Goal: Information Seeking & Learning: Learn about a topic

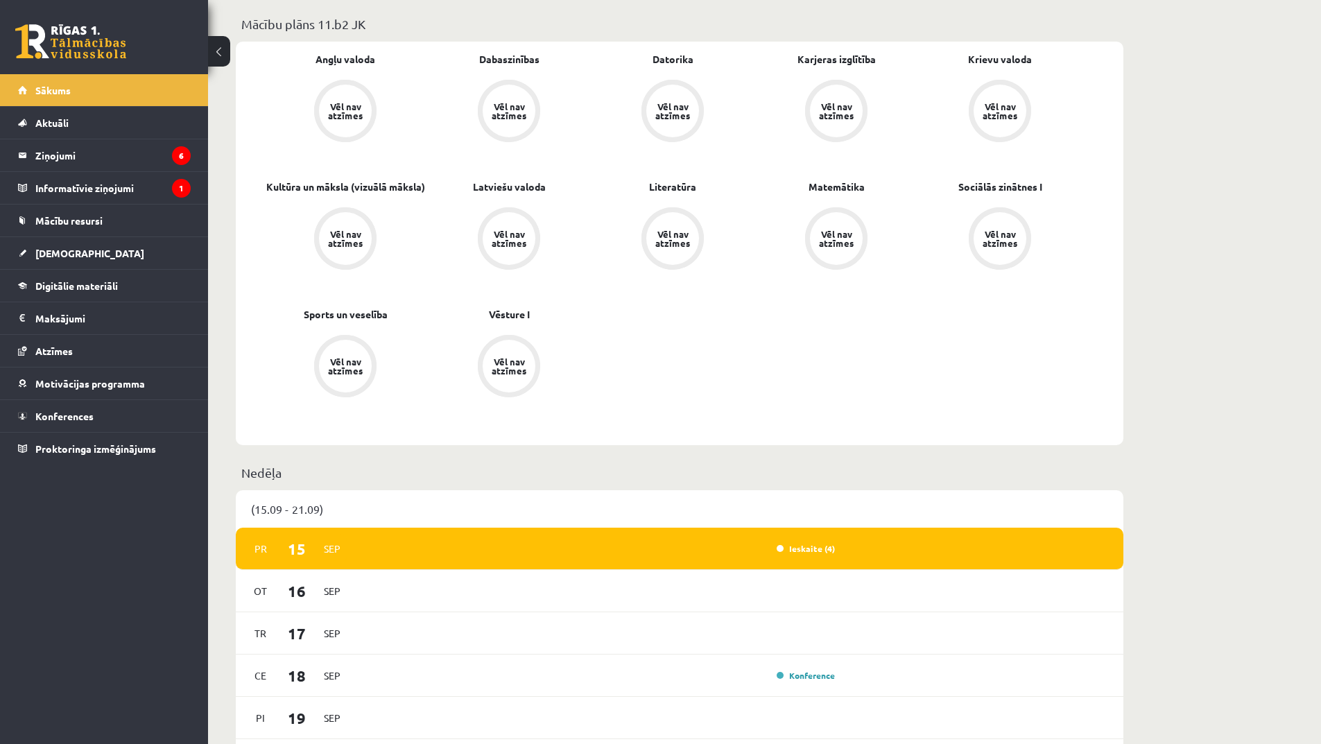
scroll to position [624, 0]
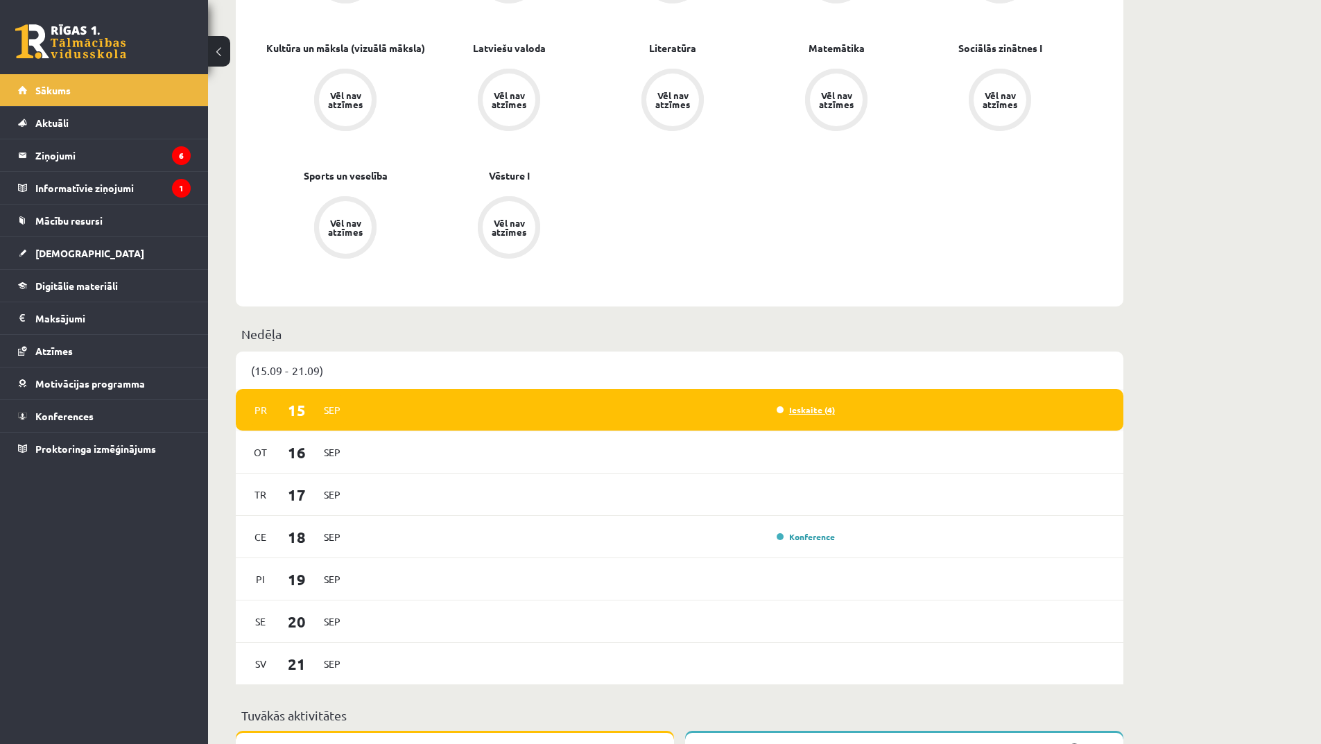
click at [820, 407] on link "Ieskaite (4)" at bounding box center [806, 409] width 58 height 11
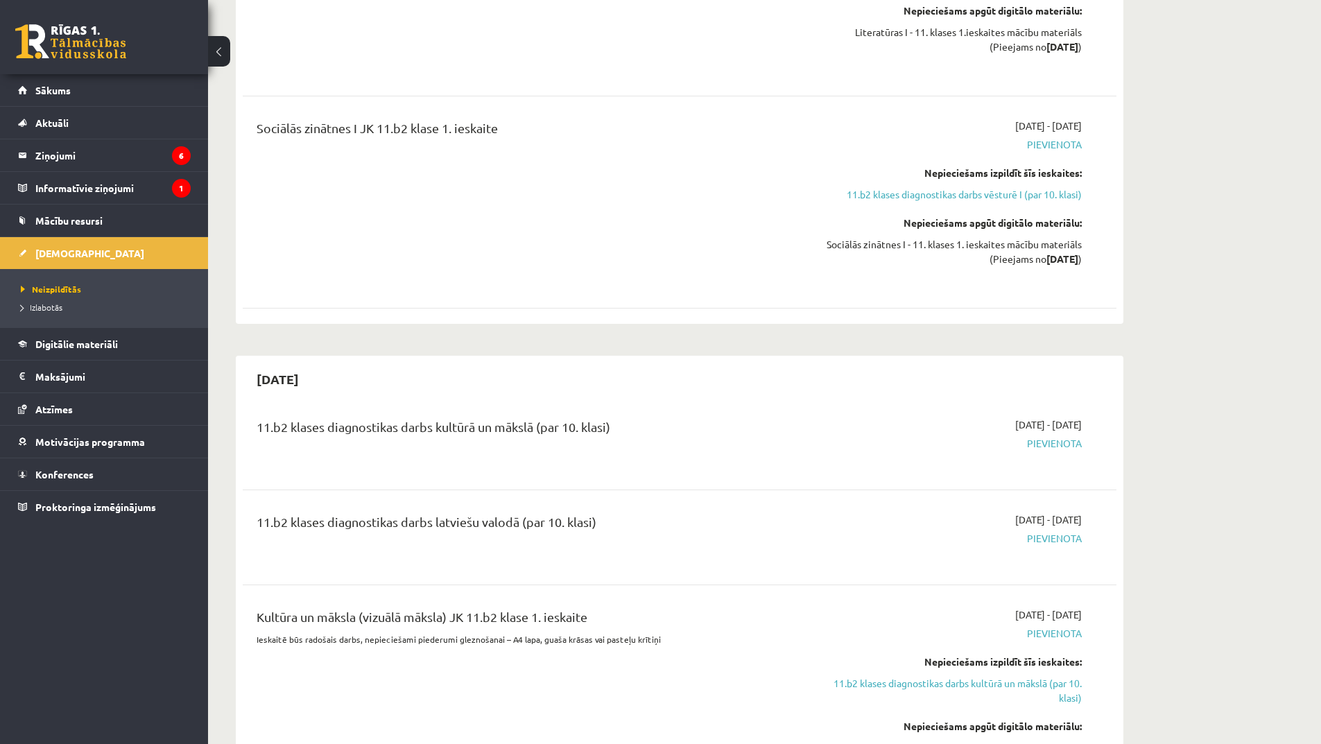
scroll to position [624, 0]
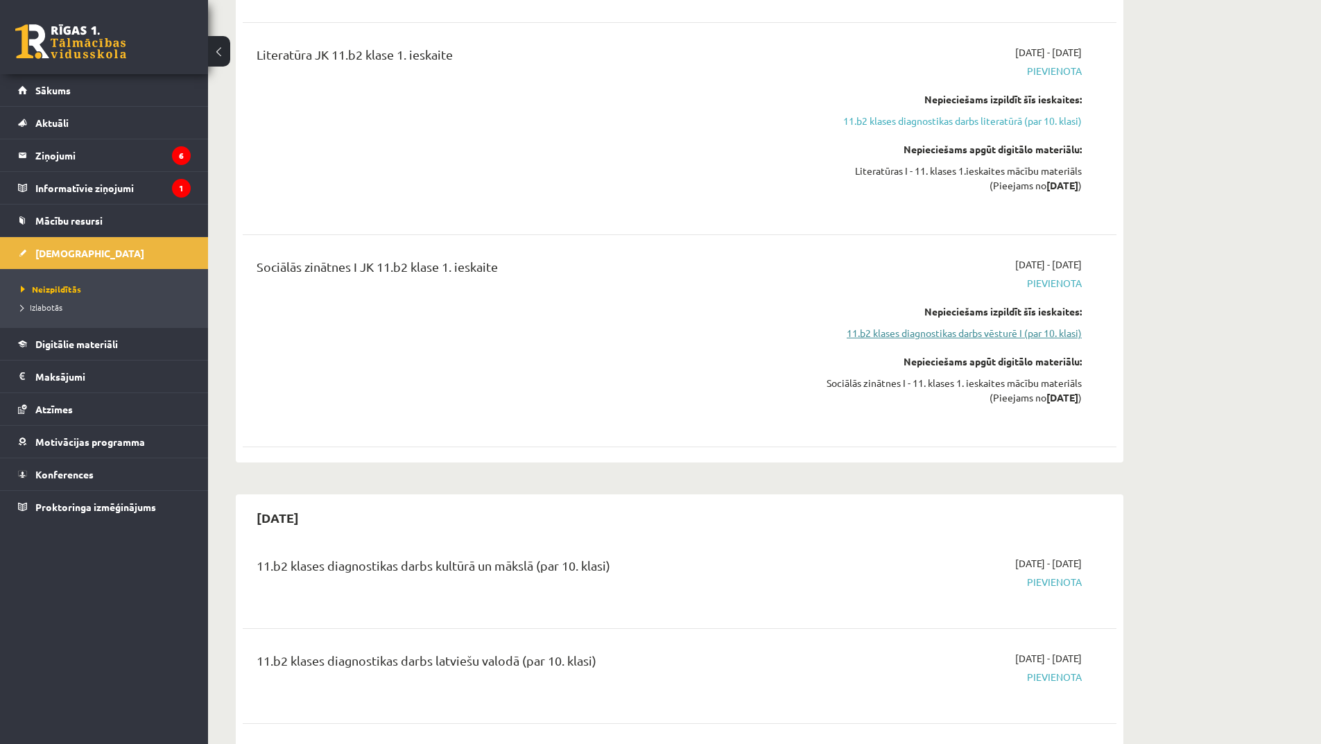
click at [1021, 334] on link "11.b2 klases diagnostikas darbs vēsturē I (par 10. klasi)" at bounding box center [950, 333] width 261 height 15
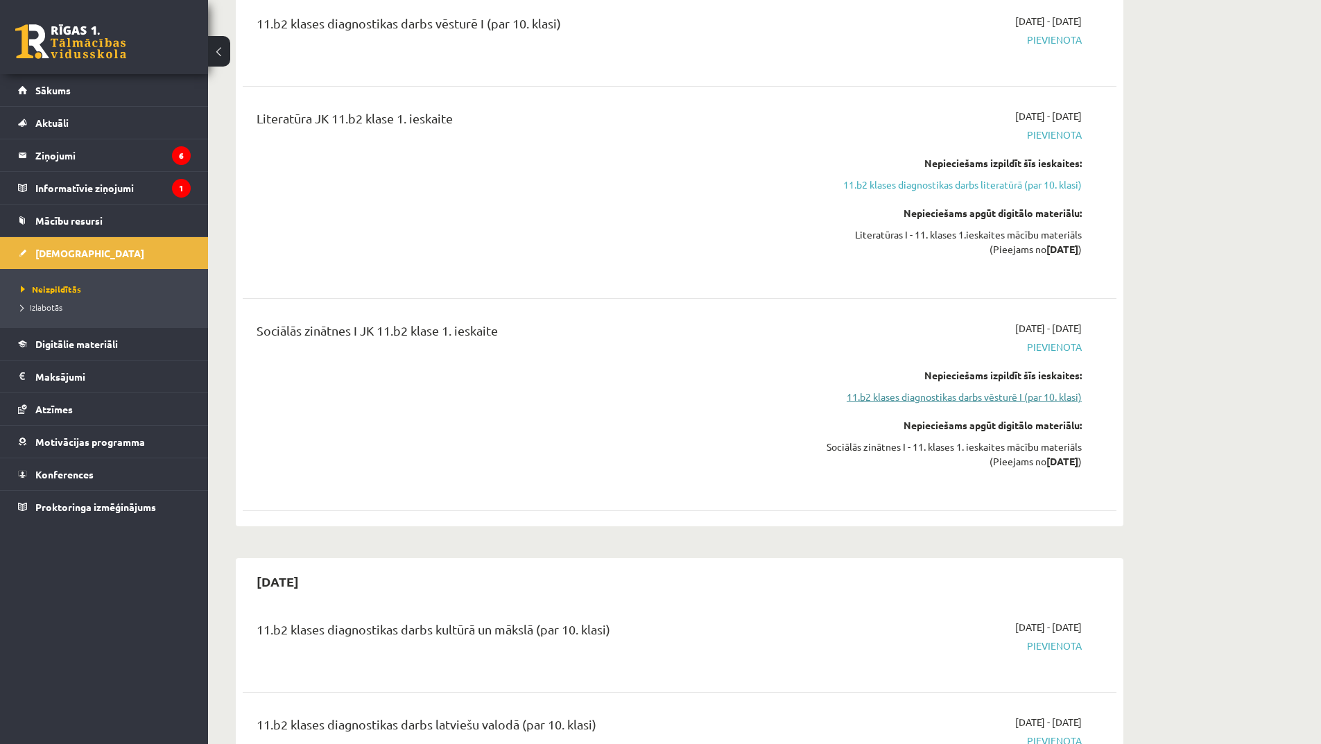
click at [1020, 396] on link "11.b2 klases diagnostikas darbs vēsturē I (par 10. klasi)" at bounding box center [950, 397] width 261 height 15
click at [1057, 399] on link "11.b2 klases diagnostikas darbs vēsturē I (par 10. klasi)" at bounding box center [950, 397] width 261 height 15
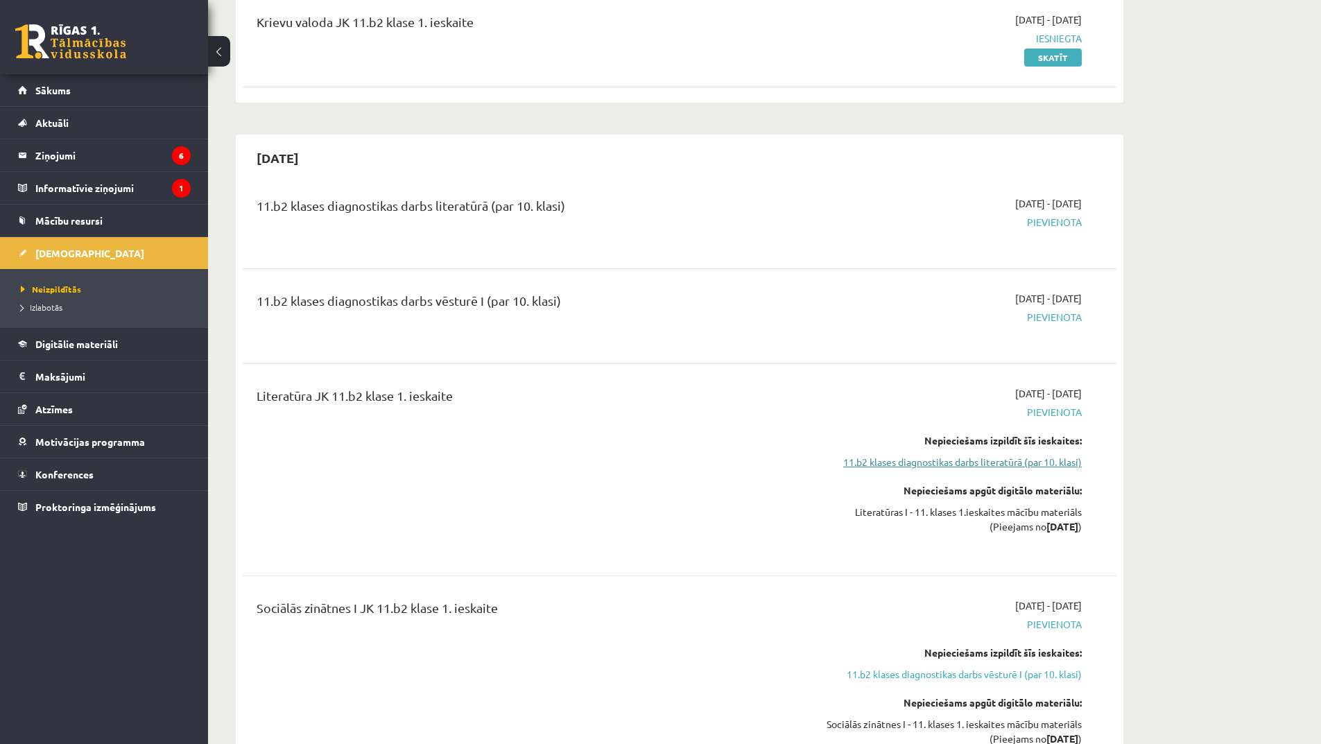
click at [1008, 459] on link "11.b2 klases diagnostikas darbs literatūrā (par 10. klasi)" at bounding box center [950, 462] width 261 height 15
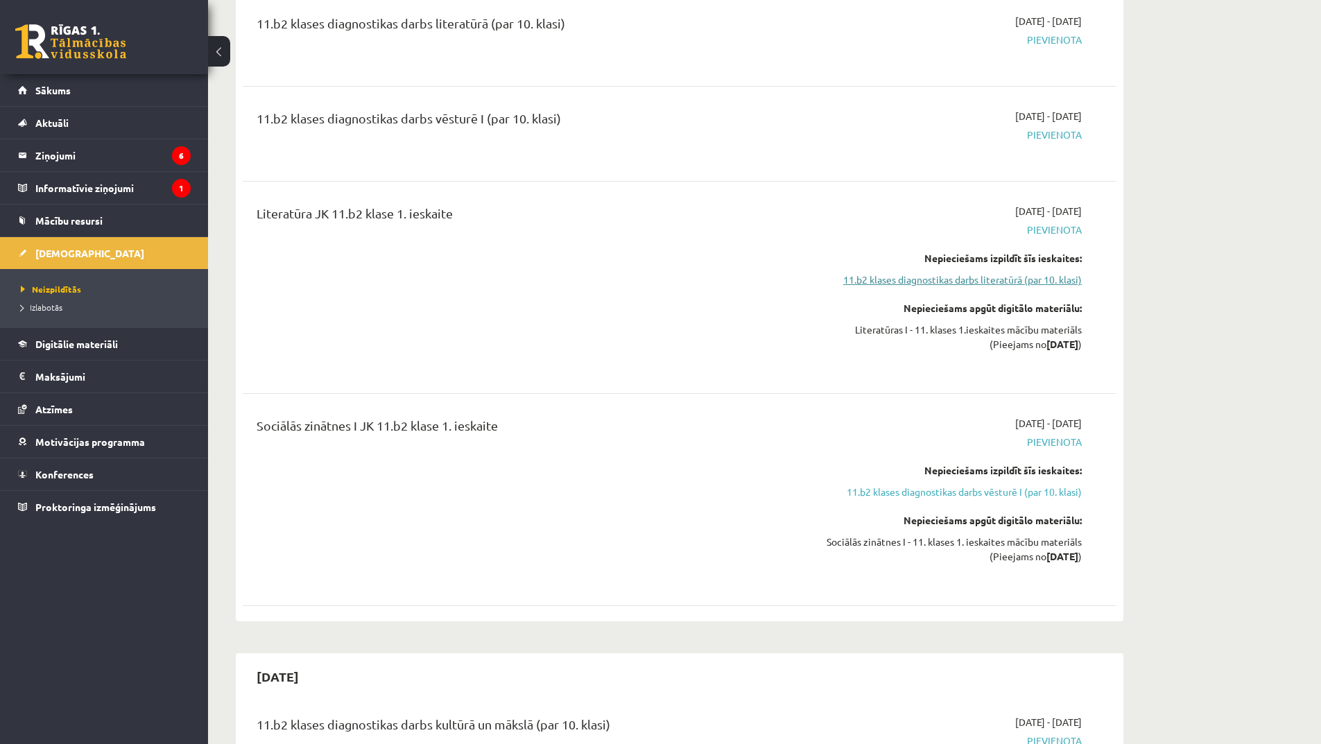
click at [906, 280] on link "11.b2 klases diagnostikas darbs literatūrā (par 10. klasi)" at bounding box center [950, 280] width 261 height 15
click at [121, 186] on legend "Informatīvie ziņojumi 1" at bounding box center [112, 188] width 155 height 32
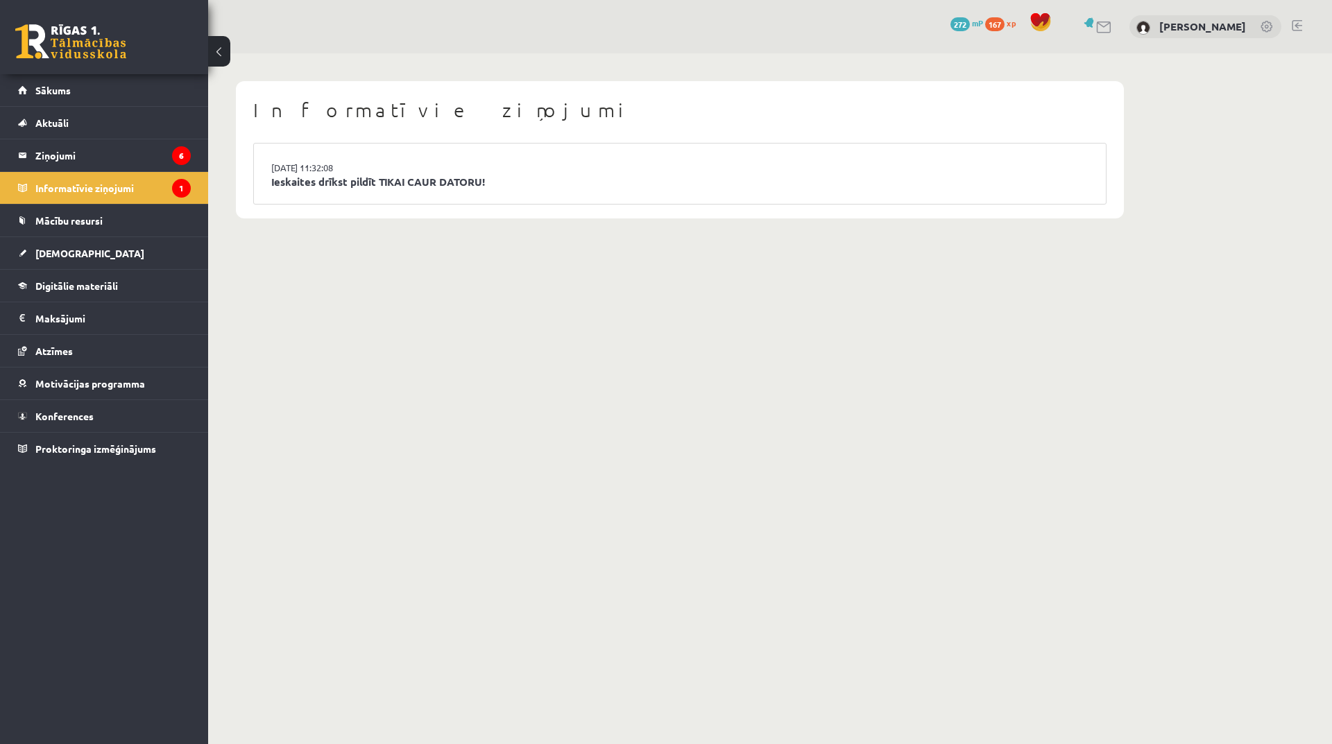
click at [314, 186] on link "Ieskaites drīkst pildīt TIKAI CAUR DATORU!" at bounding box center [679, 182] width 817 height 16
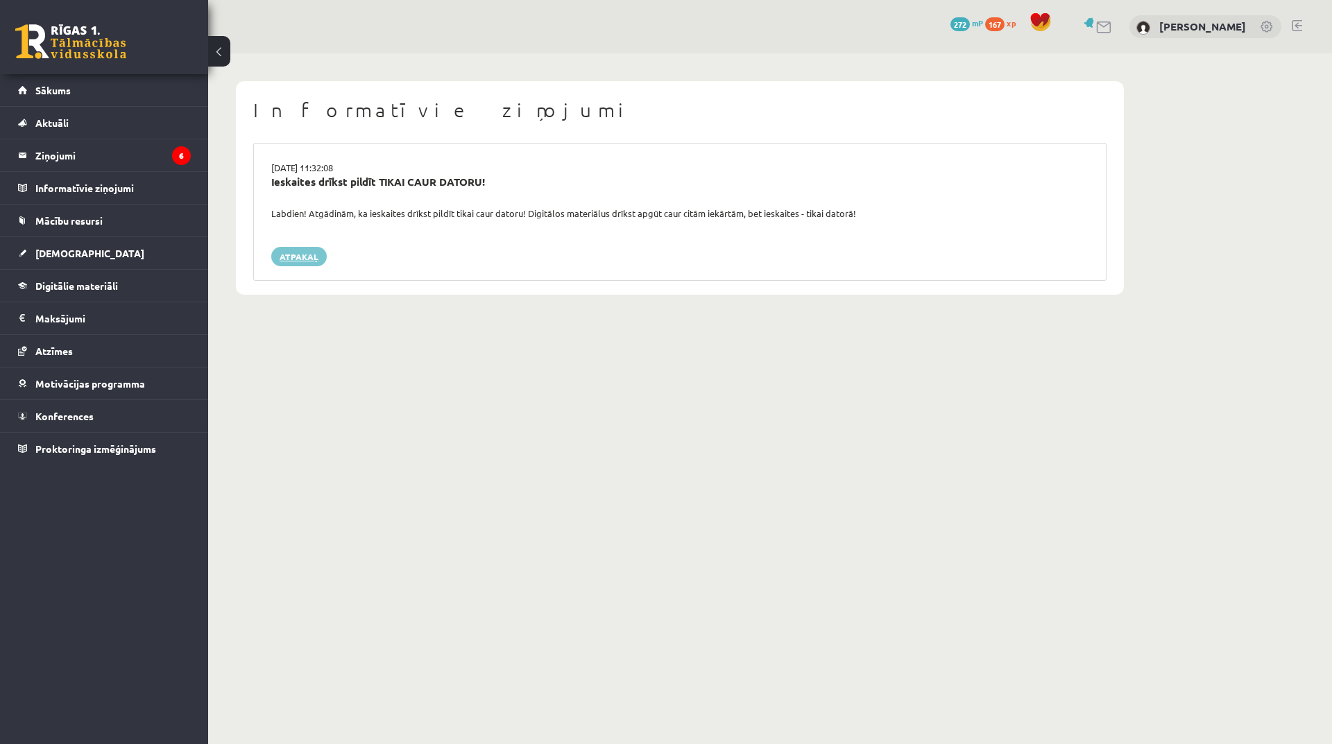
click at [314, 249] on link "Atpakaļ" at bounding box center [298, 256] width 55 height 19
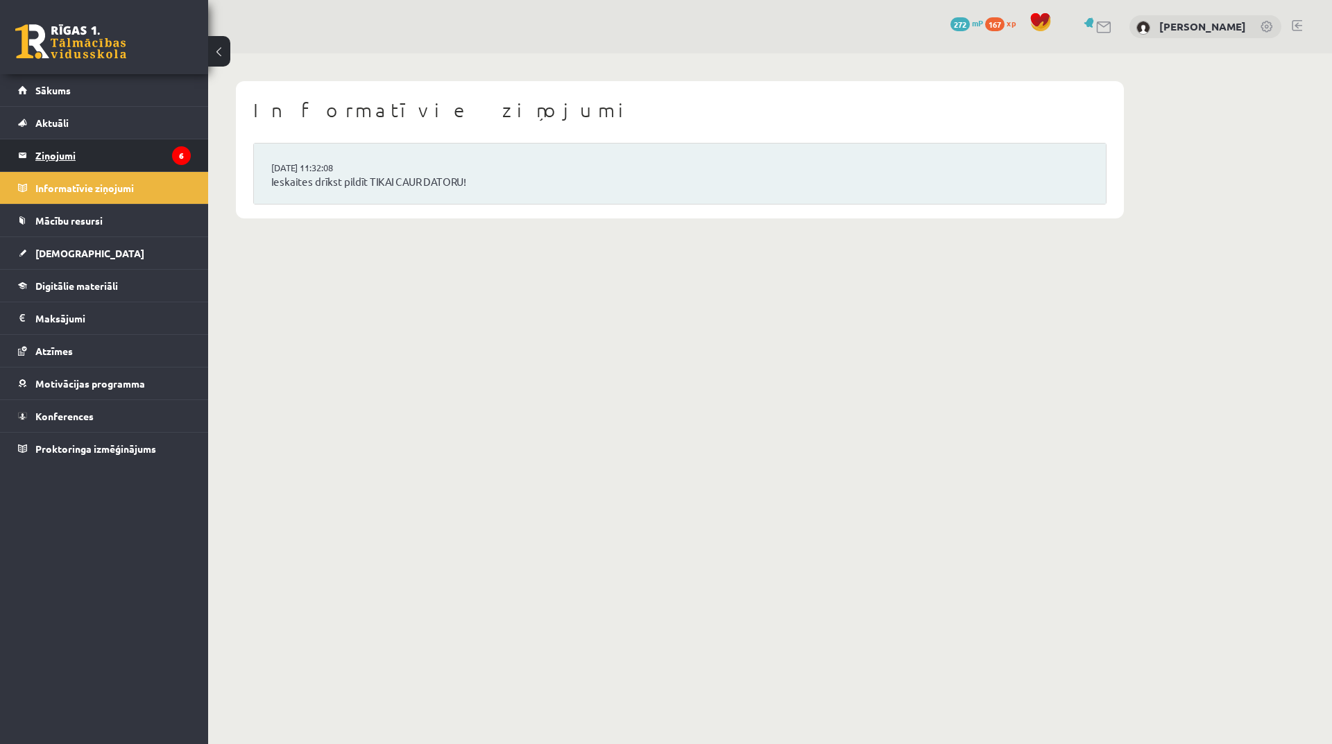
click at [52, 156] on legend "Ziņojumi 6" at bounding box center [112, 155] width 155 height 32
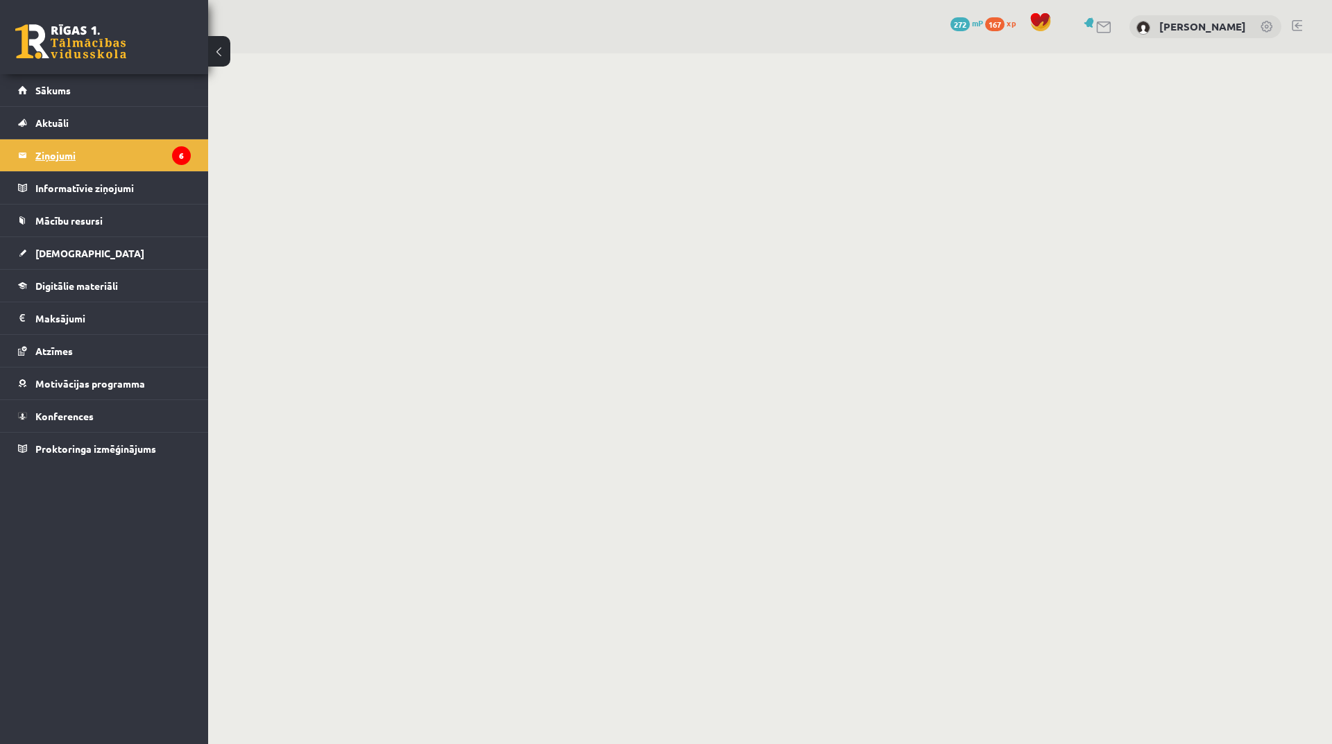
click at [80, 148] on legend "Ziņojumi 6" at bounding box center [112, 155] width 155 height 32
click at [180, 156] on icon "6" at bounding box center [181, 155] width 19 height 19
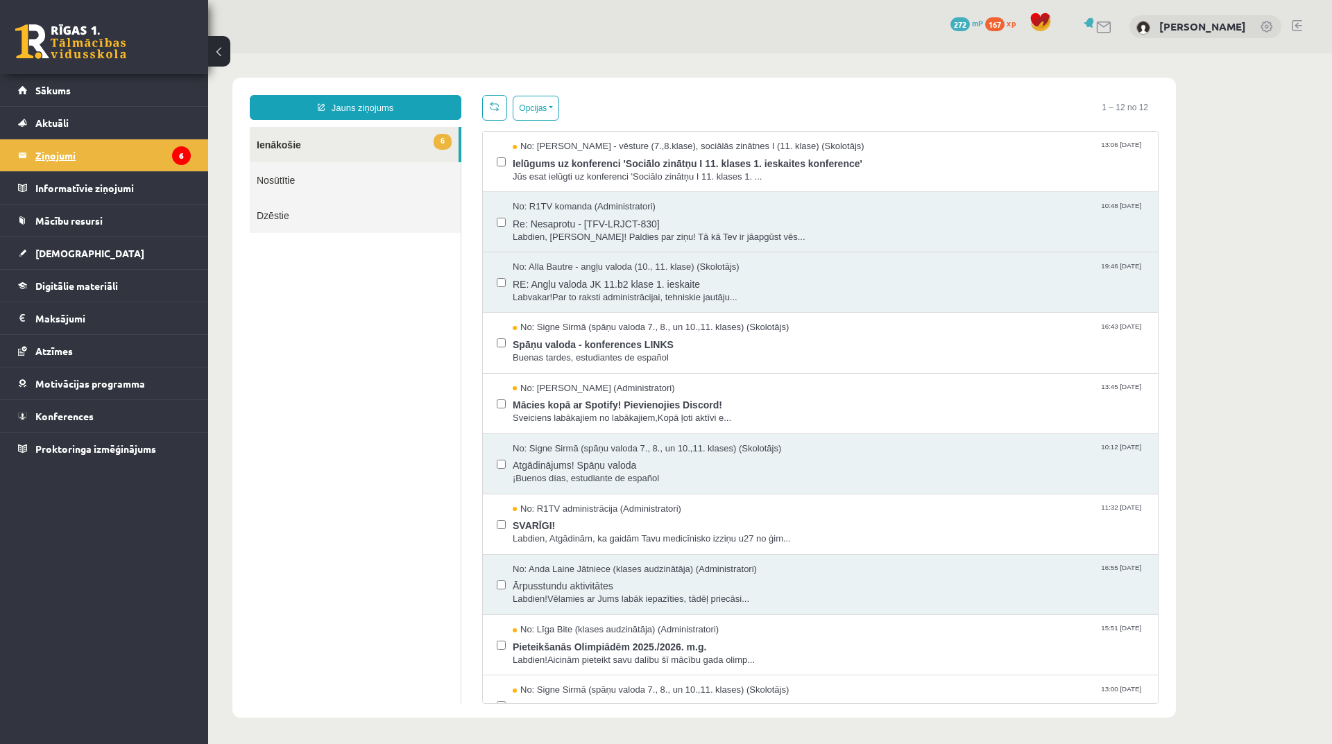
click at [161, 153] on legend "Ziņojumi 6" at bounding box center [112, 155] width 155 height 32
click at [55, 251] on span "[DEMOGRAPHIC_DATA]" at bounding box center [89, 253] width 109 height 12
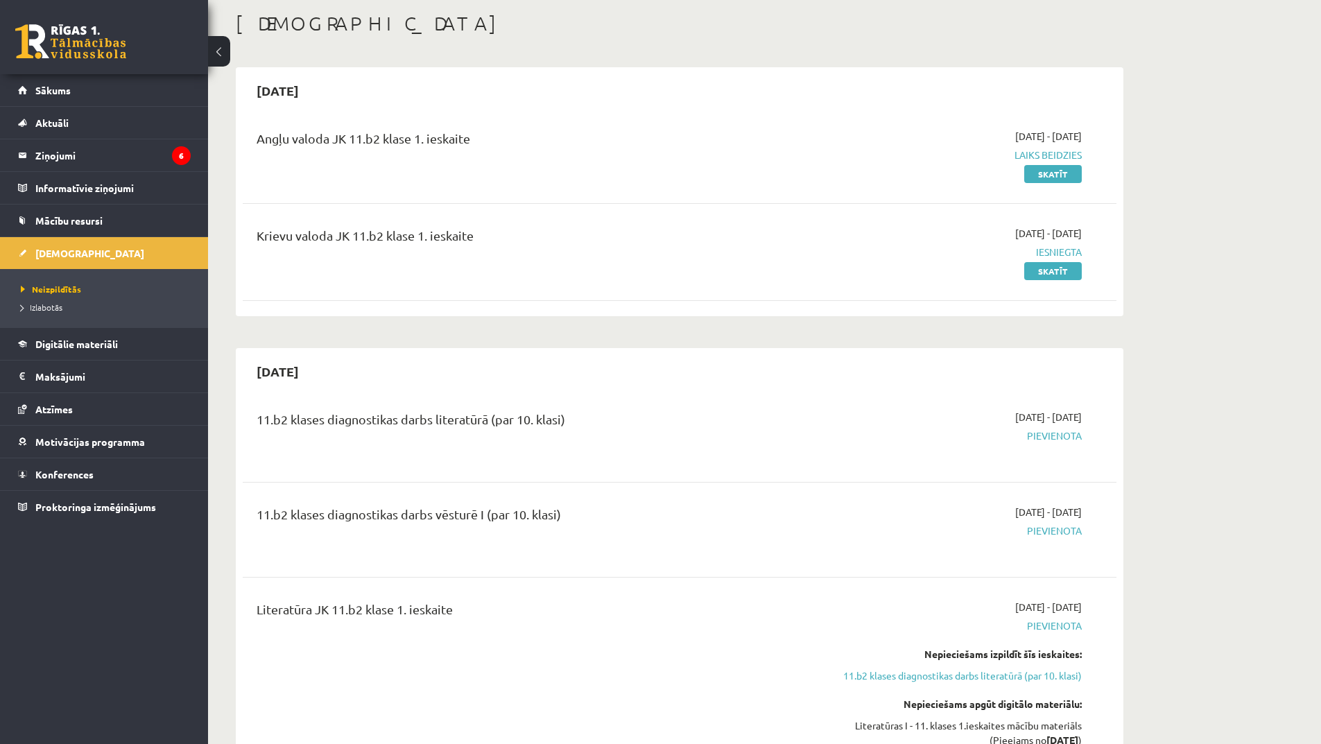
scroll to position [69, 0]
click at [1033, 273] on link "Skatīt" at bounding box center [1053, 271] width 58 height 18
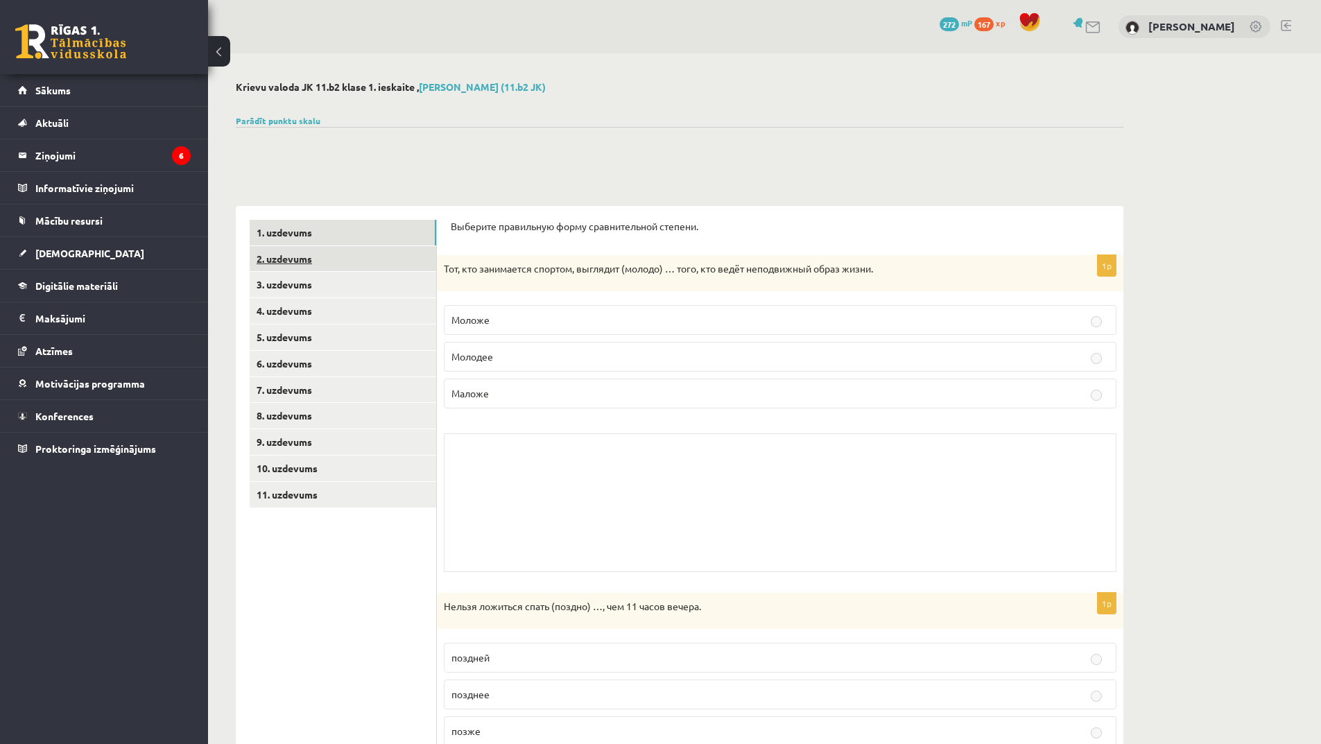
click at [378, 250] on link "2. uzdevums" at bounding box center [343, 259] width 187 height 26
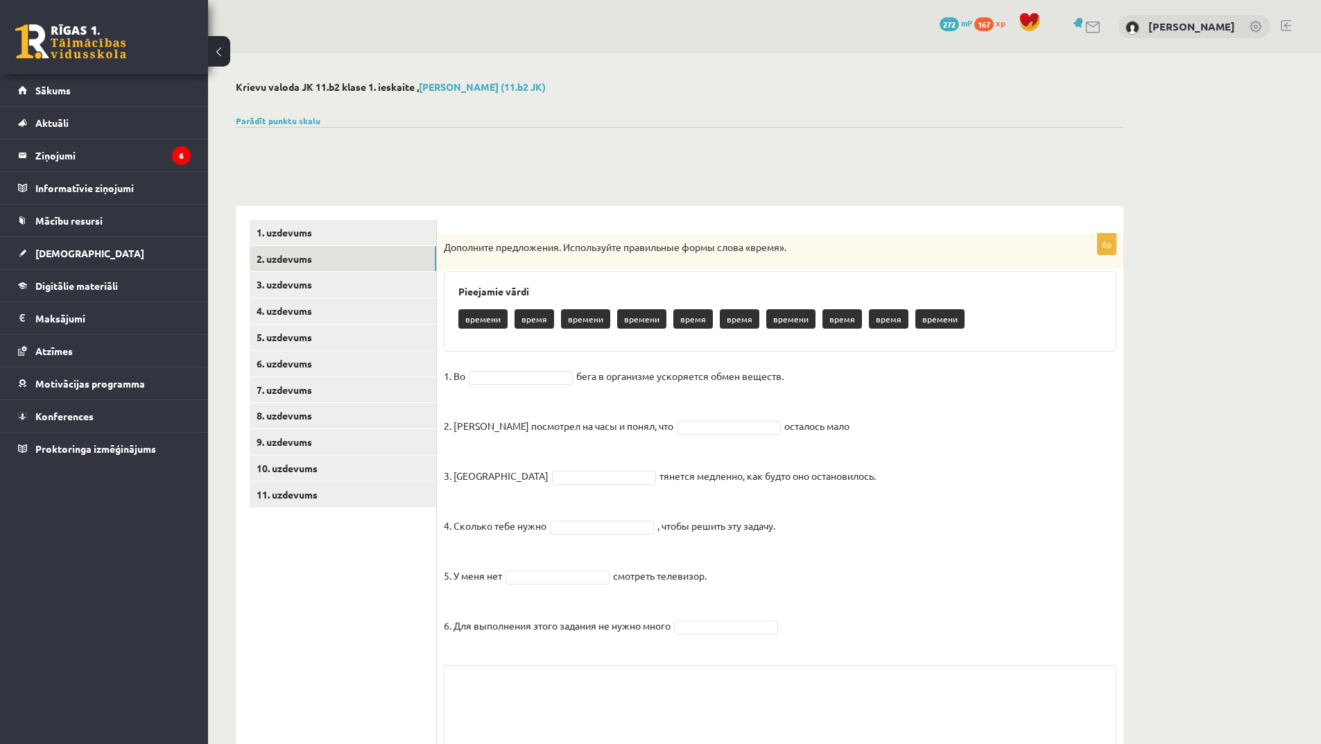
scroll to position [69, 0]
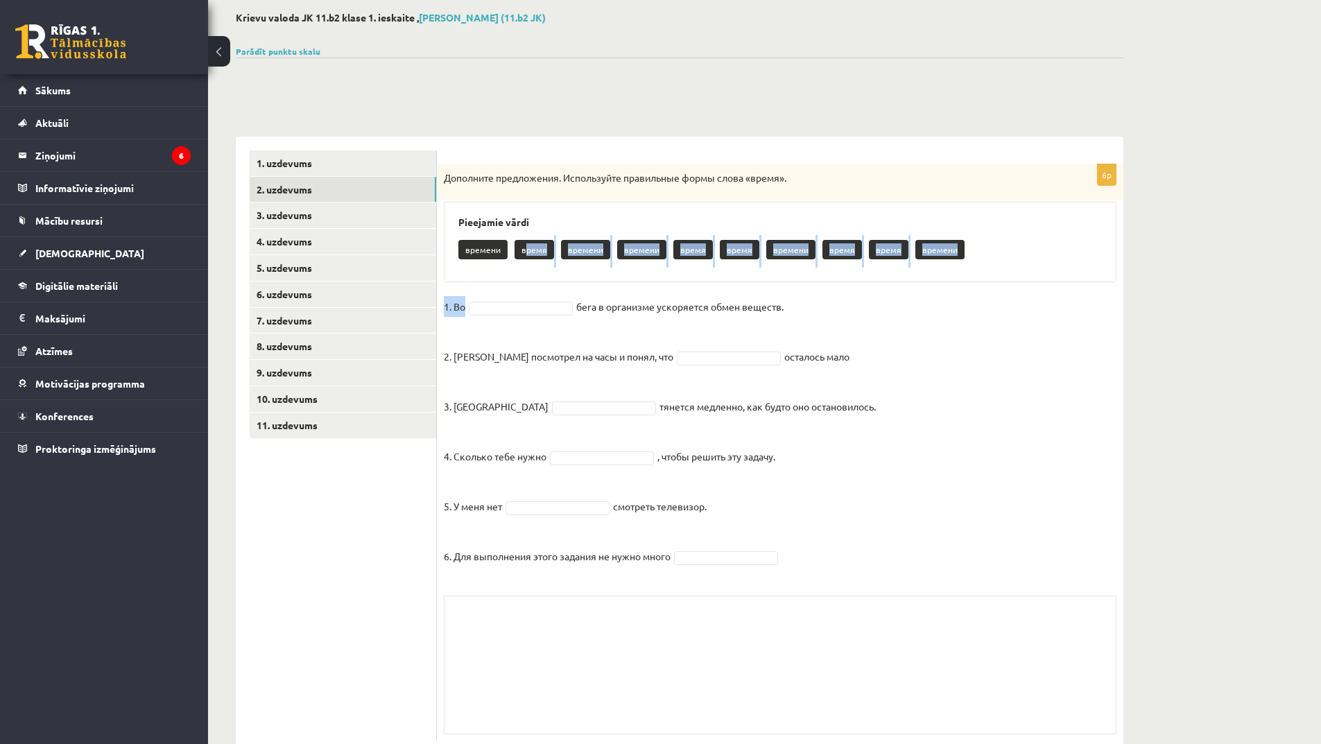
drag, startPoint x: 524, startPoint y: 242, endPoint x: 538, endPoint y: 293, distance: 53.0
click at [538, 293] on div "6p Дополните предложения. Используйте правильные формы слова «время». Pieejamie…" at bounding box center [780, 452] width 687 height 577
click at [524, 258] on p "время" at bounding box center [535, 249] width 40 height 19
drag, startPoint x: 488, startPoint y: 252, endPoint x: 529, endPoint y: 316, distance: 76.2
click at [531, 317] on div "6p Дополните предложения. Используйте правильные формы слова «время». Pieejamie…" at bounding box center [780, 452] width 687 height 577
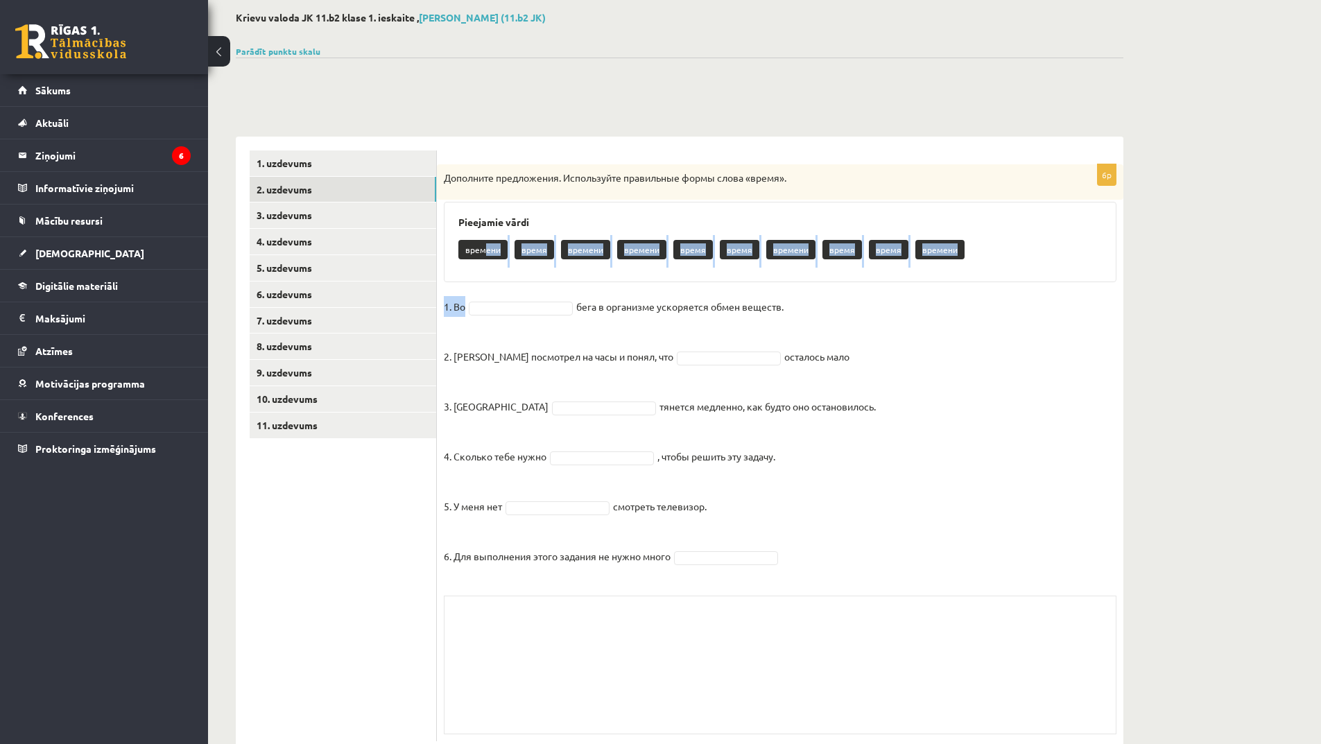
click at [522, 316] on fieldset "1. Во бега в организме ускоряется обмен веществ. 2. [PERSON_NAME] посмотрел на …" at bounding box center [780, 435] width 673 height 279
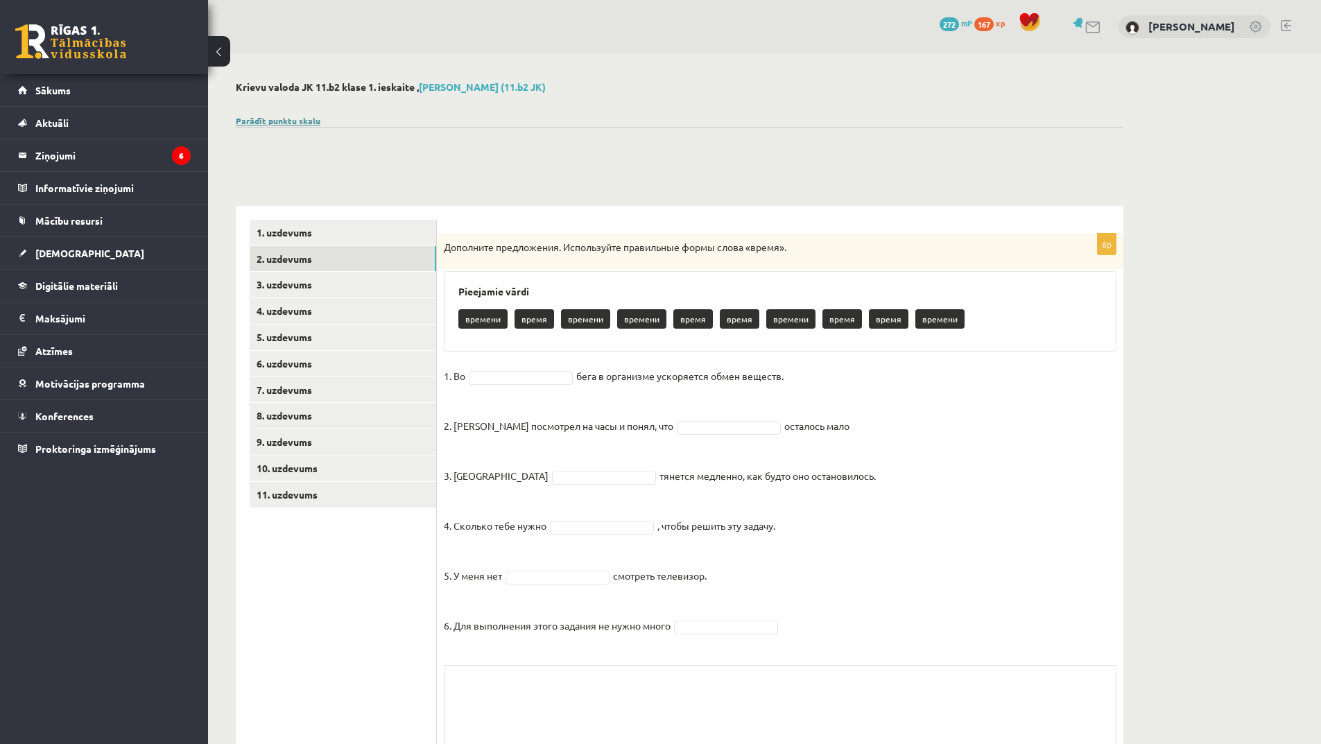
click at [311, 117] on link "Parādīt punktu skalu" at bounding box center [278, 120] width 85 height 11
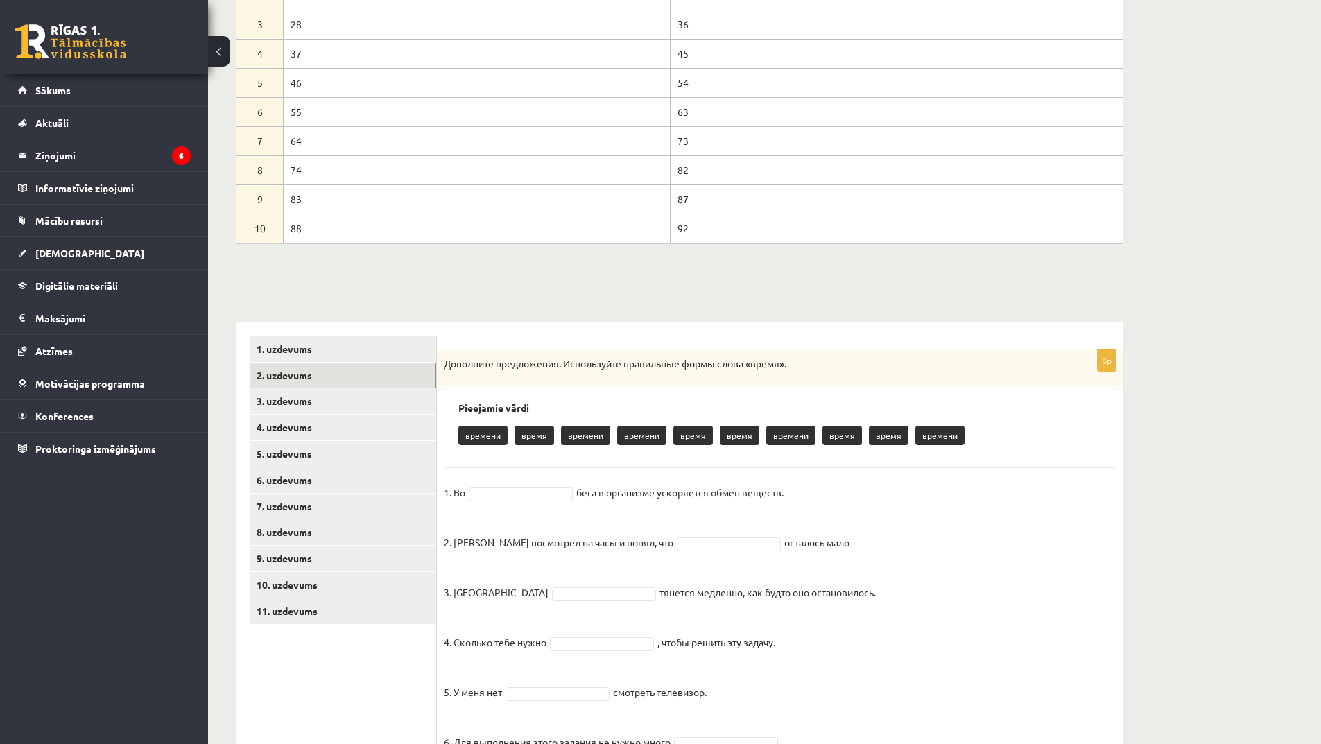
scroll to position [277, 0]
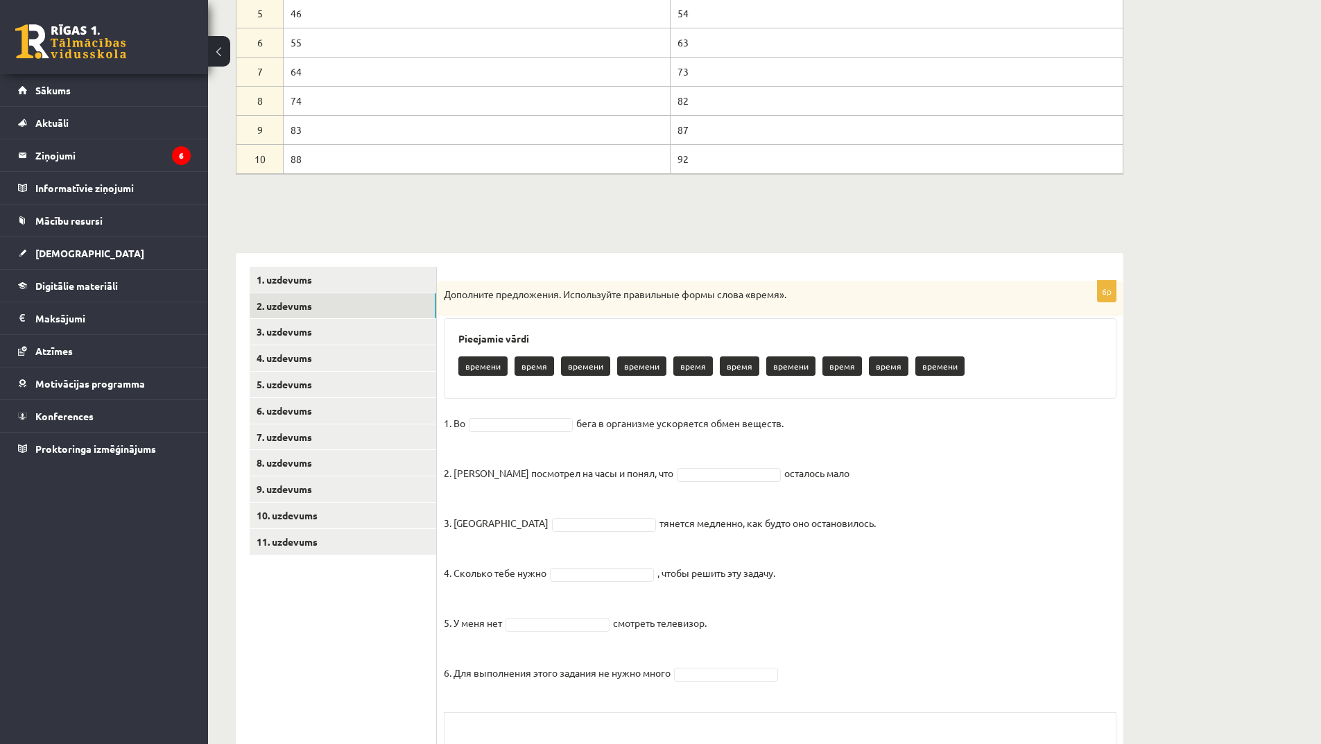
click at [492, 371] on p "времени" at bounding box center [482, 365] width 49 height 19
click at [648, 363] on p "времени" at bounding box center [641, 365] width 49 height 19
drag, startPoint x: 576, startPoint y: 364, endPoint x: 546, endPoint y: 439, distance: 80.9
click at [546, 439] on div "6p Дополните предложения. Используйте правильные формы слова «время». Pieejamie…" at bounding box center [780, 569] width 687 height 577
click at [554, 397] on div "Pieejamie vārdi времени время времени времени время время времени время время в…" at bounding box center [780, 358] width 673 height 80
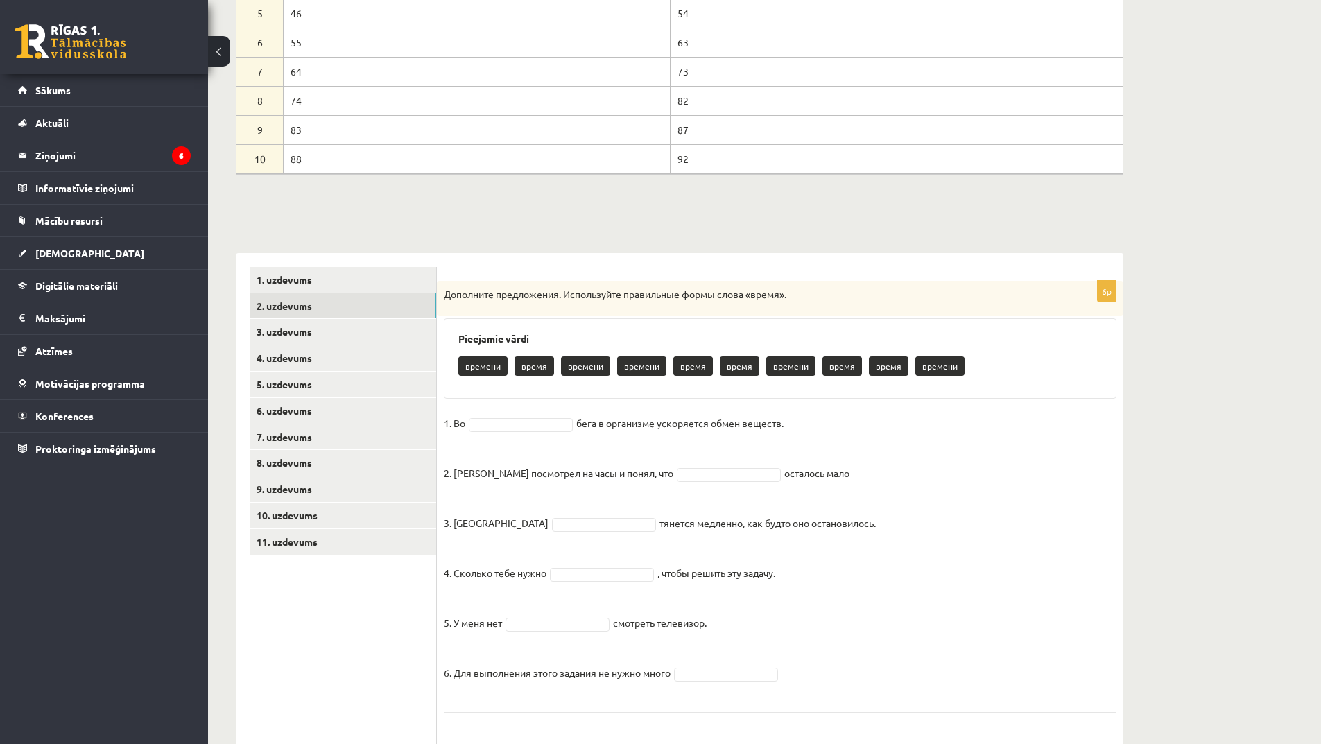
click at [490, 360] on p "времени" at bounding box center [482, 365] width 49 height 19
click at [497, 368] on p "времени" at bounding box center [482, 365] width 49 height 19
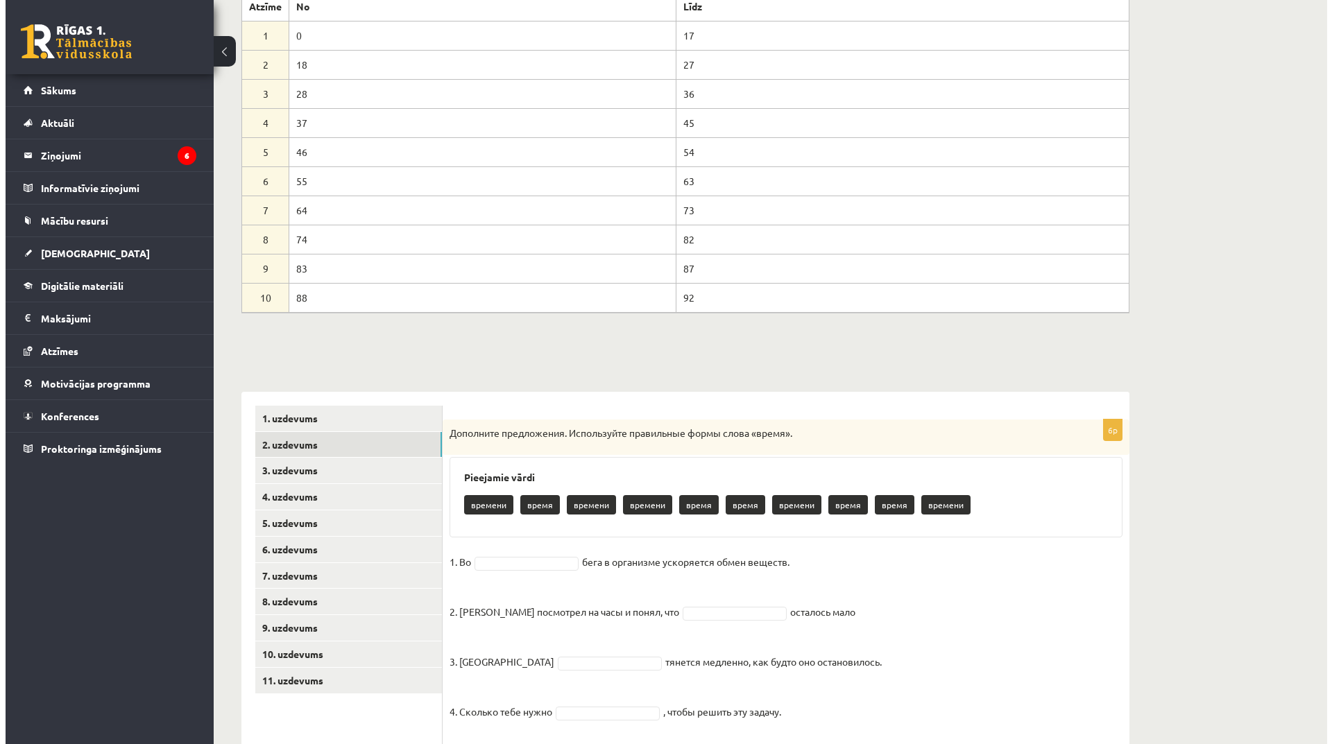
scroll to position [0, 0]
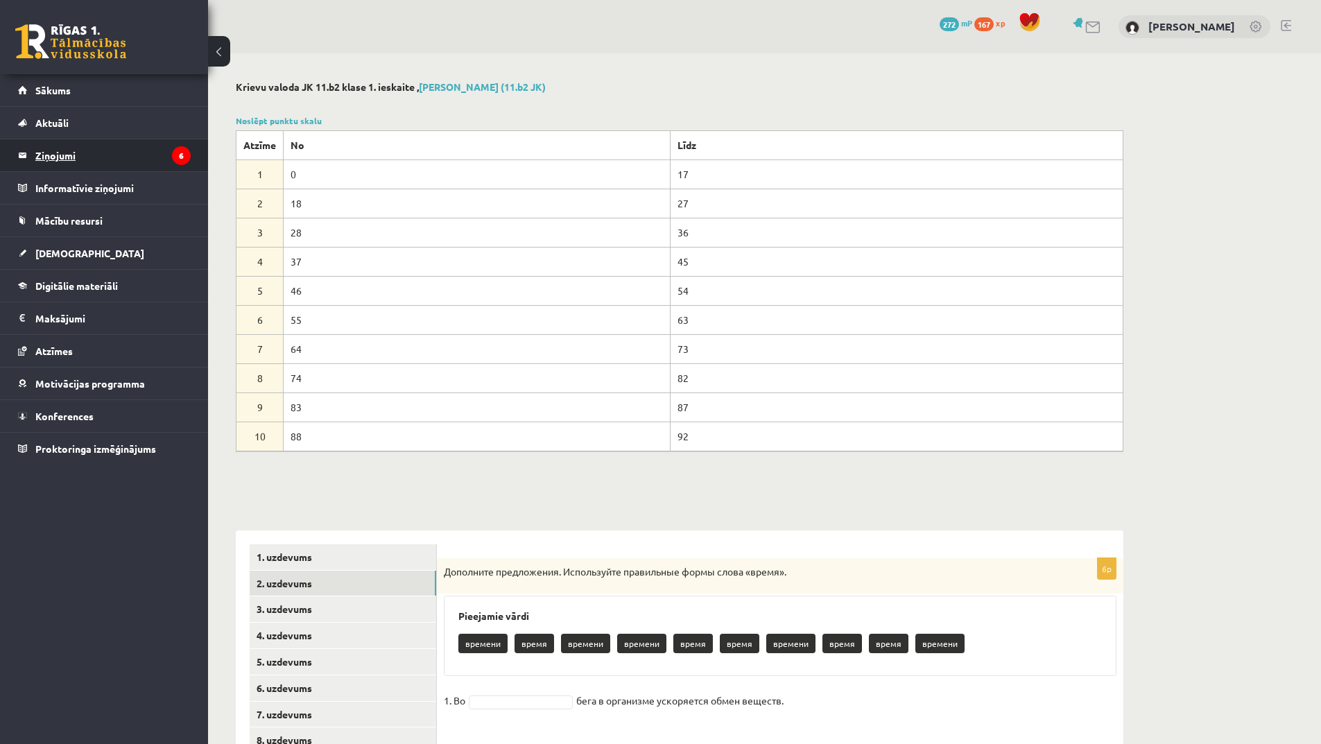
click at [76, 154] on legend "Ziņojumi 6" at bounding box center [112, 155] width 155 height 32
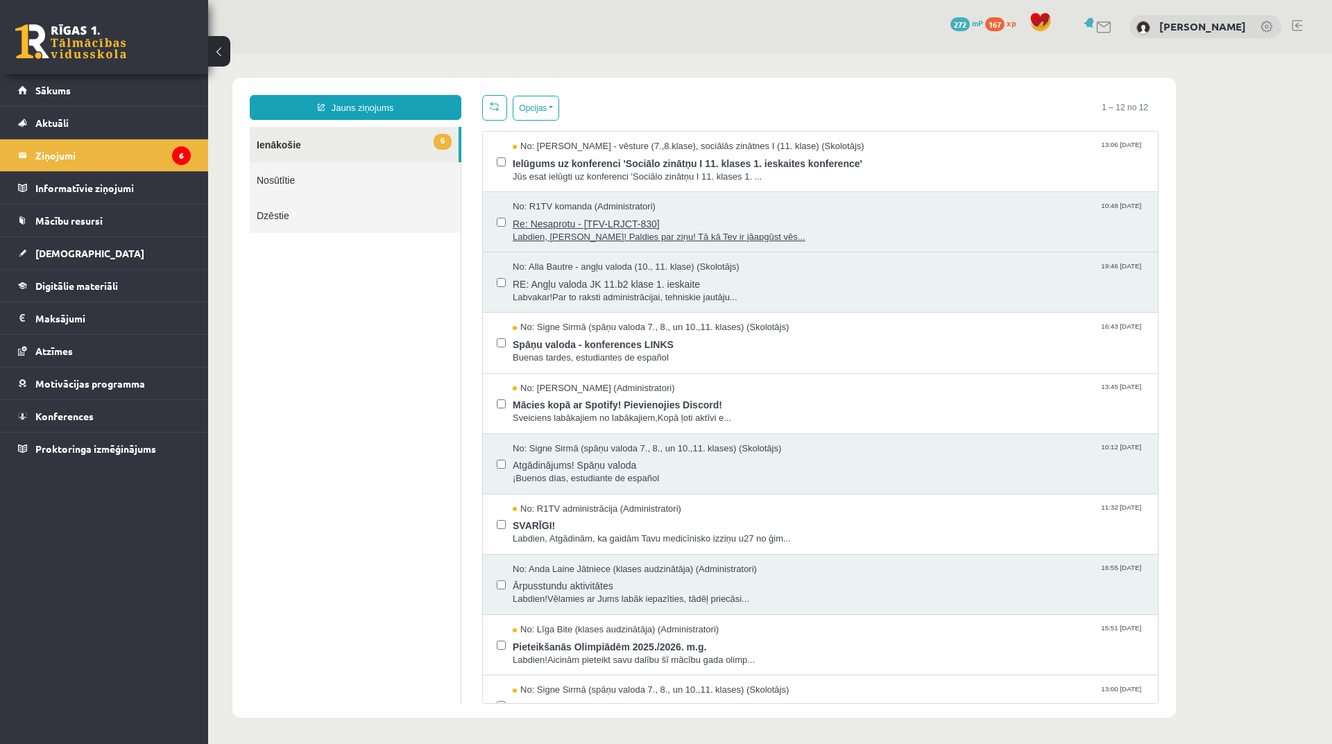
click at [601, 224] on span "Re: Nesaprotu - [TFV-LRJCT-830]" at bounding box center [828, 222] width 631 height 17
click at [627, 236] on span "Labdien, Armand! Paldies par ziņu! Tā kā Tev ir jāapgūst vēs..." at bounding box center [828, 237] width 631 height 13
click at [574, 224] on span "Re: Nesaprotu - [TFV-LRJCT-830]" at bounding box center [828, 222] width 631 height 17
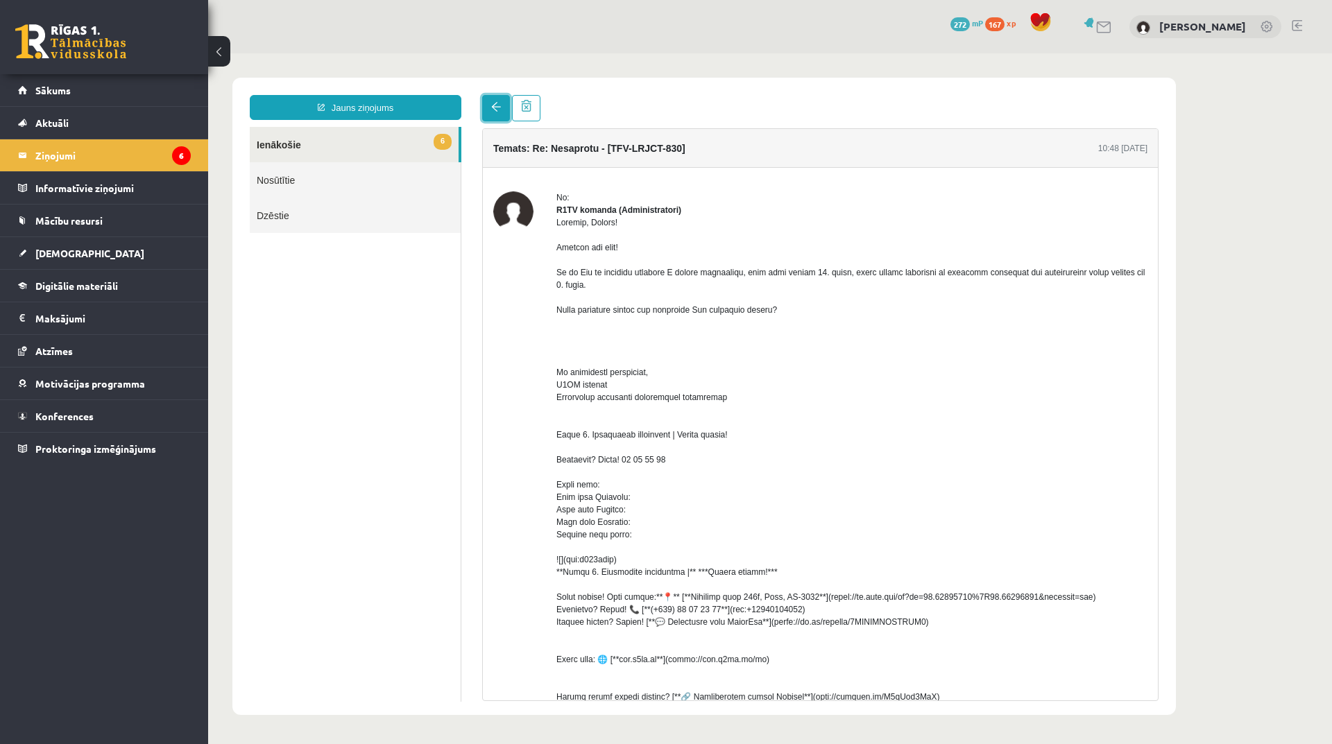
click at [498, 115] on link at bounding box center [496, 108] width 28 height 26
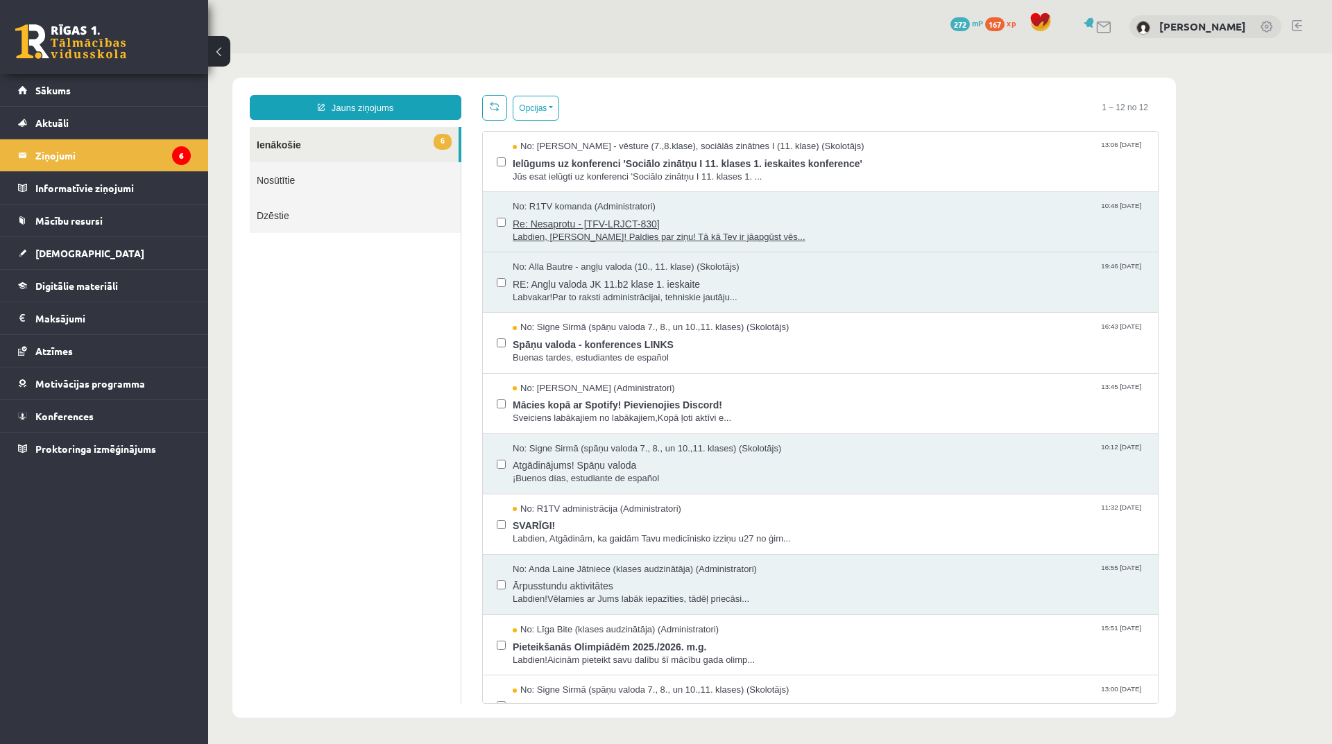
click at [560, 223] on span "Re: Nesaprotu - [TFV-LRJCT-830]" at bounding box center [828, 222] width 631 height 17
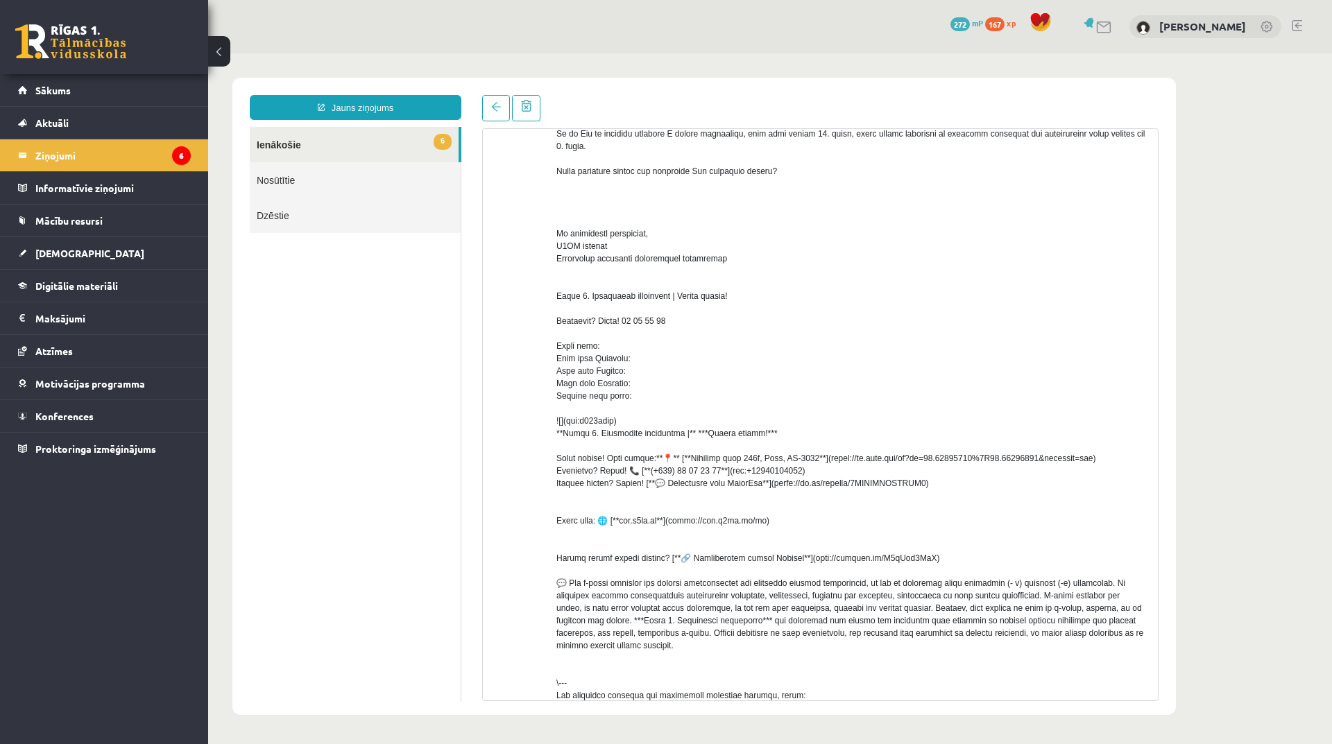
scroll to position [286, 0]
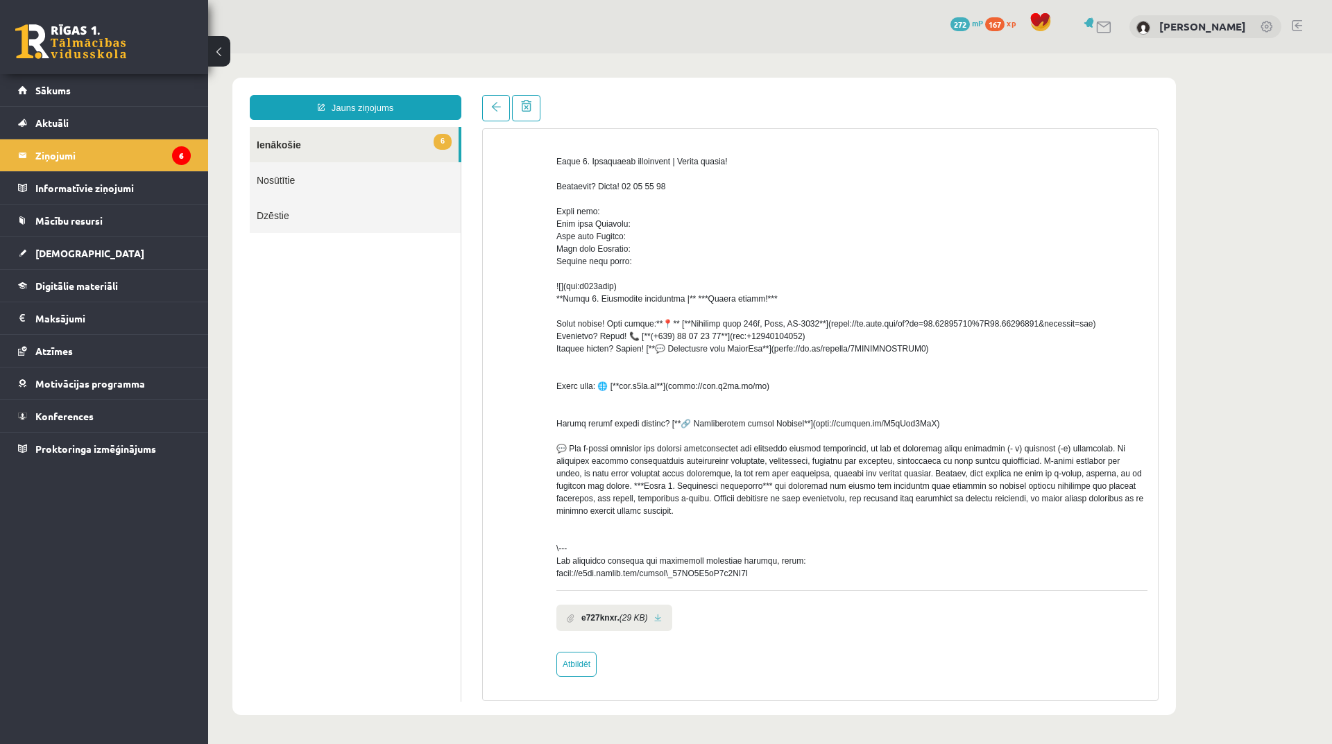
click at [657, 618] on link at bounding box center [658, 618] width 8 height 9
click at [576, 661] on link "Atbildēt" at bounding box center [576, 664] width 40 height 25
type input "**********"
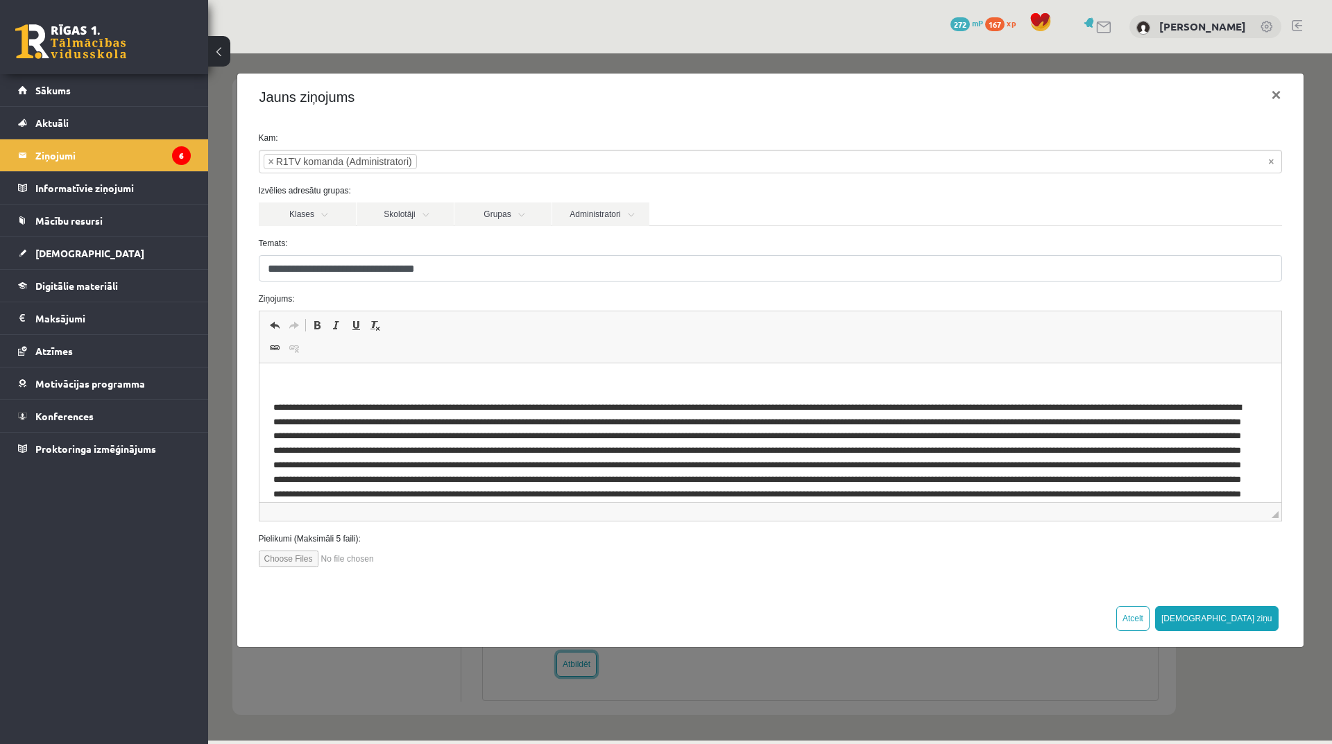
click at [299, 327] on span at bounding box center [294, 325] width 11 height 11
click at [304, 338] on span "Undo Keyboard shortcut Ctrl+Z Redo Keyboard shortcut Ctrl+Y" at bounding box center [286, 327] width 42 height 23
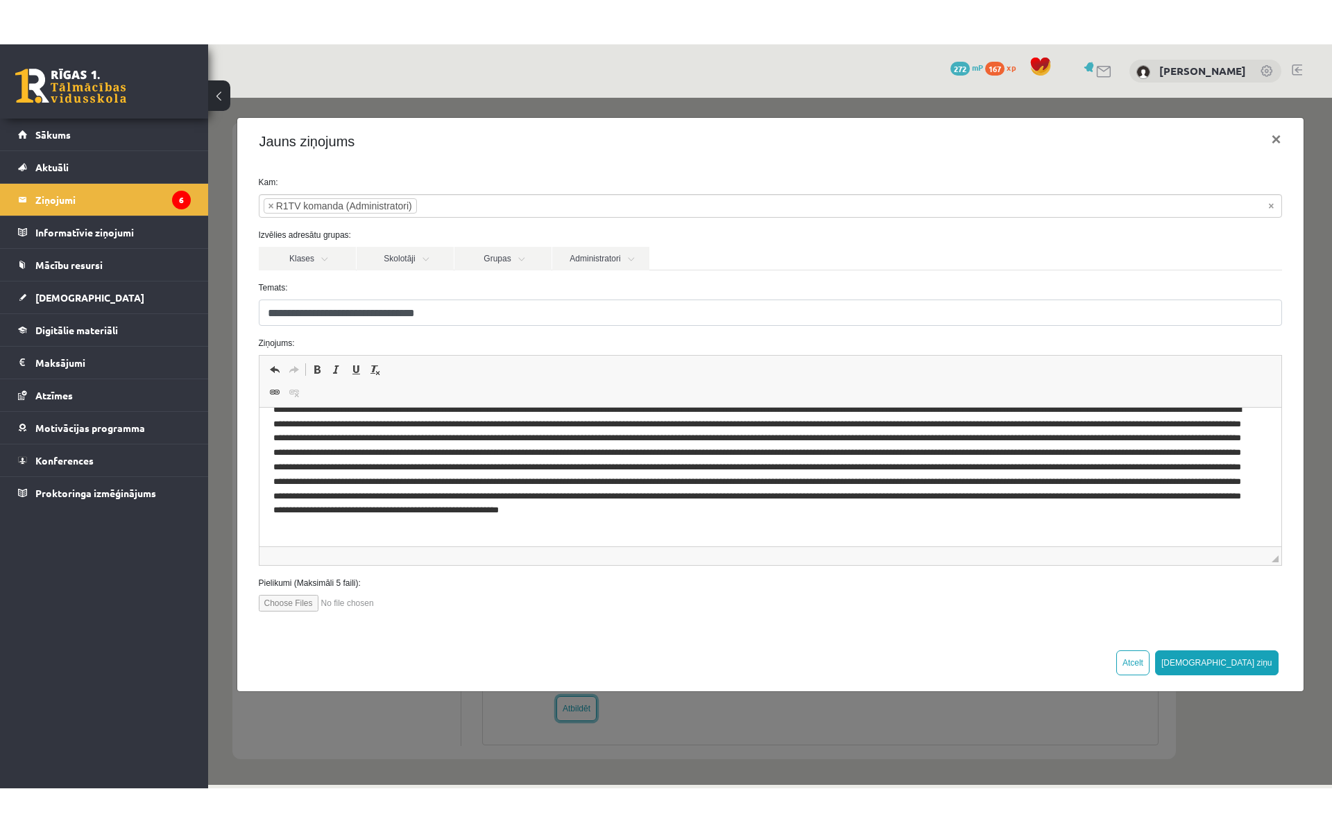
scroll to position [0, 0]
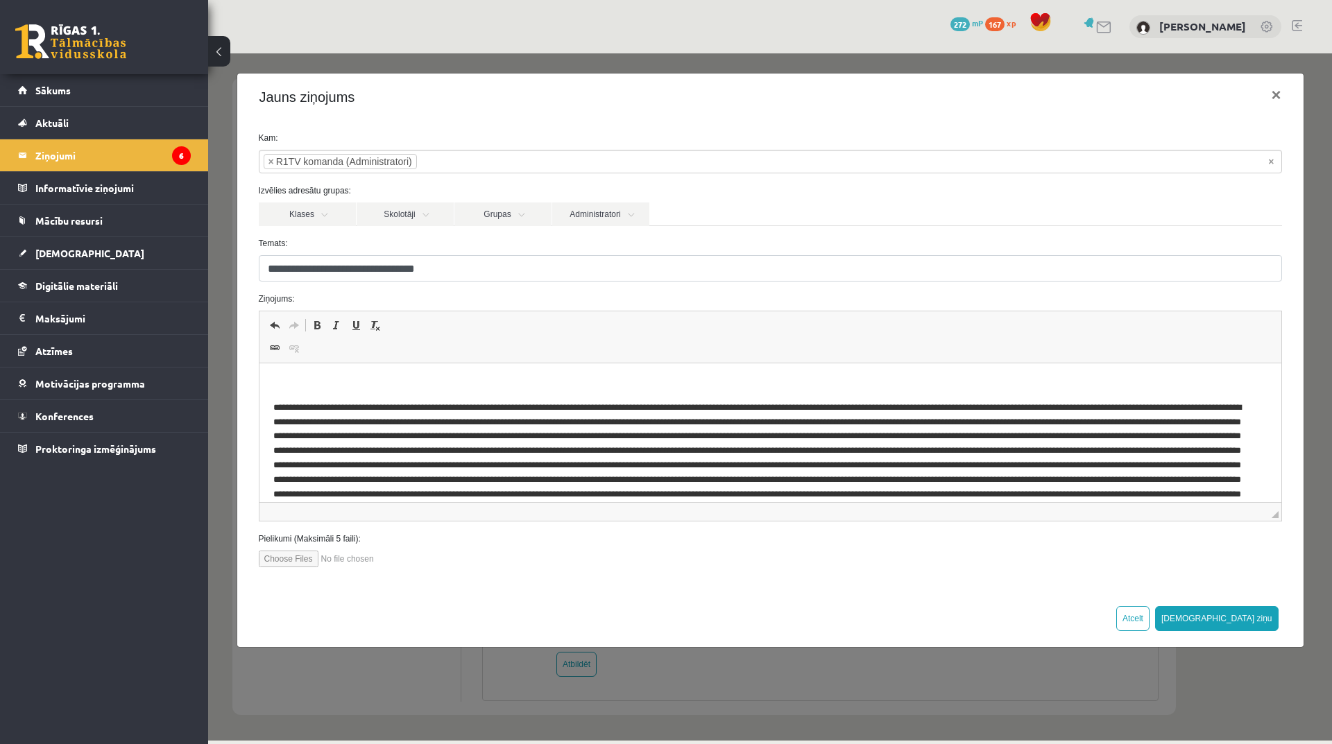
click at [295, 378] on p "Editor, wiswyg-editor-47024781154780-1757957013-559" at bounding box center [770, 384] width 994 height 15
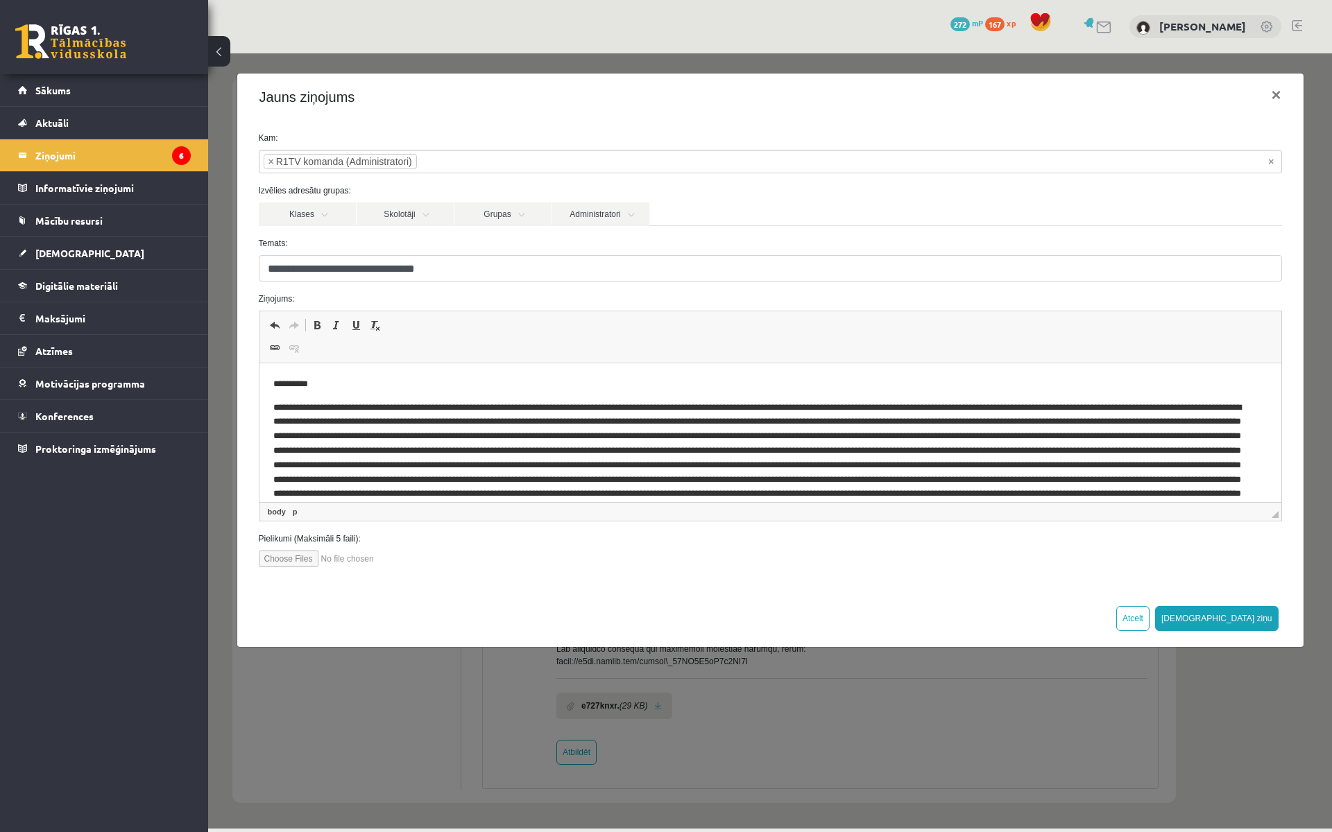
scroll to position [198, 0]
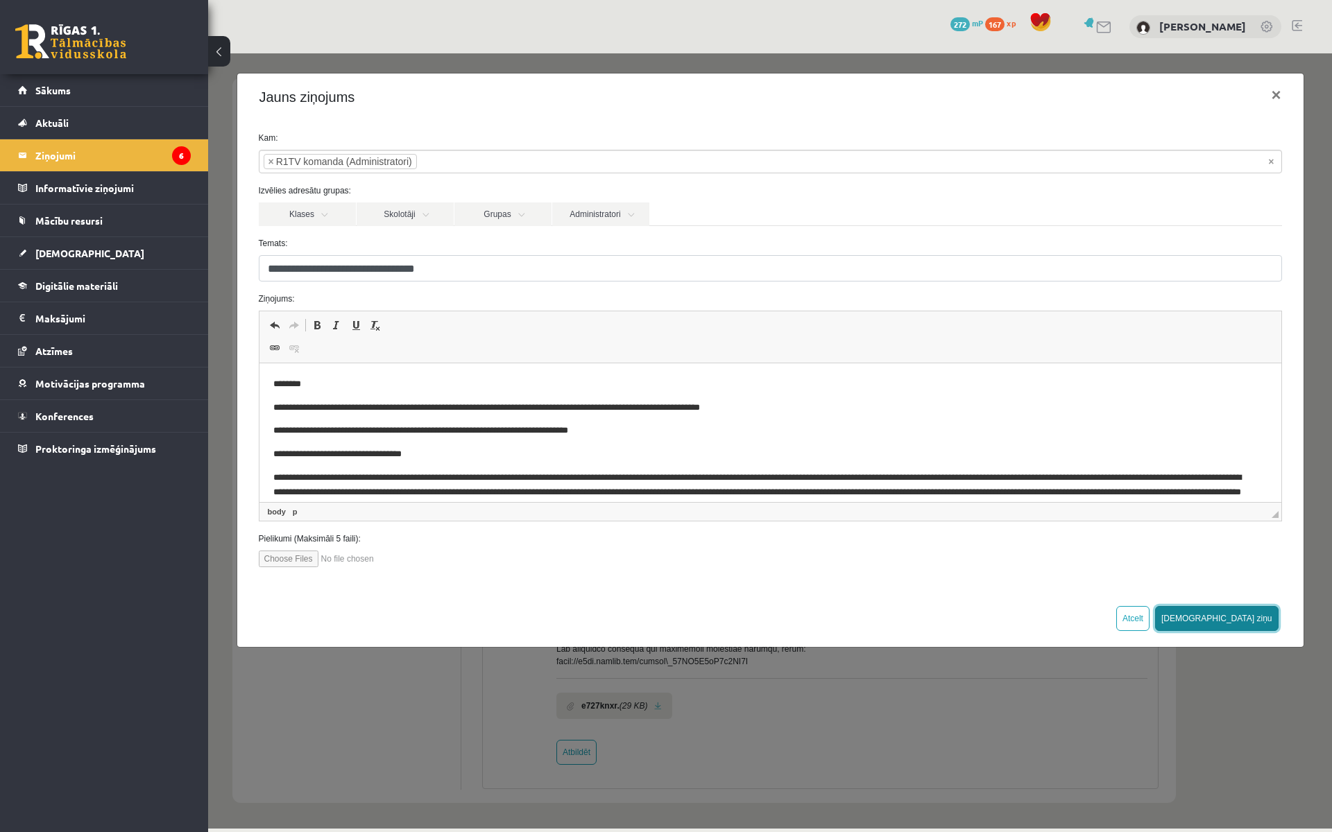
click at [1271, 612] on button "Sūtīt ziņu" at bounding box center [1216, 618] width 123 height 25
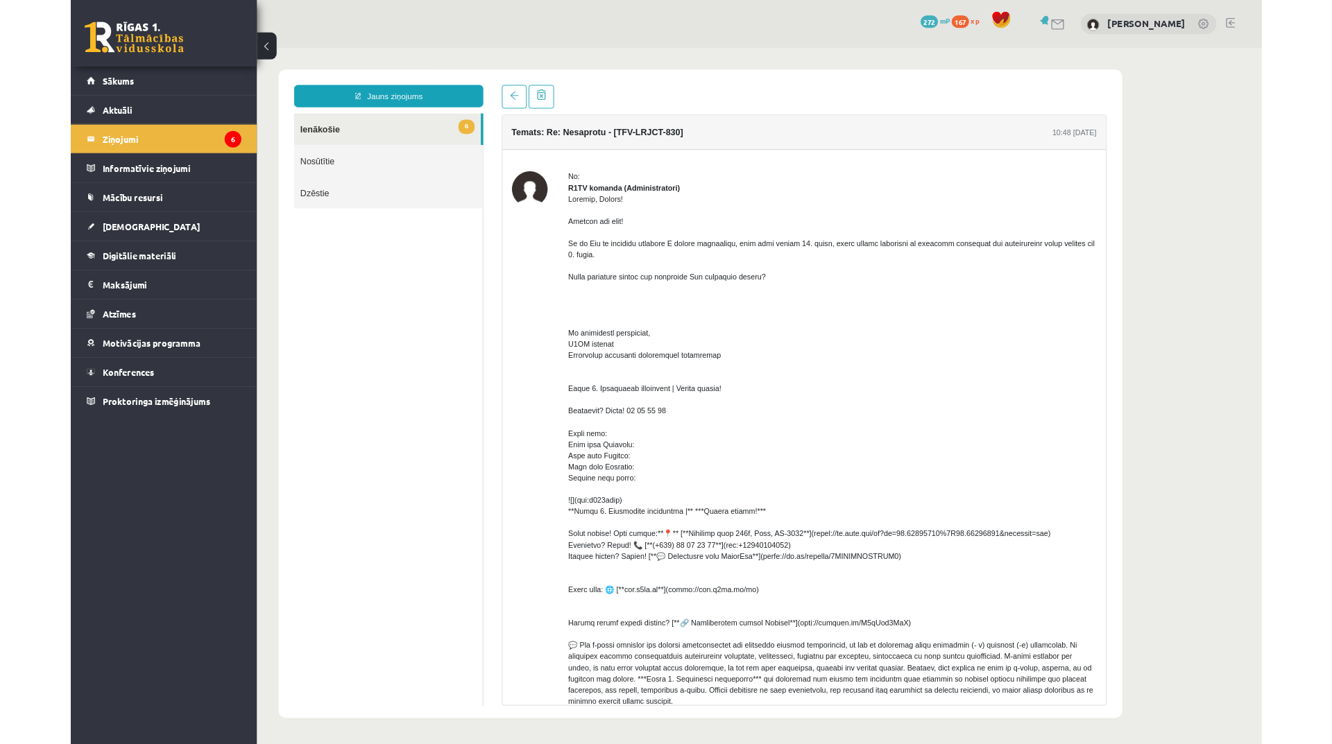
scroll to position [0, 0]
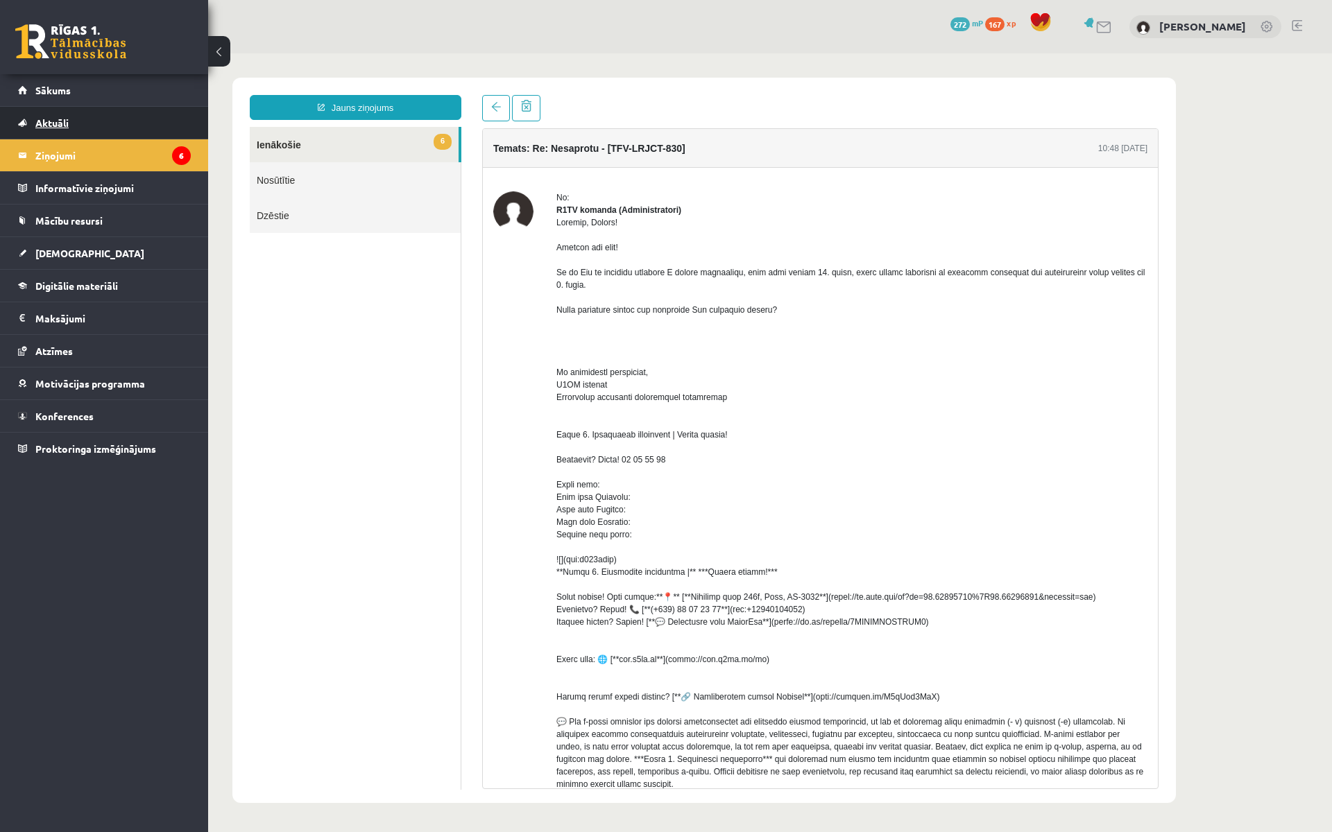
click at [55, 129] on link "Aktuāli" at bounding box center [104, 123] width 173 height 32
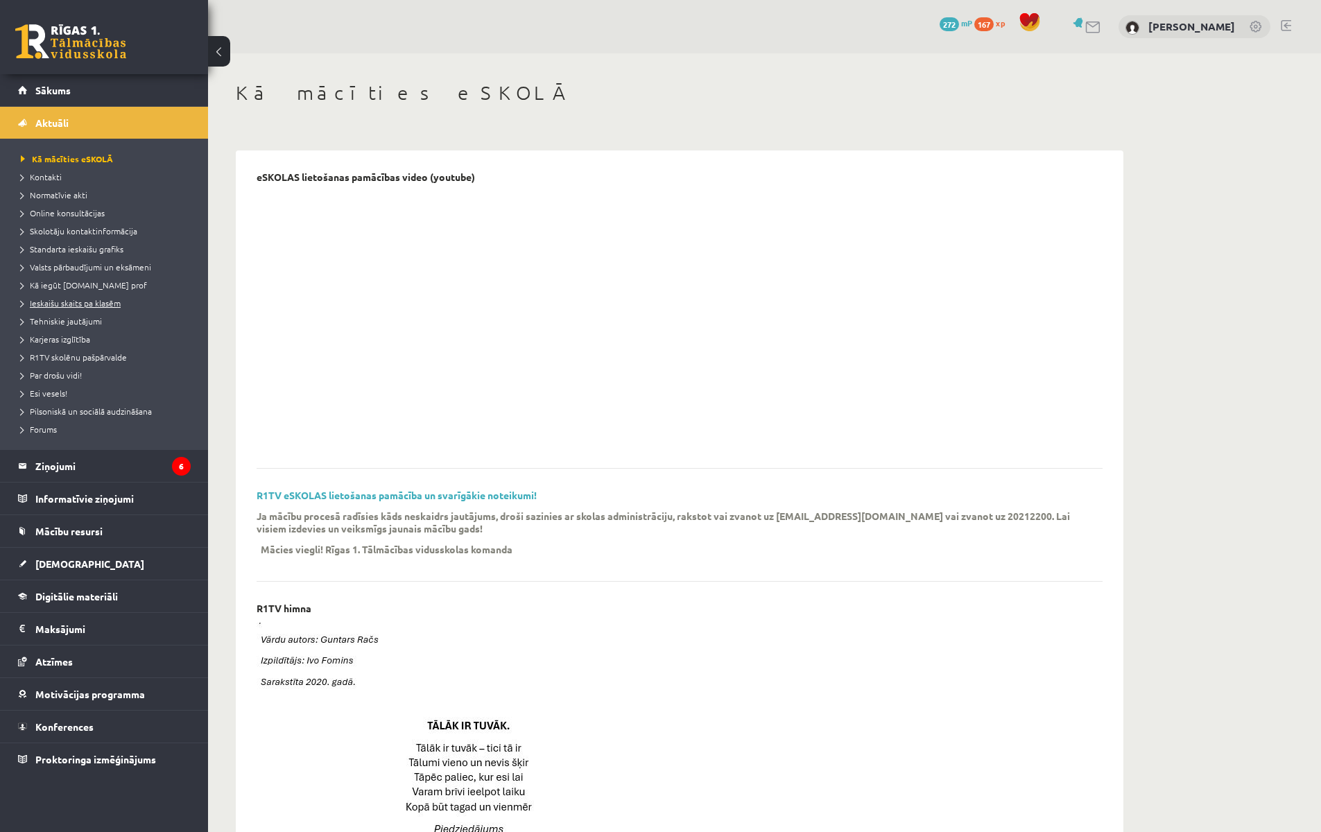
click at [85, 304] on span "Ieskaišu skaits pa klasēm" at bounding box center [71, 303] width 100 height 11
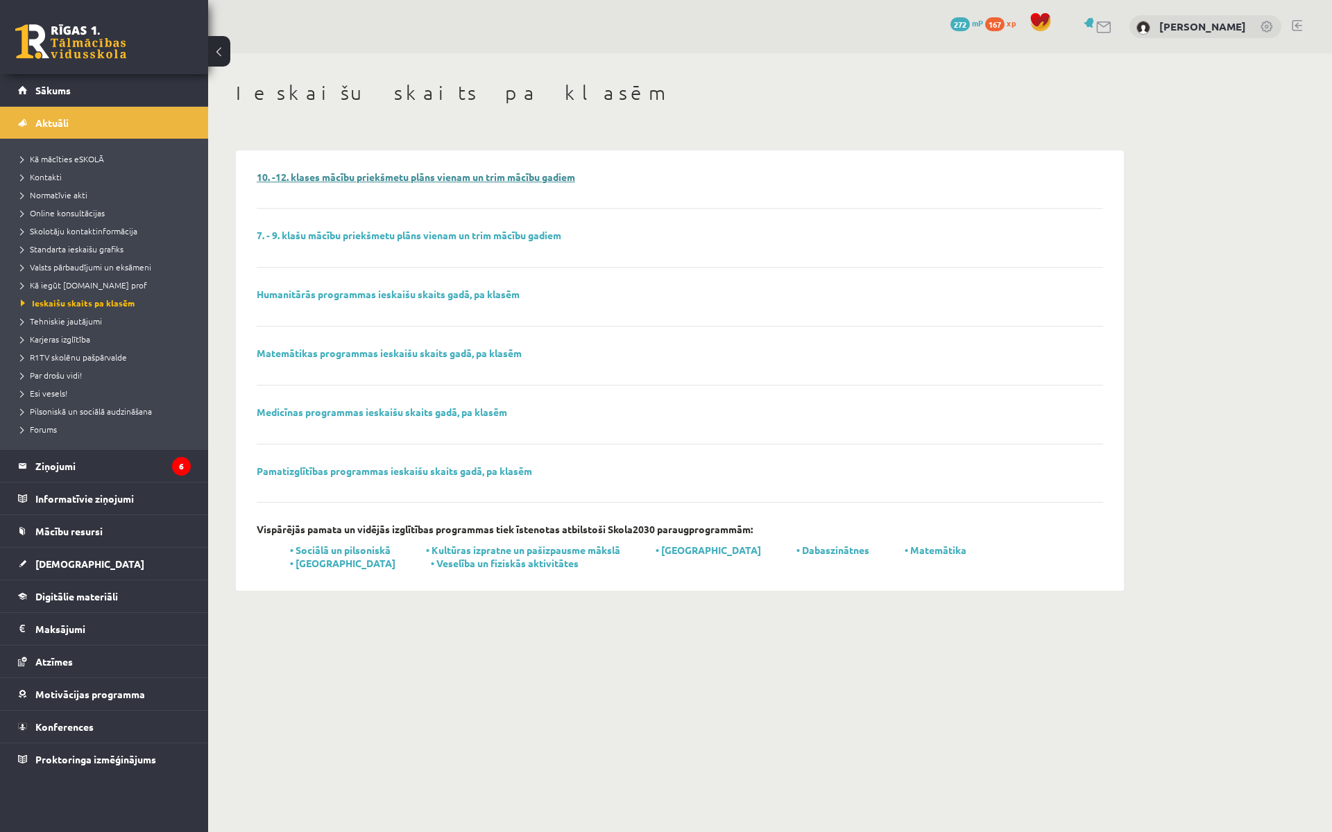
click at [530, 182] on link "10. -12. klases mācību priekšmetu plāns vienam un trim mācību gadiem" at bounding box center [416, 177] width 318 height 12
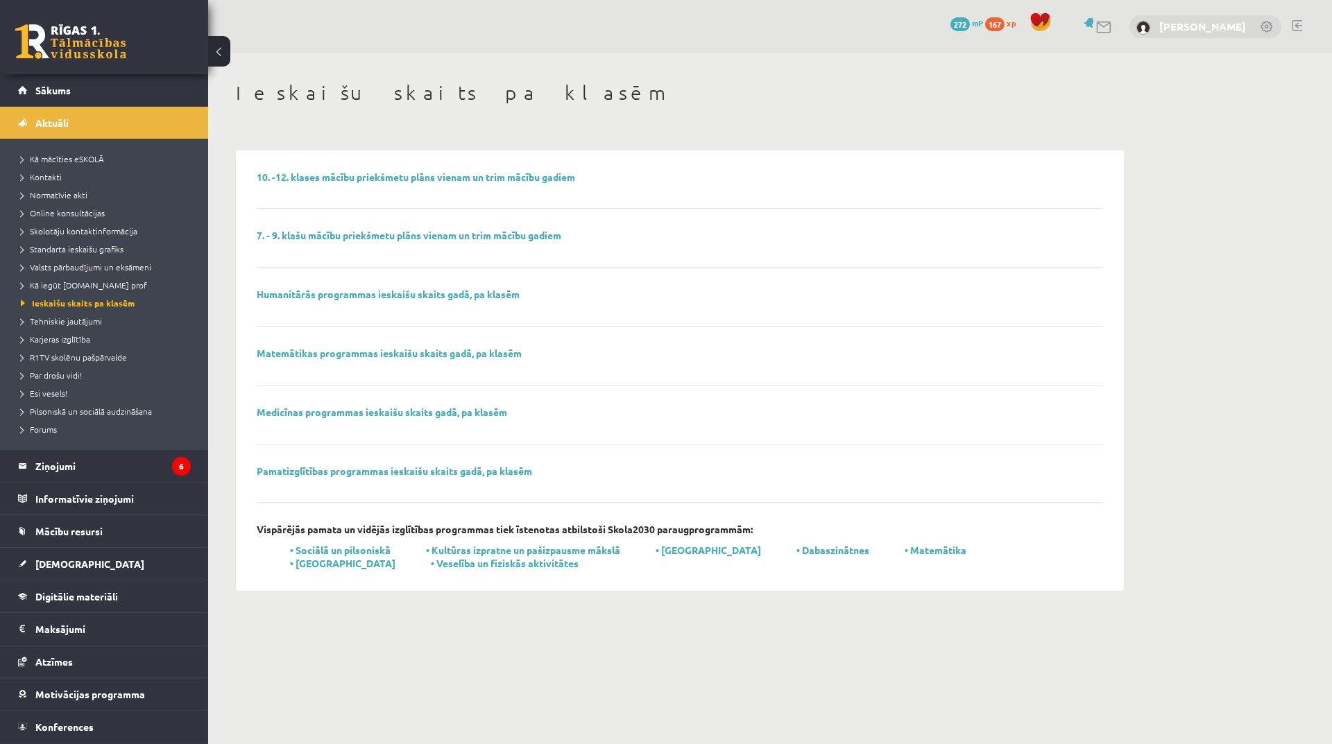
click at [1236, 21] on link "[PERSON_NAME]" at bounding box center [1202, 26] width 87 height 14
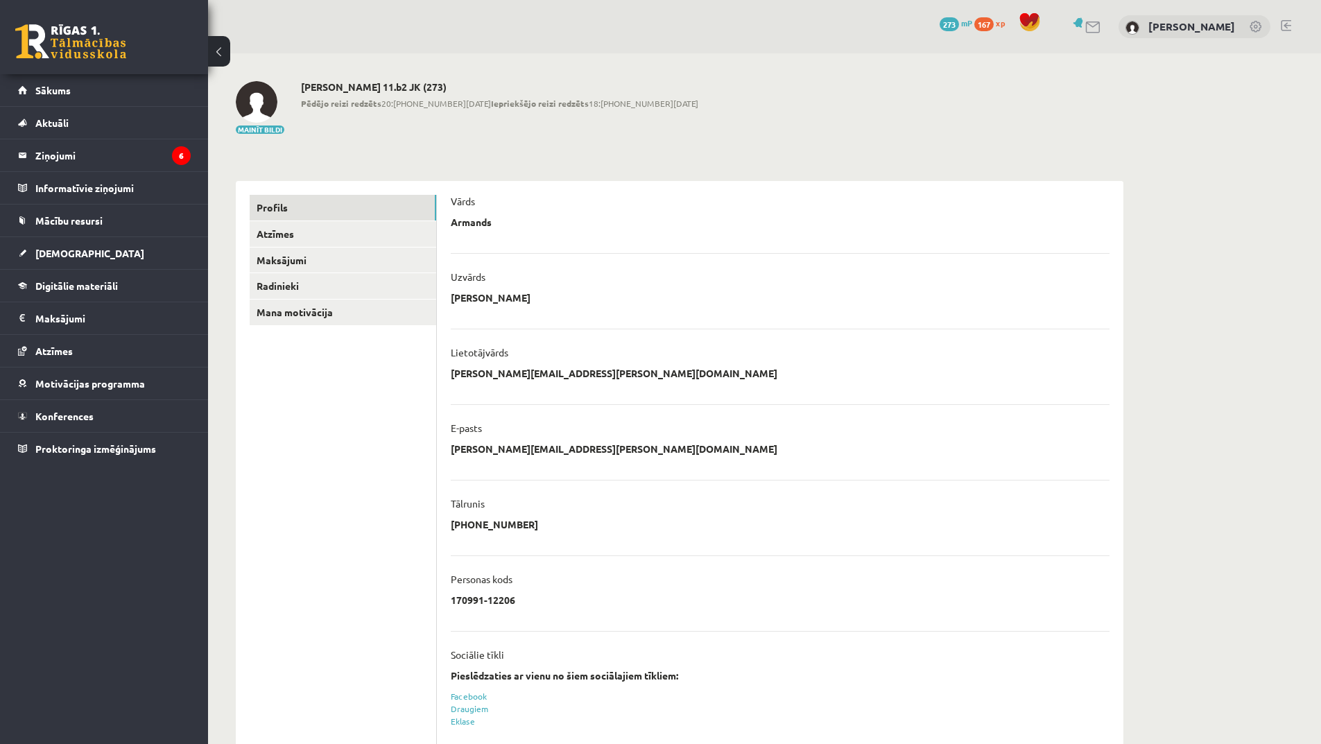
click at [1252, 174] on div "**********" at bounding box center [764, 444] width 1113 height 783
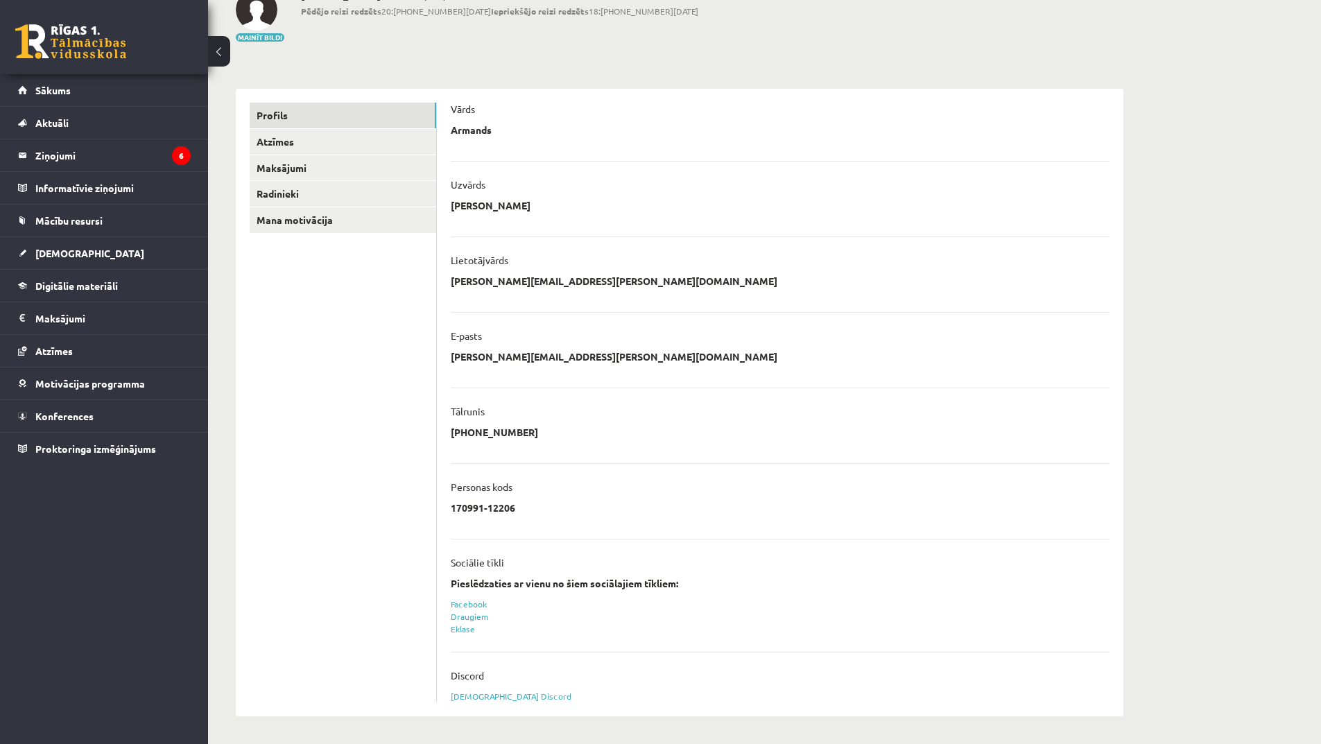
click at [942, 93] on li "Vārds [PERSON_NAME] ******* ******** Atcelt" at bounding box center [780, 115] width 659 height 58
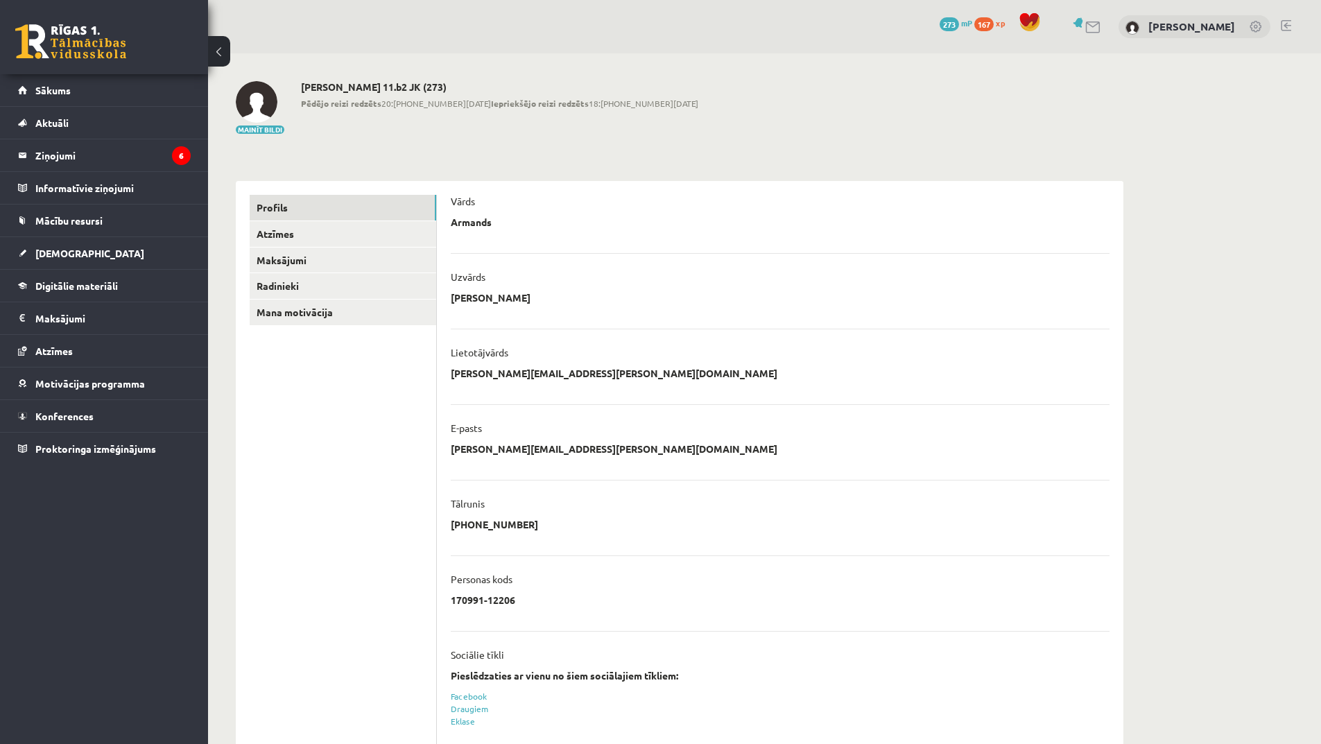
click at [1203, 35] on div "[PERSON_NAME]" at bounding box center [1195, 27] width 152 height 24
click at [1260, 18] on div "[PERSON_NAME]" at bounding box center [1195, 27] width 152 height 24
click at [1256, 29] on link at bounding box center [1257, 28] width 14 height 14
click at [1153, 25] on link "[PERSON_NAME]" at bounding box center [1192, 26] width 87 height 14
click at [1278, 19] on div "0 Dāvanas 273 mP 167 xp Armands Levandovskis" at bounding box center [764, 26] width 1113 height 53
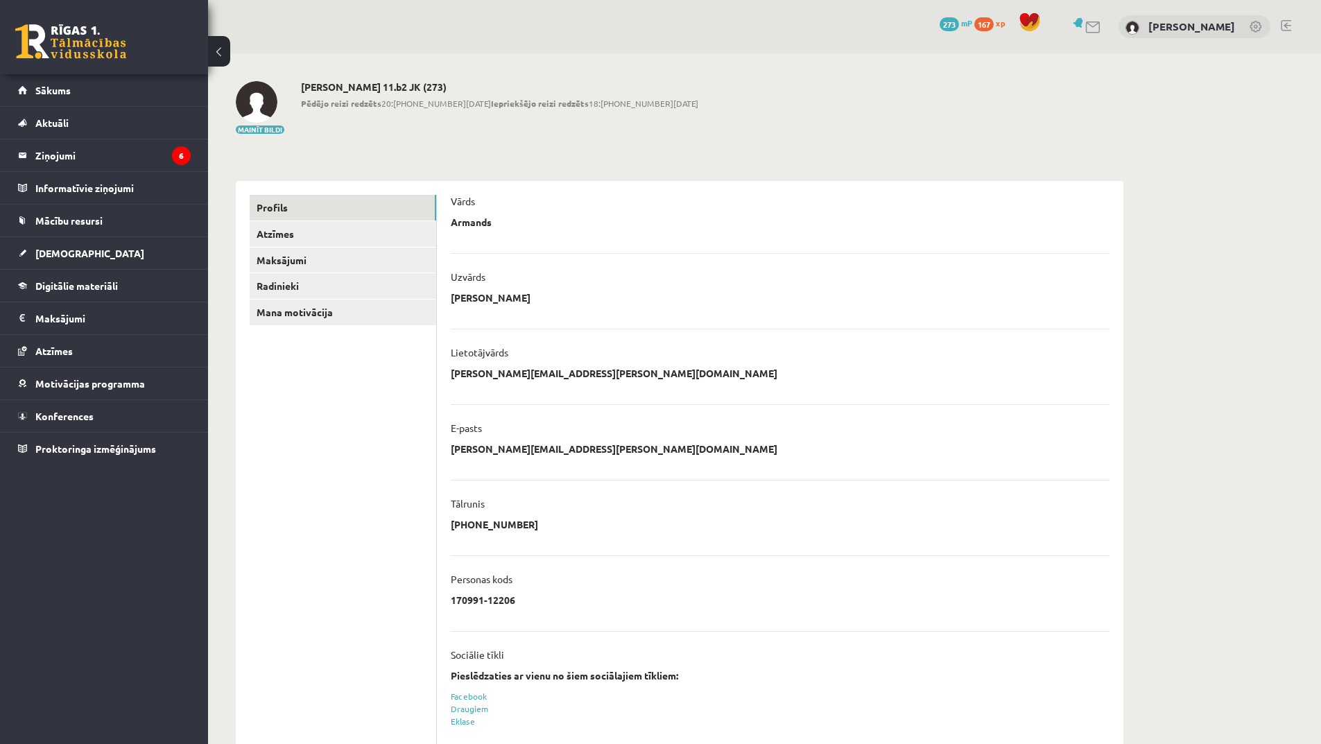
click at [1291, 25] on link at bounding box center [1286, 25] width 10 height 11
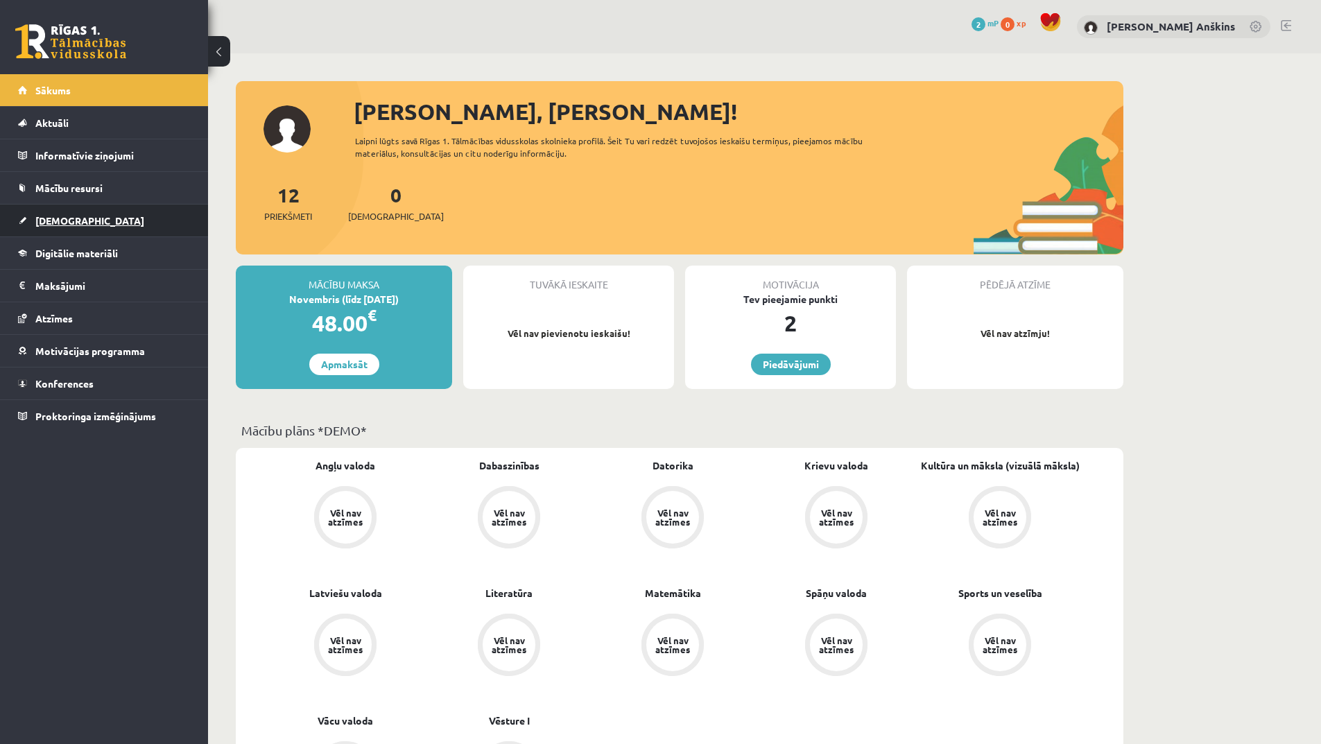
click at [37, 209] on link "[DEMOGRAPHIC_DATA]" at bounding box center [104, 221] width 173 height 32
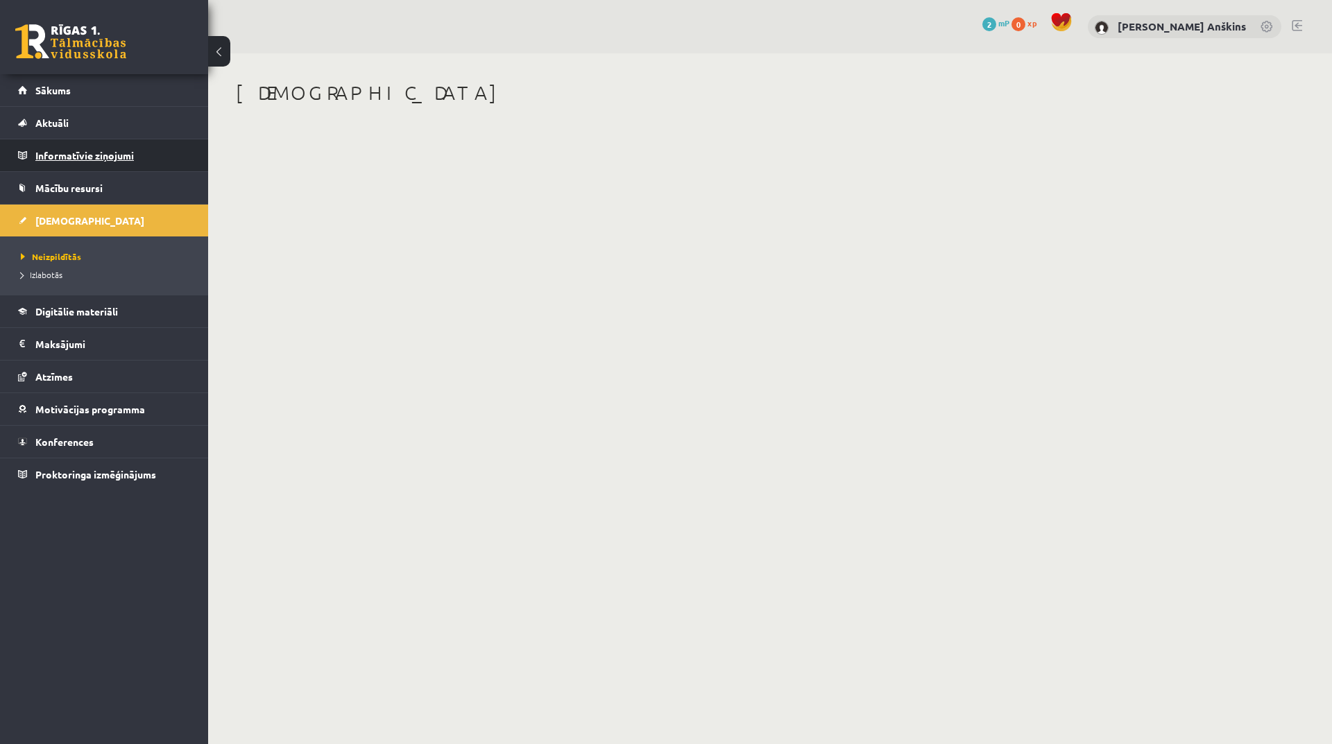
click at [83, 150] on legend "Informatīvie ziņojumi 0" at bounding box center [112, 155] width 155 height 32
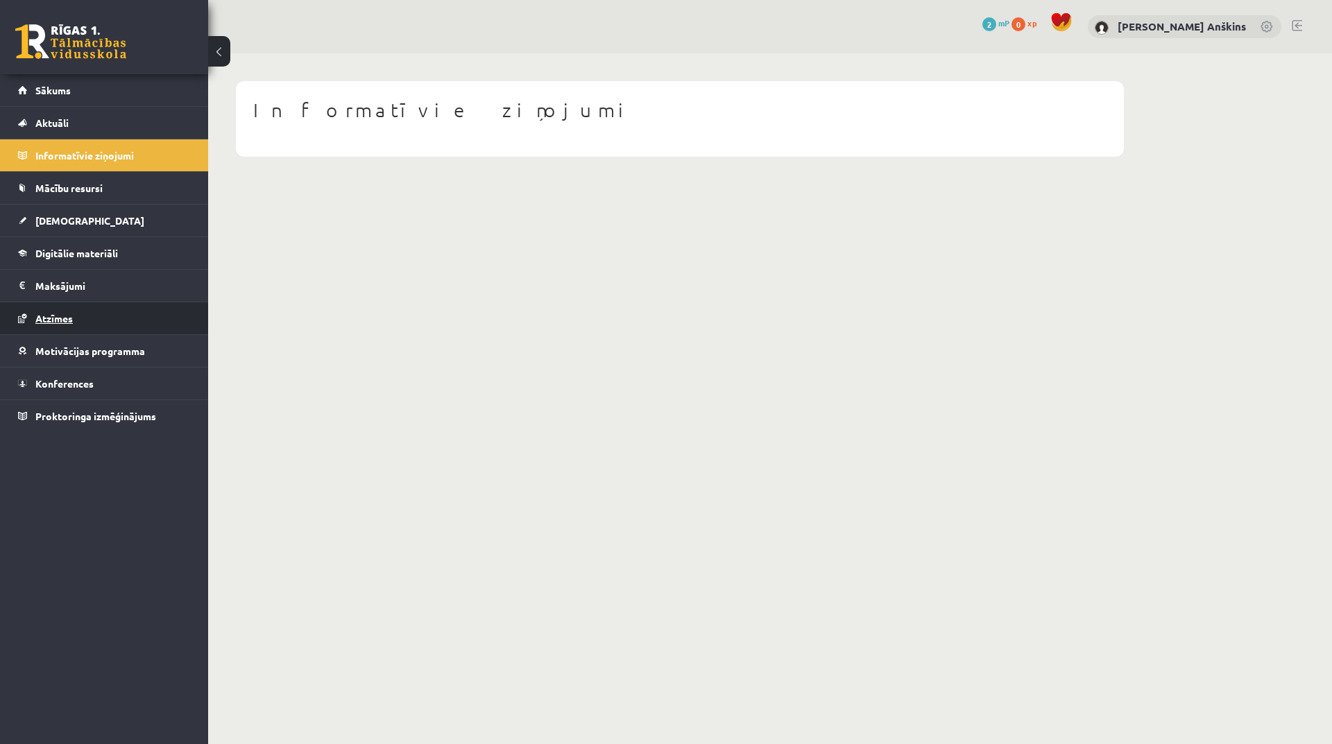
click at [60, 322] on span "Atzīmes" at bounding box center [53, 318] width 37 height 12
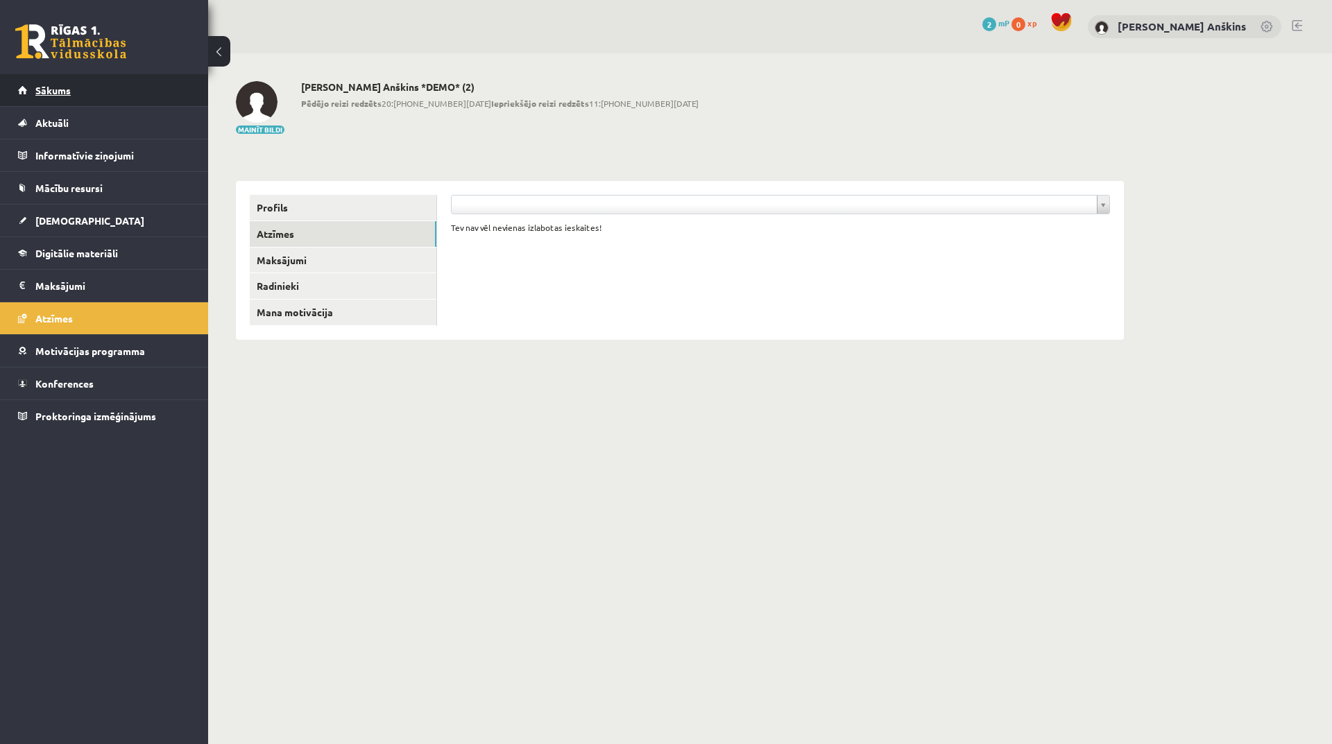
click at [110, 96] on link "Sākums" at bounding box center [104, 90] width 173 height 32
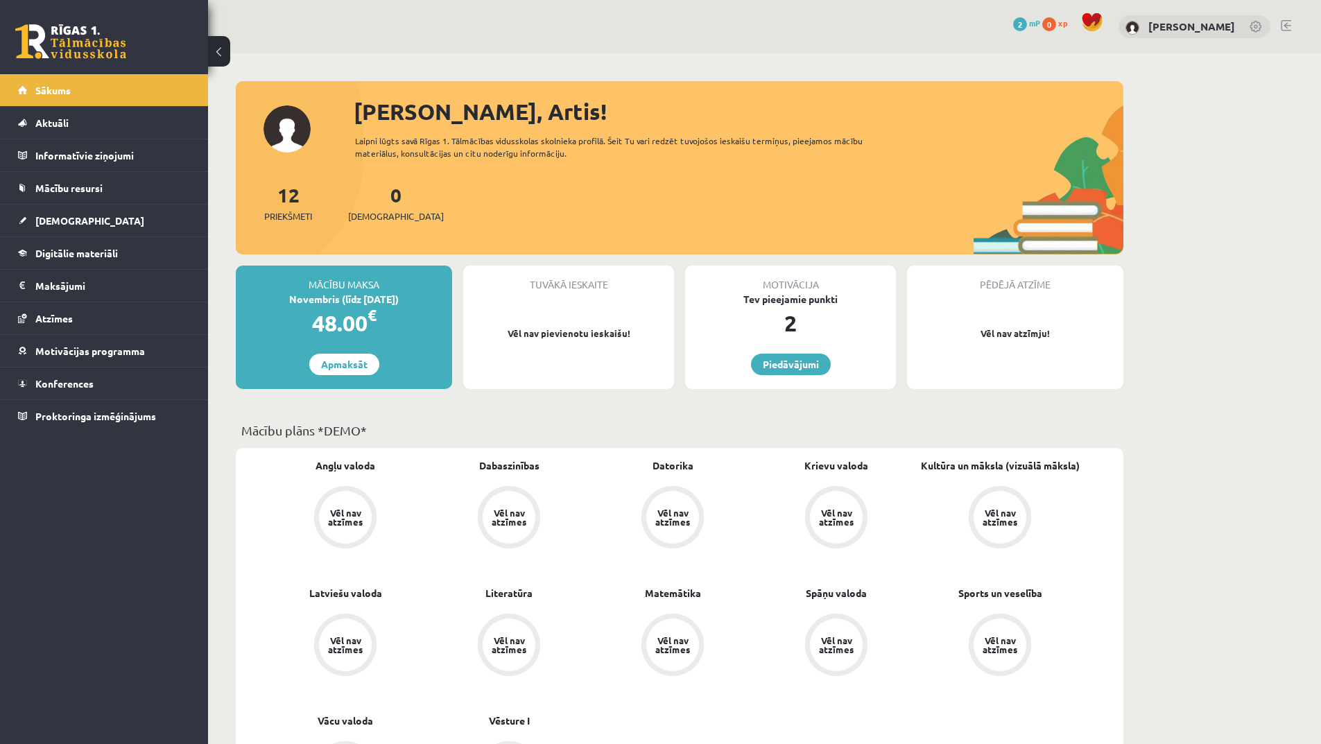
click at [1292, 26] on div "0 Dāvanas 2 mP 0 xp [PERSON_NAME]" at bounding box center [764, 26] width 1113 height 53
click at [1283, 26] on link at bounding box center [1286, 25] width 10 height 11
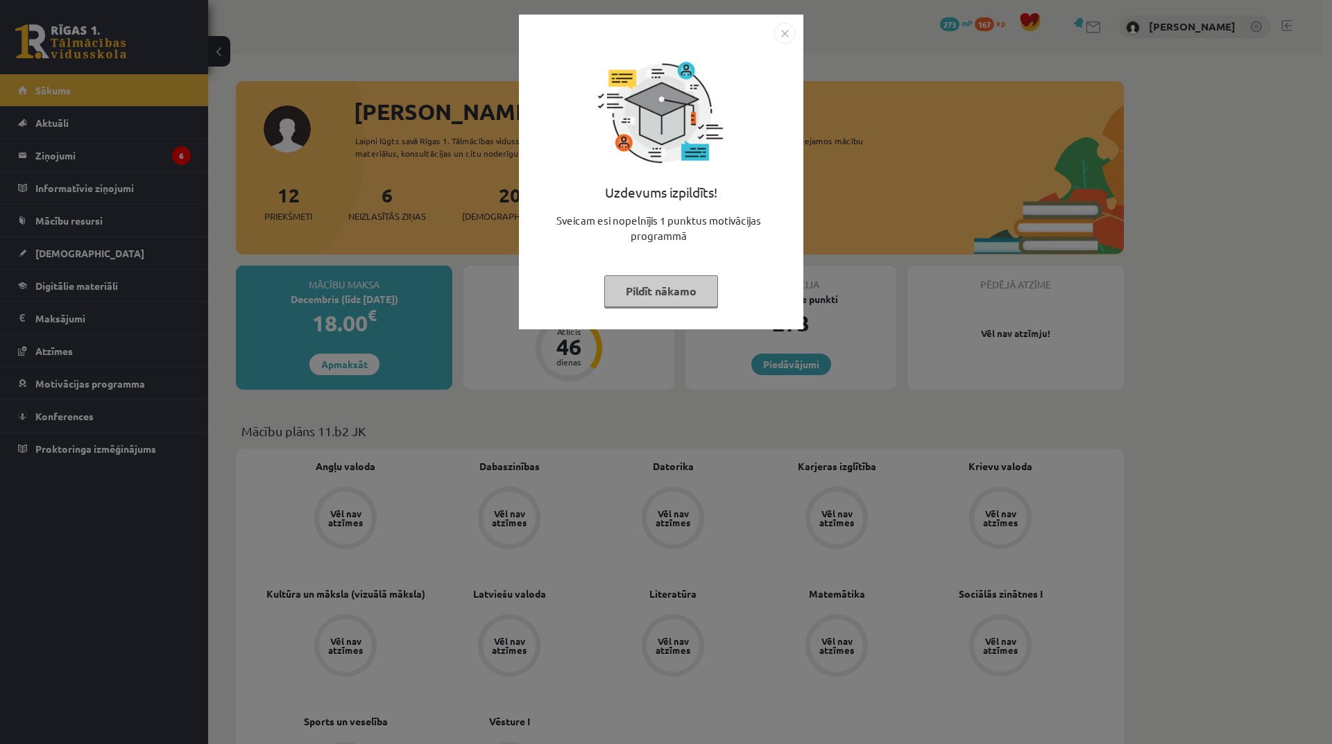
click at [699, 295] on button "Pildīt nākamo" at bounding box center [661, 291] width 114 height 32
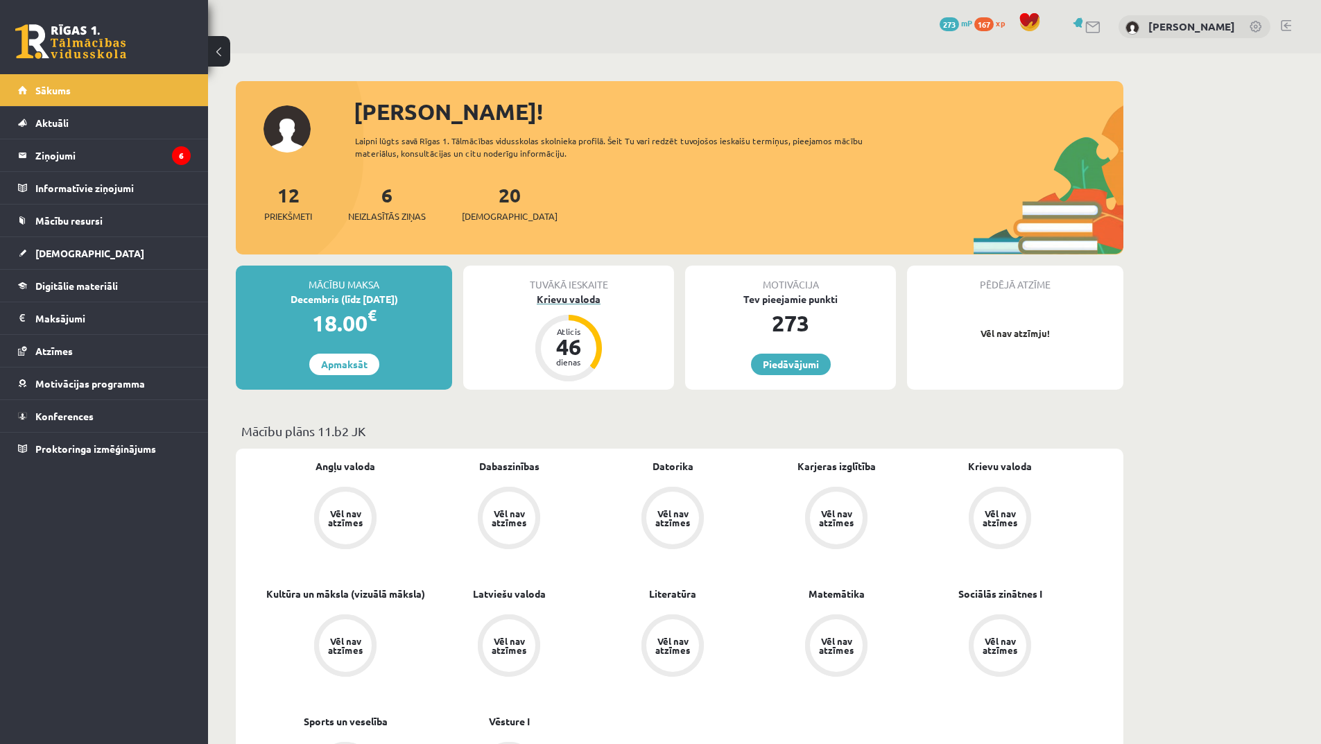
click at [578, 347] on div "46" at bounding box center [569, 347] width 42 height 22
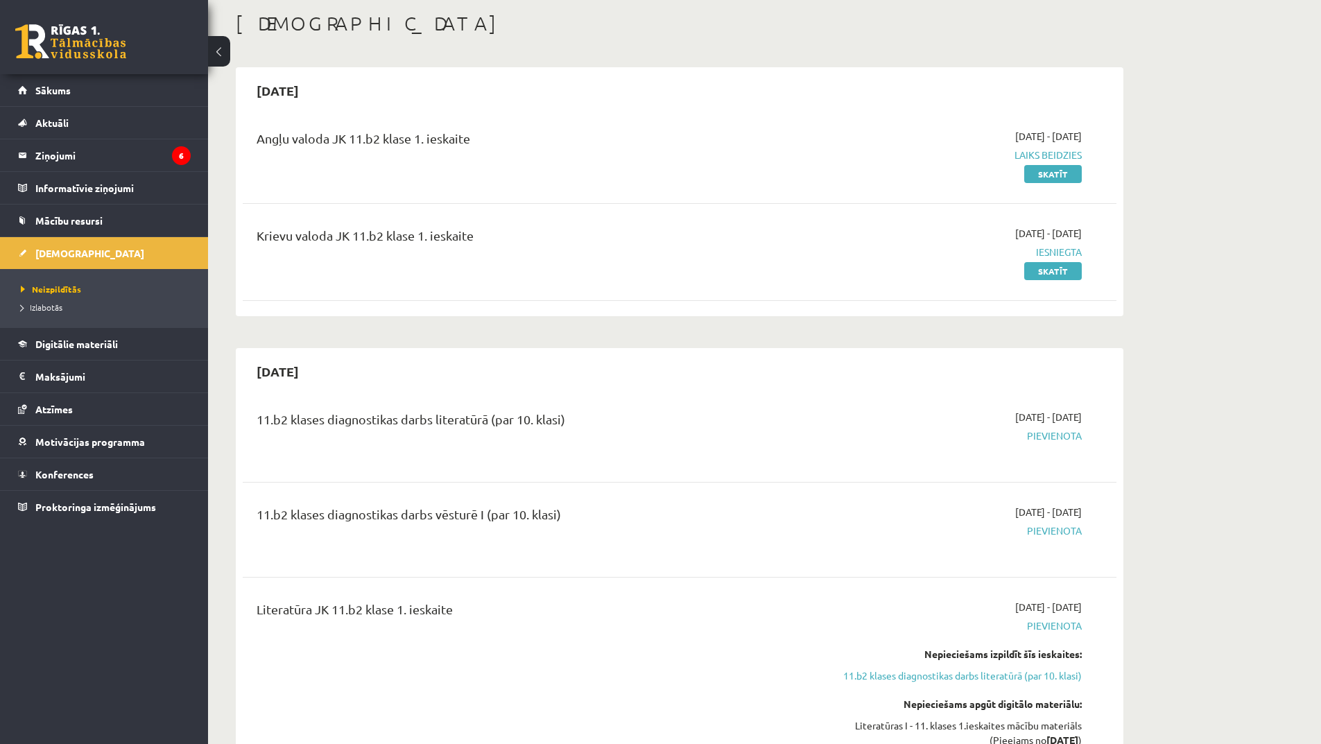
scroll to position [208, 0]
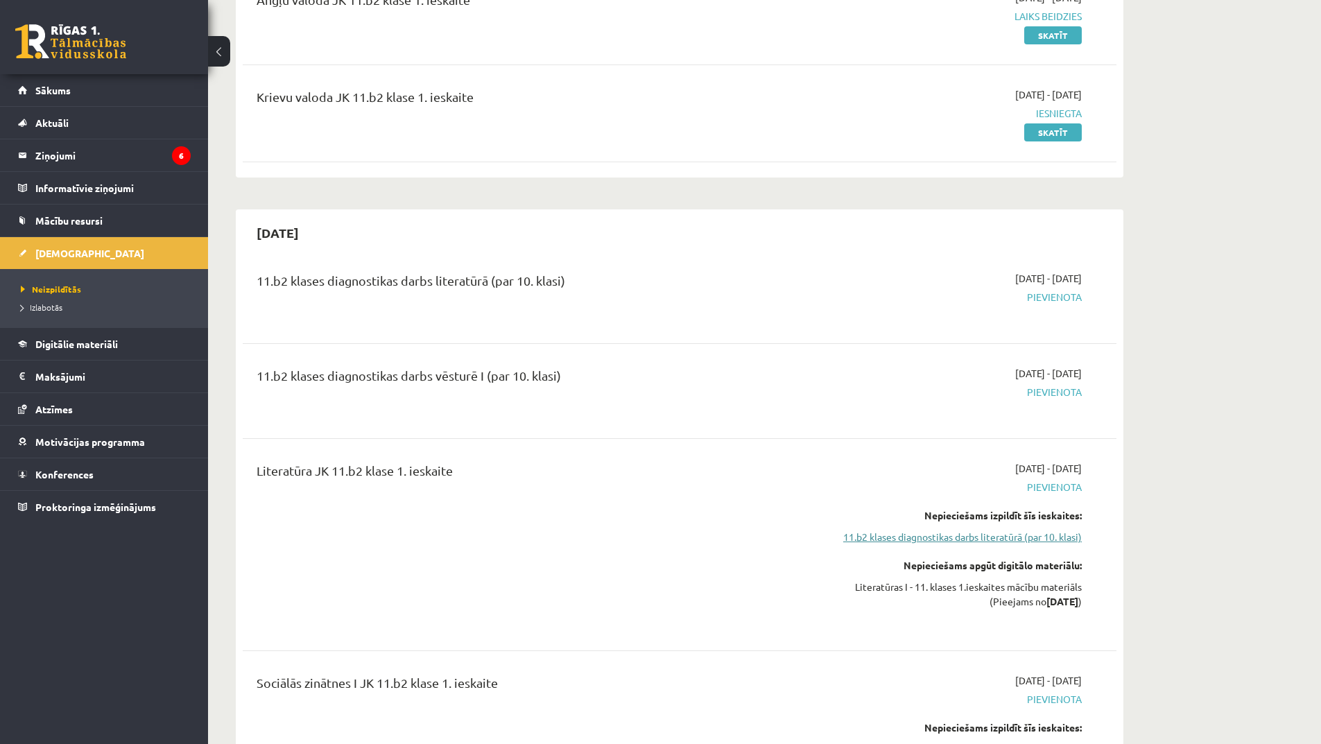
click at [992, 540] on link "11.b2 klases diagnostikas darbs literatūrā (par 10. klasi)" at bounding box center [950, 537] width 261 height 15
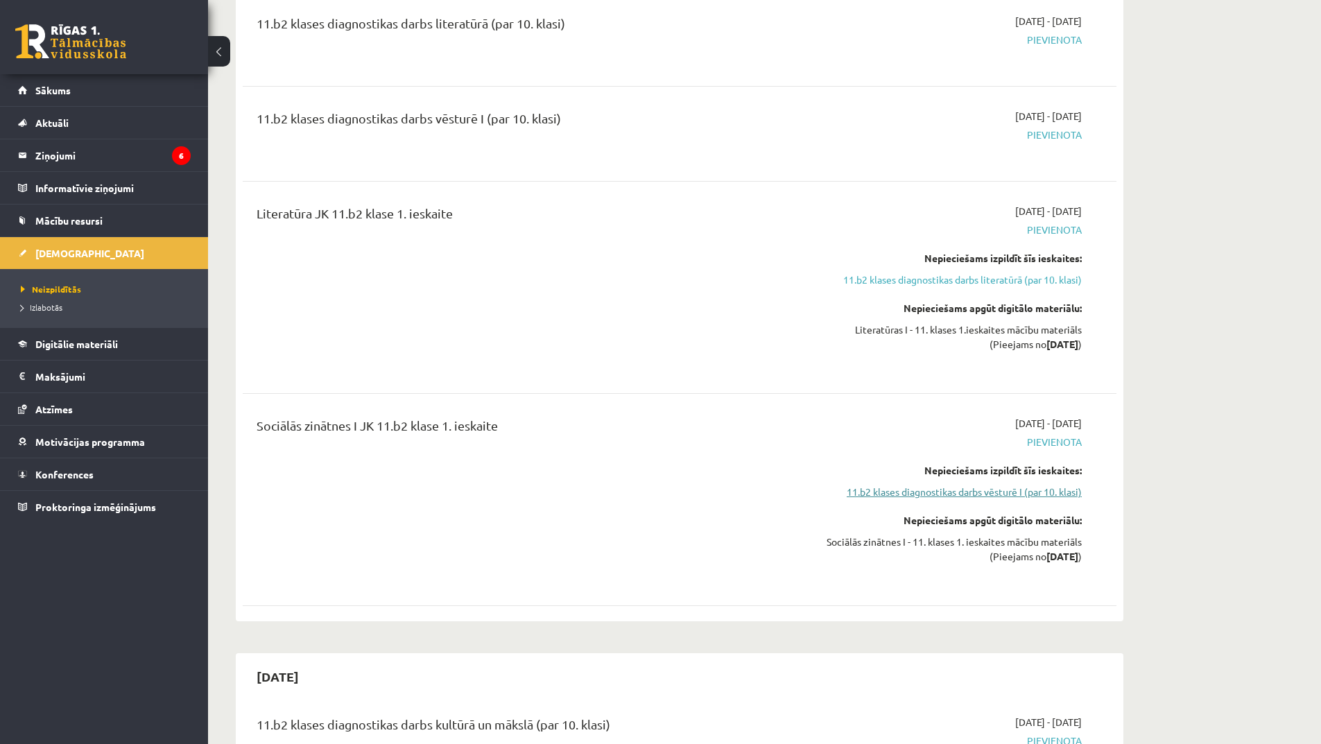
click at [1035, 489] on link "11.b2 klases diagnostikas darbs vēsturē I (par 10. klasi)" at bounding box center [950, 492] width 261 height 15
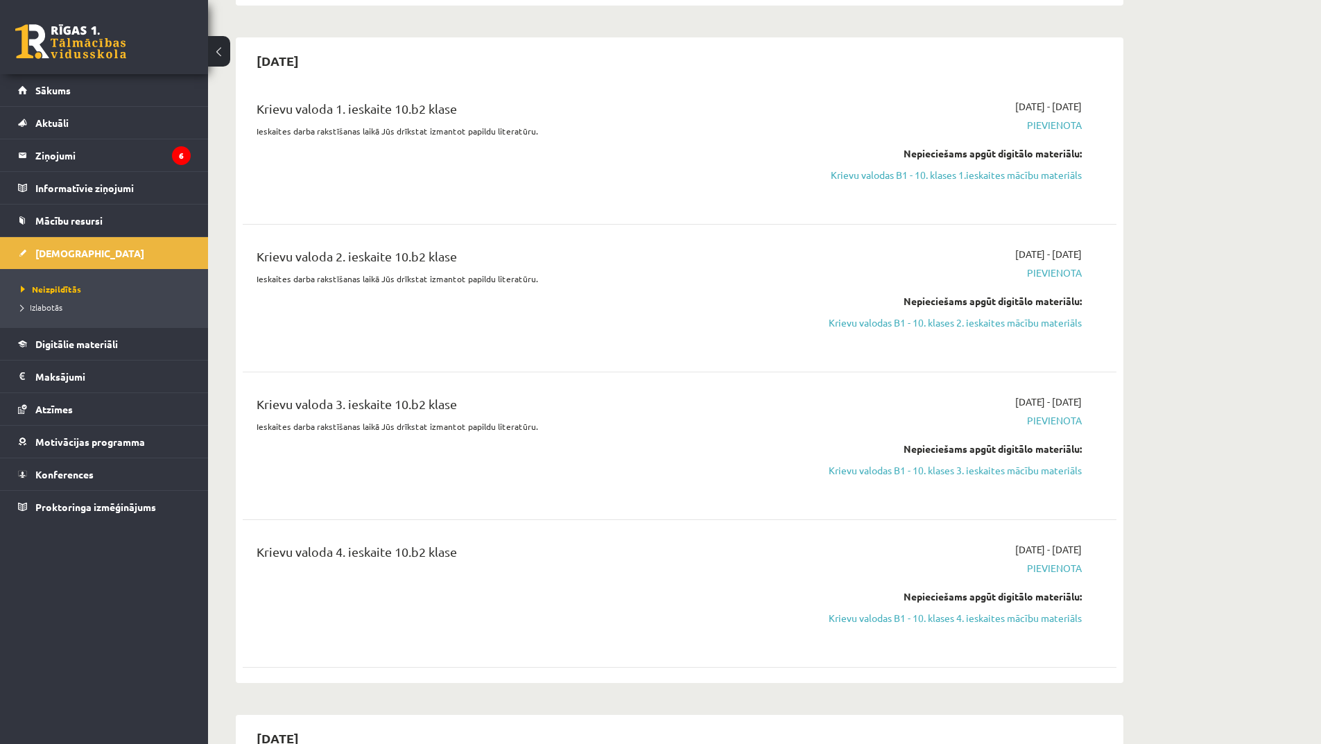
scroll to position [1809, 0]
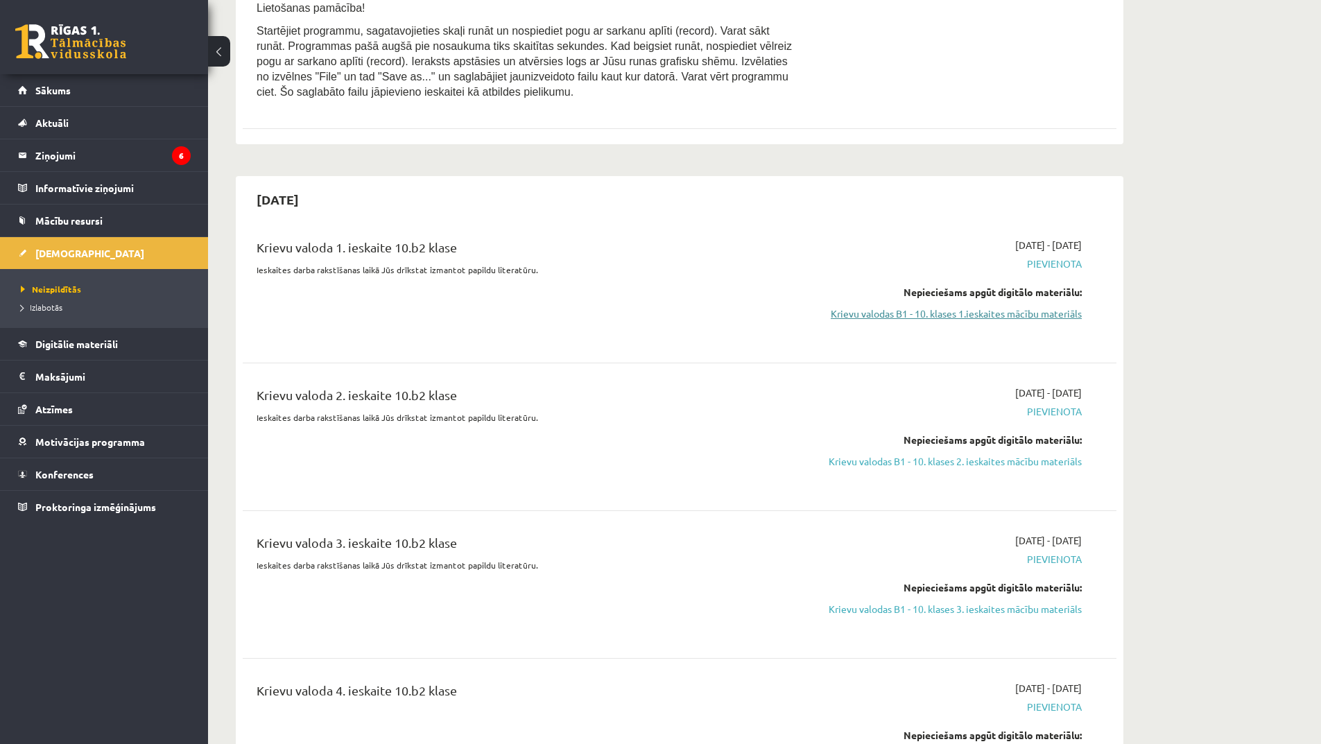
click at [1035, 309] on link "Krievu valodas B1 - 10. klases 1.ieskaites mācību materiāls" at bounding box center [950, 314] width 261 height 15
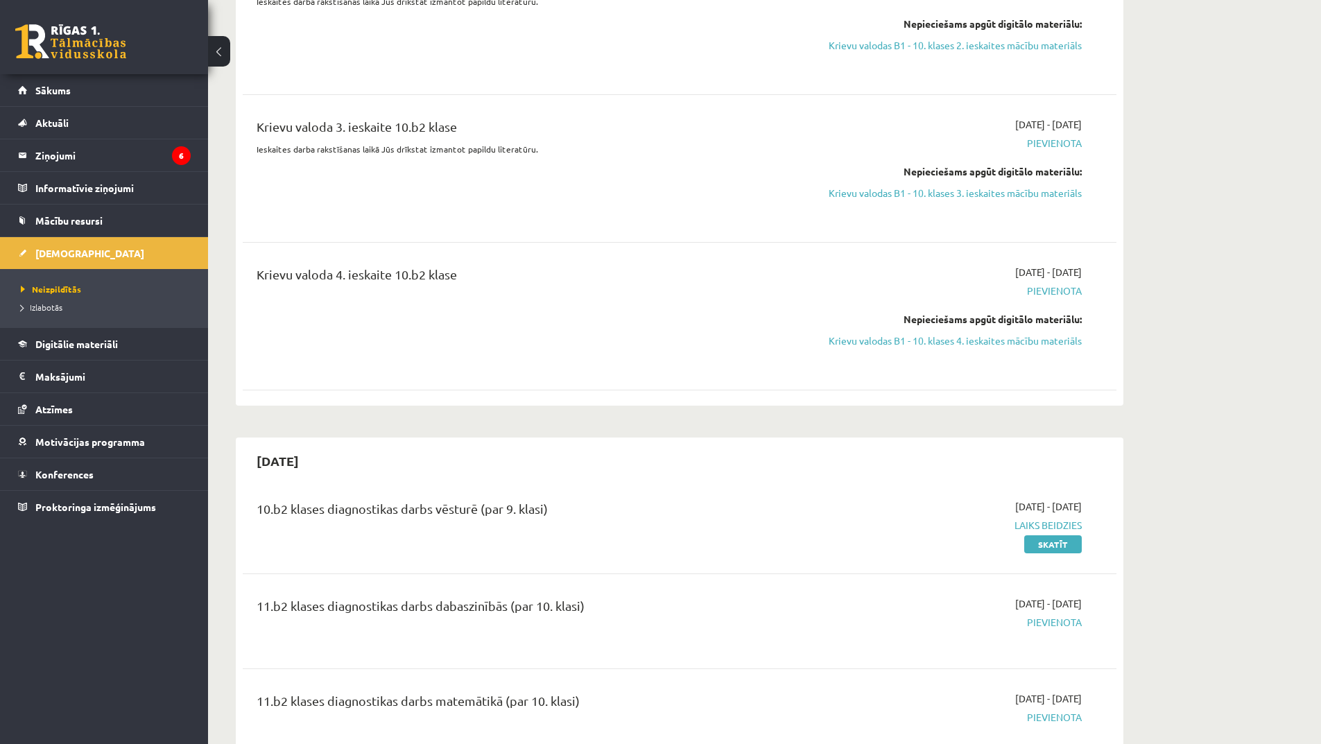
scroll to position [1948, 0]
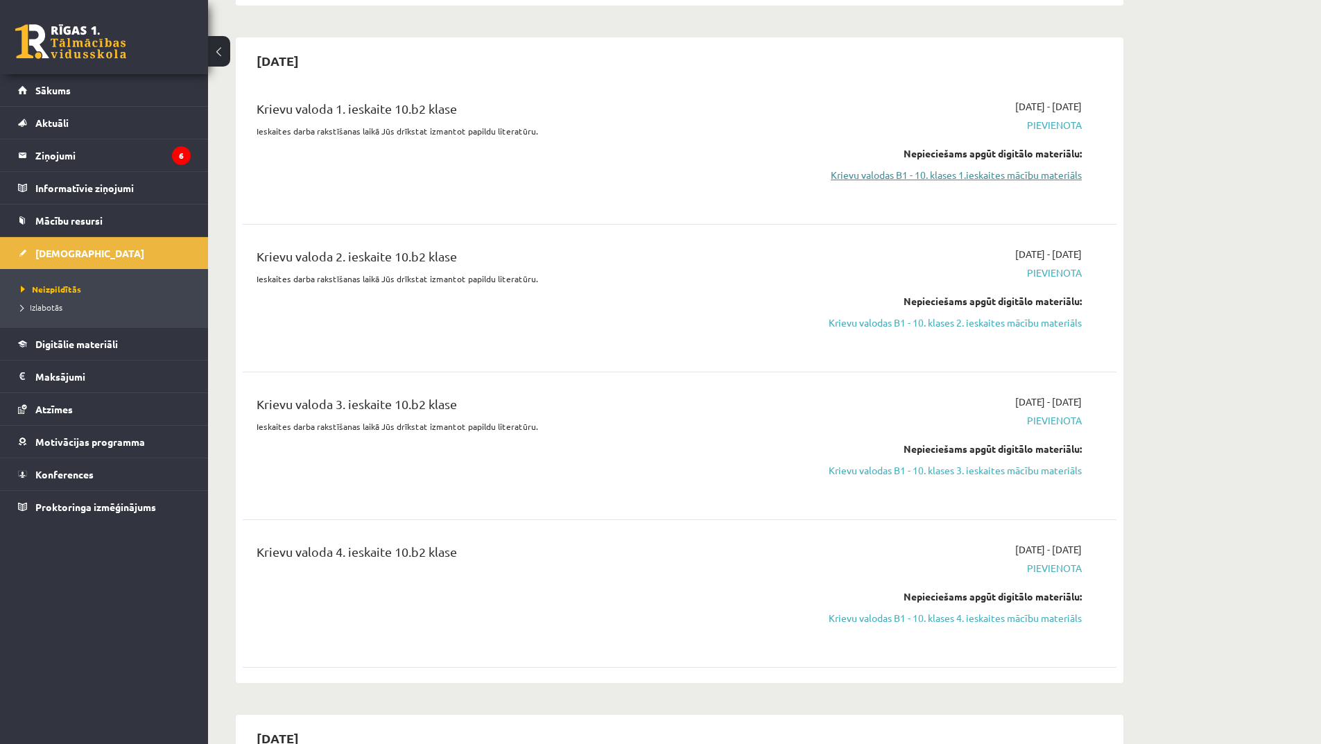
click at [924, 169] on link "Krievu valodas B1 - 10. klases 1.ieskaites mācību materiāls" at bounding box center [950, 175] width 261 height 15
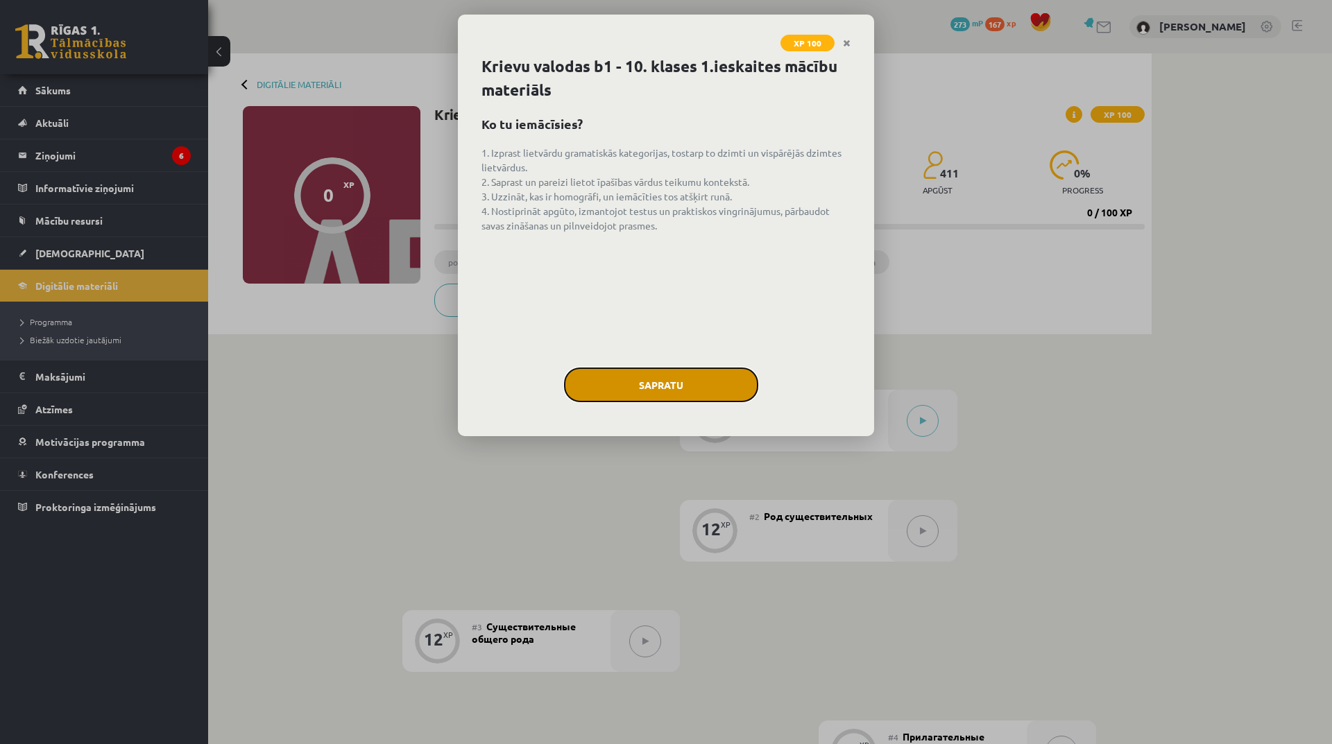
click at [701, 372] on button "Sapratu" at bounding box center [661, 385] width 194 height 35
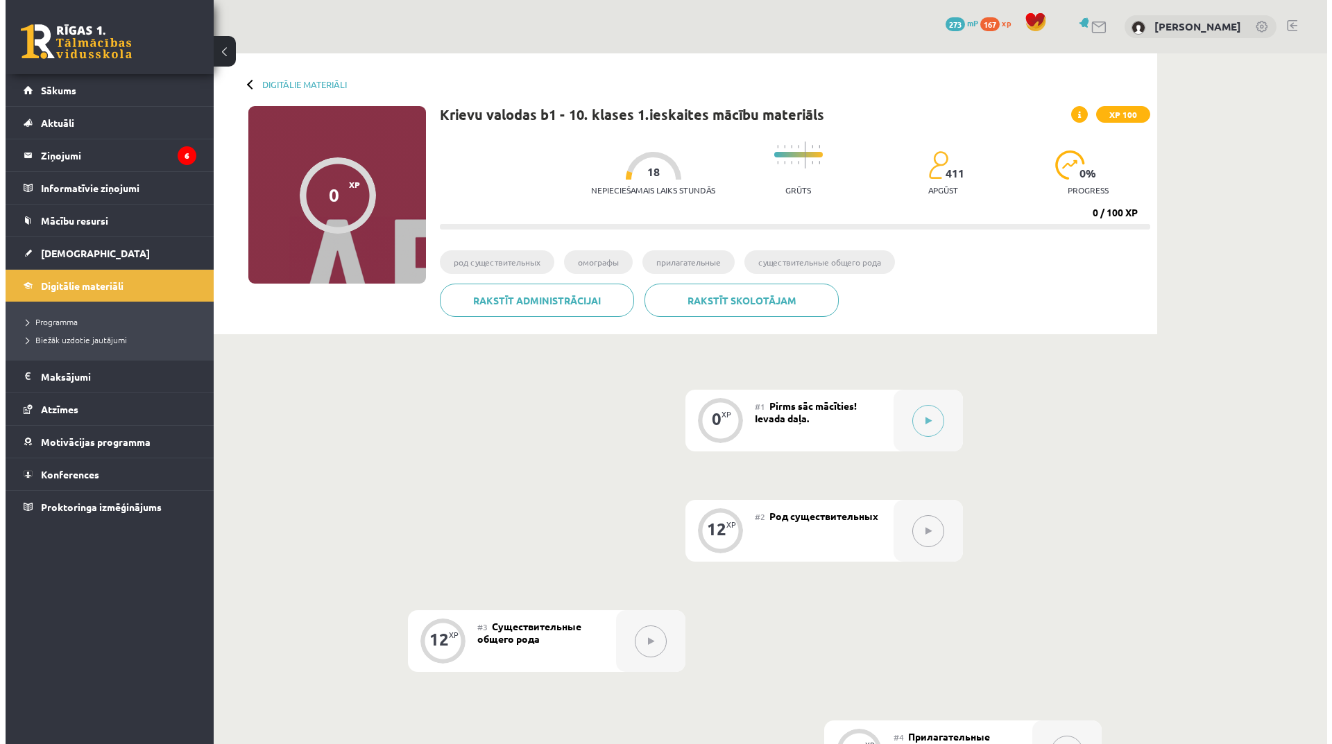
scroll to position [139, 0]
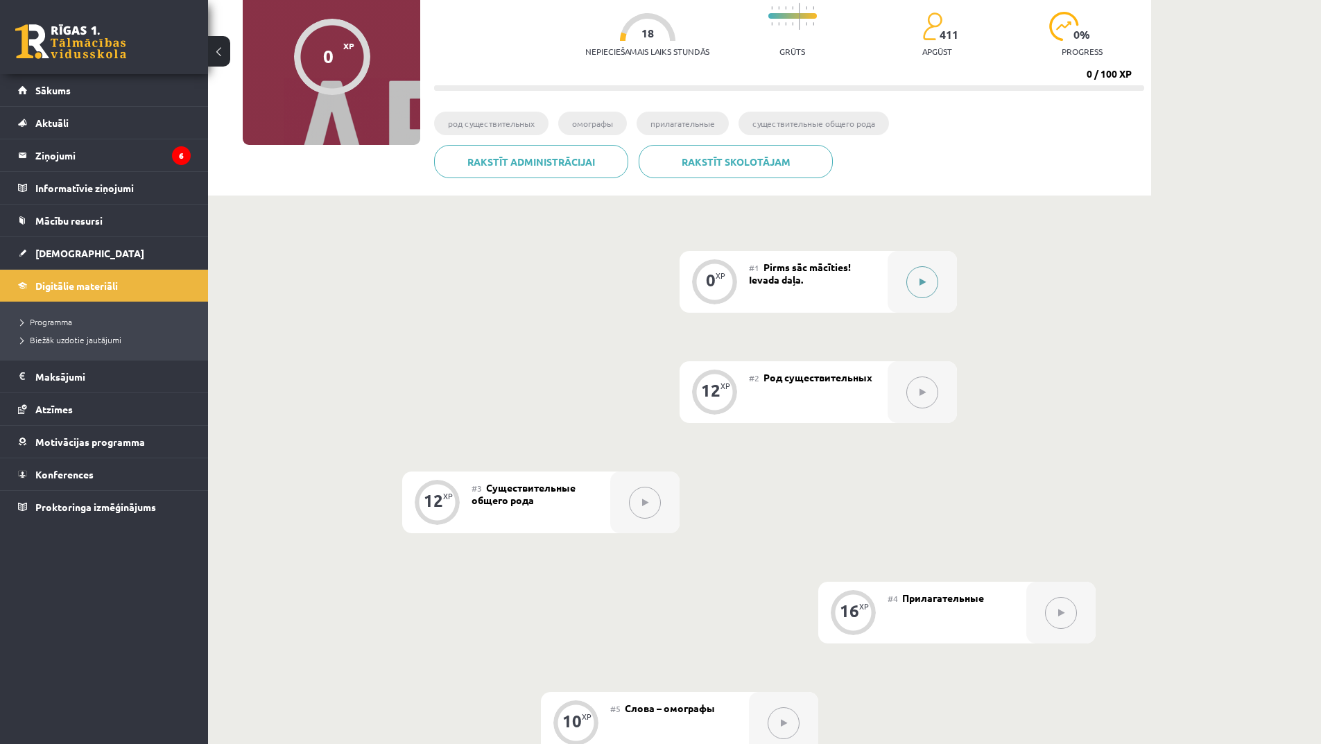
click at [938, 278] on button at bounding box center [922, 282] width 32 height 32
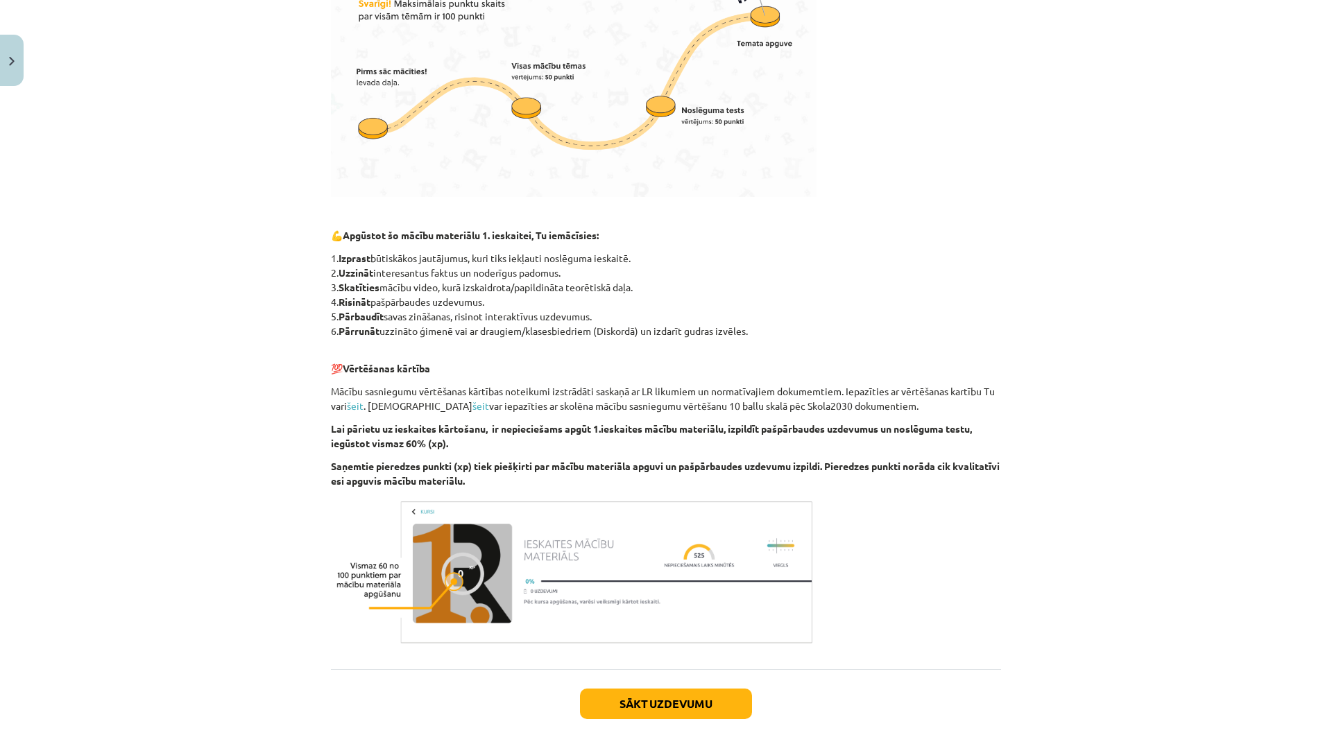
scroll to position [551, 0]
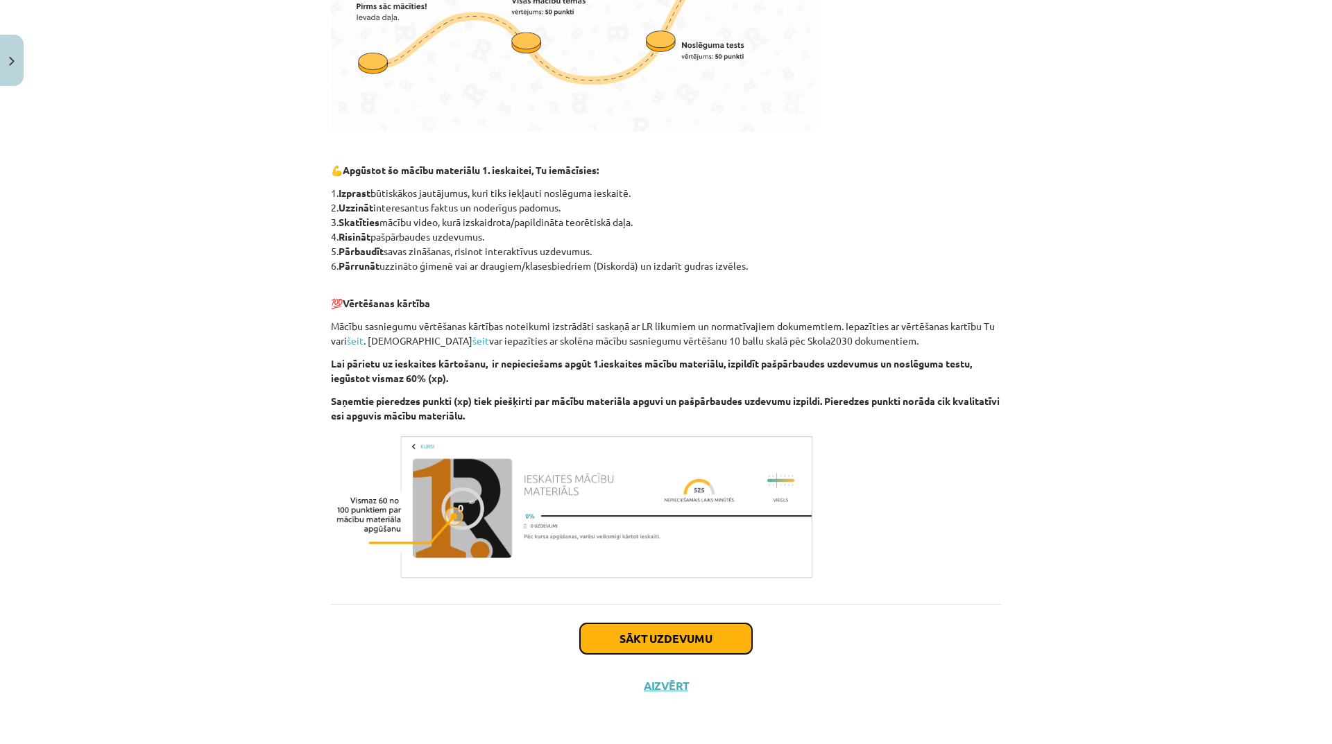
click at [670, 628] on button "Sākt uzdevumu" at bounding box center [666, 639] width 172 height 31
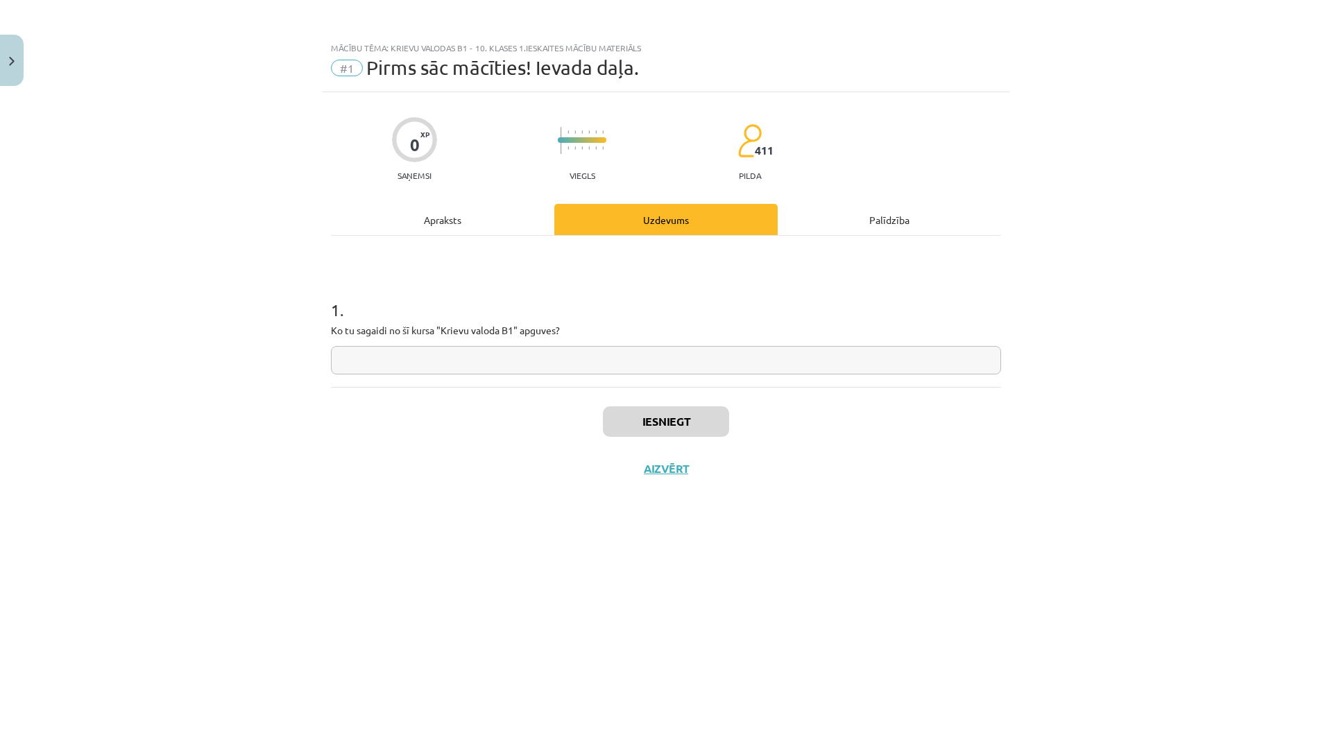
scroll to position [0, 0]
click at [628, 369] on input "text" at bounding box center [666, 360] width 670 height 28
click at [474, 229] on div "Apraksts" at bounding box center [442, 219] width 223 height 31
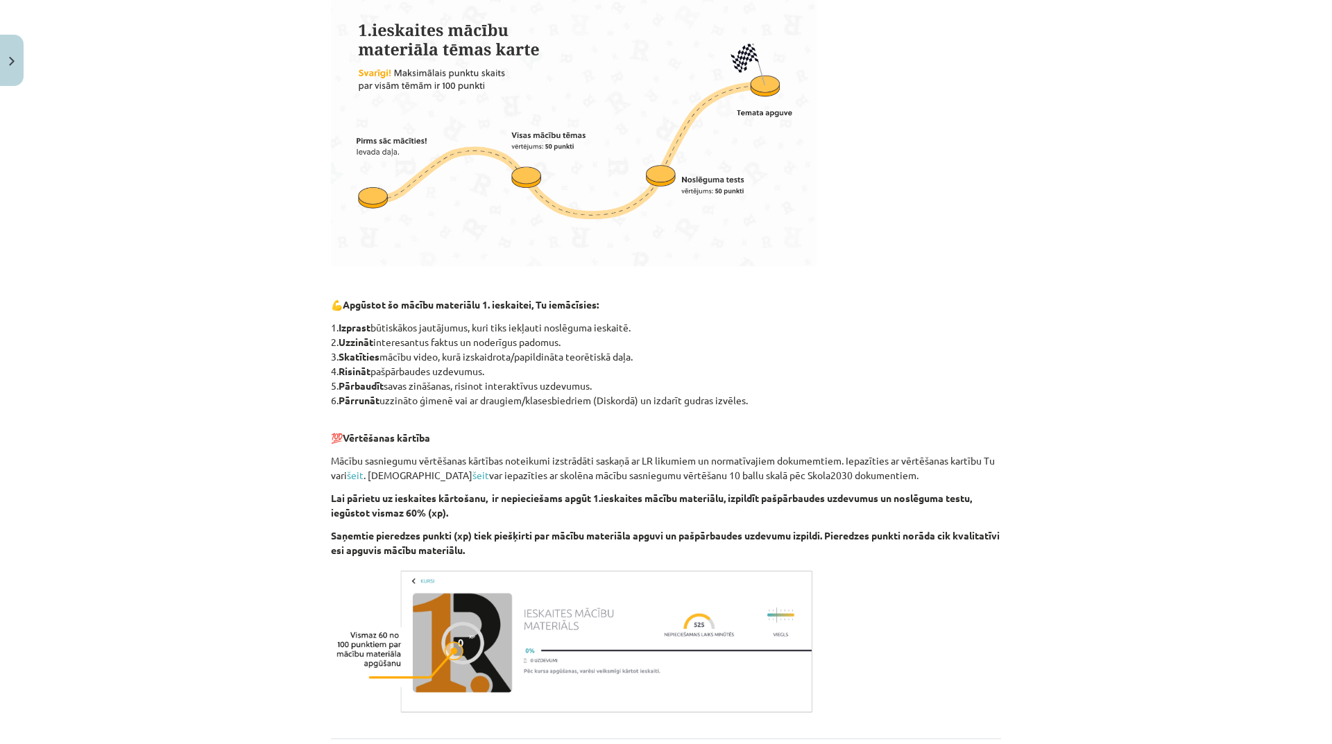
scroll to position [551, 0]
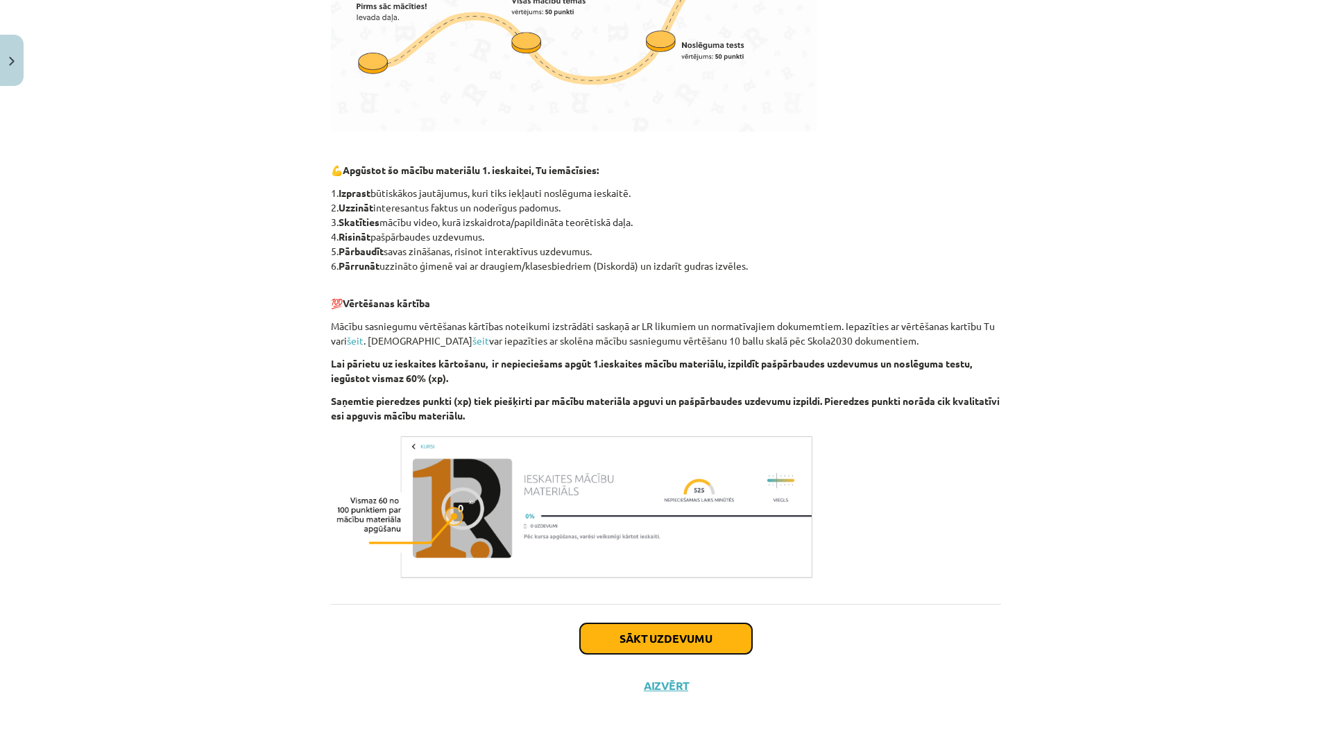
click at [668, 639] on button "Sākt uzdevumu" at bounding box center [666, 639] width 172 height 31
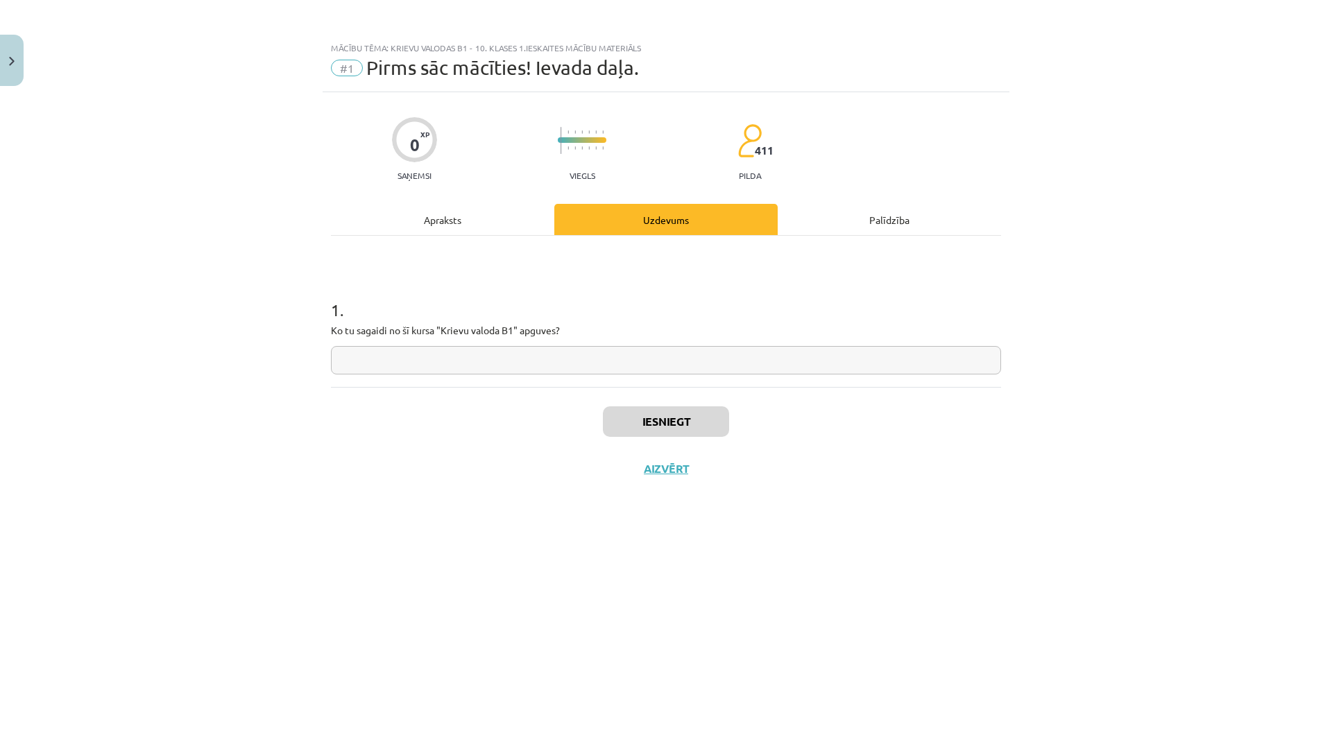
click at [681, 224] on div "Uzdevums" at bounding box center [665, 219] width 223 height 31
click at [589, 364] on input "text" at bounding box center [666, 360] width 670 height 28
type input "**********"
click at [669, 419] on button "Iesniegt" at bounding box center [666, 421] width 126 height 31
click at [713, 482] on button "Nākamā nodarbība" at bounding box center [666, 478] width 136 height 32
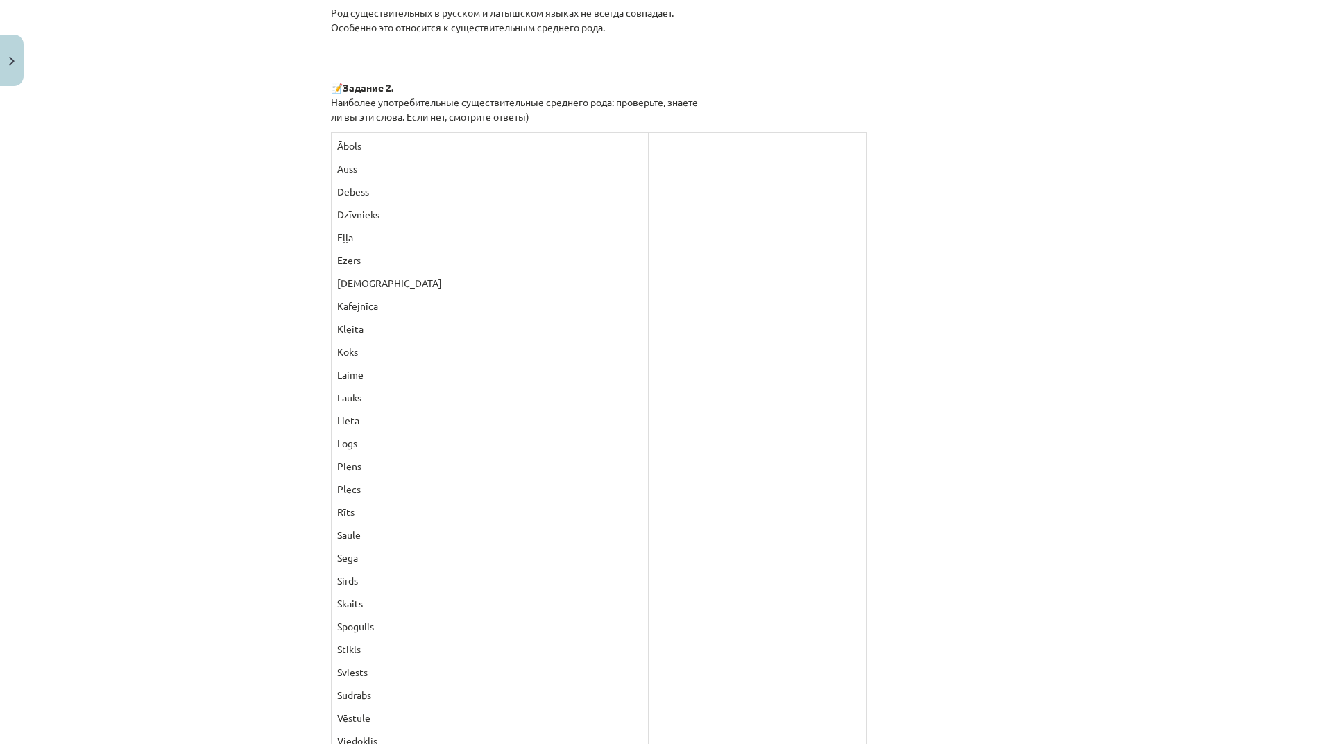
scroll to position [971, 0]
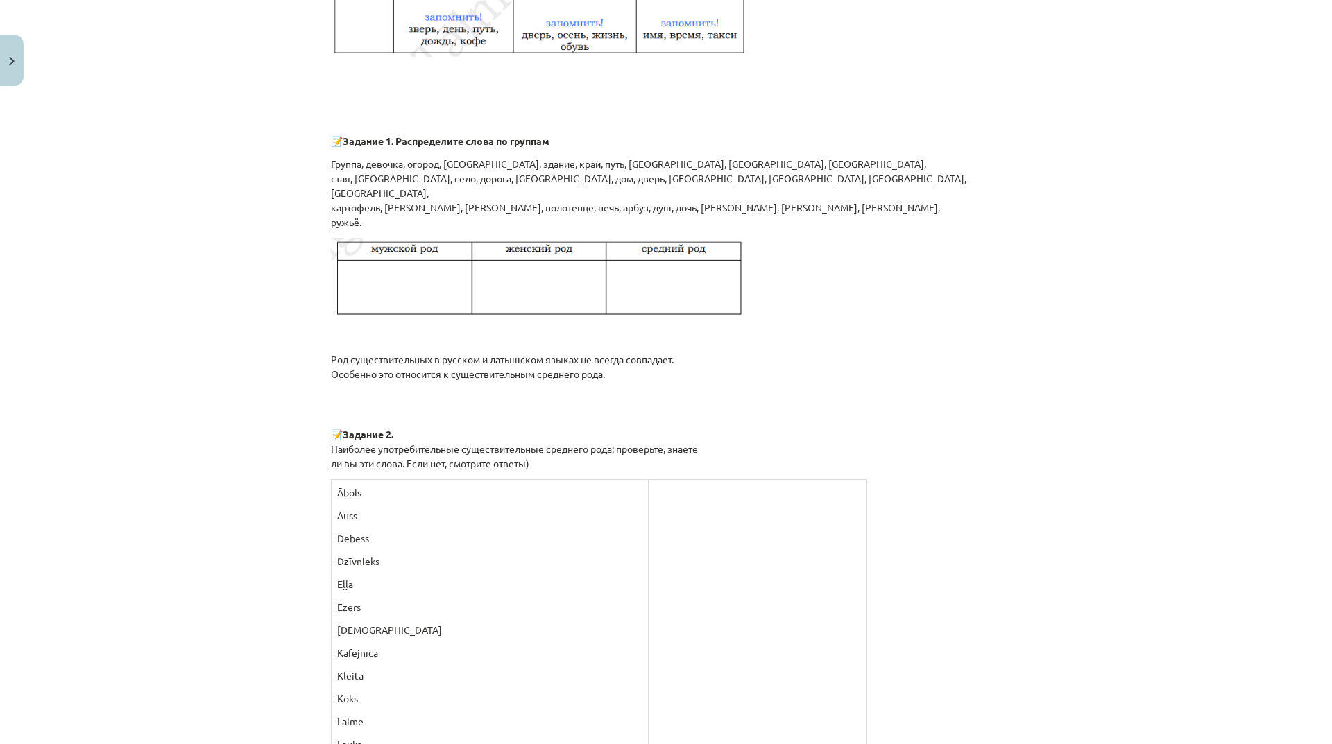
click at [654, 499] on p at bounding box center [757, 492] width 207 height 15
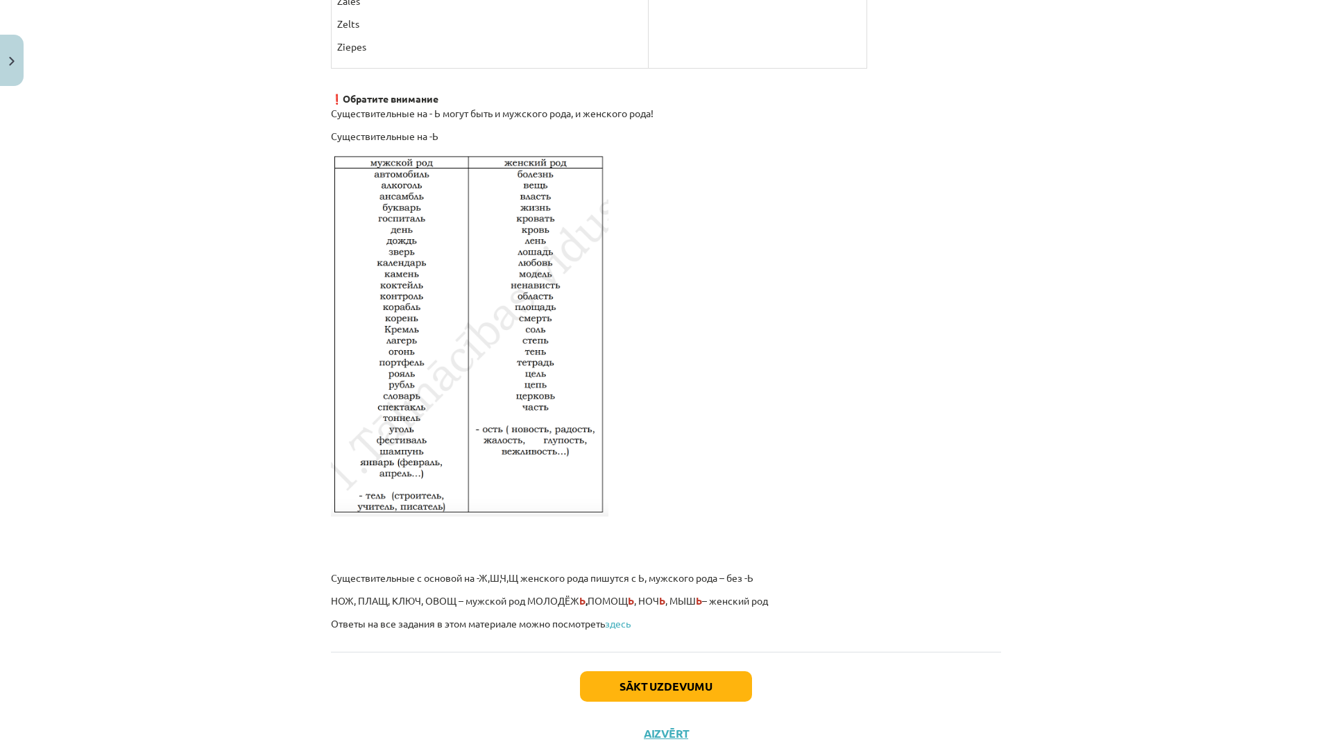
scroll to position [2129, 0]
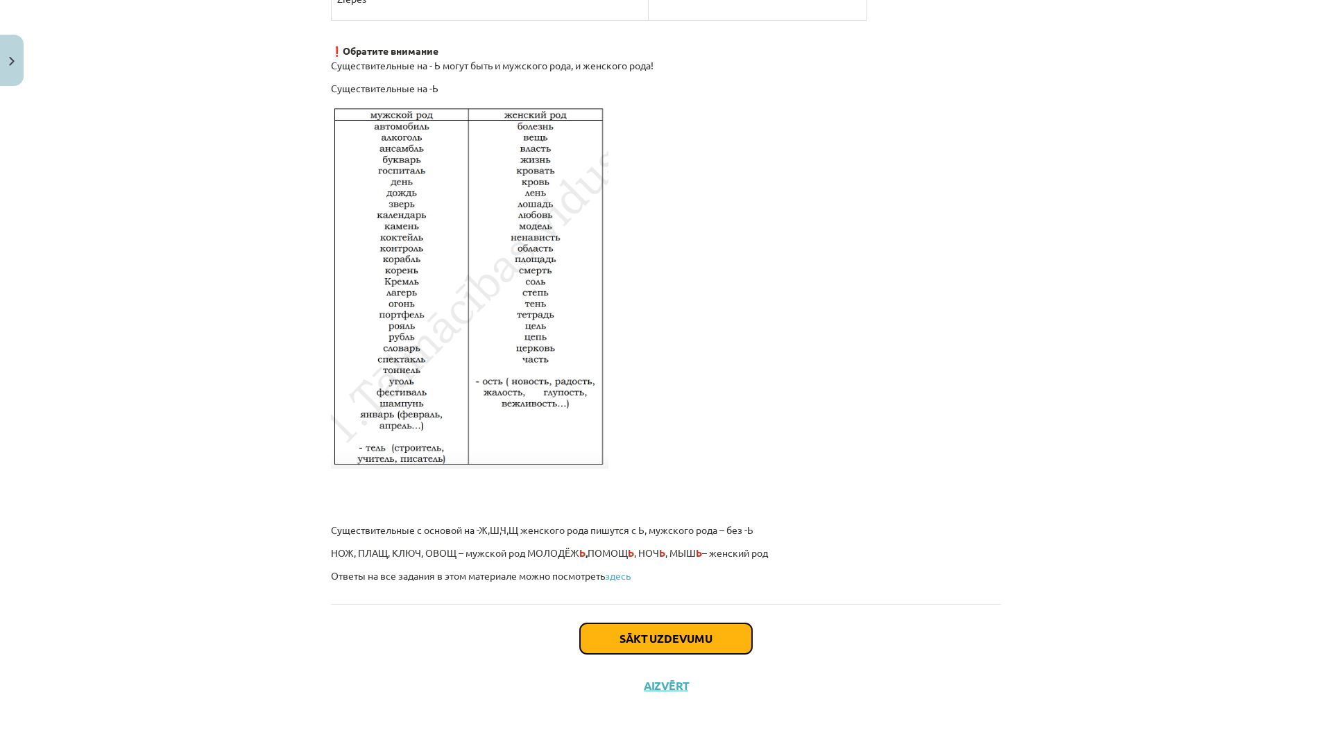
click at [713, 639] on button "Sākt uzdevumu" at bounding box center [666, 639] width 172 height 31
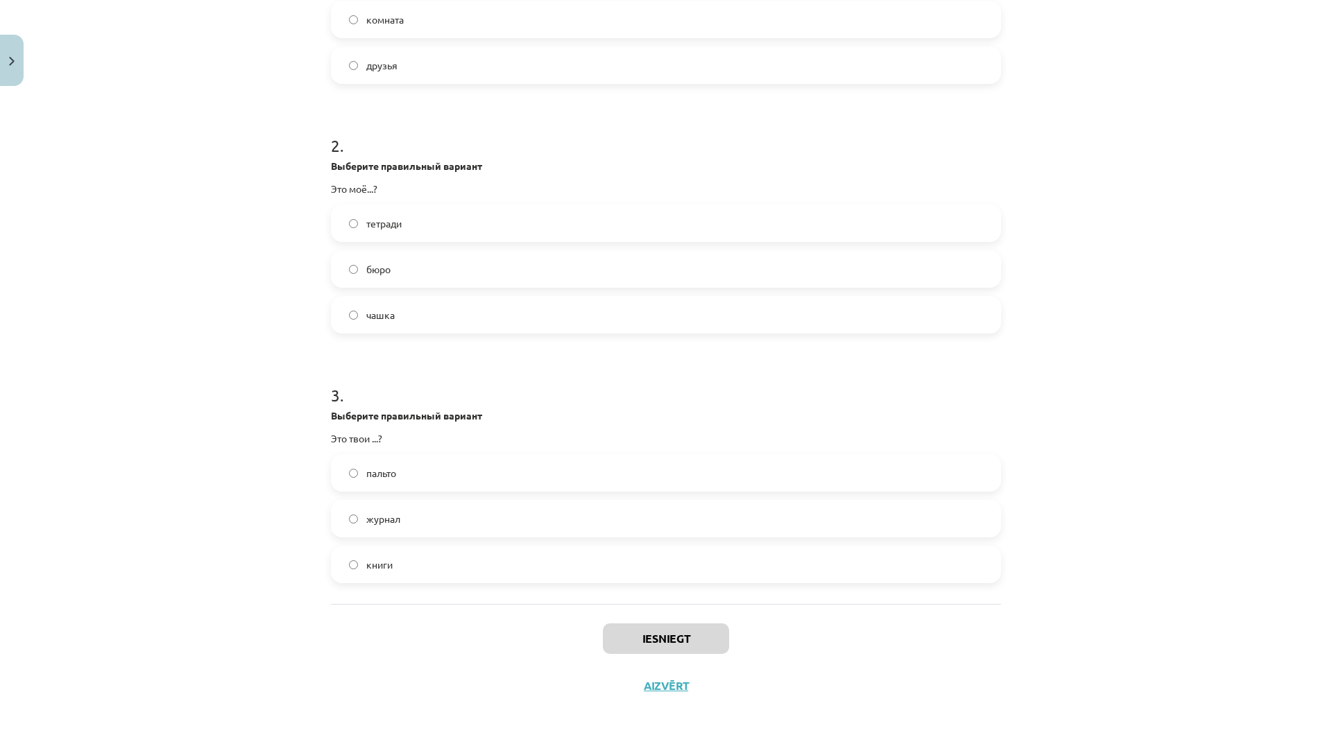
scroll to position [35, 0]
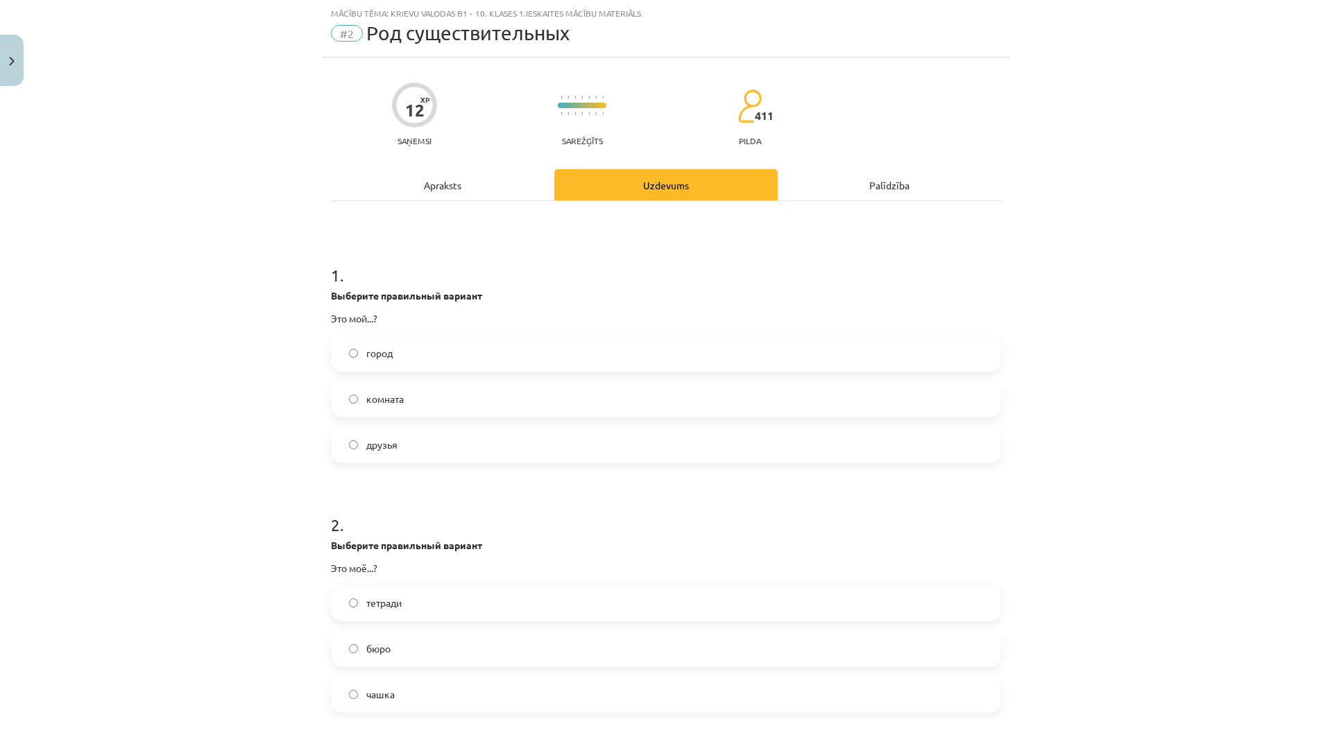
click at [426, 356] on label "город" at bounding box center [665, 353] width 667 height 35
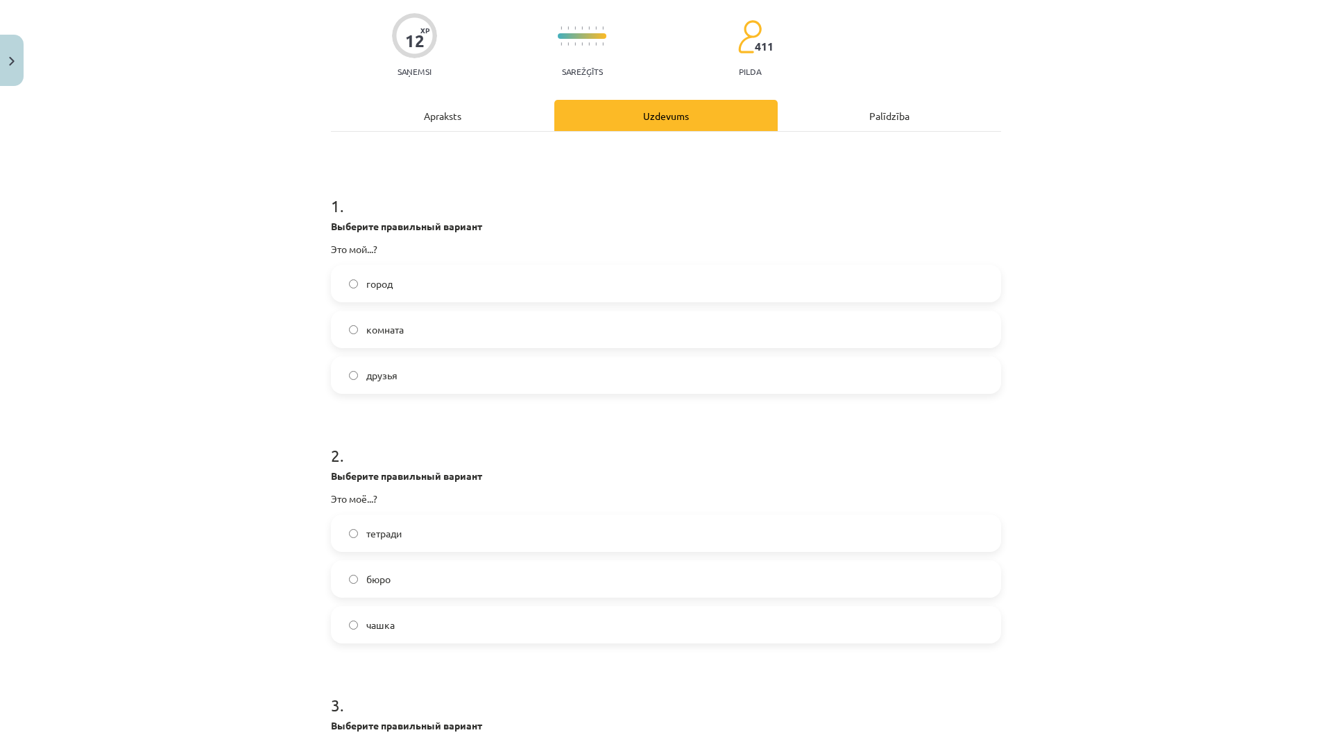
scroll to position [243, 0]
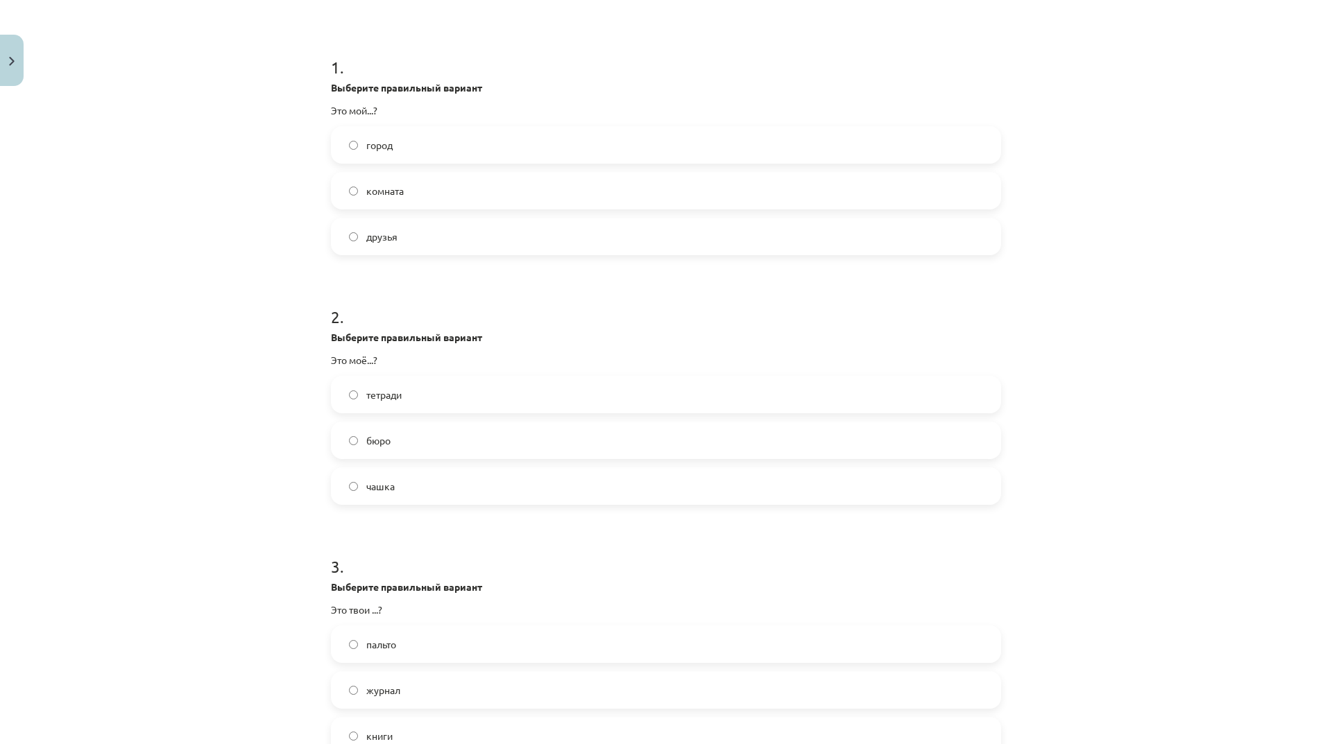
click at [400, 493] on label "чашка" at bounding box center [665, 486] width 667 height 35
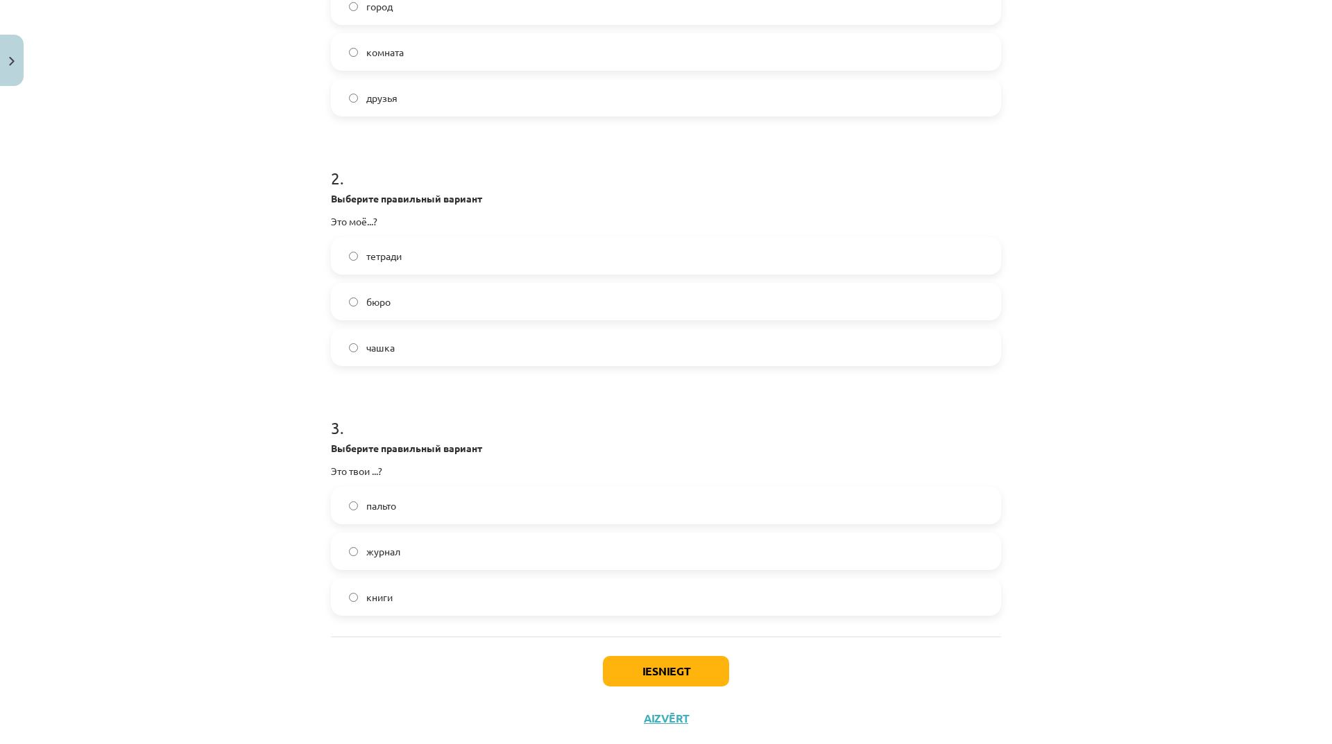
scroll to position [414, 0]
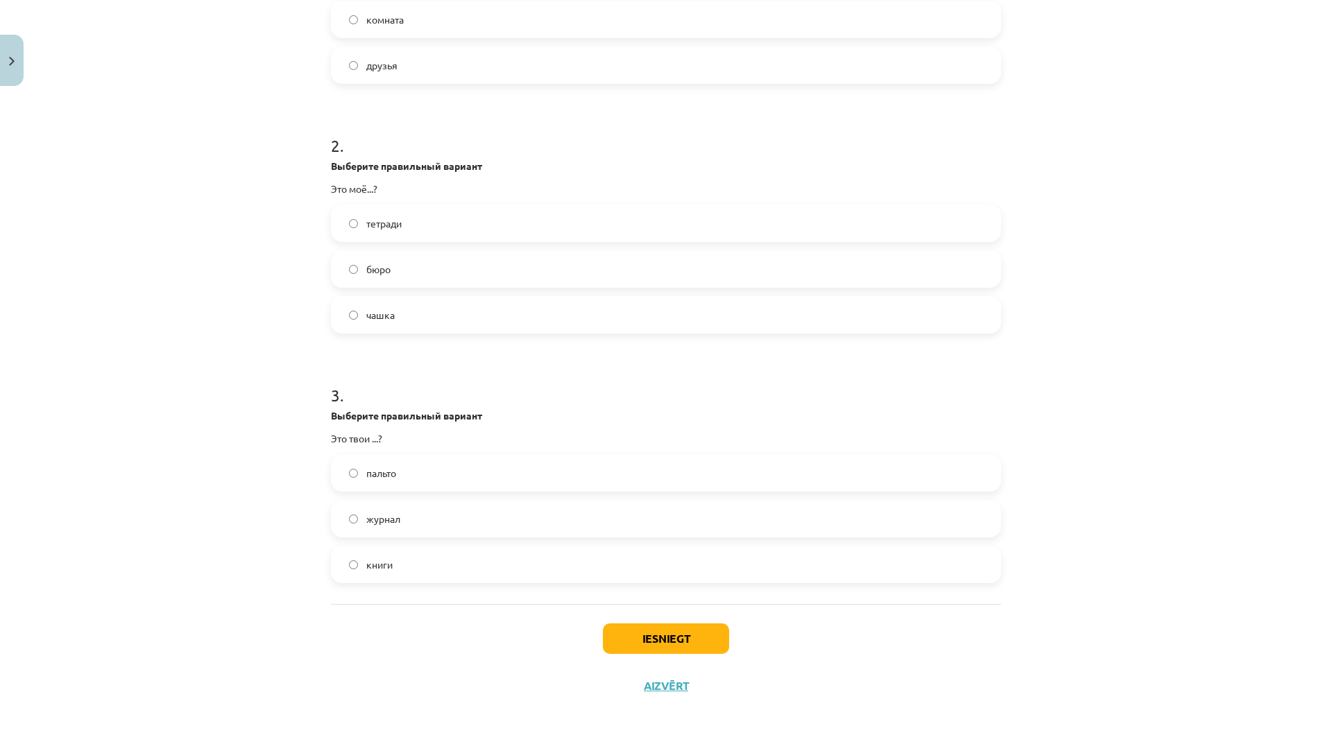
click at [439, 472] on label "пальто" at bounding box center [665, 473] width 667 height 35
click at [673, 639] on button "Iesniegt" at bounding box center [666, 639] width 126 height 31
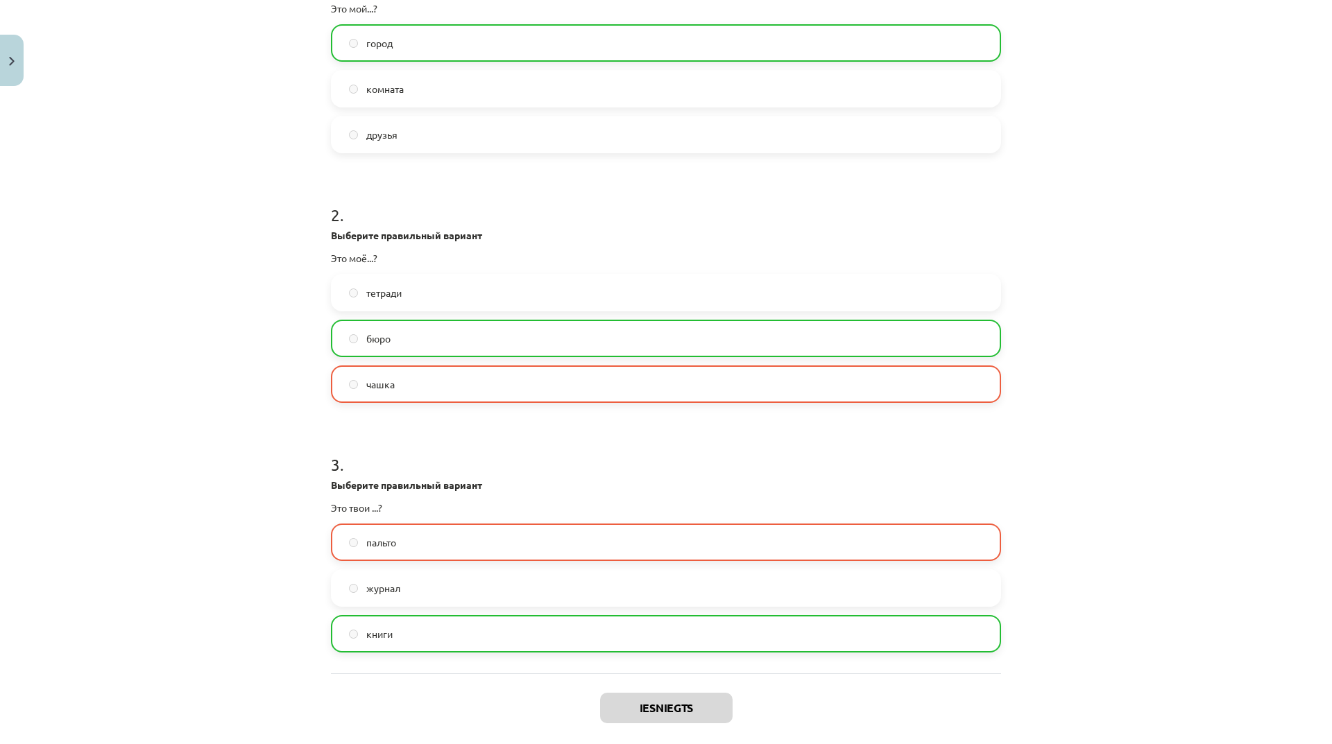
scroll to position [458, 0]
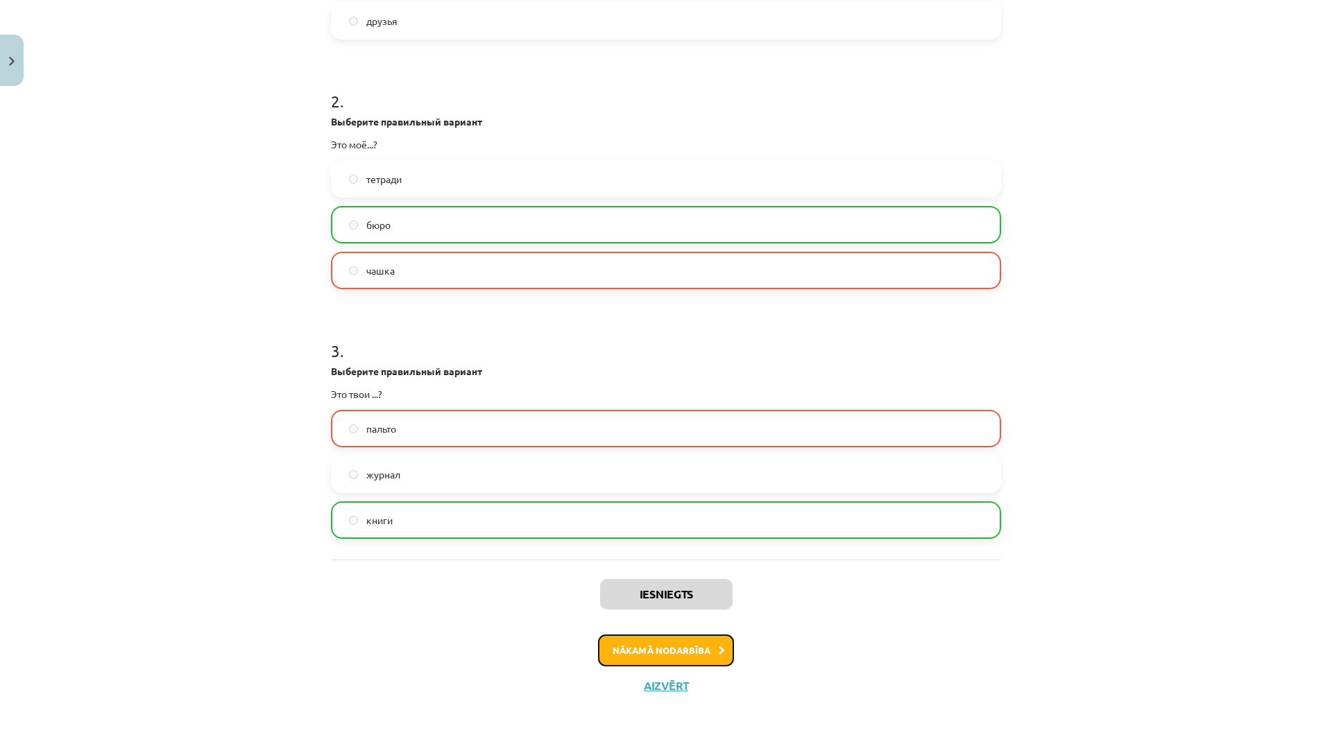
click at [689, 649] on button "Nākamā nodarbība" at bounding box center [666, 651] width 136 height 32
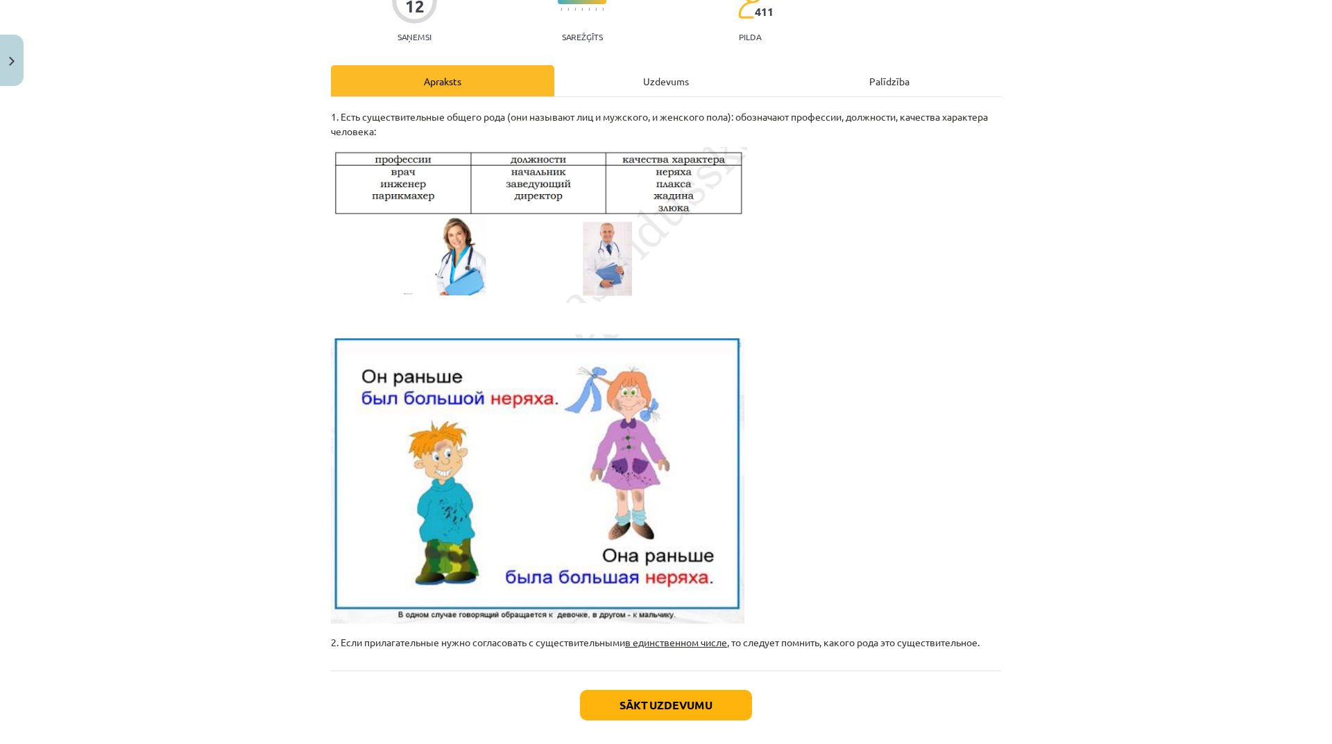
scroll to position [205, 0]
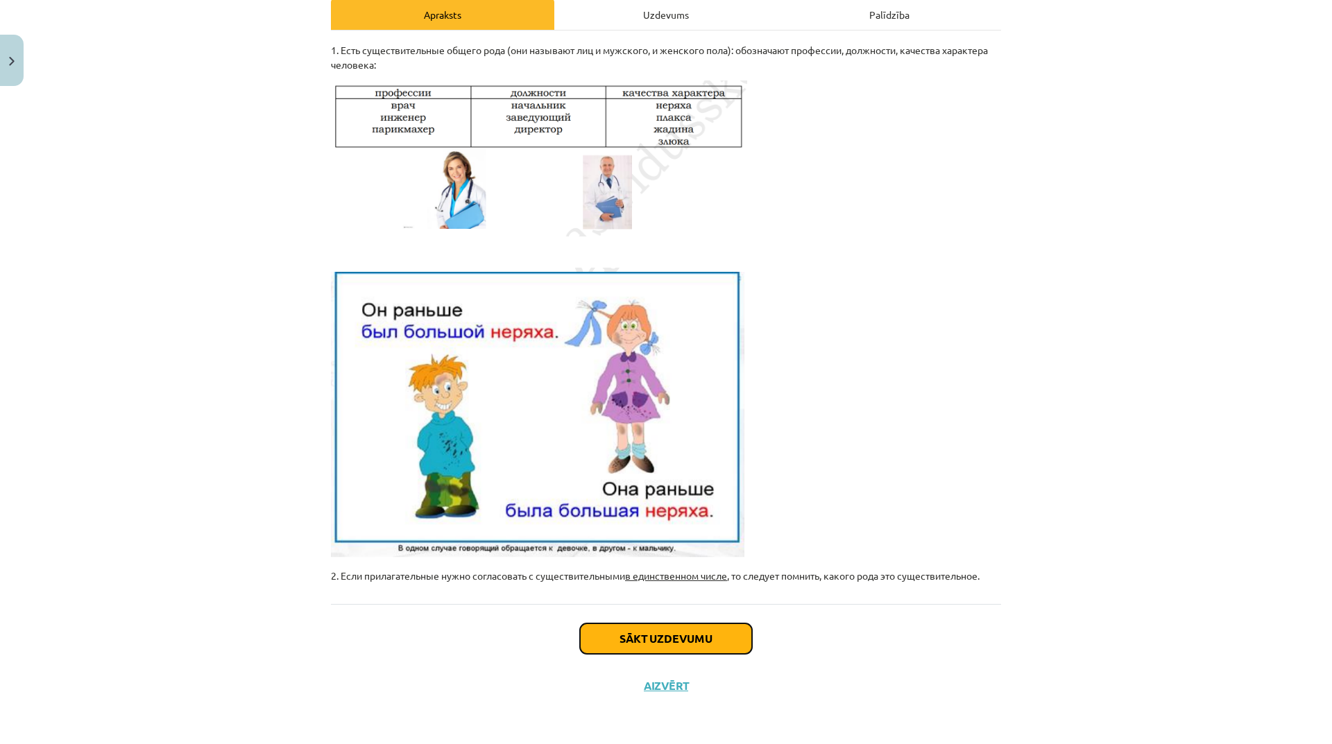
click at [683, 640] on button "Sākt uzdevumu" at bounding box center [666, 639] width 172 height 31
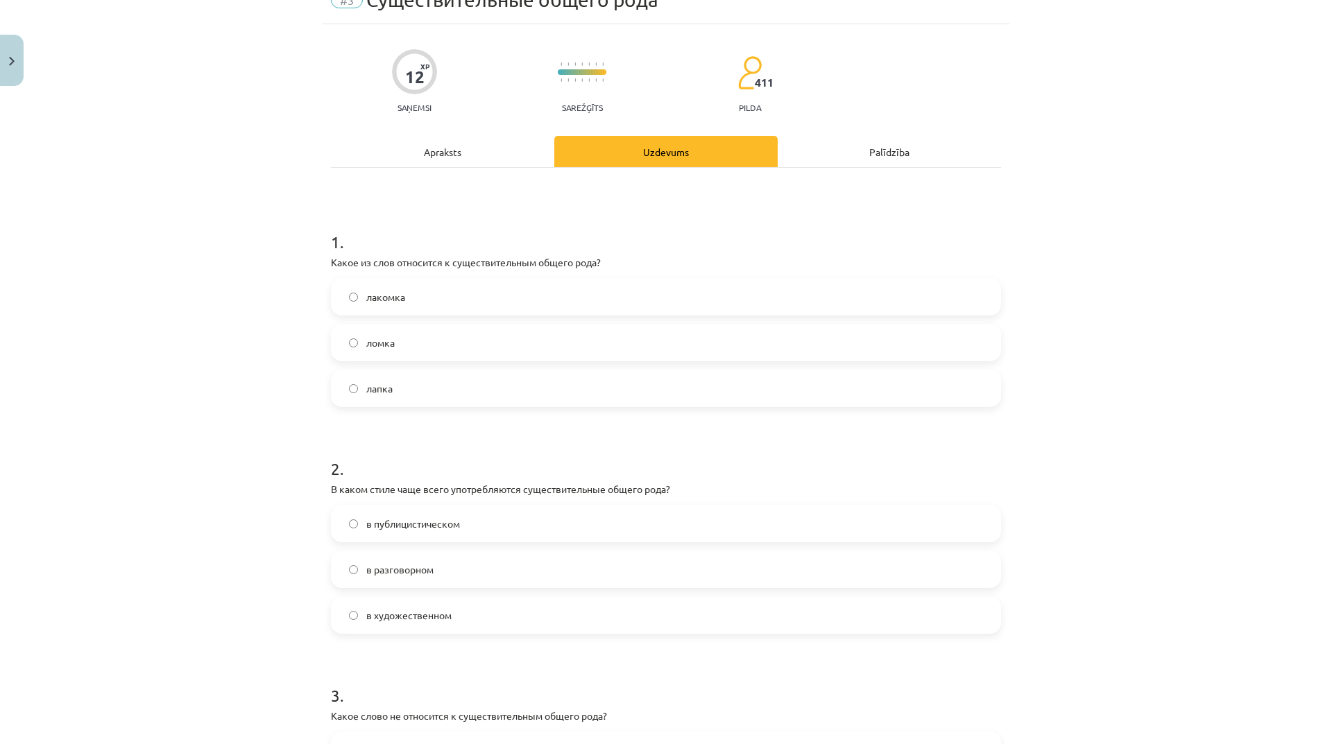
scroll to position [207, 0]
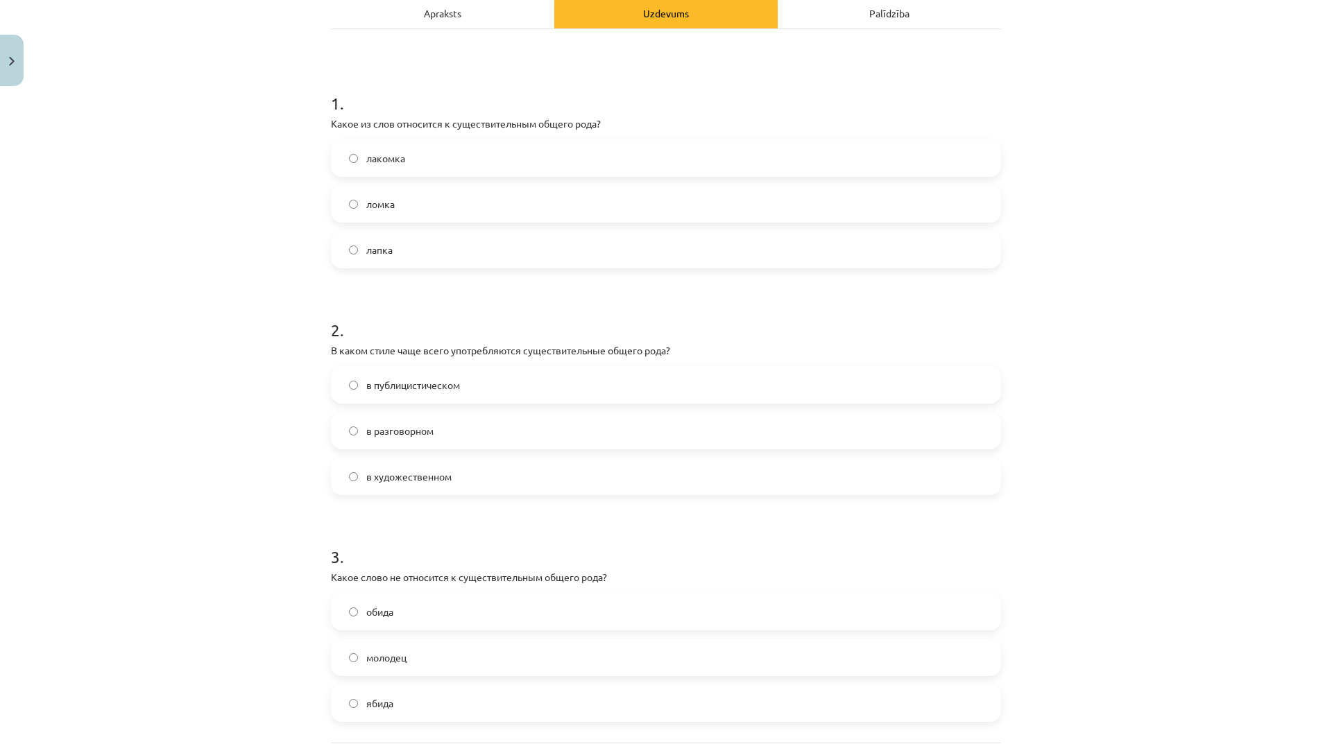
click at [549, 430] on label "в разговорном" at bounding box center [665, 430] width 667 height 35
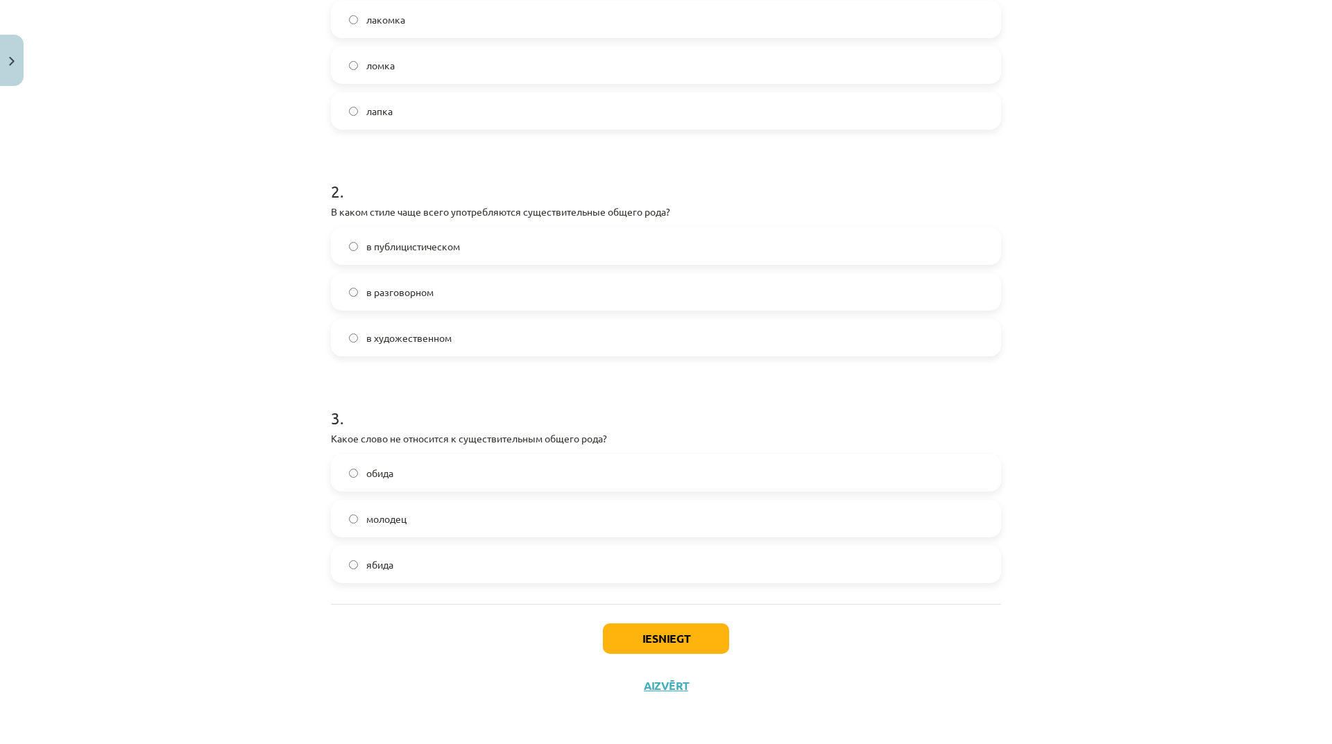
click at [370, 568] on span "ябида" at bounding box center [379, 565] width 27 height 15
click at [645, 627] on button "Iesniegt" at bounding box center [666, 639] width 126 height 31
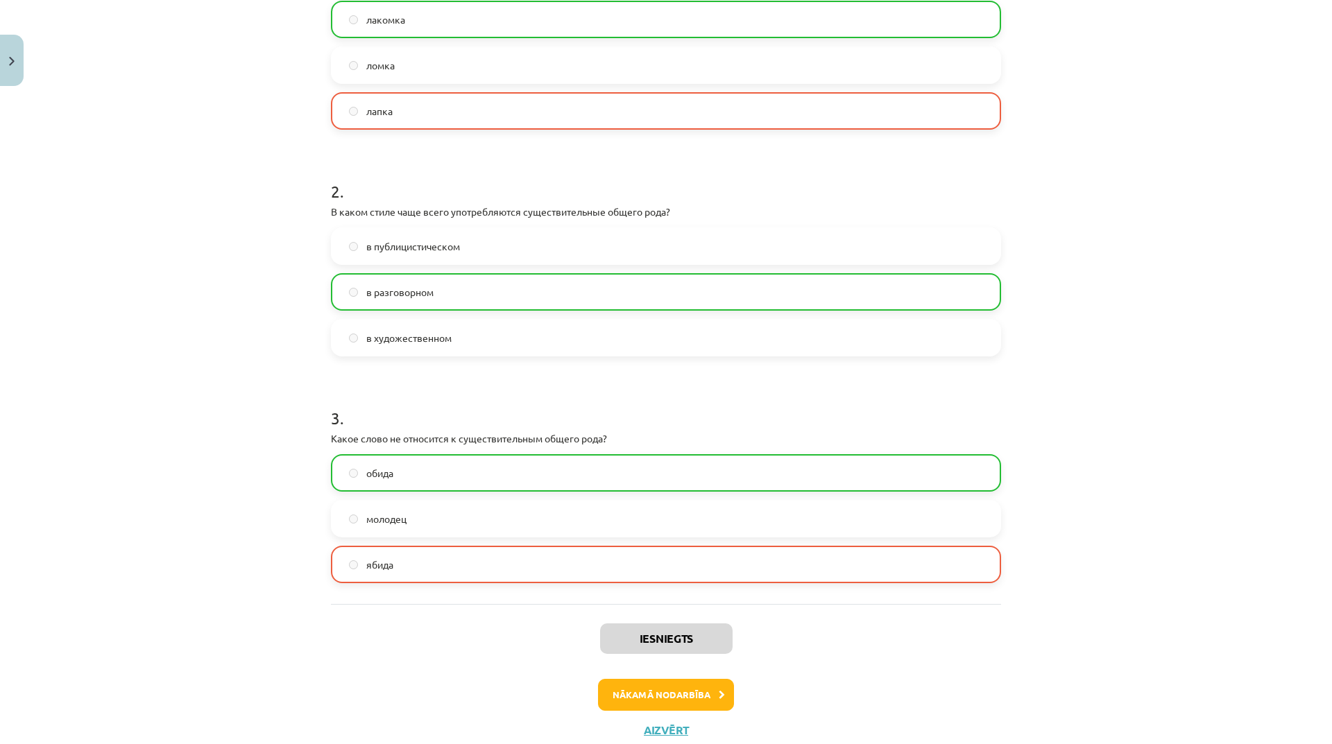
scroll to position [390, 0]
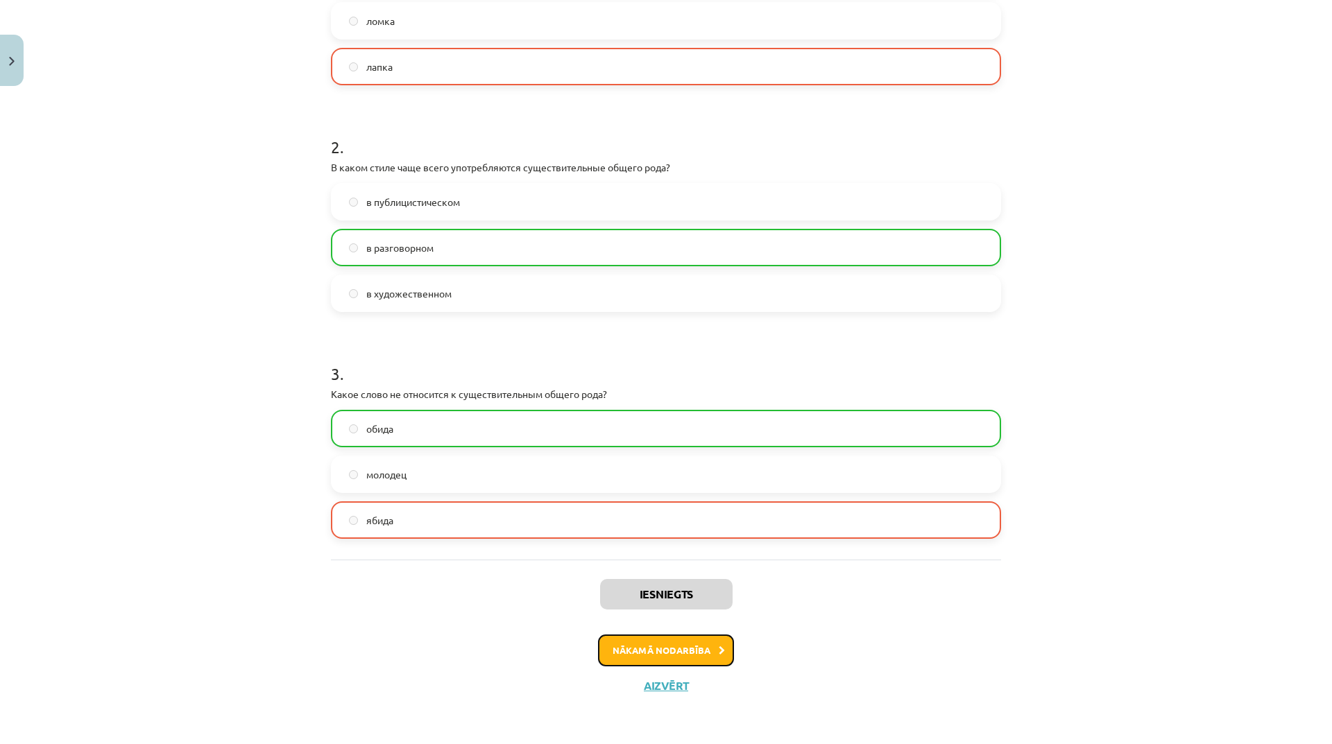
click at [700, 646] on button "Nākamā nodarbība" at bounding box center [666, 651] width 136 height 32
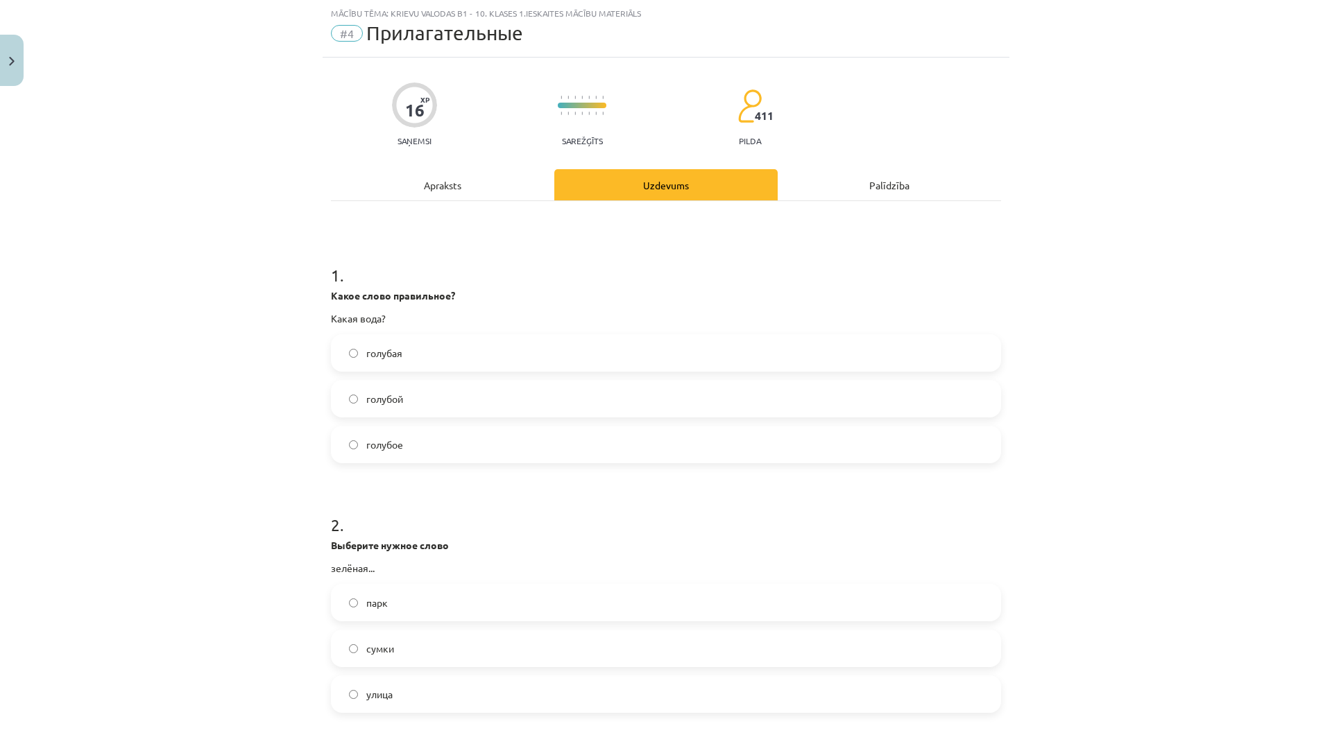
scroll to position [173, 0]
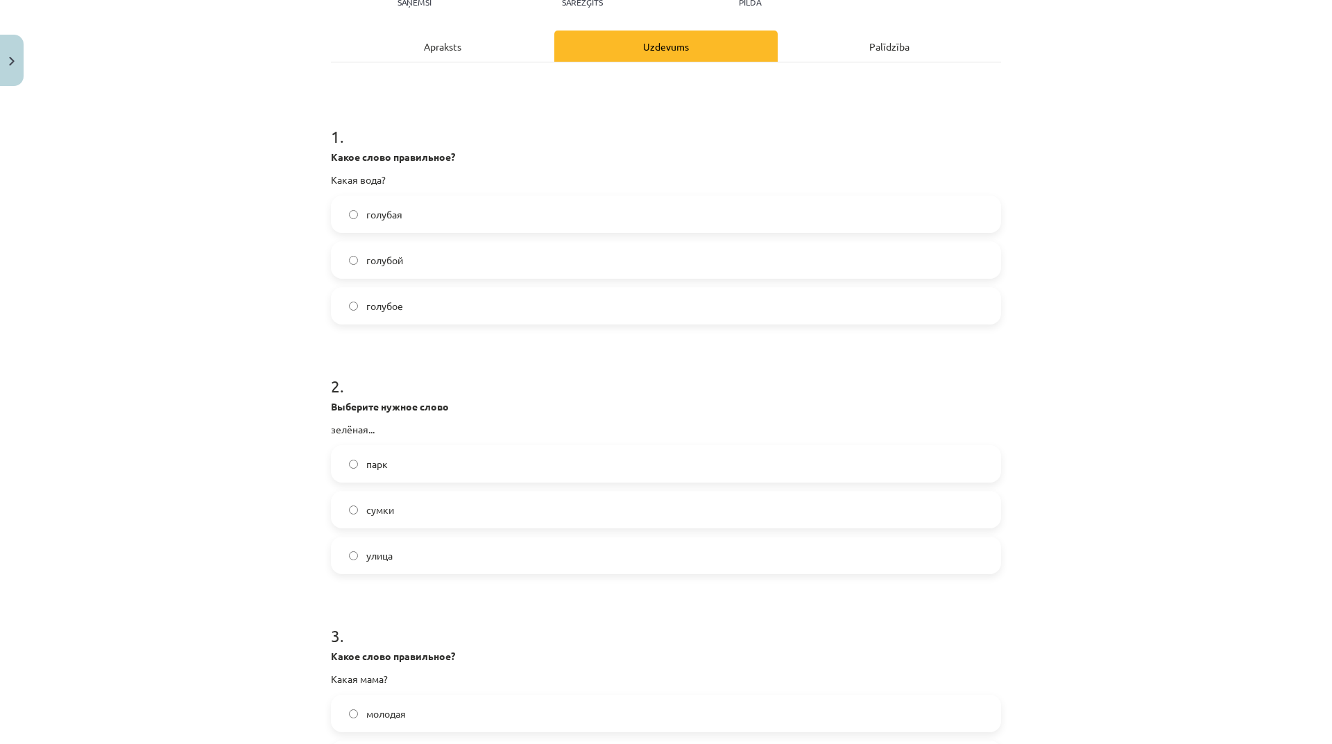
click at [433, 552] on label "улица" at bounding box center [665, 555] width 667 height 35
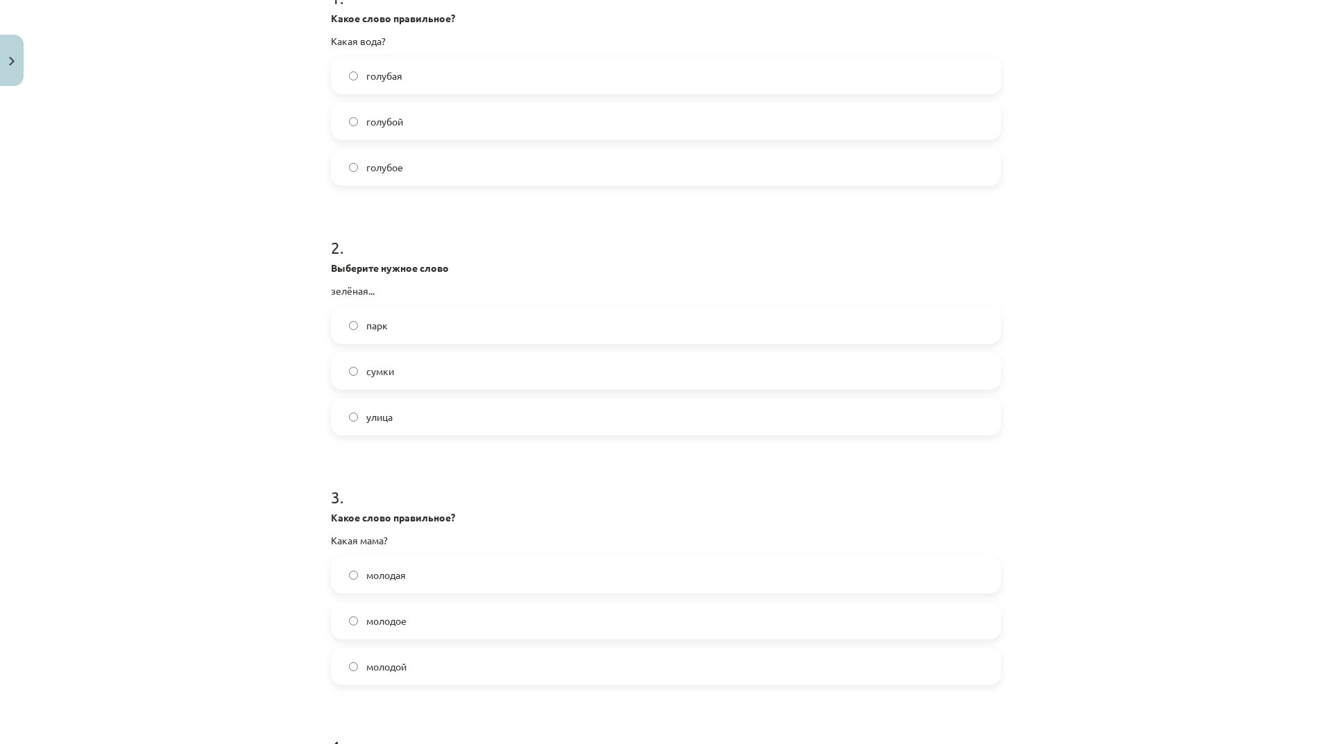
scroll to position [381, 0]
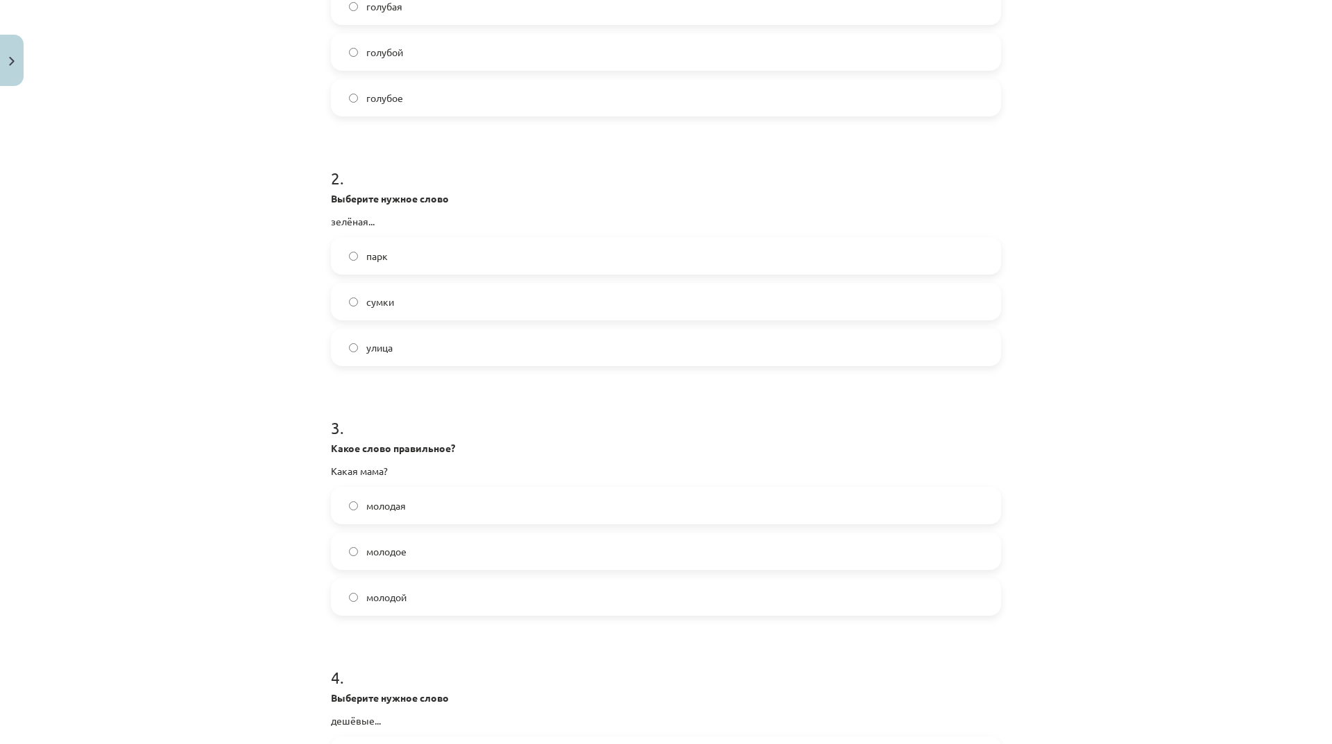
click at [450, 507] on label "молодая" at bounding box center [665, 505] width 667 height 35
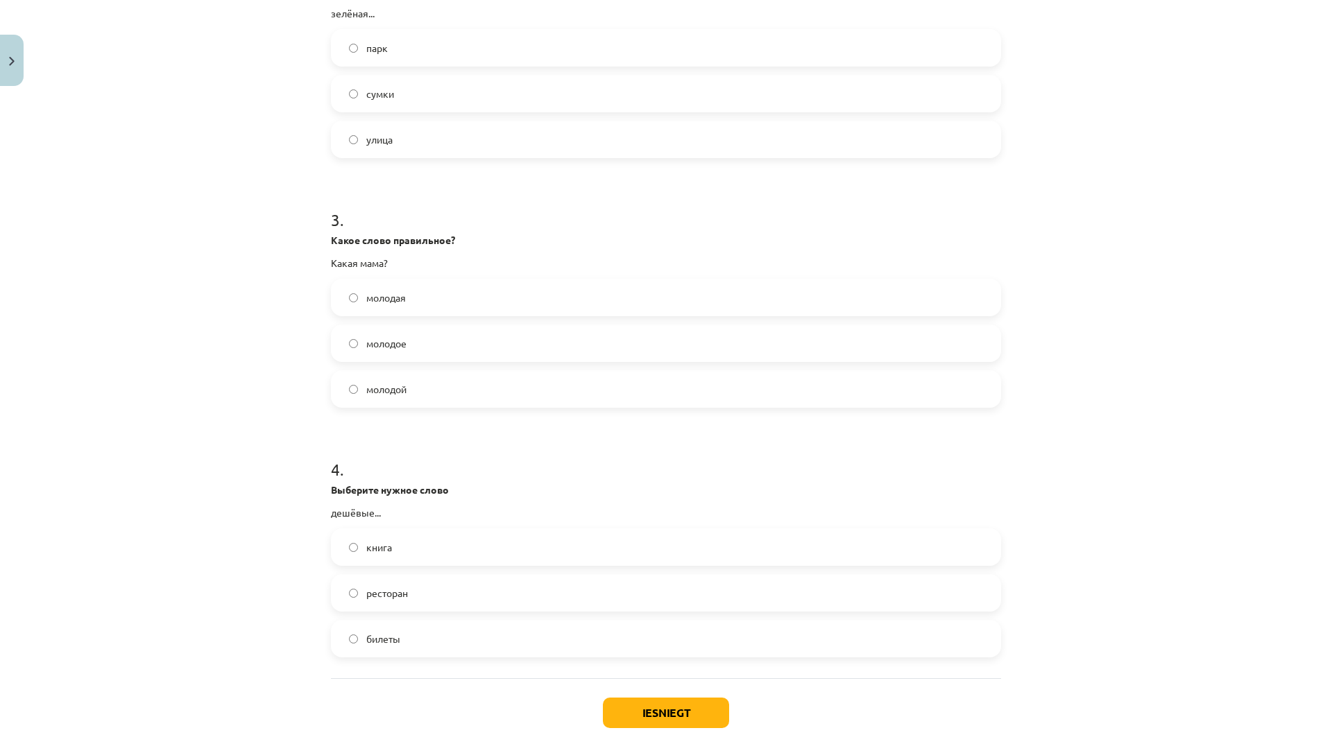
scroll to position [659, 0]
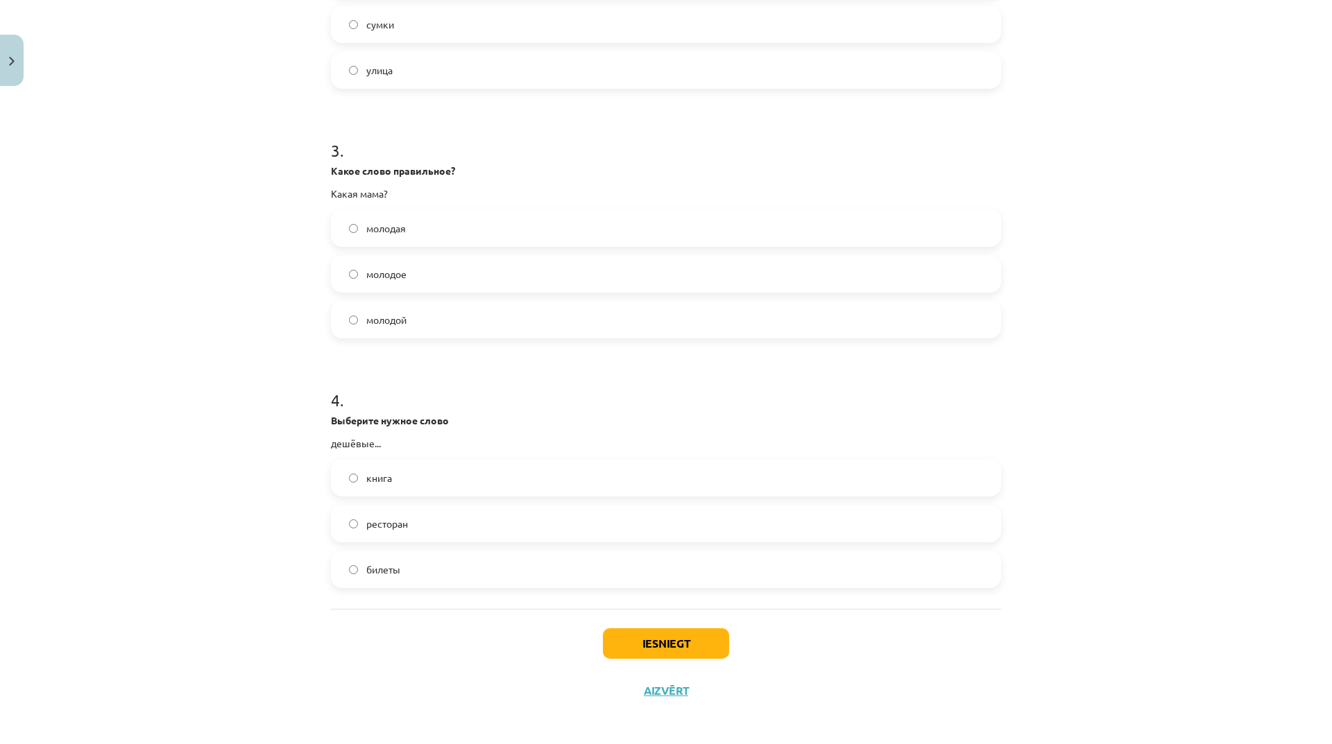
click at [417, 567] on label "билеты" at bounding box center [665, 569] width 667 height 35
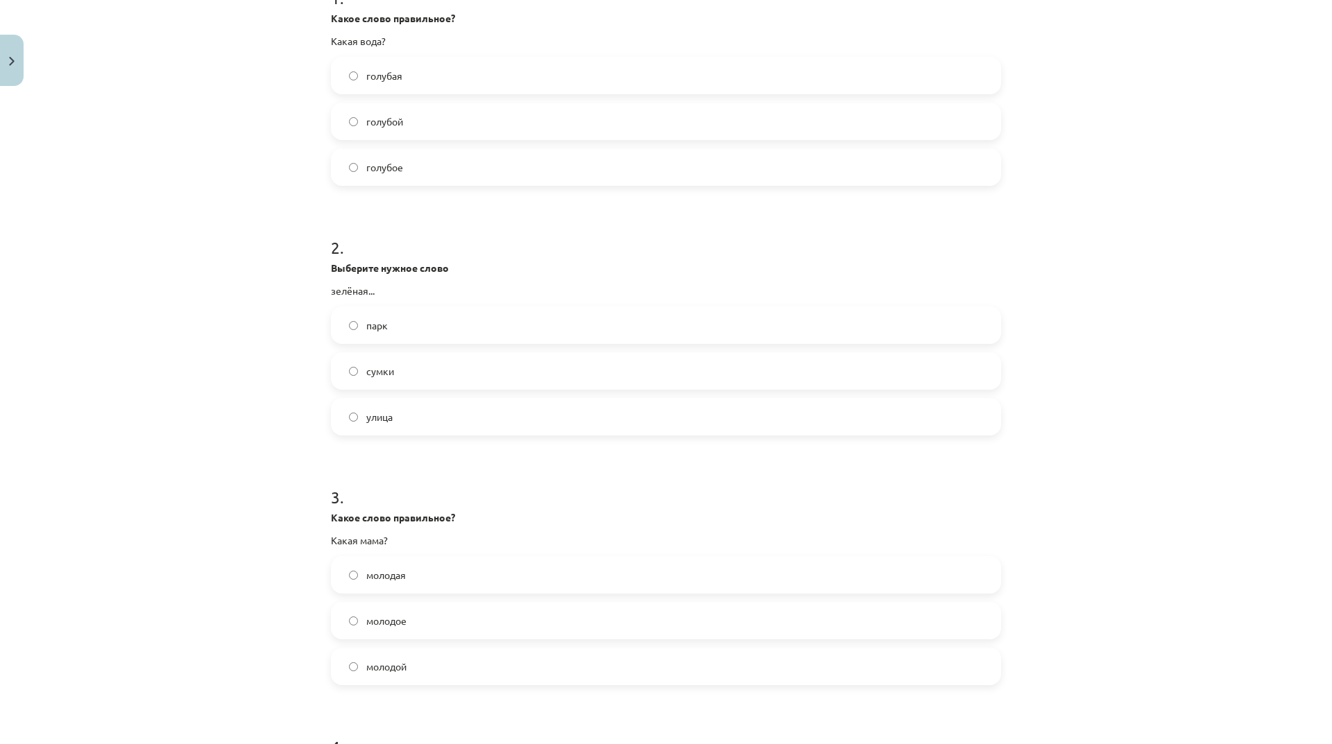
scroll to position [173, 0]
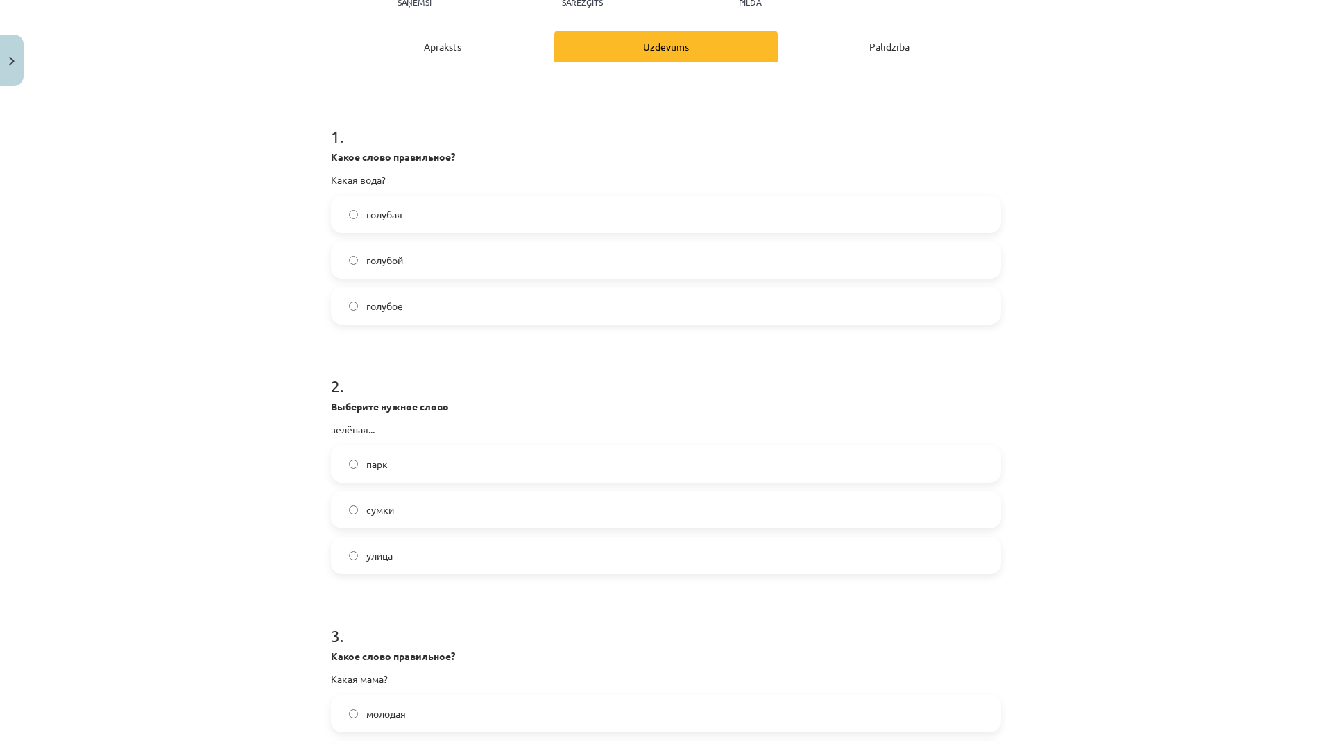
click at [436, 212] on label "голубая" at bounding box center [665, 214] width 667 height 35
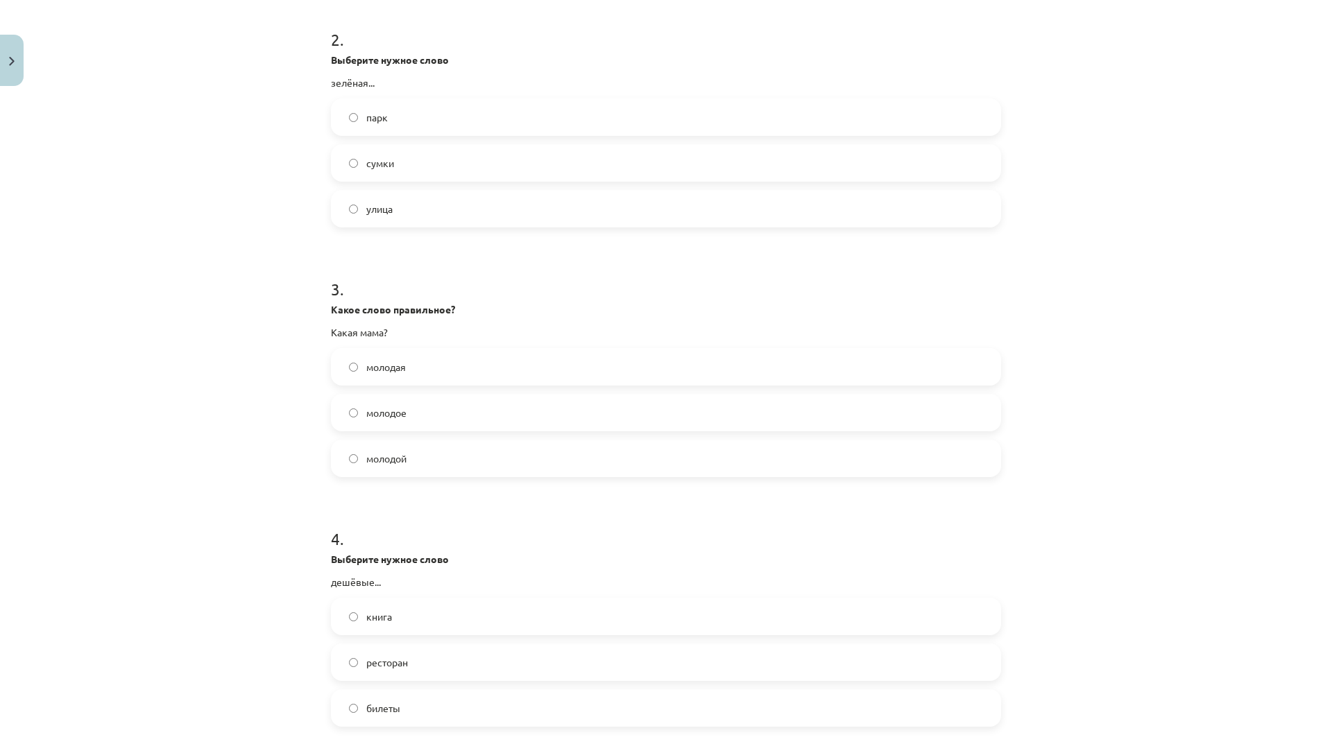
scroll to position [664, 0]
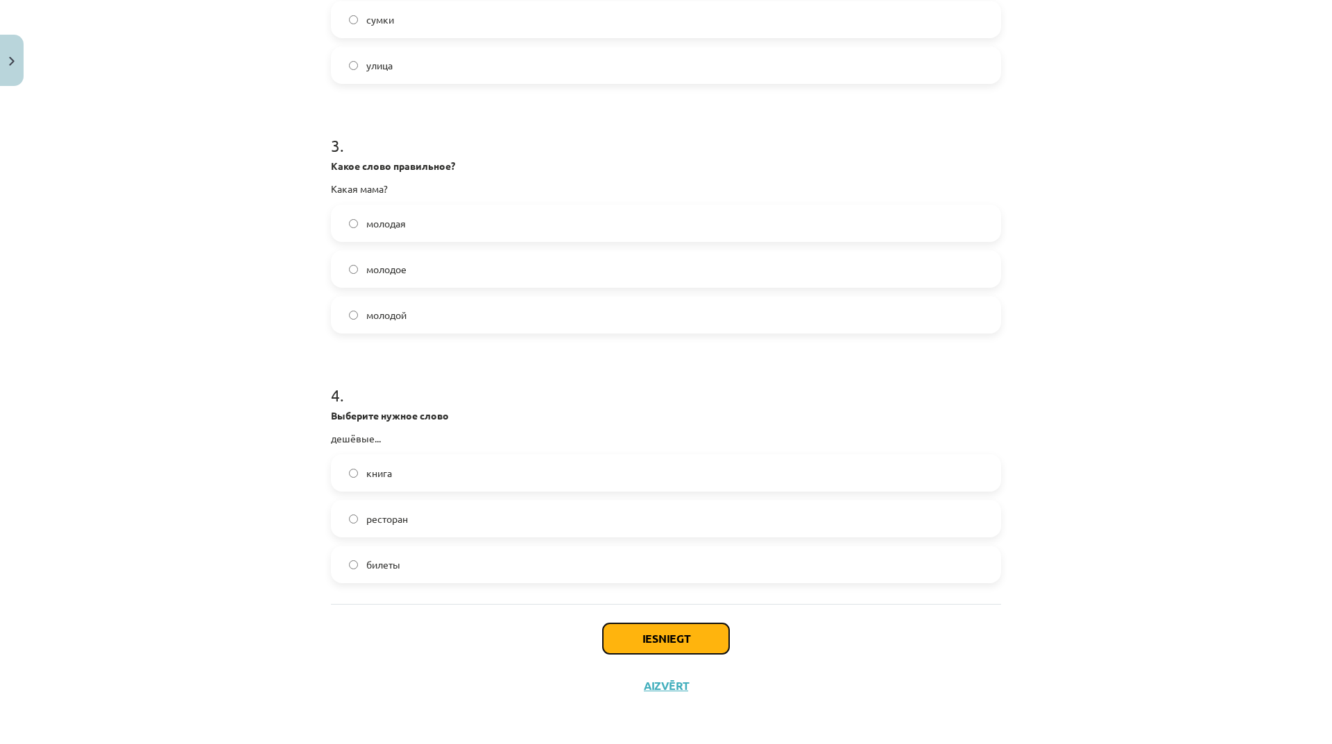
click at [689, 628] on button "Iesniegt" at bounding box center [666, 639] width 126 height 31
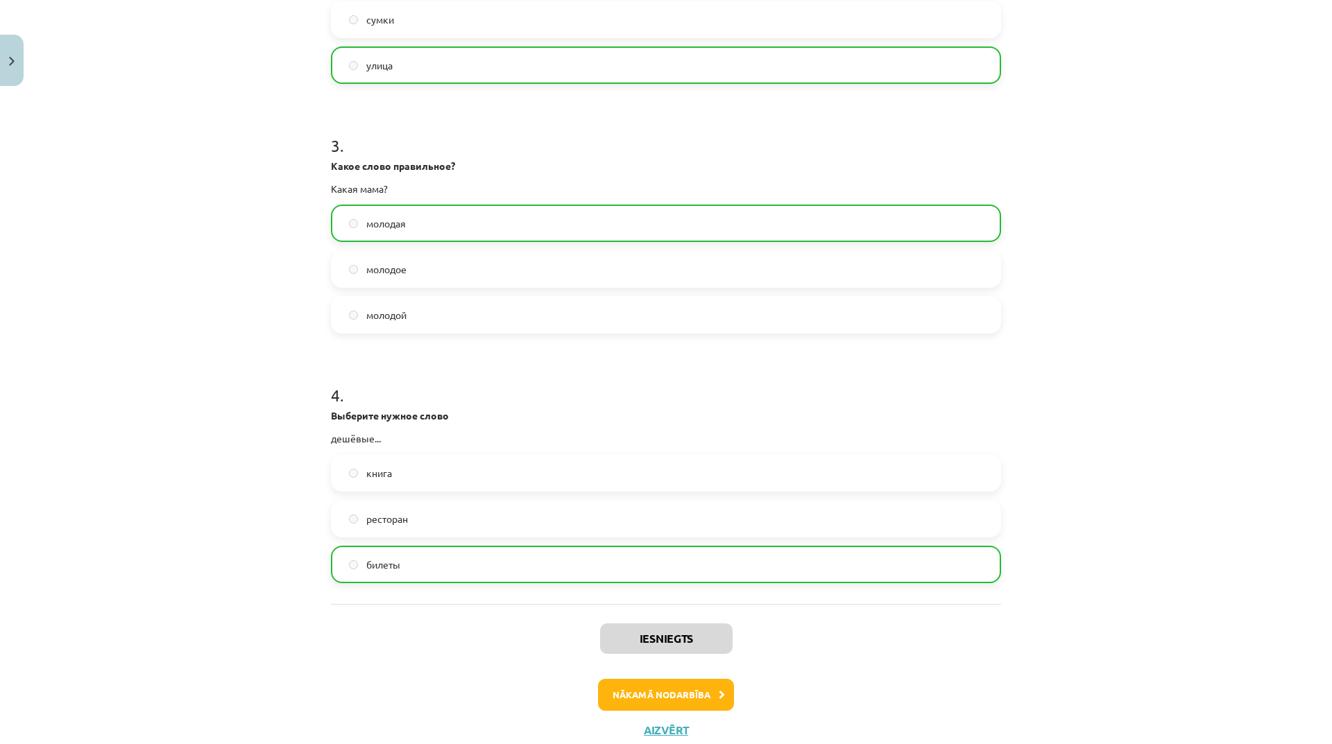
scroll to position [708, 0]
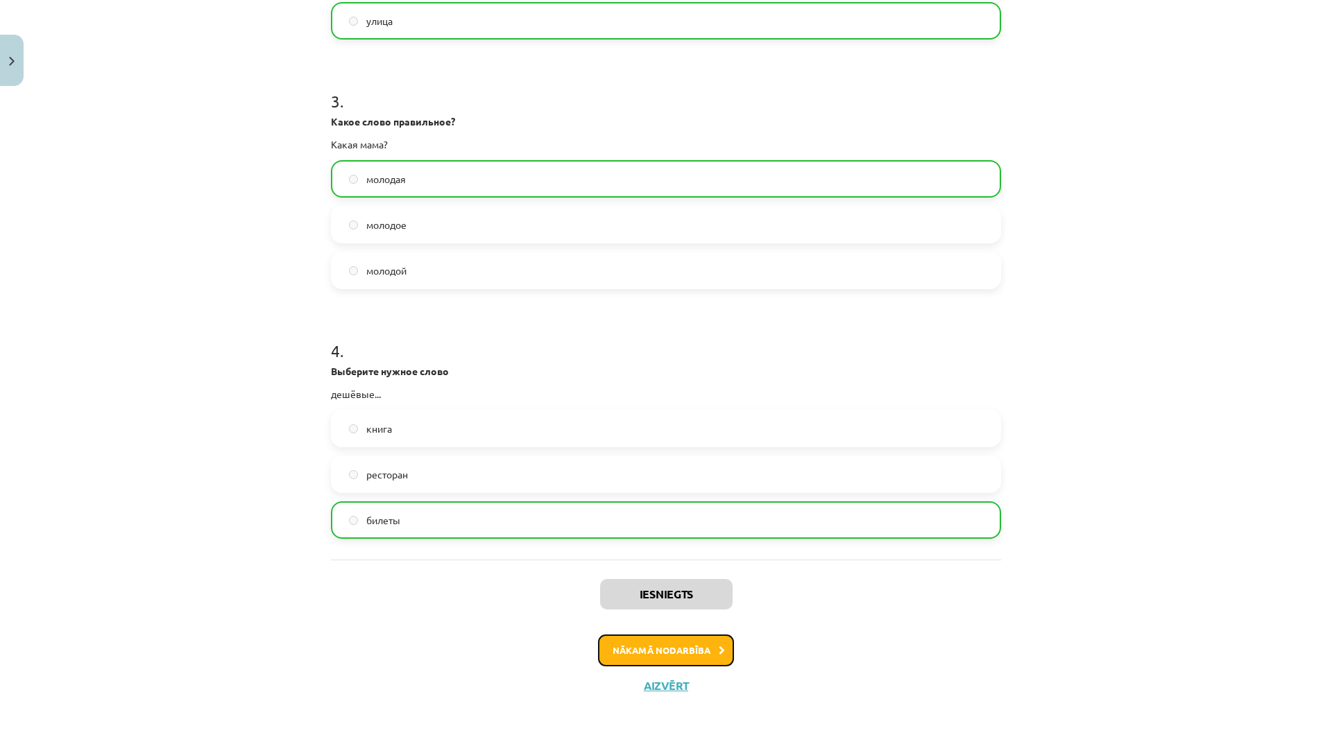
click at [707, 661] on button "Nākamā nodarbība" at bounding box center [666, 651] width 136 height 32
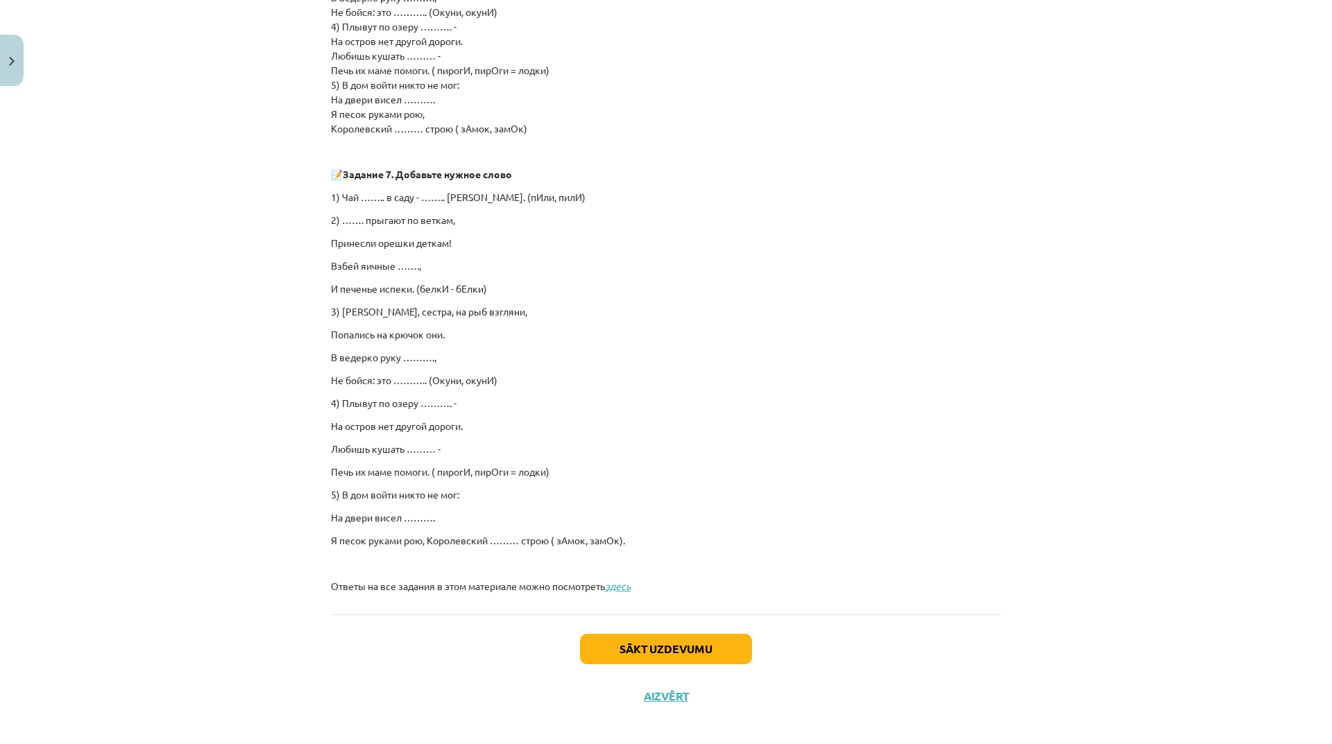
scroll to position [739, 0]
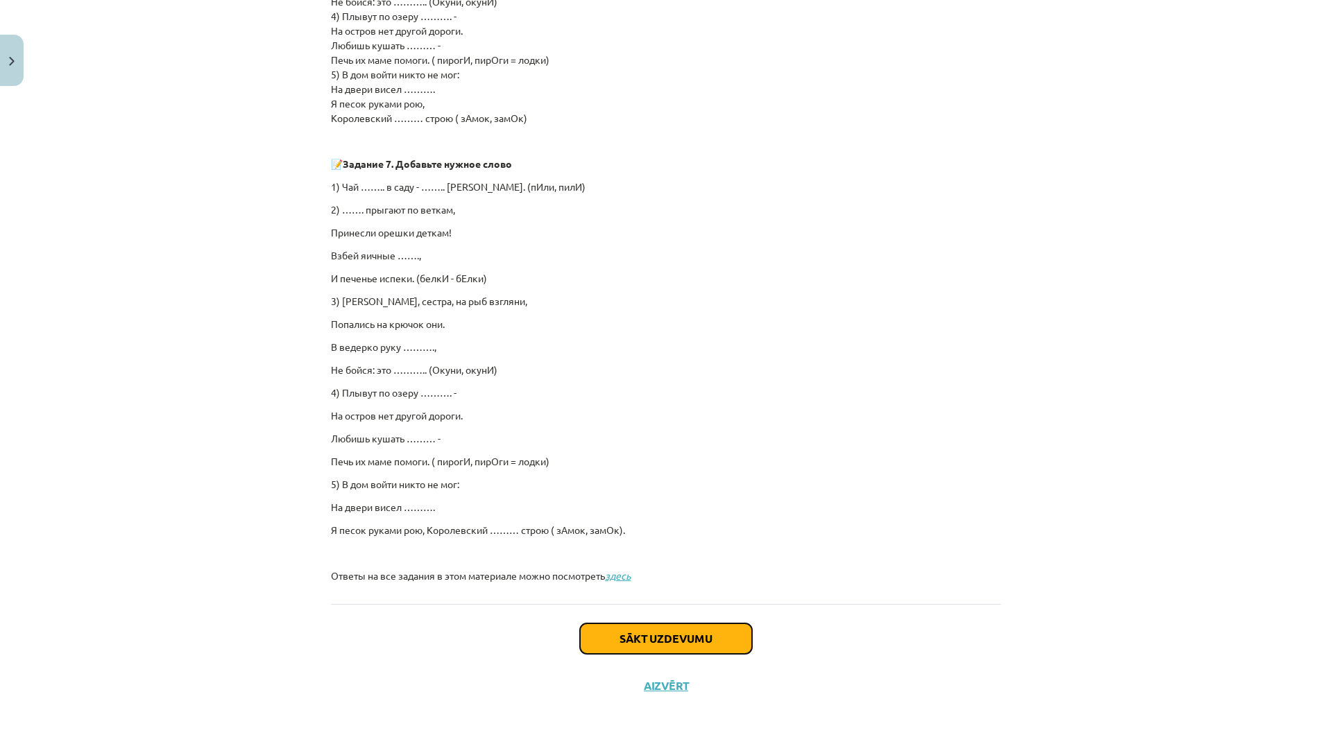
click at [687, 639] on button "Sākt uzdevumu" at bounding box center [666, 639] width 172 height 31
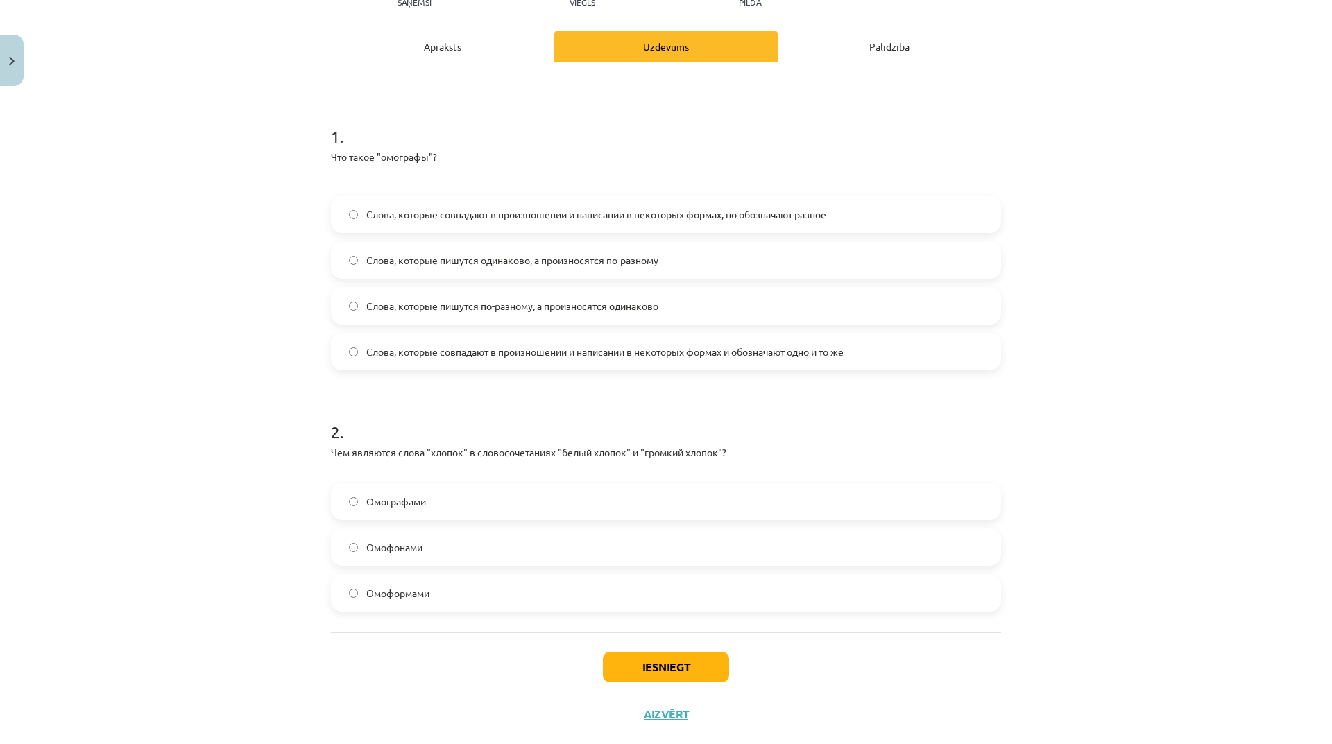
scroll to position [202, 0]
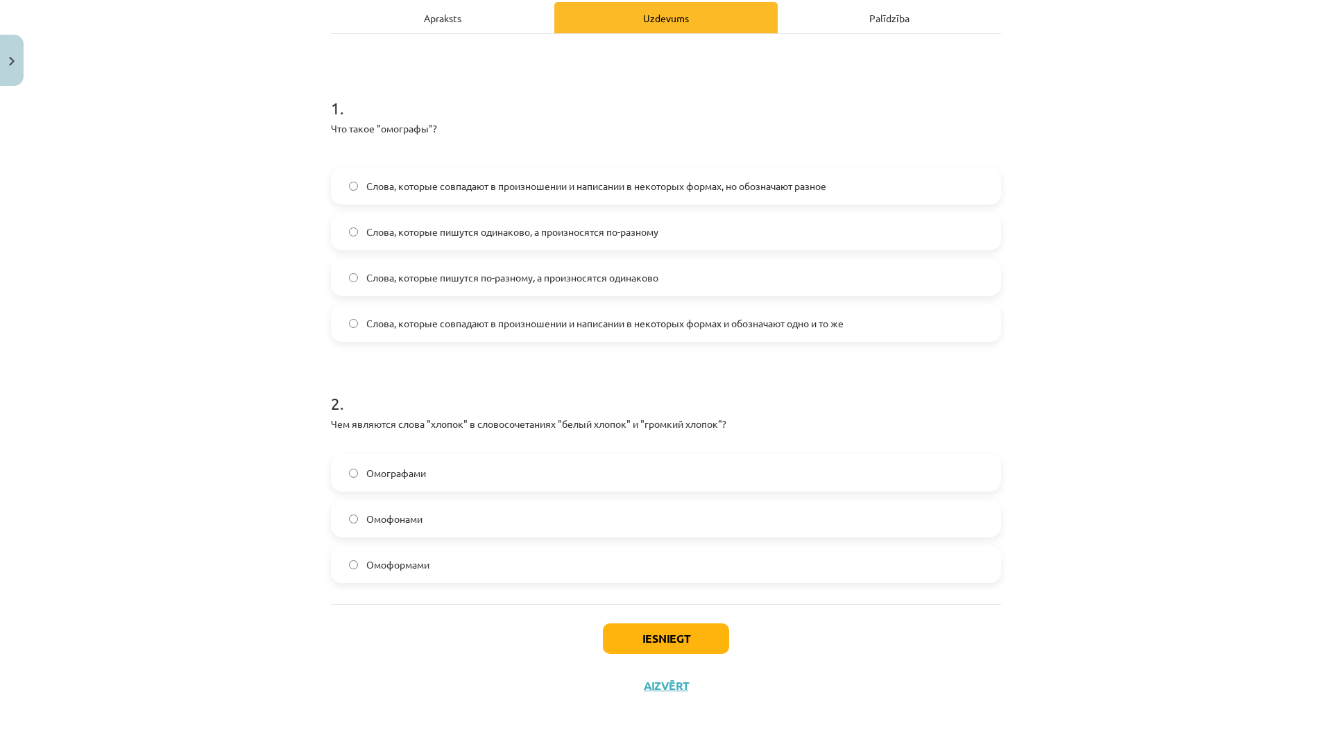
click at [345, 569] on label "Омоформами" at bounding box center [665, 564] width 667 height 35
click at [711, 657] on div "Iesniegt Aizvērt" at bounding box center [666, 652] width 670 height 97
click at [704, 646] on button "Iesniegt" at bounding box center [666, 639] width 126 height 31
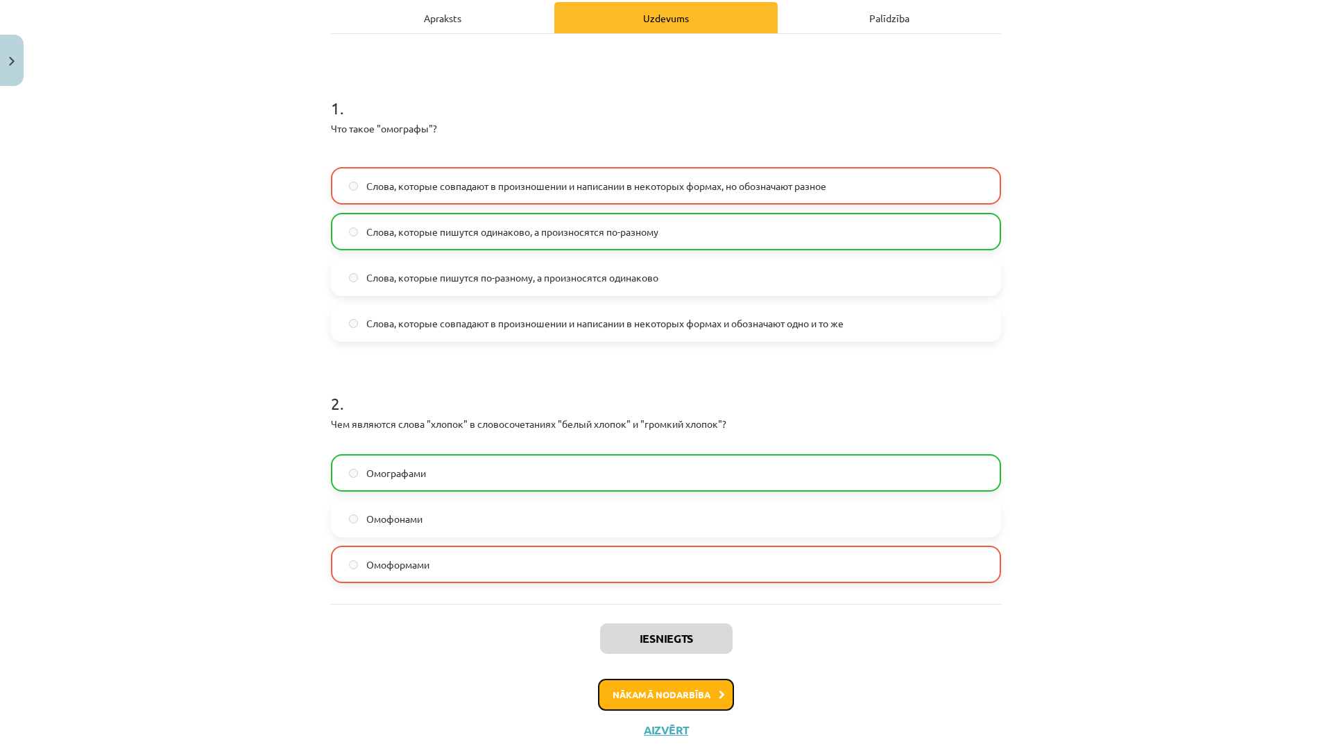
click at [696, 695] on button "Nākamā nodarbība" at bounding box center [666, 695] width 136 height 32
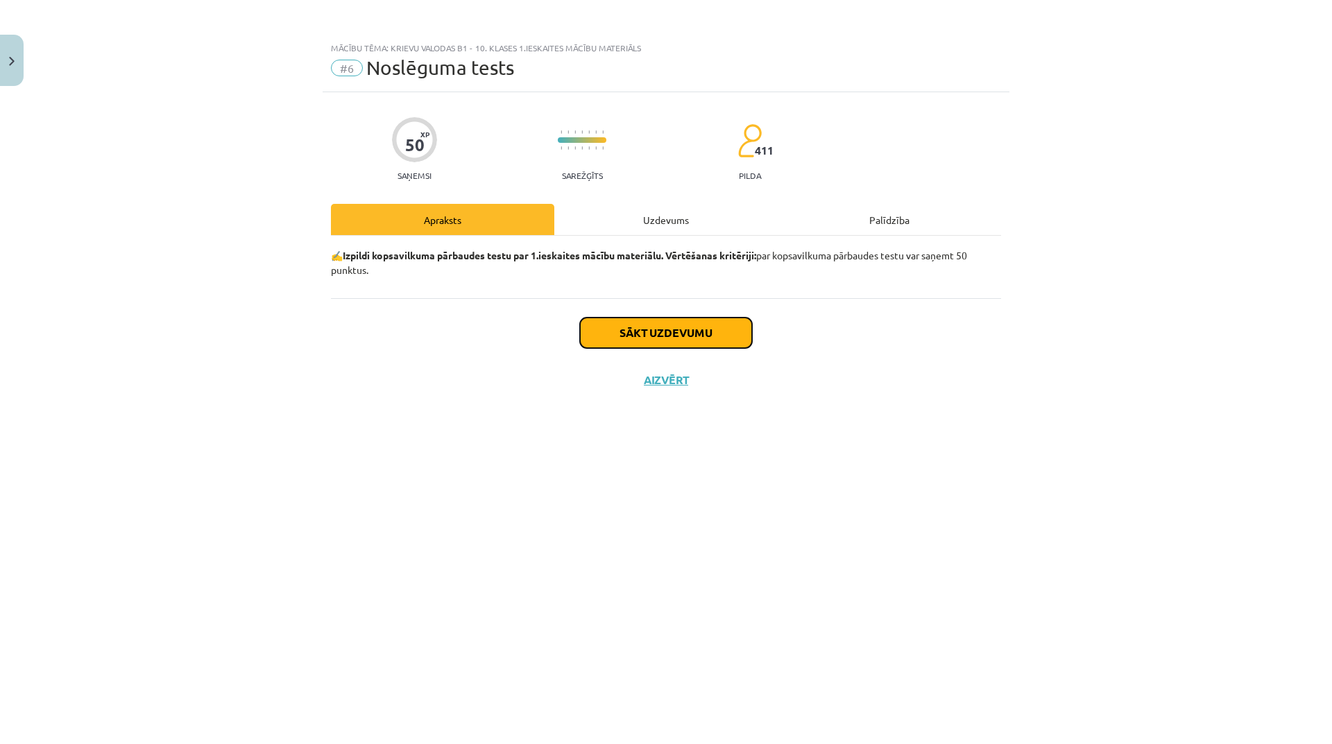
click at [668, 328] on button "Sākt uzdevumu" at bounding box center [666, 333] width 172 height 31
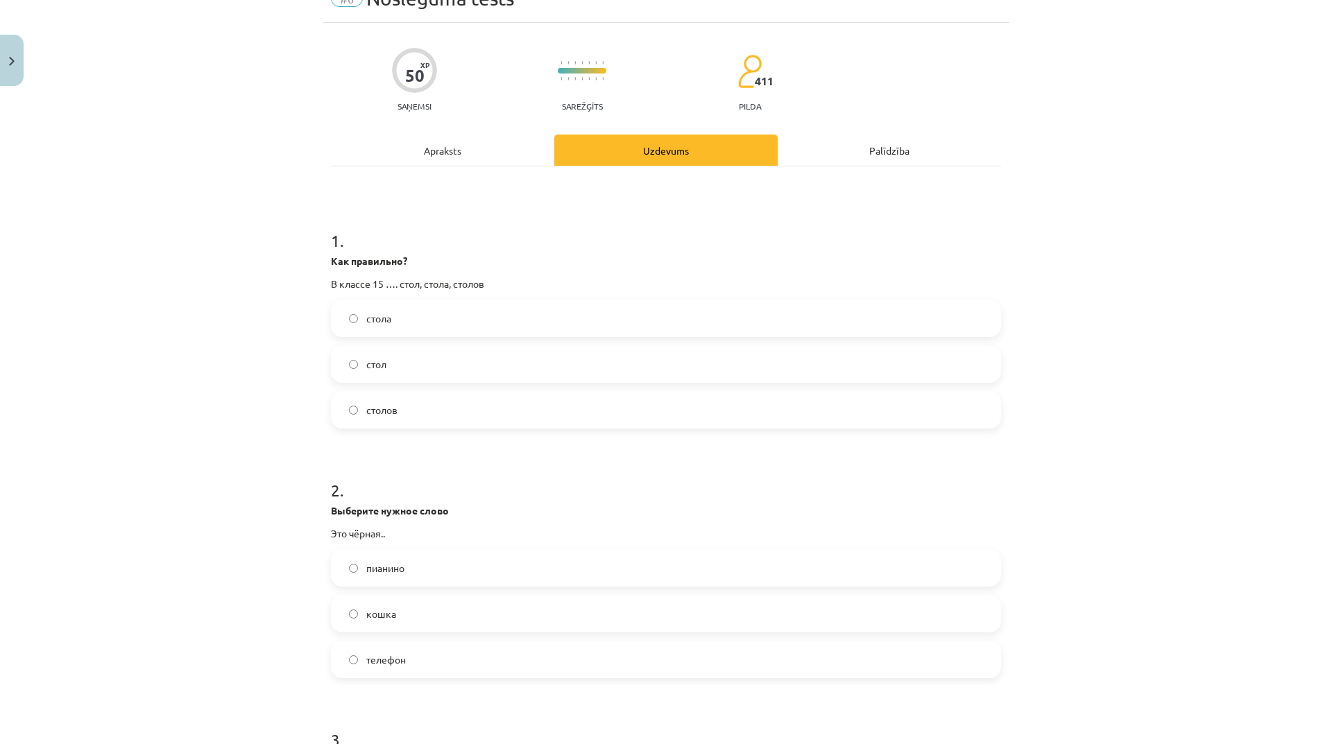
scroll to position [139, 0]
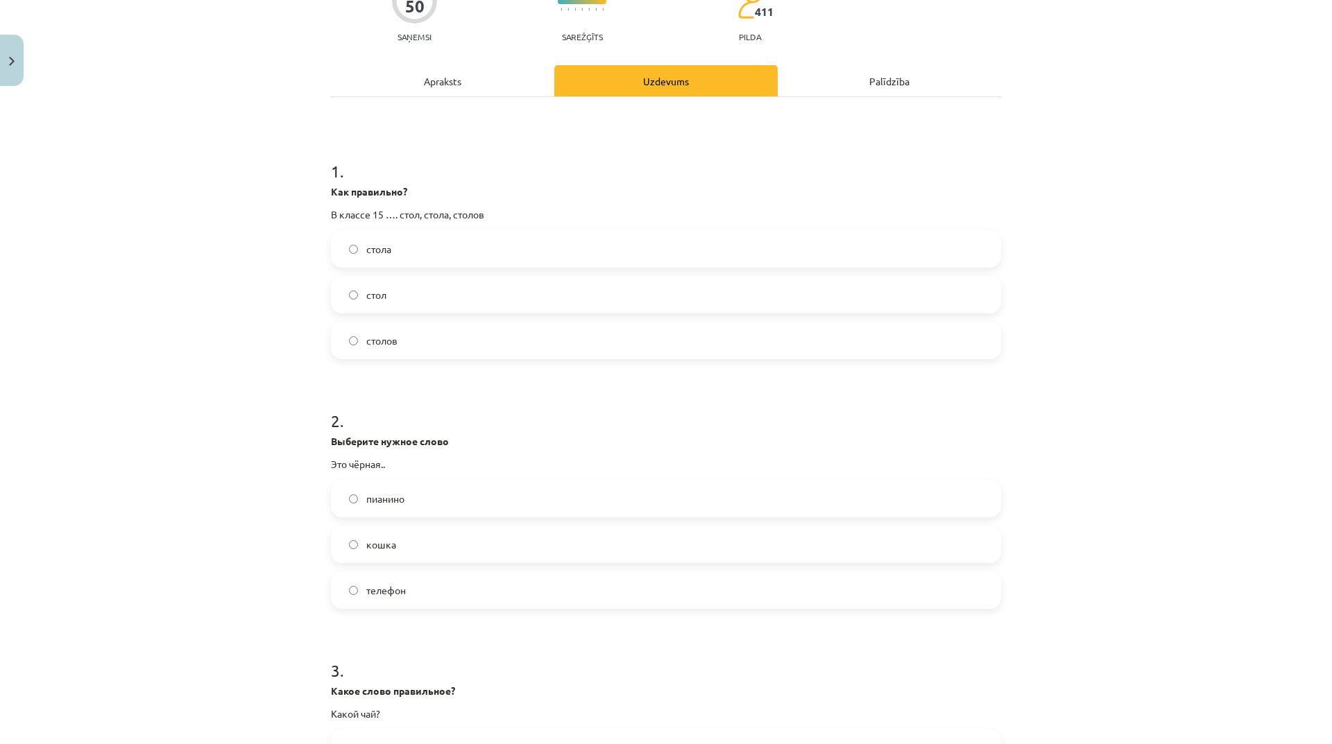
click at [379, 545] on span "кошка" at bounding box center [381, 545] width 30 height 15
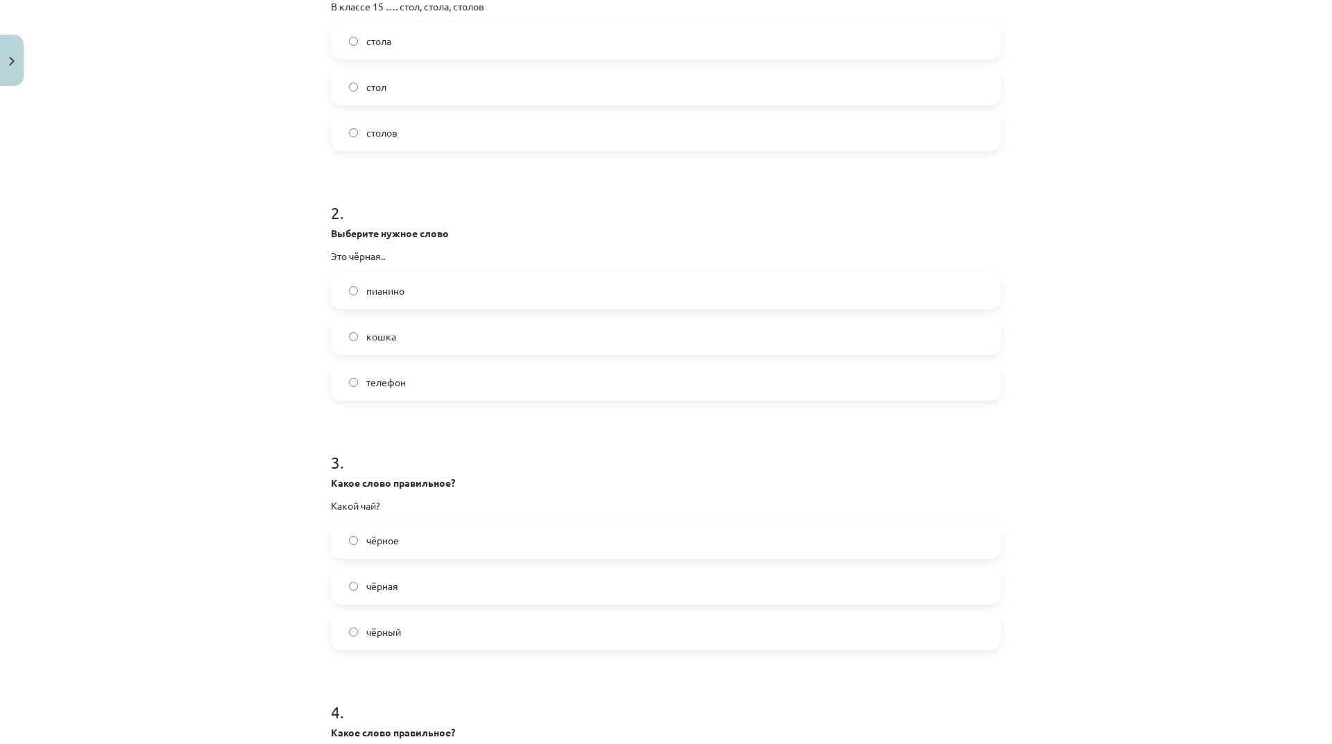
click at [466, 631] on label "чёрный" at bounding box center [665, 631] width 667 height 35
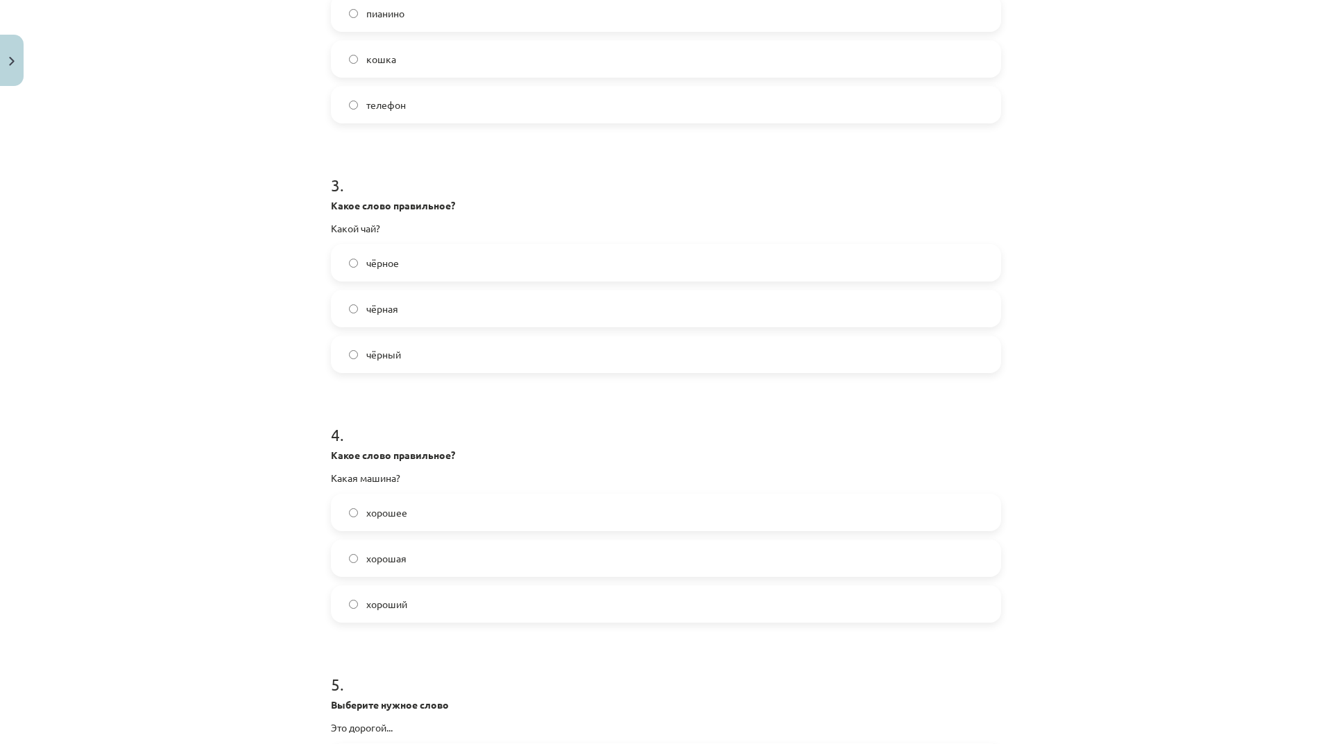
click at [476, 561] on label "хорошая" at bounding box center [665, 558] width 667 height 35
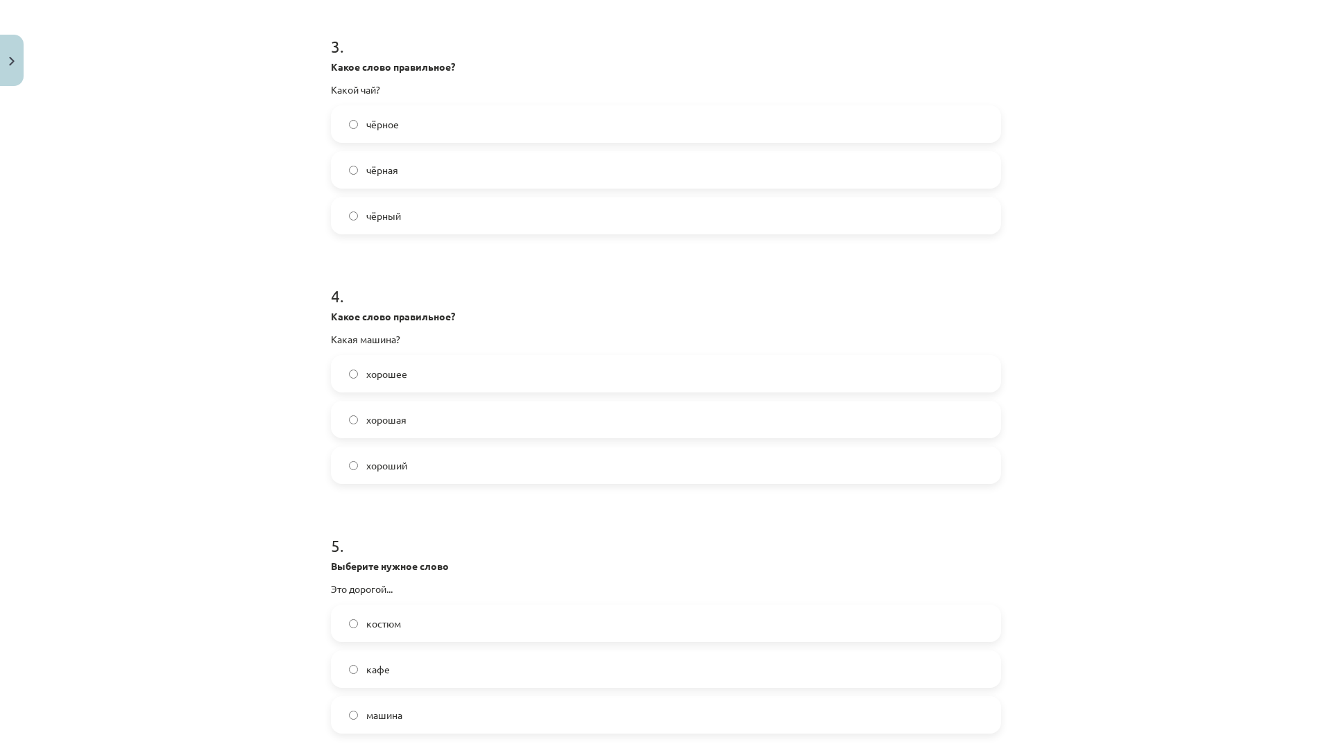
scroll to position [832, 0]
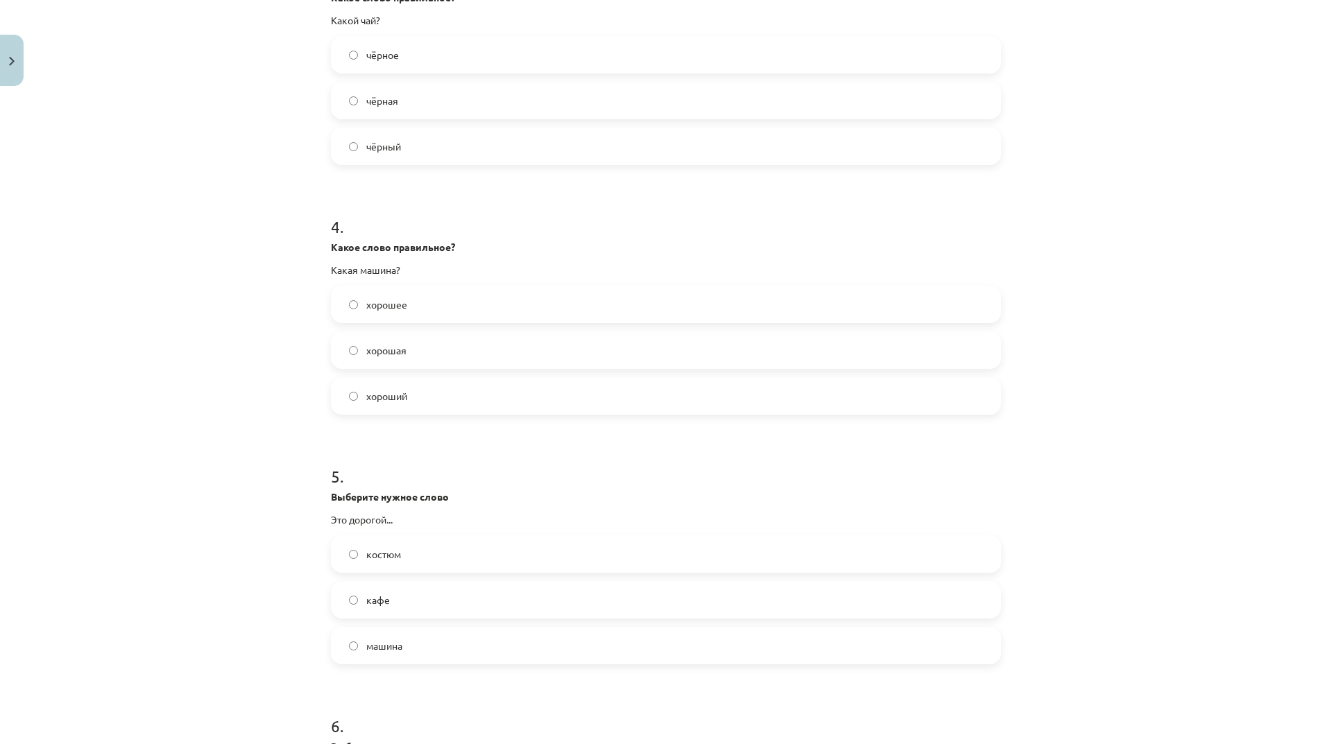
click at [376, 544] on label "костюм" at bounding box center [665, 554] width 667 height 35
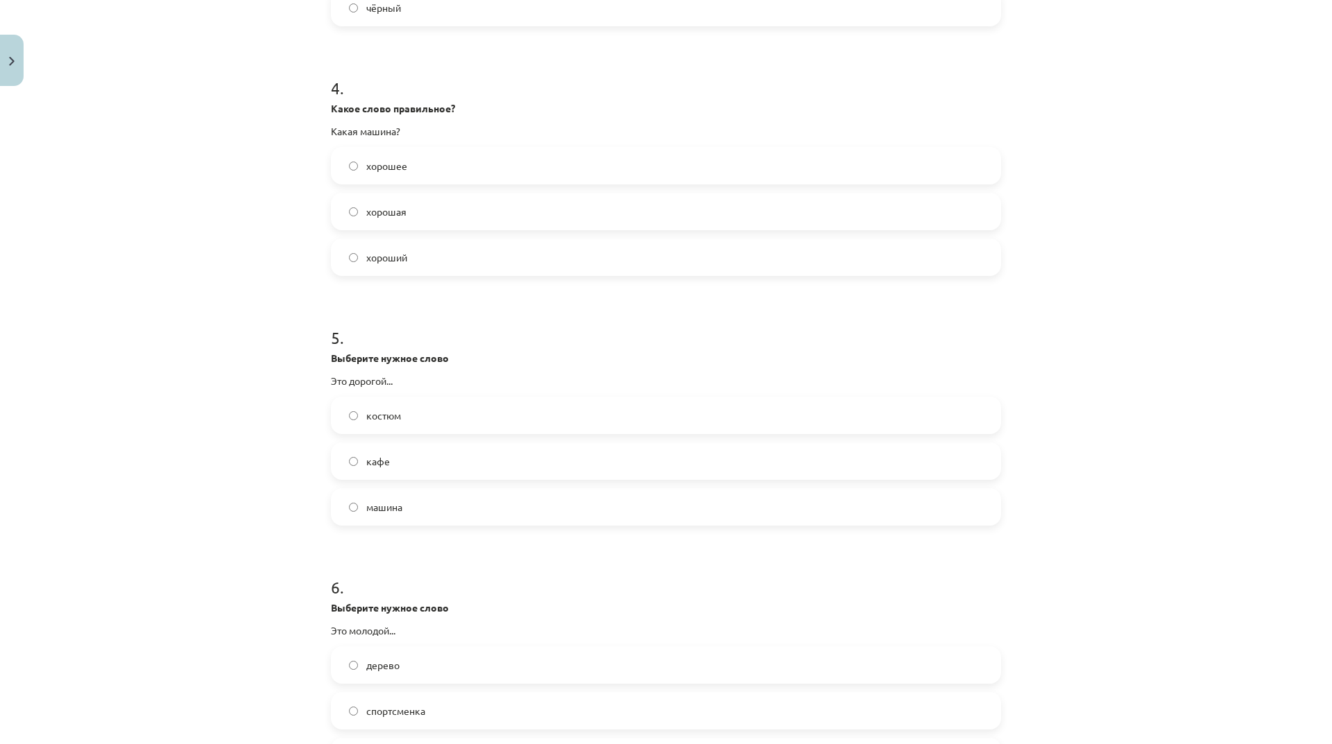
scroll to position [1110, 0]
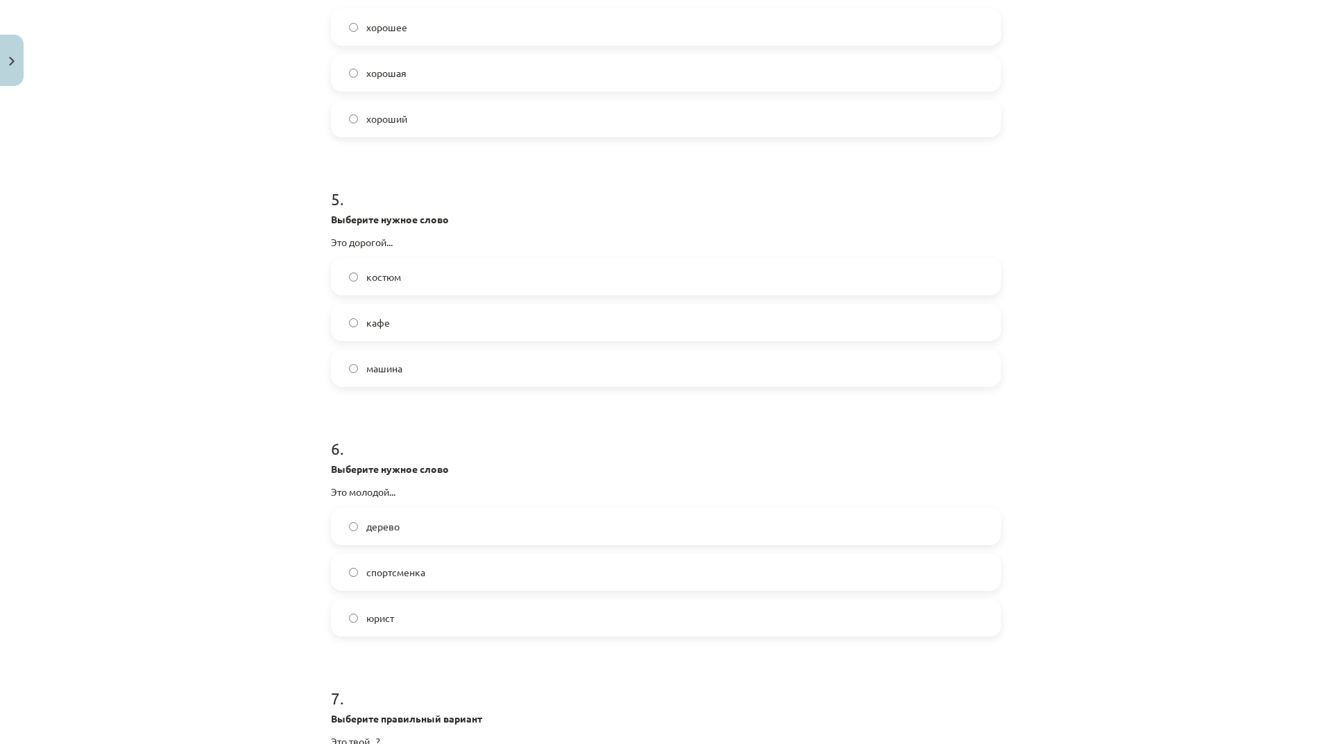
click at [404, 623] on label "юрист" at bounding box center [665, 618] width 667 height 35
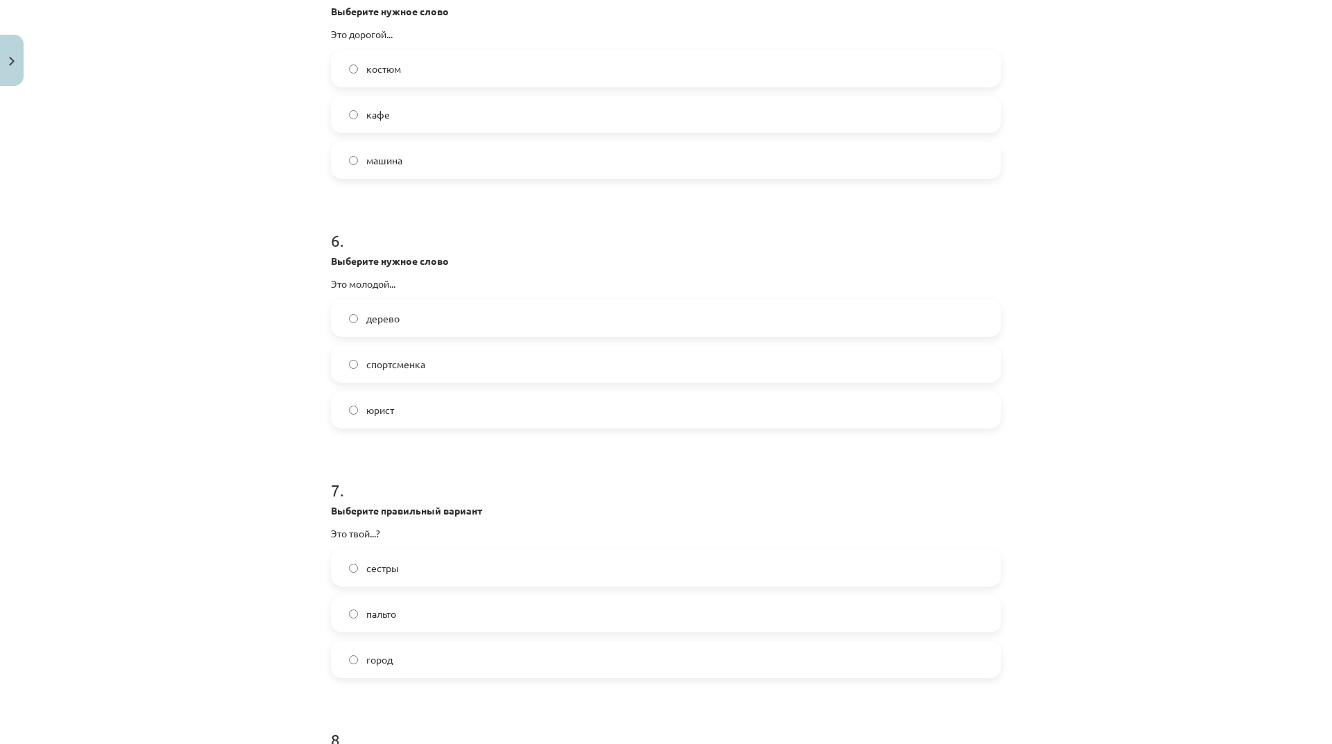
scroll to position [1387, 0]
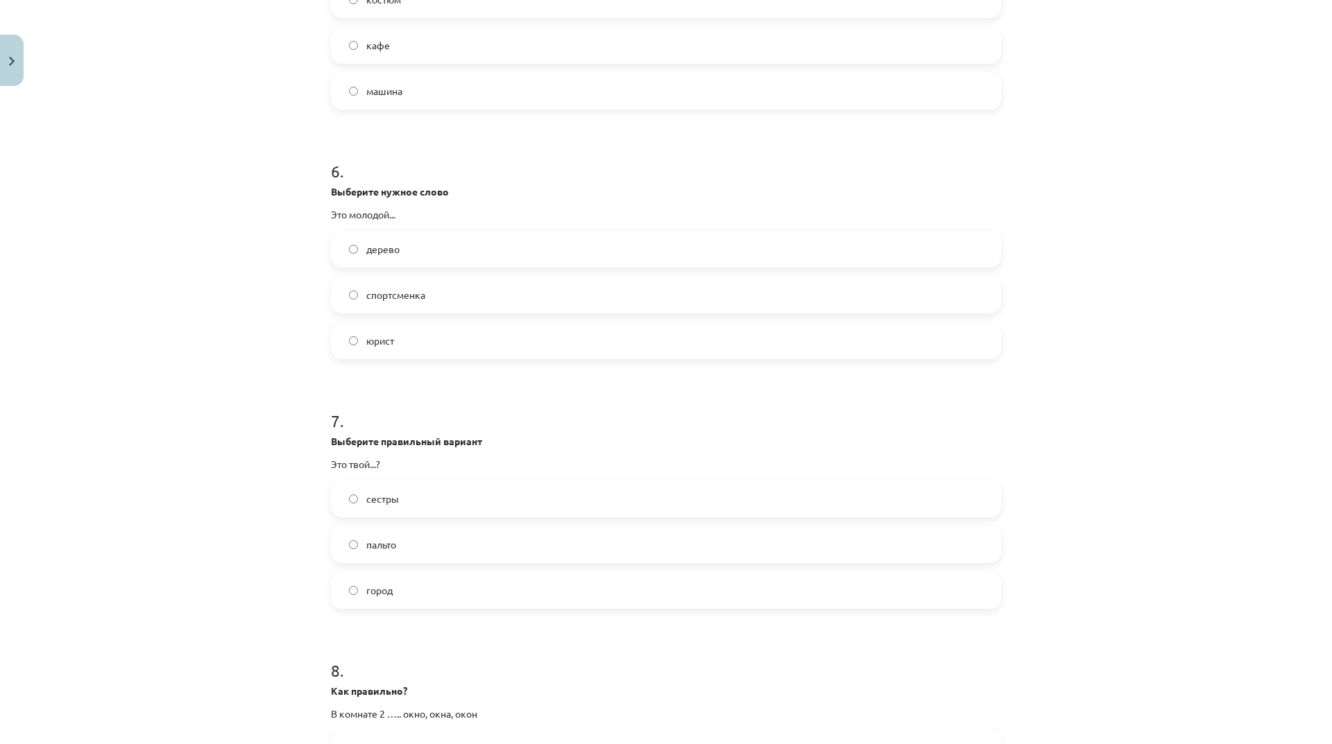
click at [472, 543] on label "пальто" at bounding box center [665, 544] width 667 height 35
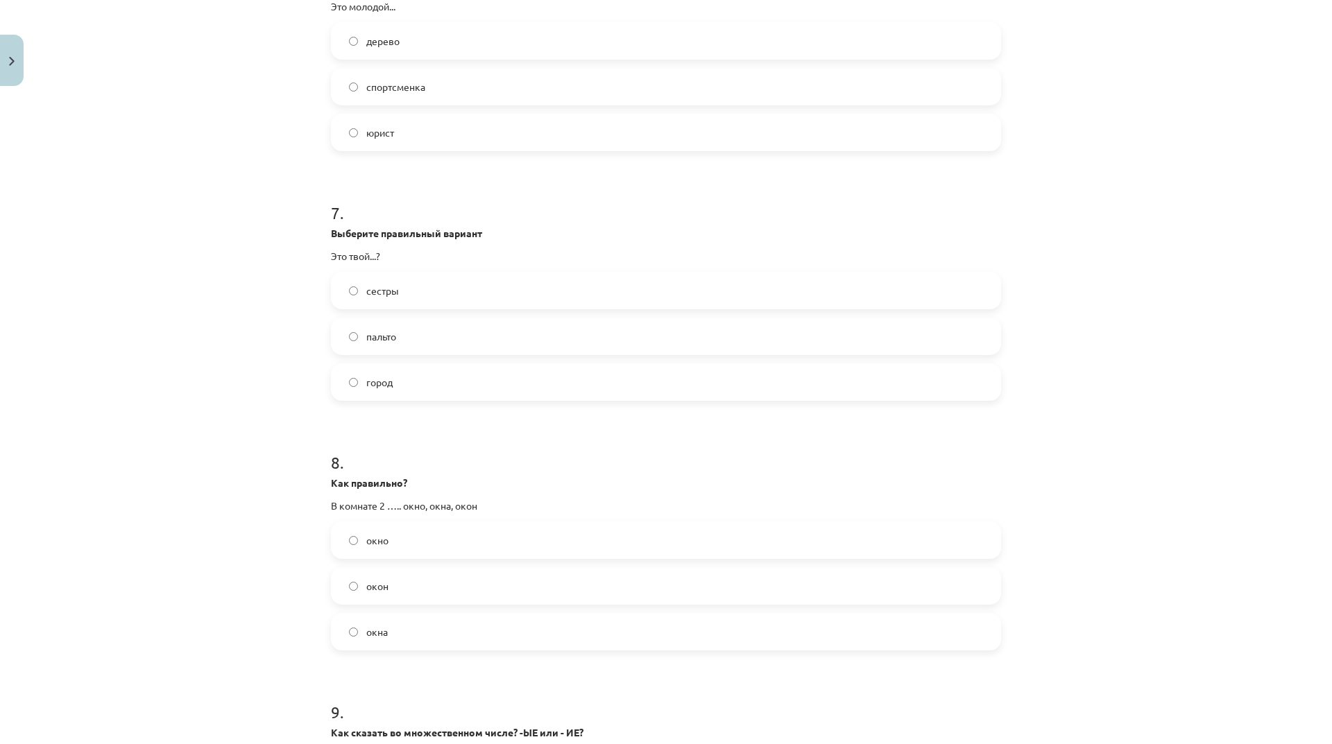
click at [436, 639] on label "окна" at bounding box center [665, 631] width 667 height 35
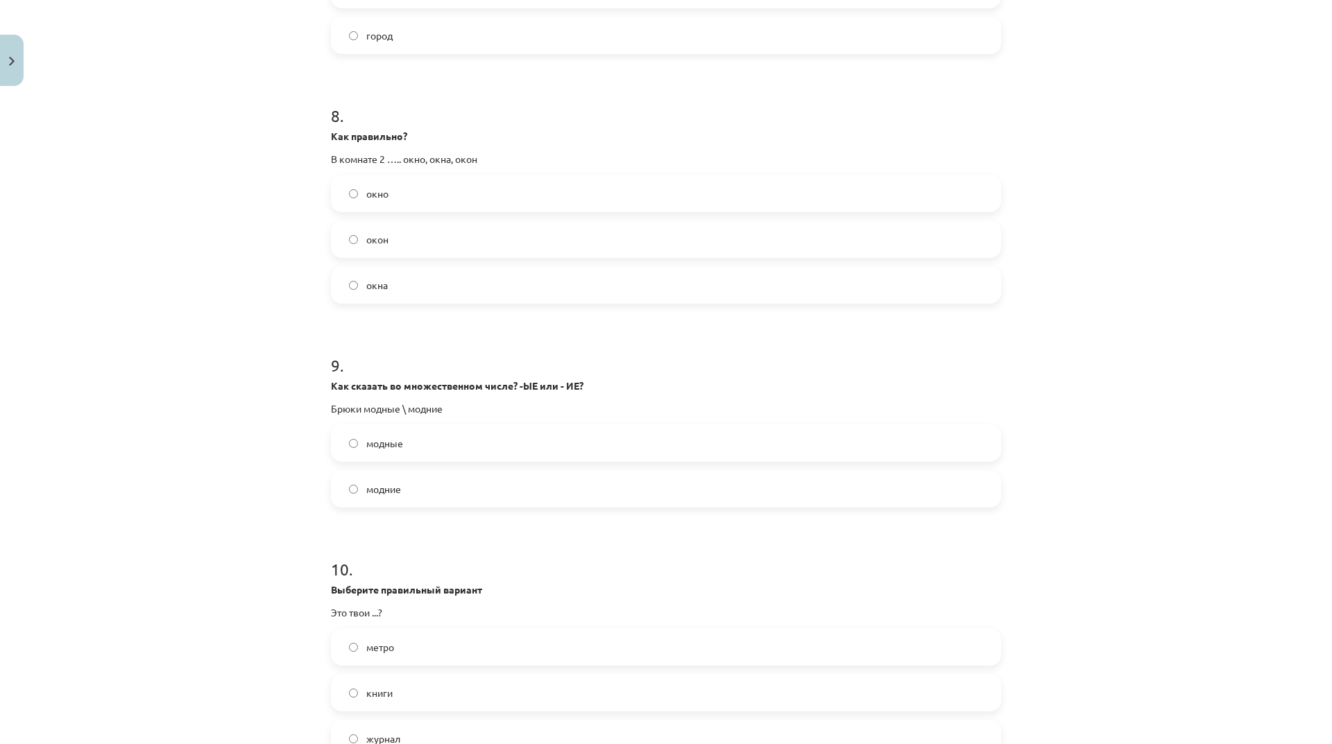
scroll to position [2081, 0]
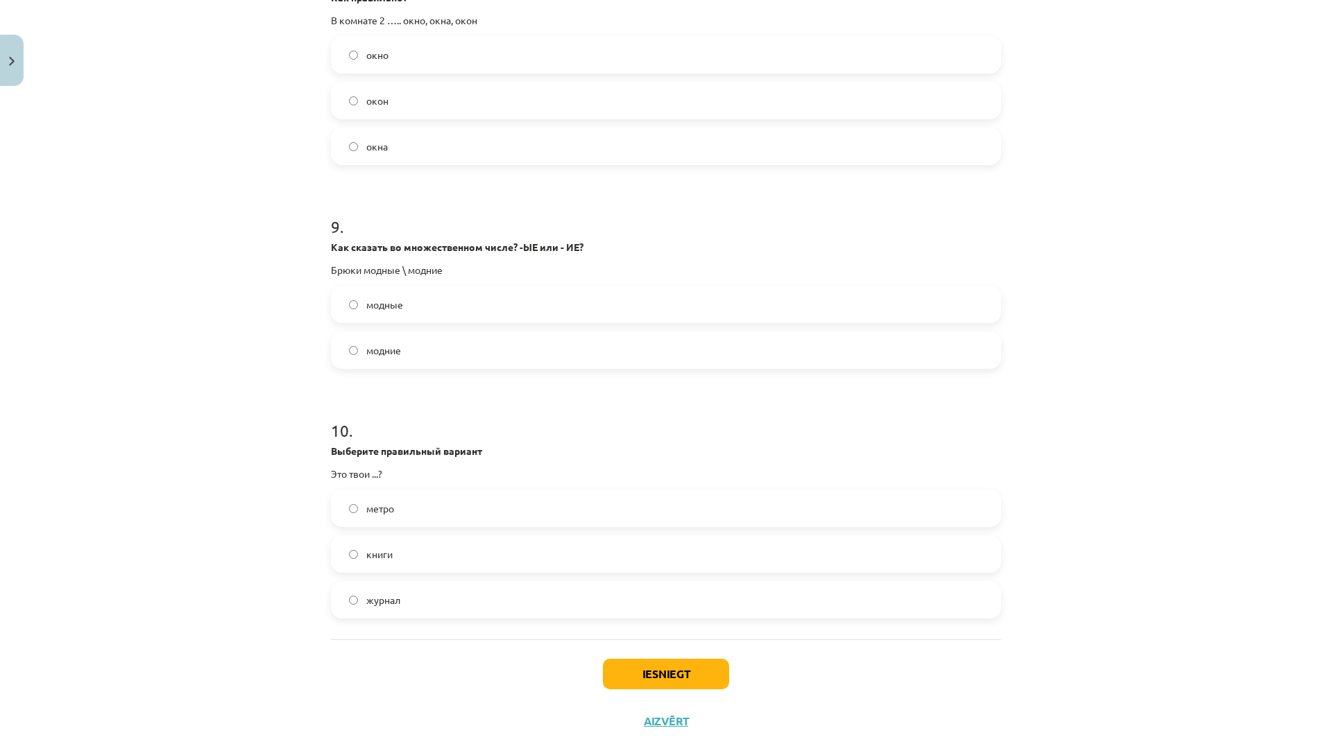
click at [447, 599] on label "журнал" at bounding box center [665, 600] width 667 height 35
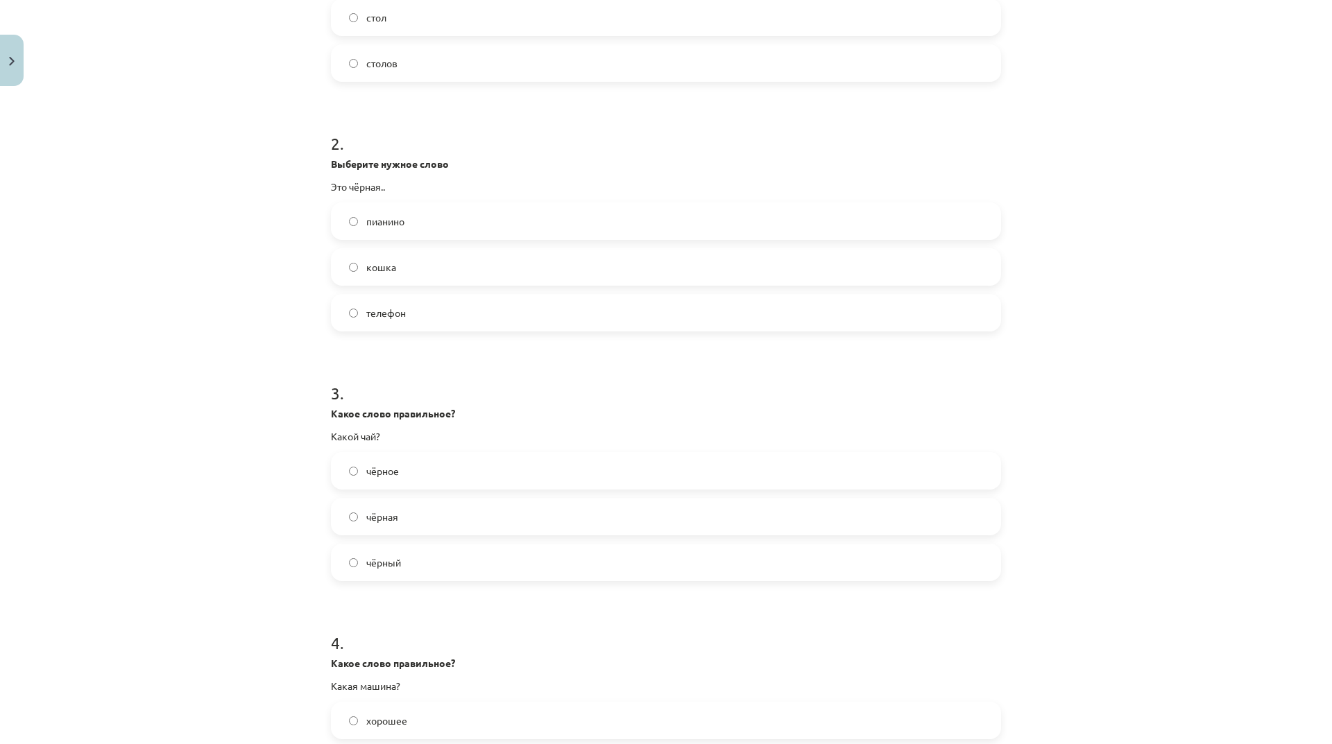
scroll to position [69, 0]
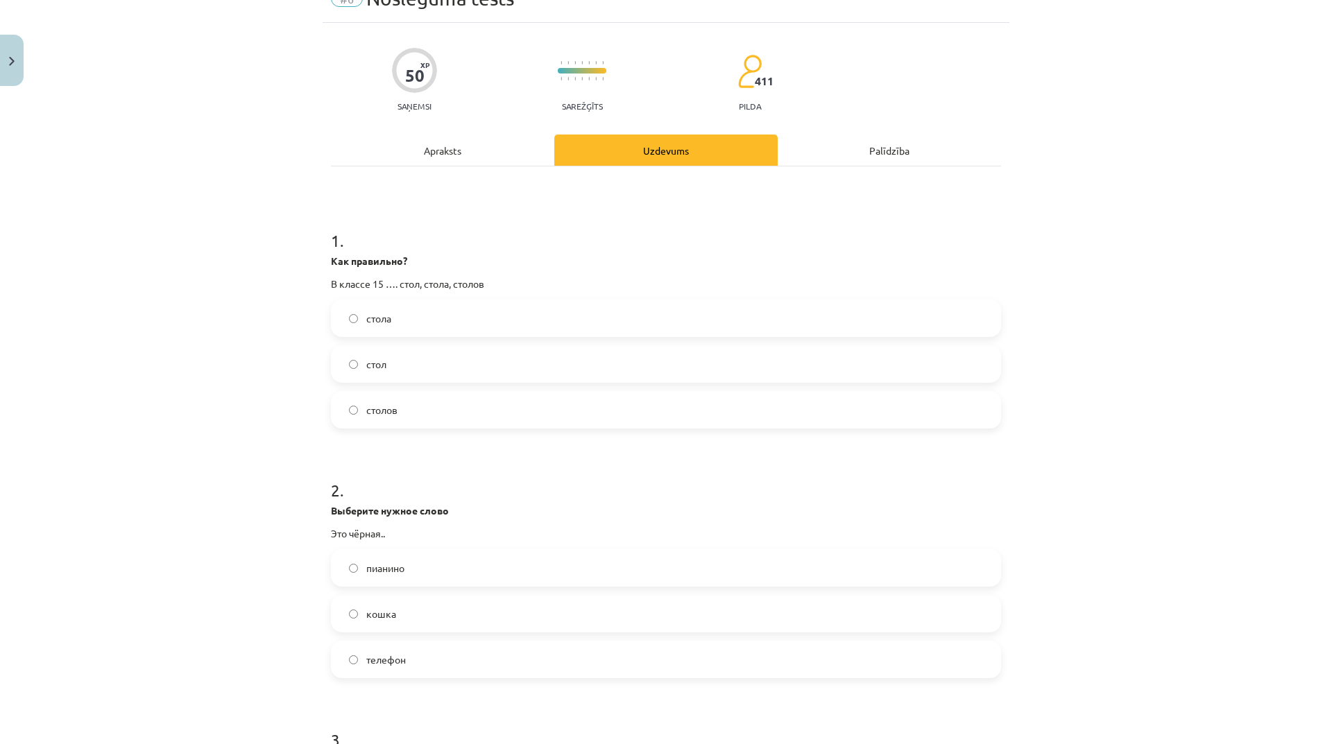
click at [429, 424] on label "столов" at bounding box center [665, 410] width 667 height 35
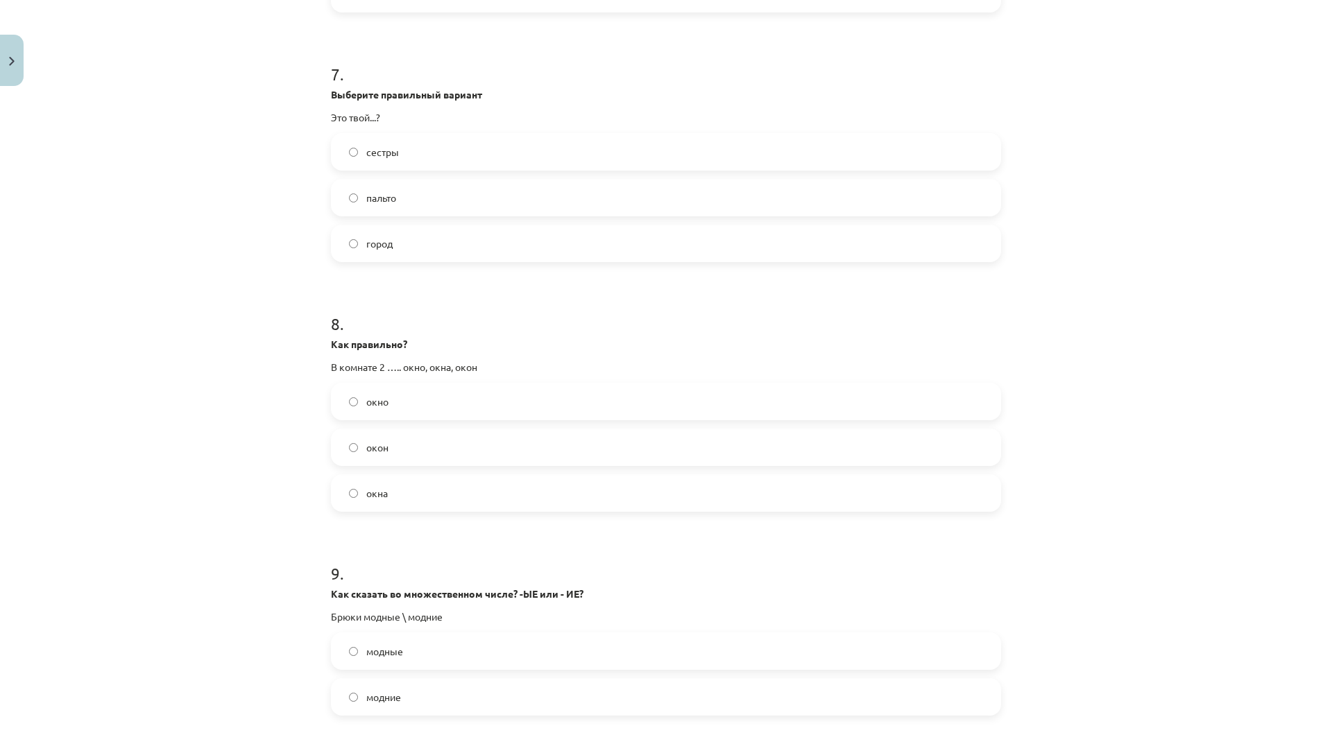
scroll to position [1942, 0]
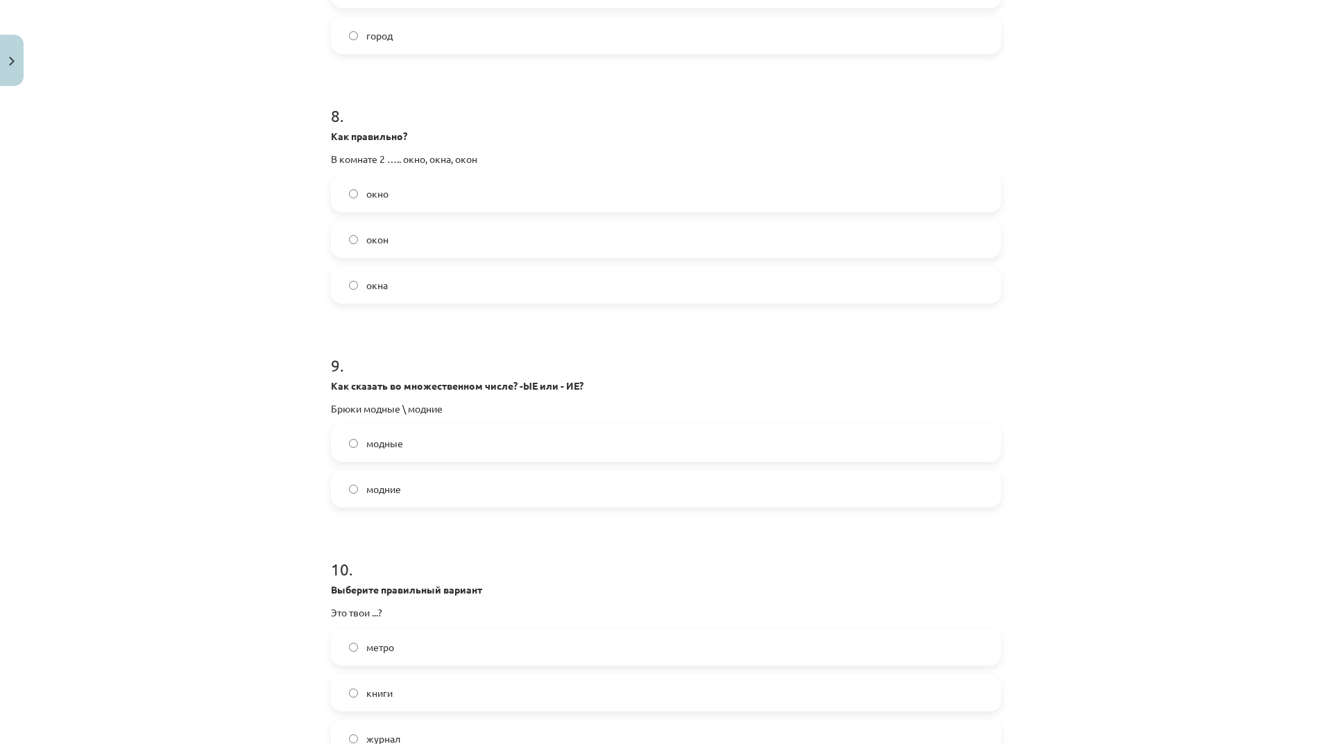
click at [441, 453] on label "модные" at bounding box center [665, 443] width 667 height 35
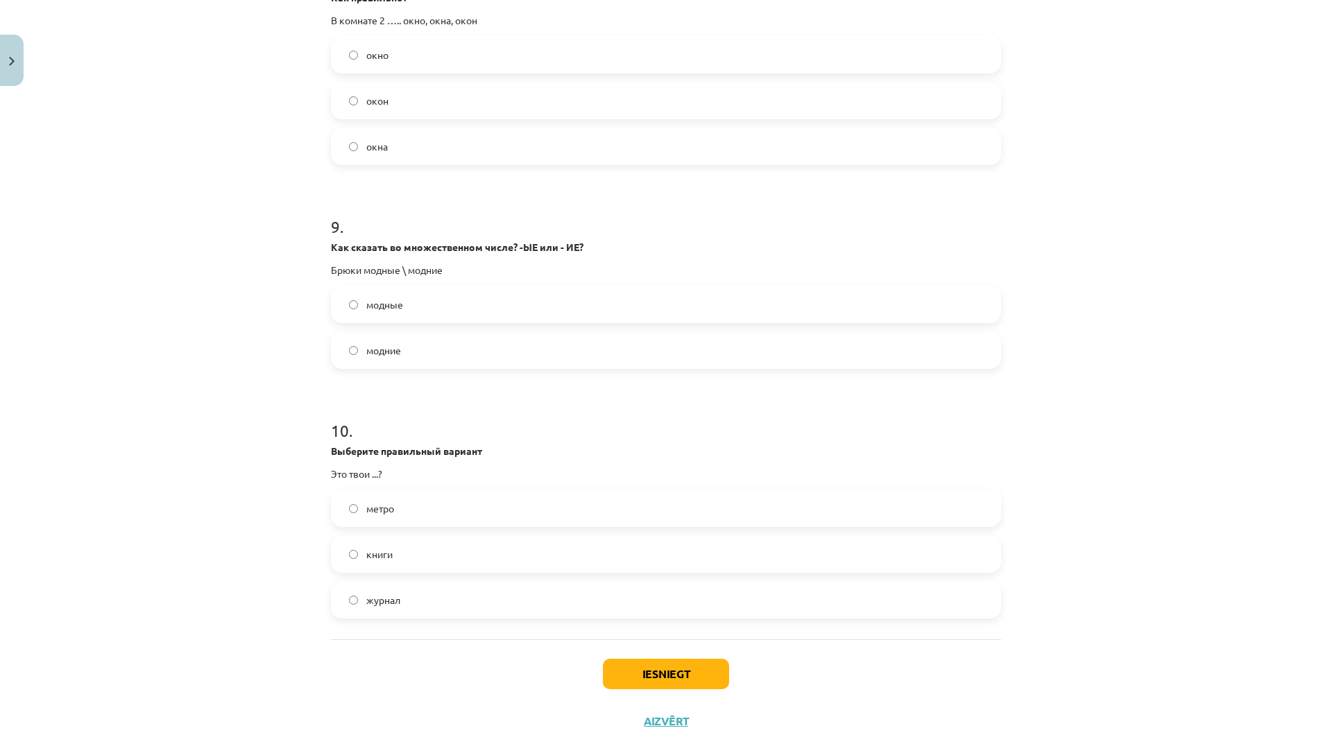
scroll to position [2116, 0]
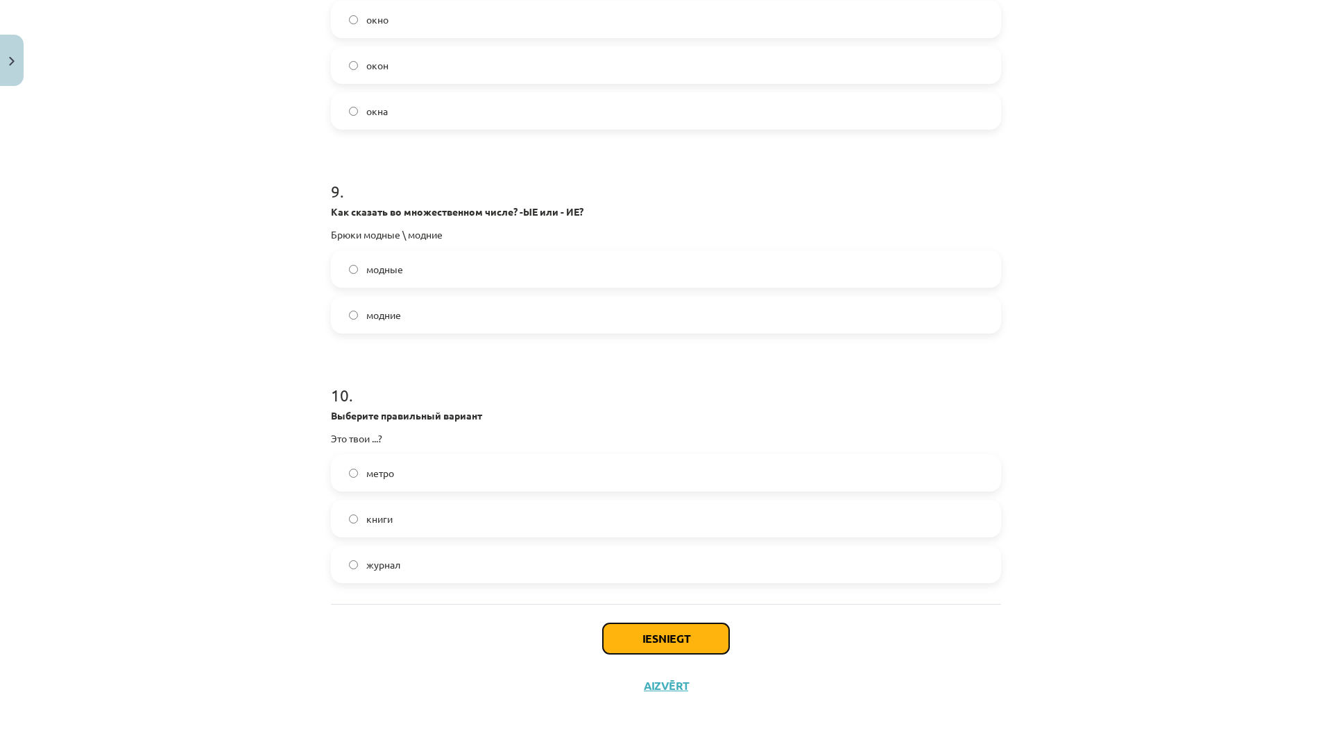
click at [703, 639] on button "Iesniegt" at bounding box center [666, 639] width 126 height 31
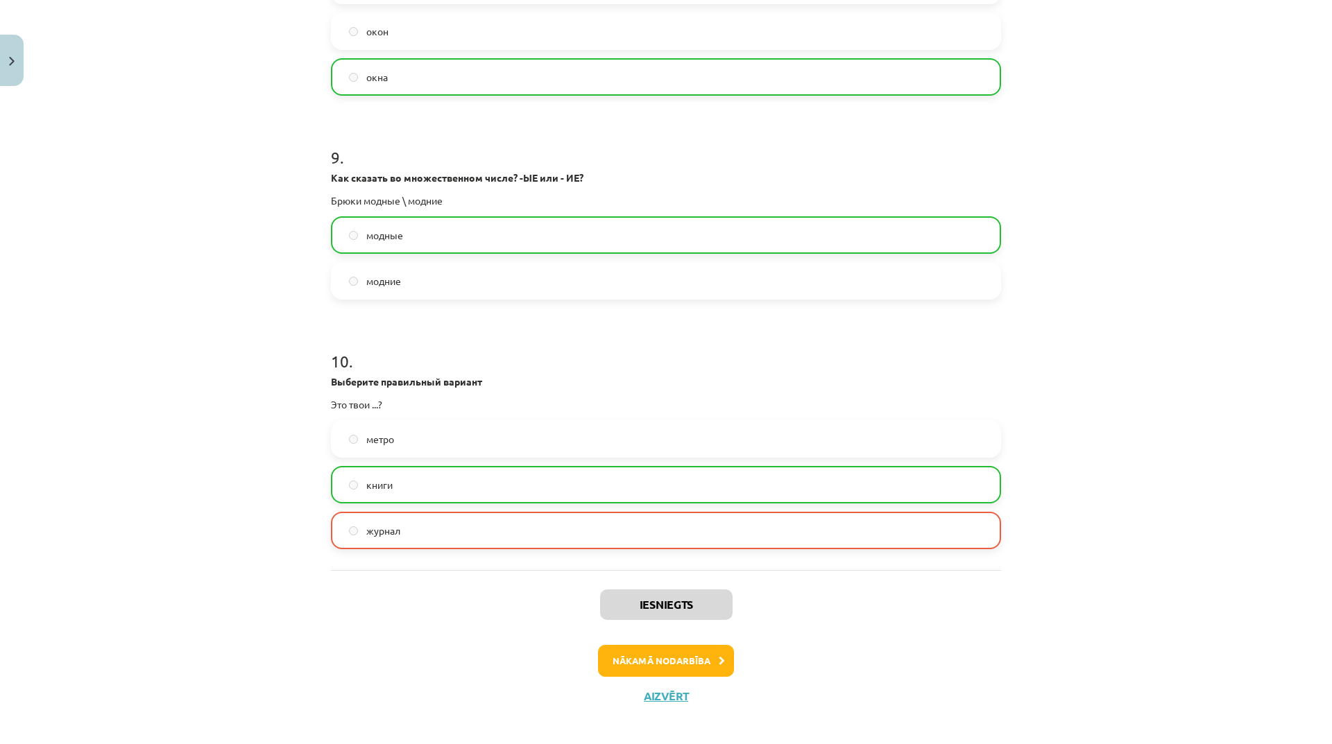
scroll to position [2160, 0]
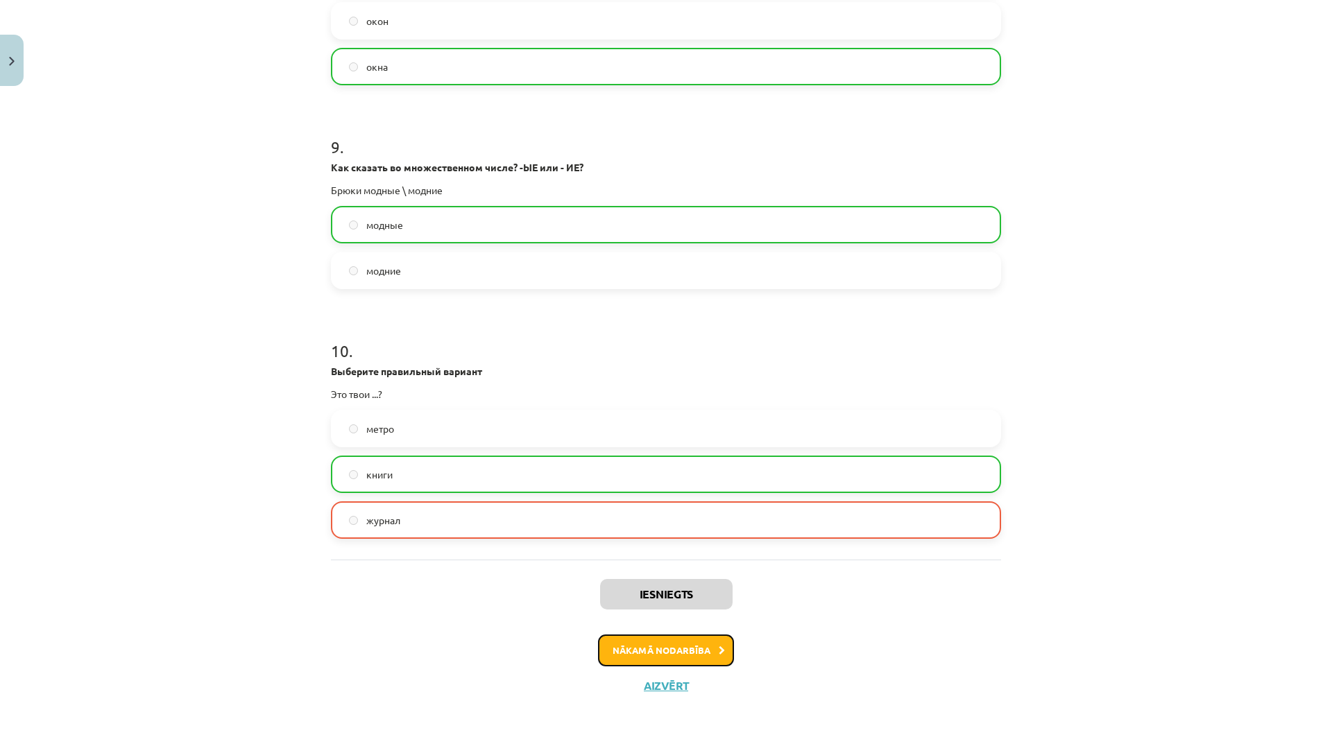
click at [668, 655] on button "Nākamā nodarbība" at bounding box center [666, 651] width 136 height 32
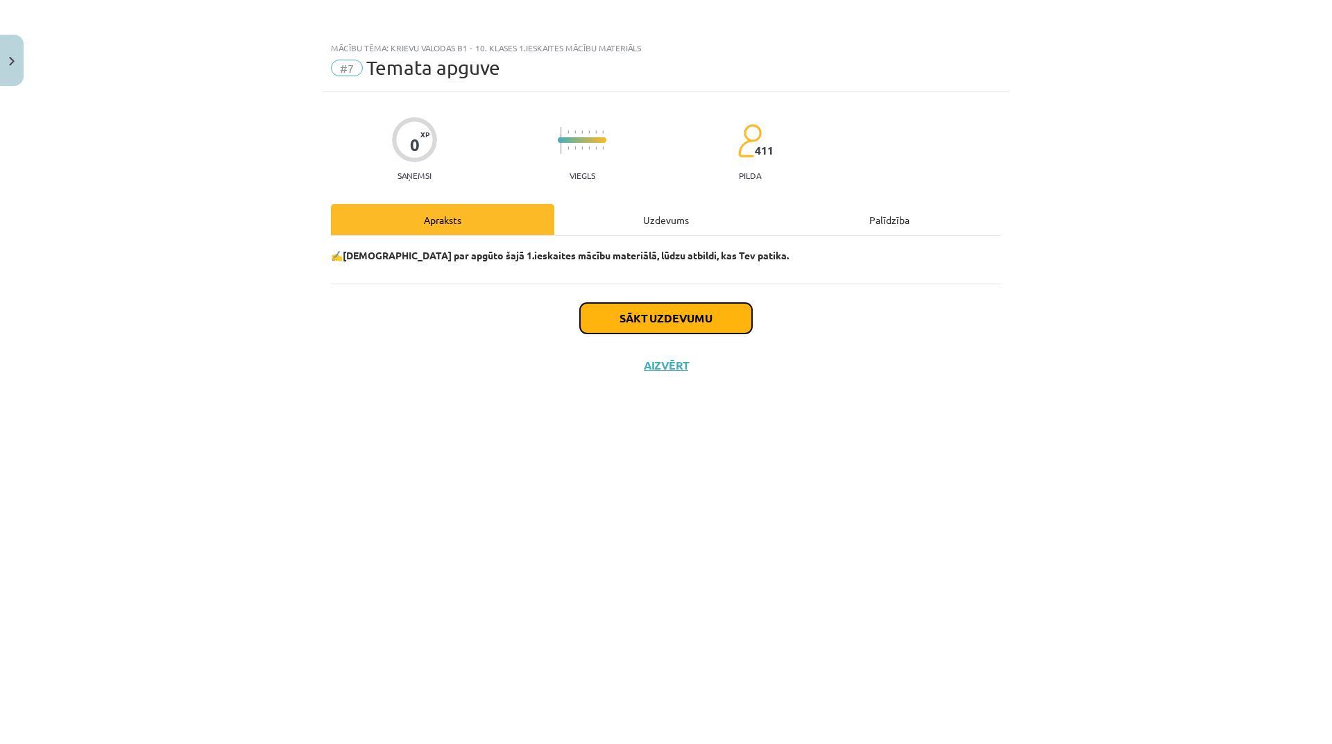
click at [662, 318] on button "Sākt uzdevumu" at bounding box center [666, 318] width 172 height 31
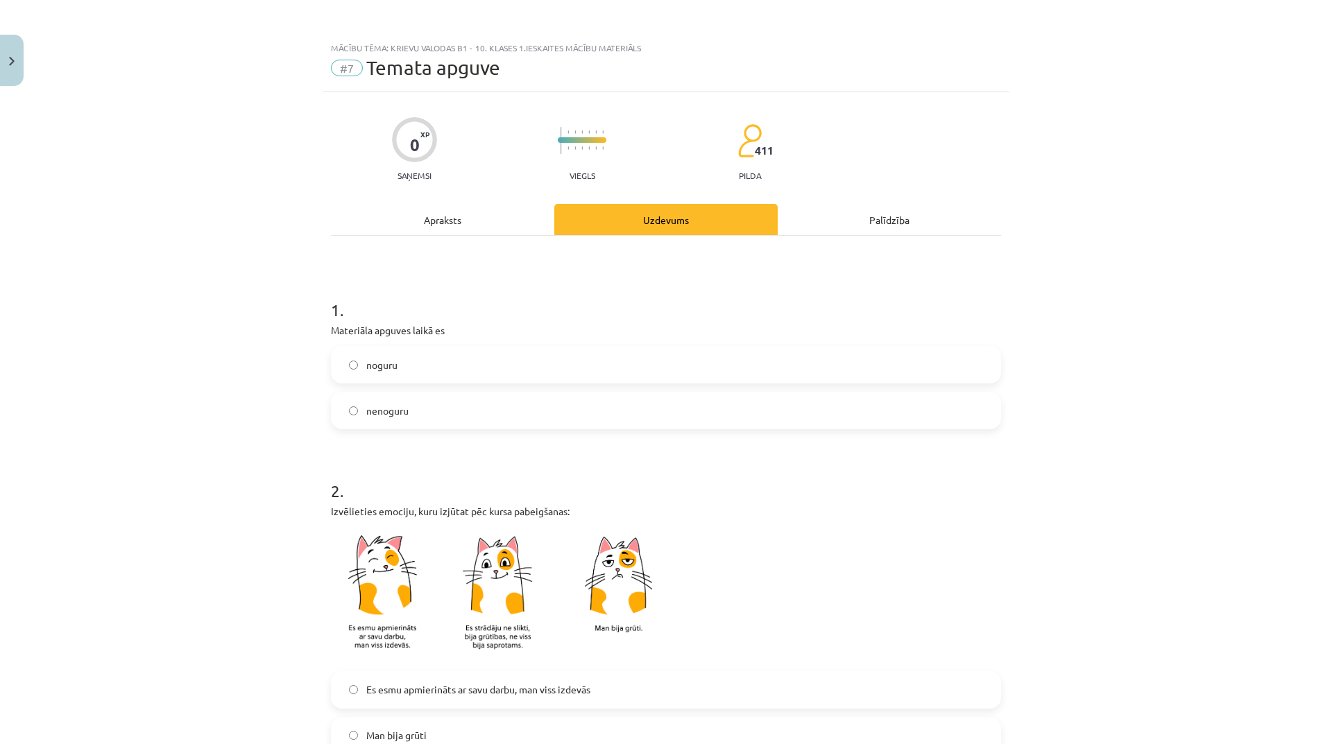
click at [457, 372] on label "noguru" at bounding box center [665, 364] width 667 height 35
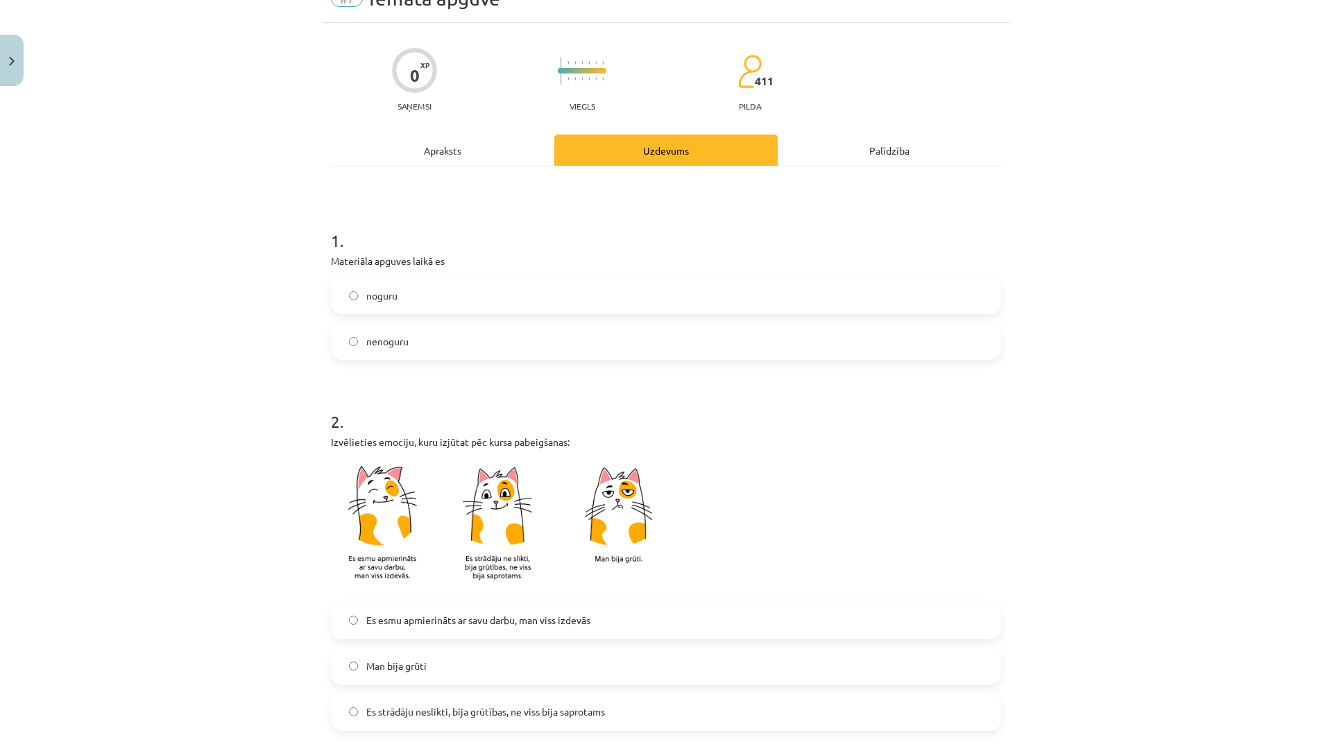
click at [492, 526] on img at bounding box center [504, 526] width 347 height 136
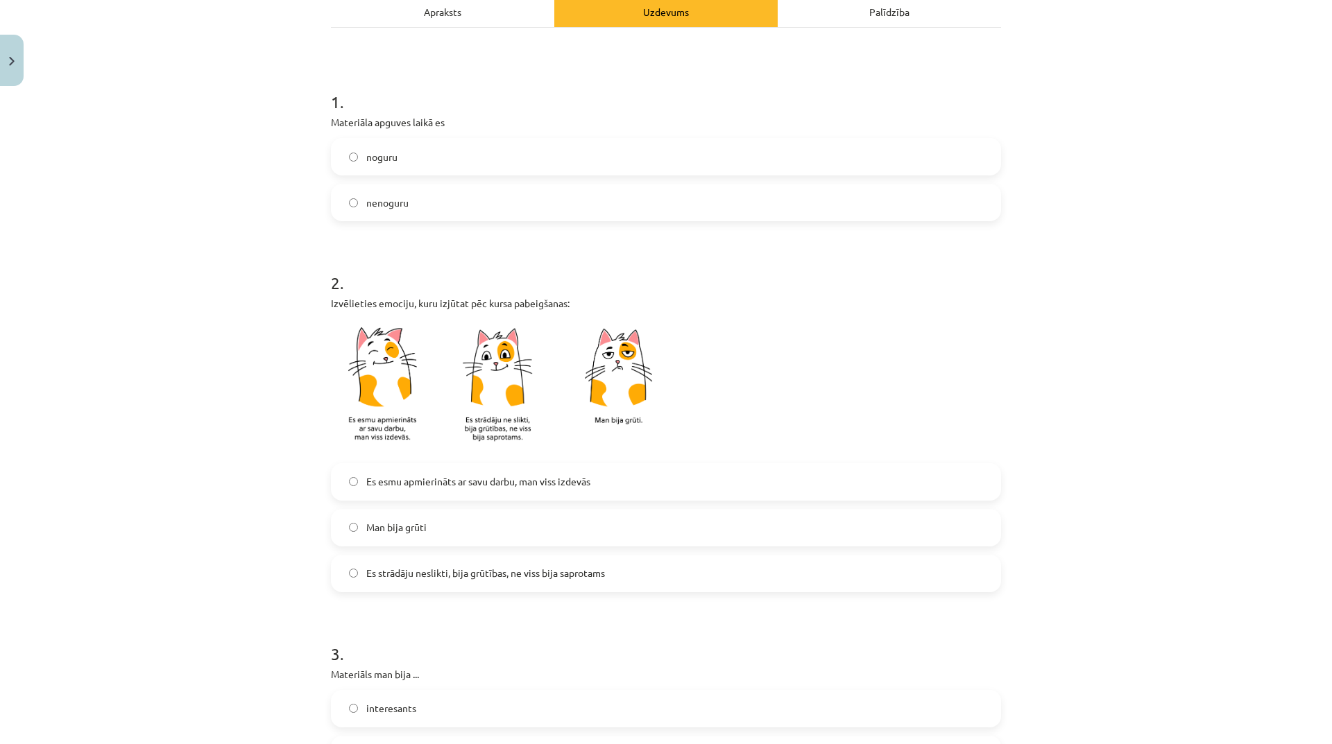
click at [494, 575] on span "Es strādāju neslikti, bija grūtības, ne viss bija saprotams" at bounding box center [485, 573] width 239 height 15
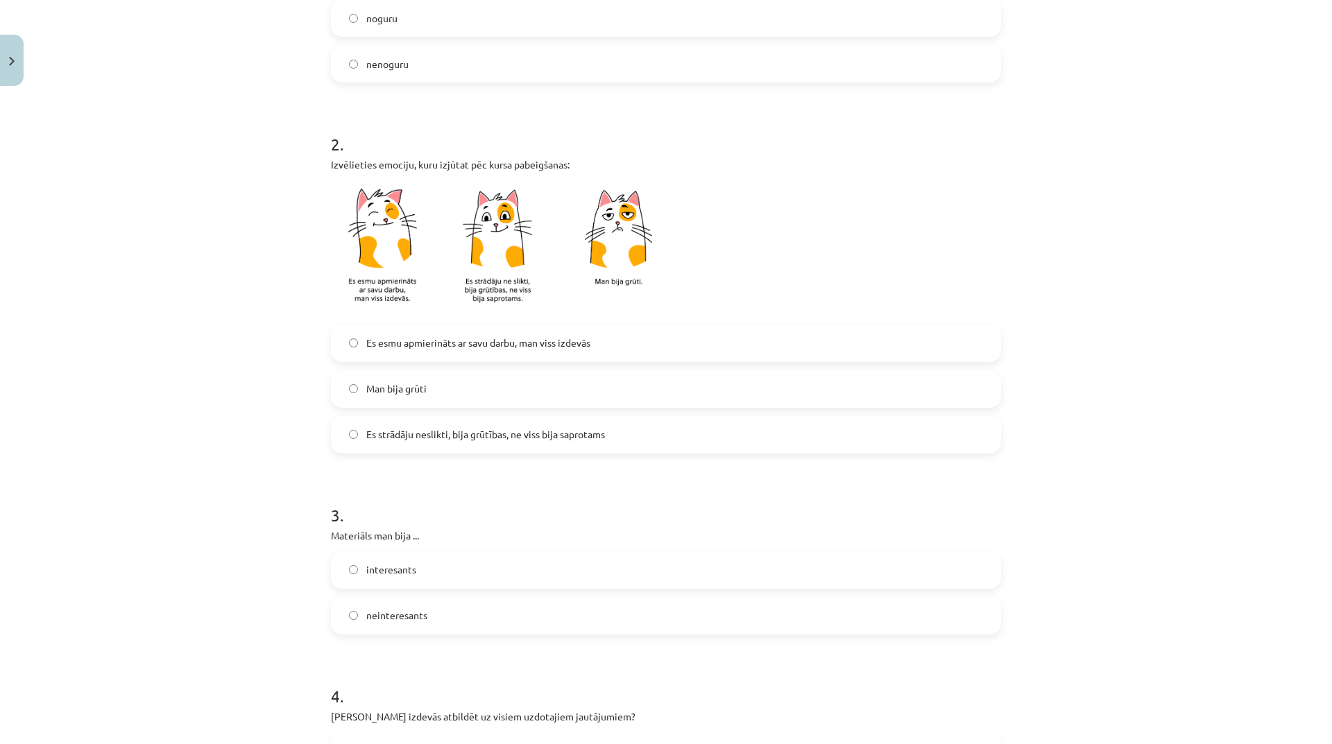
scroll to position [416, 0]
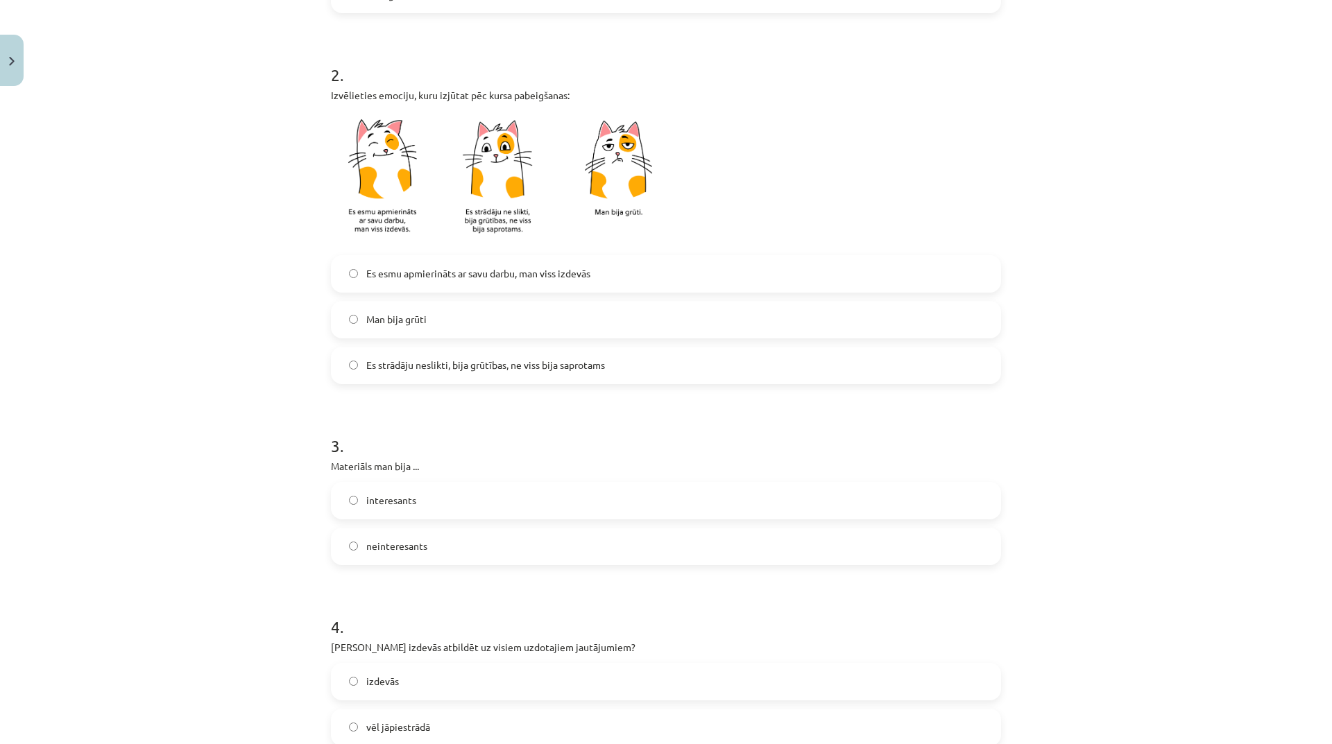
click at [467, 499] on label "interesants" at bounding box center [665, 500] width 667 height 35
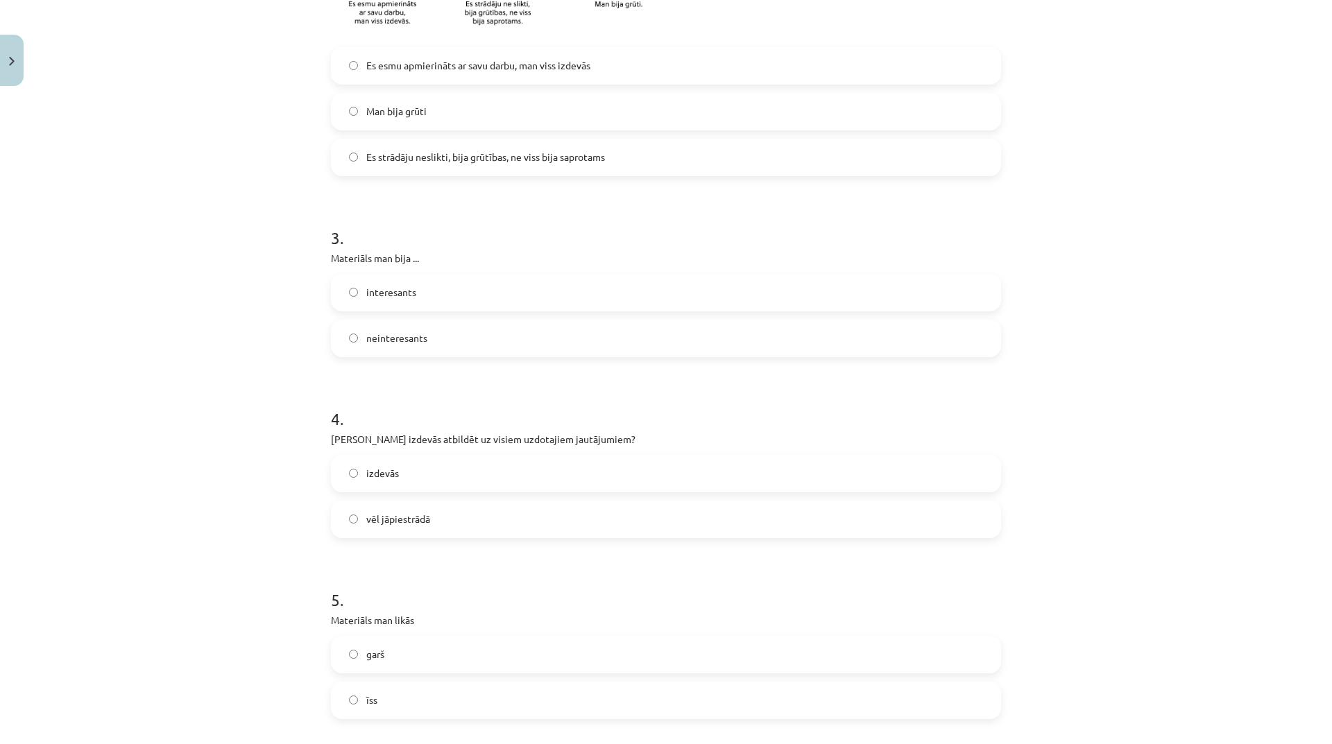
click at [471, 533] on label "vēl jāpiestrādā" at bounding box center [665, 519] width 667 height 35
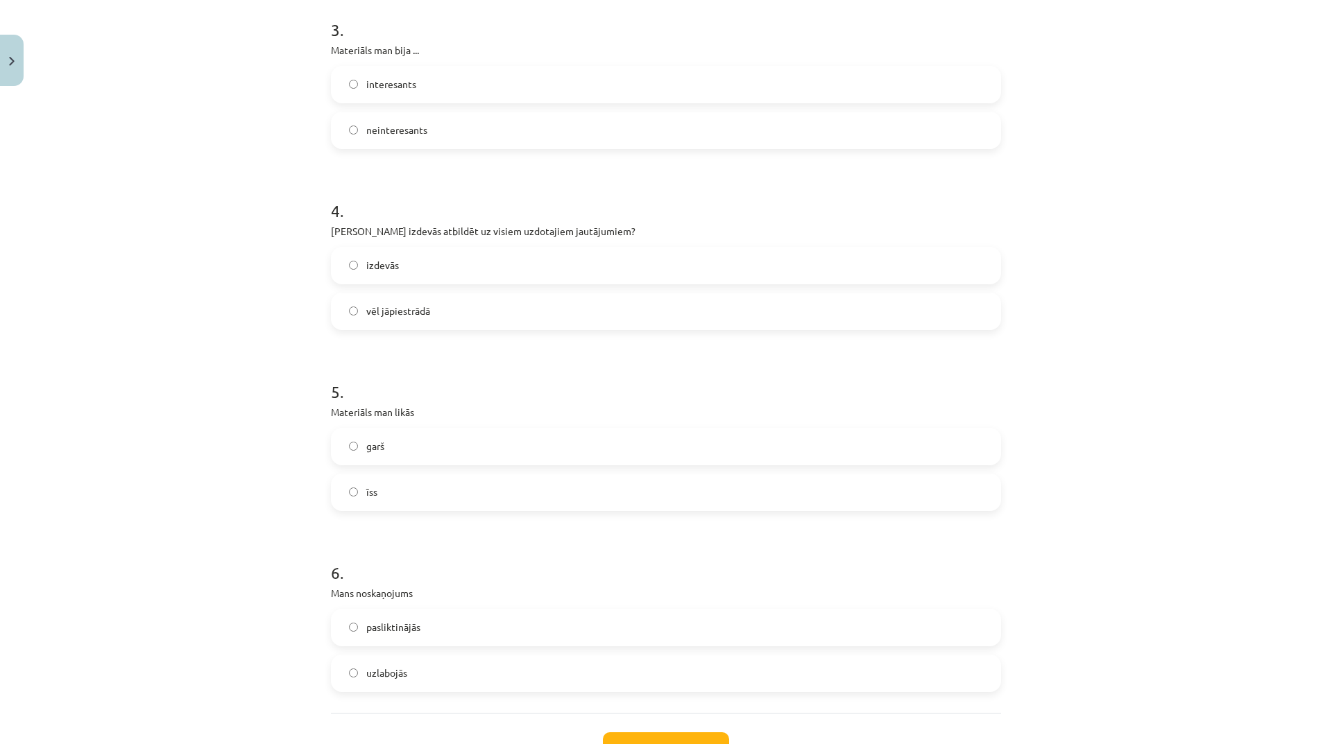
click at [438, 448] on label "garš" at bounding box center [665, 446] width 667 height 35
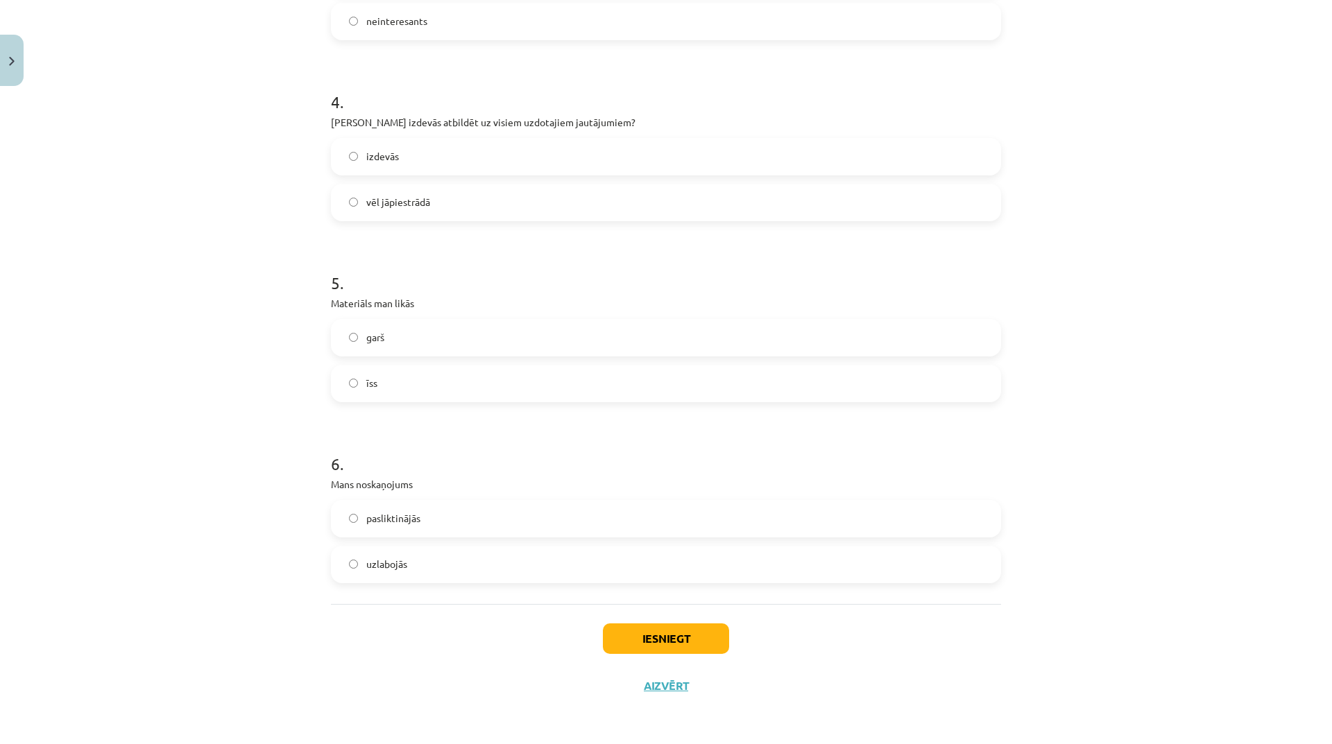
click at [470, 559] on label "uzlabojās" at bounding box center [665, 564] width 667 height 35
click at [669, 634] on button "Iesniegt" at bounding box center [666, 639] width 126 height 31
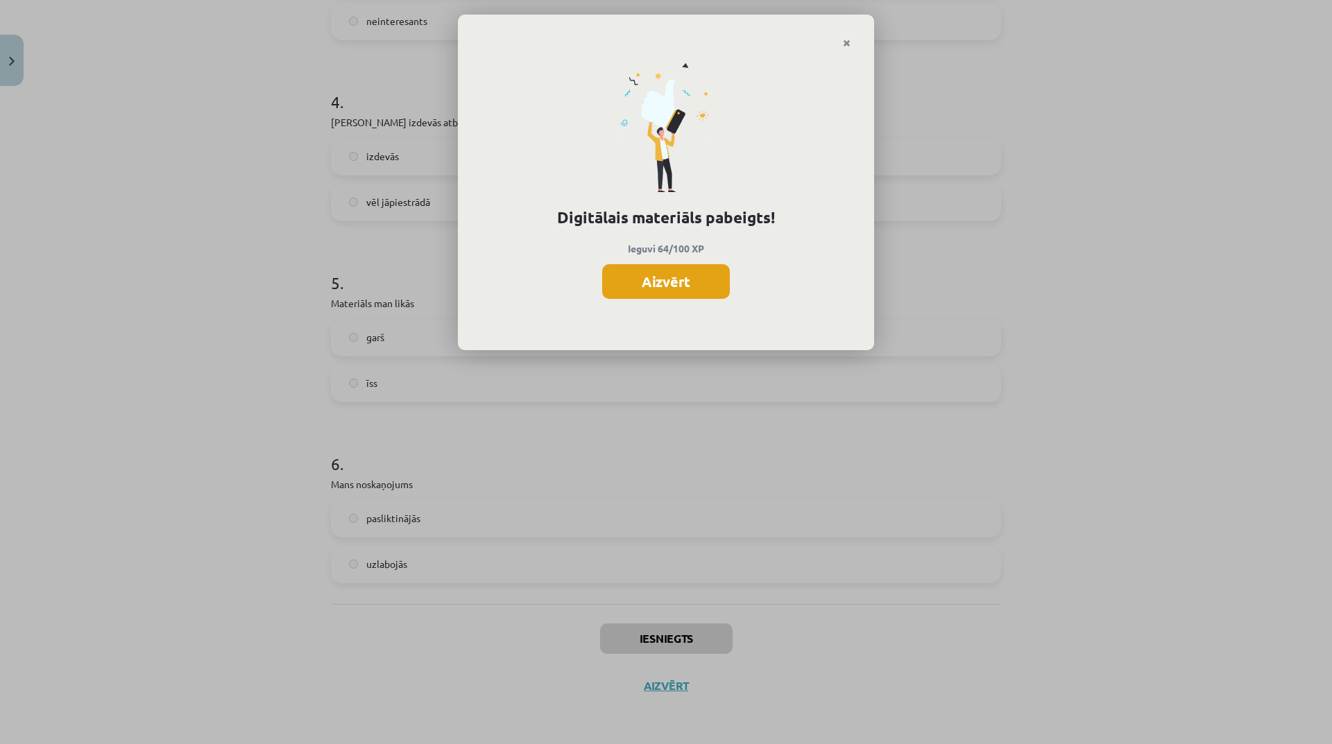
click at [690, 286] on button "Aizvērt" at bounding box center [666, 281] width 128 height 35
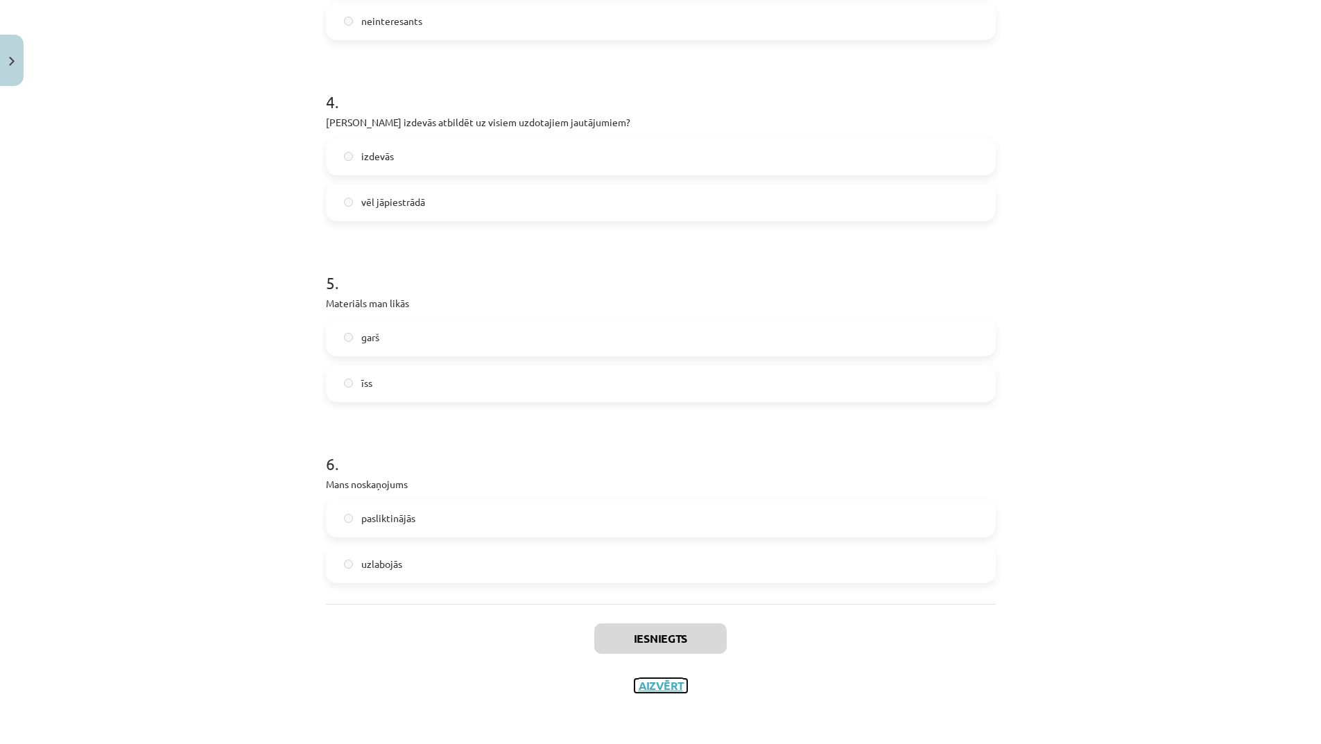
click at [659, 684] on button "Aizvērt" at bounding box center [661, 686] width 53 height 14
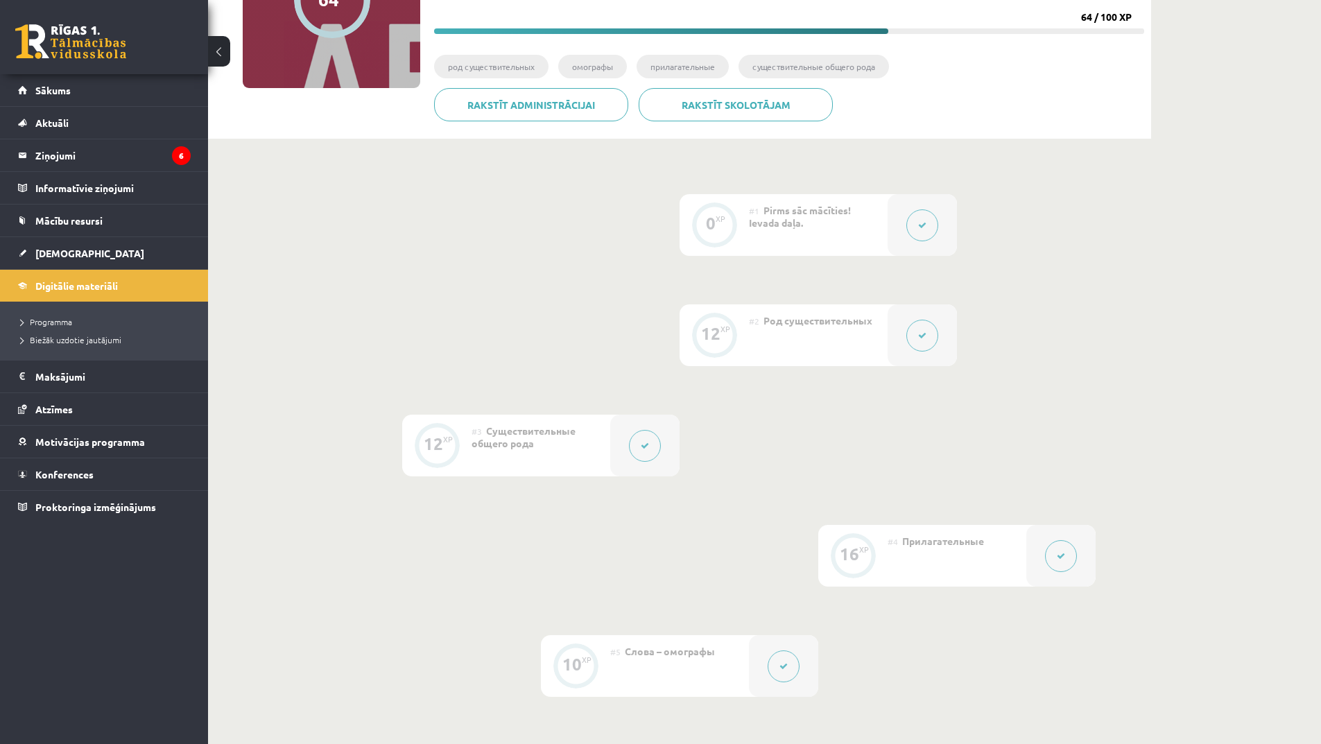
scroll to position [0, 0]
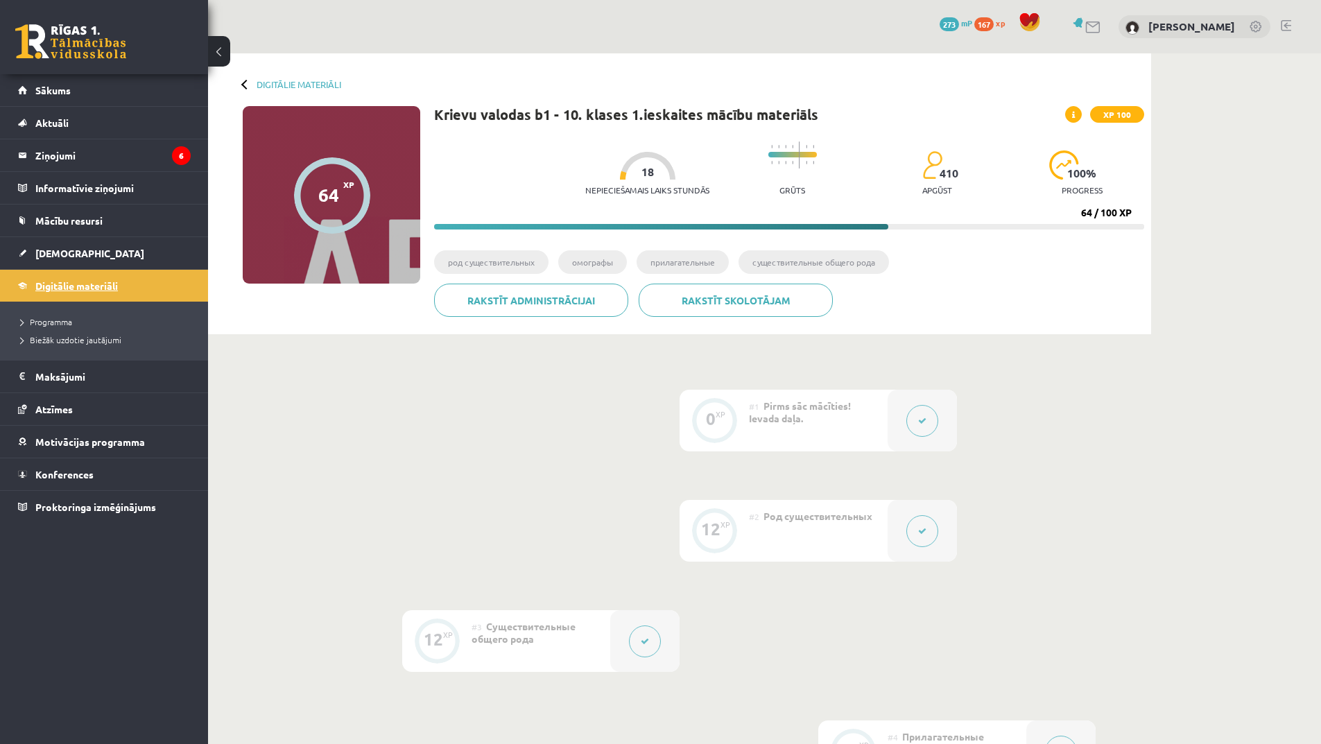
click at [88, 293] on link "Digitālie materiāli" at bounding box center [104, 286] width 173 height 32
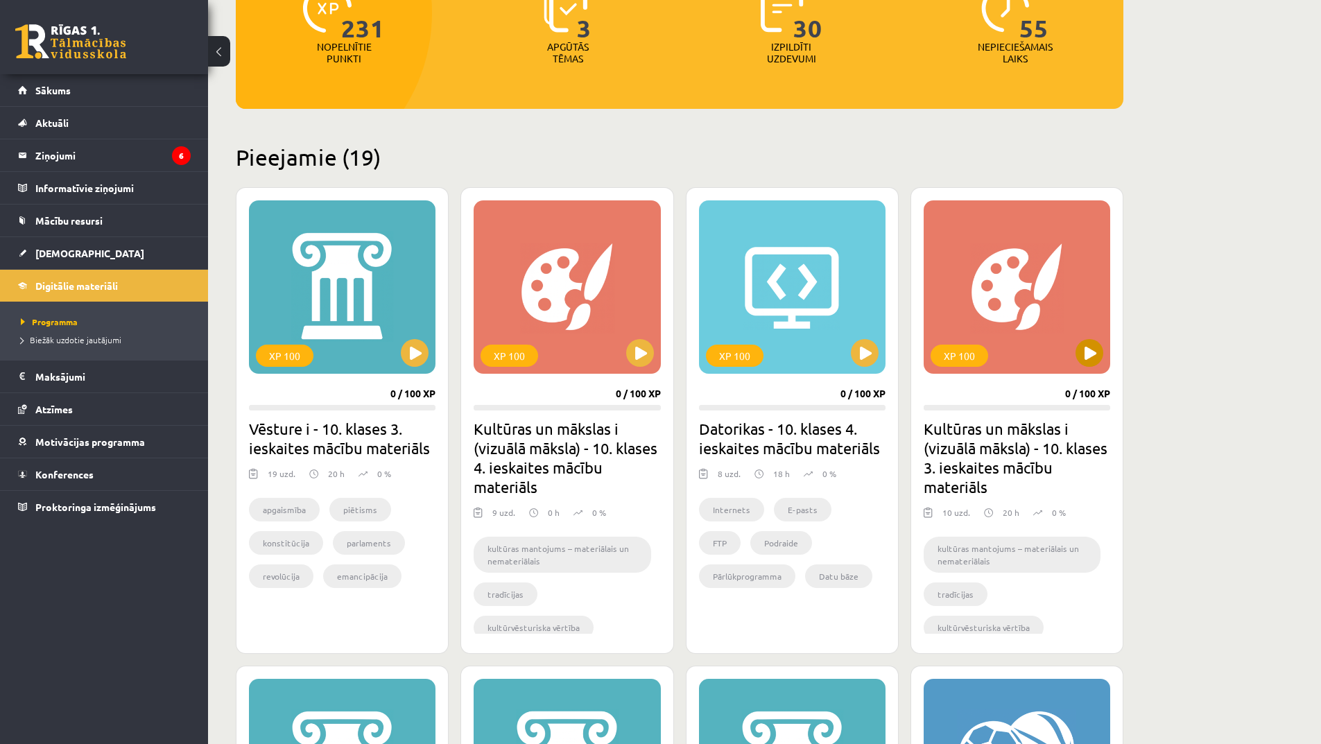
scroll to position [69, 0]
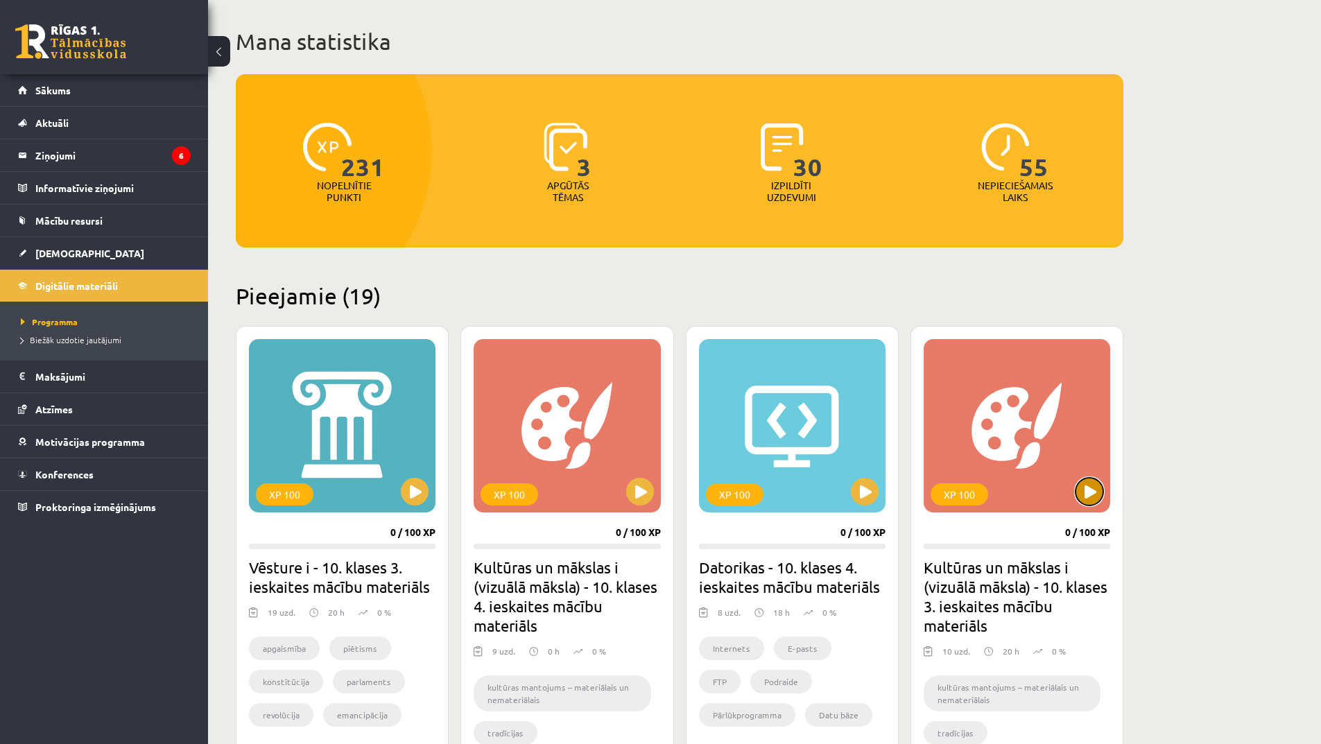
click at [1097, 495] on button at bounding box center [1090, 492] width 28 height 28
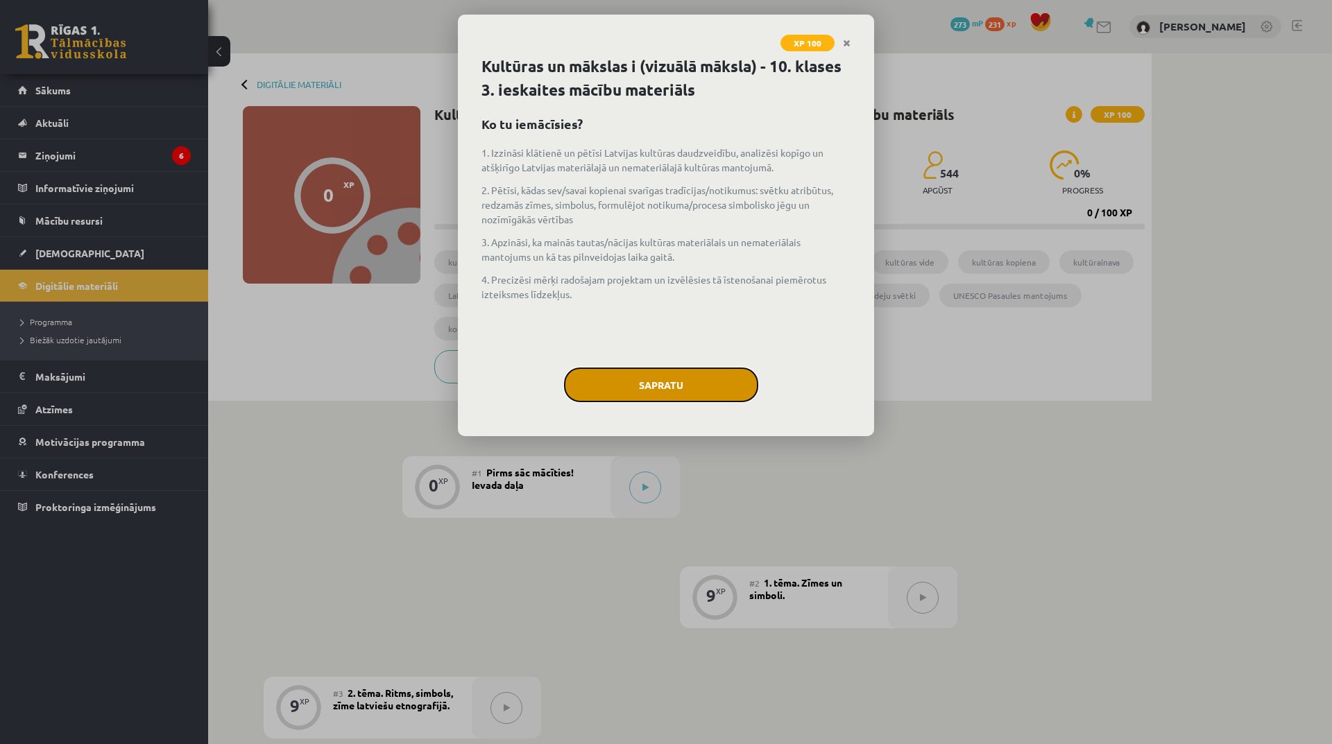
click at [731, 385] on button "Sapratu" at bounding box center [661, 385] width 194 height 35
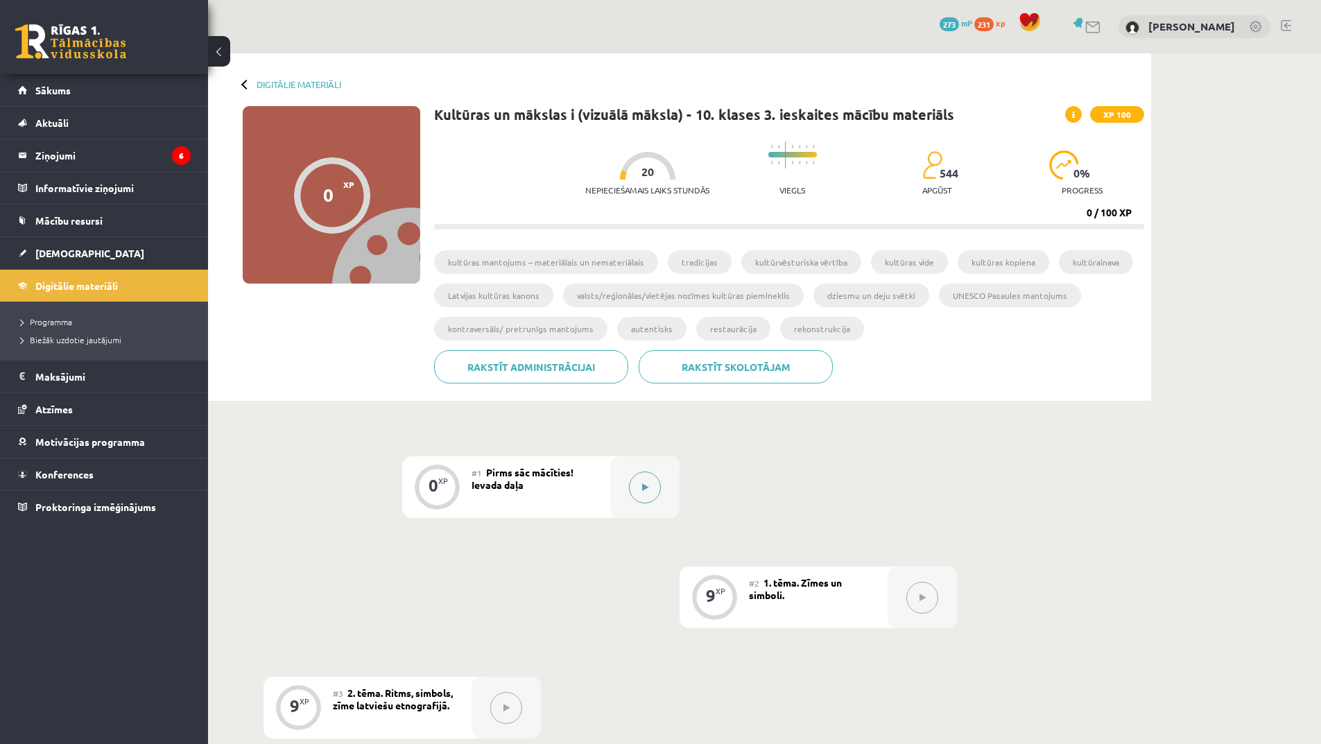
click at [650, 474] on button at bounding box center [645, 488] width 32 height 32
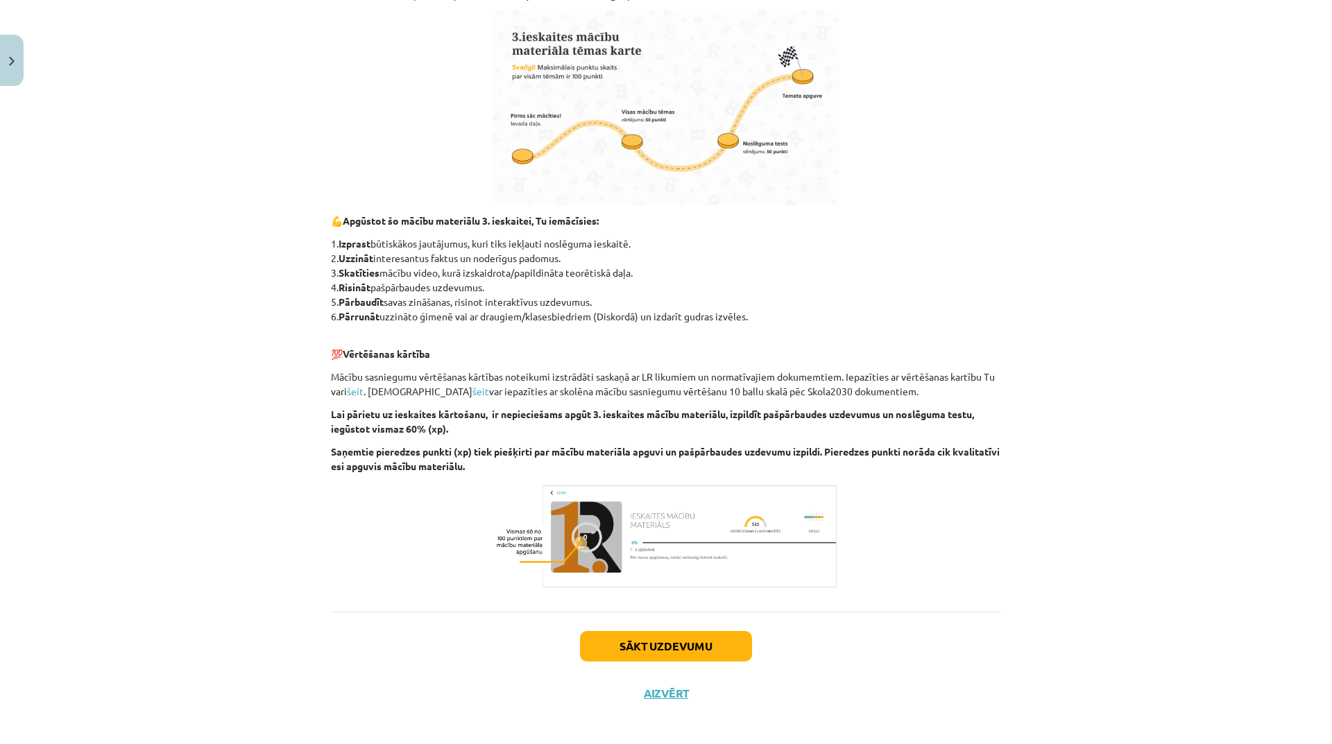
scroll to position [562, 0]
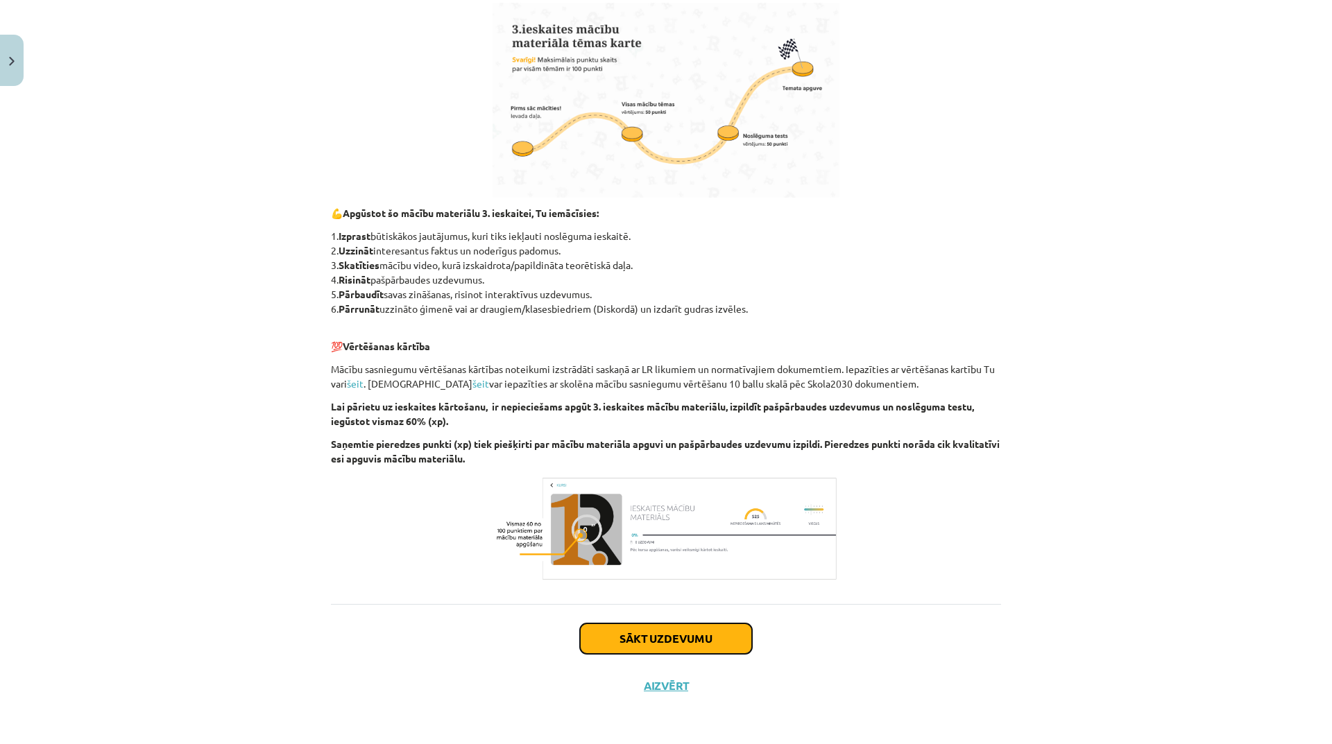
click at [666, 646] on button "Sākt uzdevumu" at bounding box center [666, 639] width 172 height 31
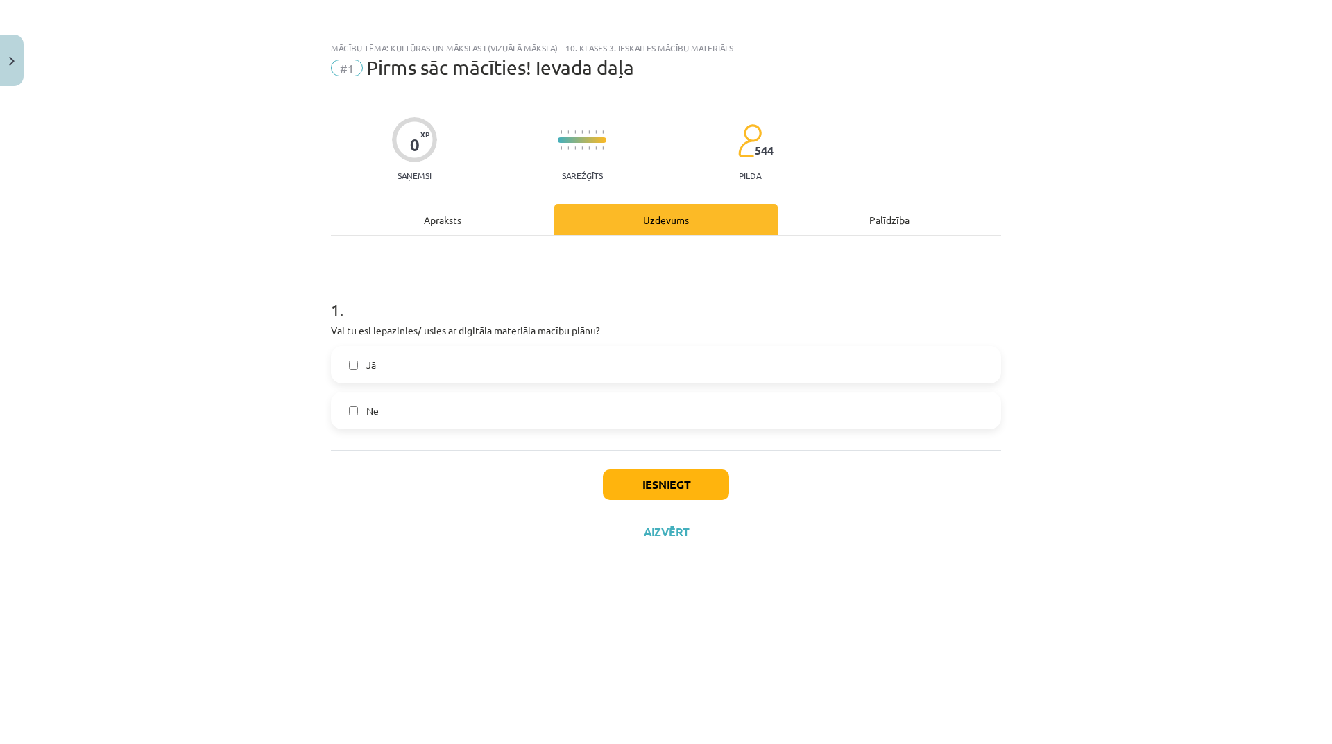
scroll to position [0, 0]
click at [537, 369] on label "Jā" at bounding box center [665, 364] width 667 height 35
click at [694, 482] on button "Iesniegt" at bounding box center [666, 485] width 126 height 31
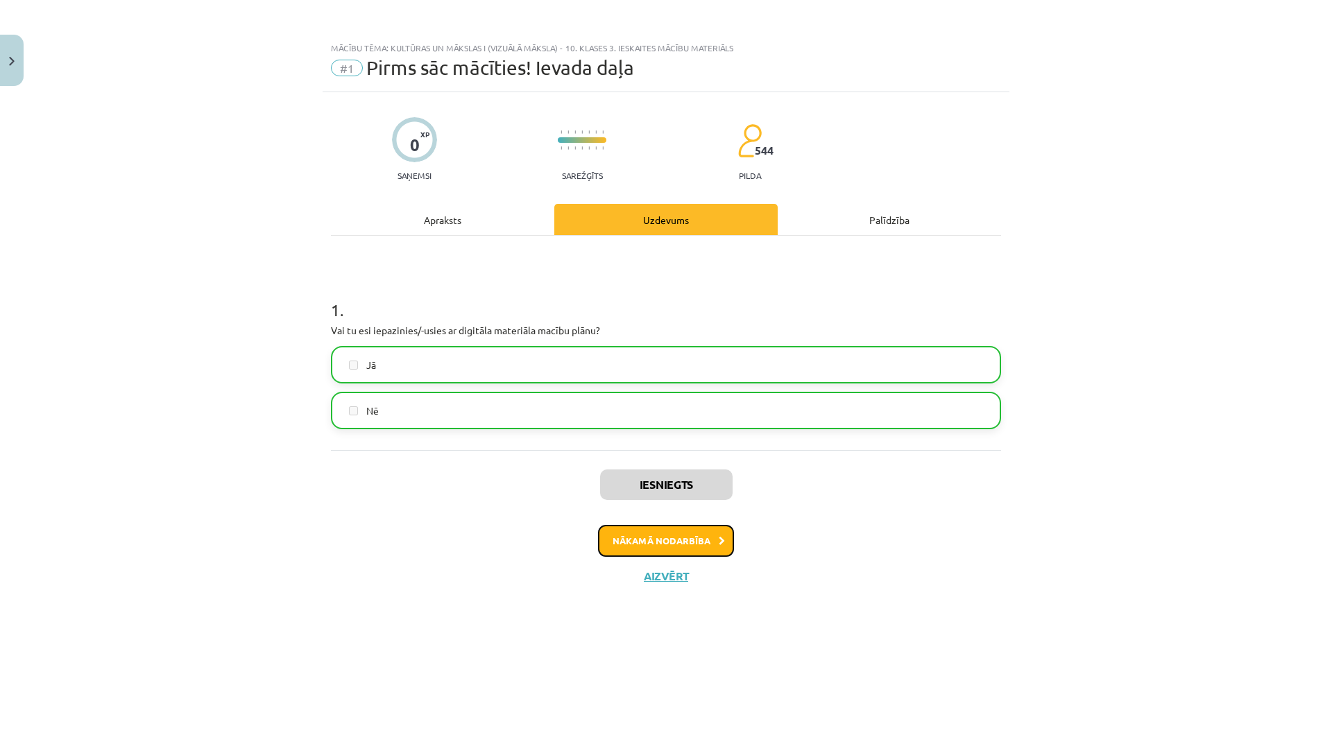
click at [703, 542] on button "Nākamā nodarbība" at bounding box center [666, 541] width 136 height 32
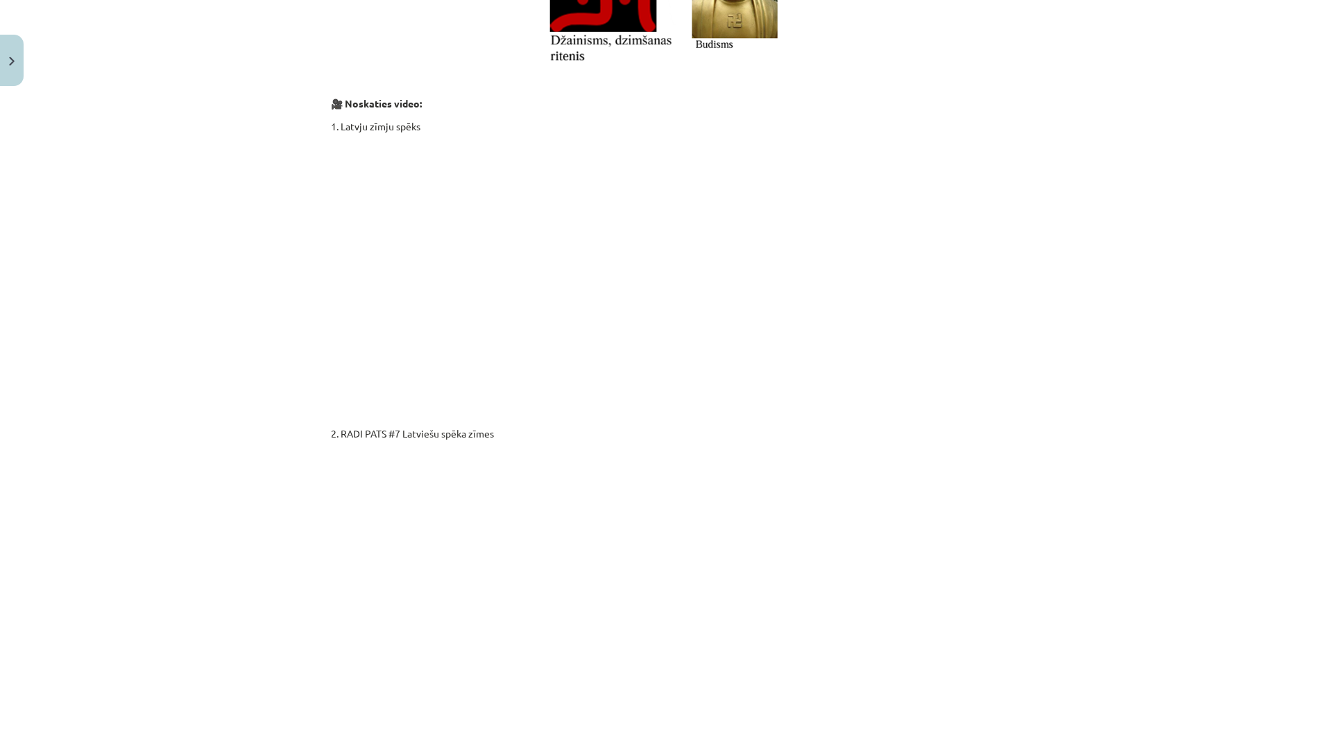
scroll to position [2181, 0]
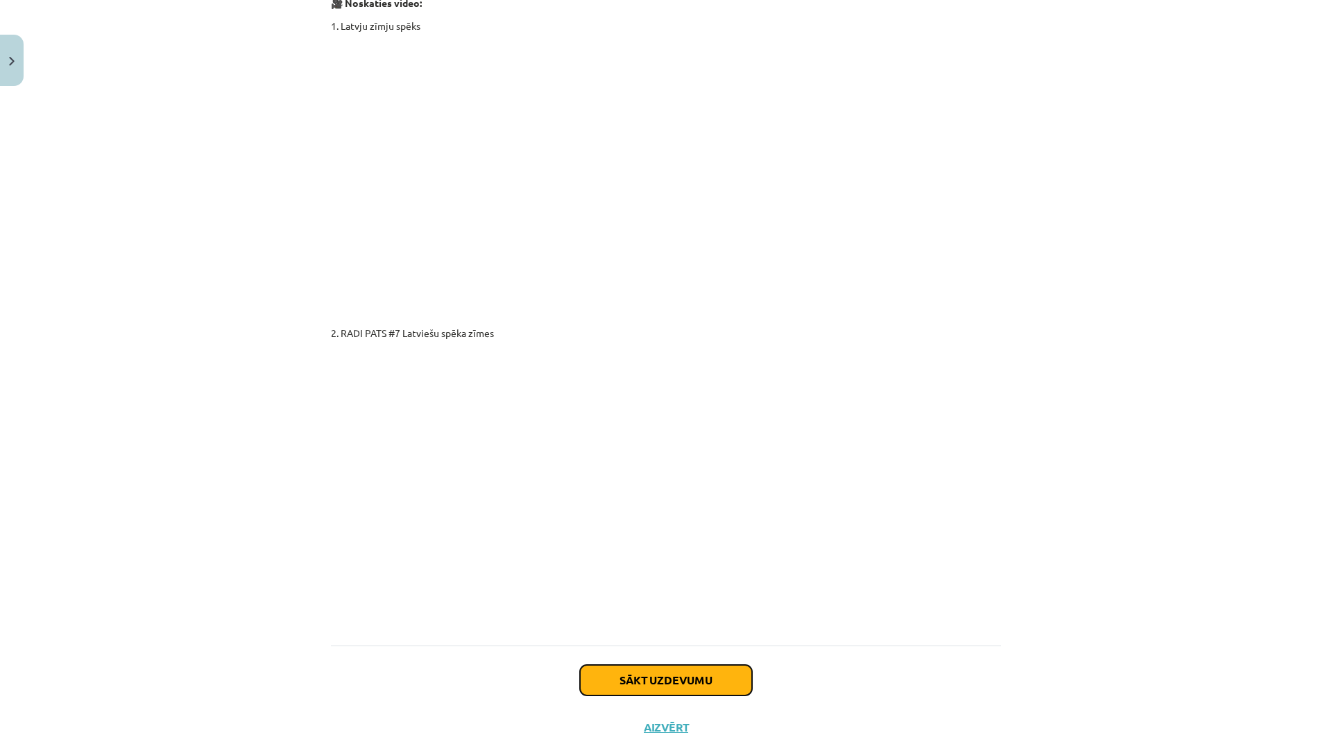
click at [705, 665] on button "Sākt uzdevumu" at bounding box center [666, 680] width 172 height 31
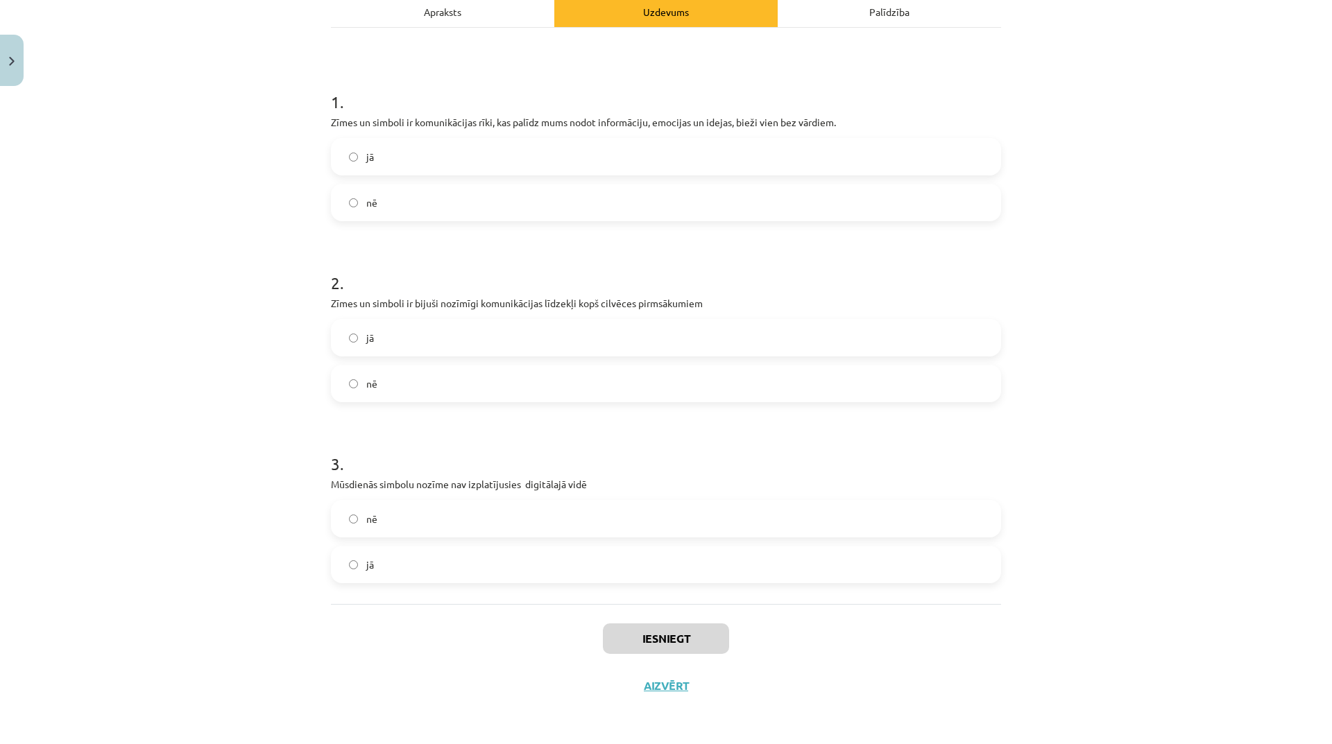
scroll to position [35, 0]
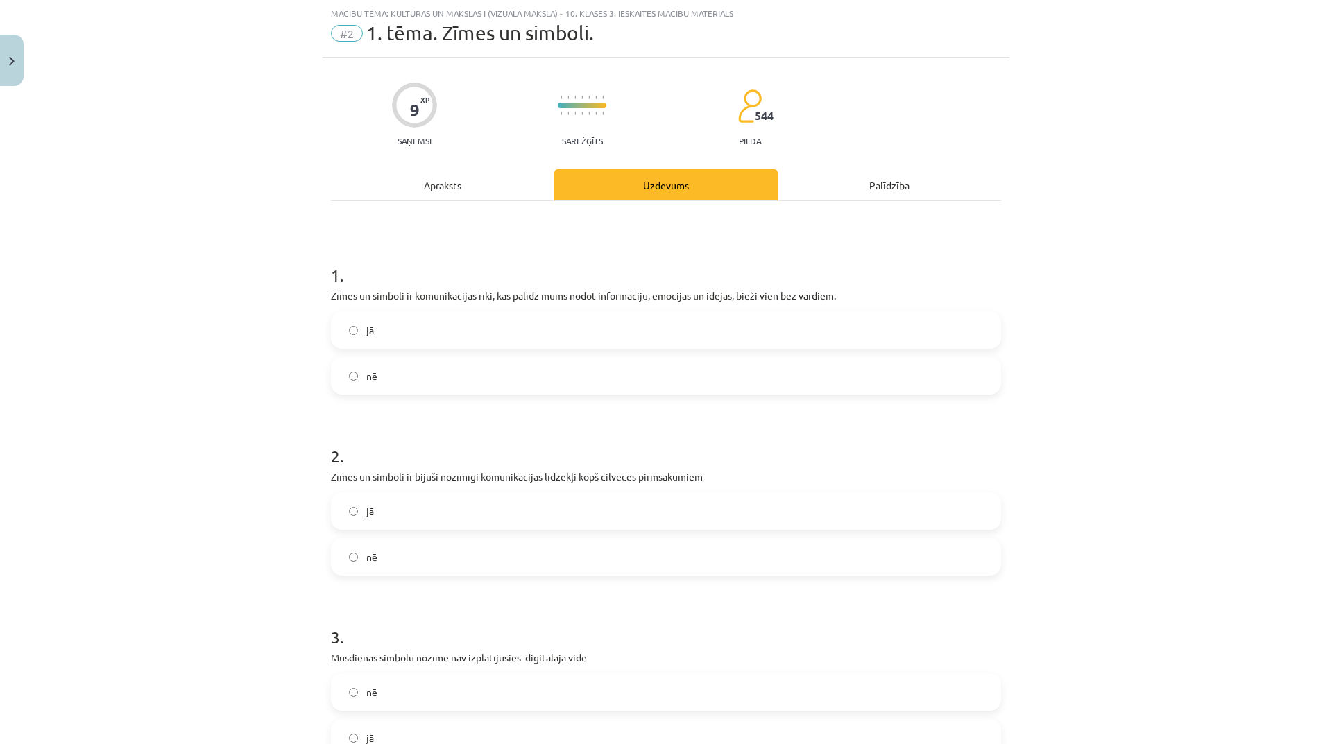
click at [429, 327] on label "jā" at bounding box center [665, 330] width 667 height 35
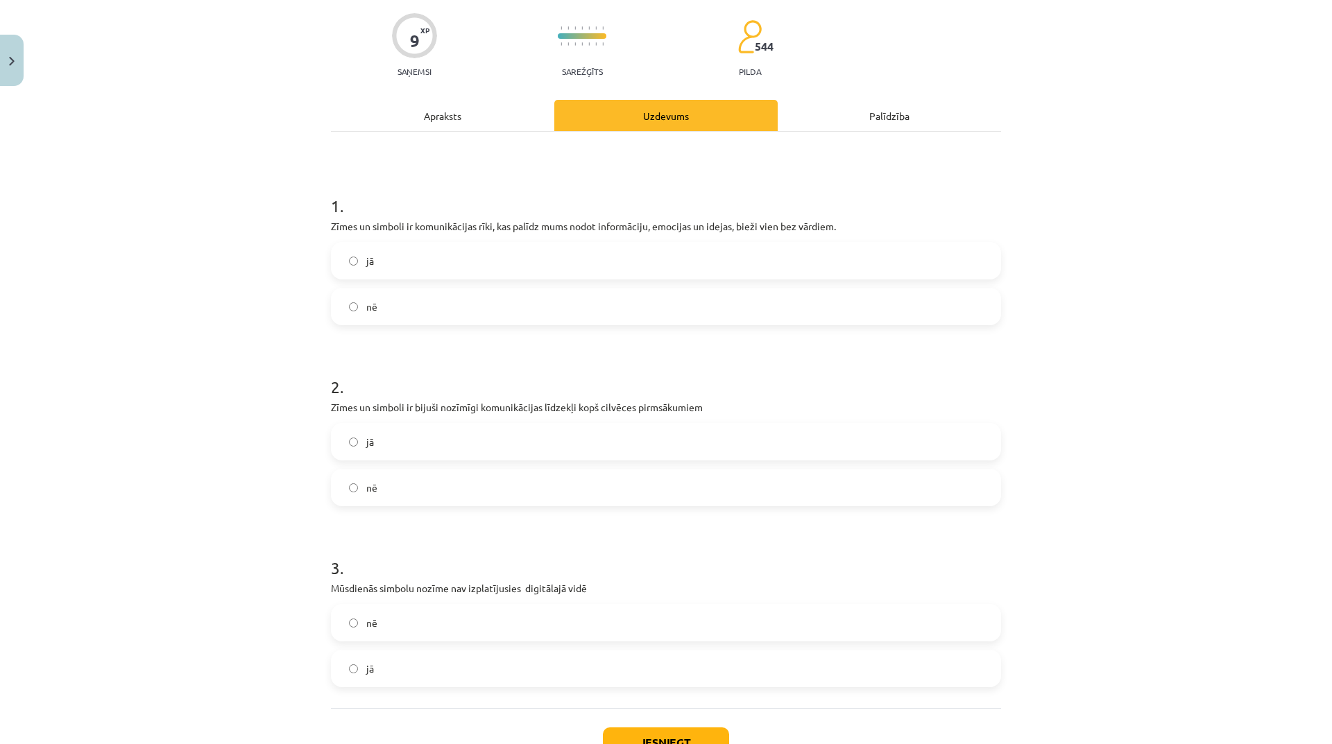
scroll to position [208, 0]
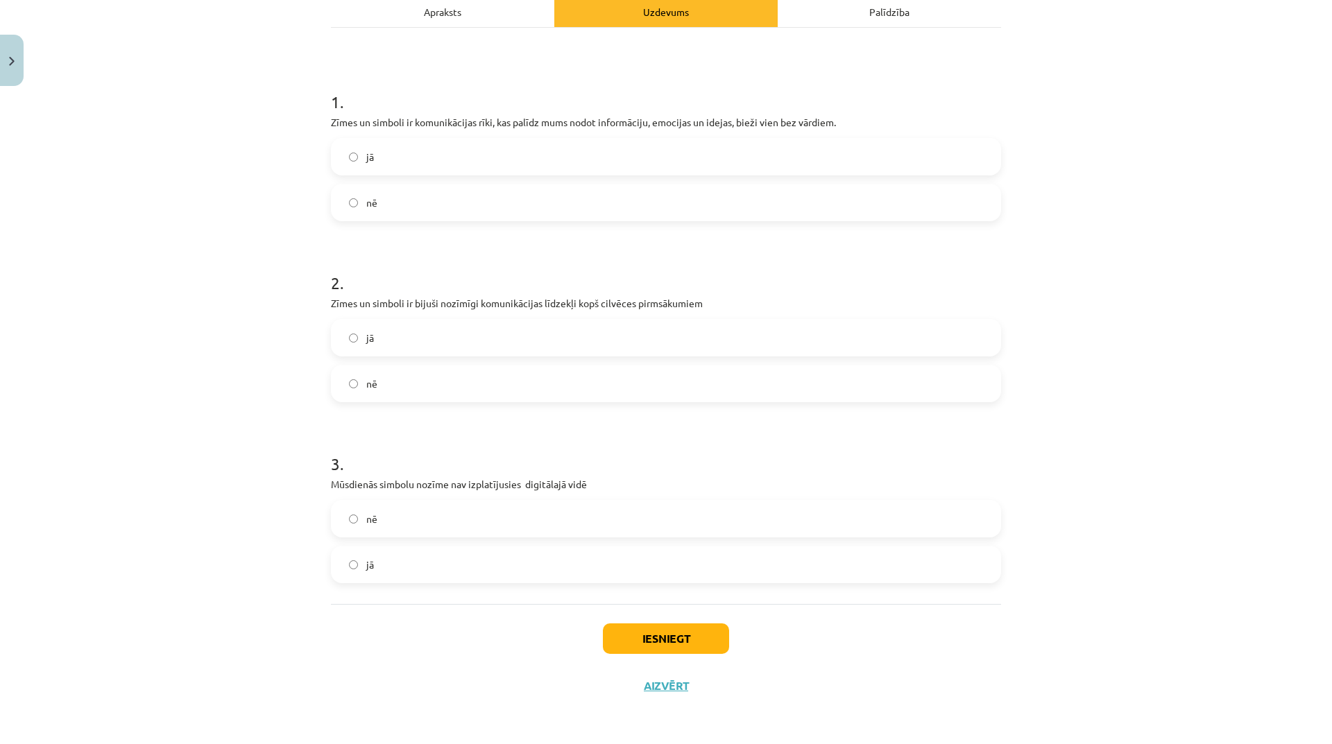
click at [648, 336] on label "jā" at bounding box center [665, 337] width 667 height 35
click at [524, 521] on label "nē" at bounding box center [665, 518] width 667 height 35
click at [693, 630] on button "Iesniegt" at bounding box center [666, 639] width 126 height 31
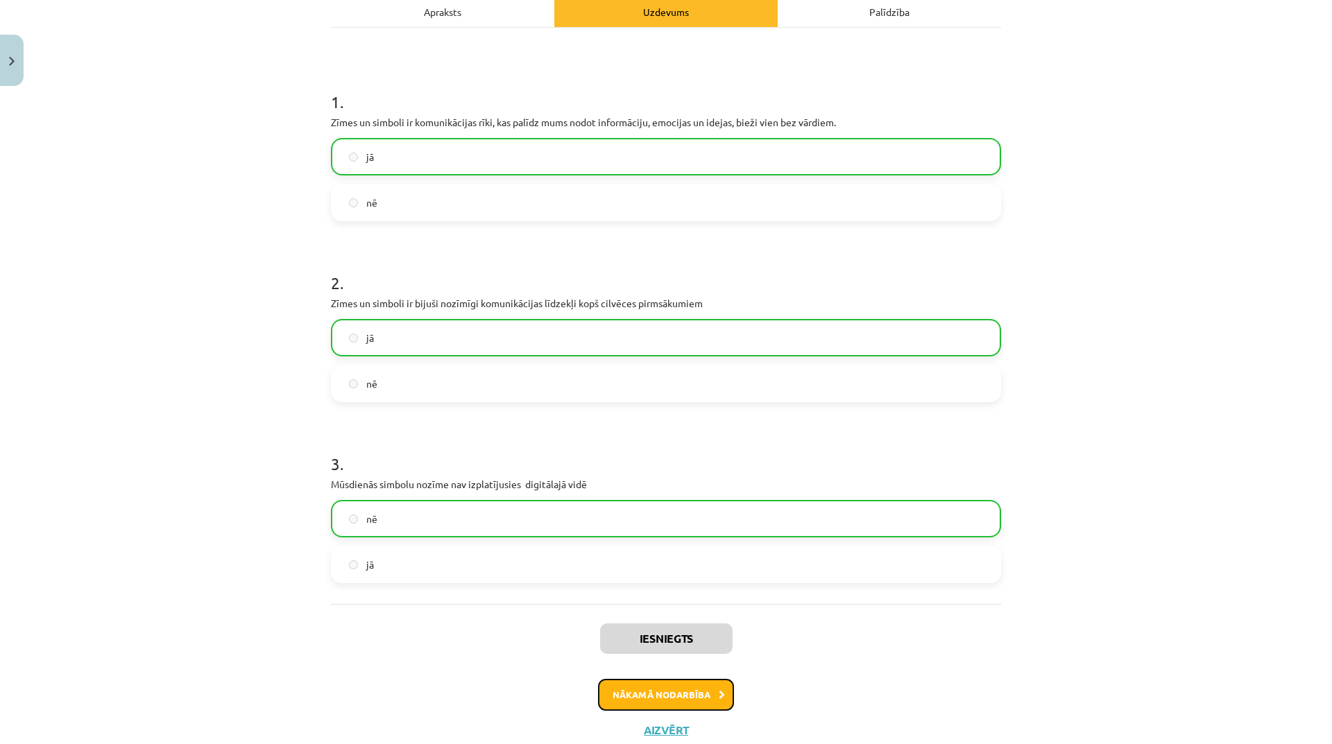
click at [703, 705] on button "Nākamā nodarbība" at bounding box center [666, 695] width 136 height 32
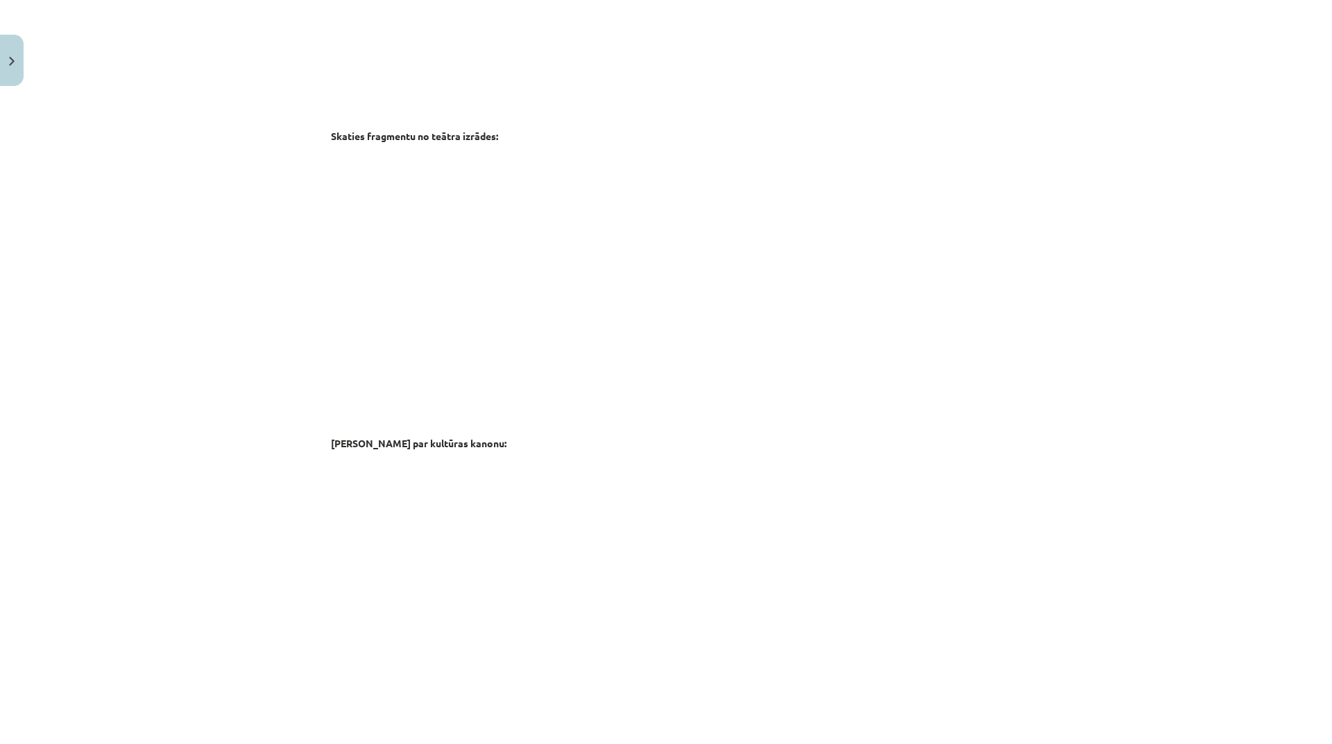
scroll to position [2095, 0]
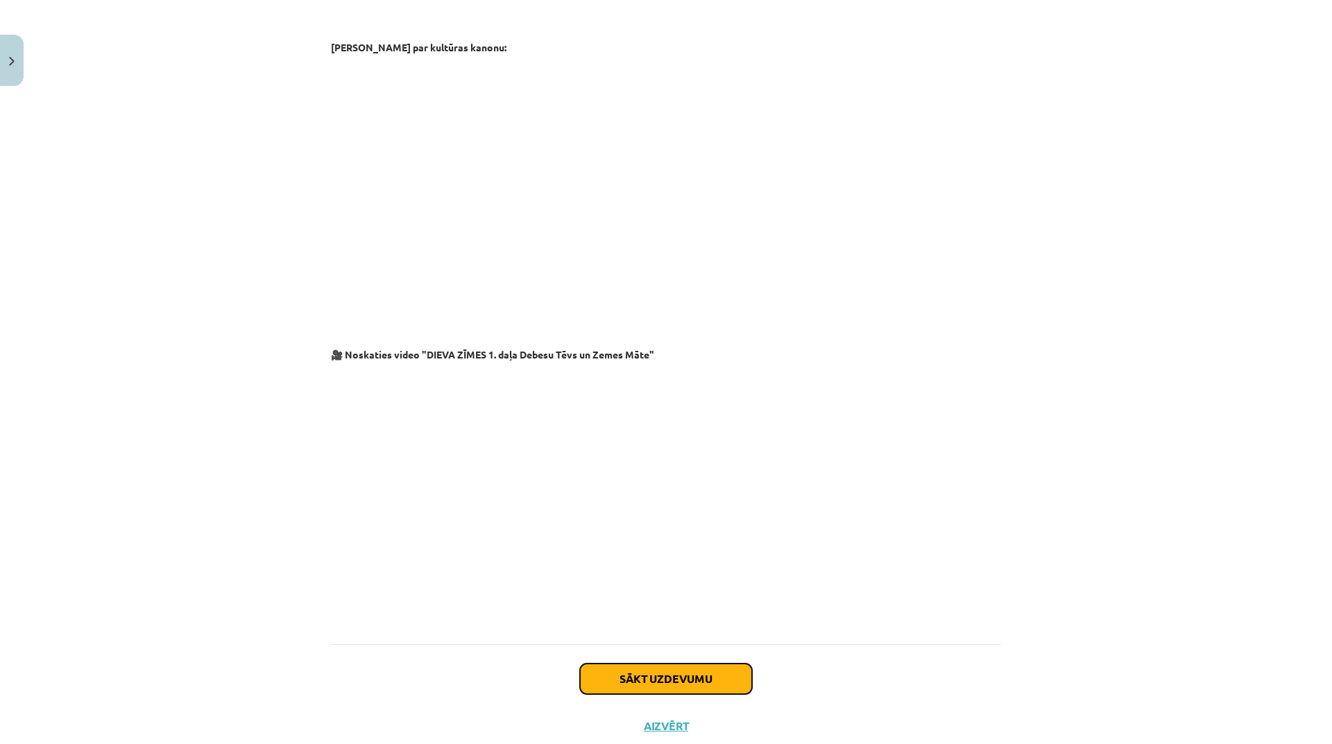
click at [628, 664] on button "Sākt uzdevumu" at bounding box center [666, 679] width 172 height 31
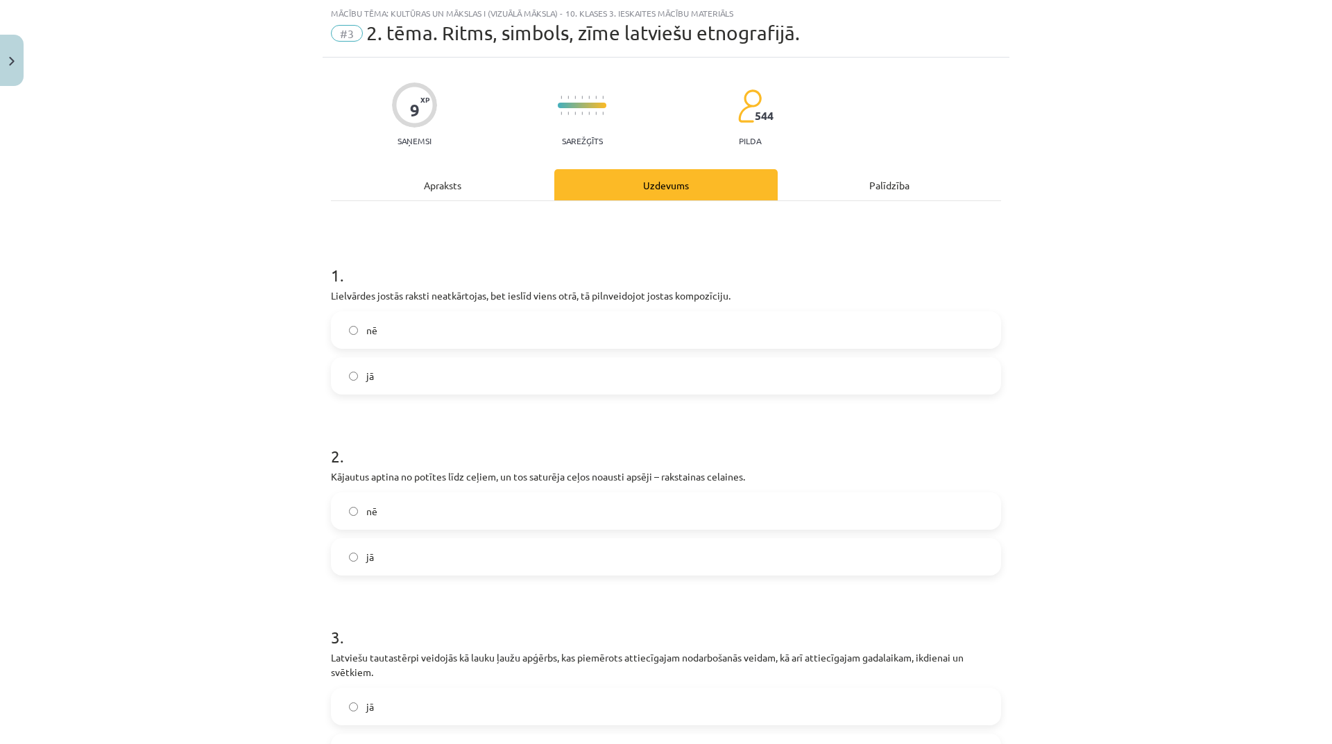
click at [476, 383] on label "jā" at bounding box center [665, 376] width 667 height 35
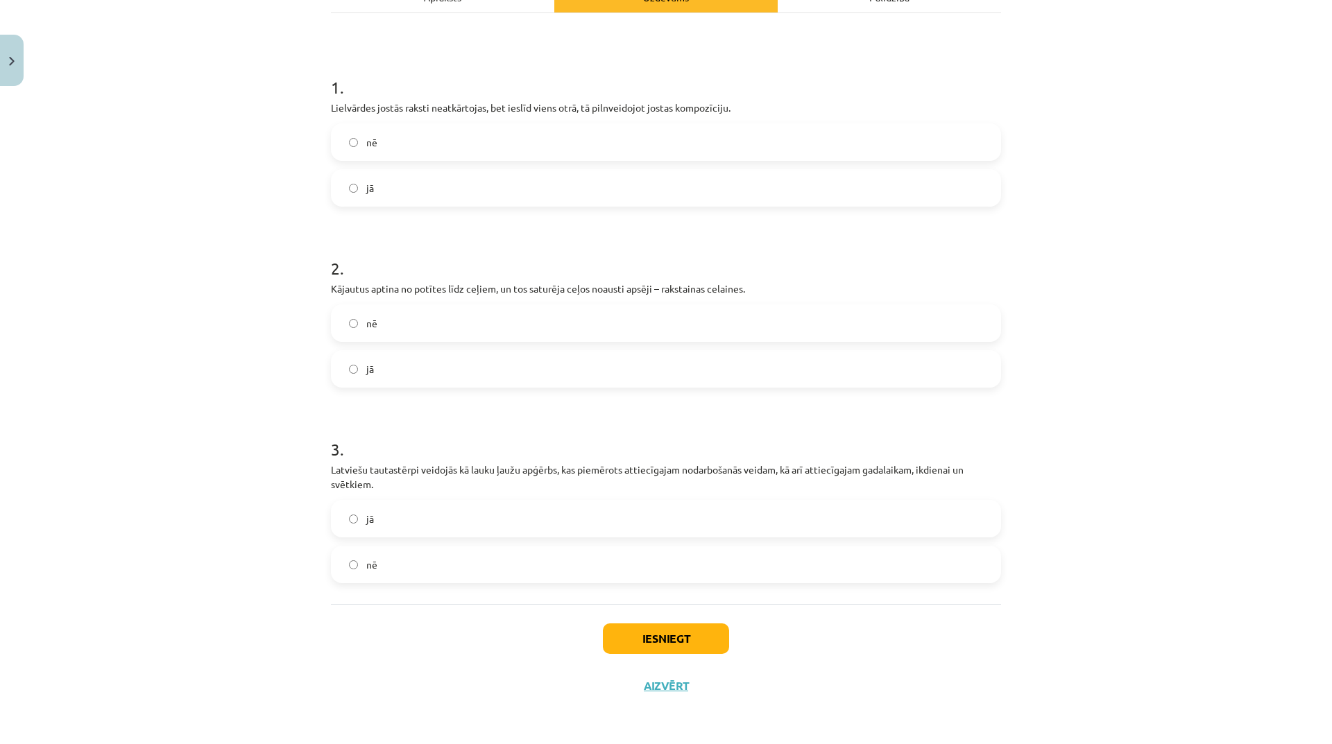
click at [489, 382] on label "jā" at bounding box center [665, 369] width 667 height 35
drag, startPoint x: 601, startPoint y: 522, endPoint x: 615, endPoint y: 552, distance: 33.5
click at [601, 520] on label "jā" at bounding box center [665, 518] width 667 height 35
click at [699, 646] on button "Iesniegt" at bounding box center [666, 639] width 126 height 31
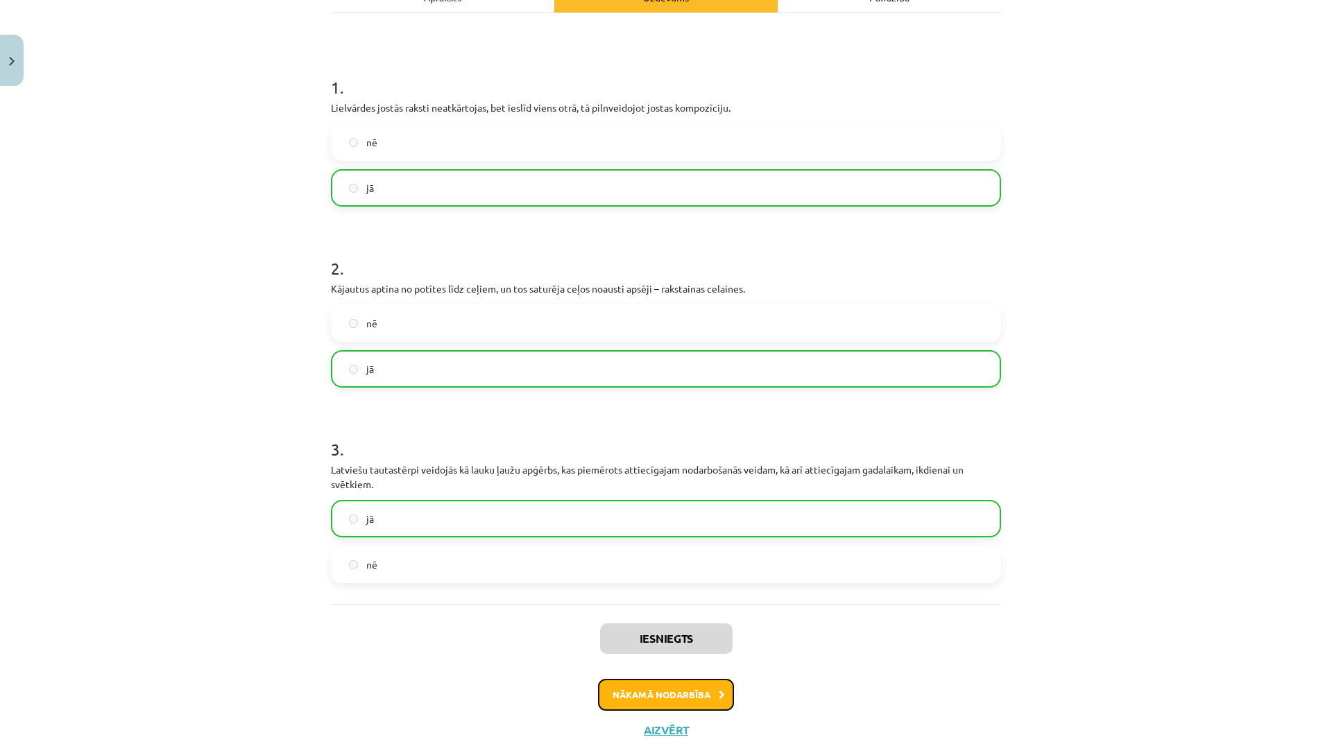
click at [712, 689] on button "Nākamā nodarbība" at bounding box center [666, 695] width 136 height 32
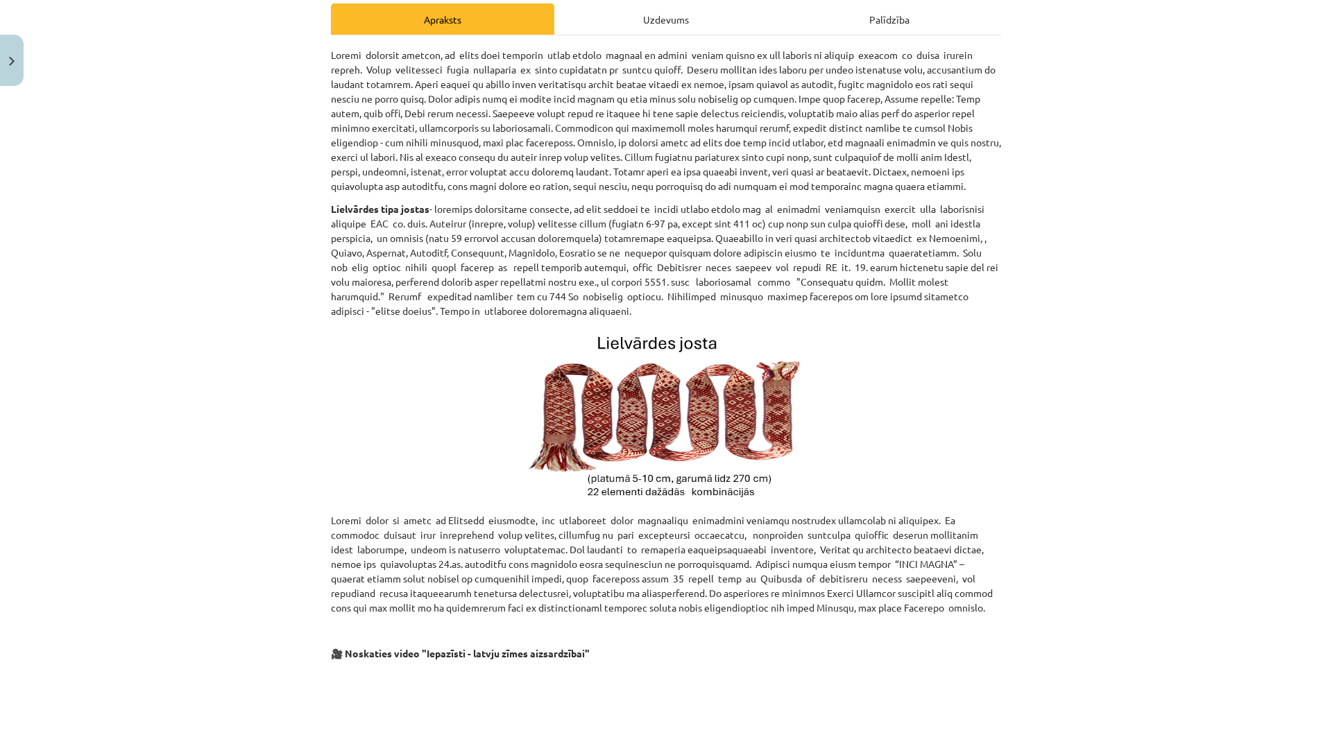
scroll to position [35, 0]
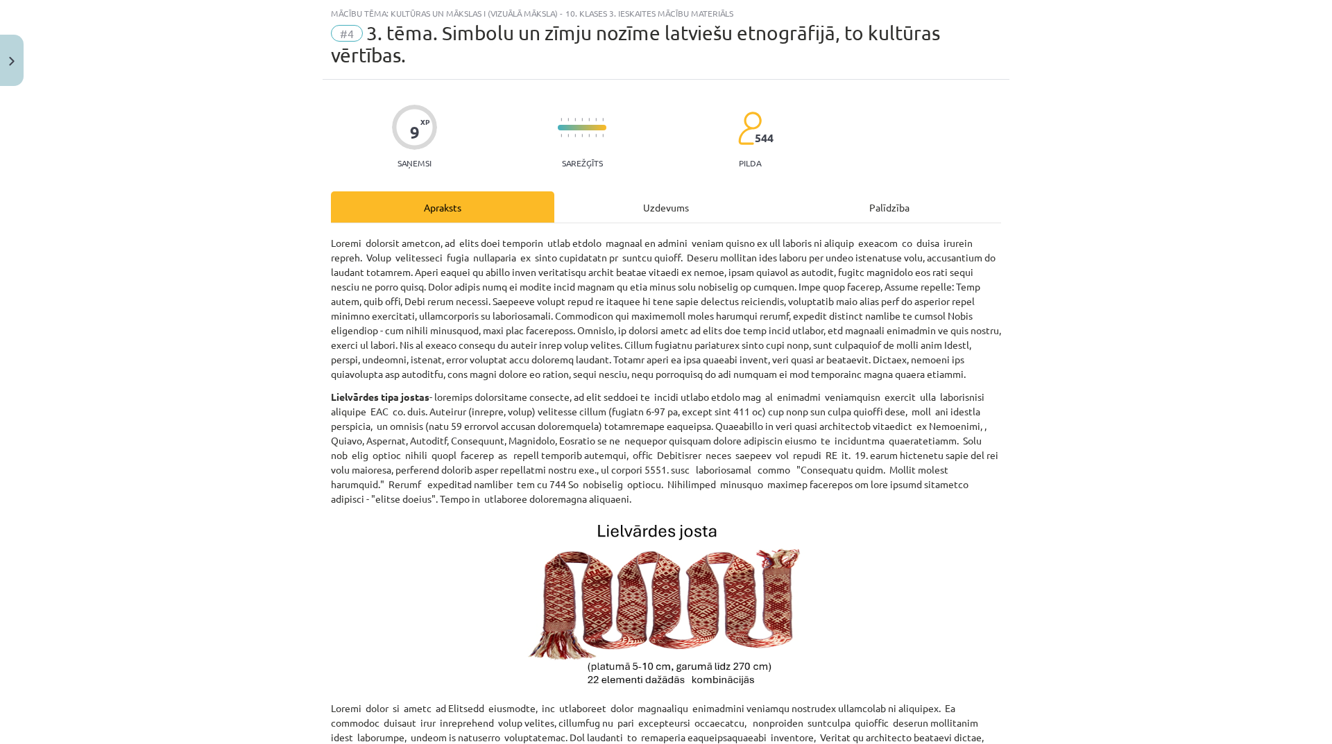
click at [667, 205] on div "Uzdevums" at bounding box center [665, 206] width 223 height 31
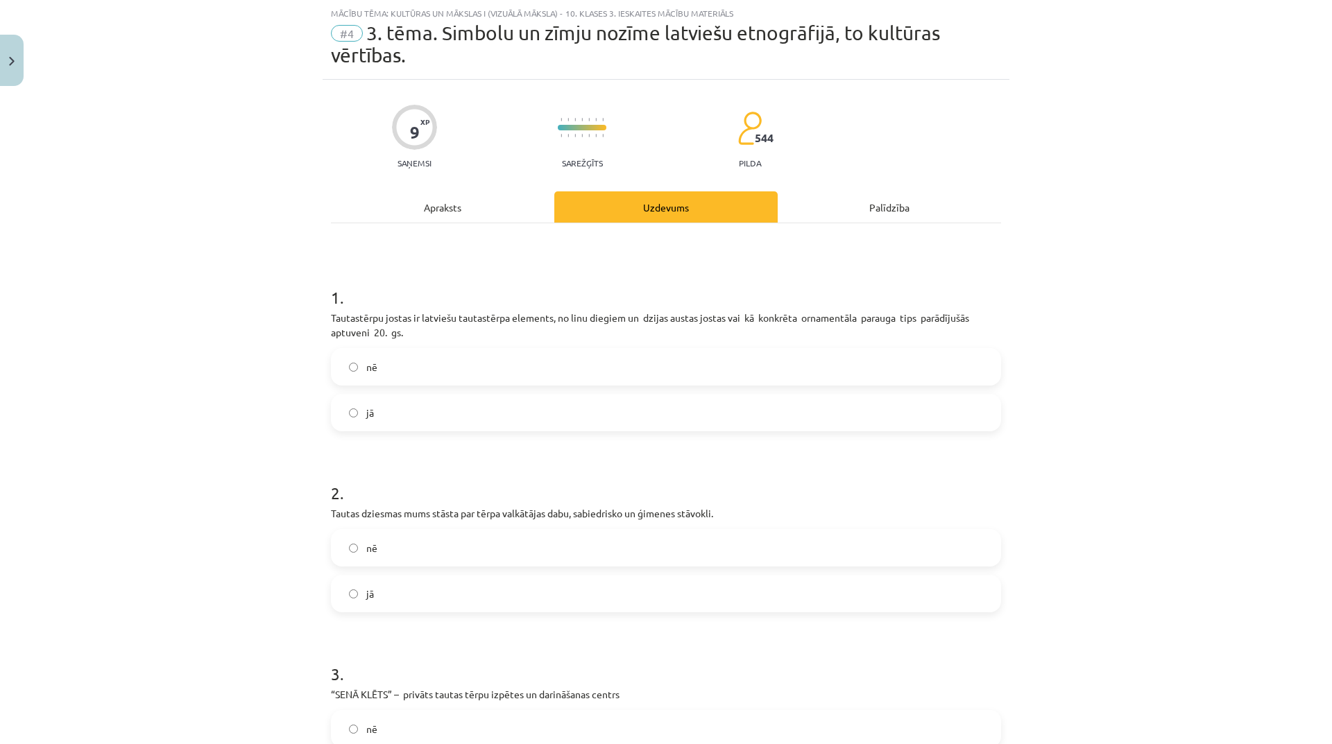
click at [442, 212] on div "Apraksts" at bounding box center [442, 206] width 223 height 31
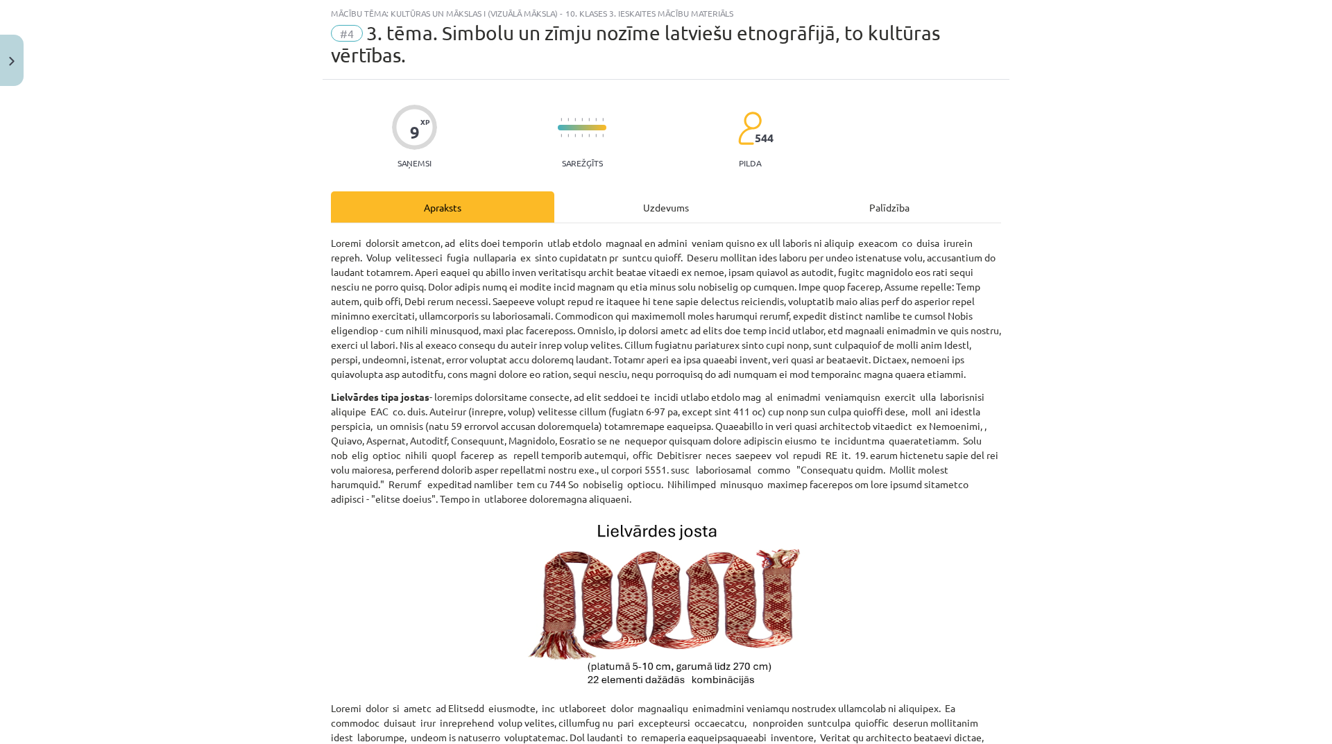
click at [650, 200] on div "Uzdevums" at bounding box center [665, 206] width 223 height 31
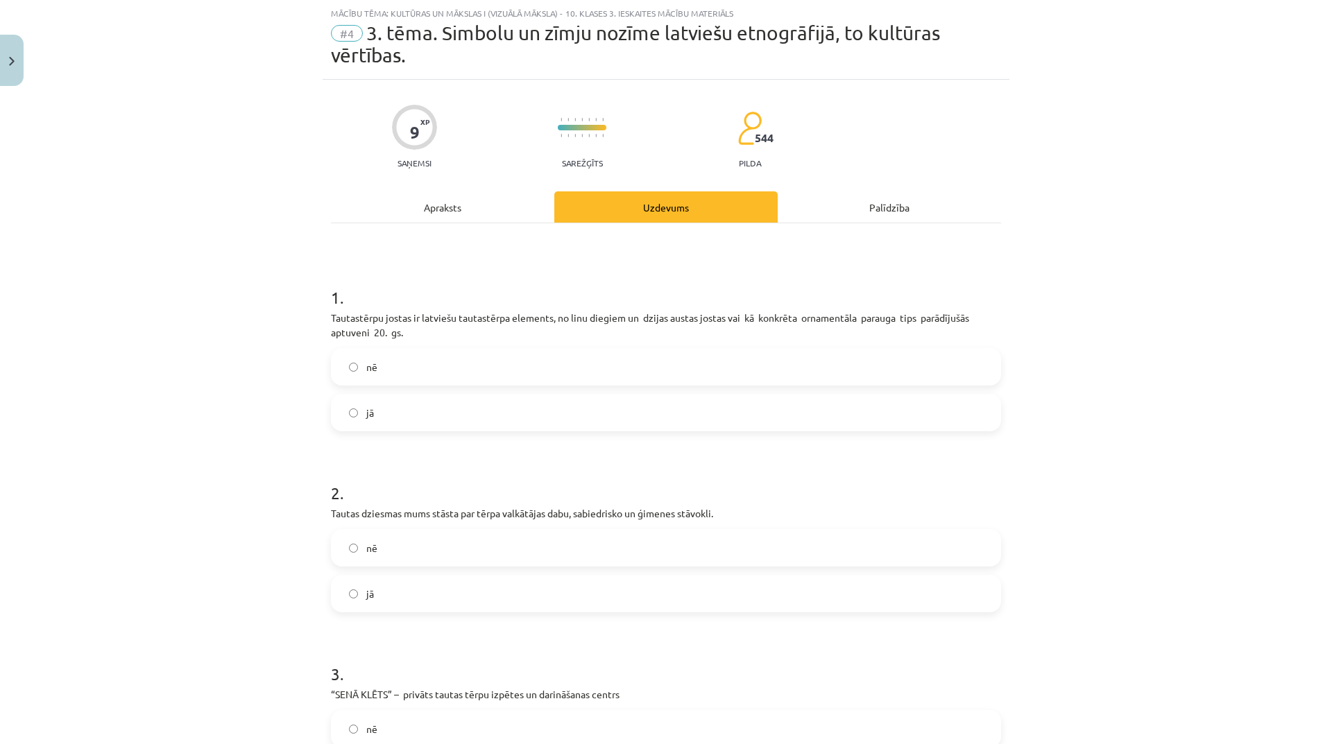
click at [458, 205] on div "Apraksts" at bounding box center [442, 206] width 223 height 31
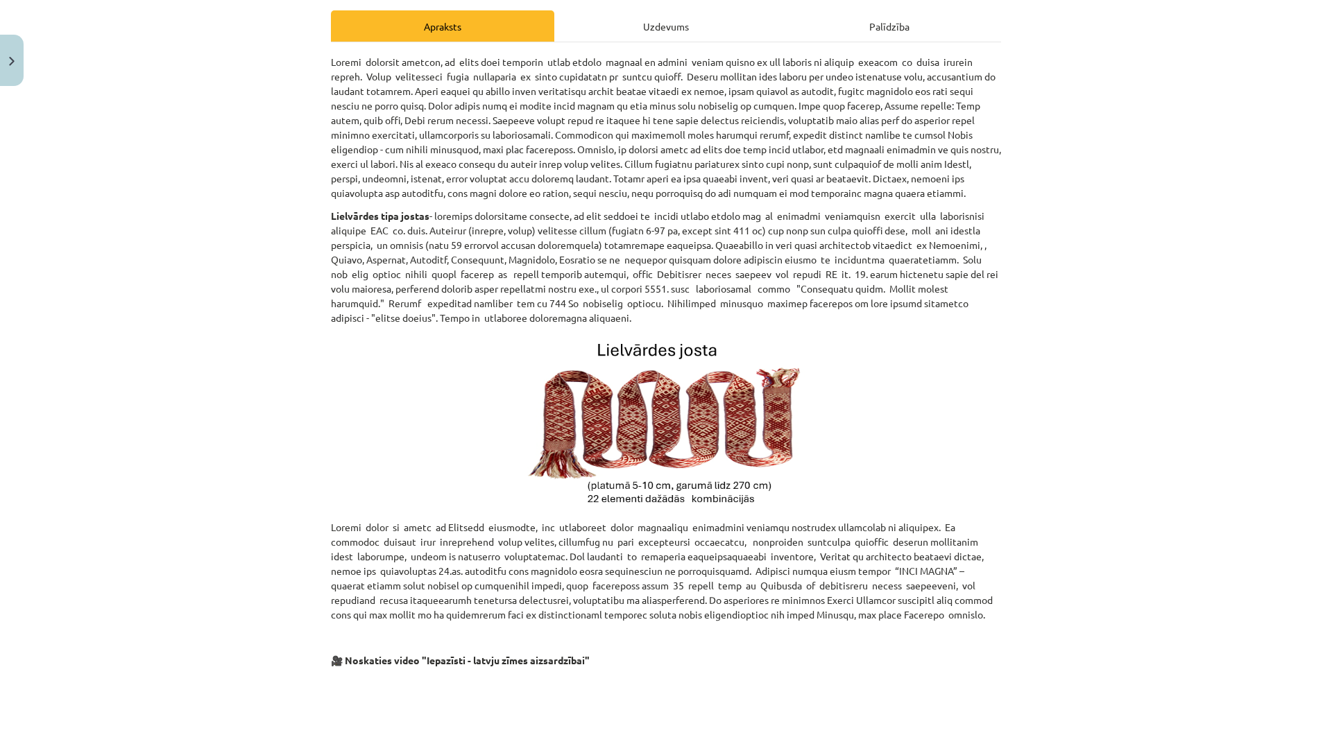
scroll to position [0, 0]
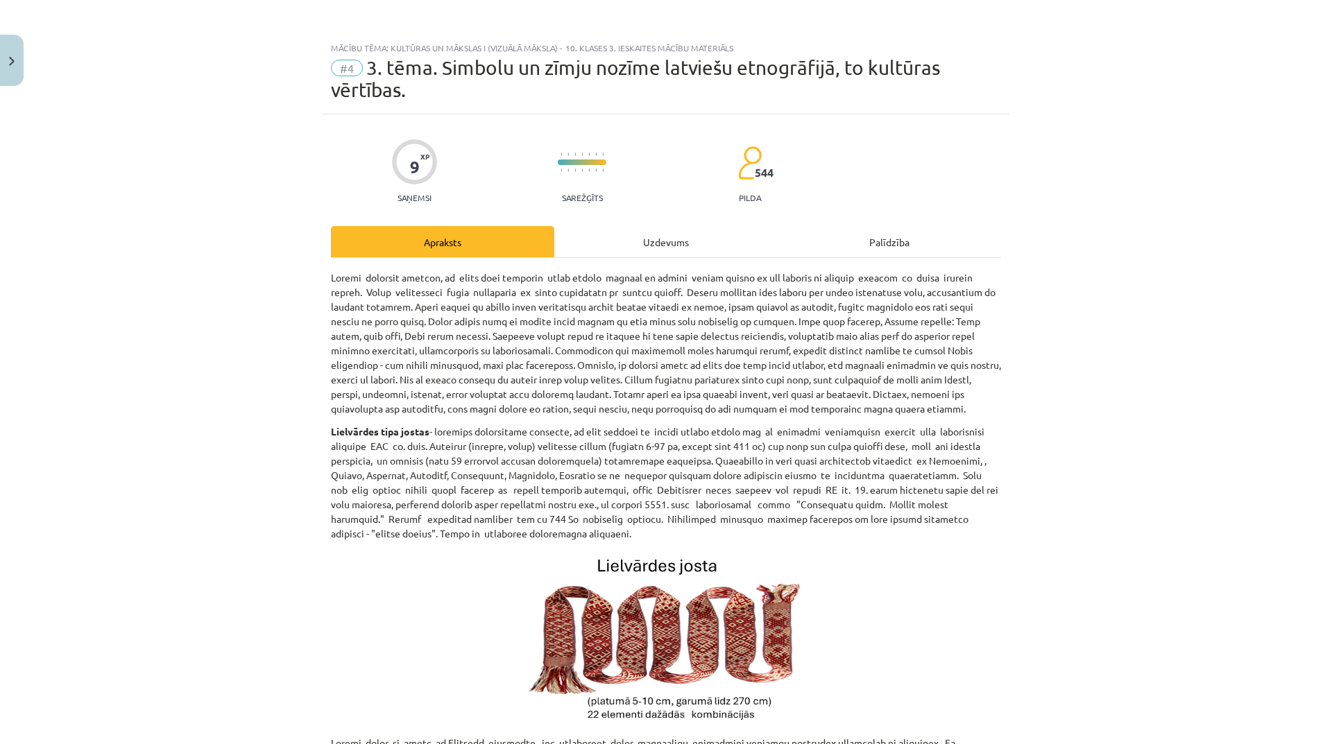
click at [684, 237] on div "Uzdevums" at bounding box center [665, 241] width 223 height 31
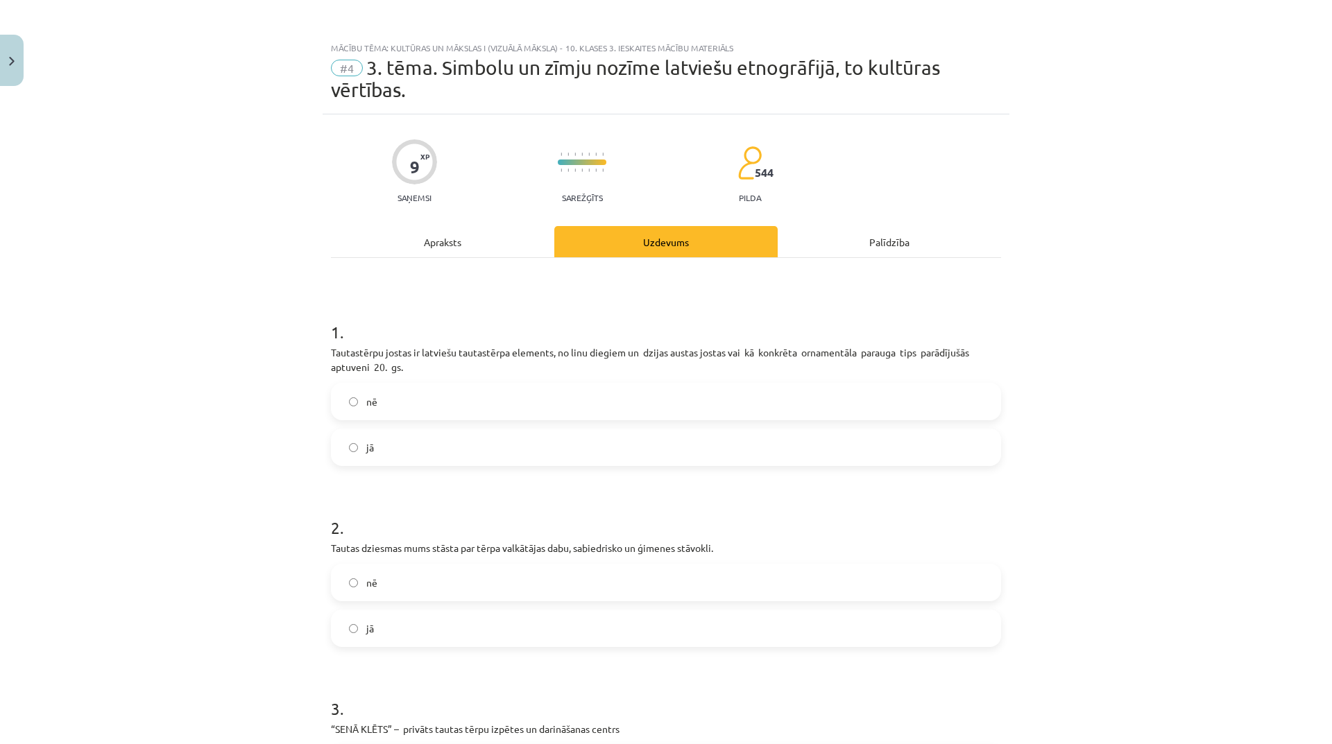
scroll to position [35, 0]
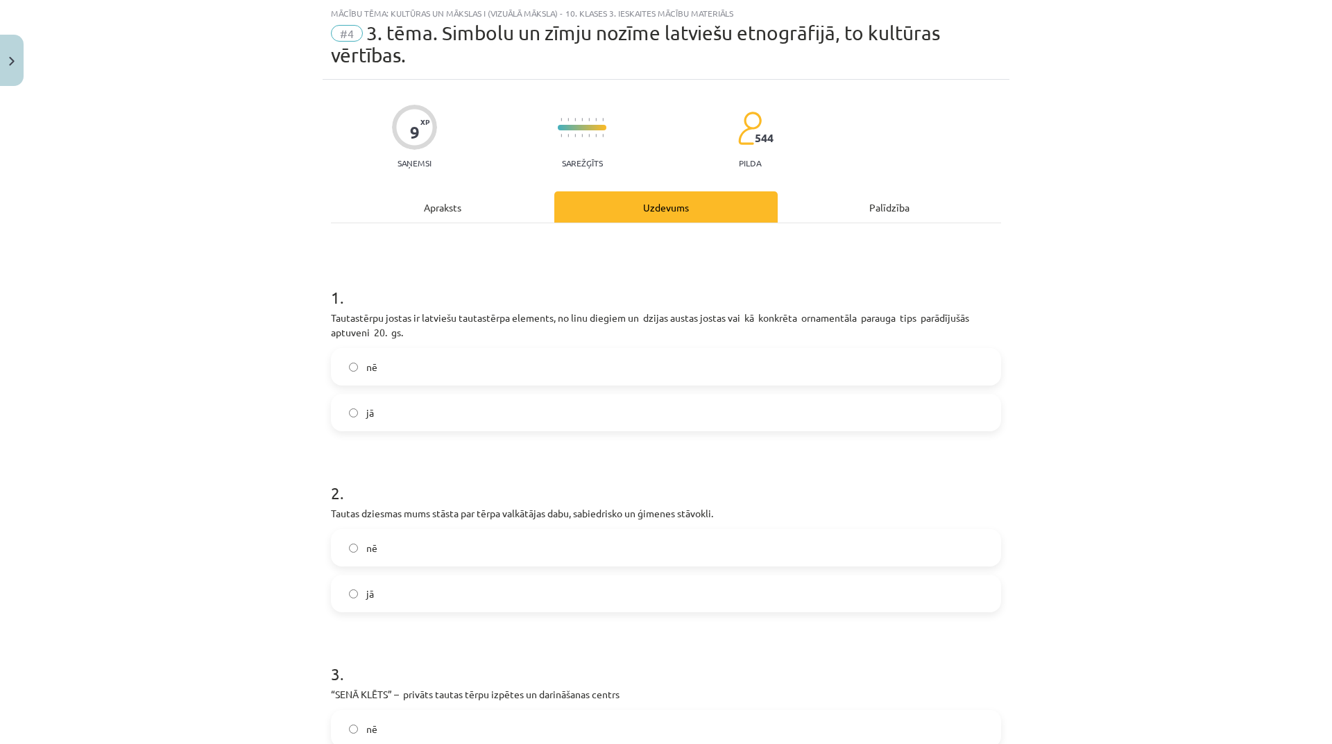
click at [497, 369] on label "nē" at bounding box center [665, 367] width 667 height 35
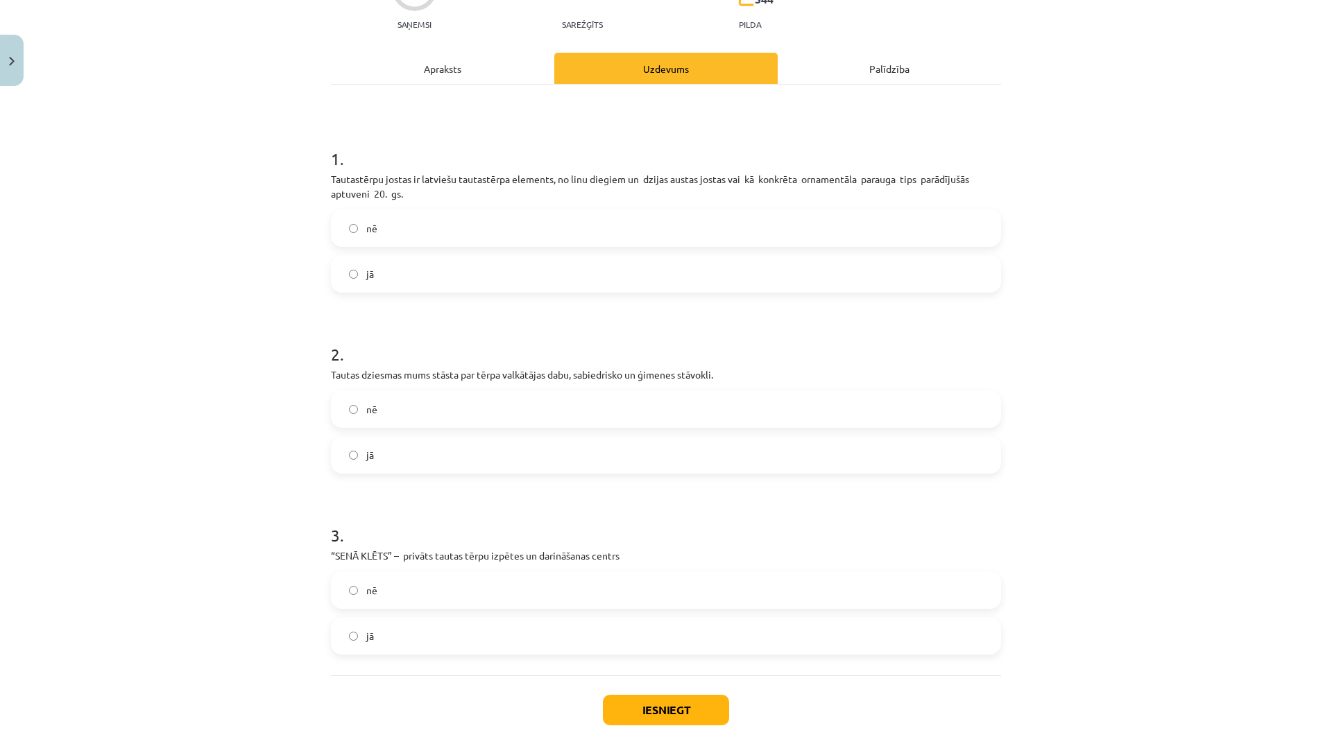
click at [586, 447] on label "jā" at bounding box center [665, 455] width 667 height 35
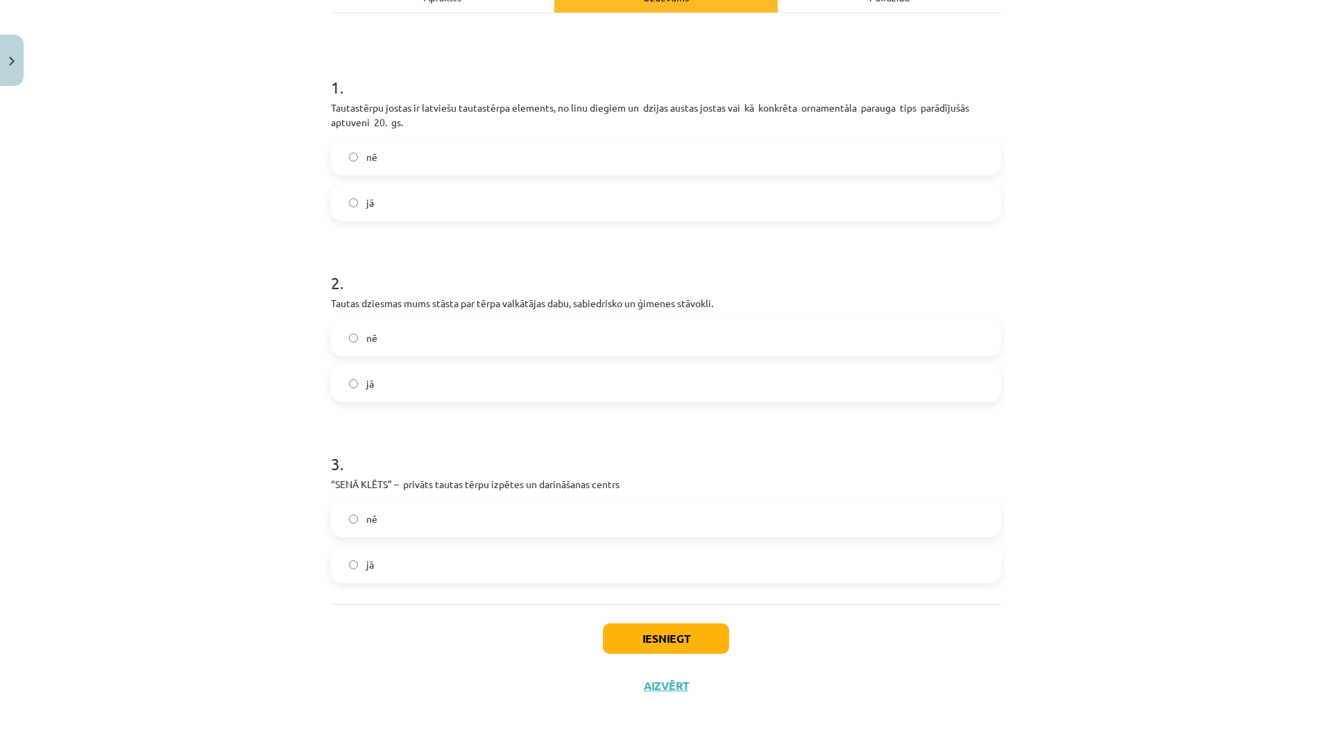
scroll to position [175, 0]
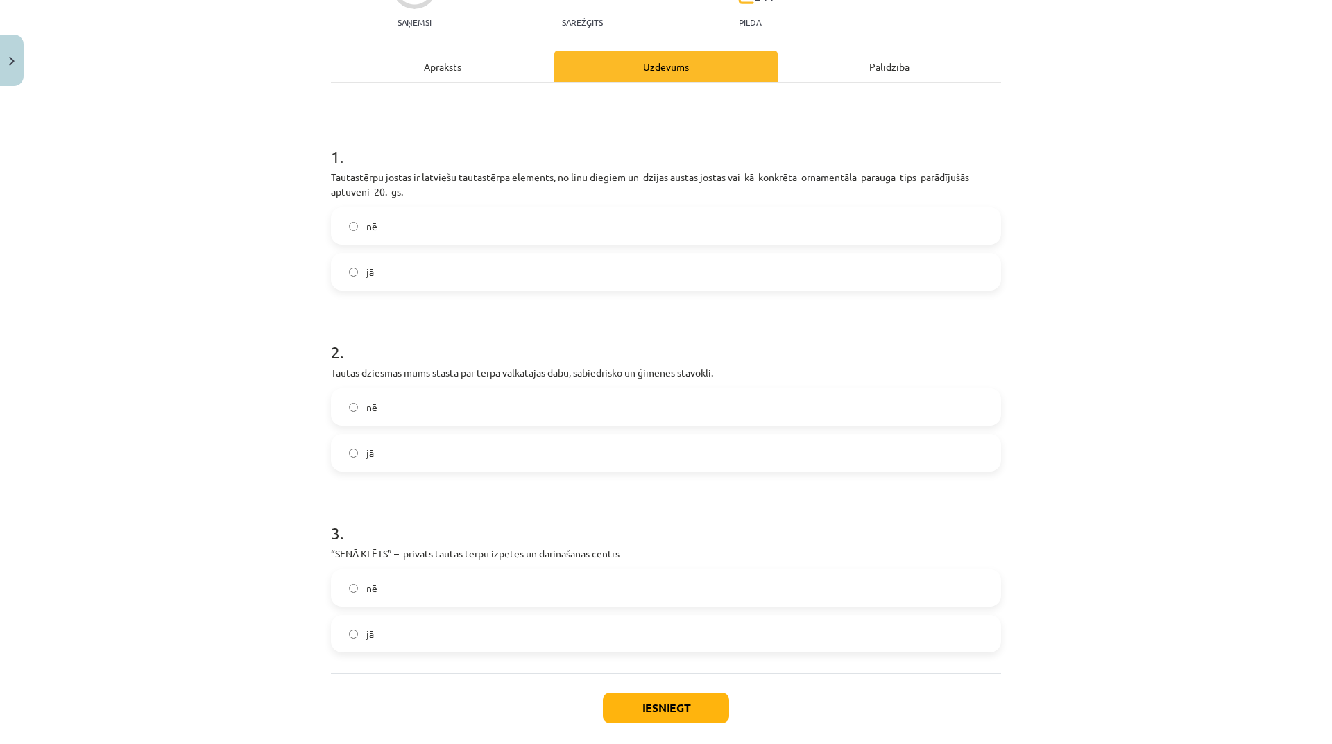
click at [423, 65] on div "Apraksts" at bounding box center [442, 66] width 223 height 31
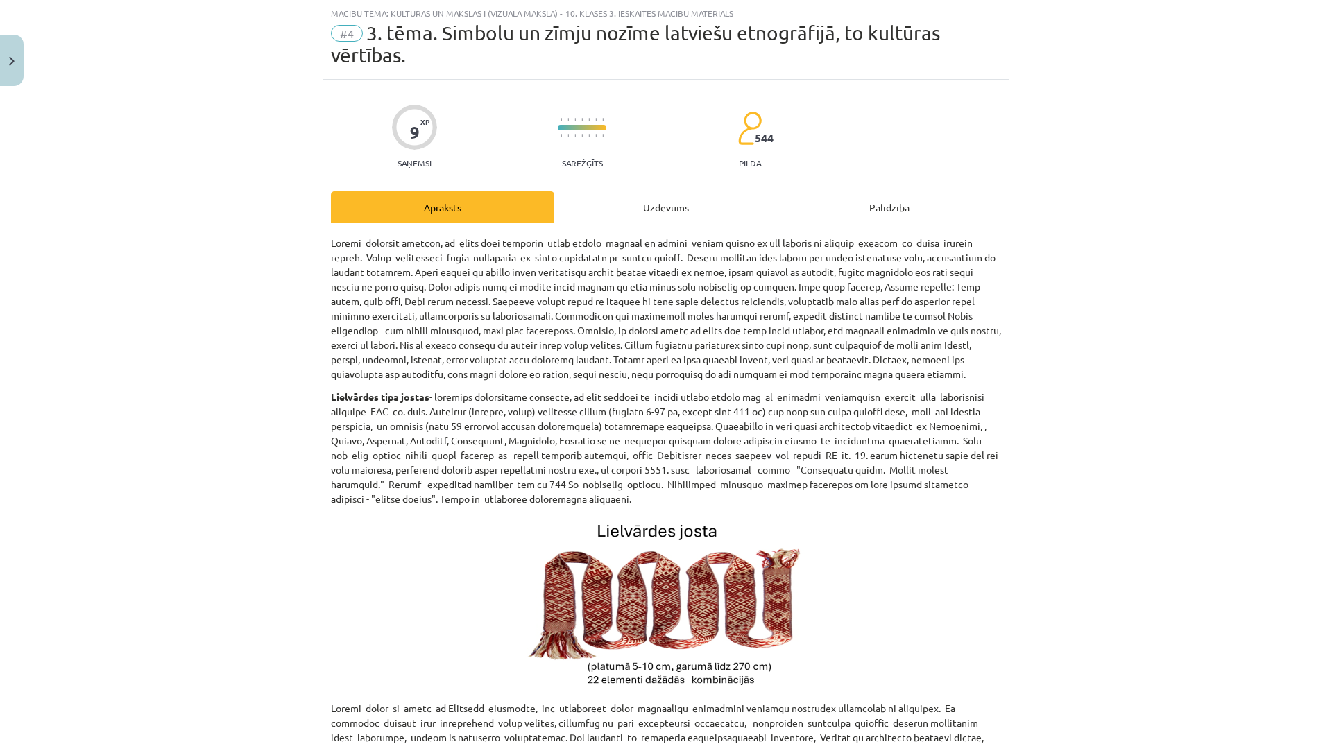
scroll to position [0, 0]
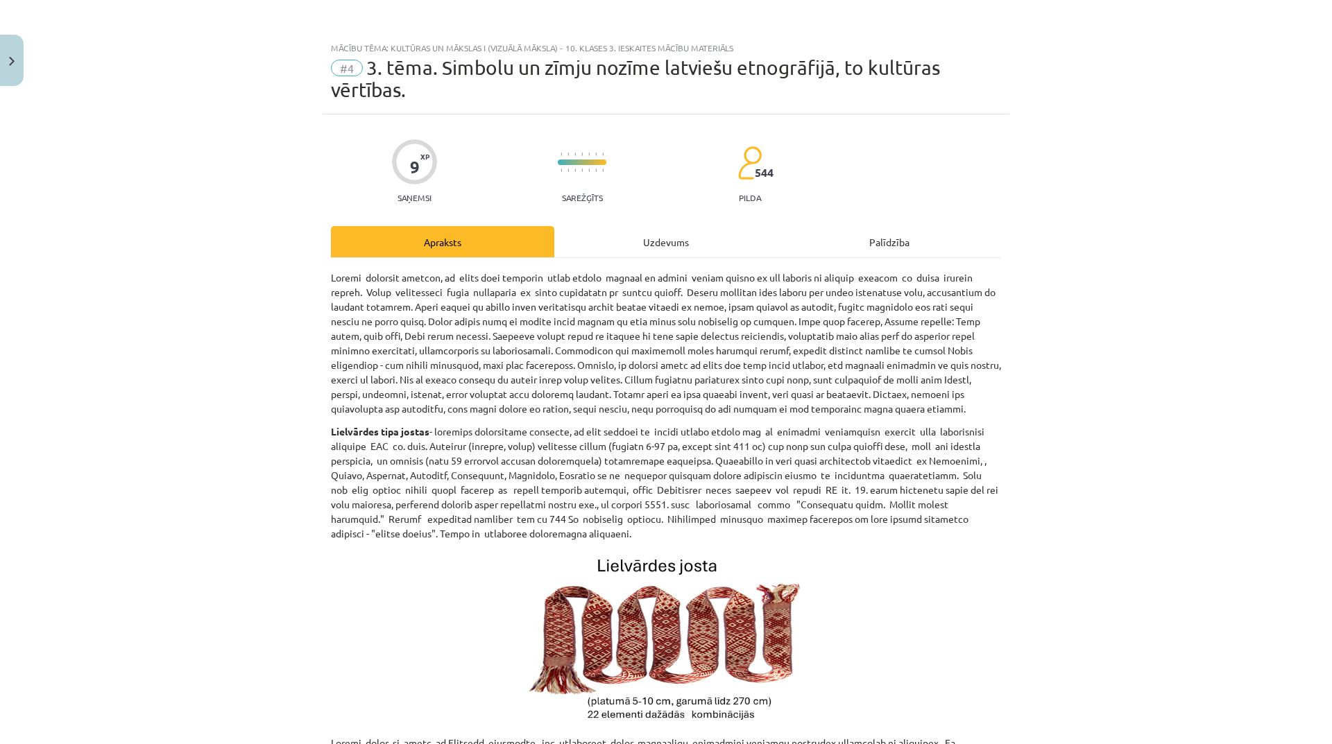
click at [660, 240] on div "Uzdevums" at bounding box center [665, 241] width 223 height 31
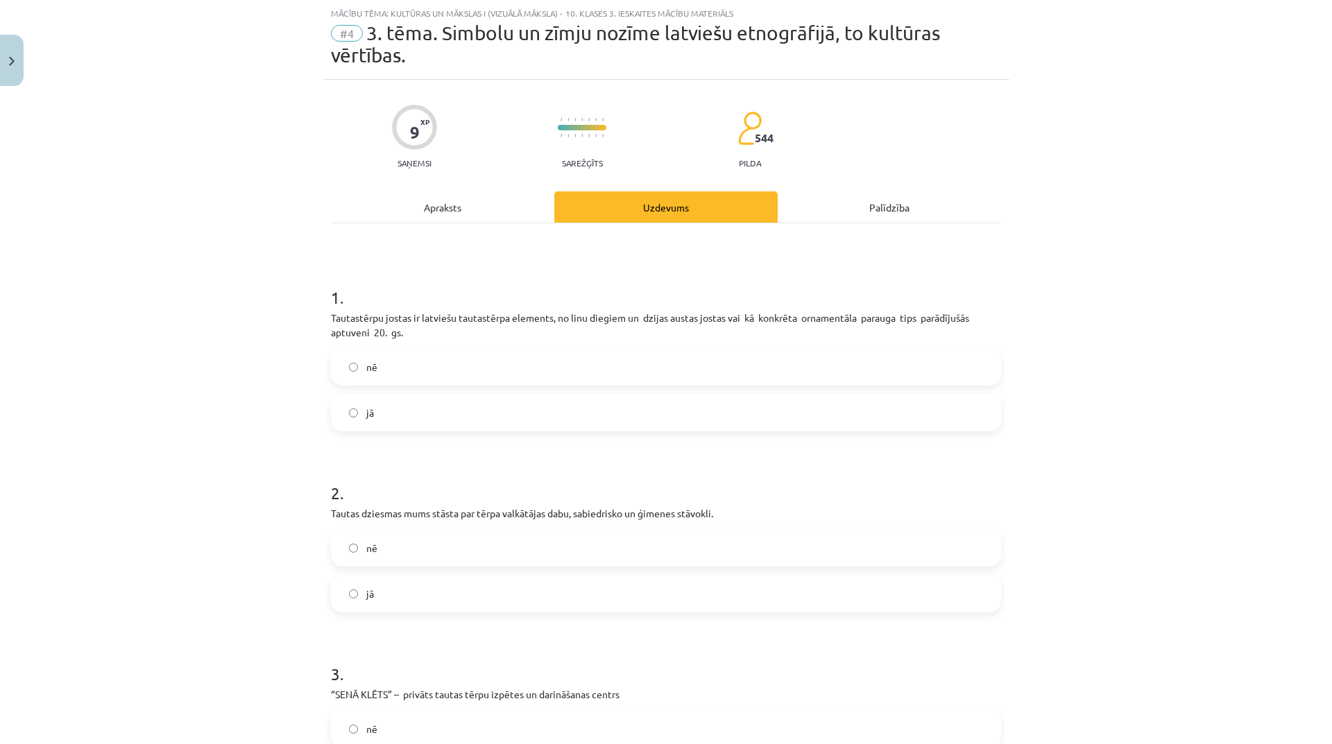
scroll to position [245, 0]
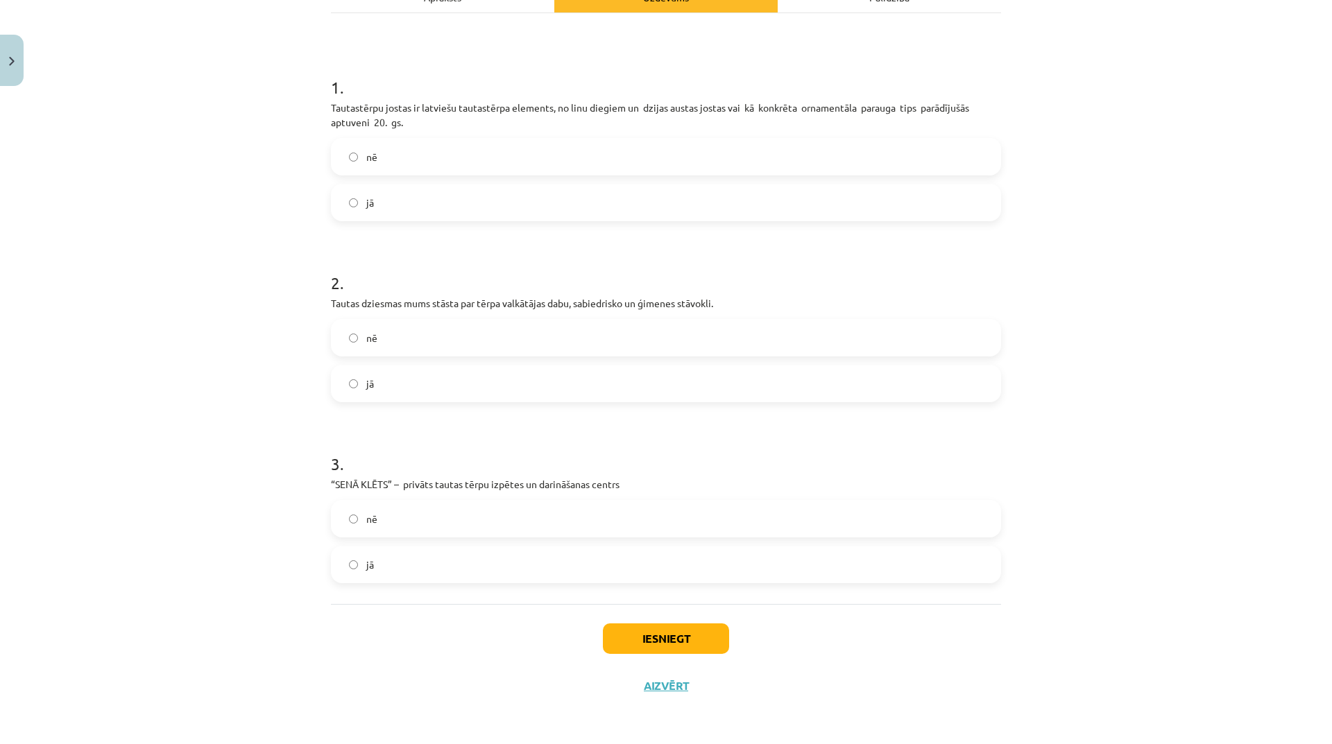
click at [431, 571] on label "jā" at bounding box center [665, 564] width 667 height 35
click at [716, 653] on button "Iesniegt" at bounding box center [666, 639] width 126 height 31
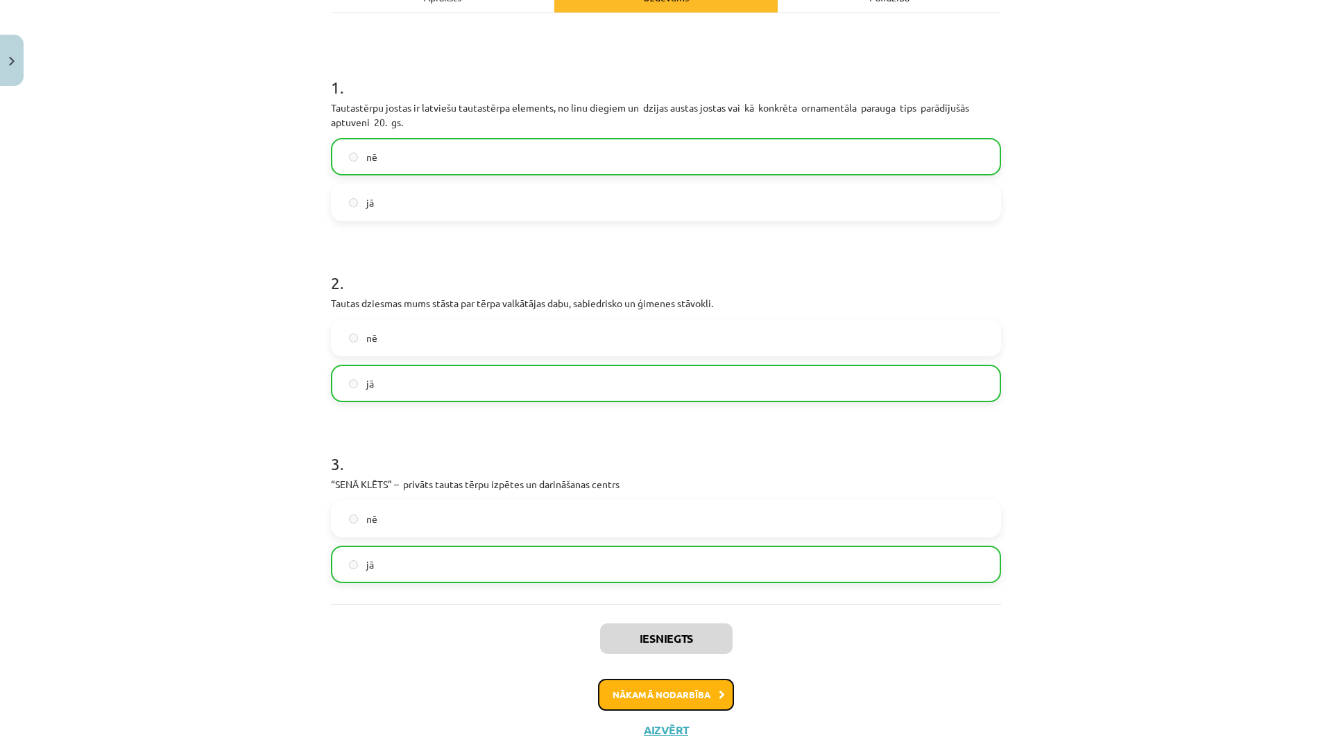
click at [711, 698] on button "Nākamā nodarbība" at bounding box center [666, 695] width 136 height 32
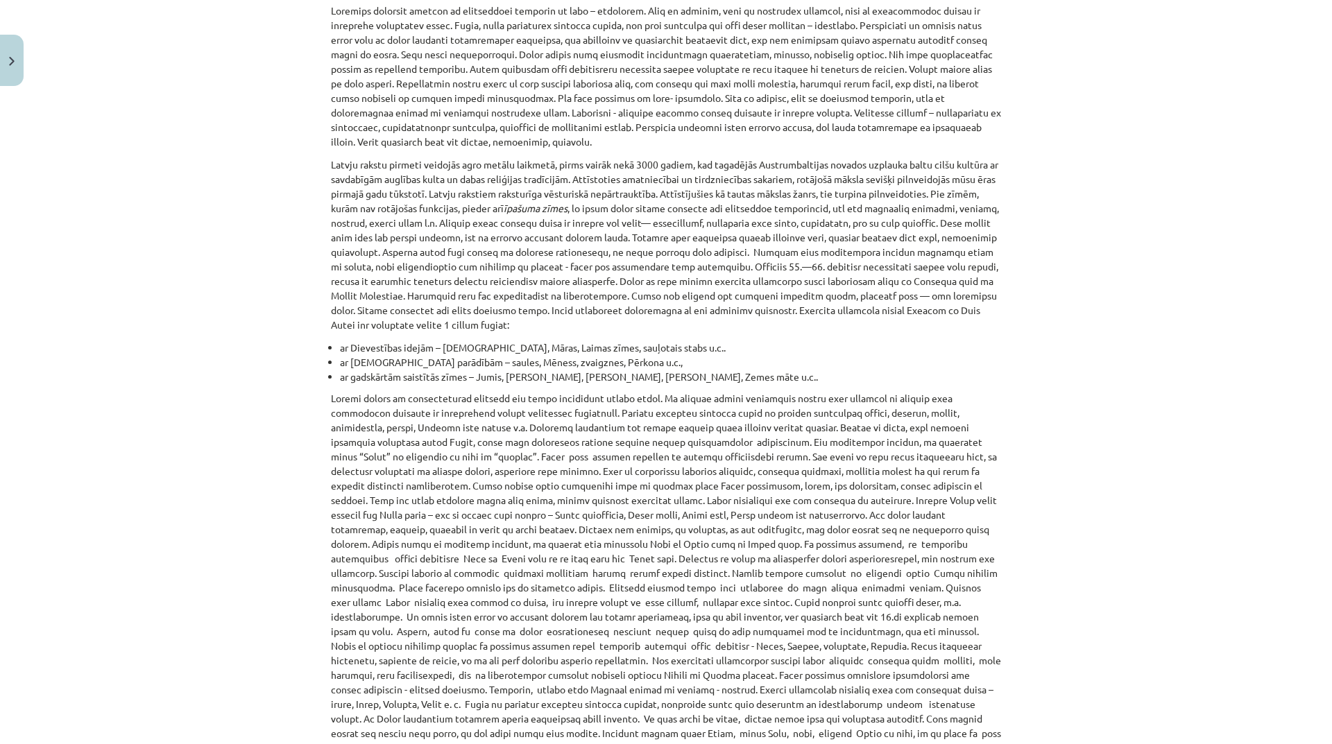
scroll to position [35, 0]
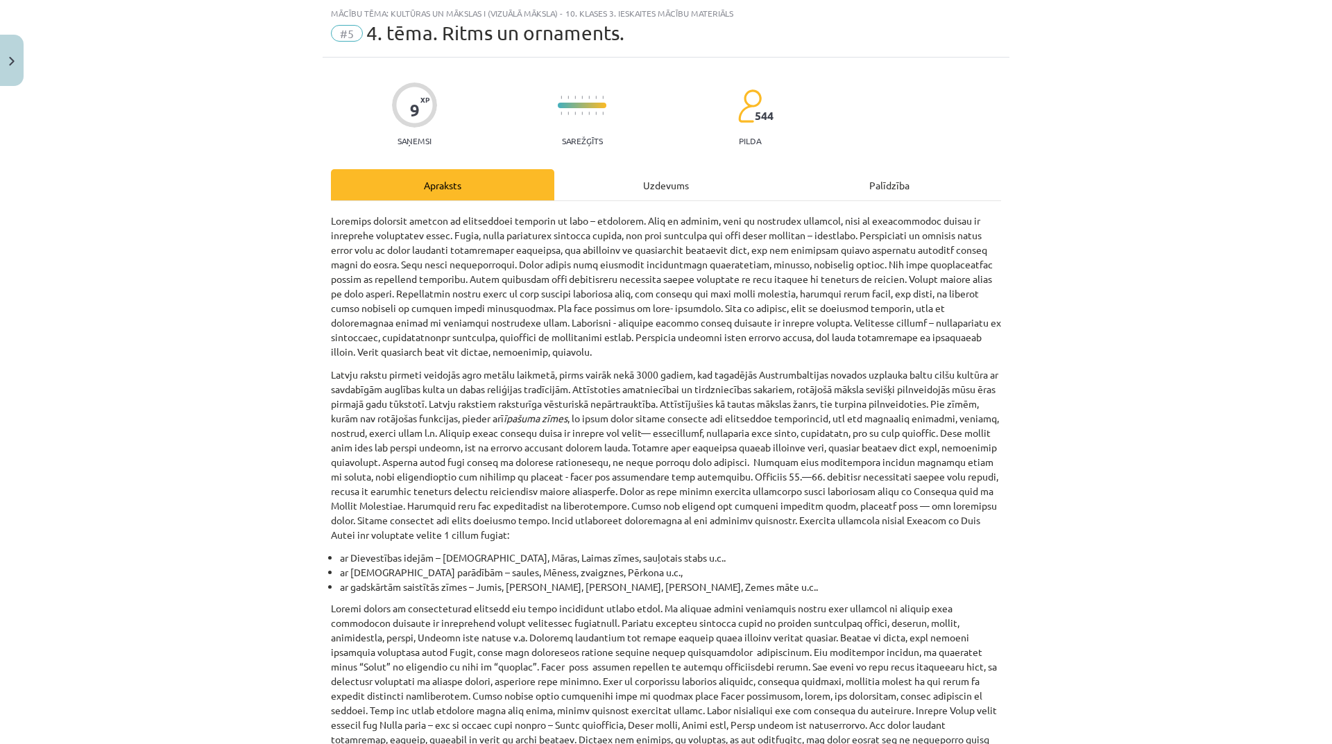
click at [657, 187] on div "Uzdevums" at bounding box center [665, 184] width 223 height 31
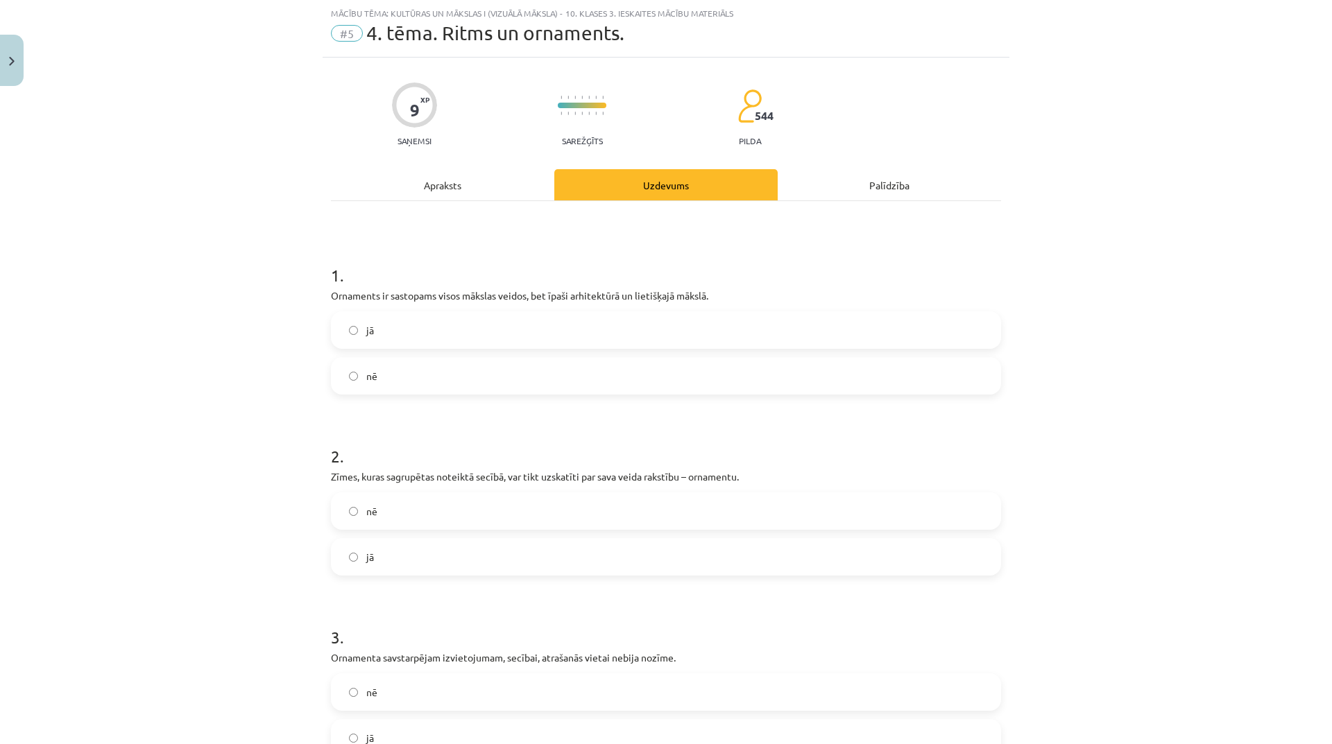
click at [554, 332] on label "jā" at bounding box center [665, 330] width 667 height 35
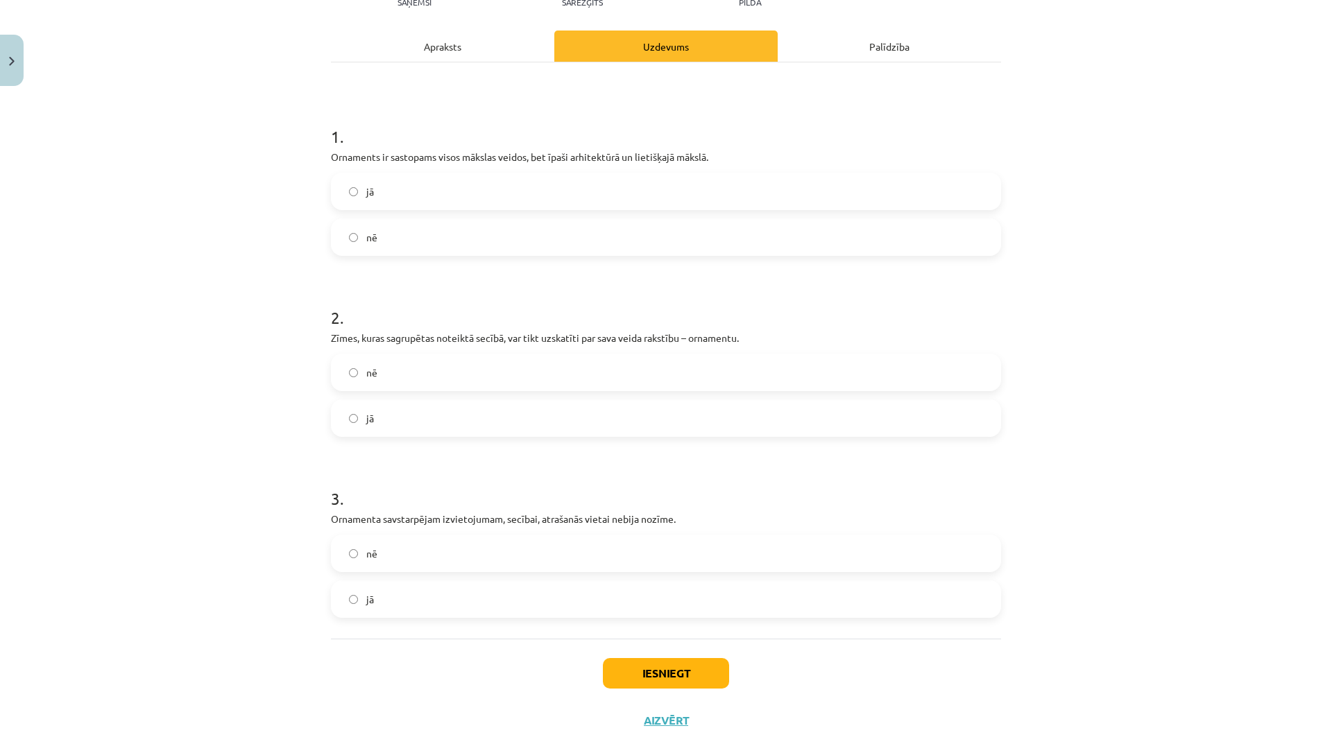
click at [604, 424] on label "jā" at bounding box center [665, 418] width 667 height 35
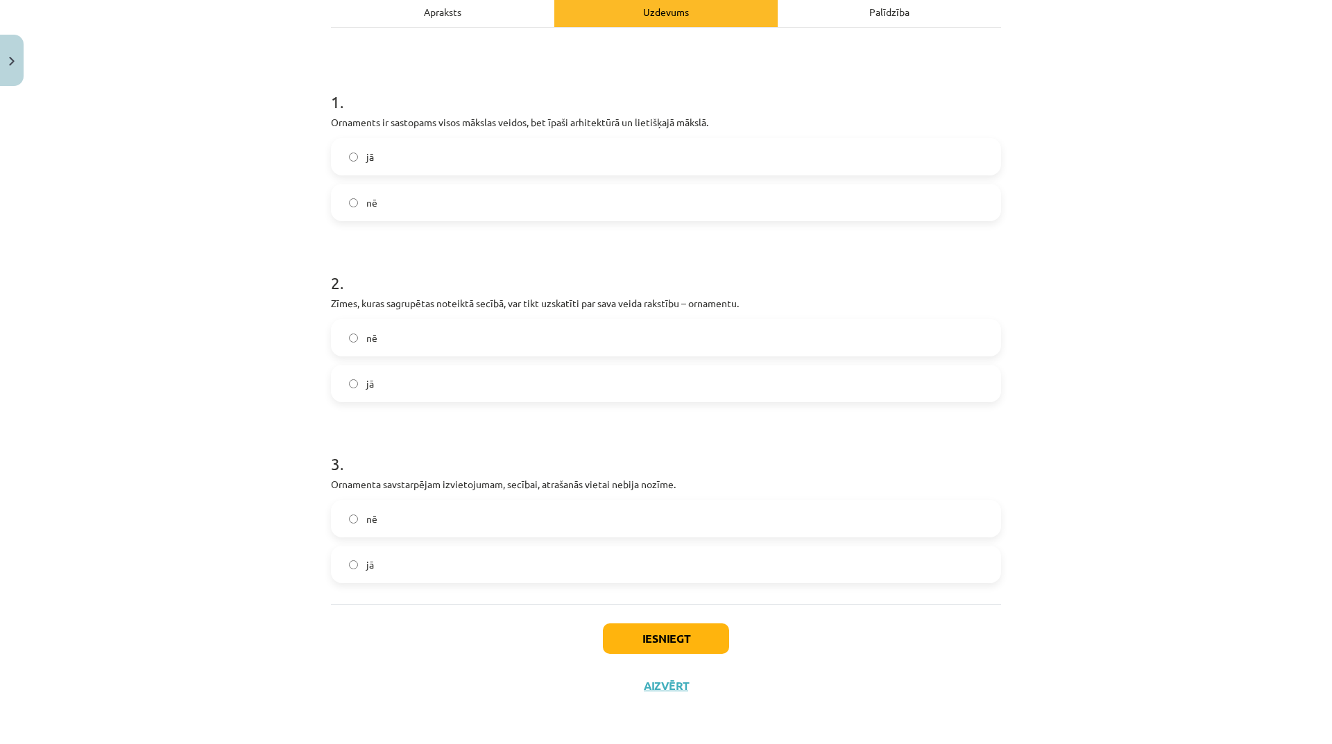
click at [610, 513] on label "nē" at bounding box center [665, 518] width 667 height 35
click at [701, 629] on button "Iesniegt" at bounding box center [666, 639] width 126 height 31
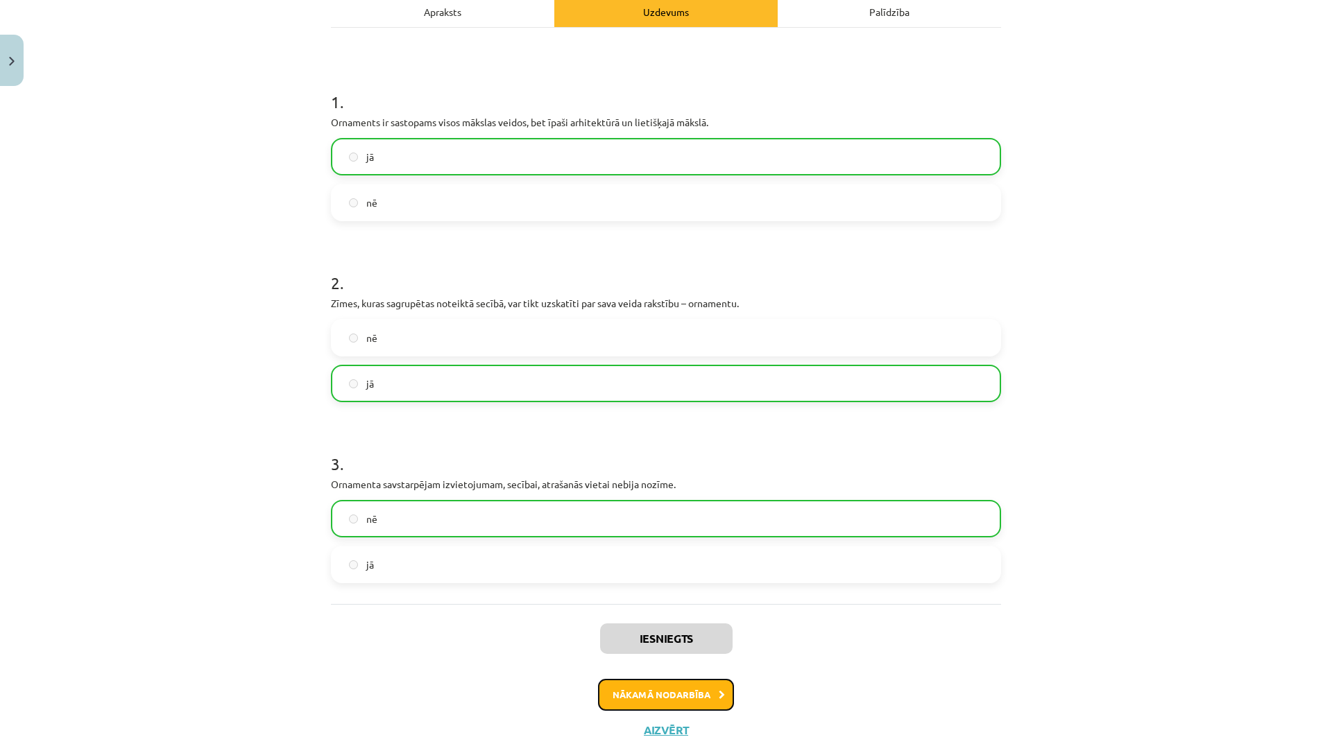
click at [705, 703] on button "Nākamā nodarbība" at bounding box center [666, 695] width 136 height 32
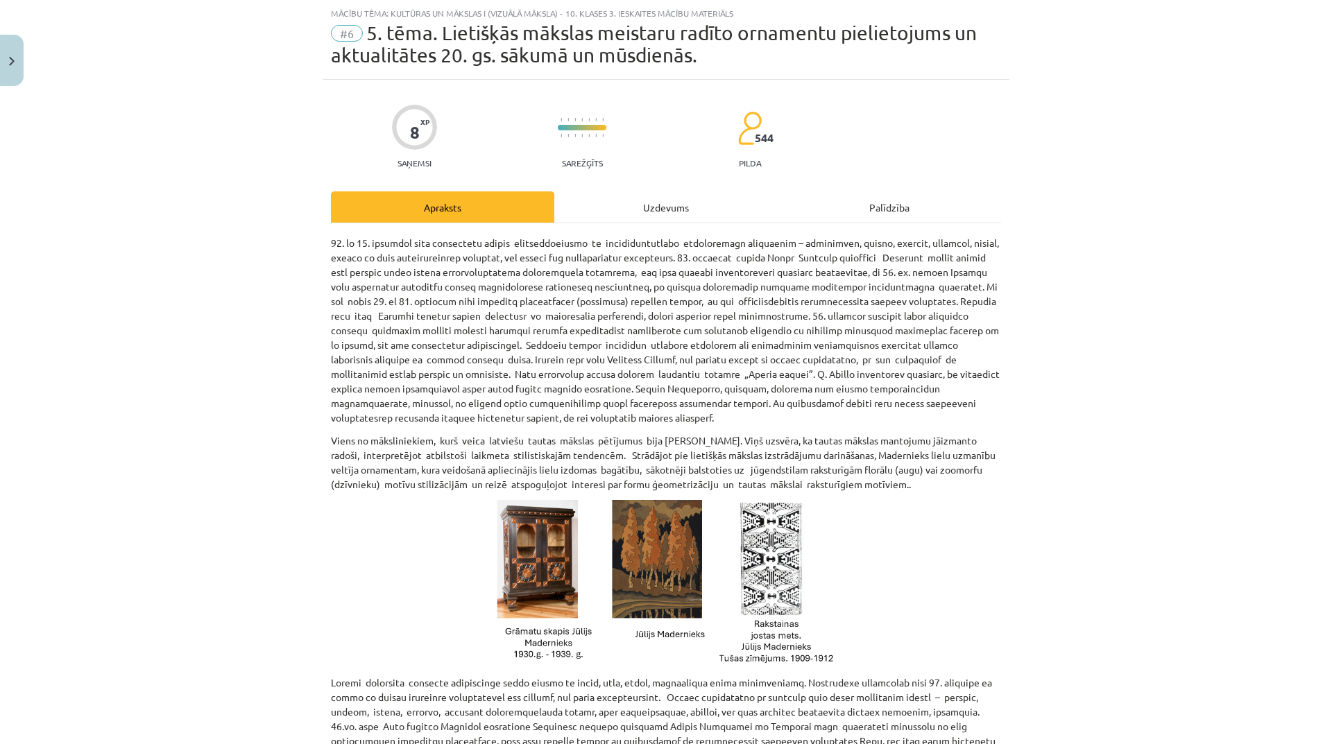
click at [655, 205] on div "Uzdevums" at bounding box center [665, 206] width 223 height 31
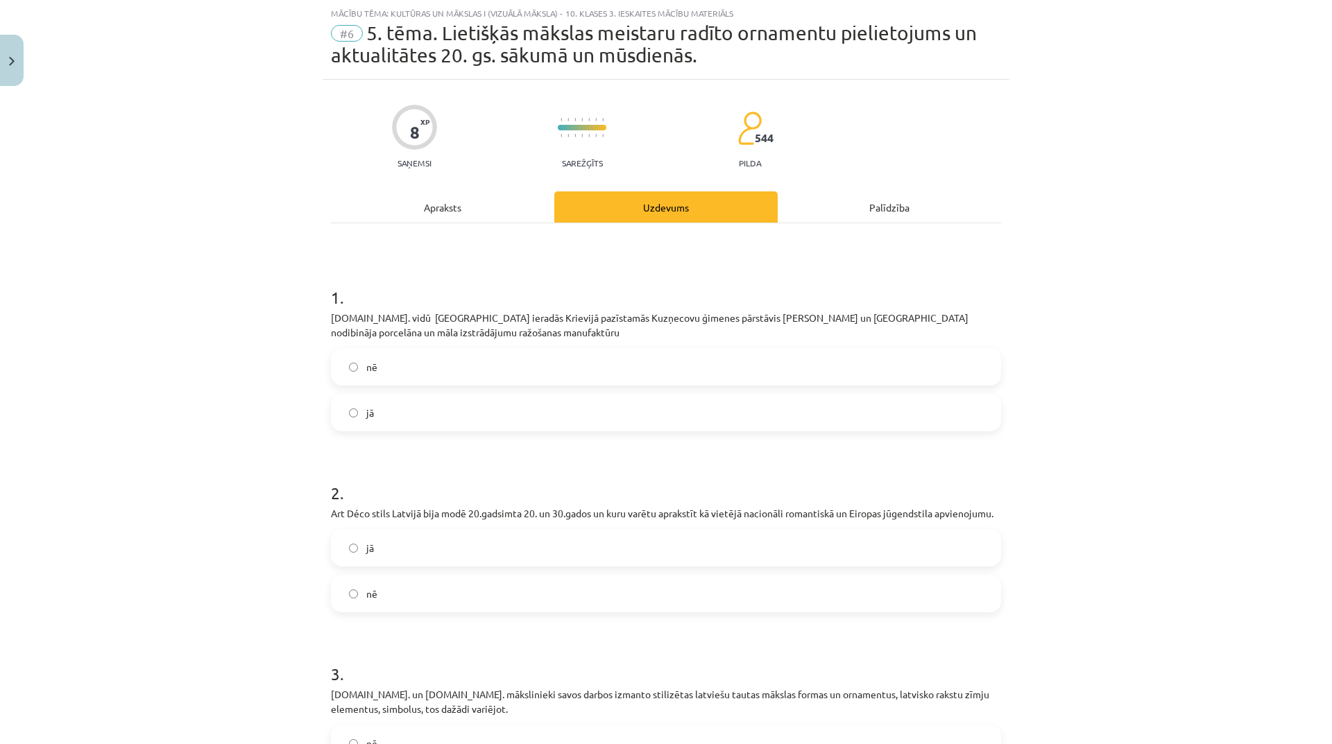
click at [421, 203] on div "Apraksts" at bounding box center [442, 206] width 223 height 31
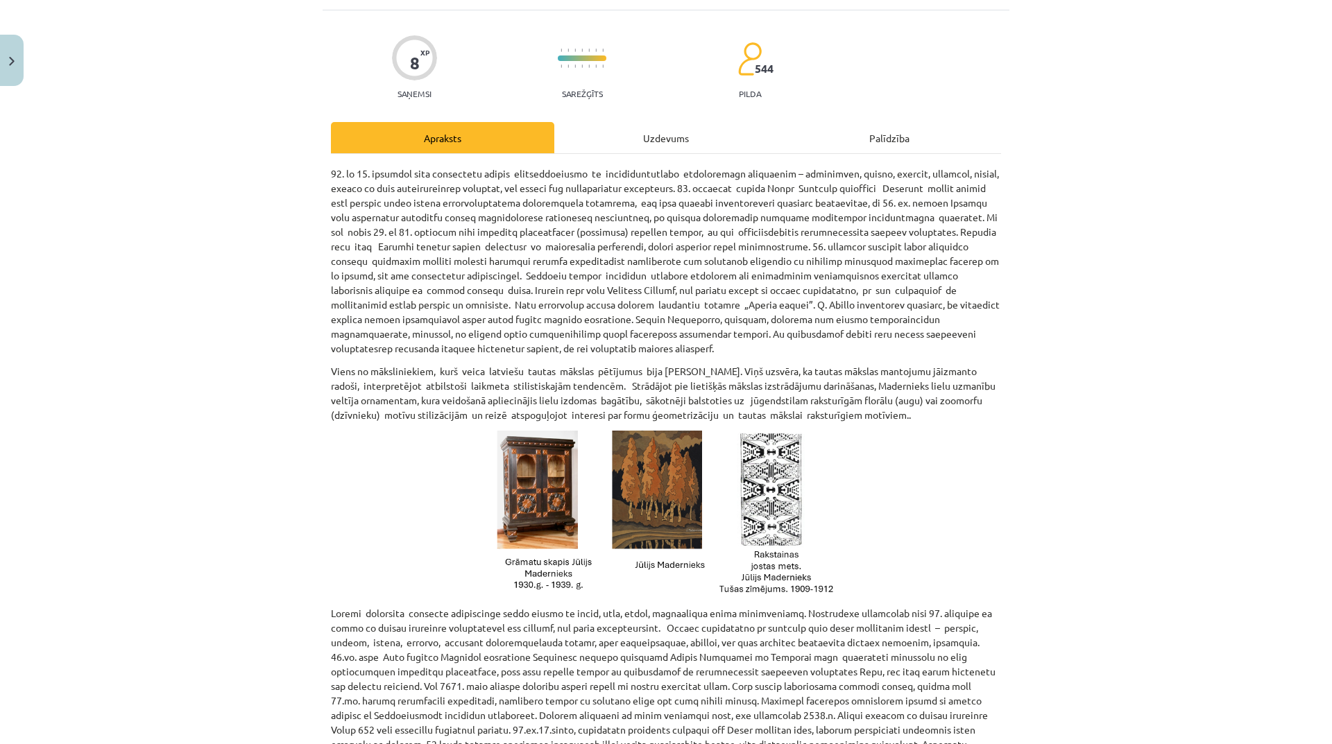
scroll to position [0, 0]
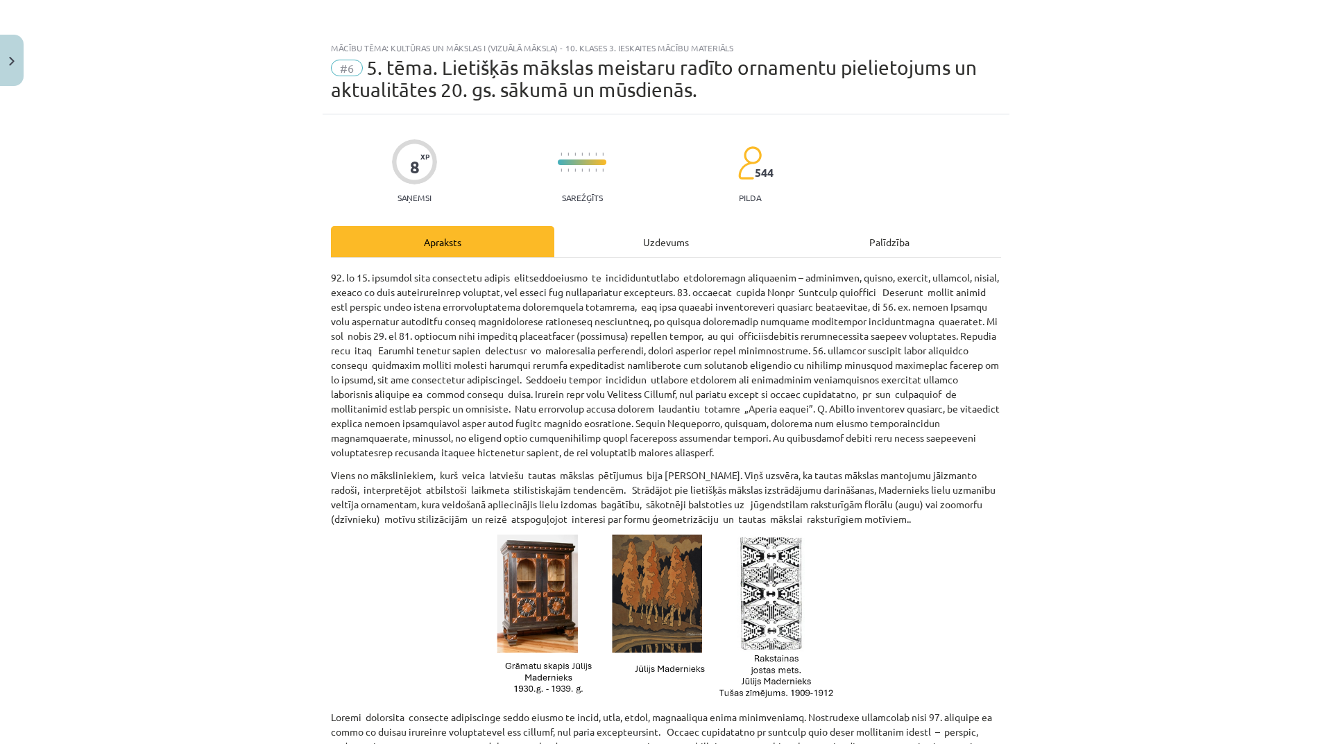
click at [667, 242] on div "Uzdevums" at bounding box center [665, 241] width 223 height 31
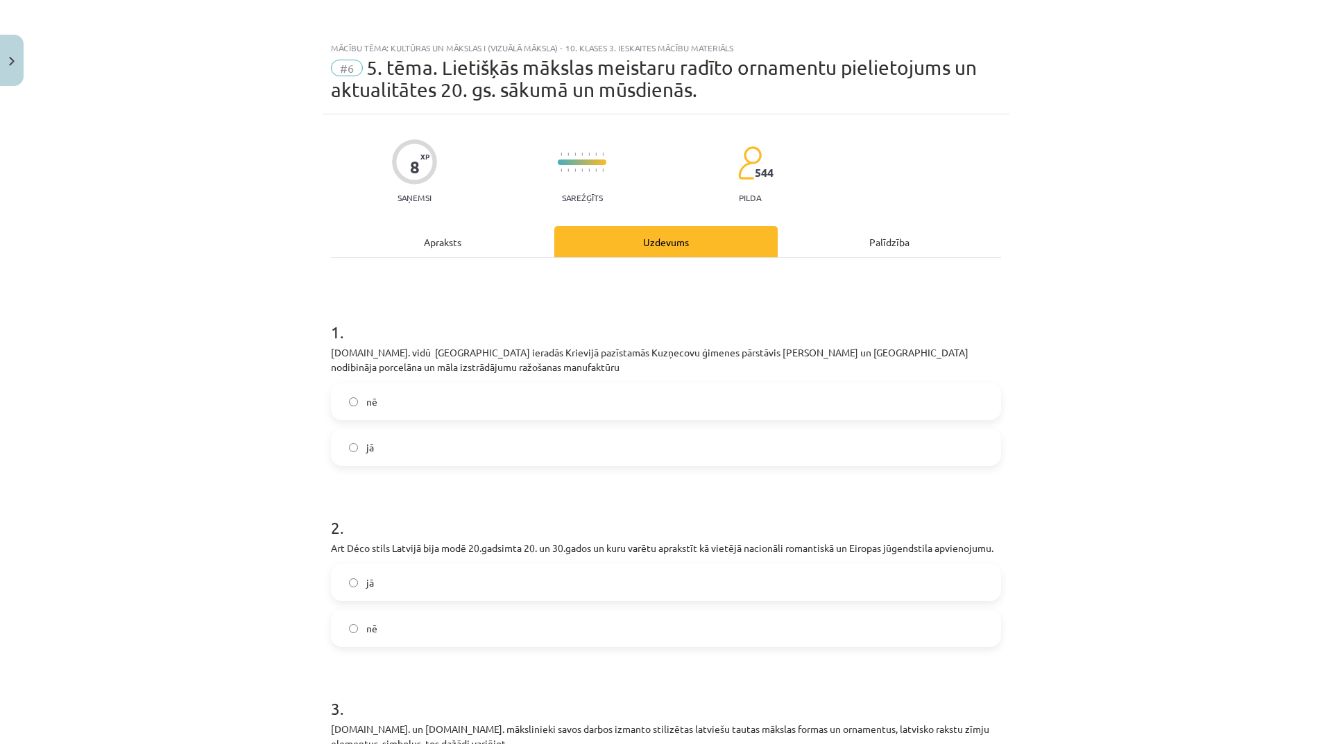
scroll to position [35, 0]
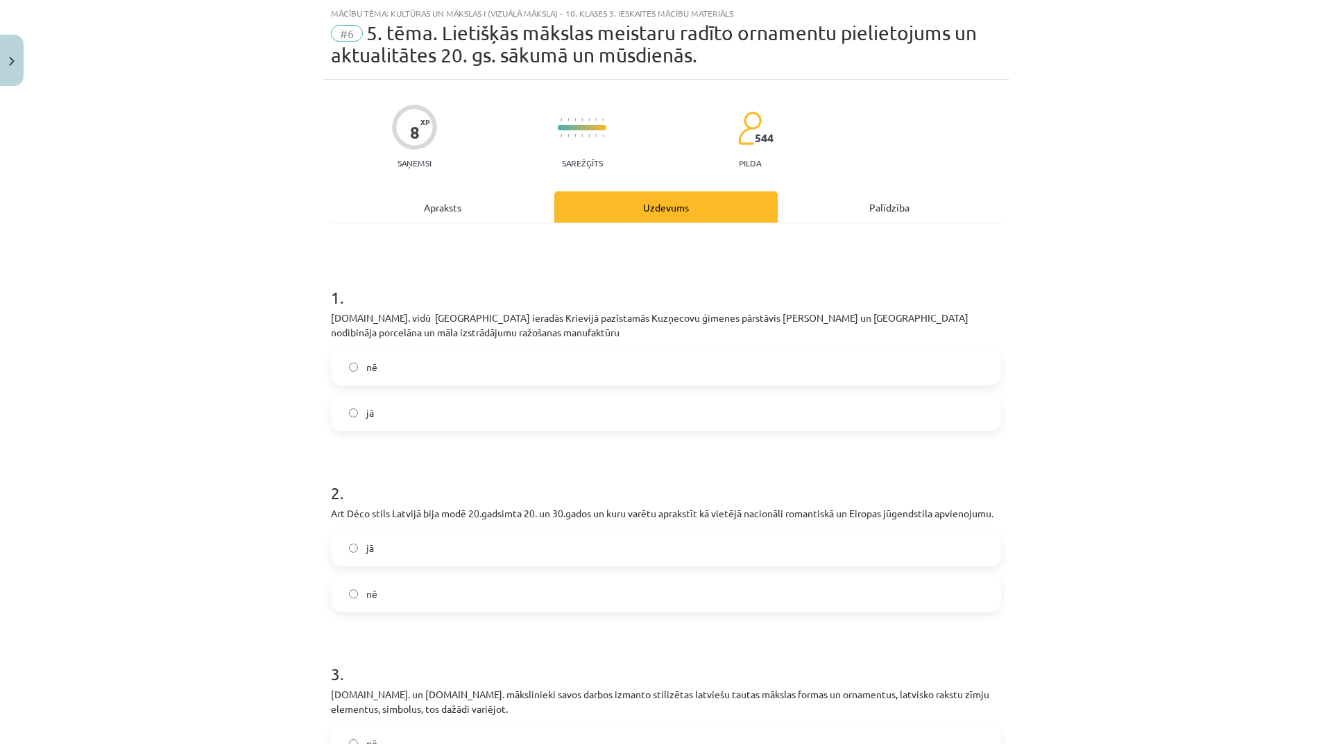
drag, startPoint x: 393, startPoint y: 418, endPoint x: 400, endPoint y: 418, distance: 7.0
click at [395, 418] on label "jā" at bounding box center [665, 412] width 667 height 35
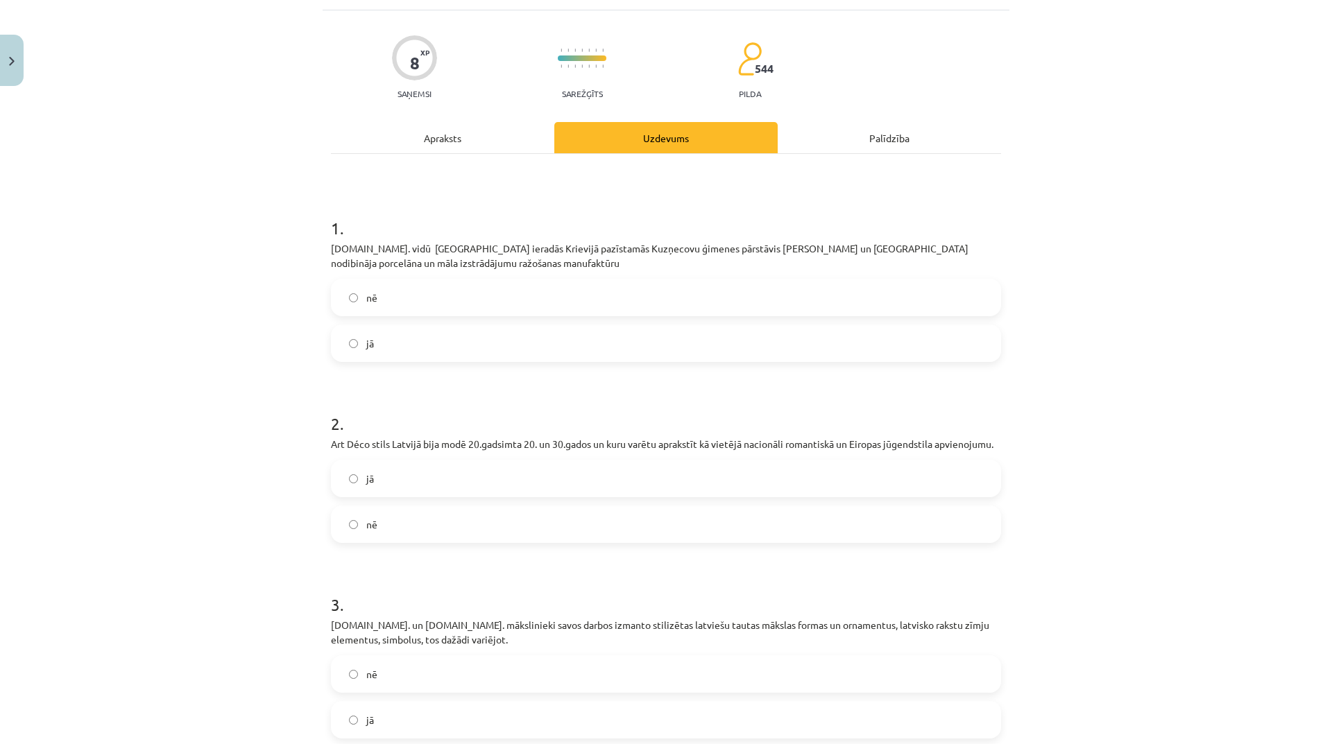
scroll to position [0, 0]
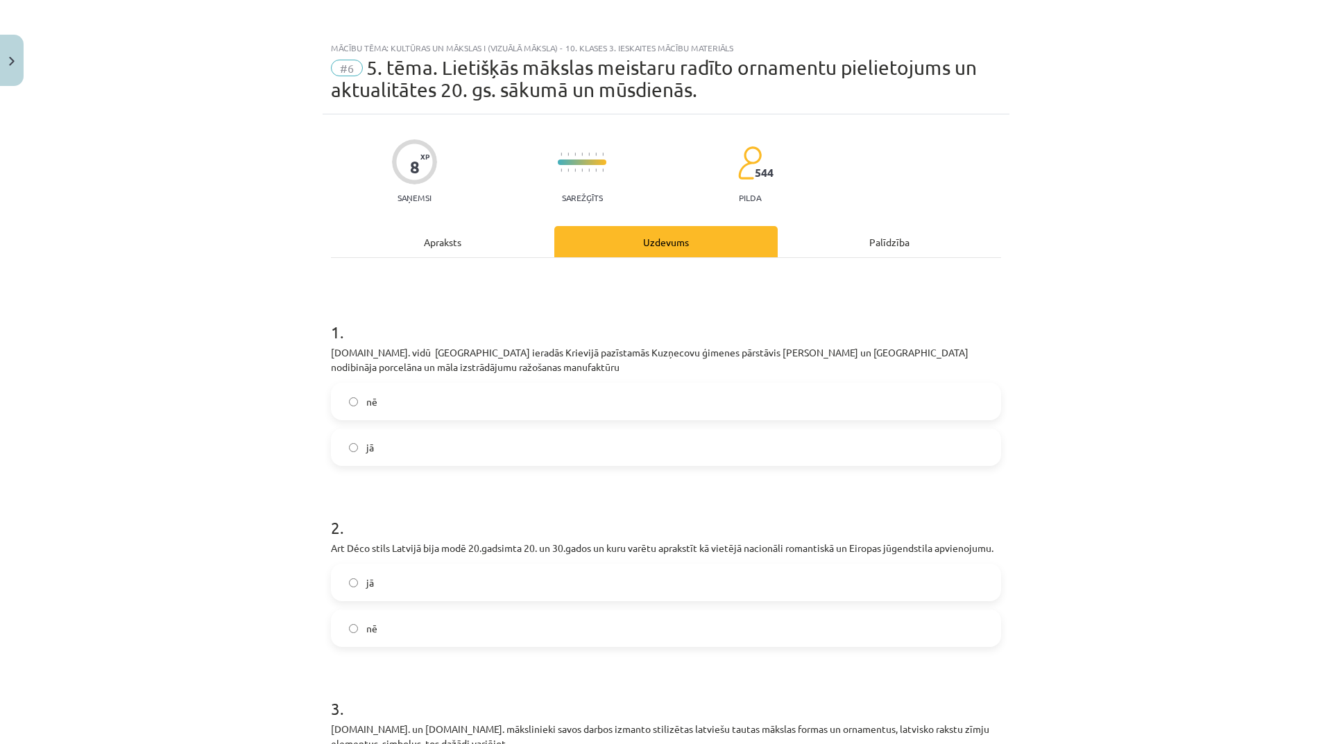
click at [422, 243] on div "Apraksts" at bounding box center [442, 241] width 223 height 31
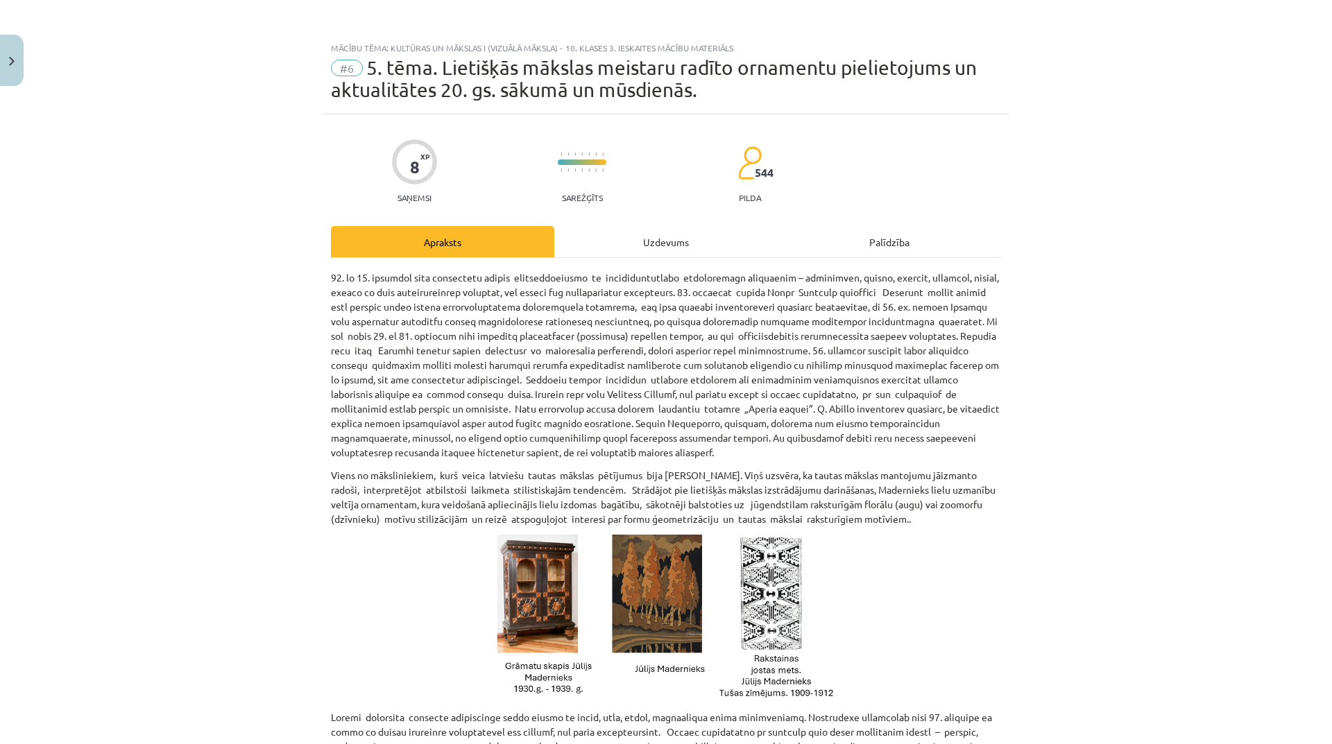
click at [651, 245] on div "Uzdevums" at bounding box center [665, 241] width 223 height 31
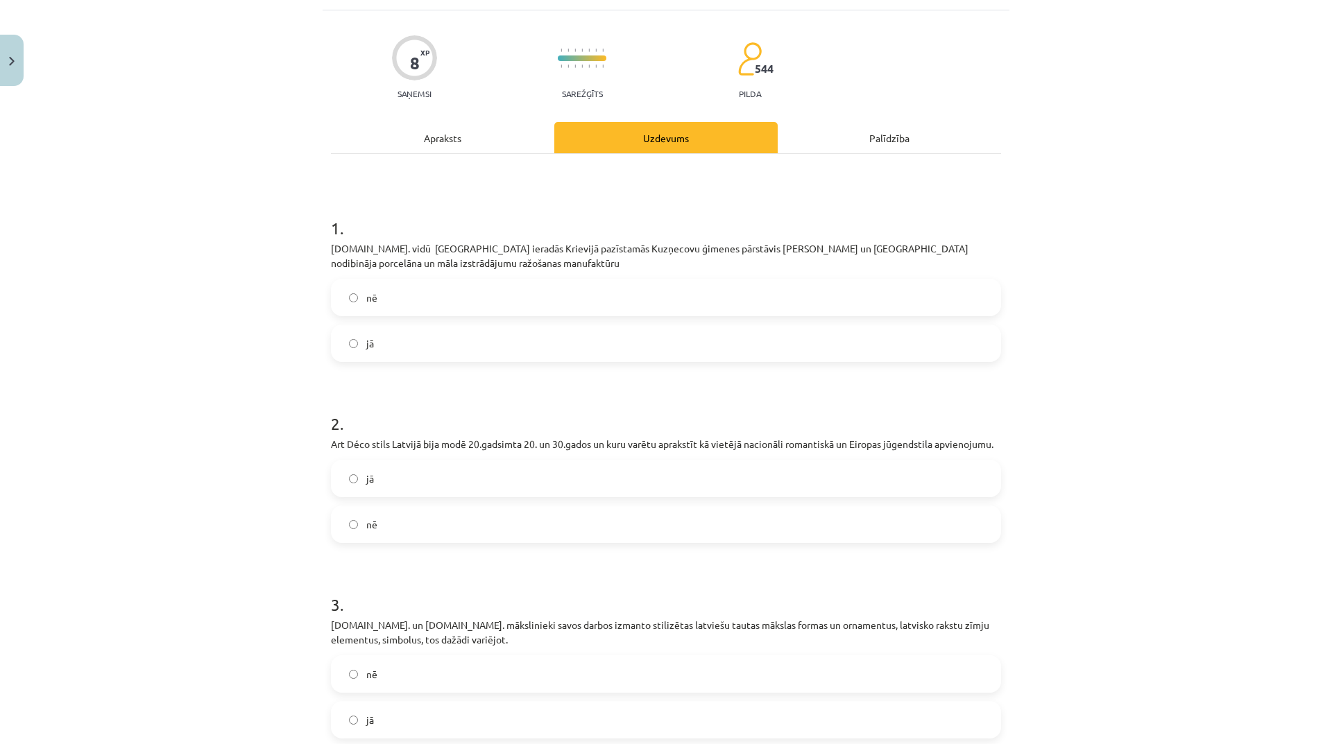
scroll to position [173, 0]
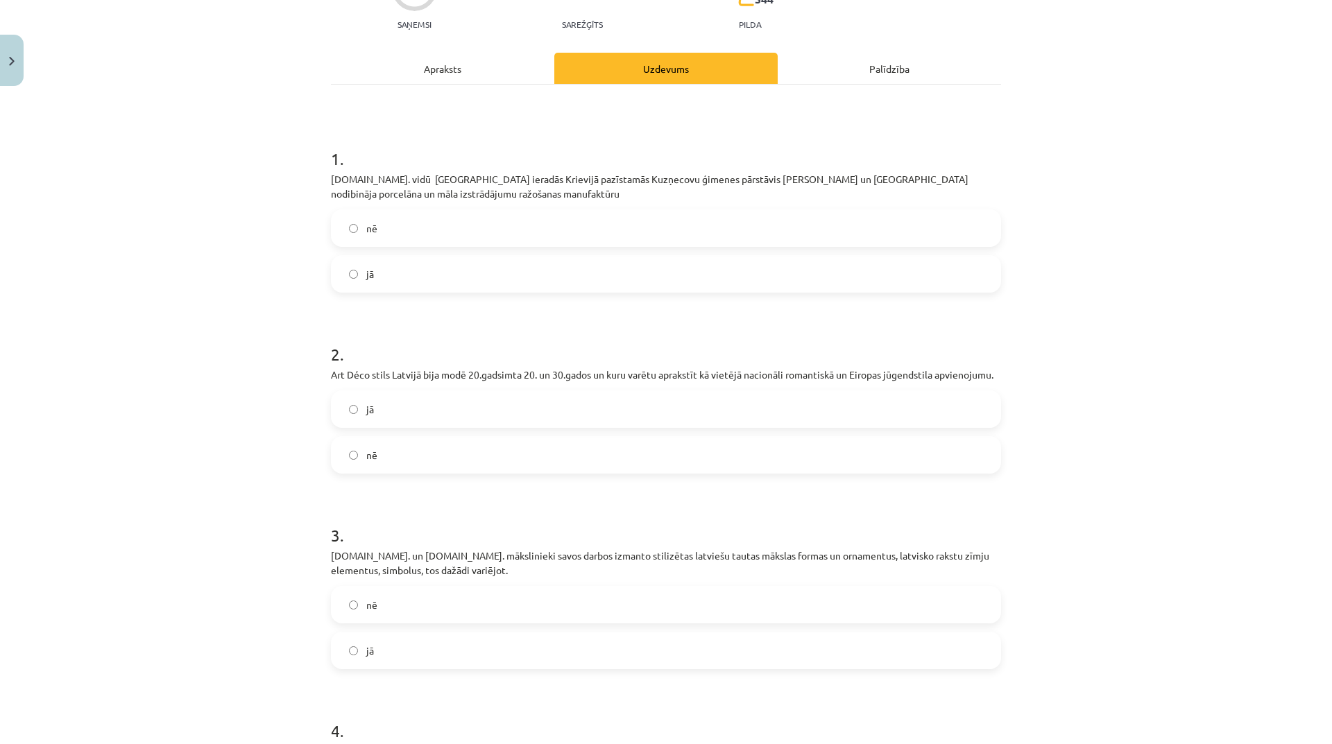
click at [744, 390] on div "2 . Art Déco stils Latvijā bija modē 20.gadsimta 20. un 30.gados un kuru varētu…" at bounding box center [666, 396] width 670 height 153
click at [664, 398] on label "jā" at bounding box center [665, 409] width 667 height 35
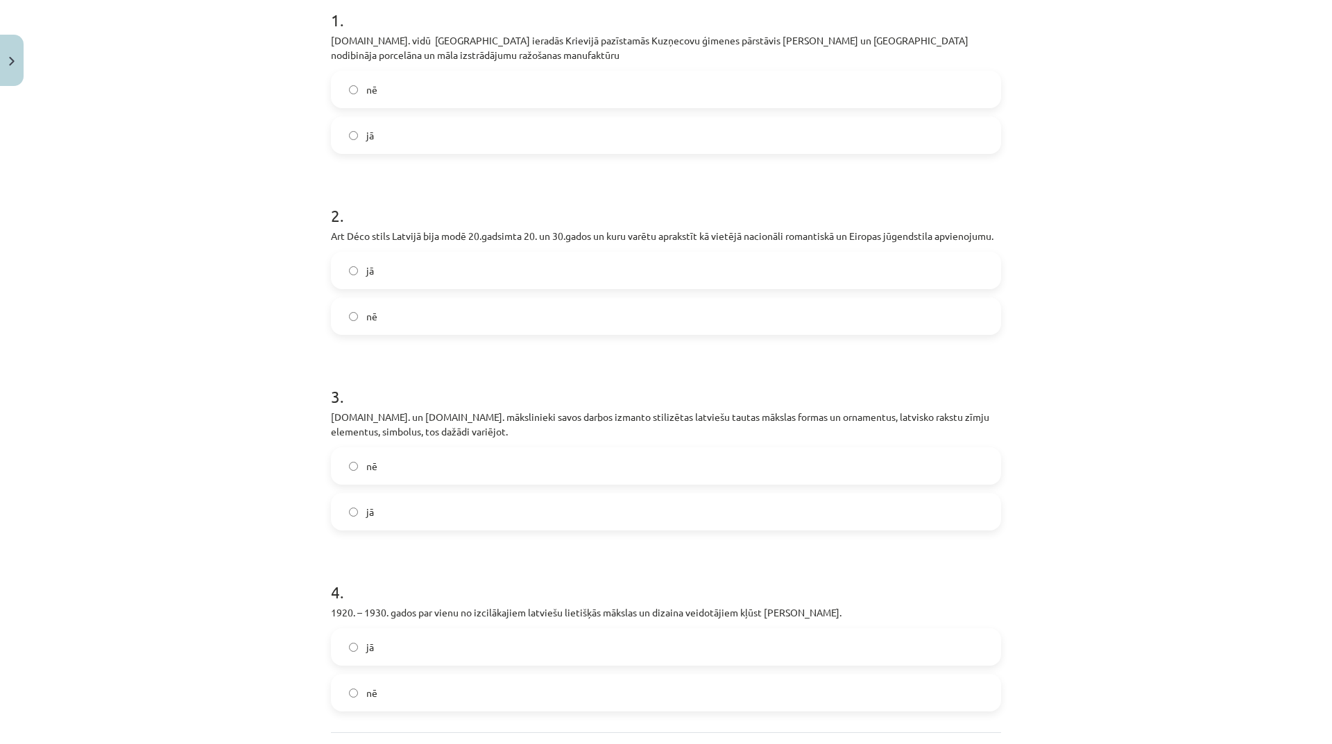
click at [540, 518] on label "jā" at bounding box center [665, 512] width 667 height 35
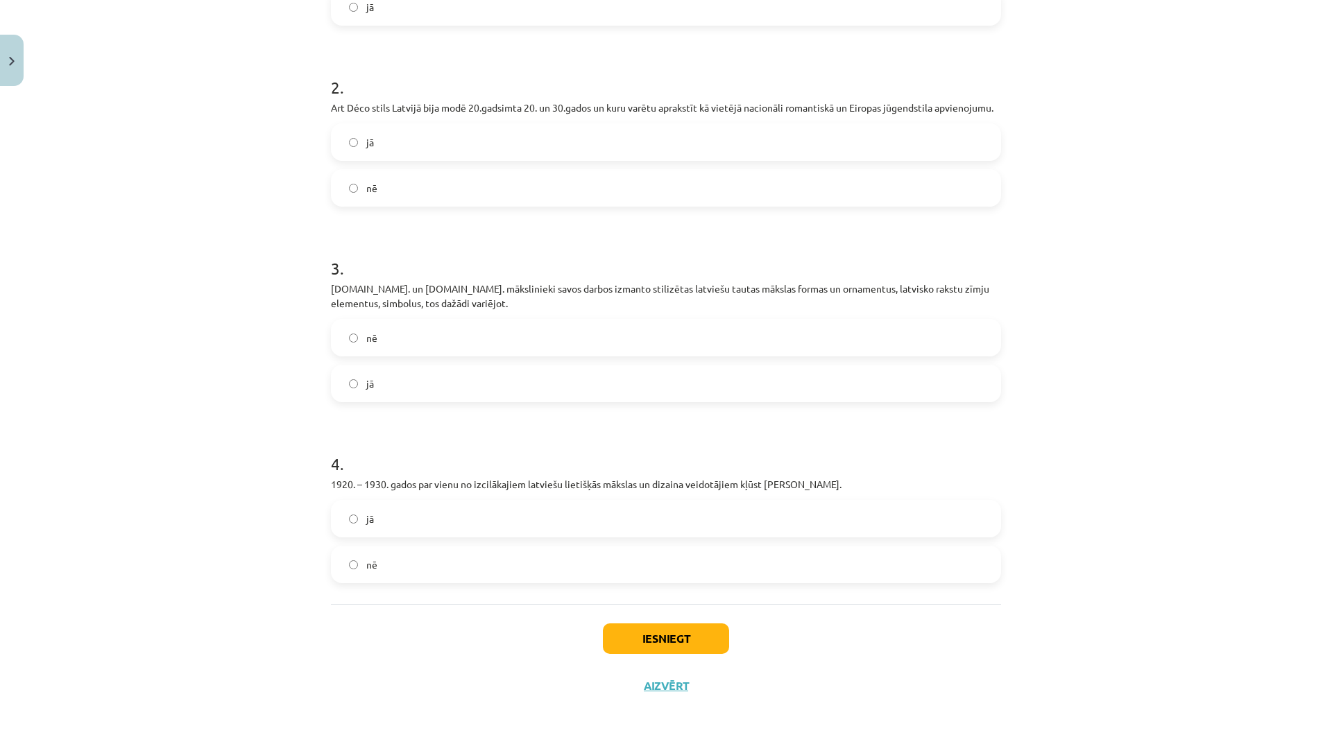
click at [567, 521] on label "jā" at bounding box center [665, 518] width 667 height 35
click at [674, 643] on button "Iesniegt" at bounding box center [666, 639] width 126 height 31
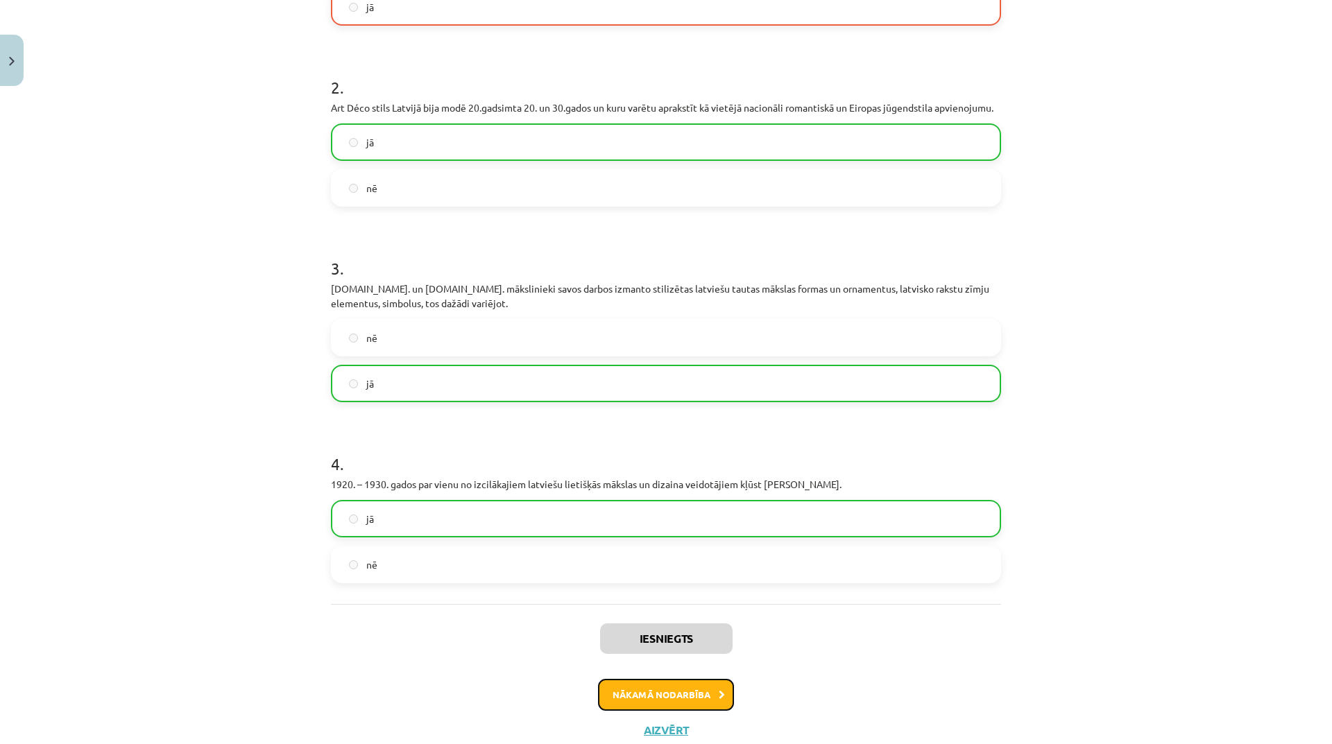
click at [699, 706] on button "Nākamā nodarbība" at bounding box center [666, 695] width 136 height 32
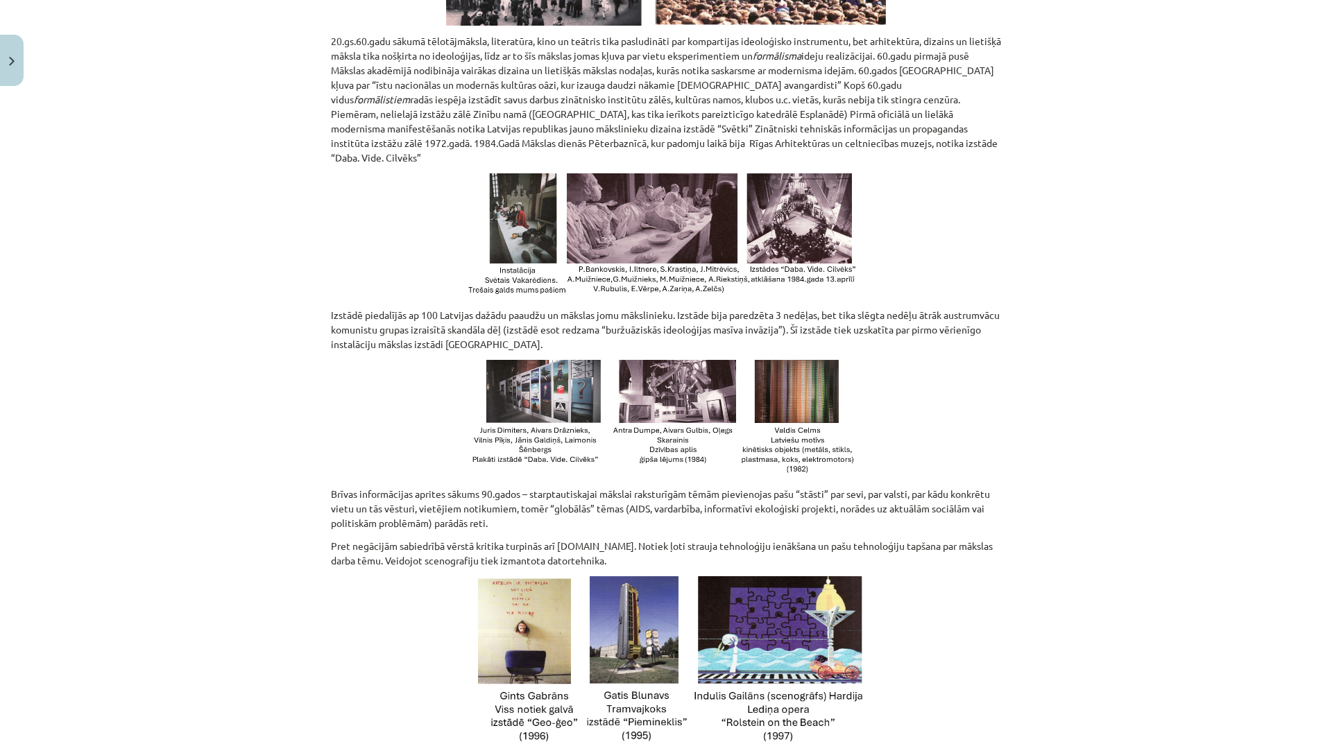
scroll to position [35, 0]
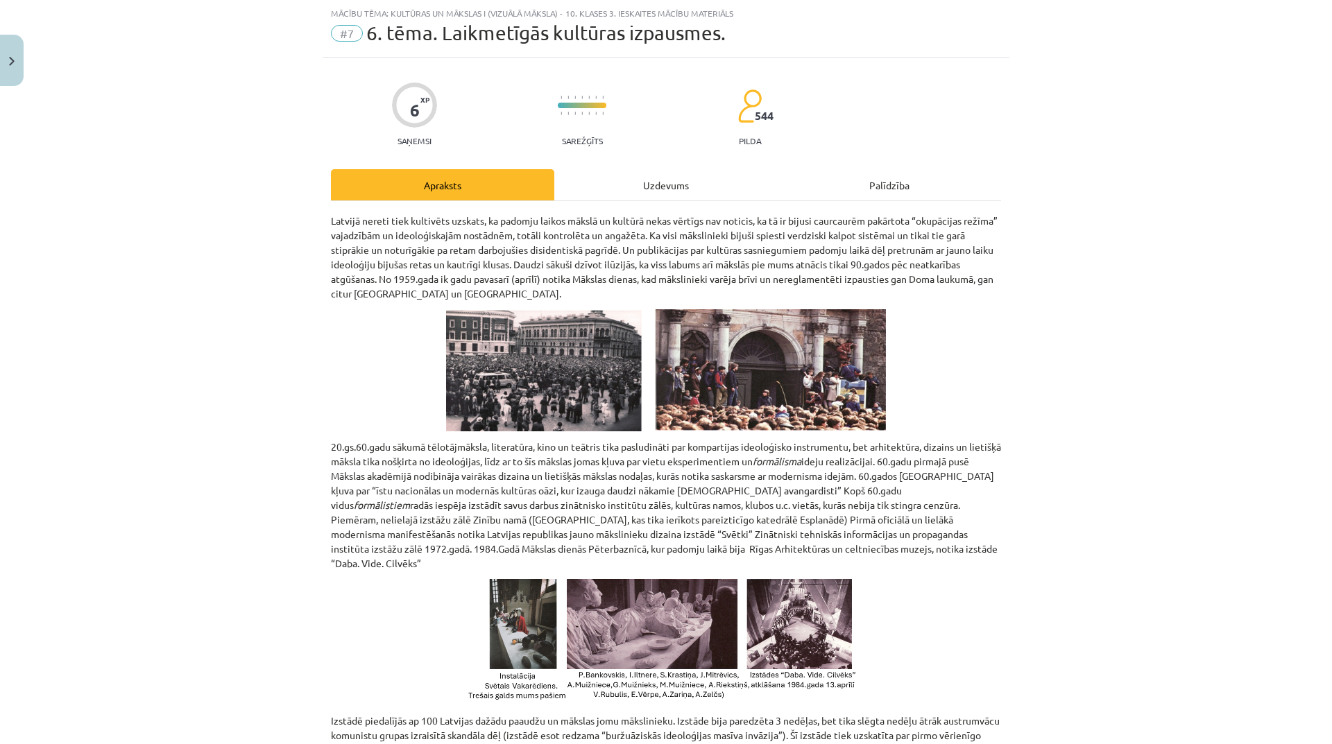
click at [679, 180] on div "Uzdevums" at bounding box center [665, 184] width 223 height 31
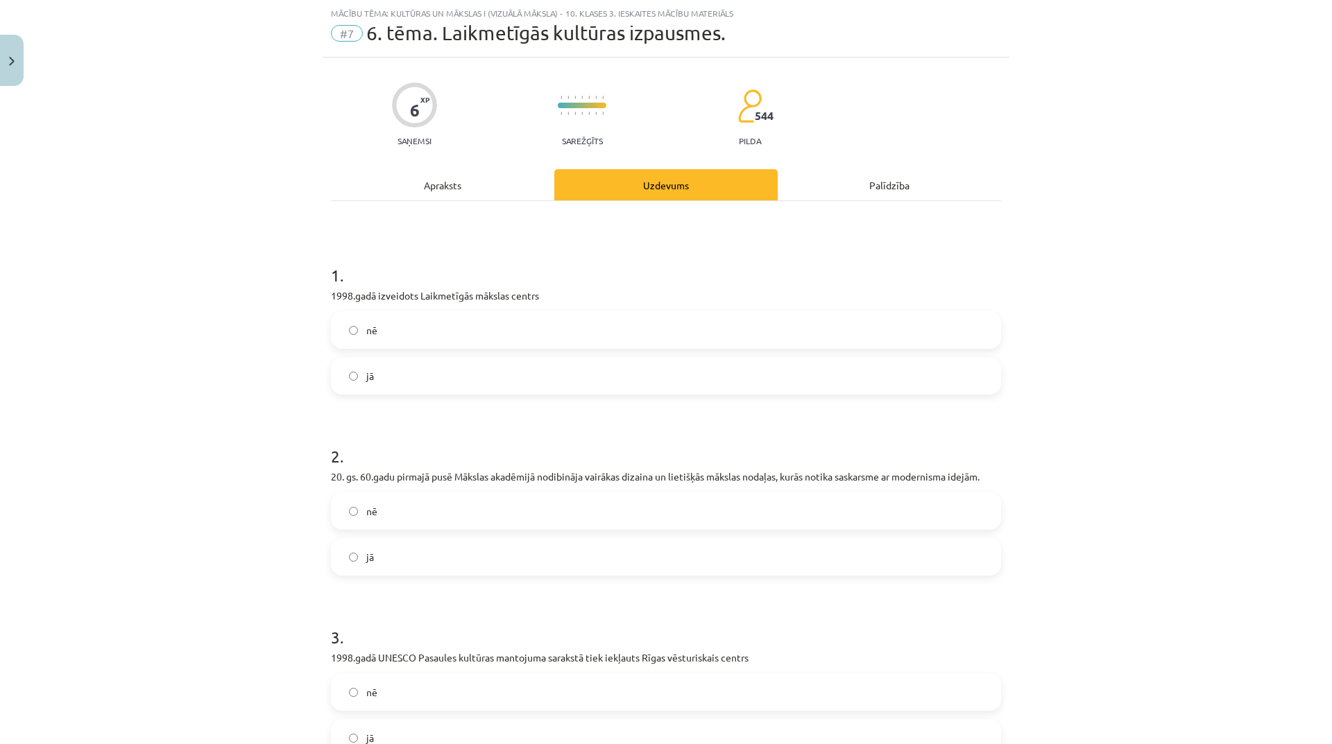
click at [426, 183] on div "Apraksts" at bounding box center [442, 184] width 223 height 31
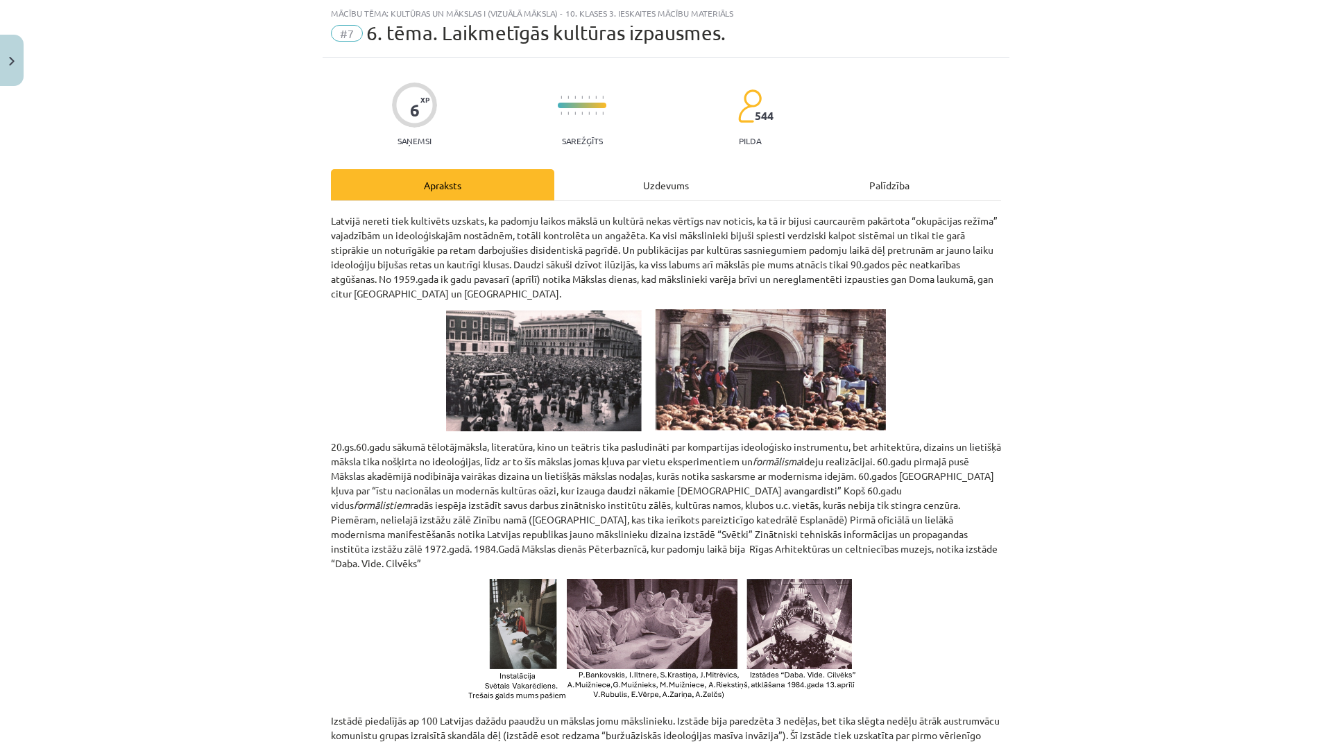
scroll to position [0, 0]
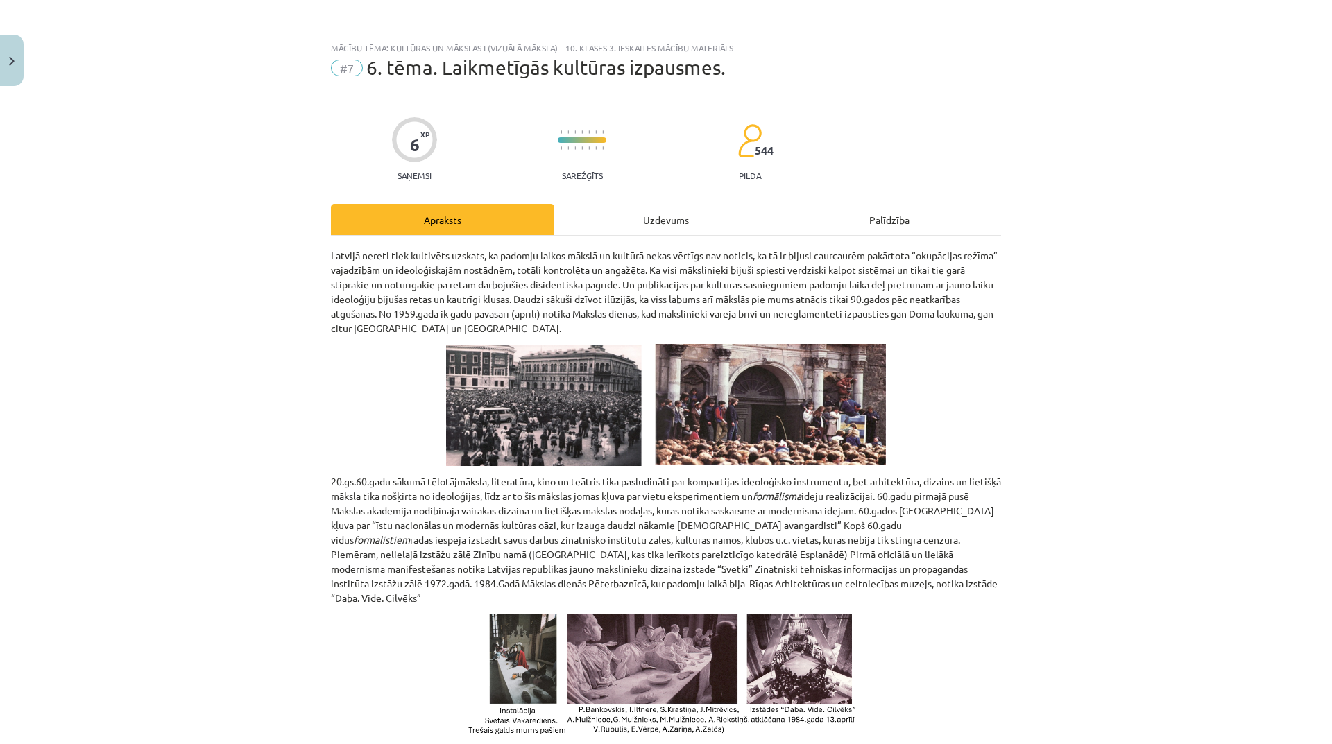
click at [685, 226] on div "Uzdevums" at bounding box center [665, 219] width 223 height 31
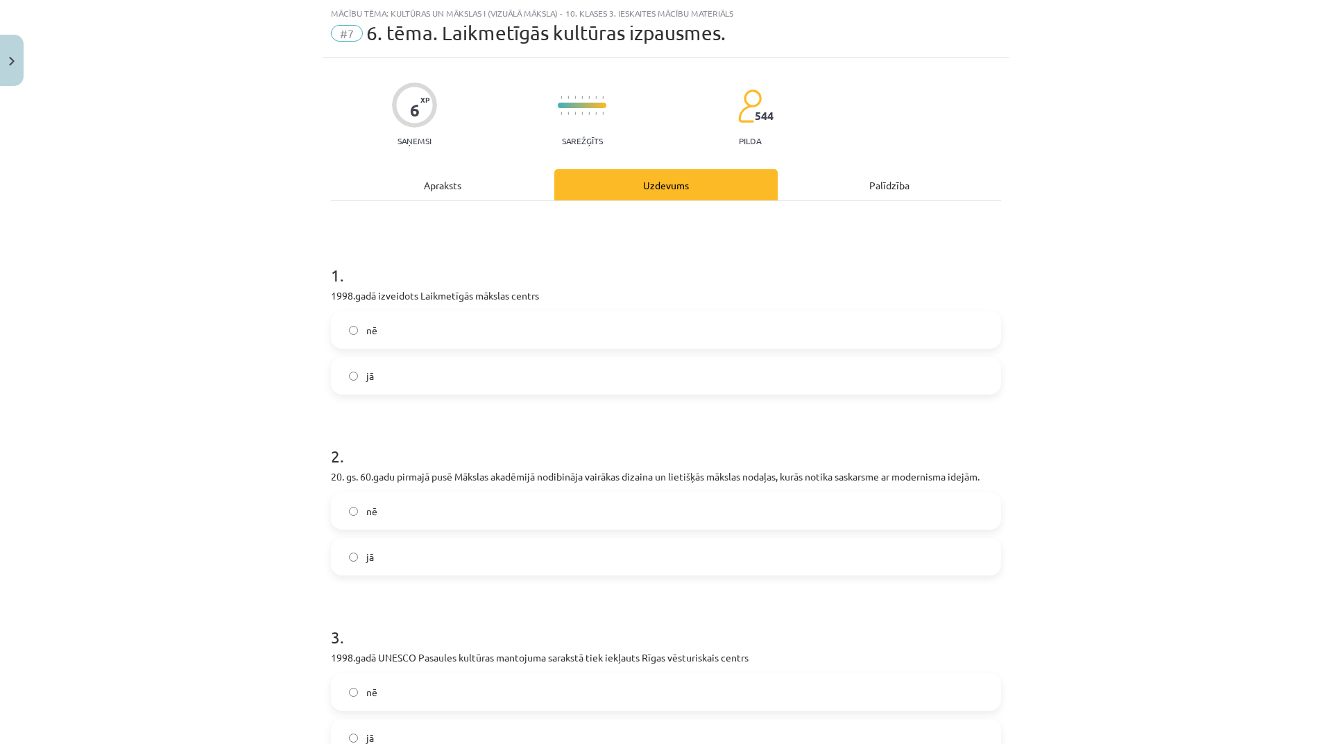
click at [416, 377] on label "jā" at bounding box center [665, 376] width 667 height 35
click at [576, 552] on label "jā" at bounding box center [665, 557] width 667 height 35
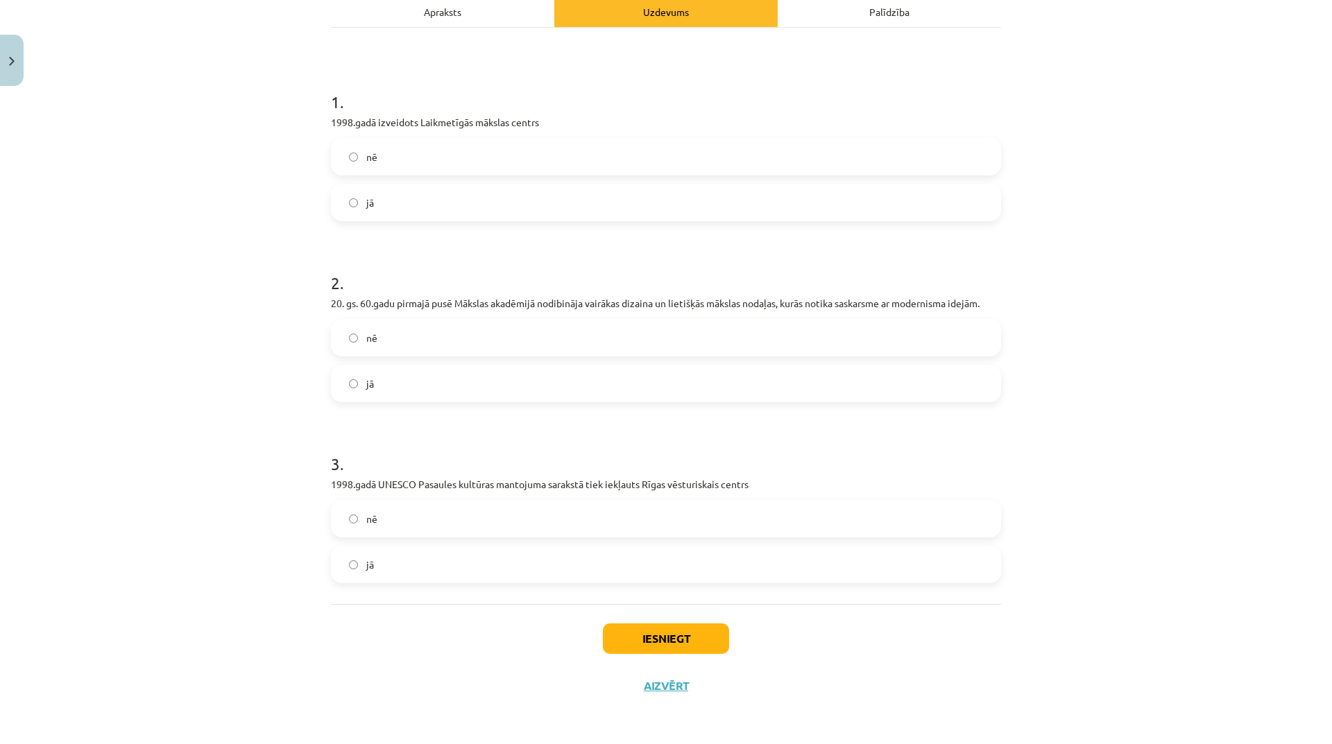
click at [543, 567] on label "jā" at bounding box center [665, 564] width 667 height 35
drag, startPoint x: 676, startPoint y: 632, endPoint x: 682, endPoint y: 633, distance: 7.0
click at [678, 633] on button "Iesniegt" at bounding box center [666, 639] width 126 height 31
click at [678, 646] on button "Iesniegt" at bounding box center [666, 639] width 126 height 31
click at [675, 638] on button "Iesniegt" at bounding box center [666, 639] width 126 height 31
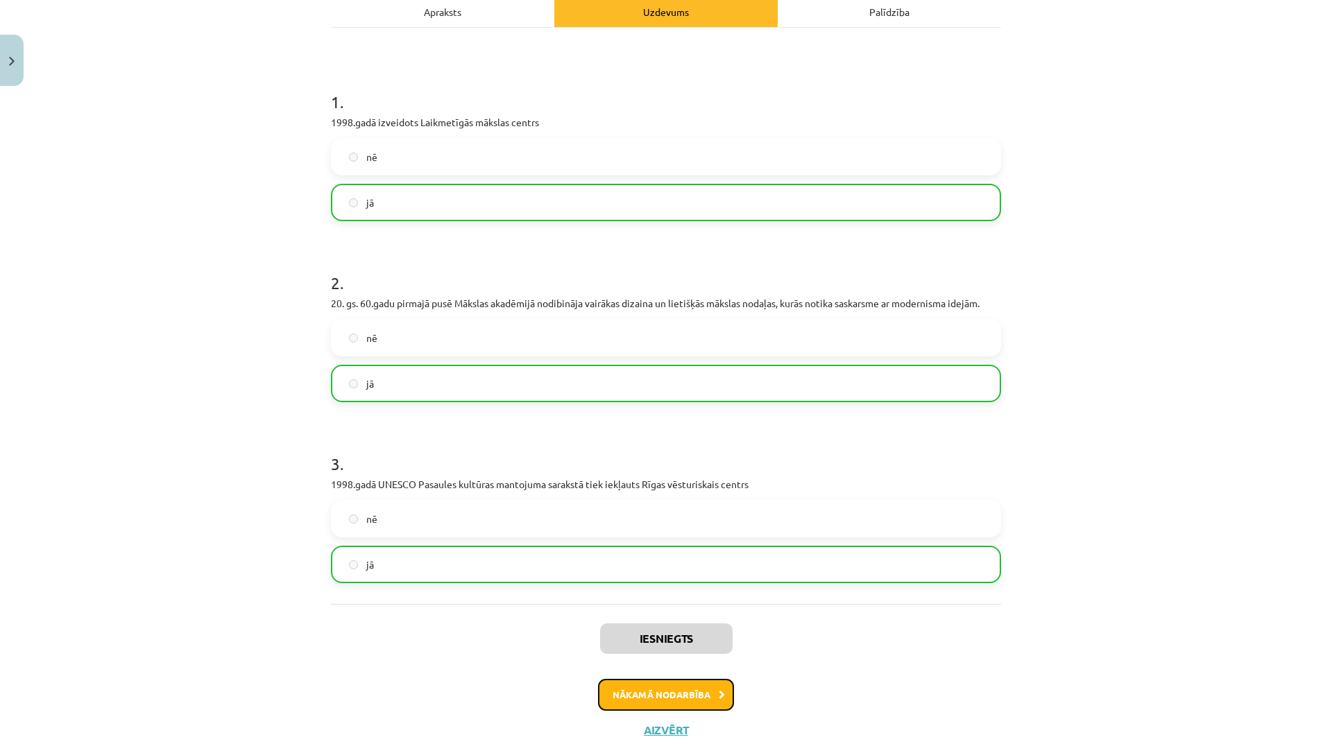
click at [689, 696] on button "Nākamā nodarbība" at bounding box center [666, 695] width 136 height 32
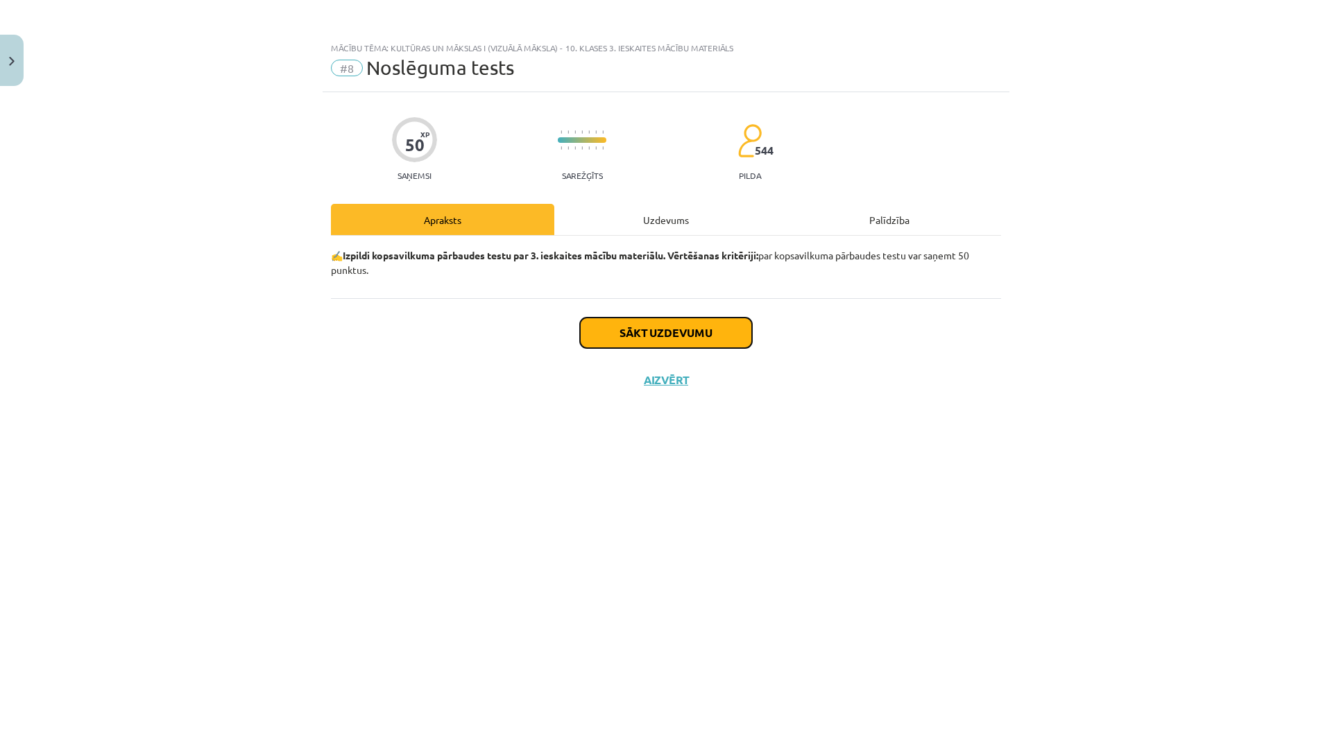
click at [694, 323] on button "Sākt uzdevumu" at bounding box center [666, 333] width 172 height 31
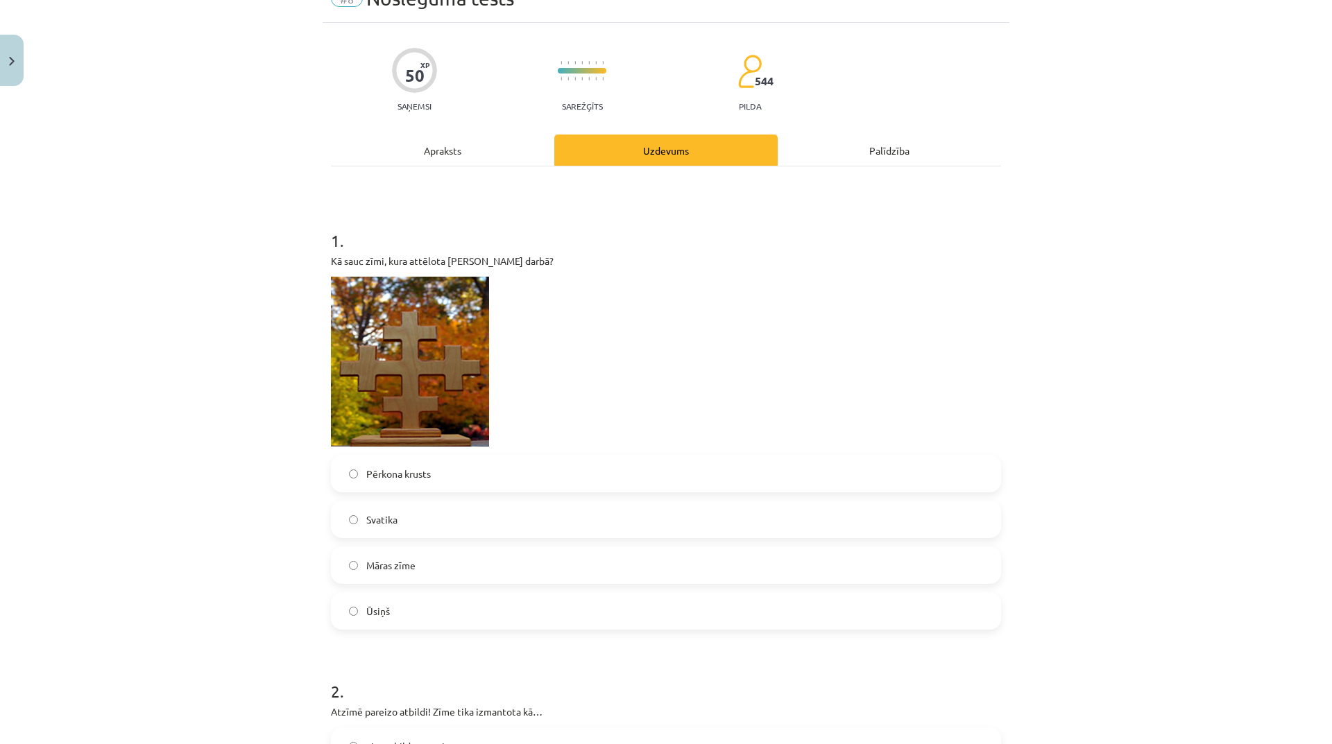
scroll to position [139, 0]
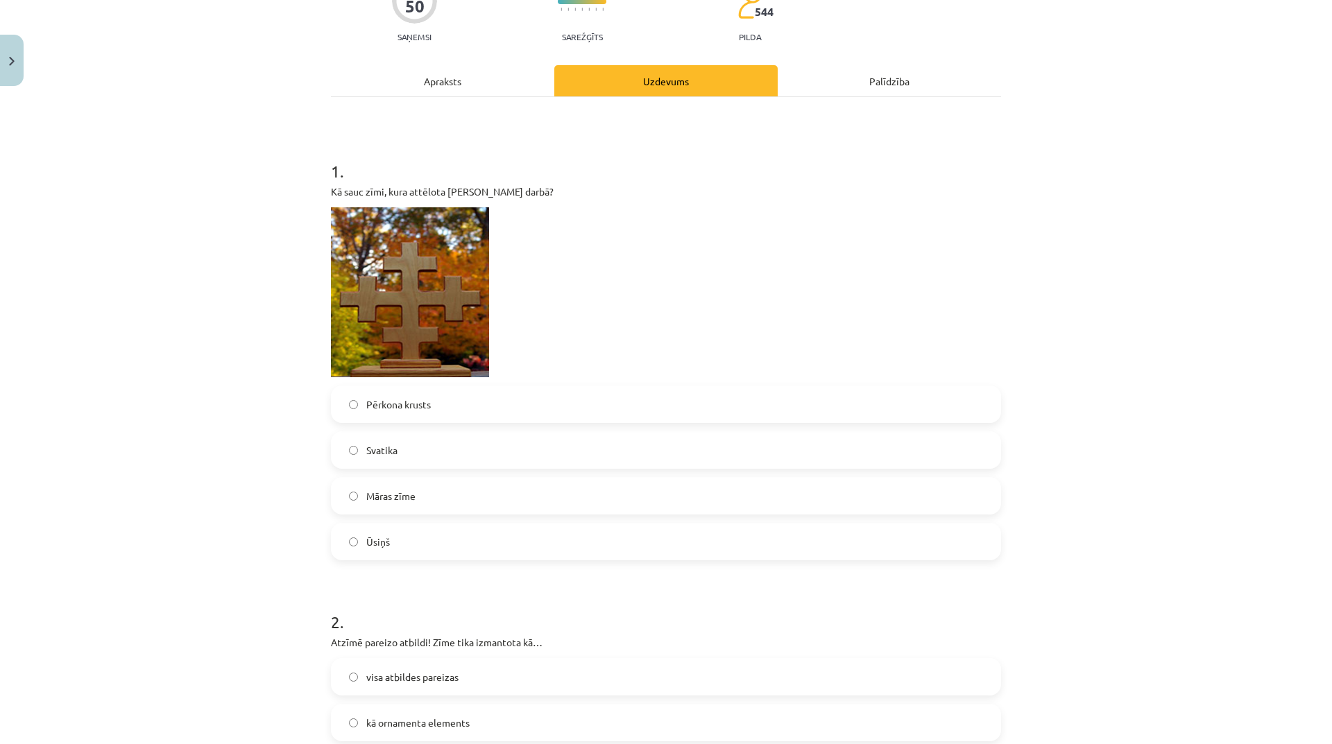
click at [414, 497] on label "Māras zīme" at bounding box center [665, 496] width 667 height 35
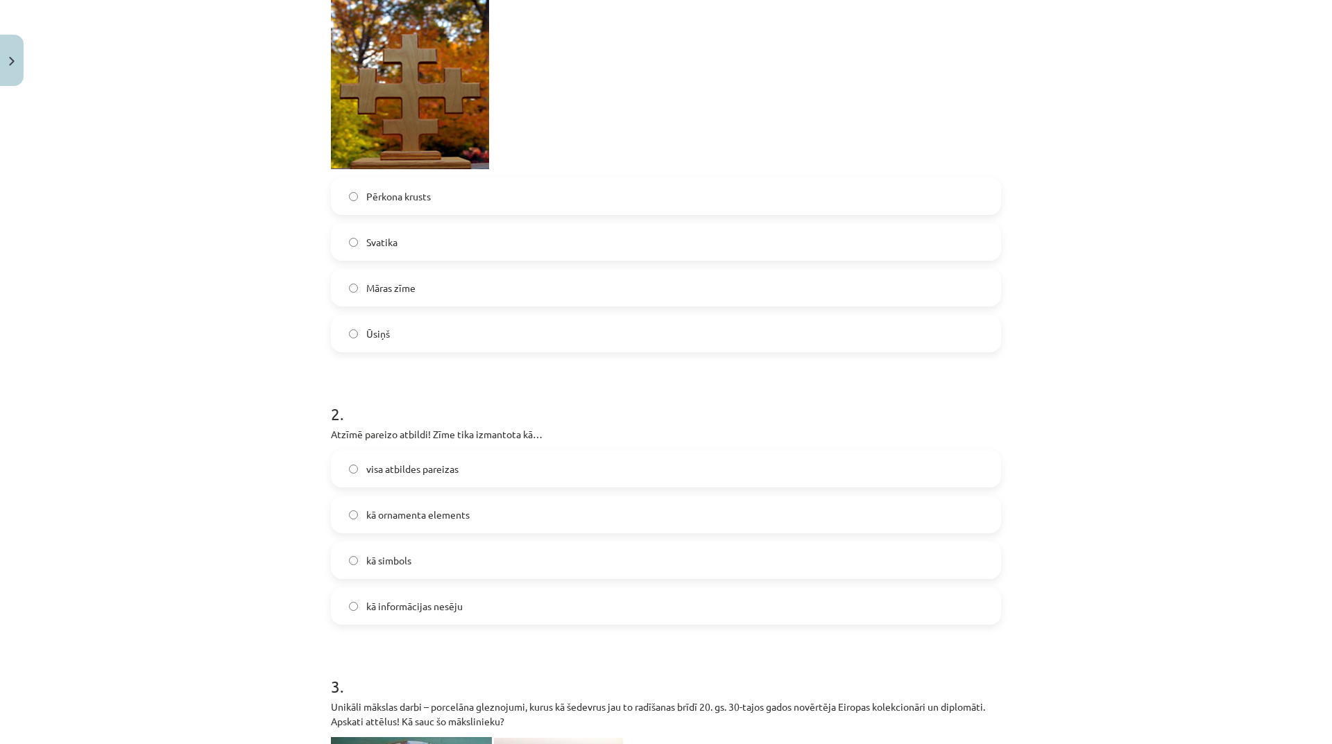
click at [467, 476] on label "visa atbildes pareizas" at bounding box center [665, 469] width 667 height 35
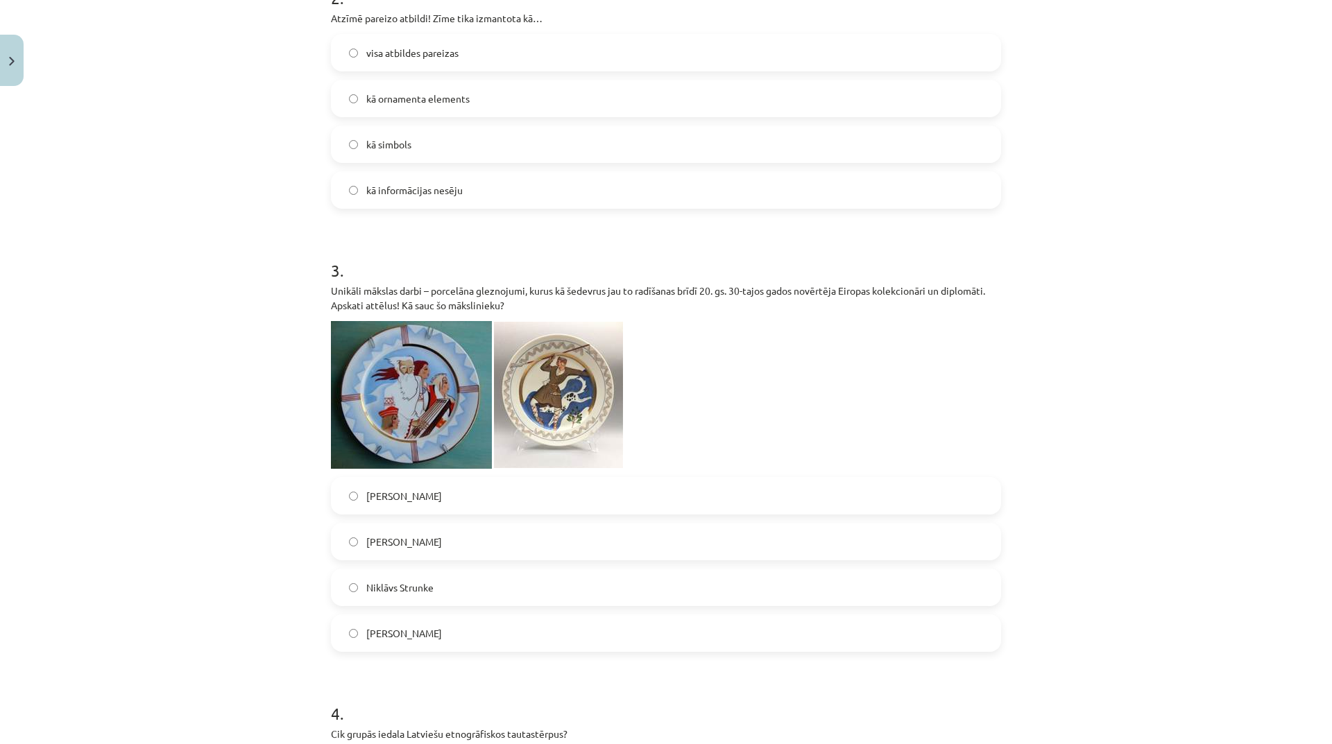
scroll to position [832, 0]
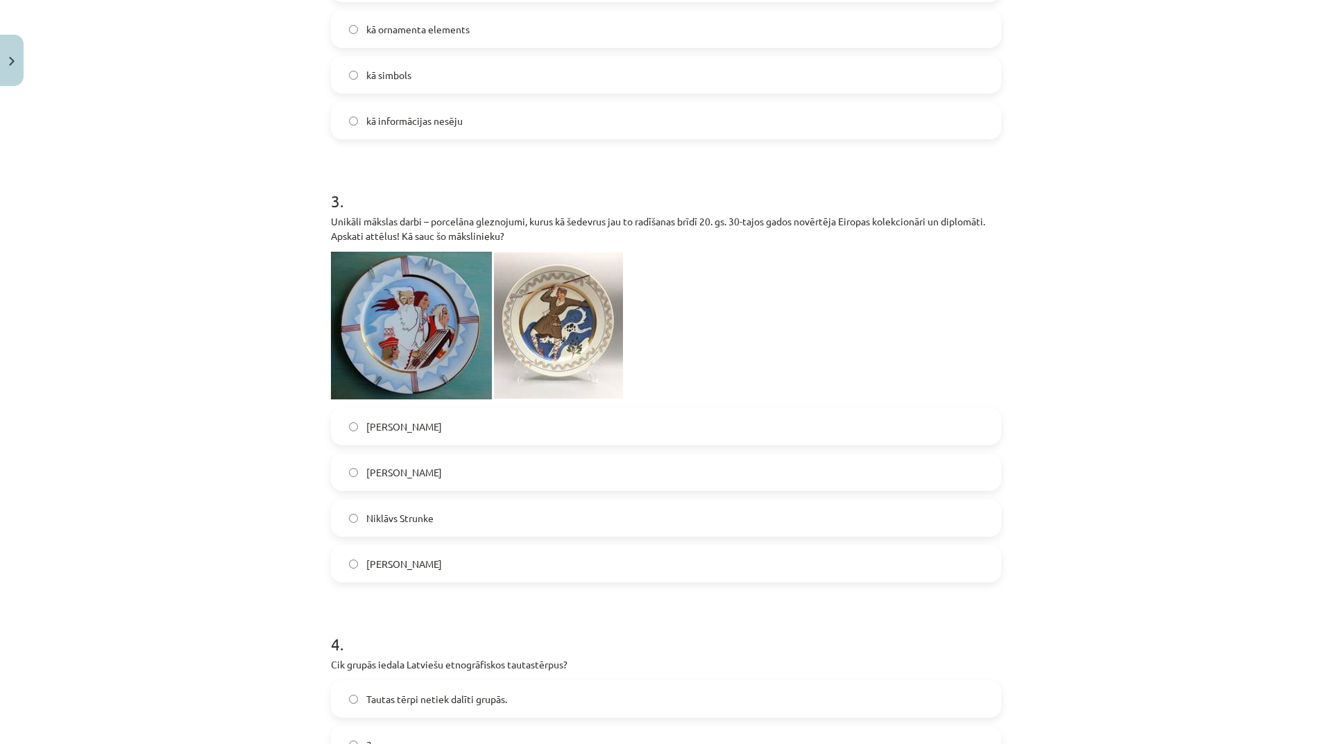
click at [509, 484] on label "Ansis Cīrulis" at bounding box center [665, 472] width 667 height 35
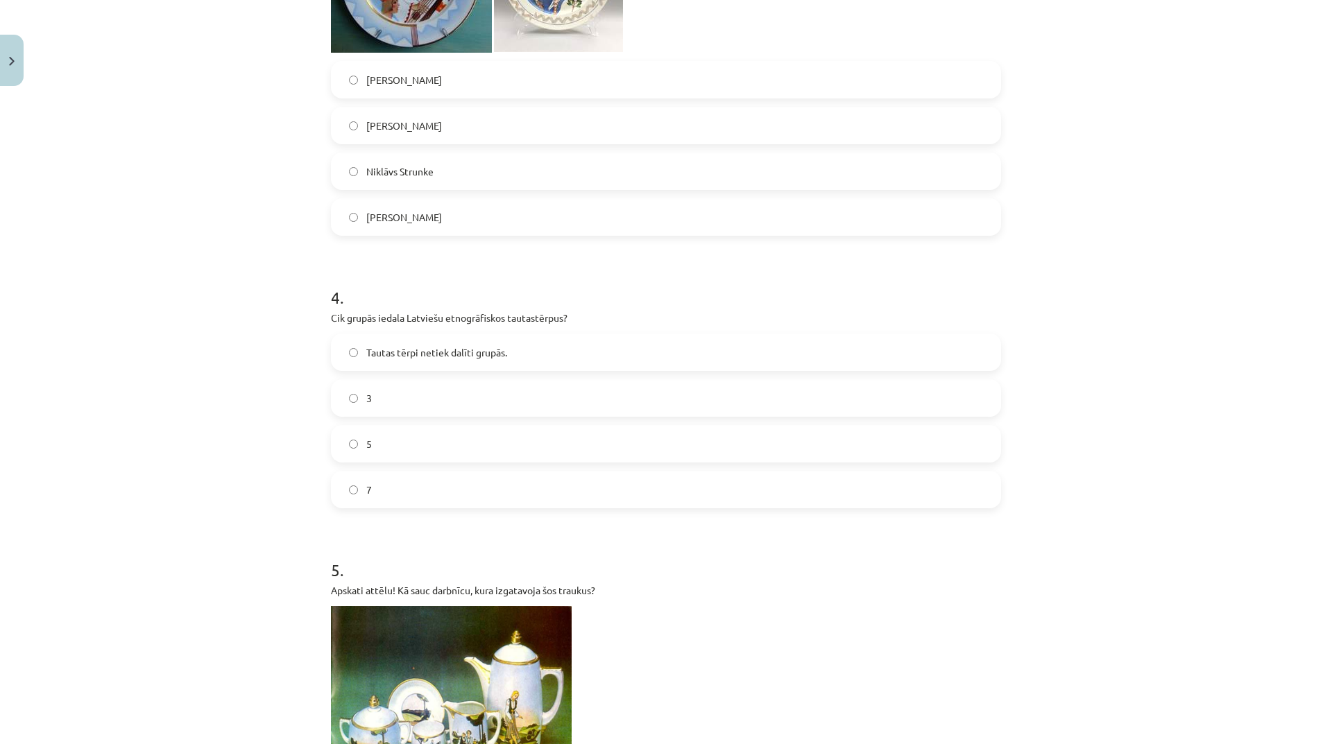
click at [567, 438] on label "5" at bounding box center [665, 444] width 667 height 35
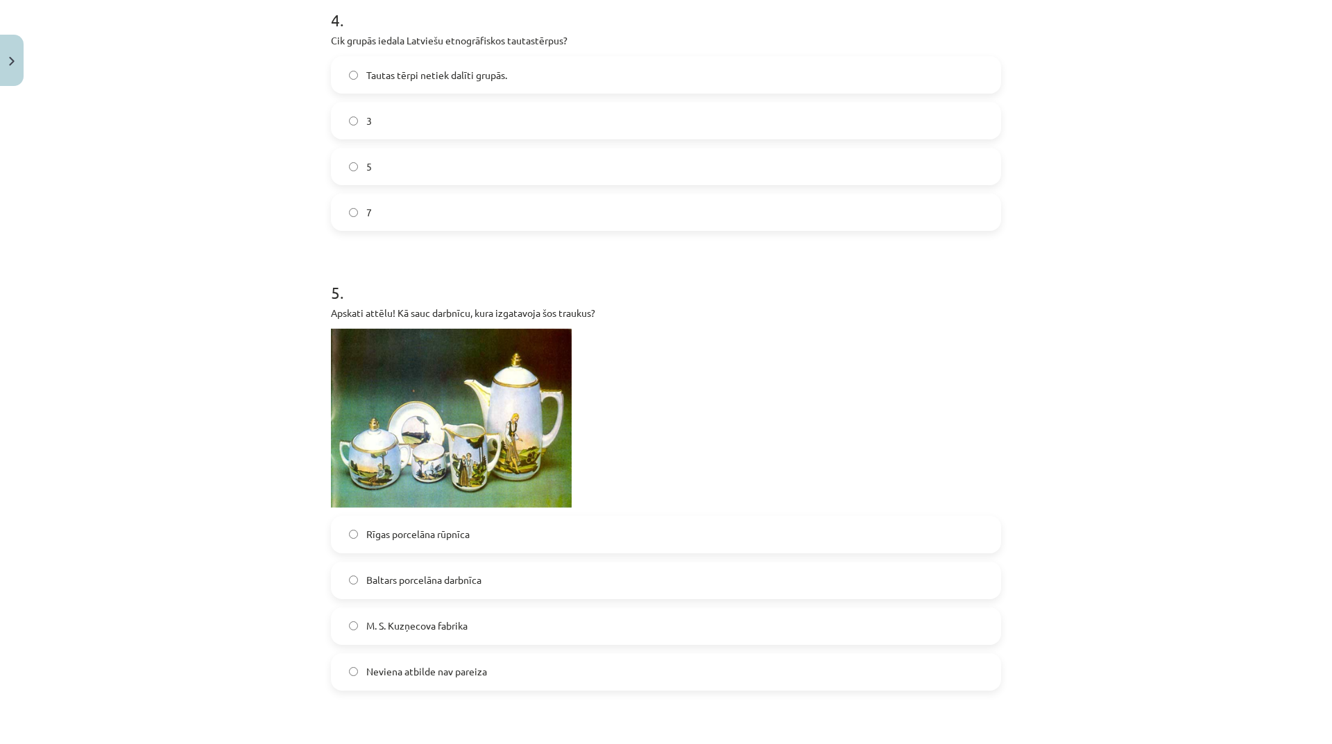
scroll to position [1526, 0]
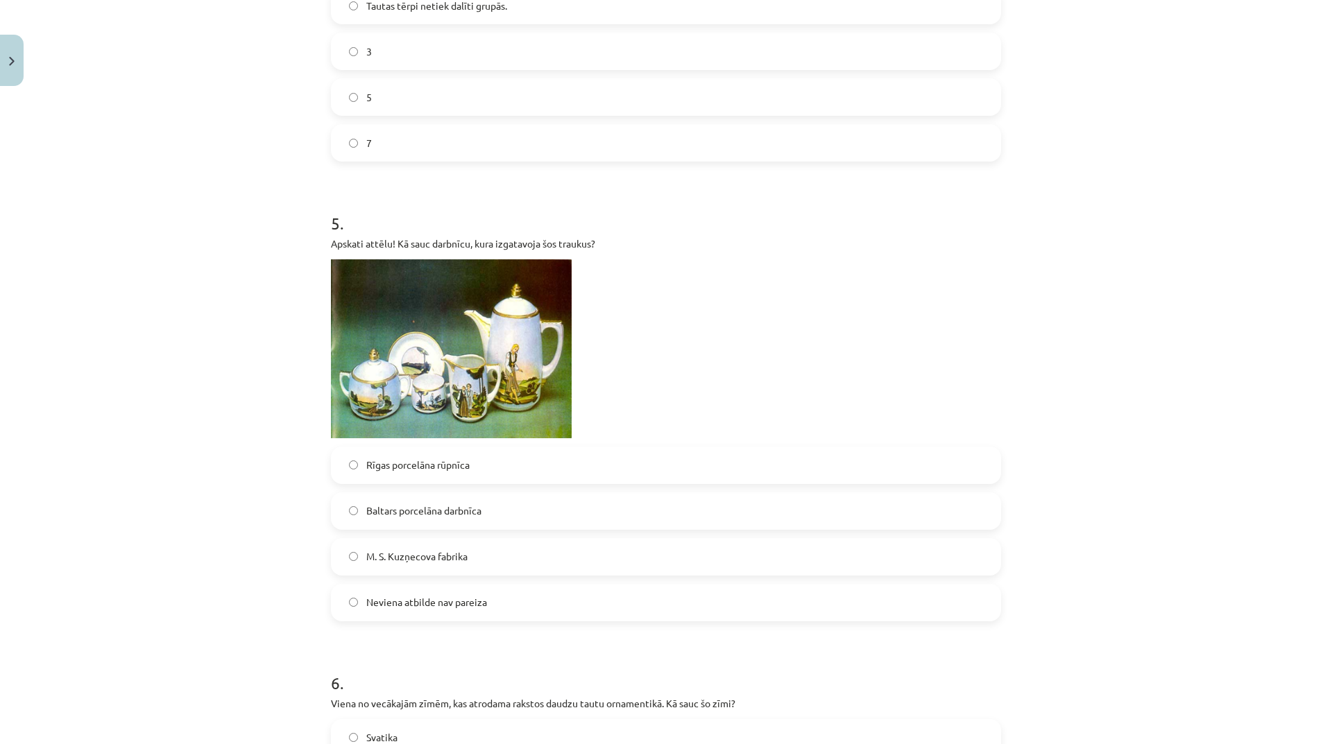
click at [517, 561] on label "M. S. Kuzņecova fabrika" at bounding box center [665, 557] width 667 height 35
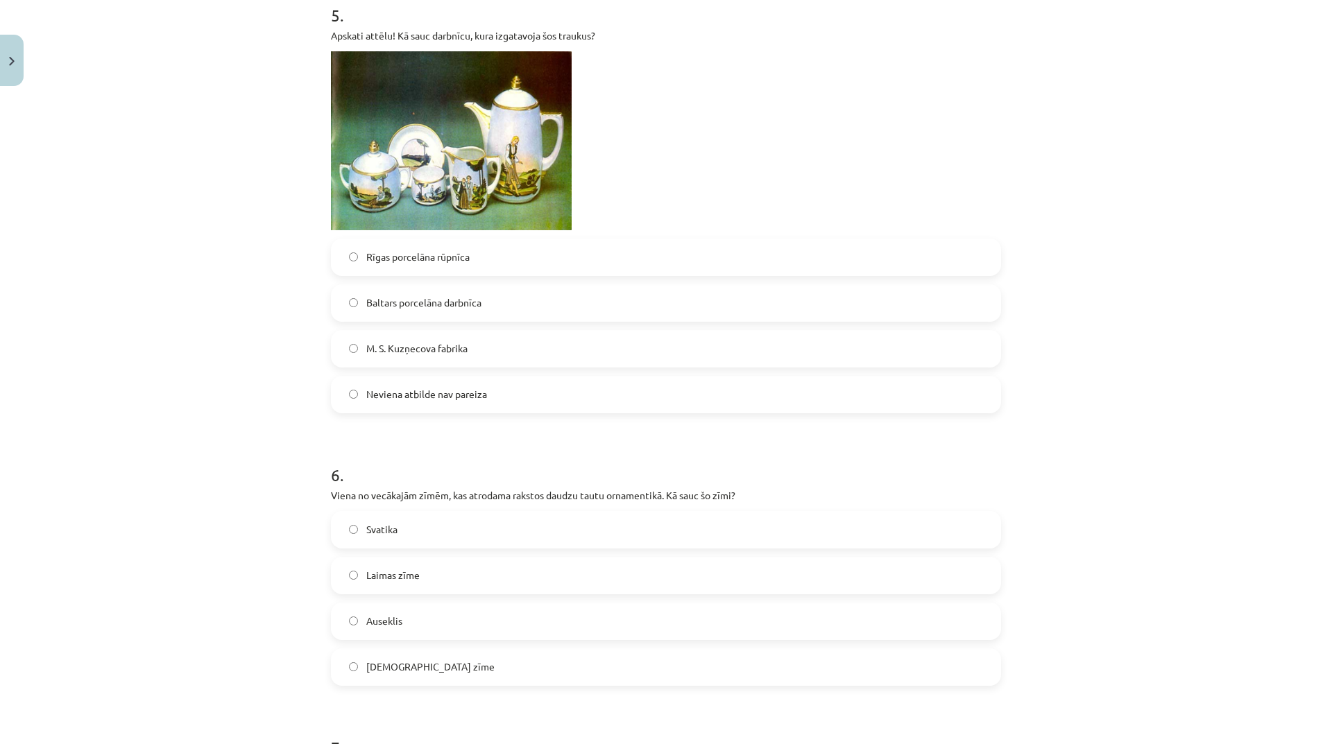
scroll to position [1942, 0]
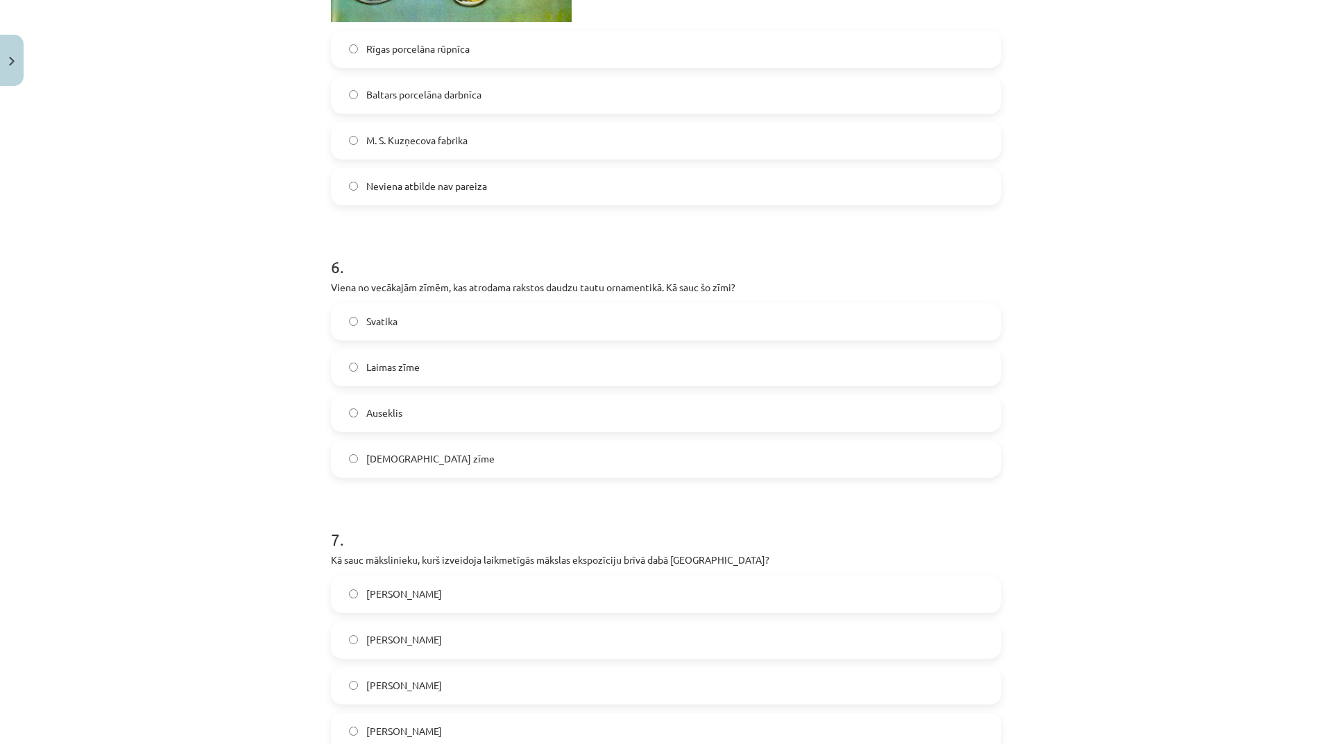
click at [442, 467] on label "Dieva zīme" at bounding box center [665, 459] width 667 height 35
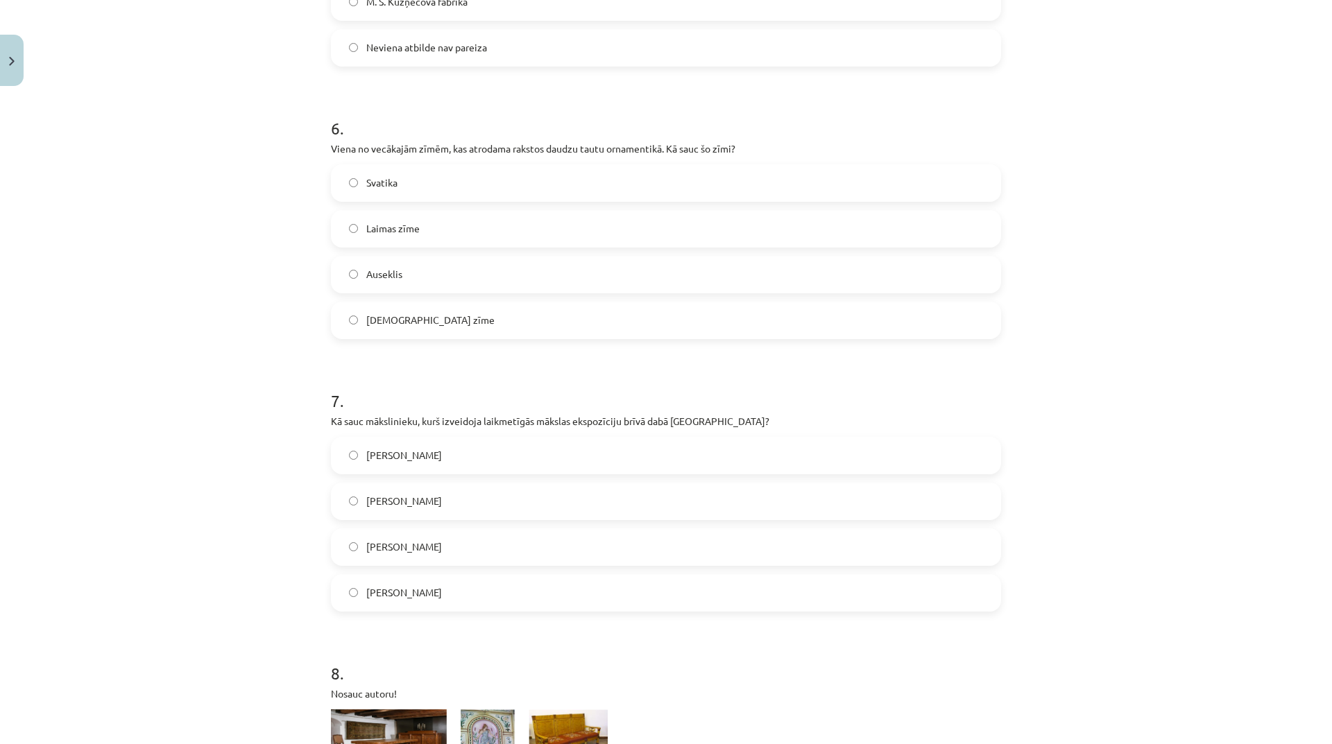
click at [495, 452] on label "Ojārs Feldbergs" at bounding box center [665, 455] width 667 height 35
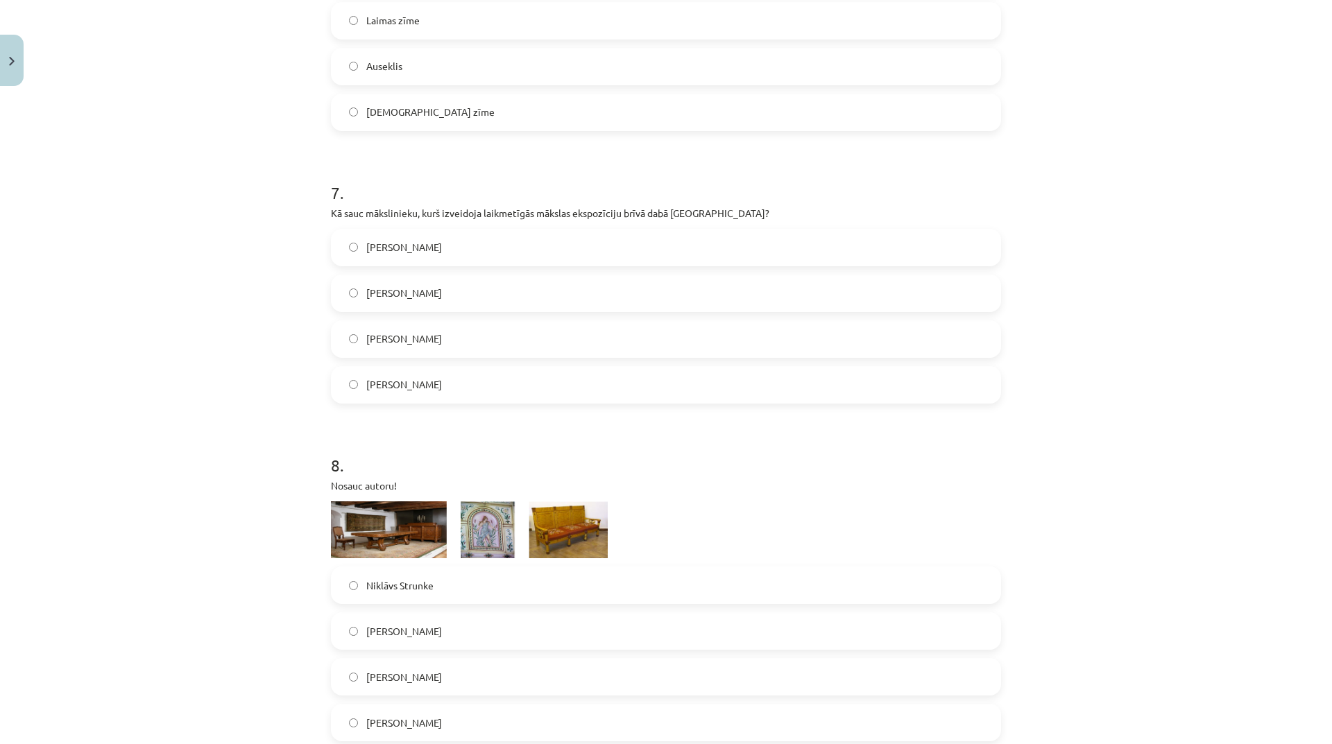
scroll to position [2427, 0]
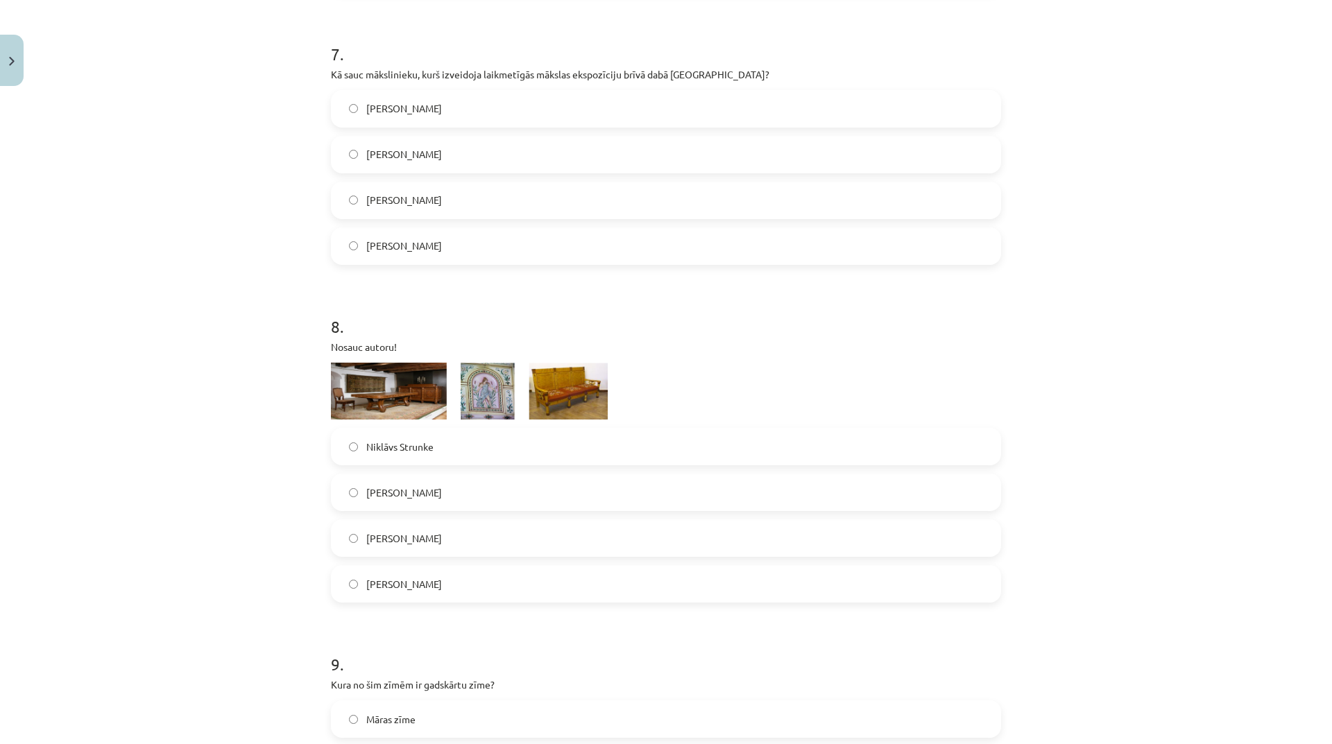
click at [406, 591] on span "Ansis Cīrulis" at bounding box center [404, 584] width 76 height 15
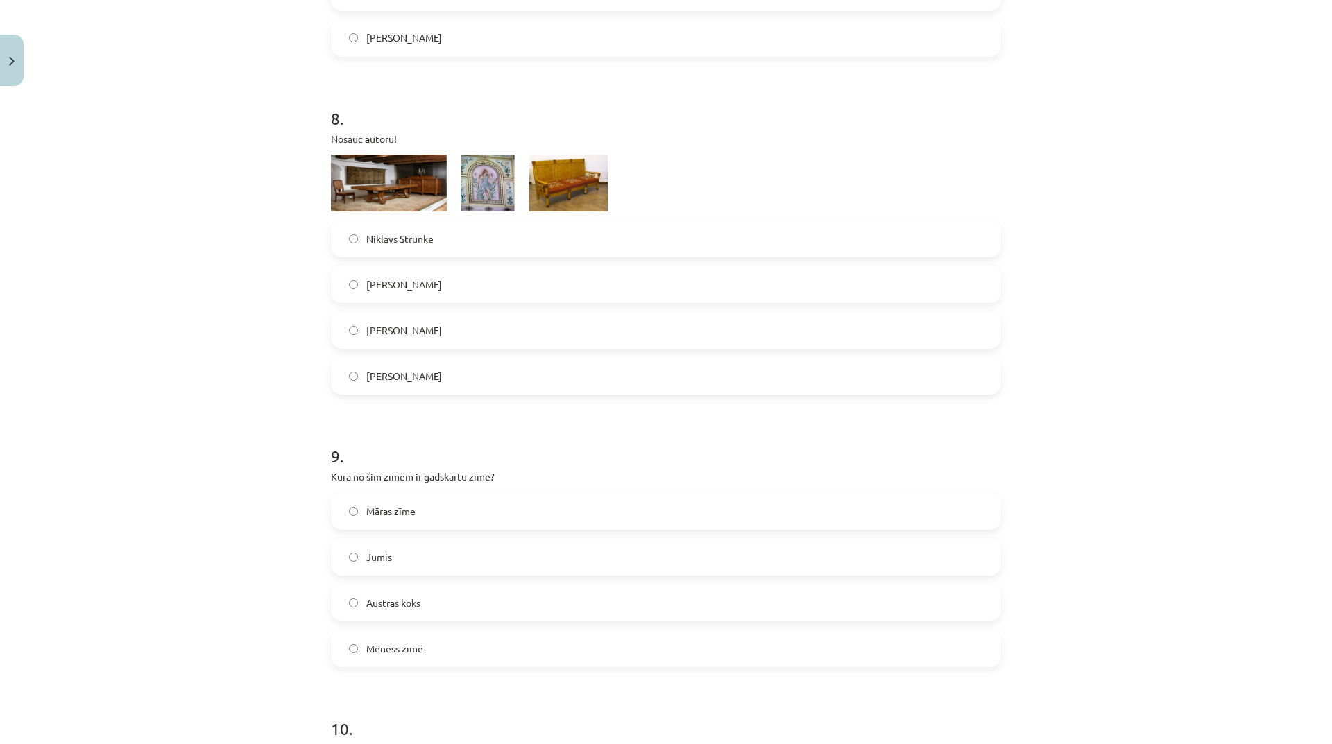
scroll to position [2705, 0]
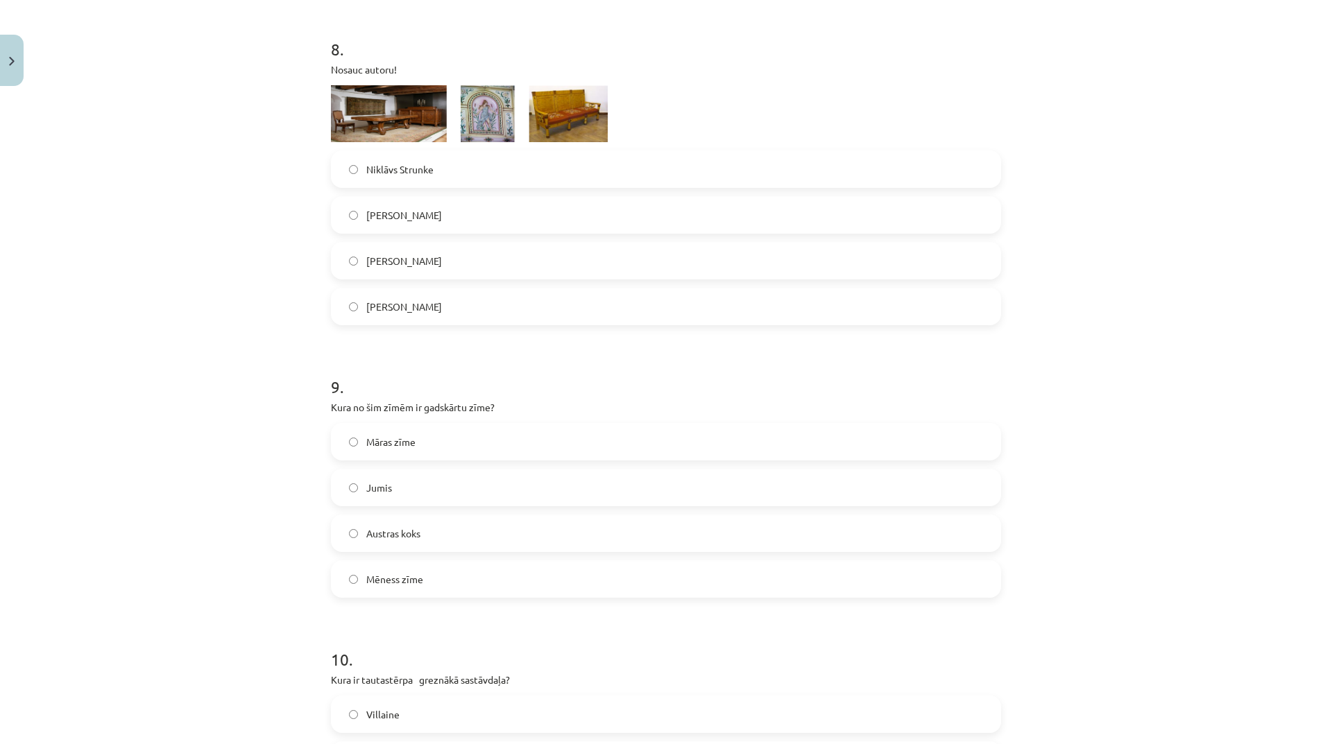
click at [444, 487] on label "Jumis" at bounding box center [665, 487] width 667 height 35
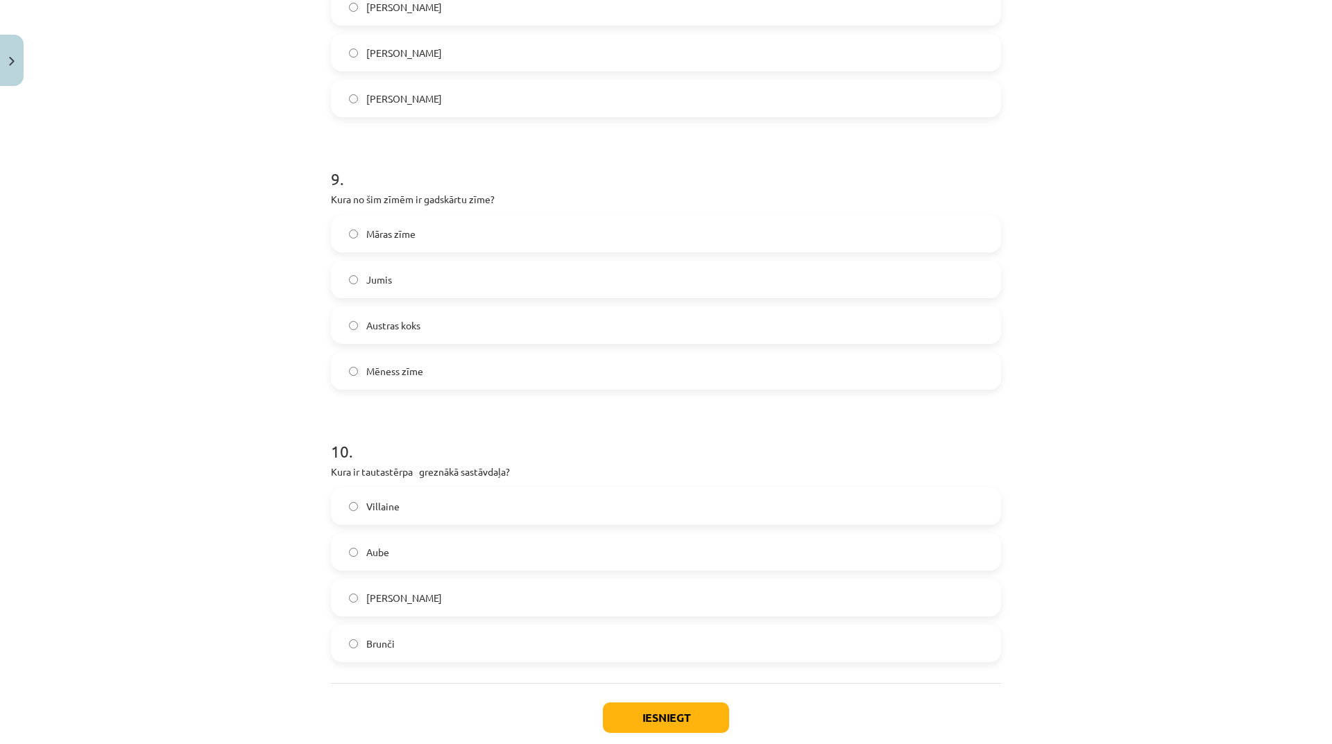
scroll to position [2982, 0]
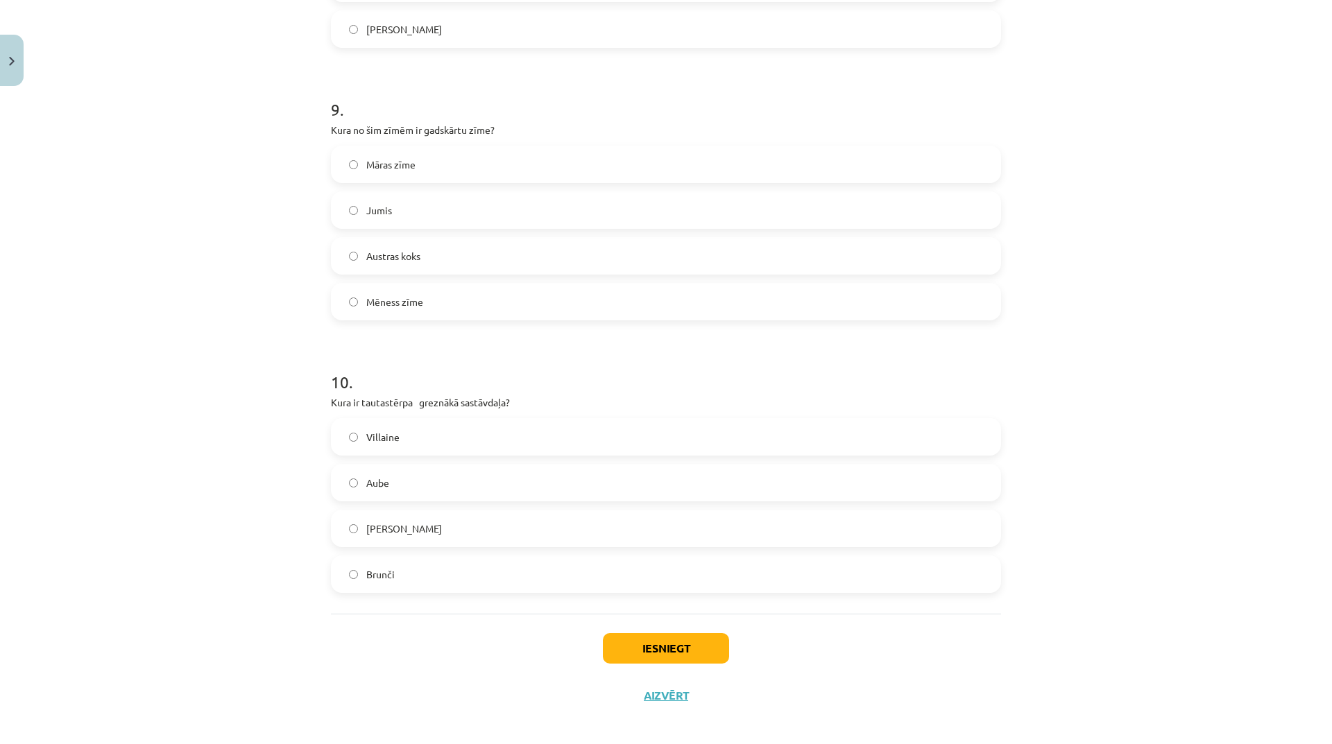
click at [415, 534] on label "Josta" at bounding box center [665, 528] width 667 height 35
click at [651, 645] on button "Iesniegt" at bounding box center [666, 648] width 126 height 31
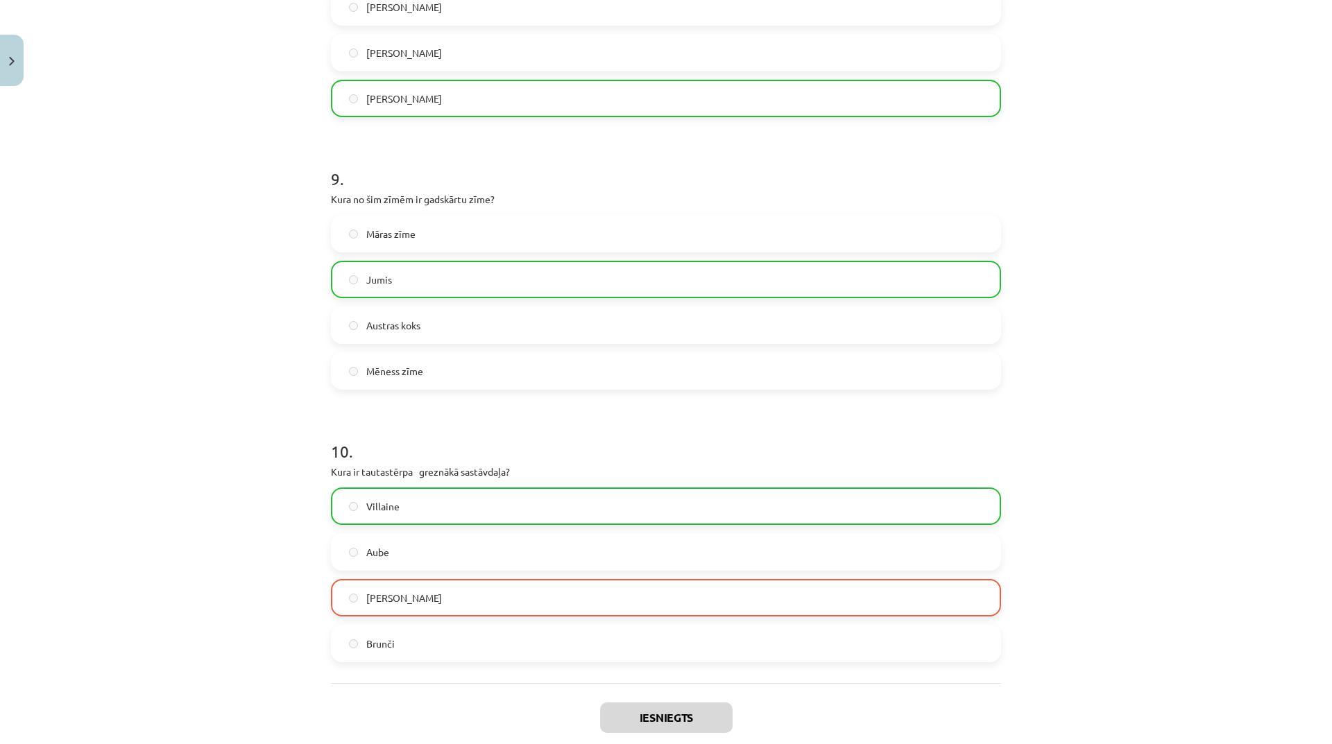
scroll to position [3036, 0]
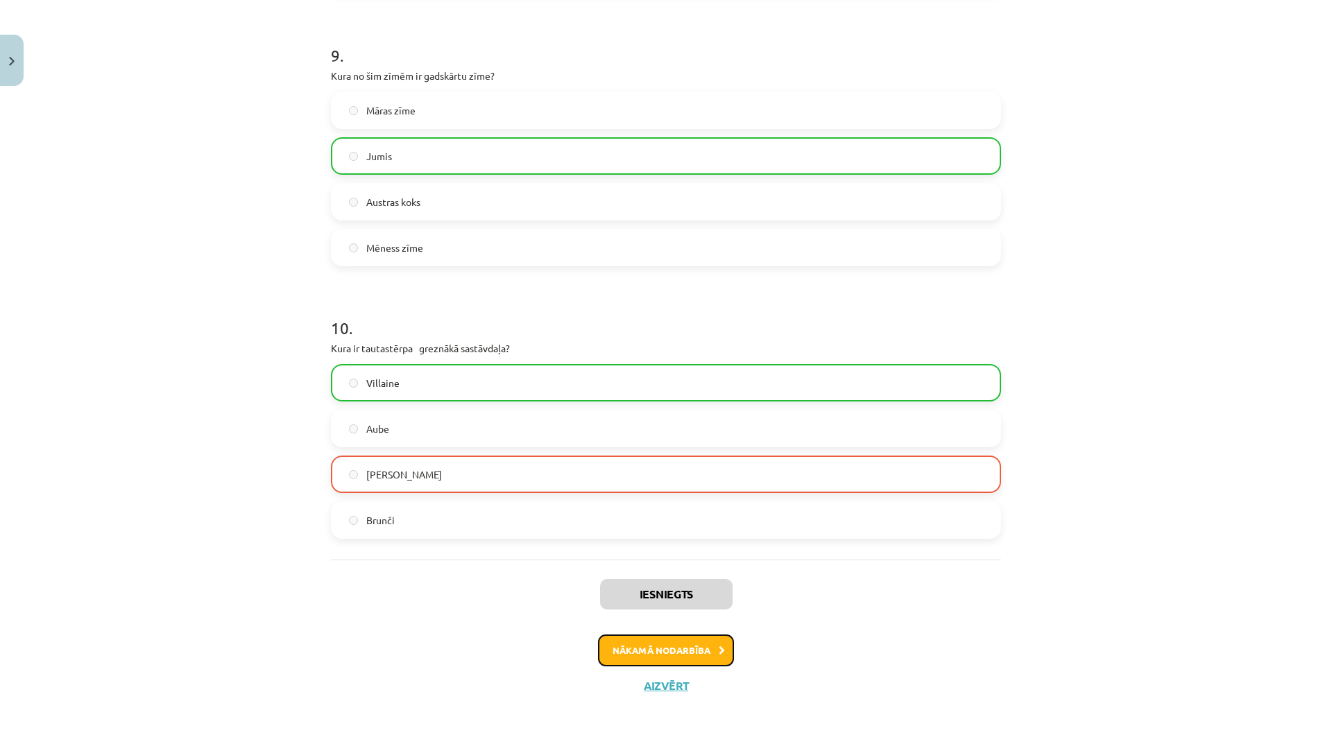
click at [696, 657] on button "Nākamā nodarbība" at bounding box center [666, 651] width 136 height 32
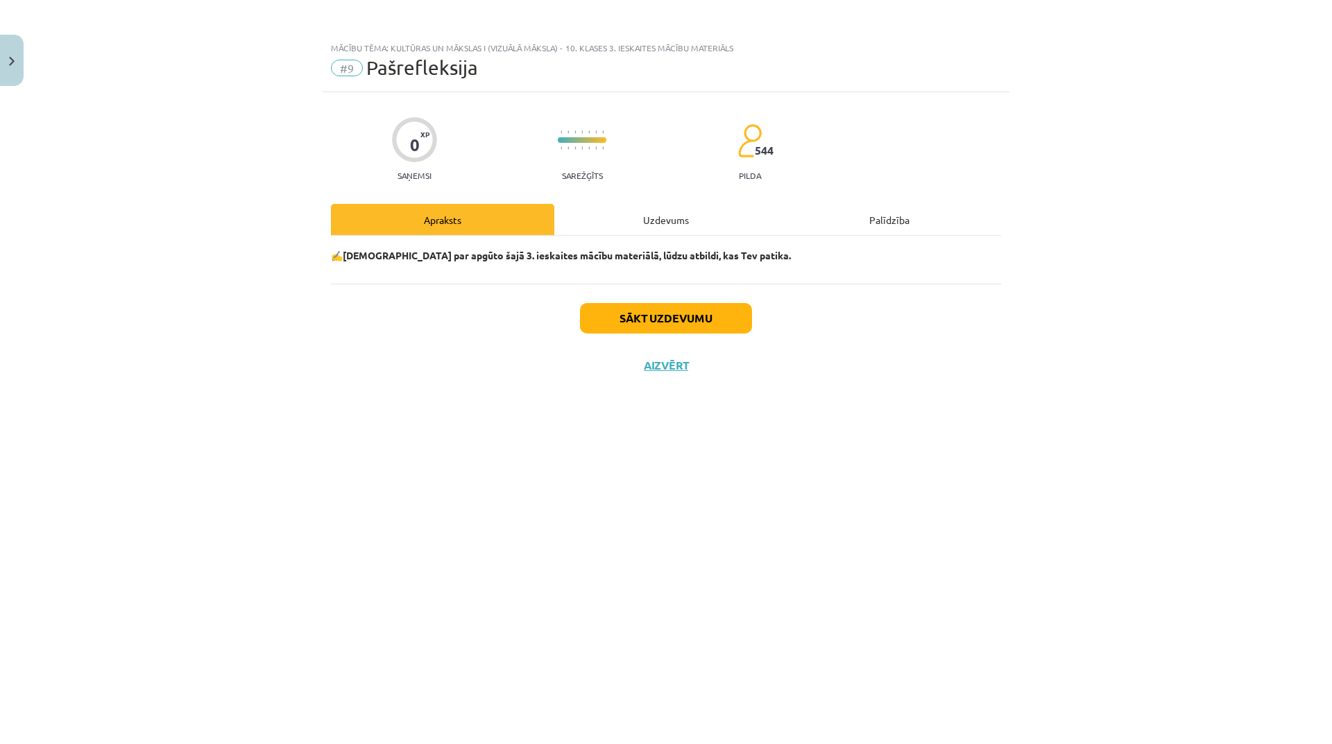
scroll to position [0, 0]
click at [719, 321] on button "Sākt uzdevumu" at bounding box center [666, 318] width 172 height 31
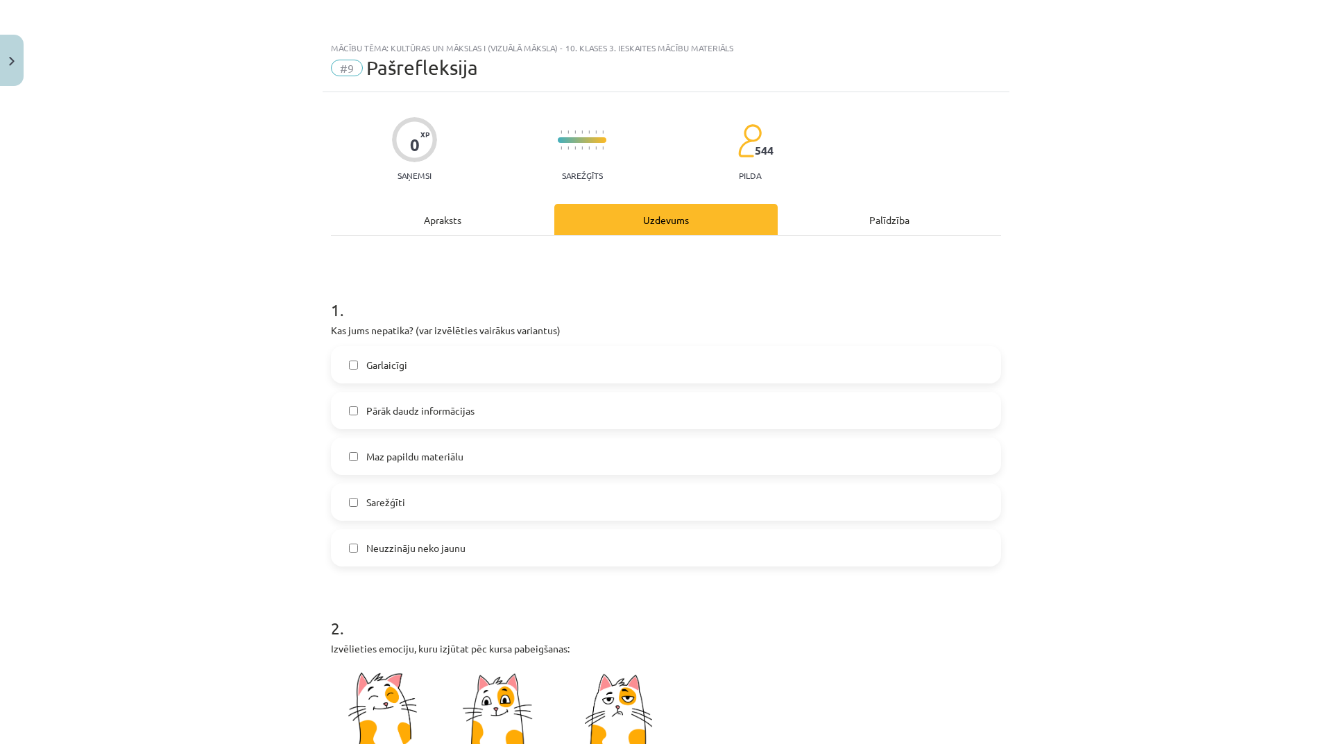
click at [418, 504] on label "Sarežģīti" at bounding box center [665, 502] width 667 height 35
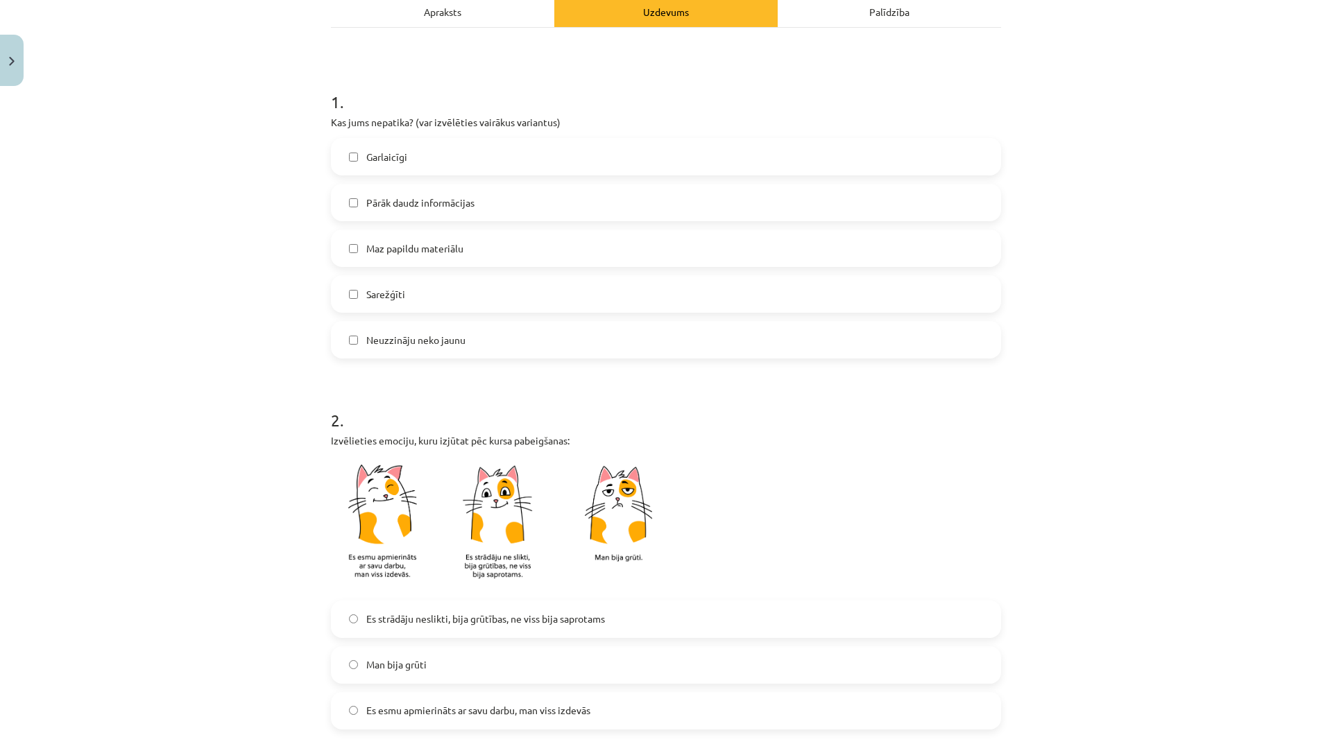
click at [360, 513] on img at bounding box center [504, 524] width 347 height 136
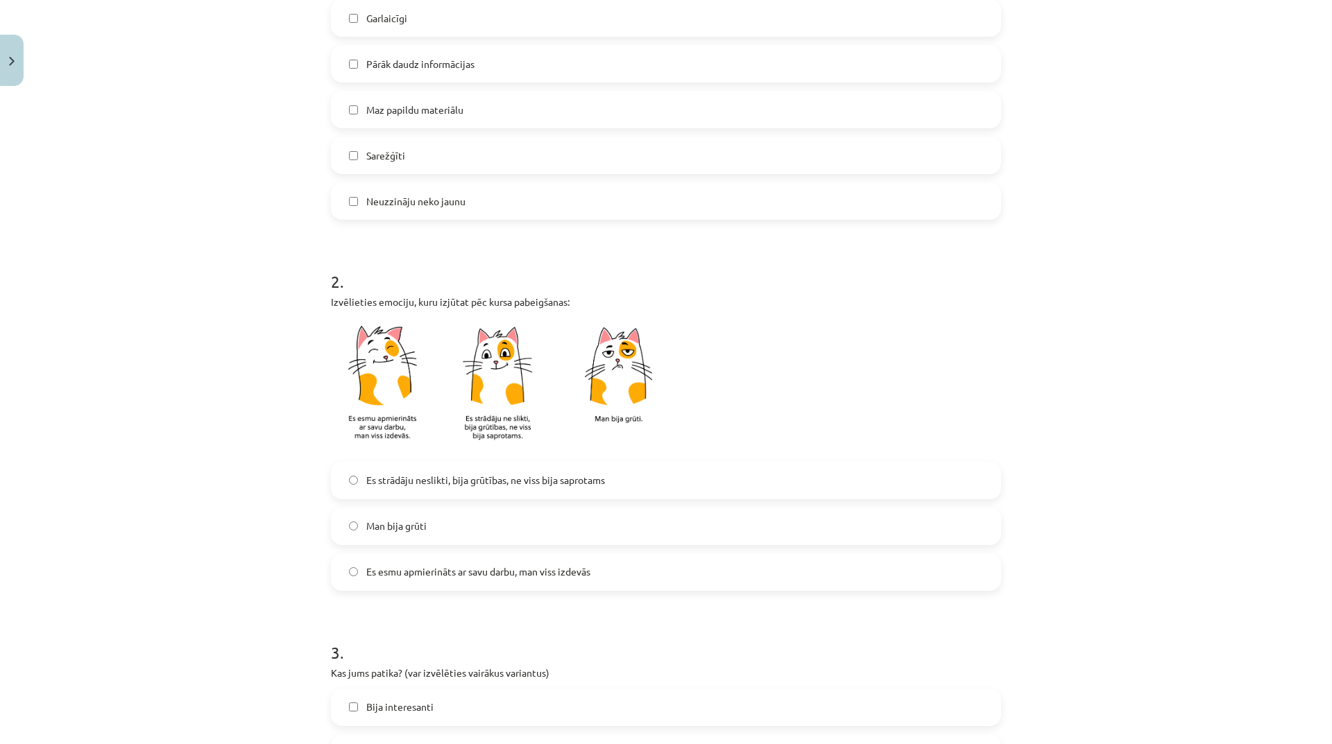
click at [567, 486] on span "Es strādāju neslikti, bija grūtības, ne viss bija saprotams" at bounding box center [485, 480] width 239 height 15
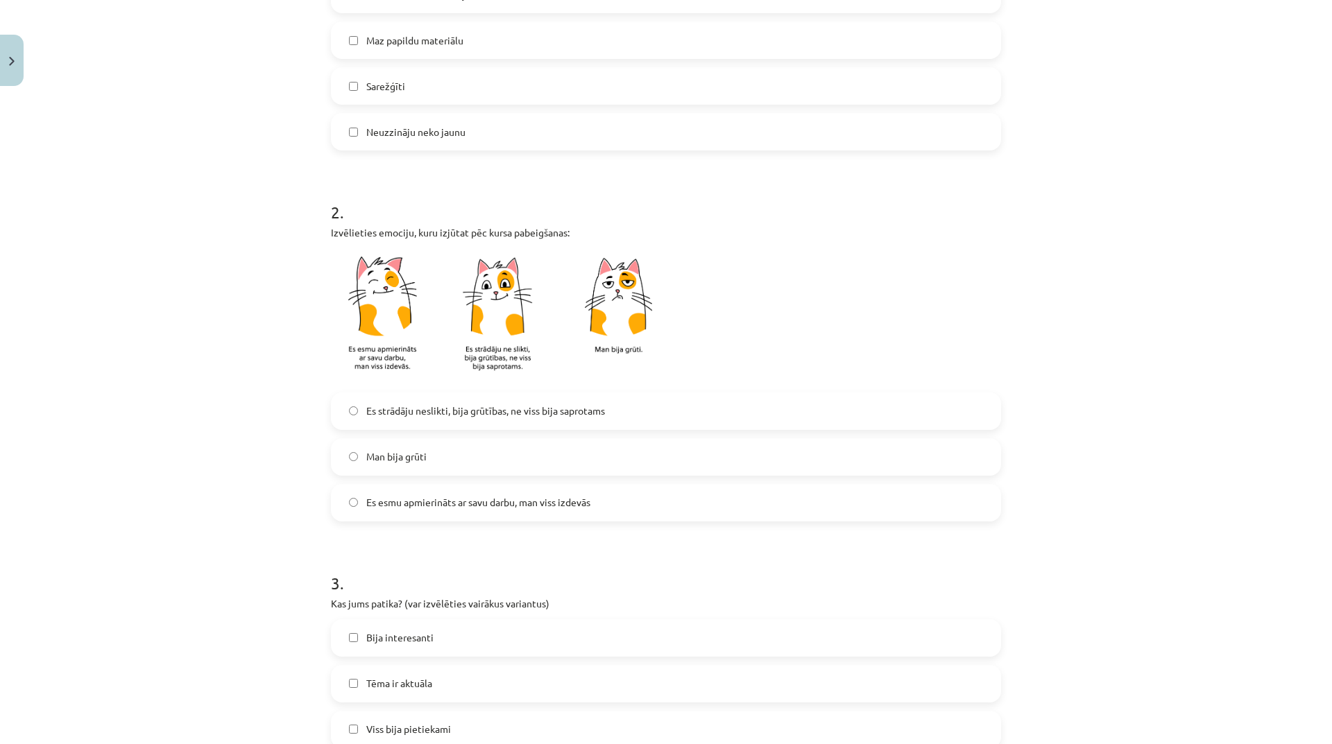
scroll to position [485, 0]
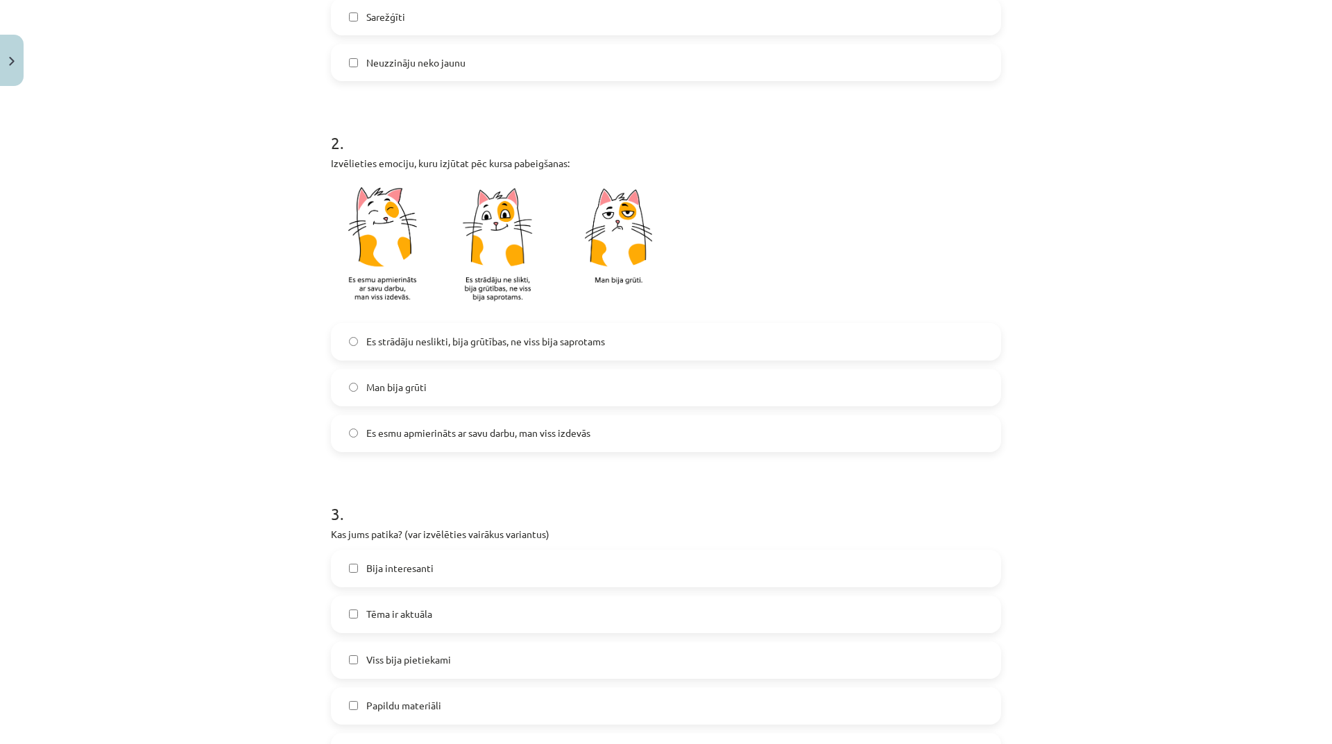
click at [418, 442] on label "Es esmu apmierināts ar savu darbu, man viss izdevās" at bounding box center [665, 433] width 667 height 35
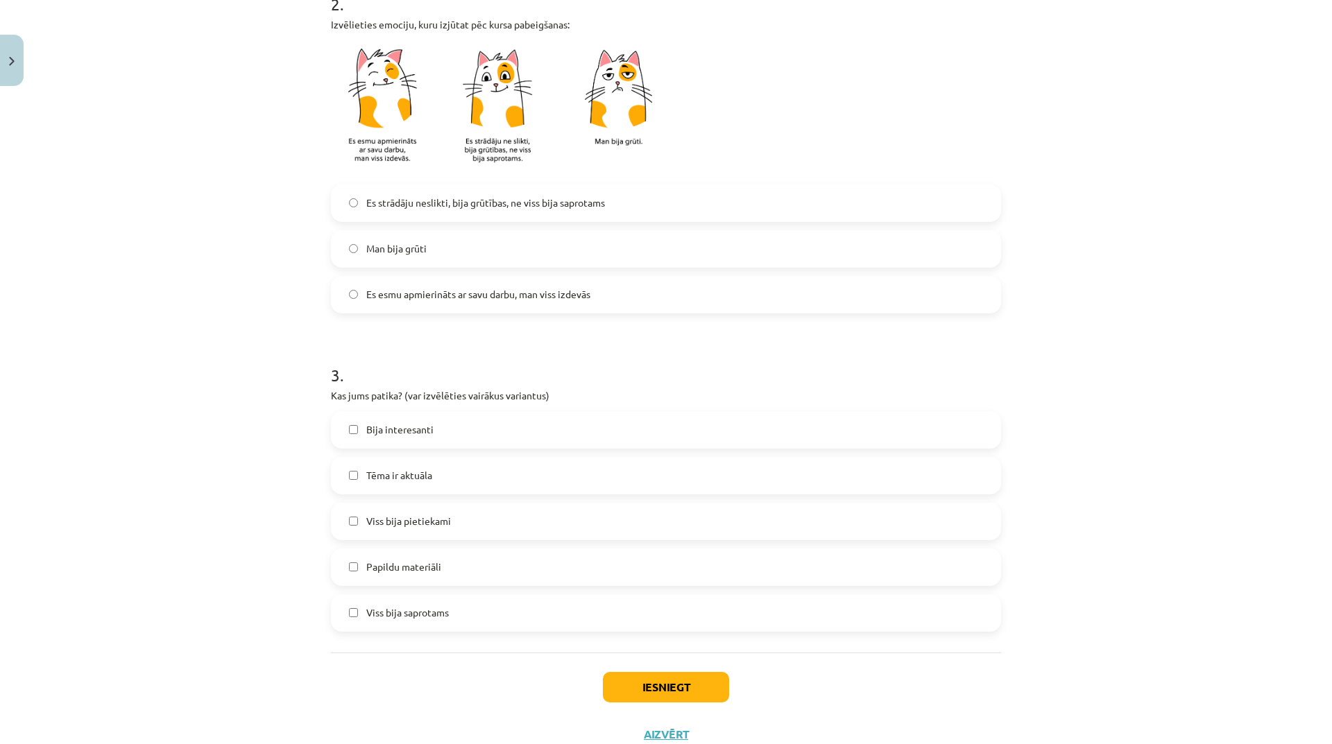
click at [420, 442] on label "Bija interesanti" at bounding box center [665, 430] width 667 height 35
click at [401, 471] on span "Tēma ir aktuāla" at bounding box center [399, 475] width 66 height 15
click at [535, 526] on label "Viss bija pietiekami" at bounding box center [665, 521] width 667 height 35
click at [672, 688] on button "Iesniegt" at bounding box center [666, 687] width 126 height 31
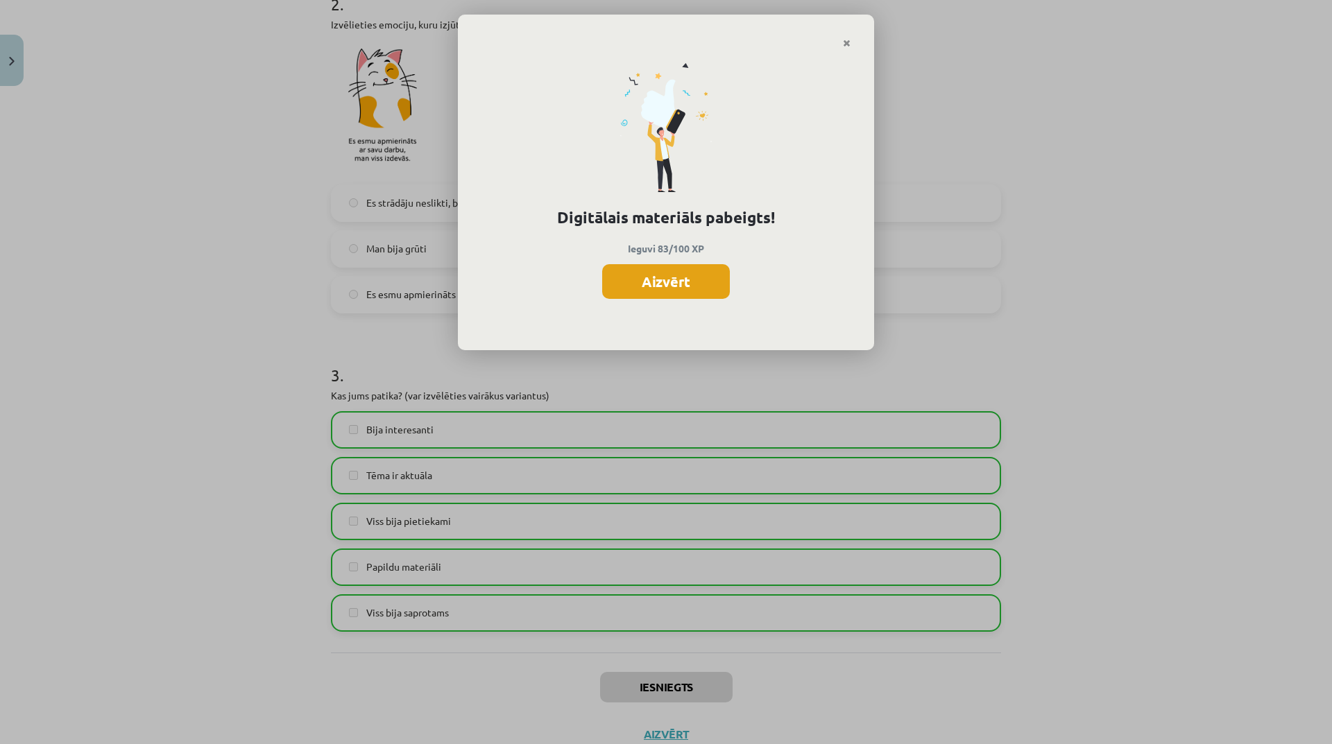
click at [671, 274] on button "Aizvērt" at bounding box center [666, 281] width 128 height 35
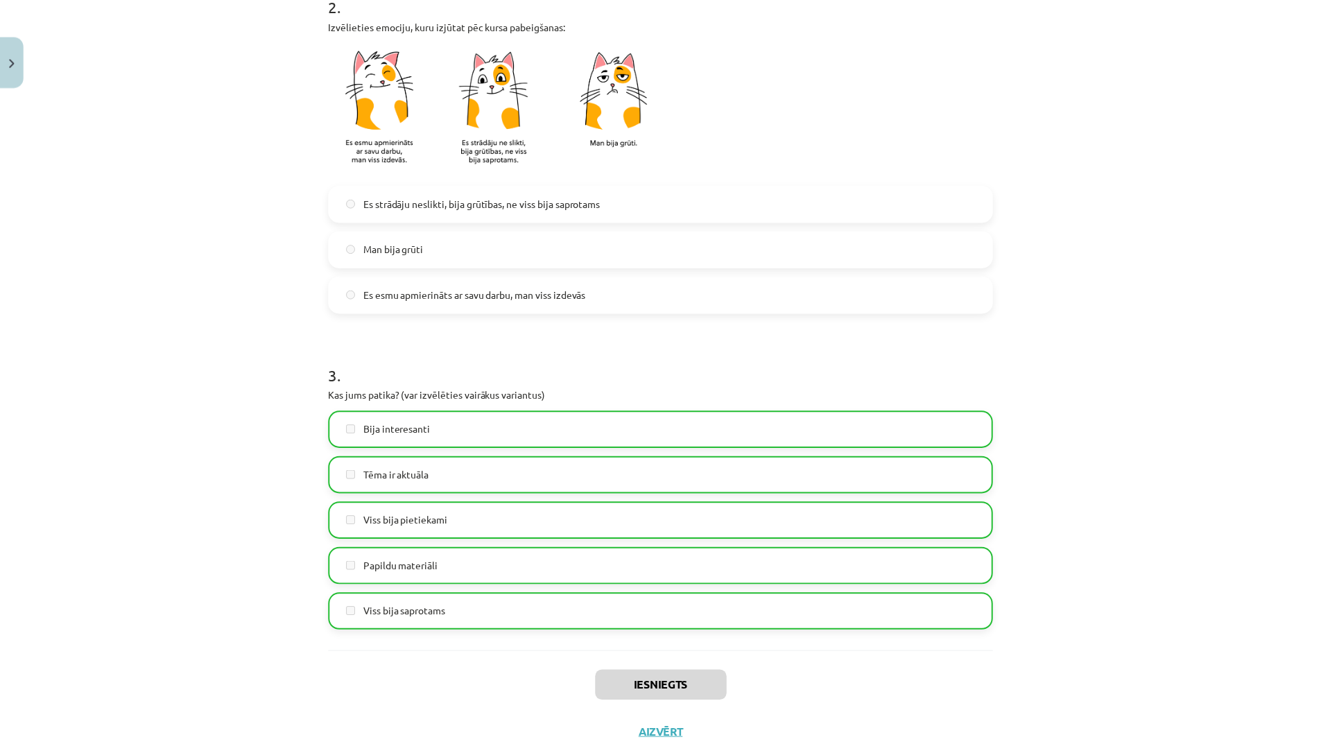
scroll to position [673, 0]
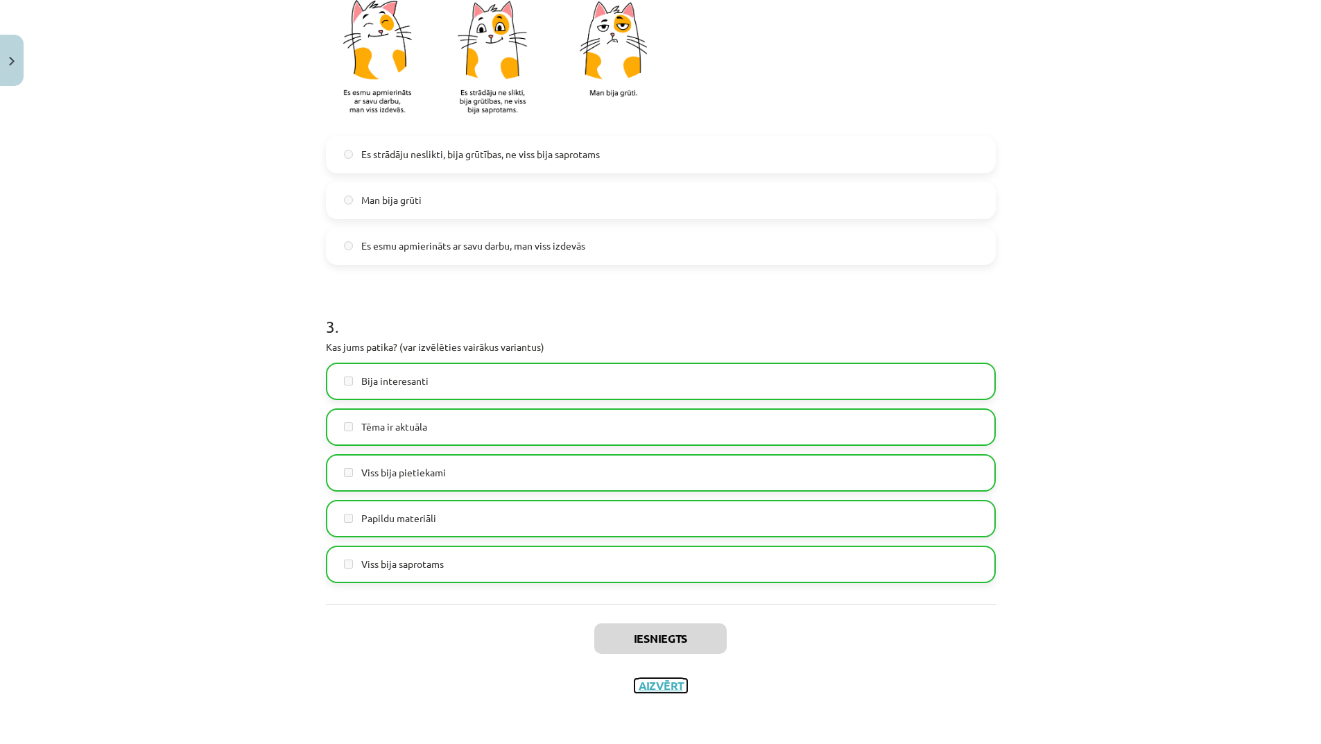
click at [659, 684] on button "Aizvērt" at bounding box center [661, 686] width 53 height 14
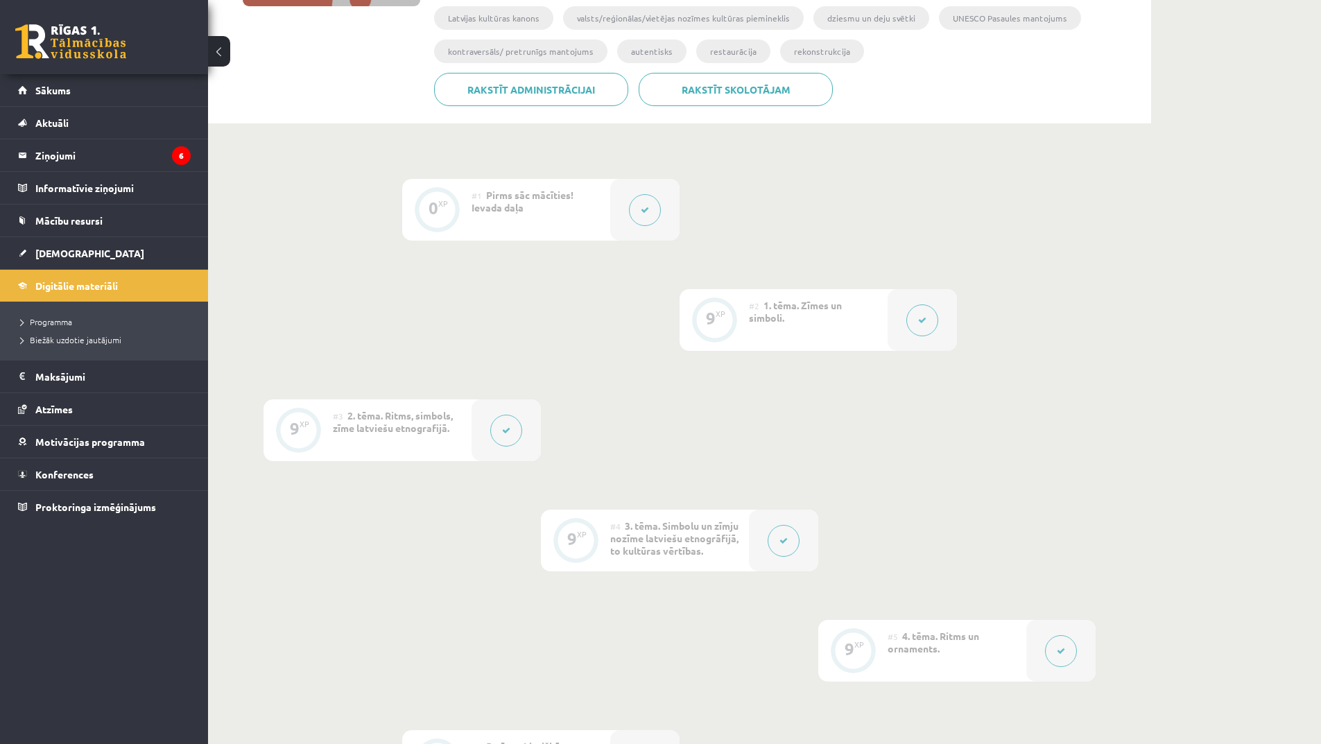
scroll to position [0, 0]
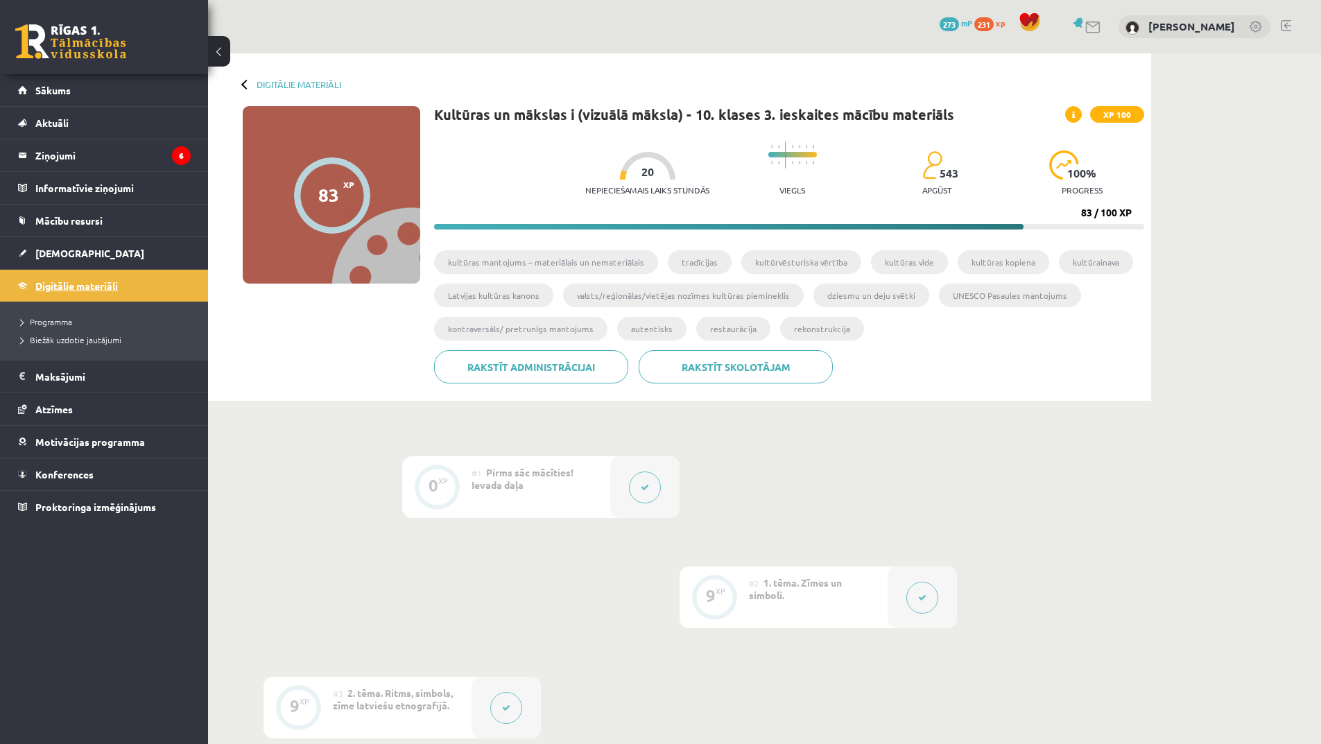
click at [116, 286] on span "Digitālie materiāli" at bounding box center [76, 286] width 83 height 12
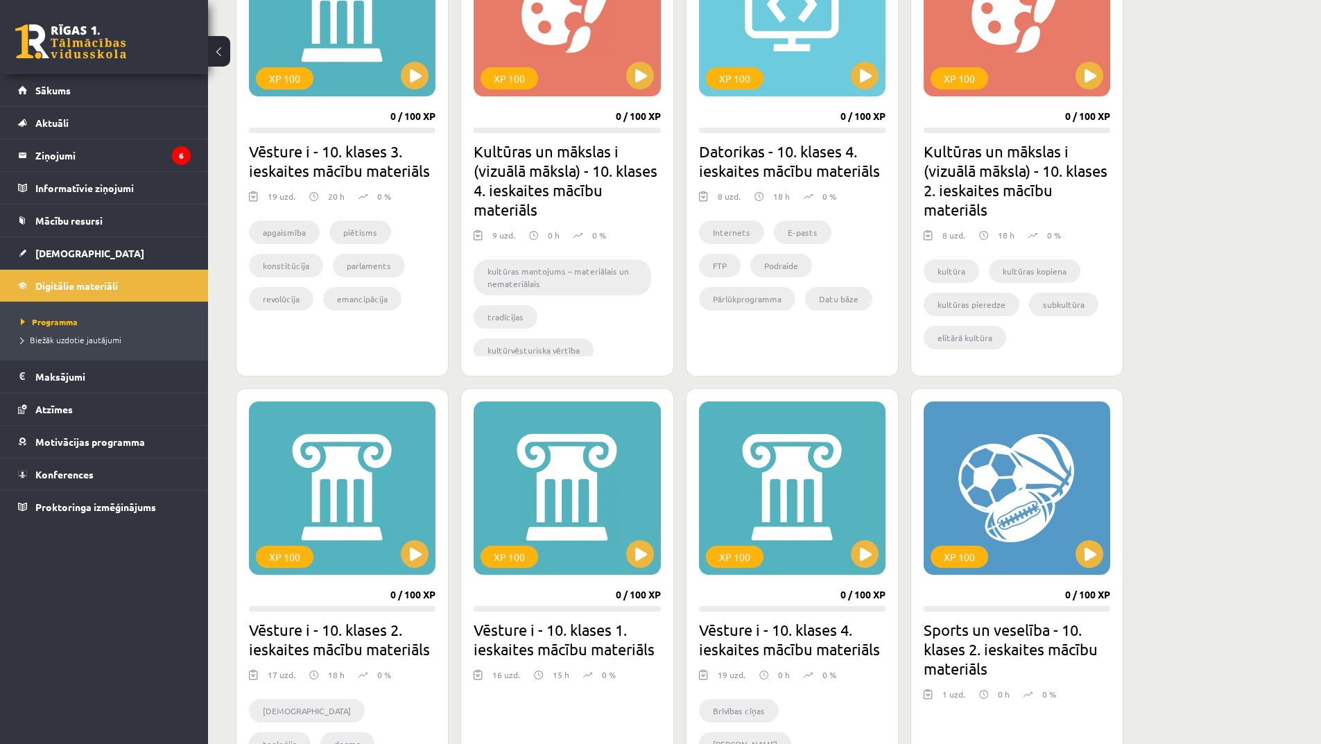
scroll to position [277, 0]
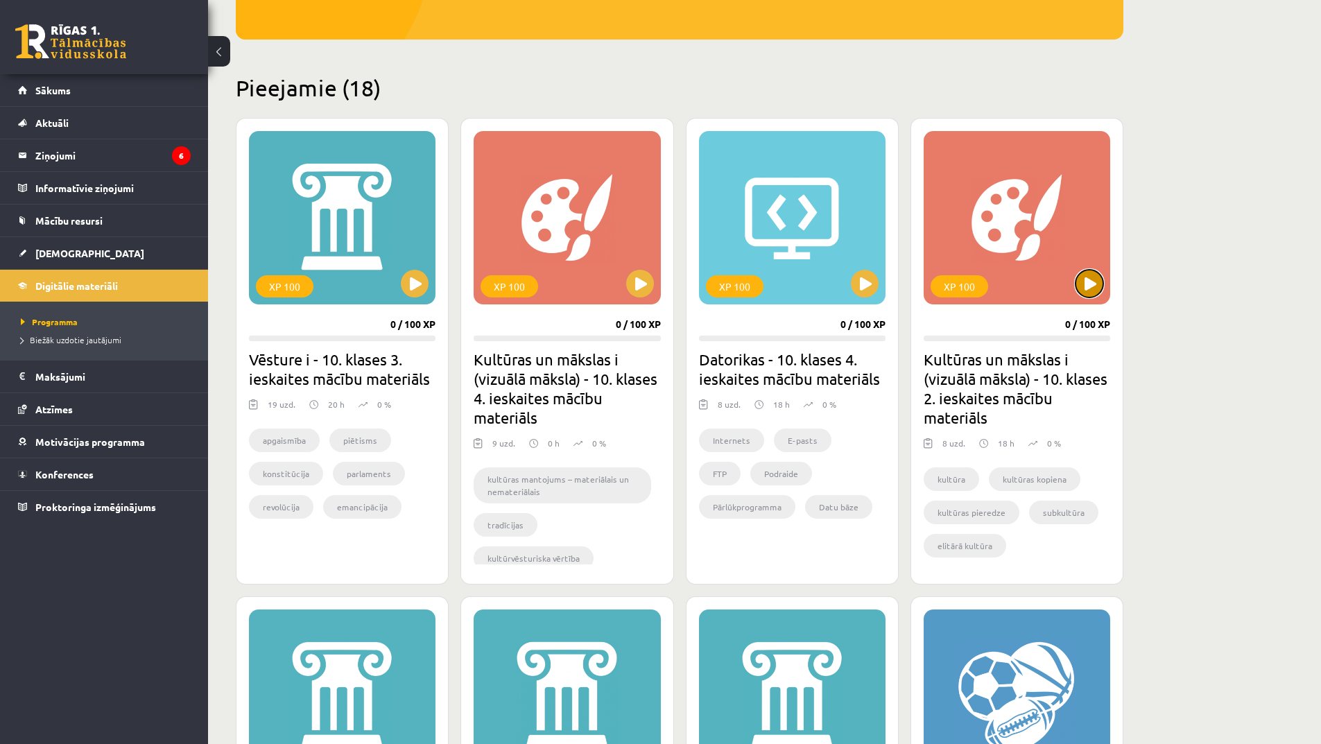
click at [1085, 291] on button at bounding box center [1090, 284] width 28 height 28
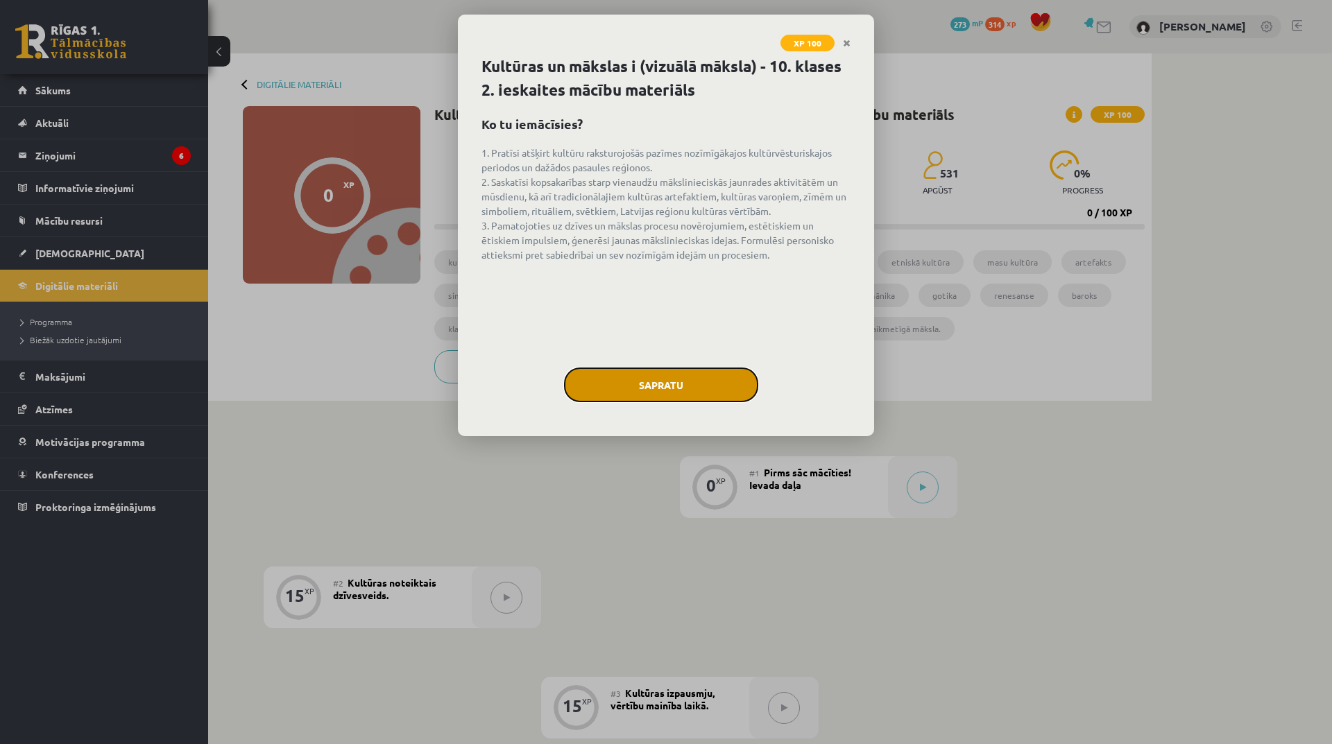
click at [719, 380] on button "Sapratu" at bounding box center [661, 385] width 194 height 35
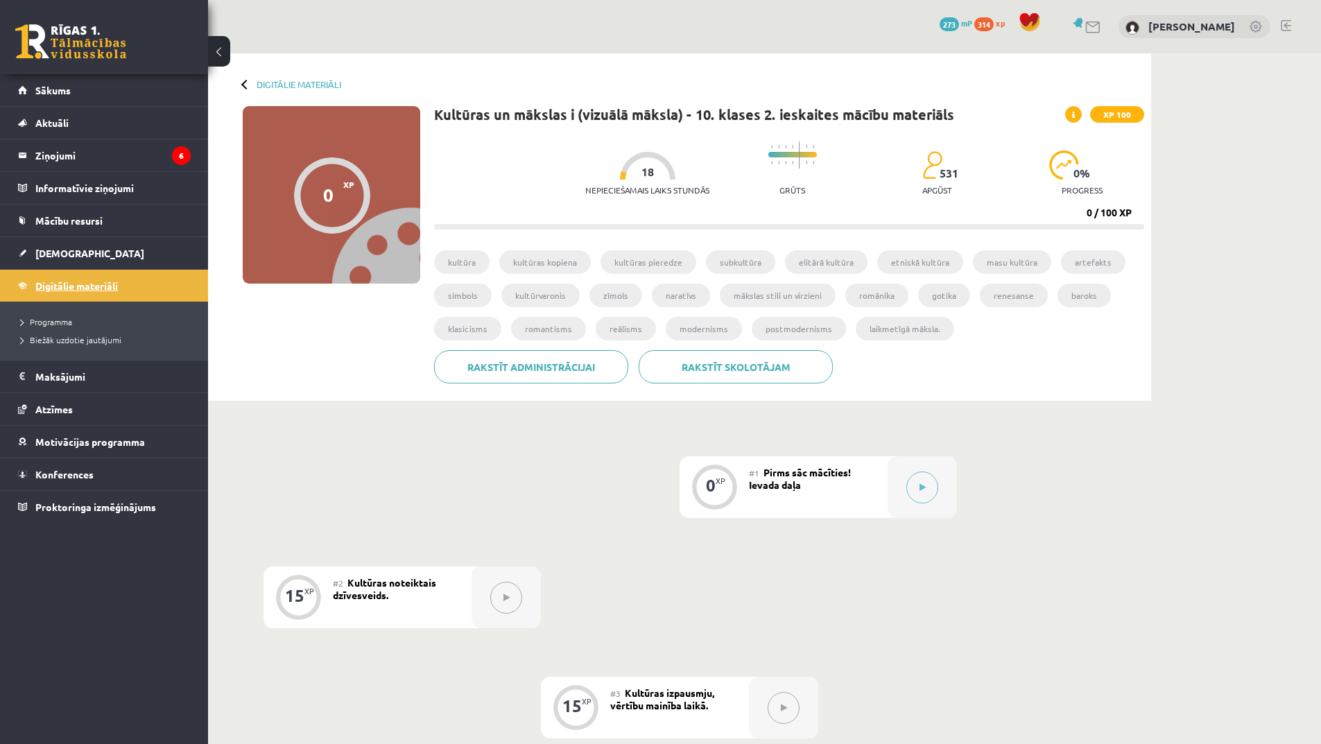
click at [108, 289] on span "Digitālie materiāli" at bounding box center [76, 286] width 83 height 12
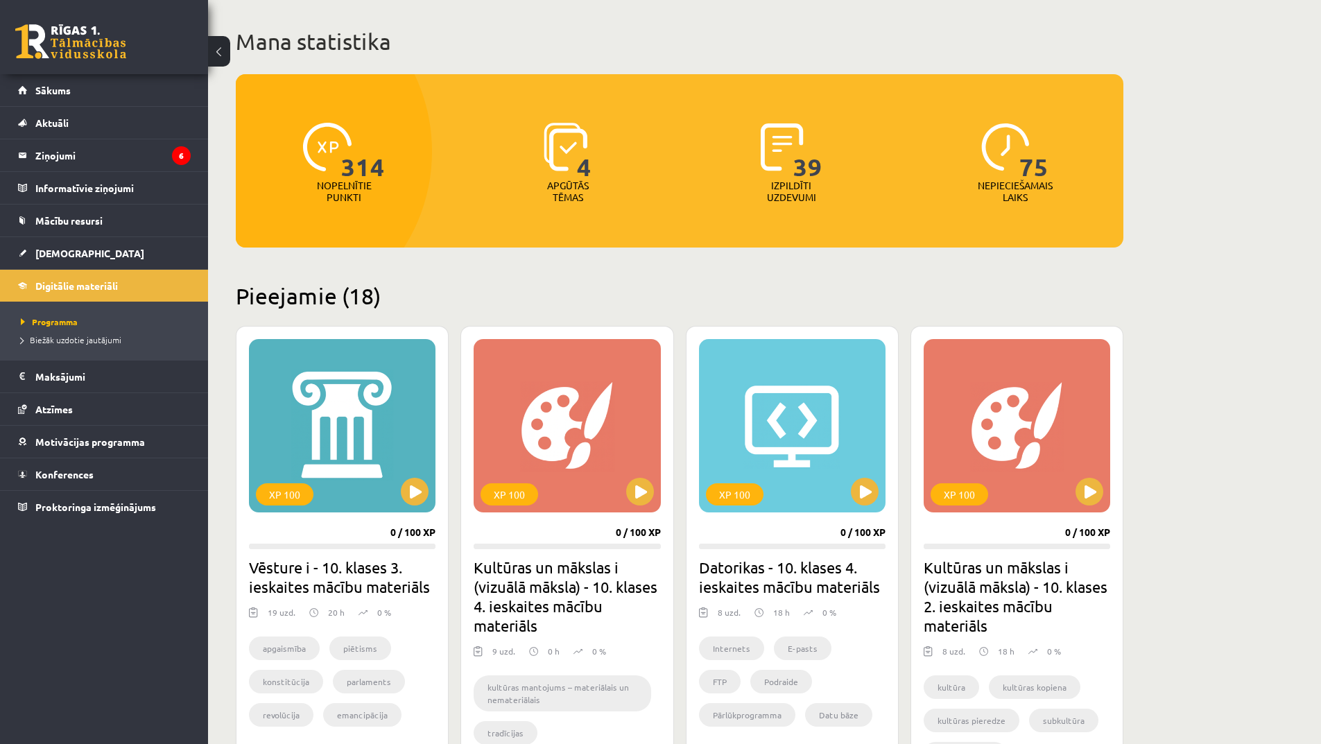
scroll to position [277, 0]
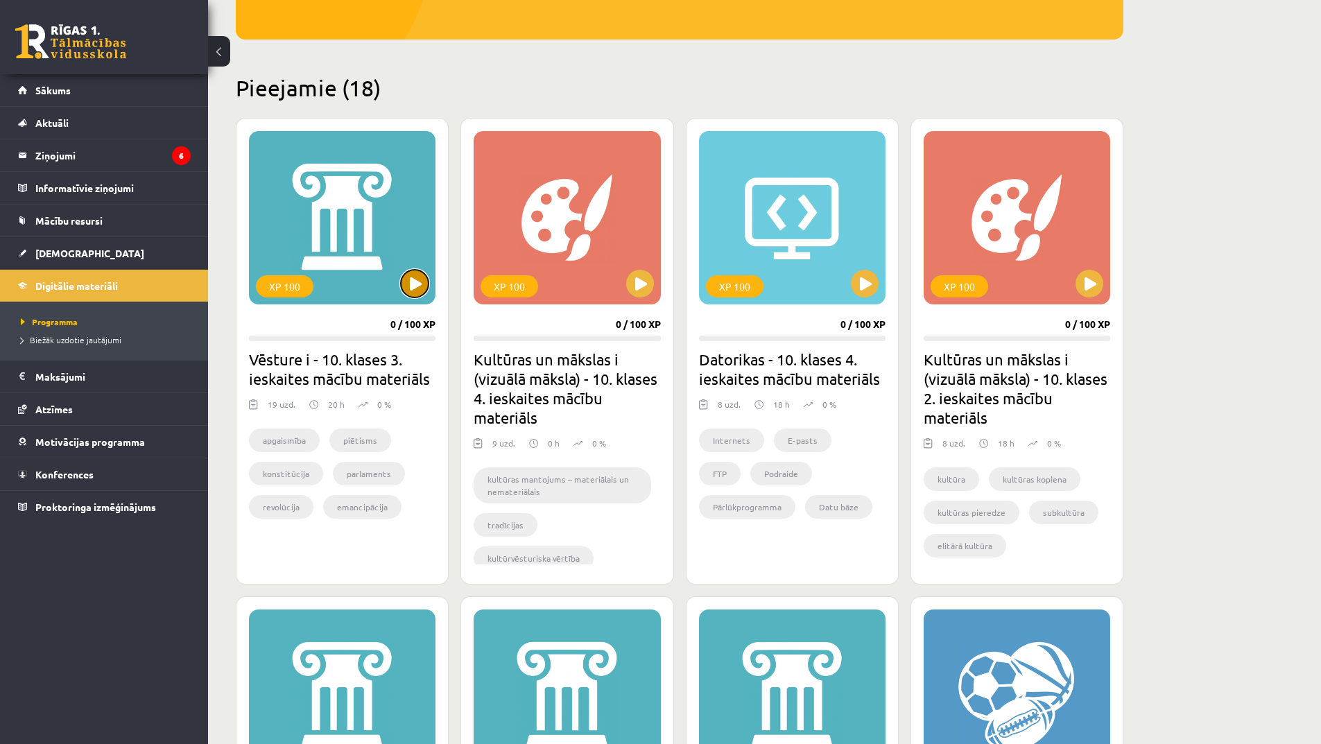
click at [422, 275] on button at bounding box center [415, 284] width 28 height 28
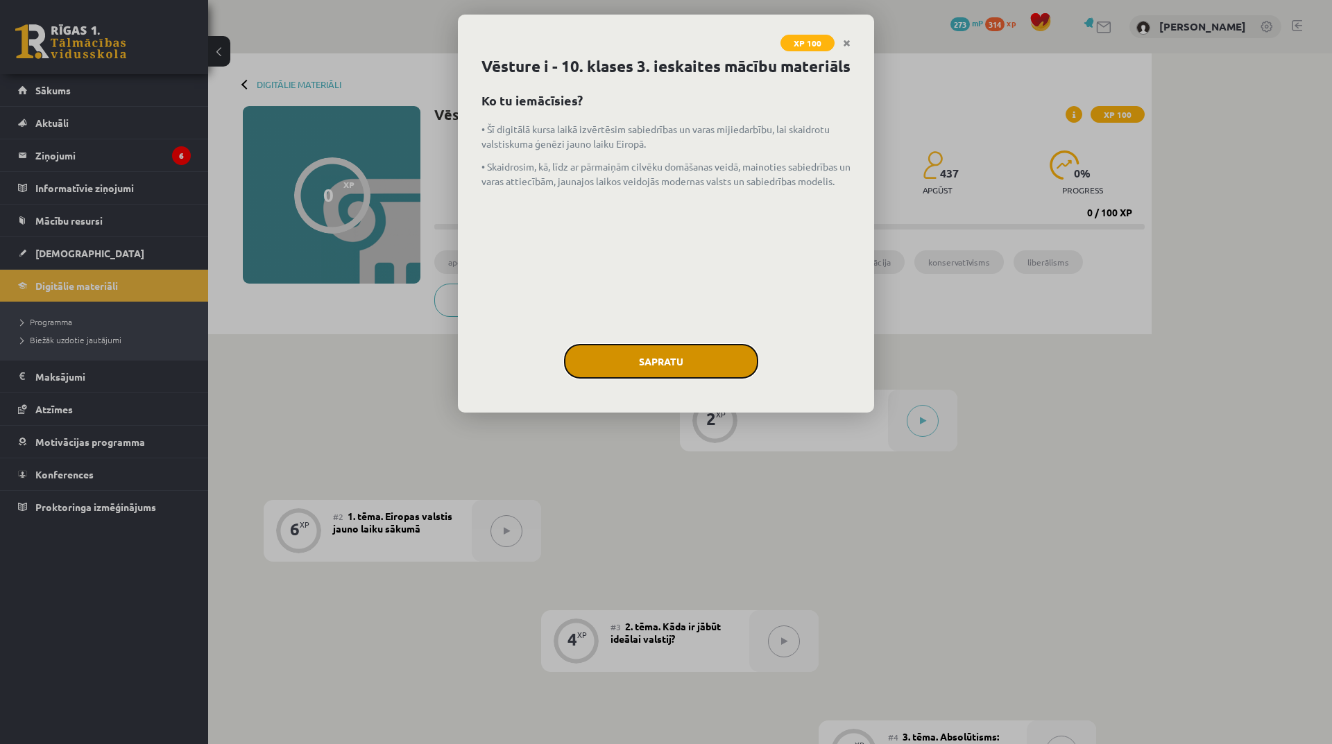
click at [651, 379] on button "Sapratu" at bounding box center [661, 361] width 194 height 35
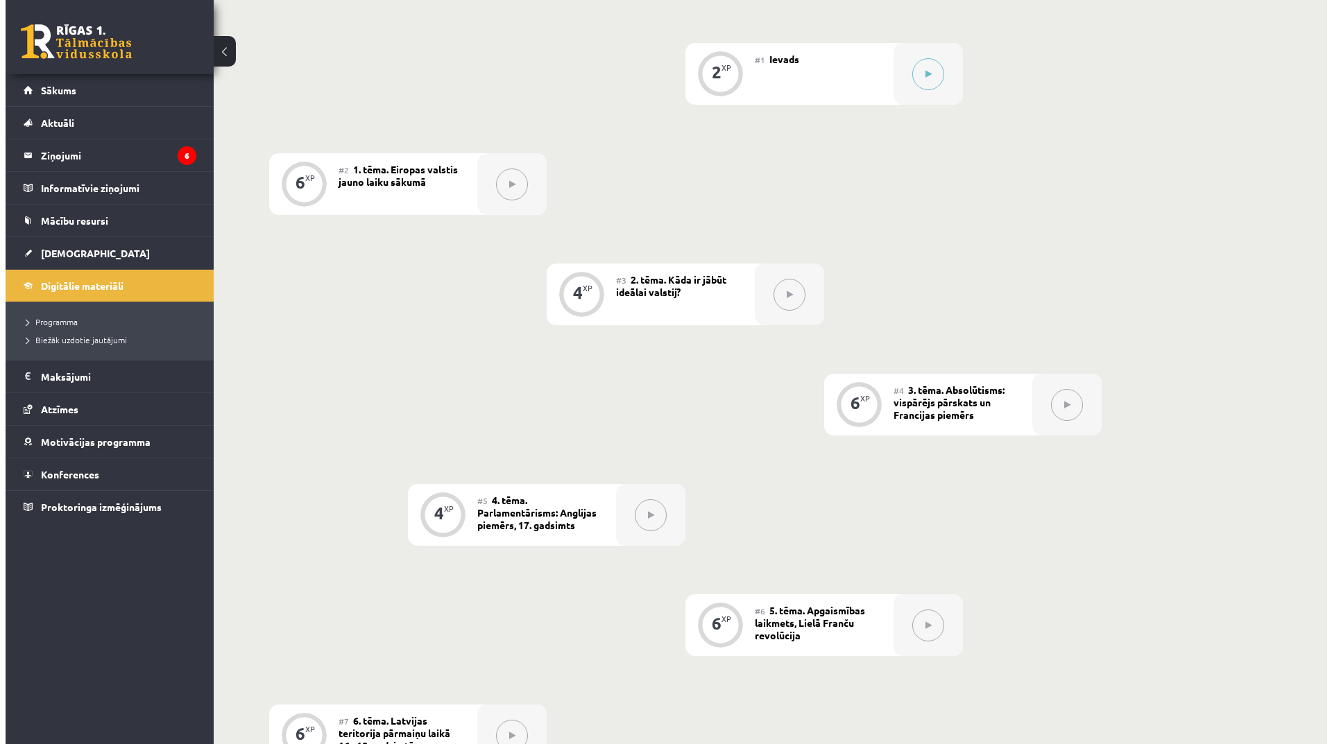
scroll to position [139, 0]
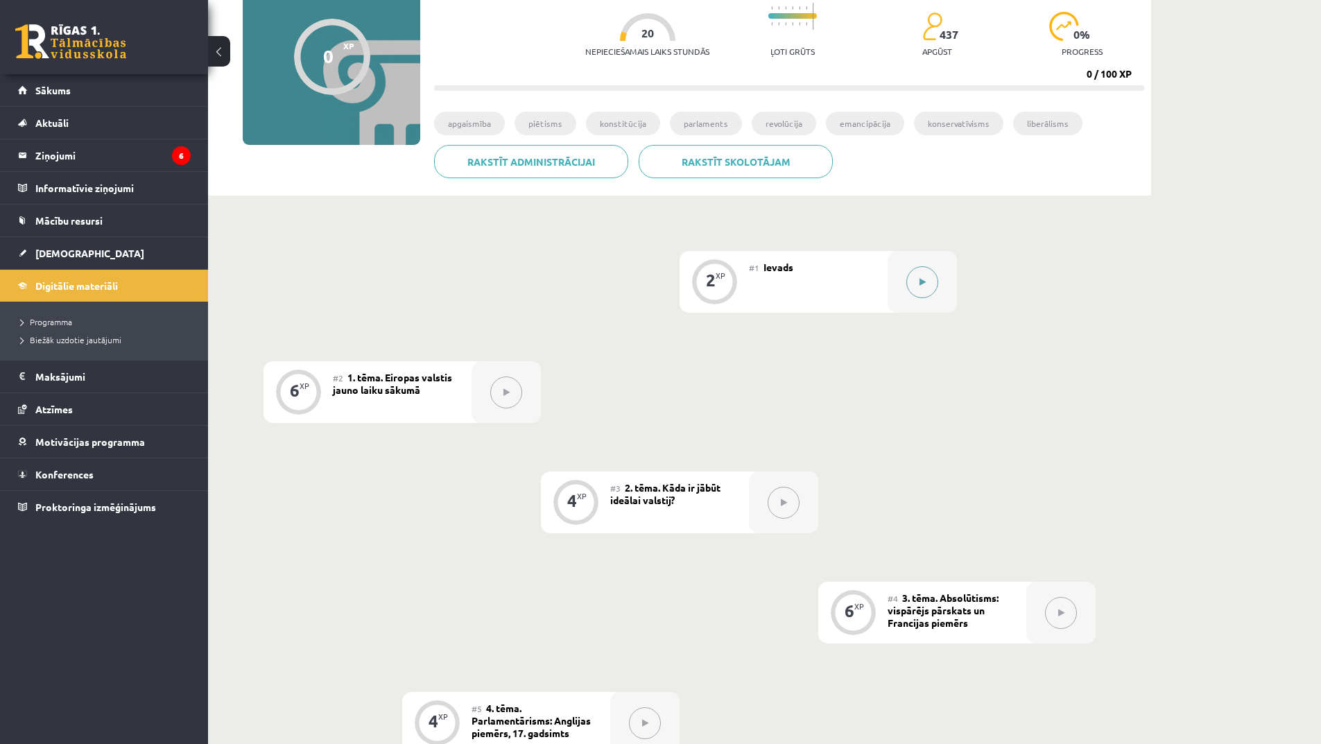
click at [920, 274] on button at bounding box center [922, 282] width 32 height 32
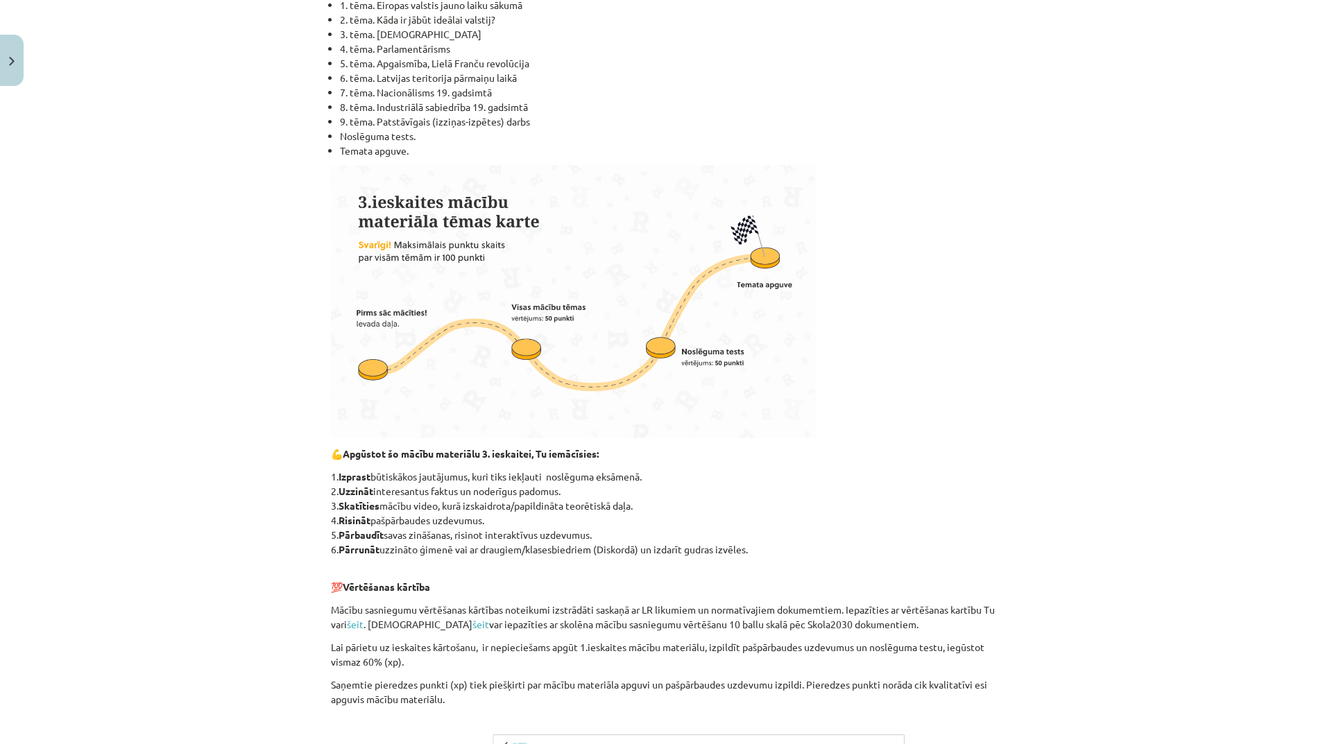
scroll to position [644, 0]
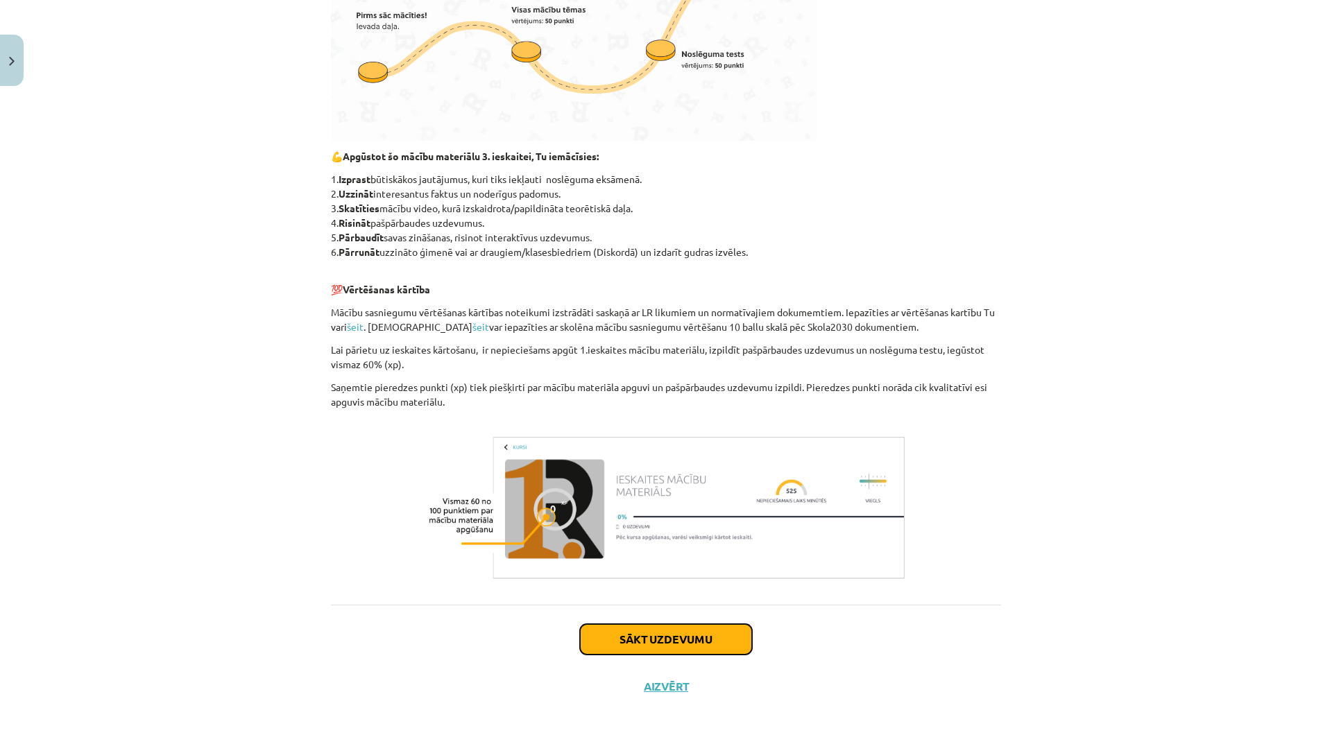
click at [709, 628] on button "Sākt uzdevumu" at bounding box center [666, 639] width 172 height 31
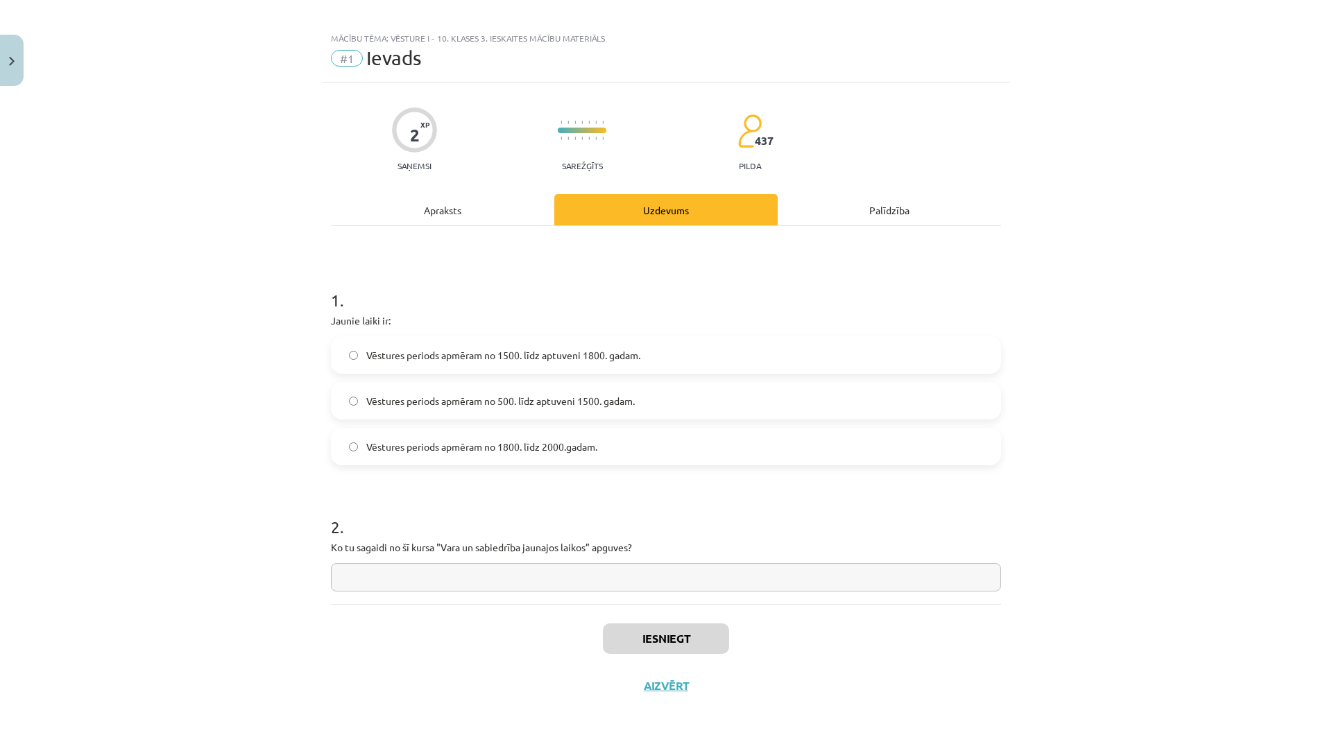
scroll to position [10, 0]
click at [547, 447] on span "Vēstures periods apmēram no 1800. līdz 2000.gadam." at bounding box center [481, 447] width 231 height 15
click at [599, 565] on input "text" at bounding box center [666, 577] width 670 height 28
type input "**********"
click at [657, 641] on button "Iesniegt" at bounding box center [666, 639] width 126 height 31
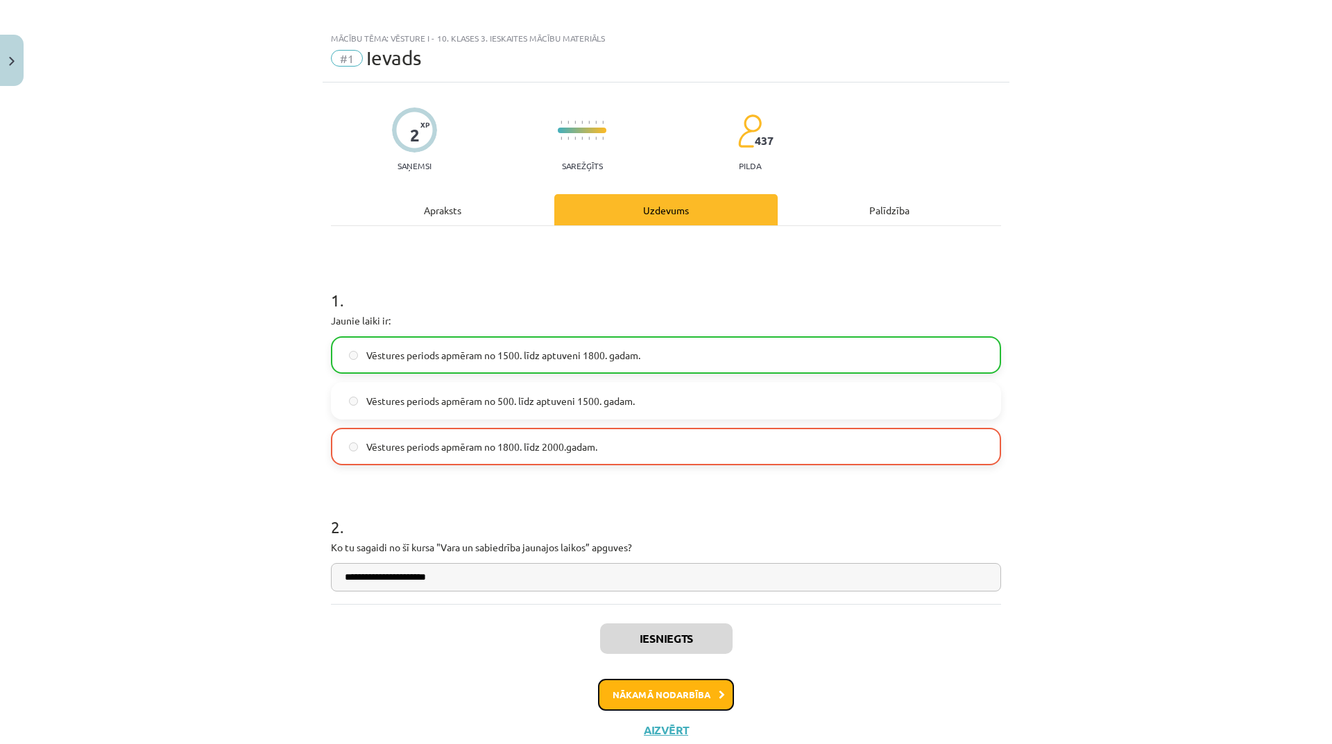
click at [685, 698] on button "Nākamā nodarbība" at bounding box center [666, 695] width 136 height 32
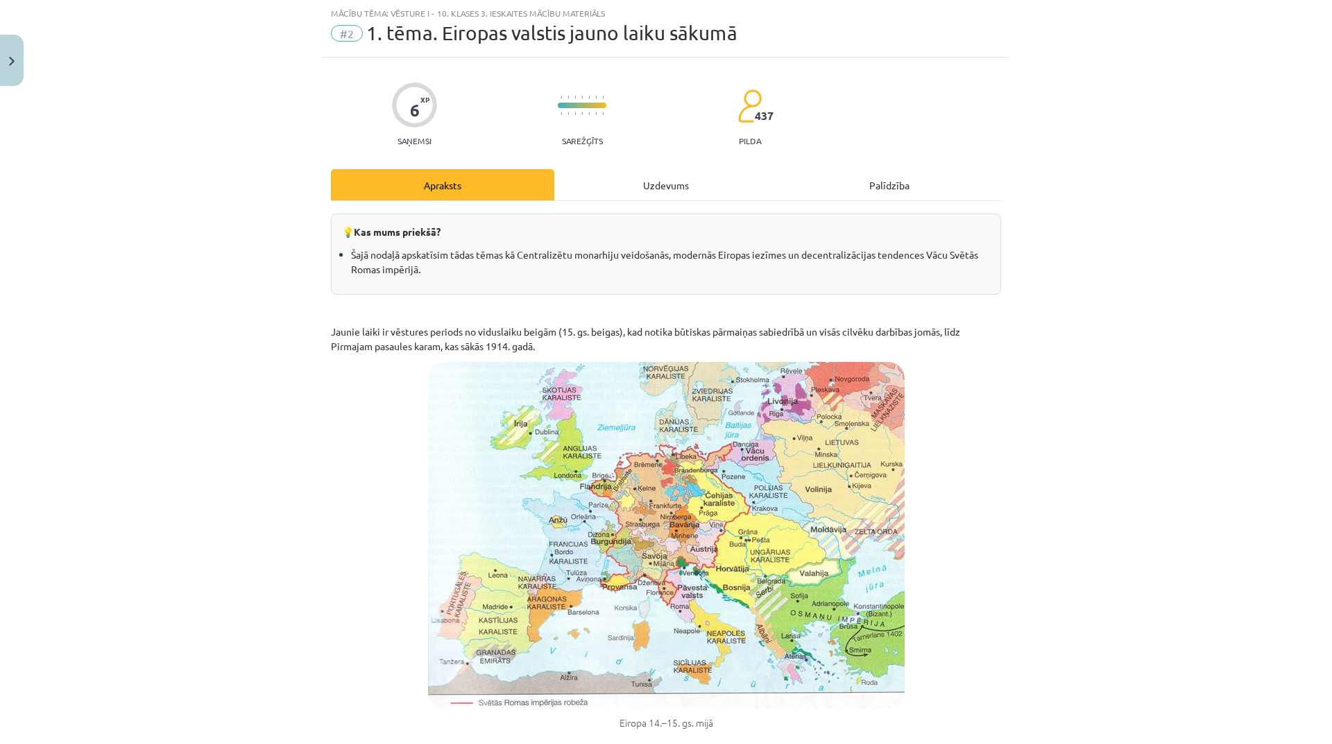
click at [659, 182] on div "Uzdevums" at bounding box center [665, 184] width 223 height 31
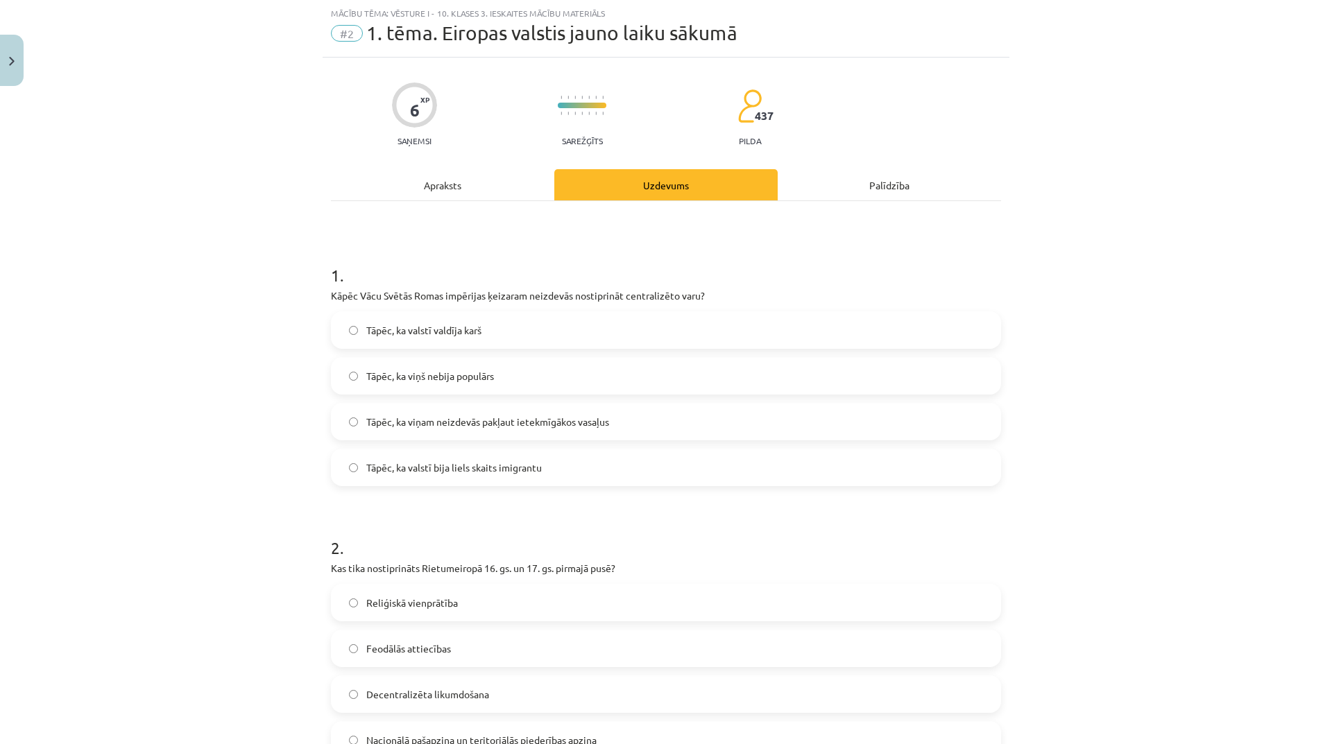
click at [452, 191] on div "Apraksts" at bounding box center [442, 184] width 223 height 31
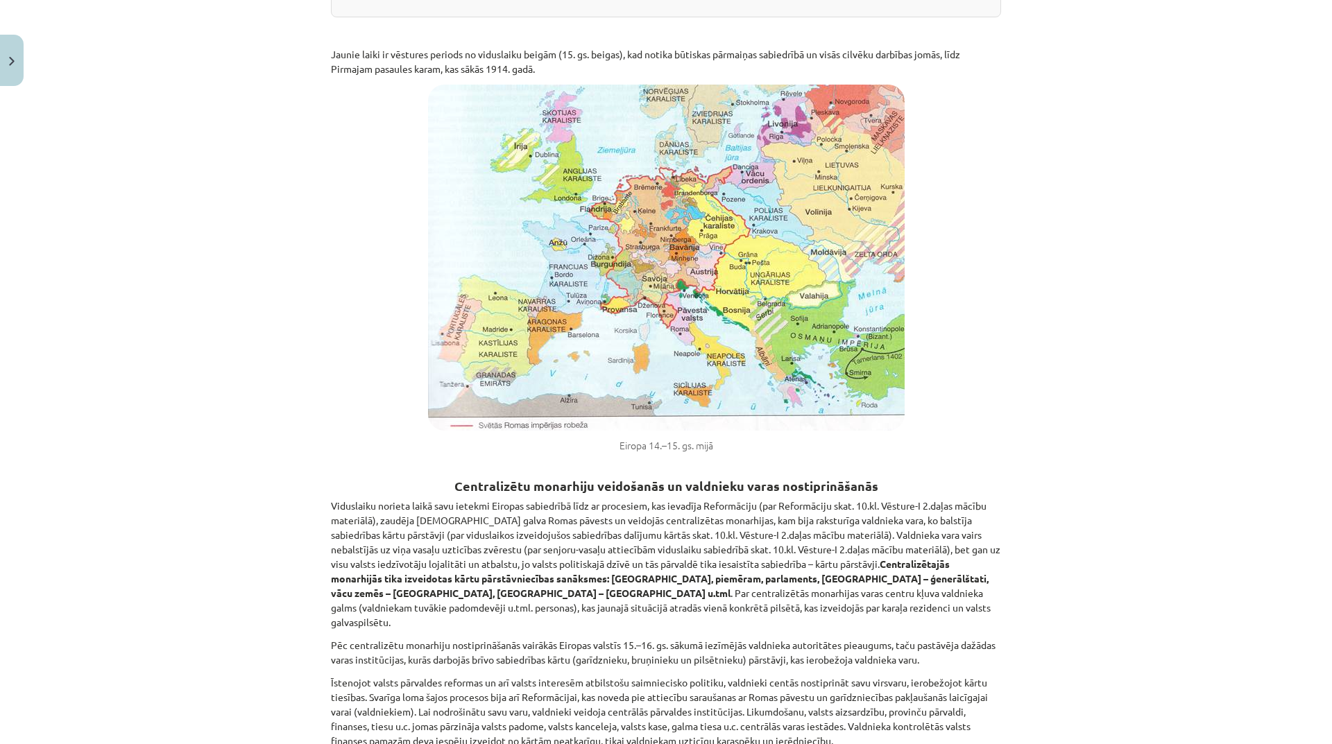
scroll to position [520, 0]
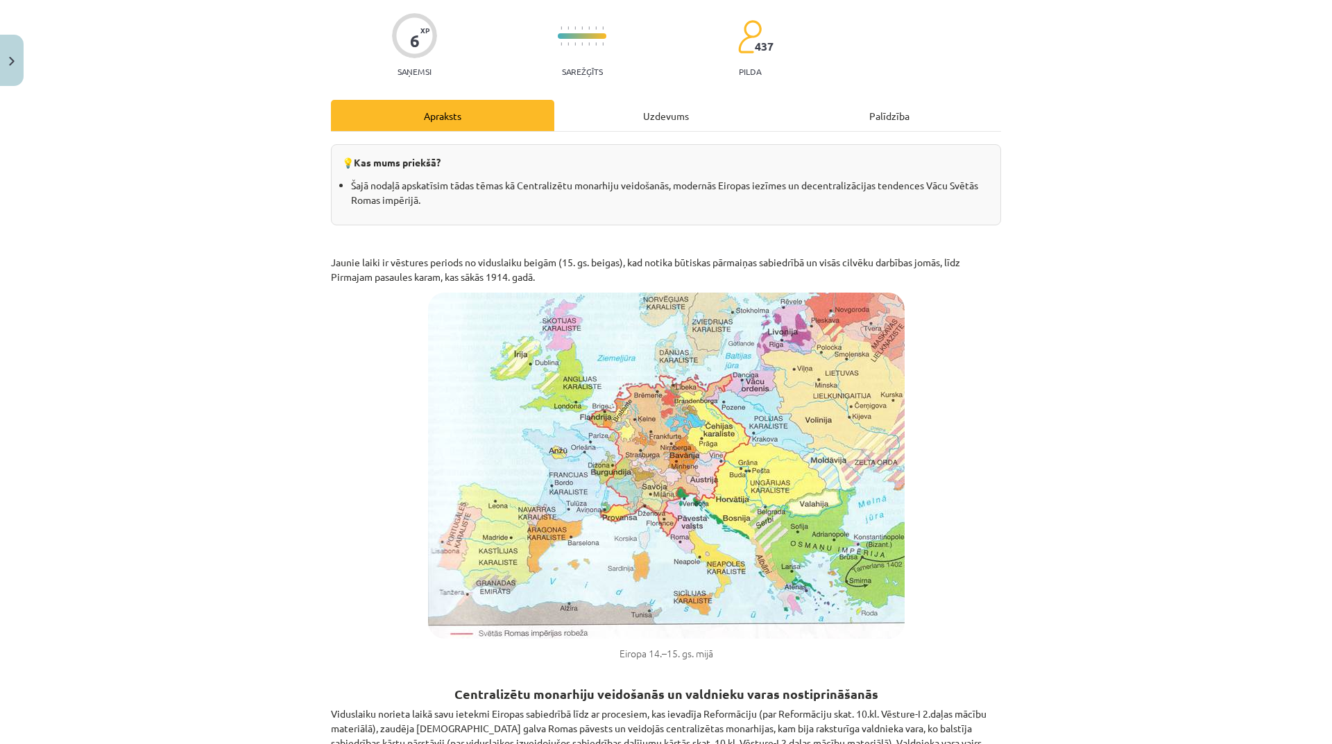
click at [626, 113] on div "Uzdevums" at bounding box center [665, 115] width 223 height 31
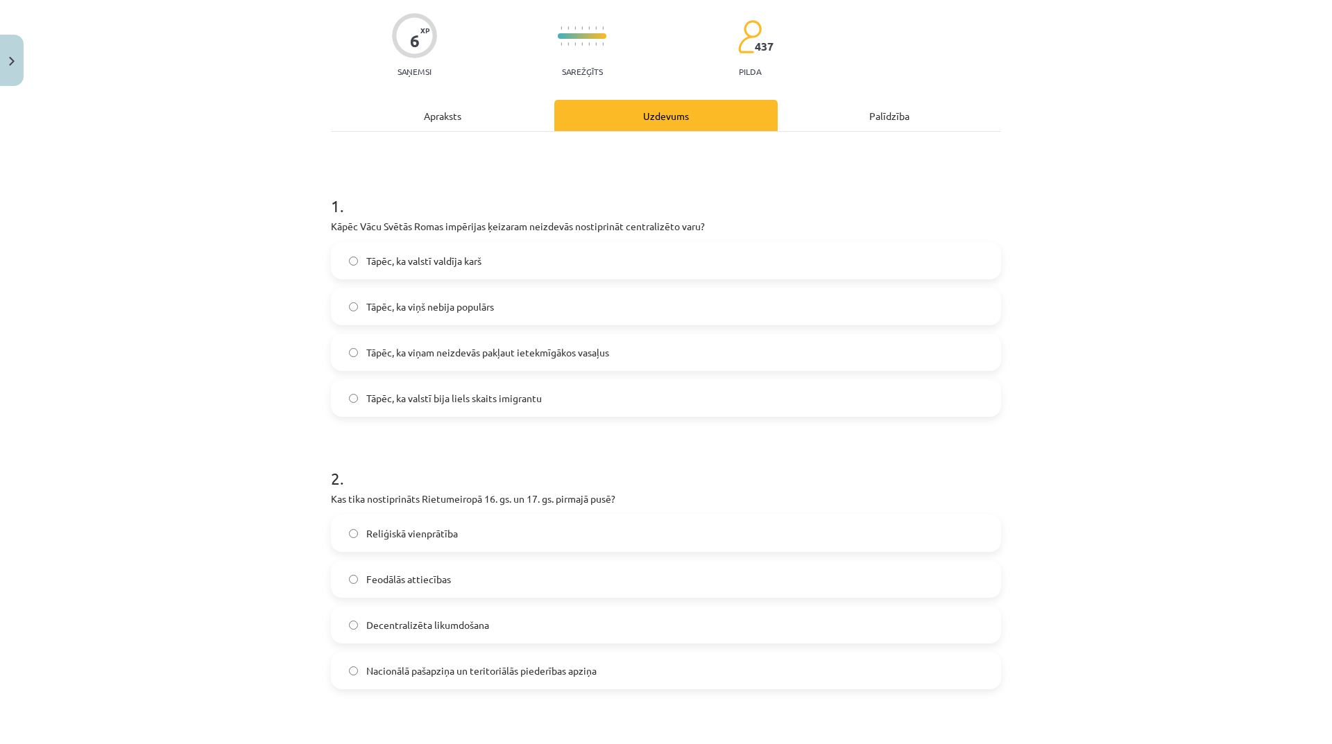
scroll to position [35, 0]
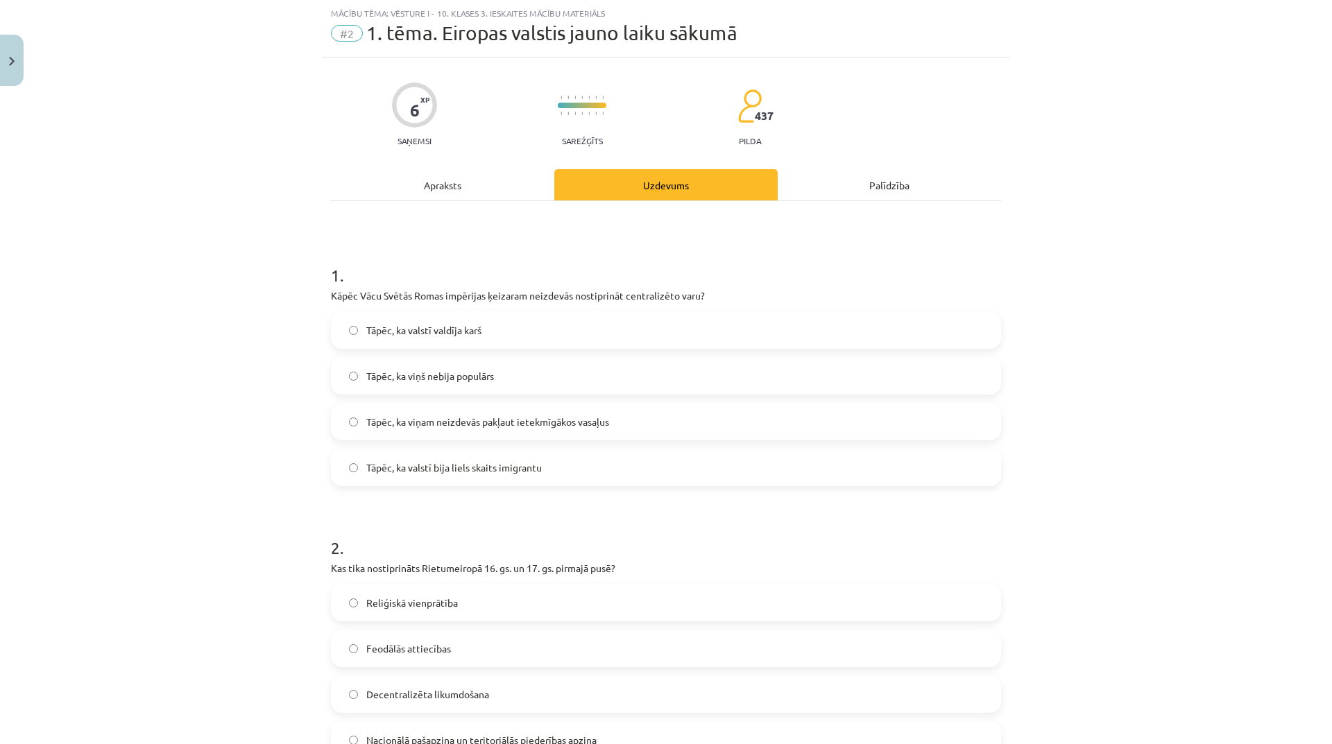
click at [614, 420] on label "Tāpēc, ka viņam neizdevās pakļaut ietekmīgākos vasaļus" at bounding box center [665, 421] width 667 height 35
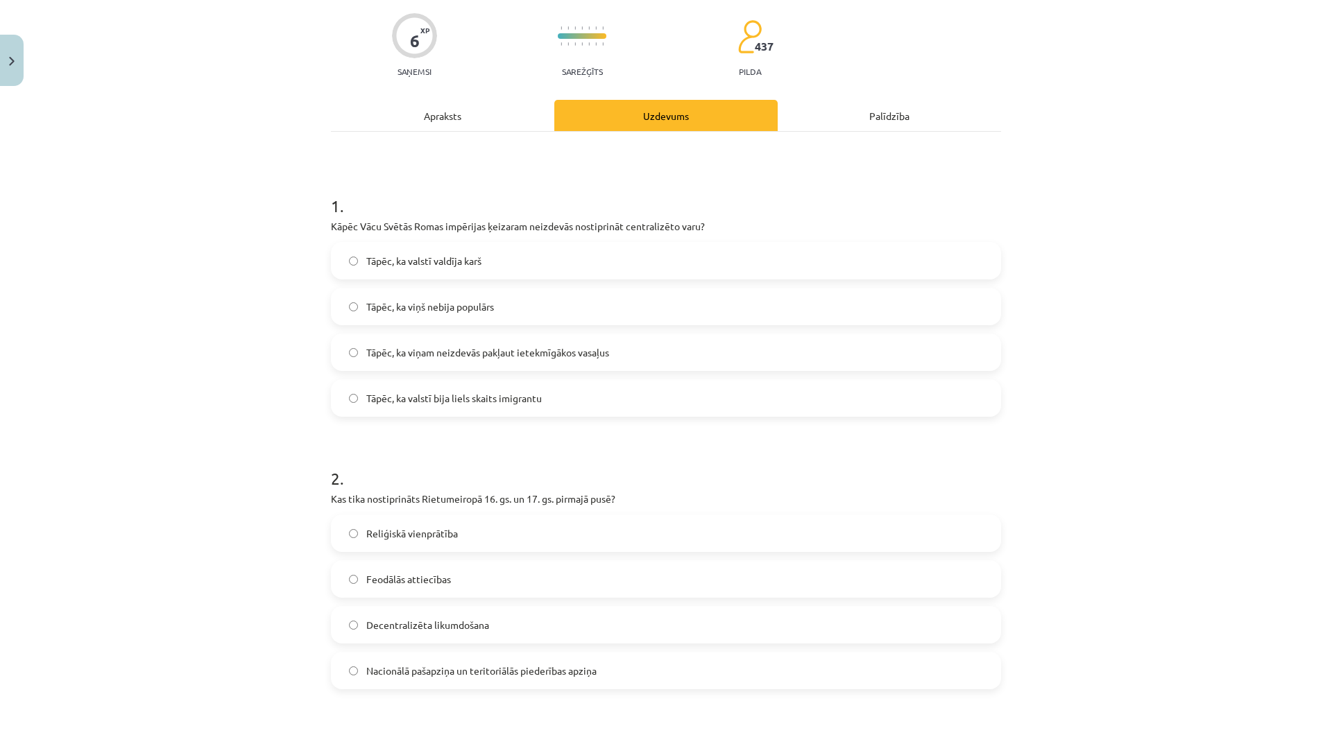
scroll to position [0, 0]
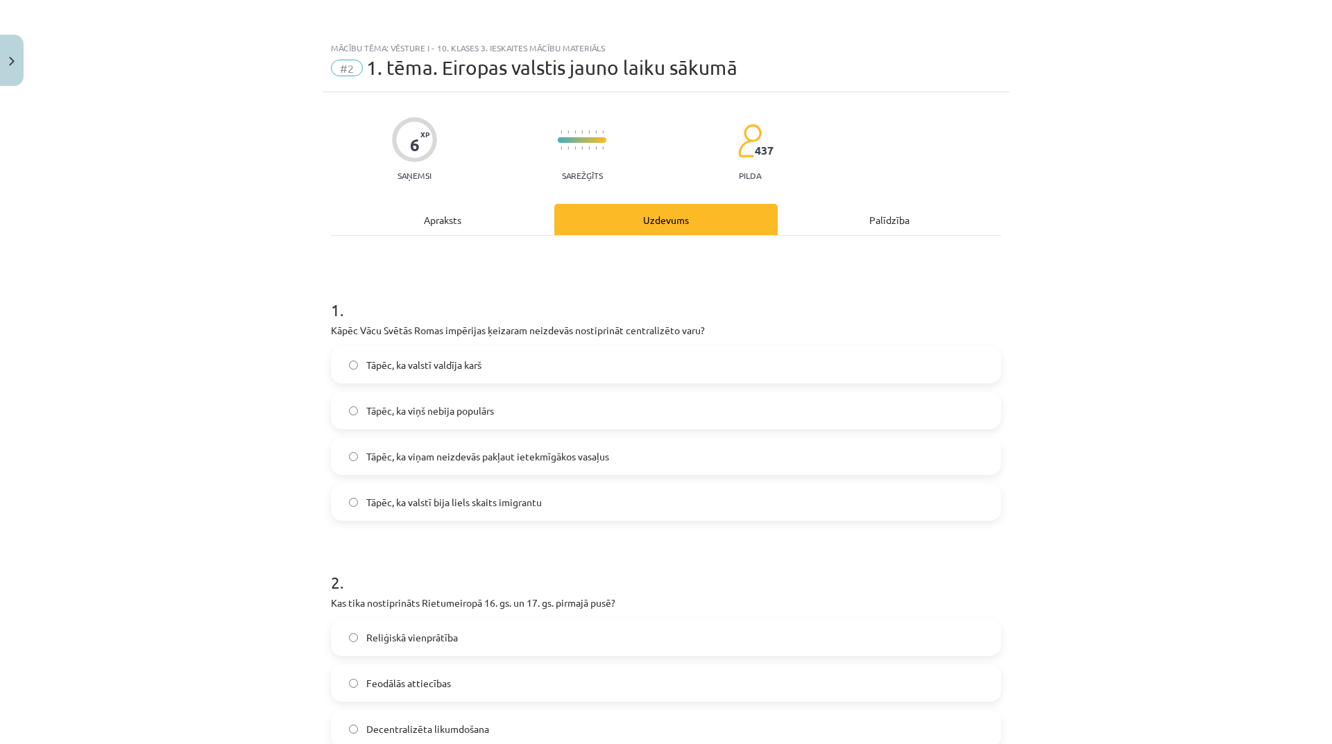
click at [447, 223] on div "Apraksts" at bounding box center [442, 219] width 223 height 31
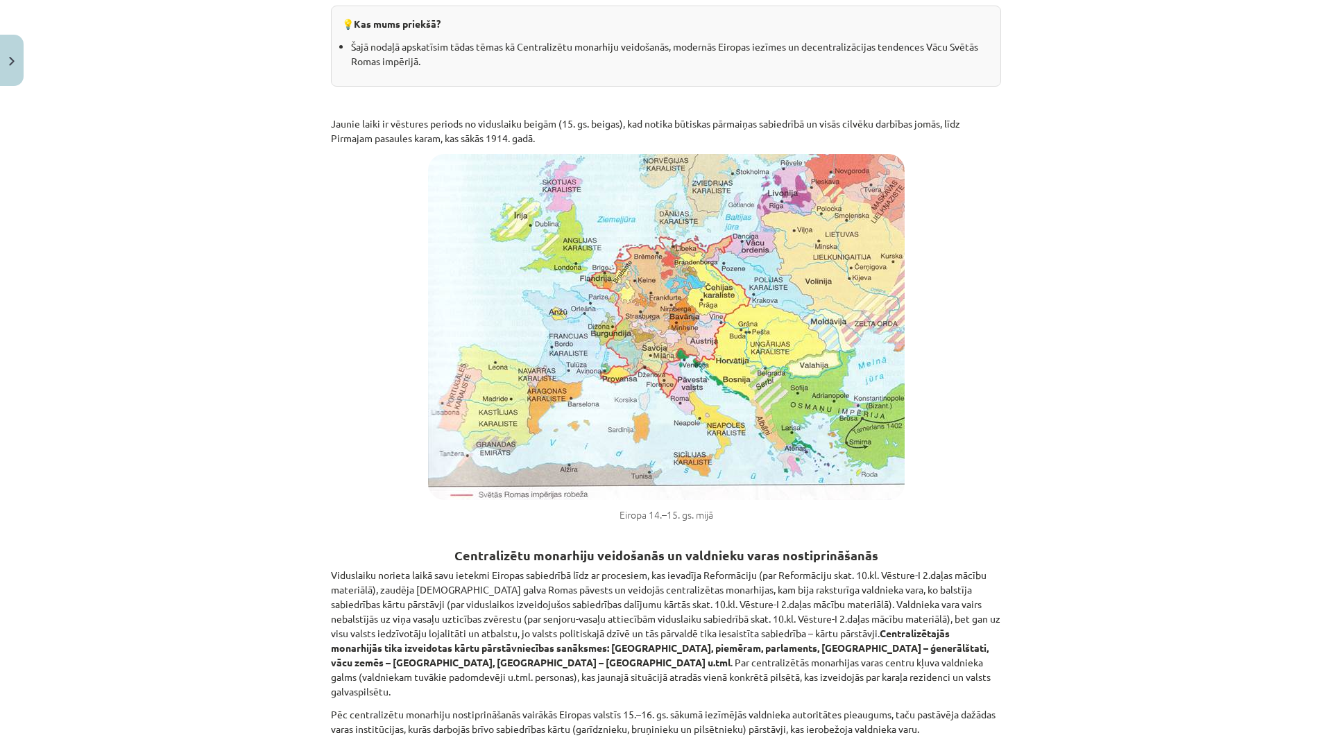
scroll to position [173, 0]
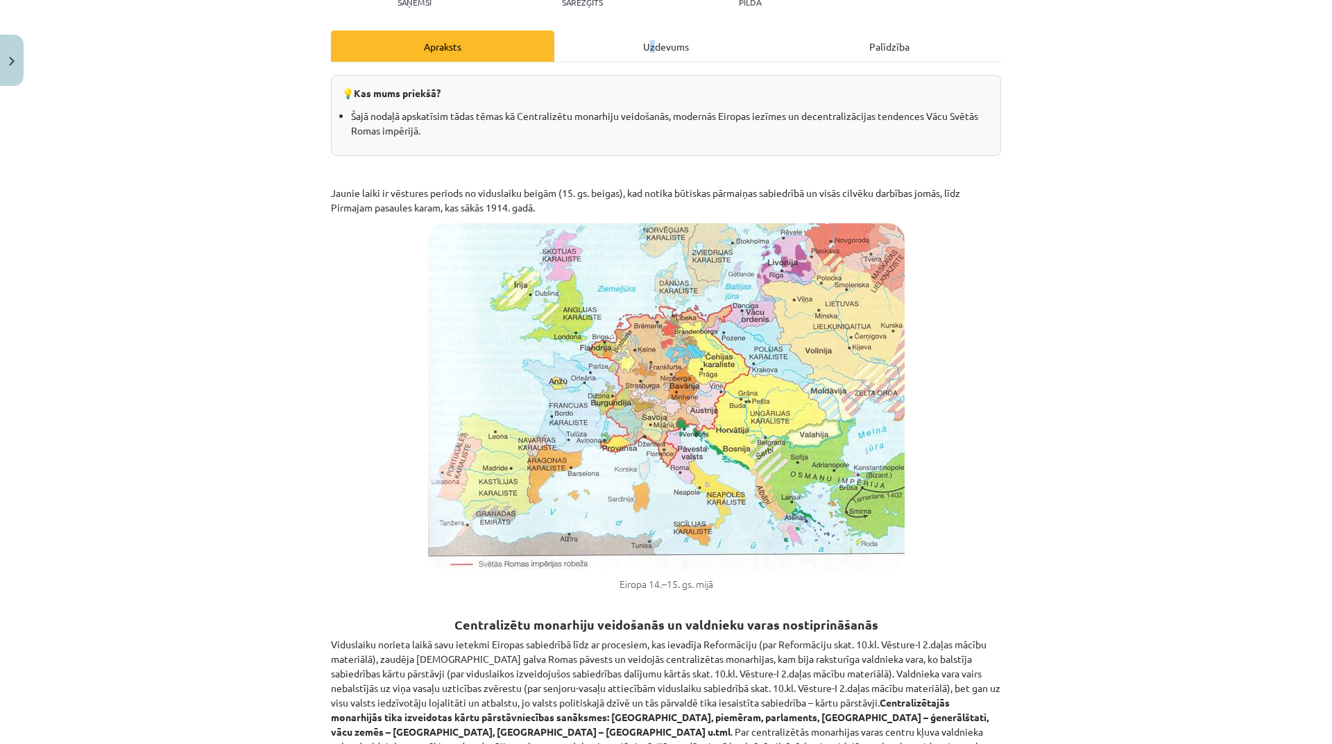
click at [648, 42] on div "Uzdevums" at bounding box center [665, 46] width 223 height 31
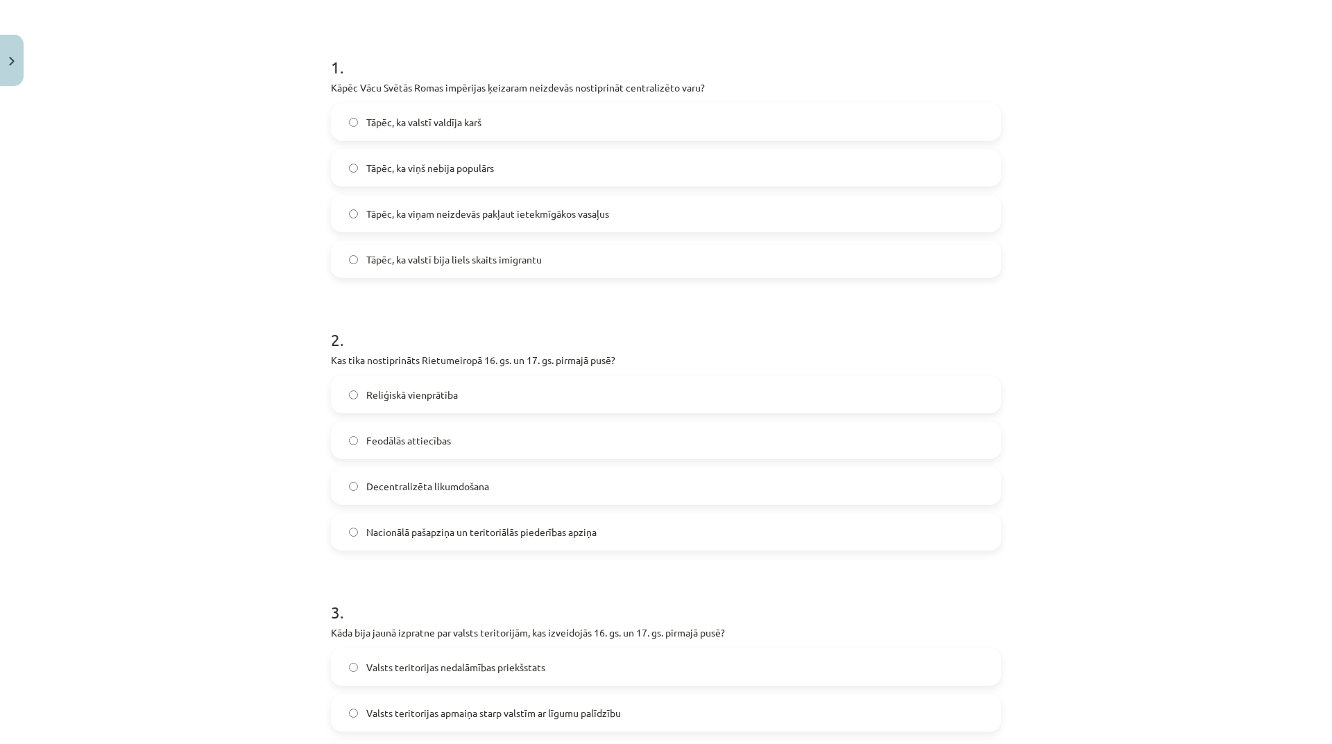
scroll to position [0, 0]
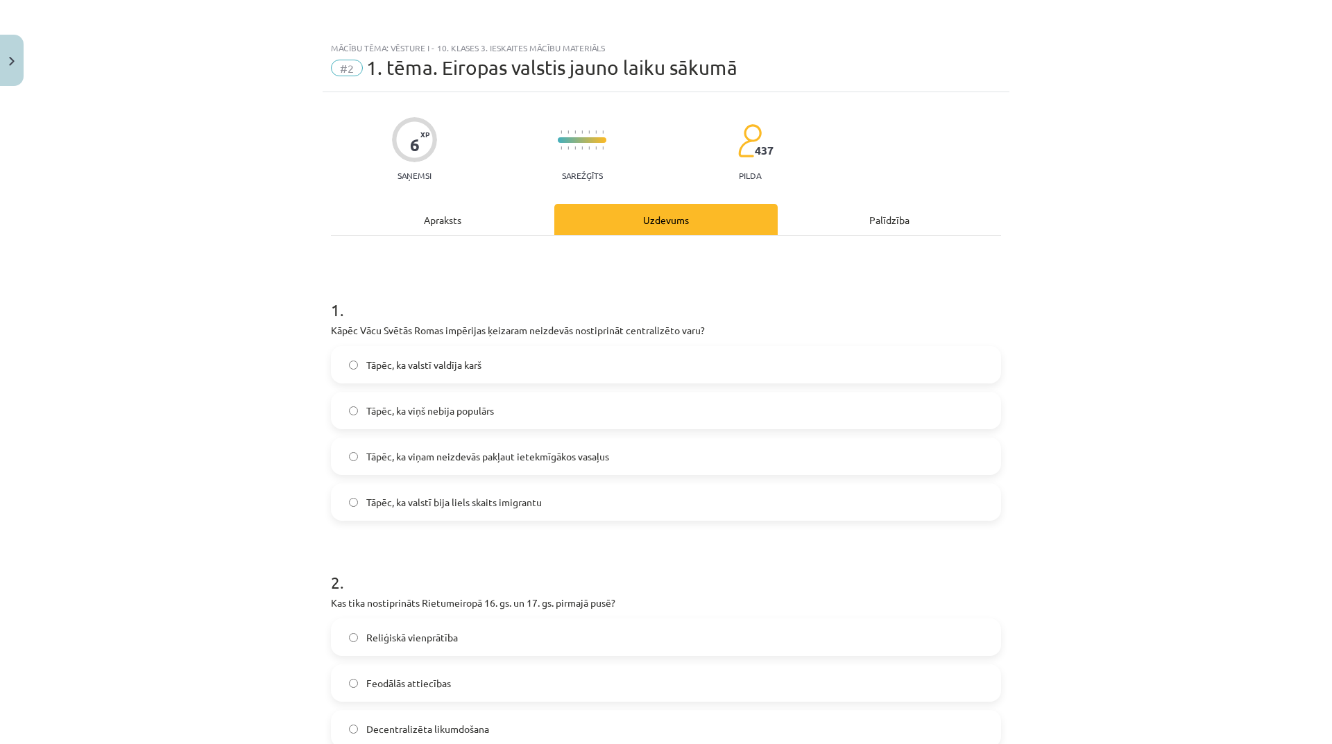
click at [434, 225] on div "Apraksts" at bounding box center [442, 219] width 223 height 31
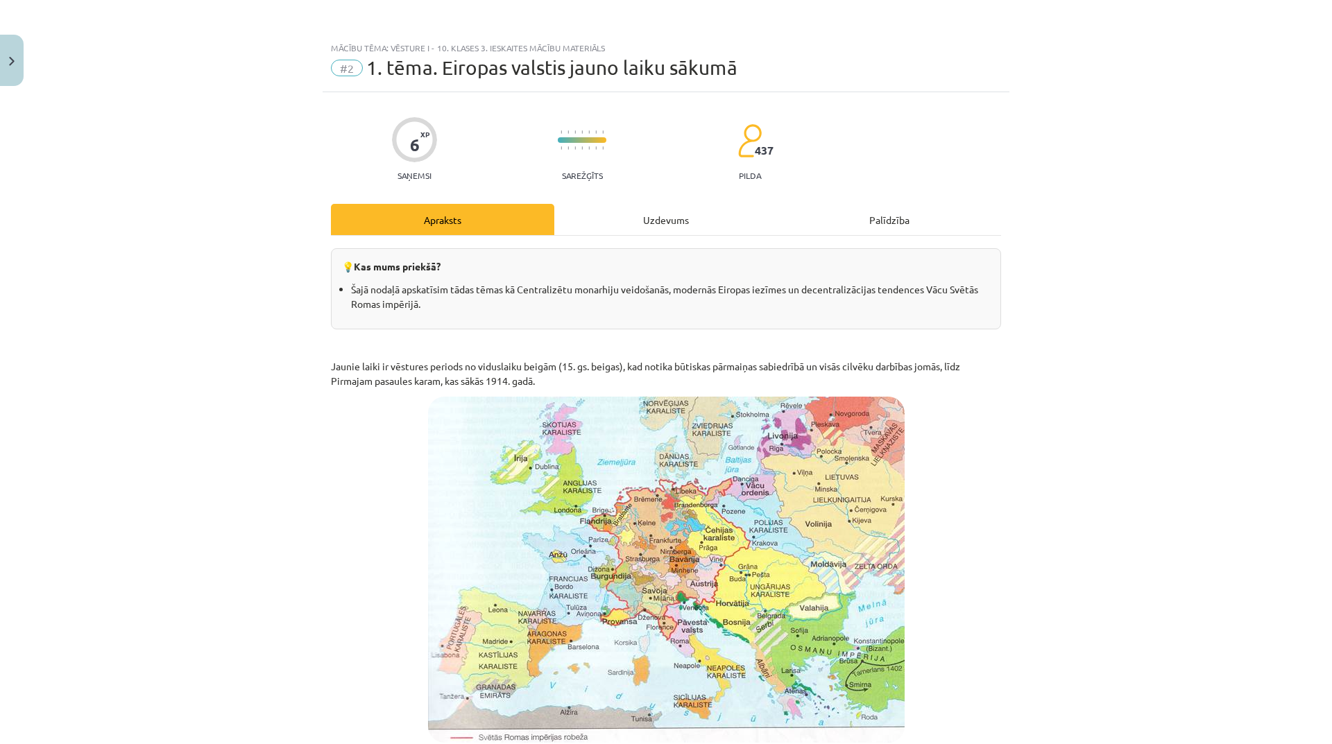
click at [678, 208] on div "Uzdevums" at bounding box center [665, 219] width 223 height 31
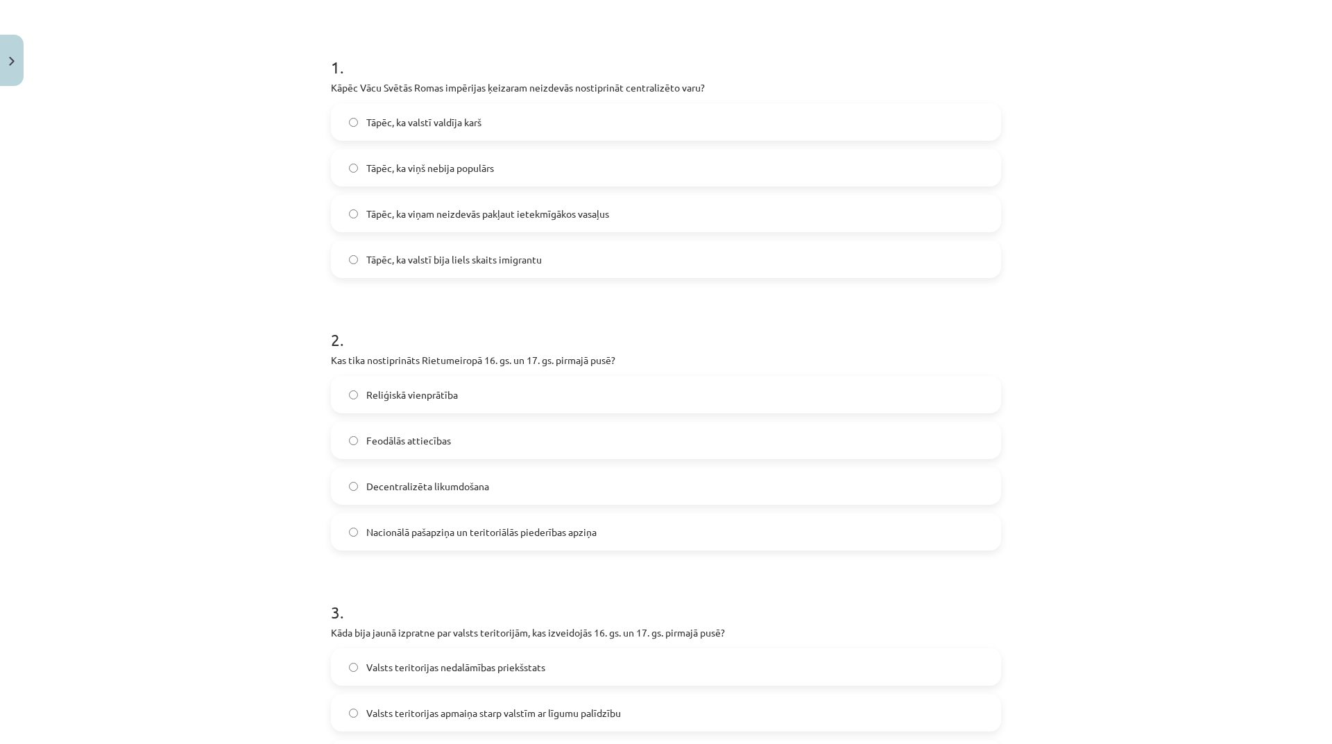
scroll to position [312, 0]
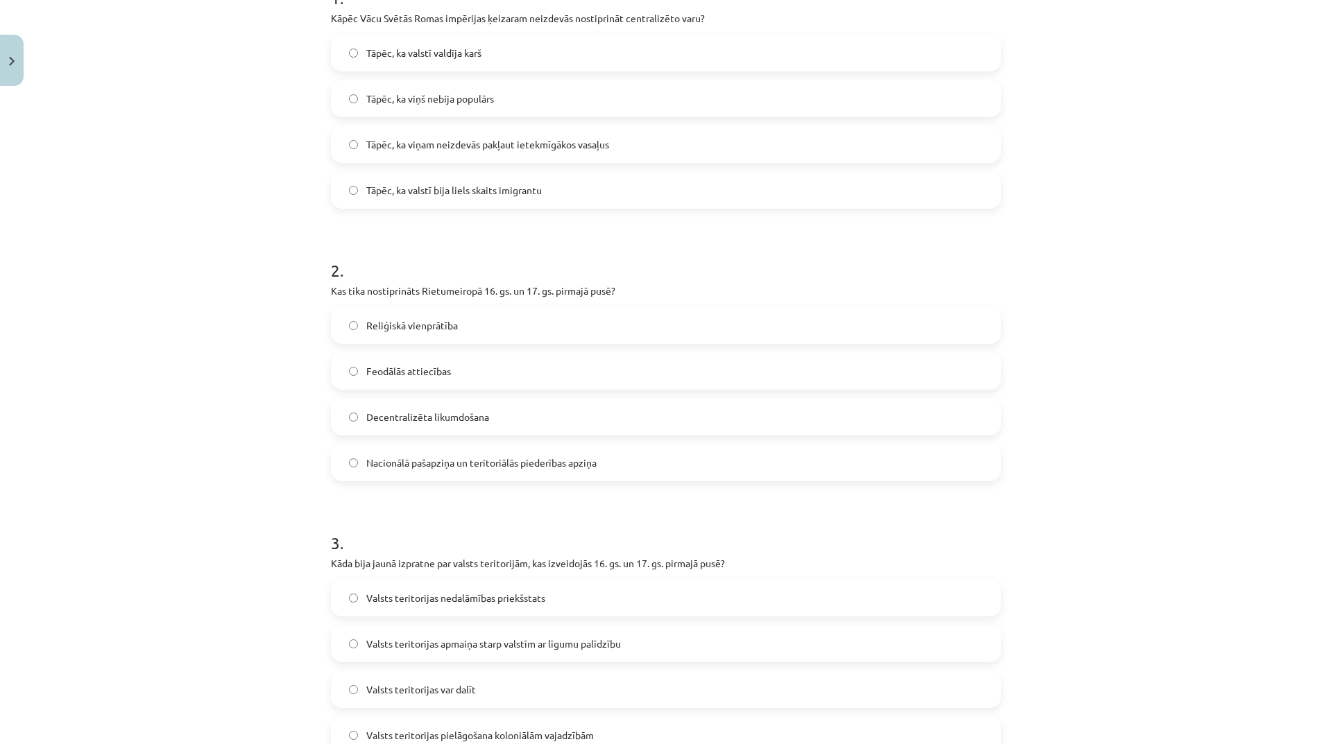
click at [388, 331] on span "Reliģiskā vienprātība" at bounding box center [412, 325] width 92 height 15
click at [404, 378] on span "Feodālās attiecības" at bounding box center [408, 371] width 85 height 15
click at [408, 330] on span "Reliģiskā vienprātība" at bounding box center [412, 325] width 92 height 15
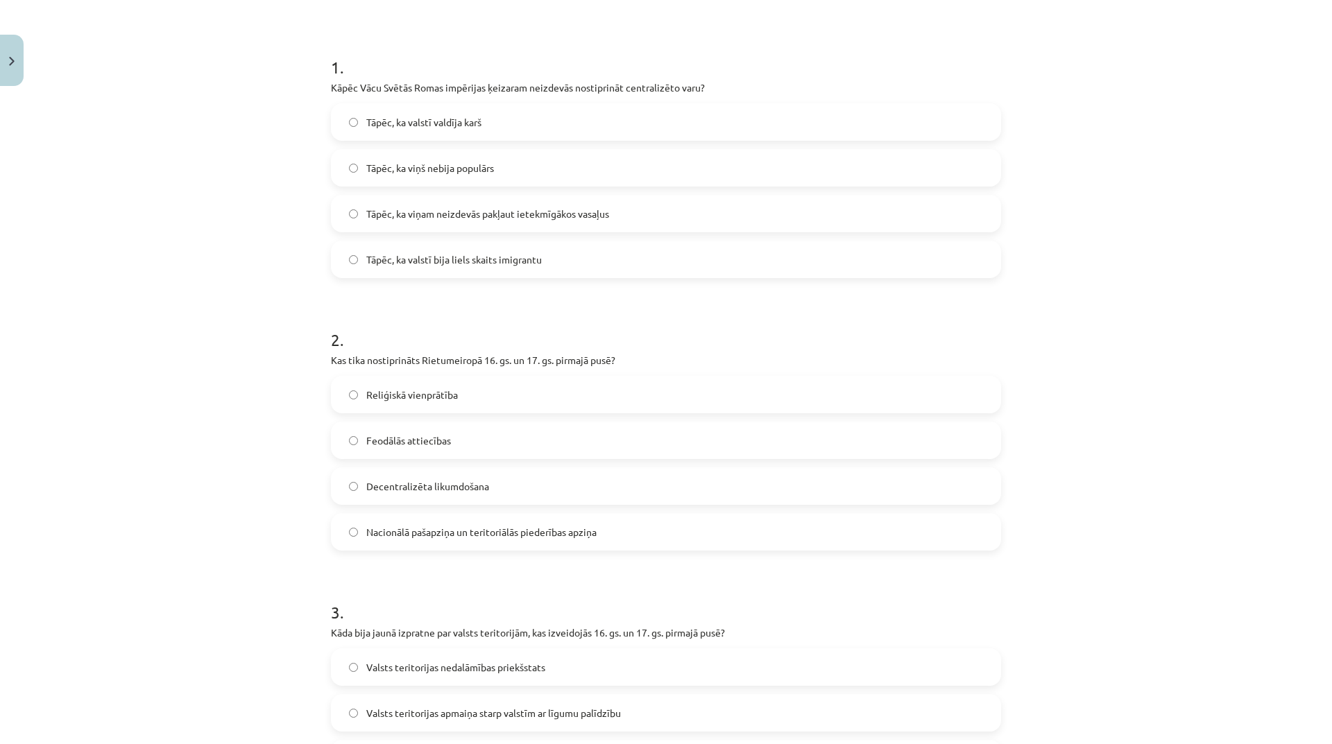
scroll to position [0, 0]
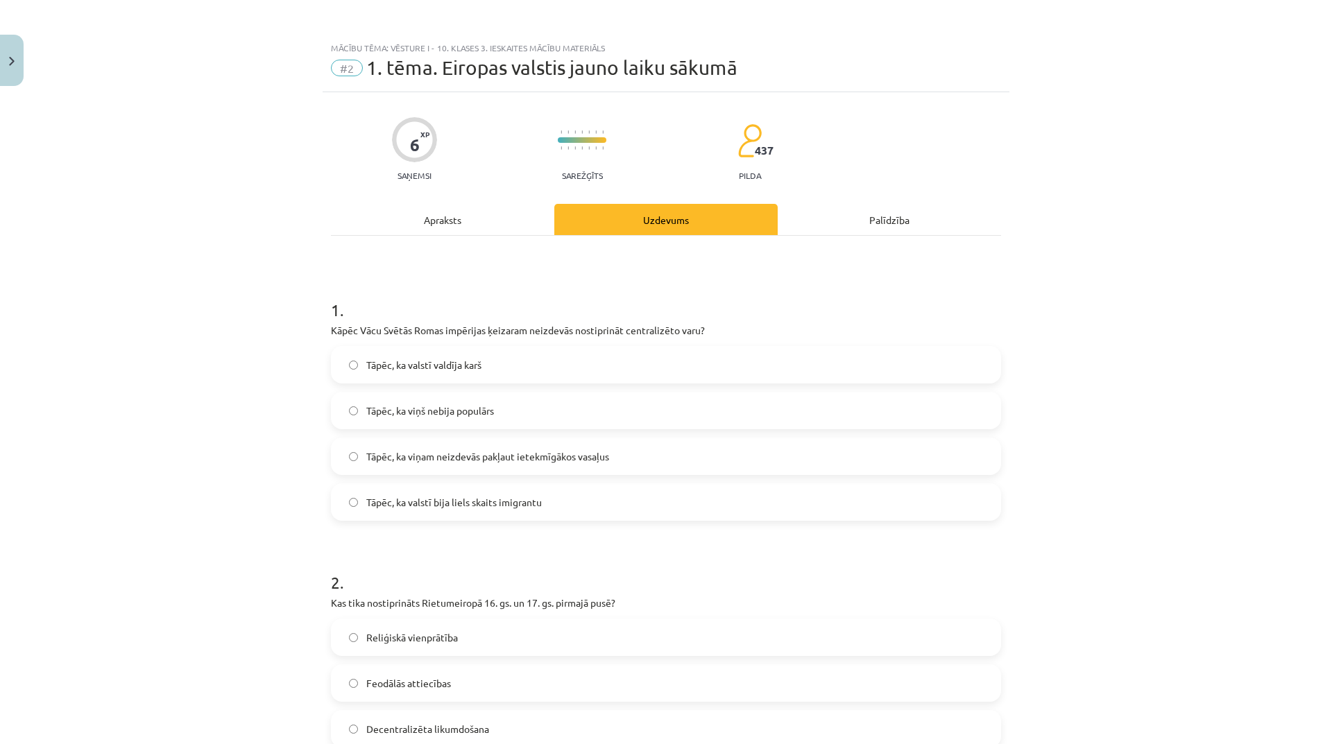
click at [450, 228] on div "Apraksts" at bounding box center [442, 219] width 223 height 31
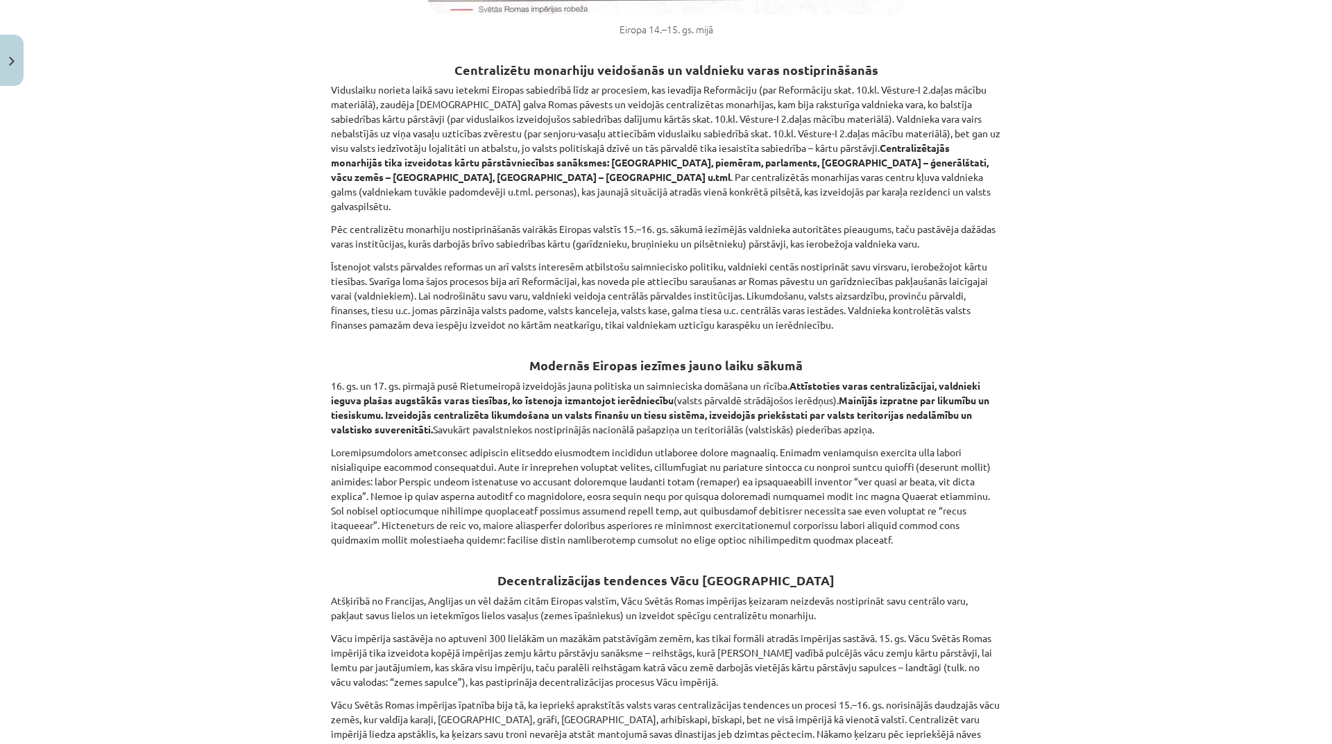
scroll to position [659, 0]
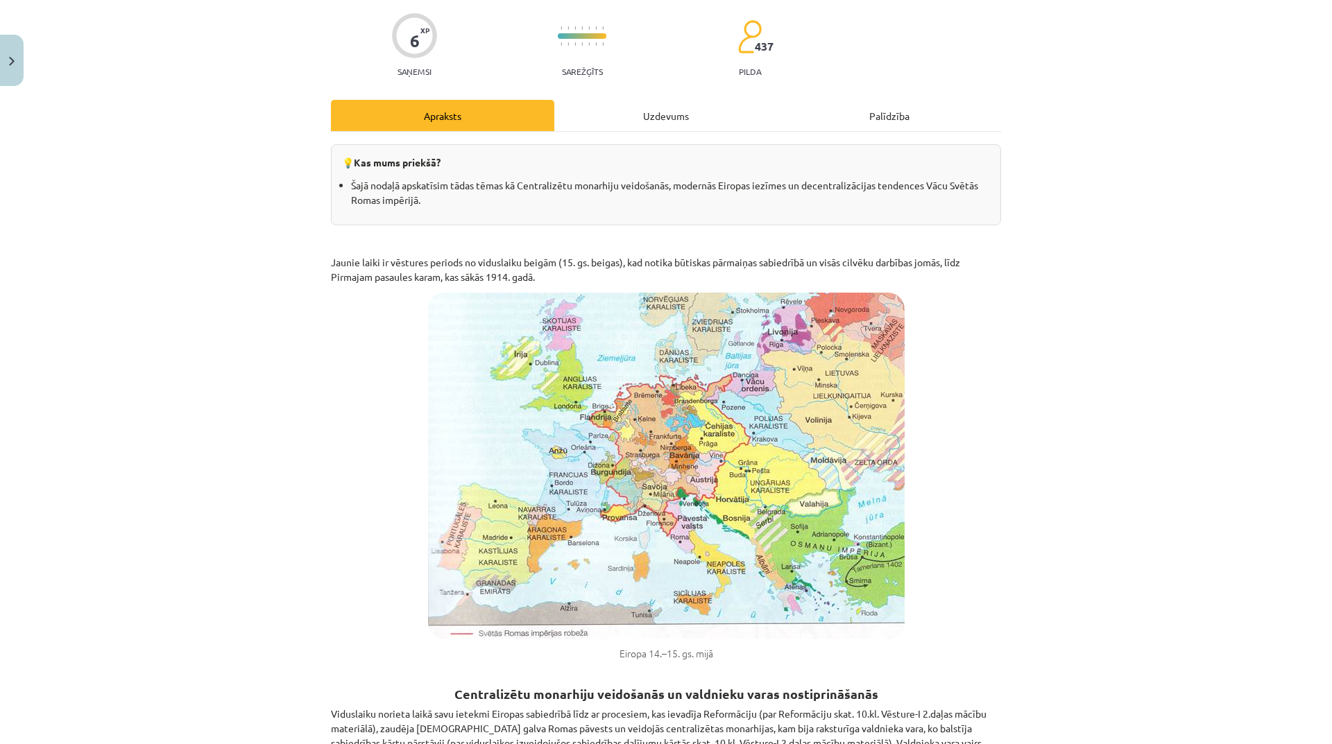
click at [669, 125] on div "Uzdevums" at bounding box center [665, 115] width 223 height 31
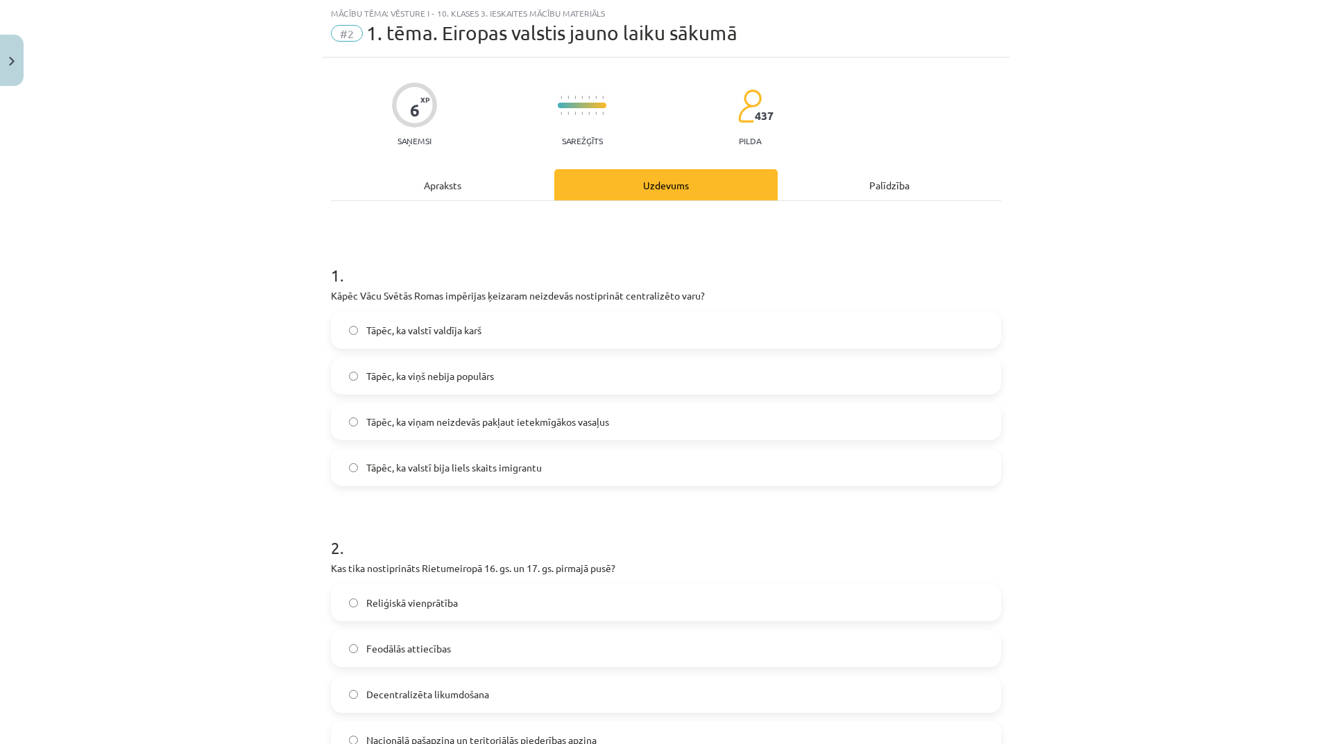
scroll to position [243, 0]
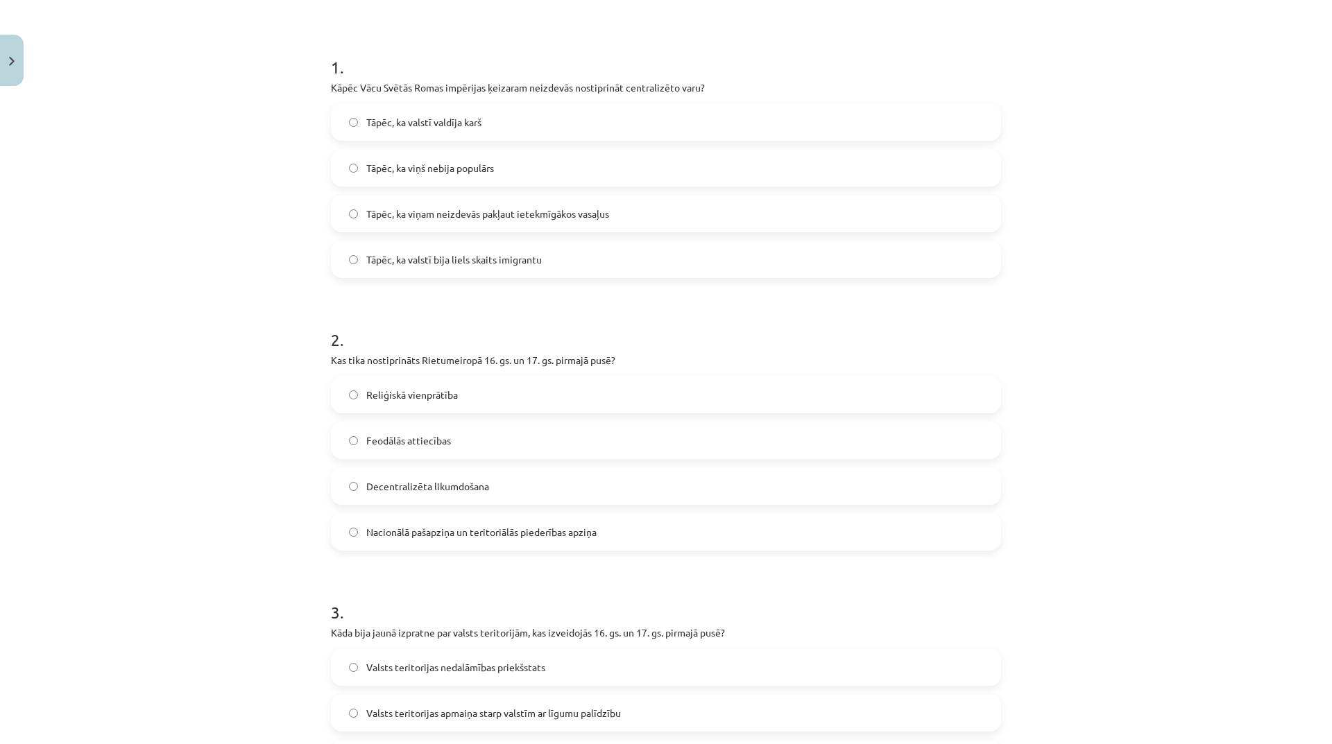
click at [601, 544] on label "Nacionālā pašapziņa un teritoriālās piederības apziņa" at bounding box center [665, 532] width 667 height 35
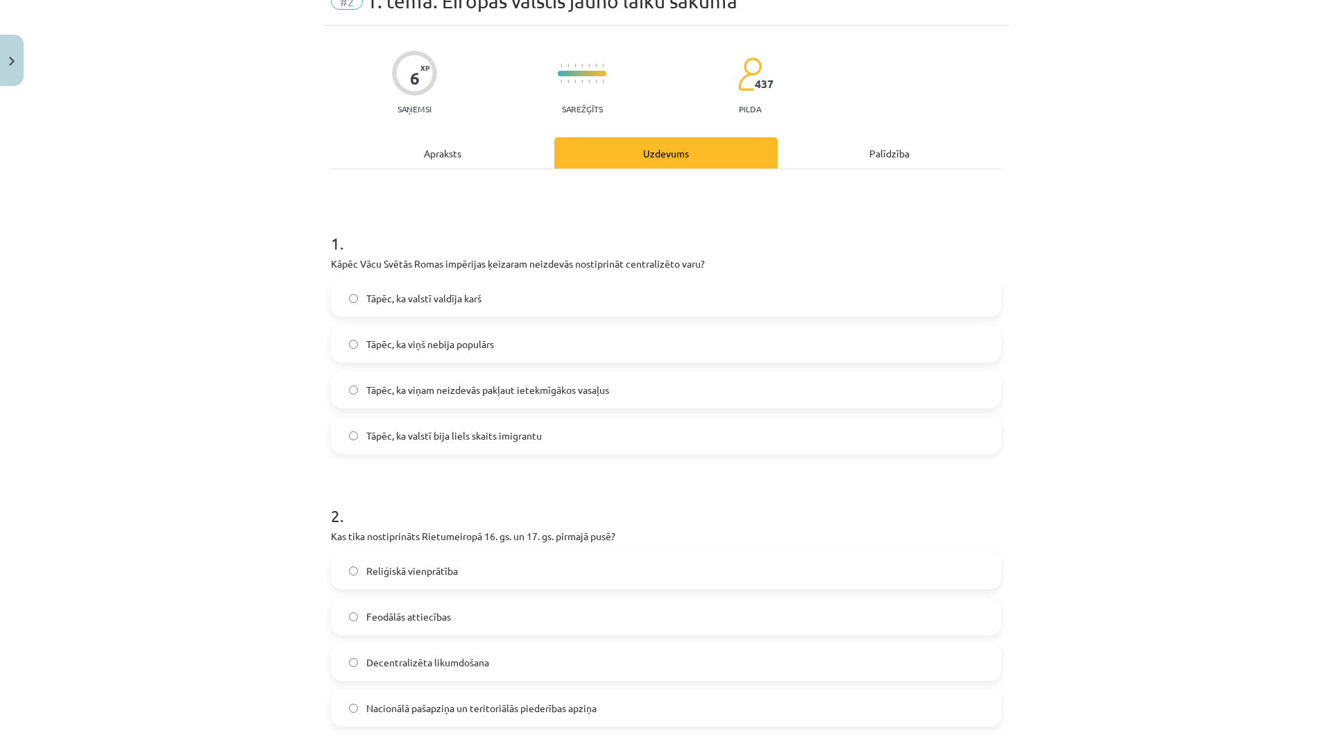
scroll to position [0, 0]
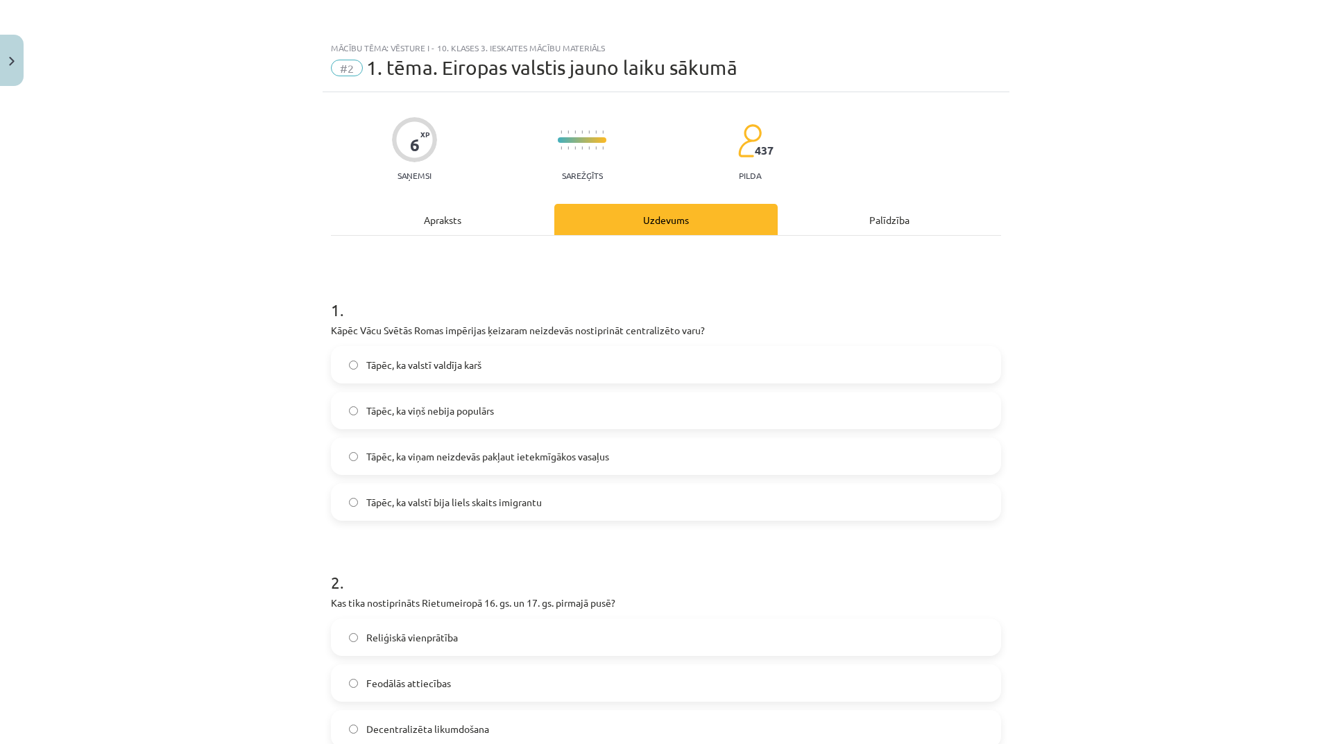
click at [449, 229] on div "Apraksts" at bounding box center [442, 219] width 223 height 31
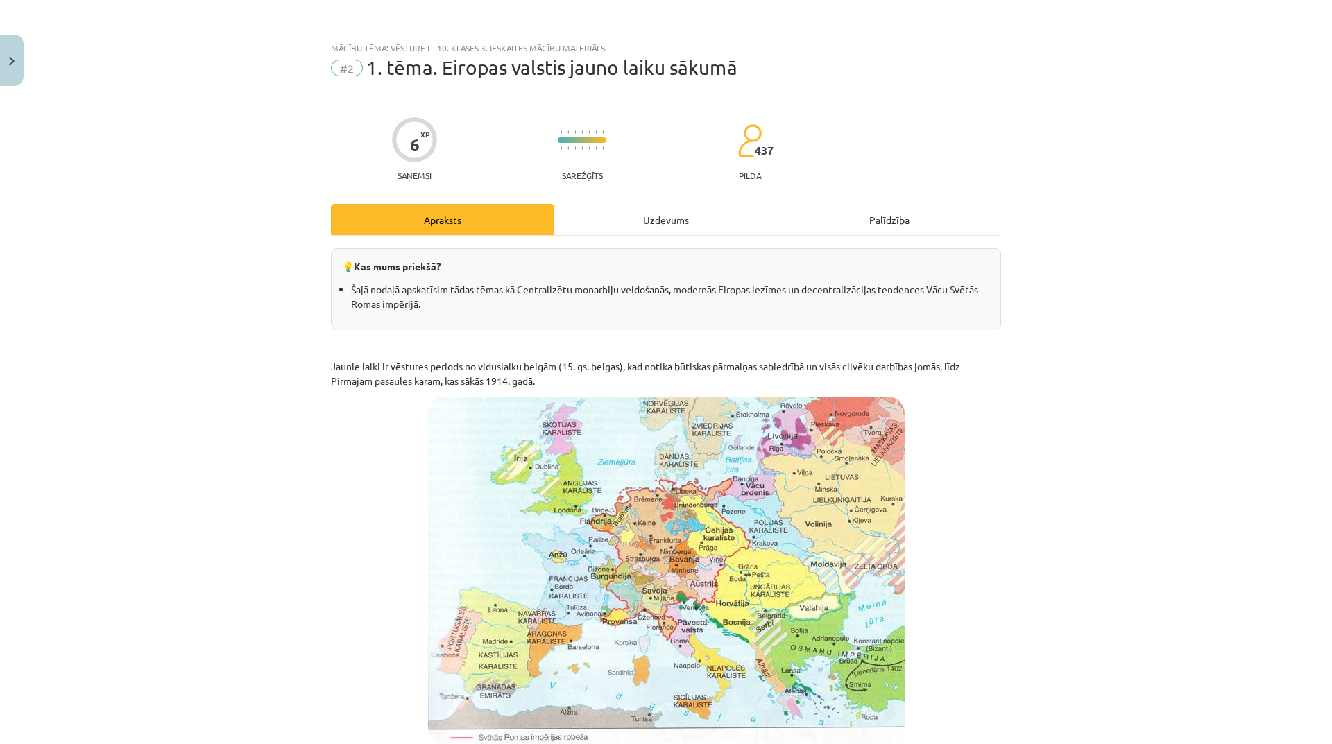
click at [659, 218] on div "Uzdevums" at bounding box center [665, 219] width 223 height 31
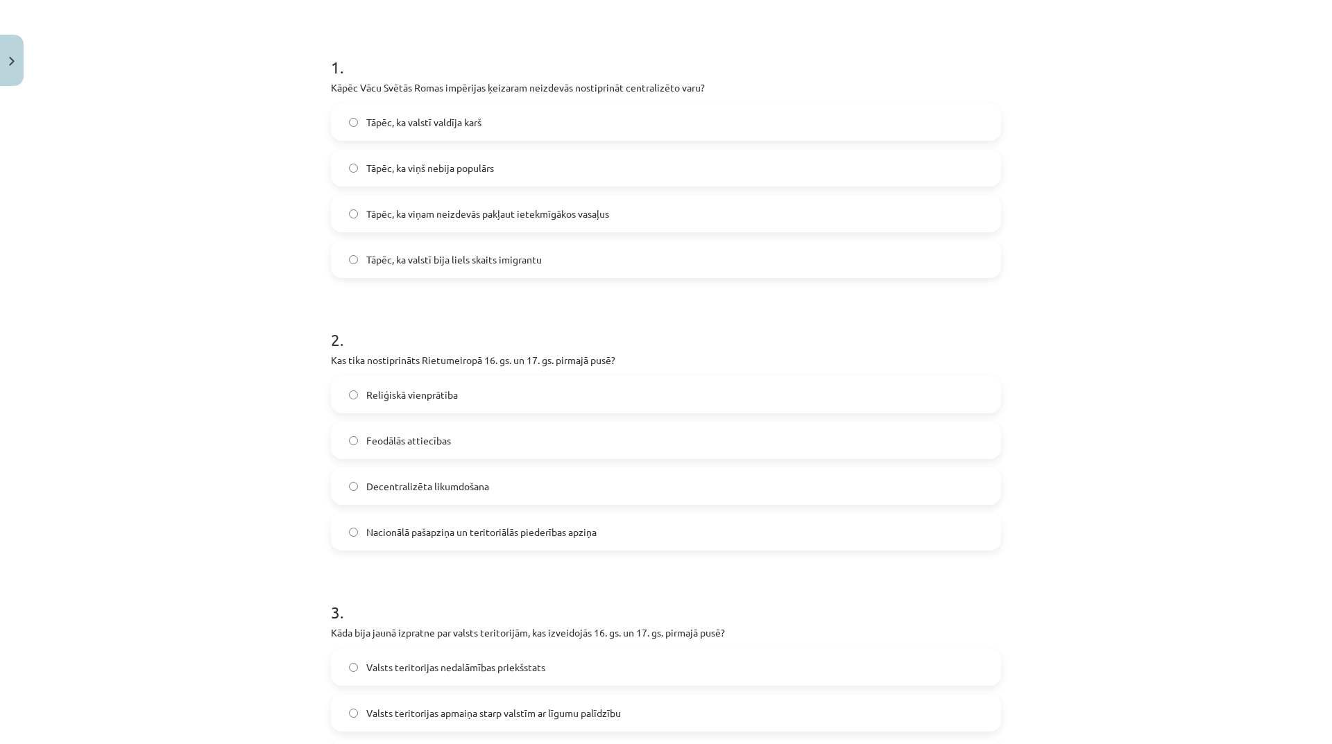
scroll to position [483, 0]
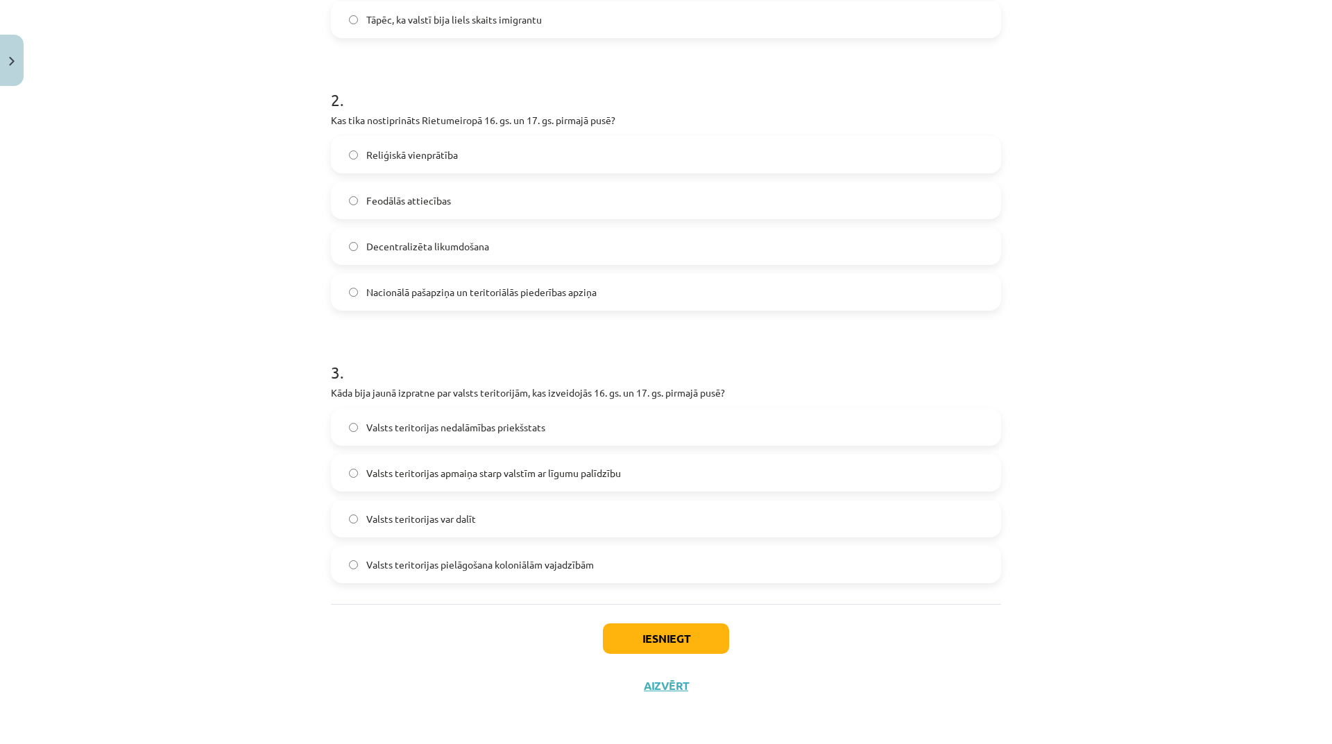
click at [517, 426] on span "Valsts teritorijas nedalāmības priekšstats" at bounding box center [455, 427] width 179 height 15
click at [674, 646] on button "Iesniegt" at bounding box center [666, 639] width 126 height 31
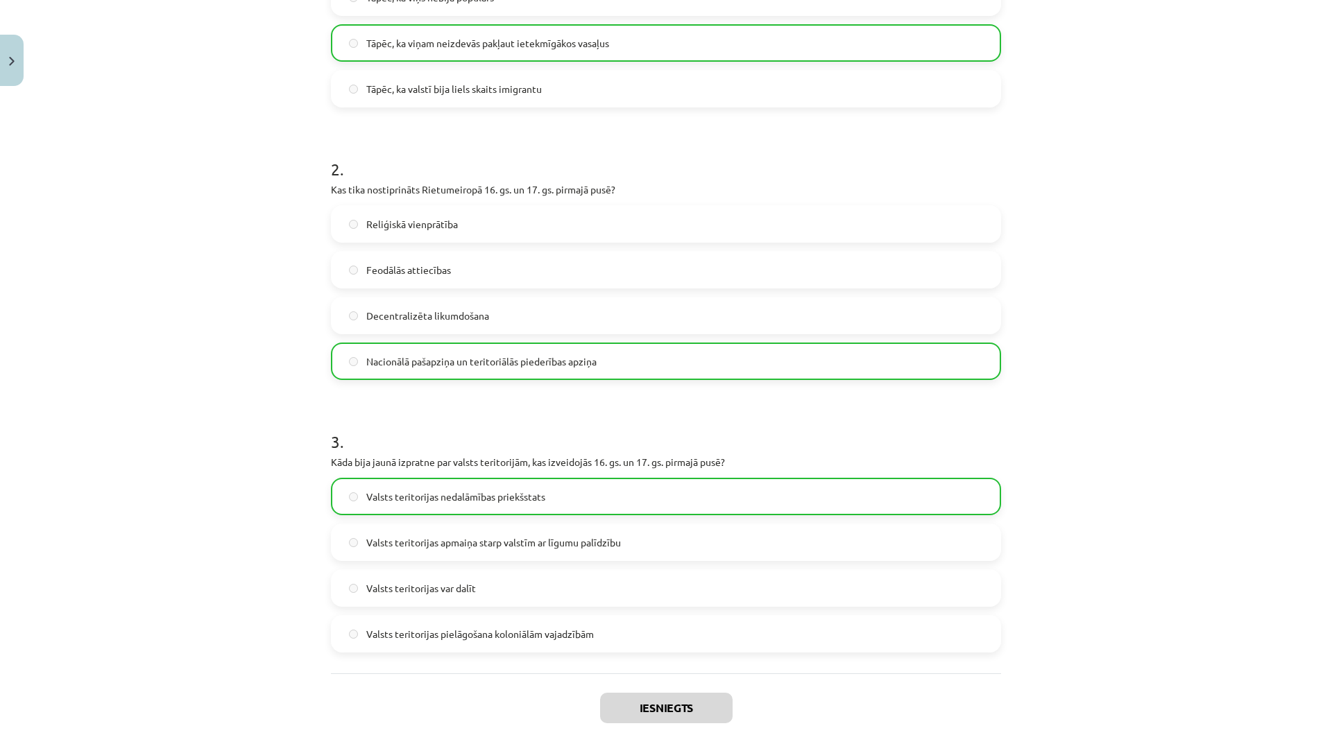
scroll to position [527, 0]
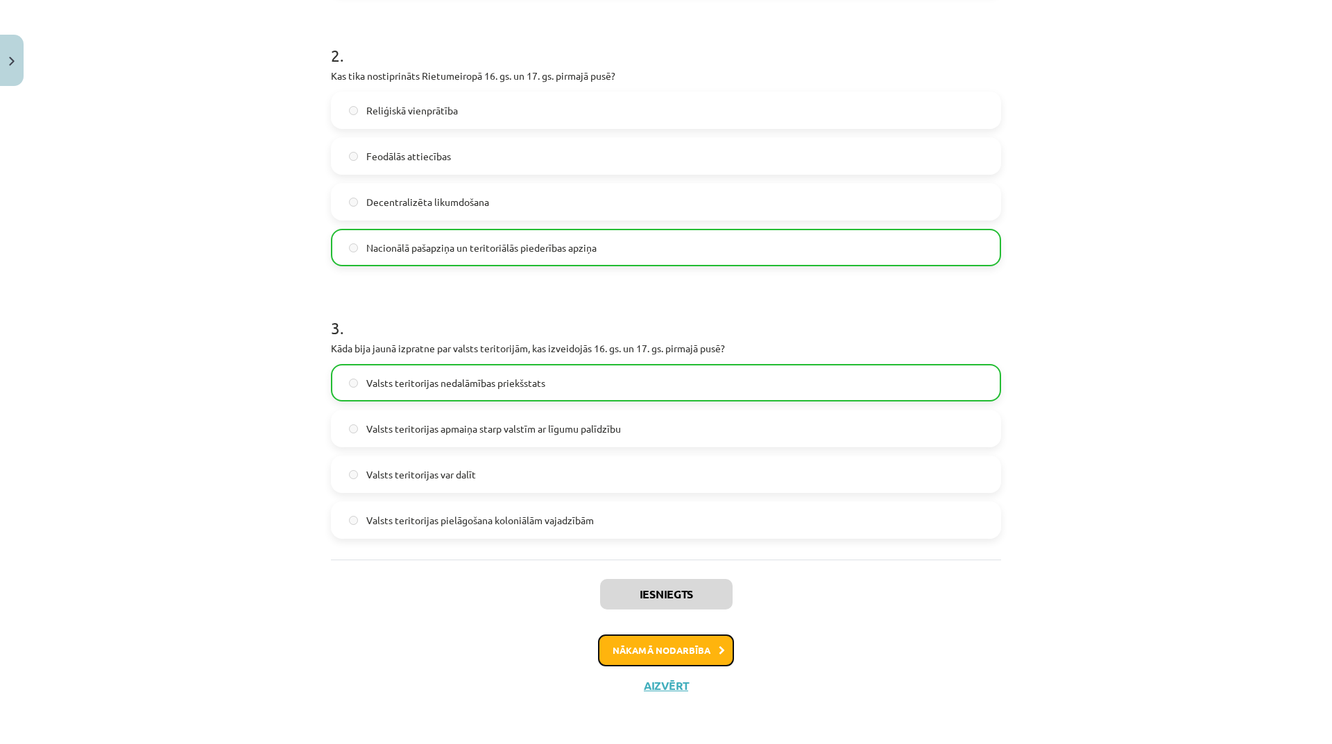
click at [669, 658] on button "Nākamā nodarbība" at bounding box center [666, 651] width 136 height 32
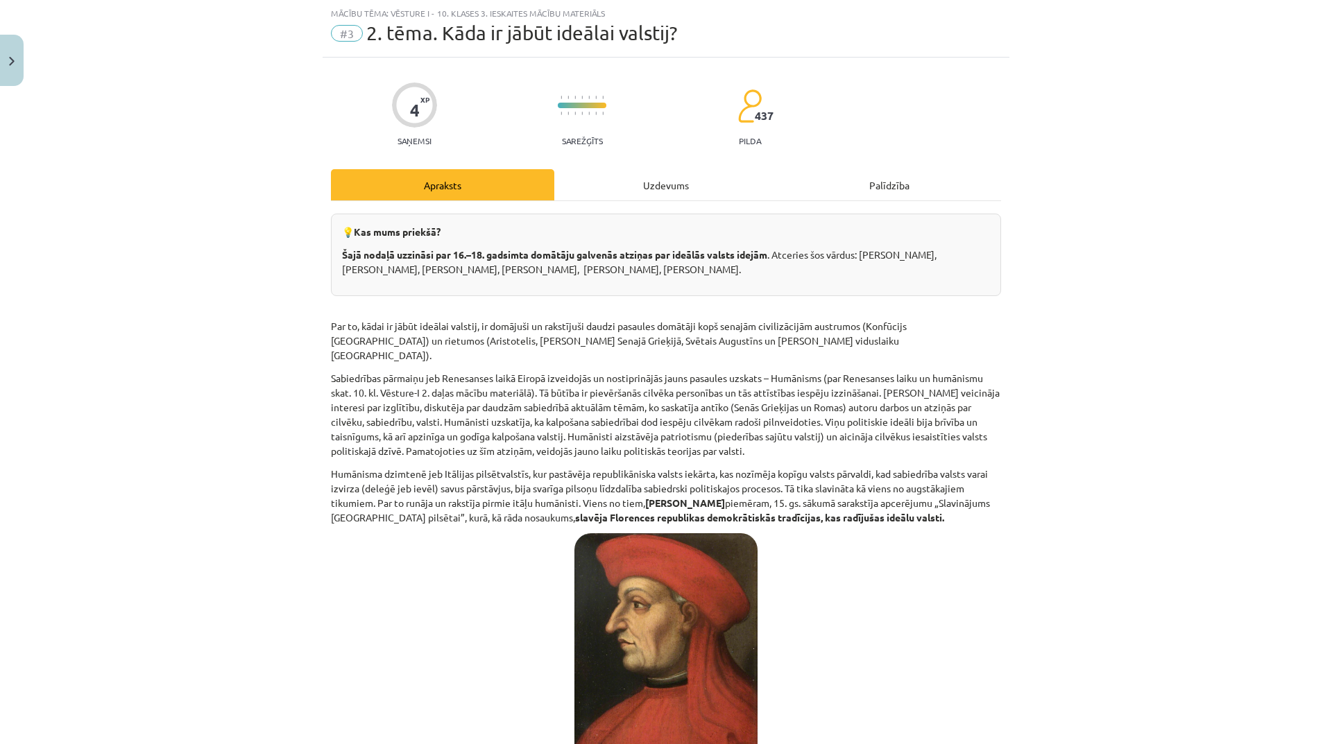
click at [687, 178] on div "Uzdevums" at bounding box center [665, 184] width 223 height 31
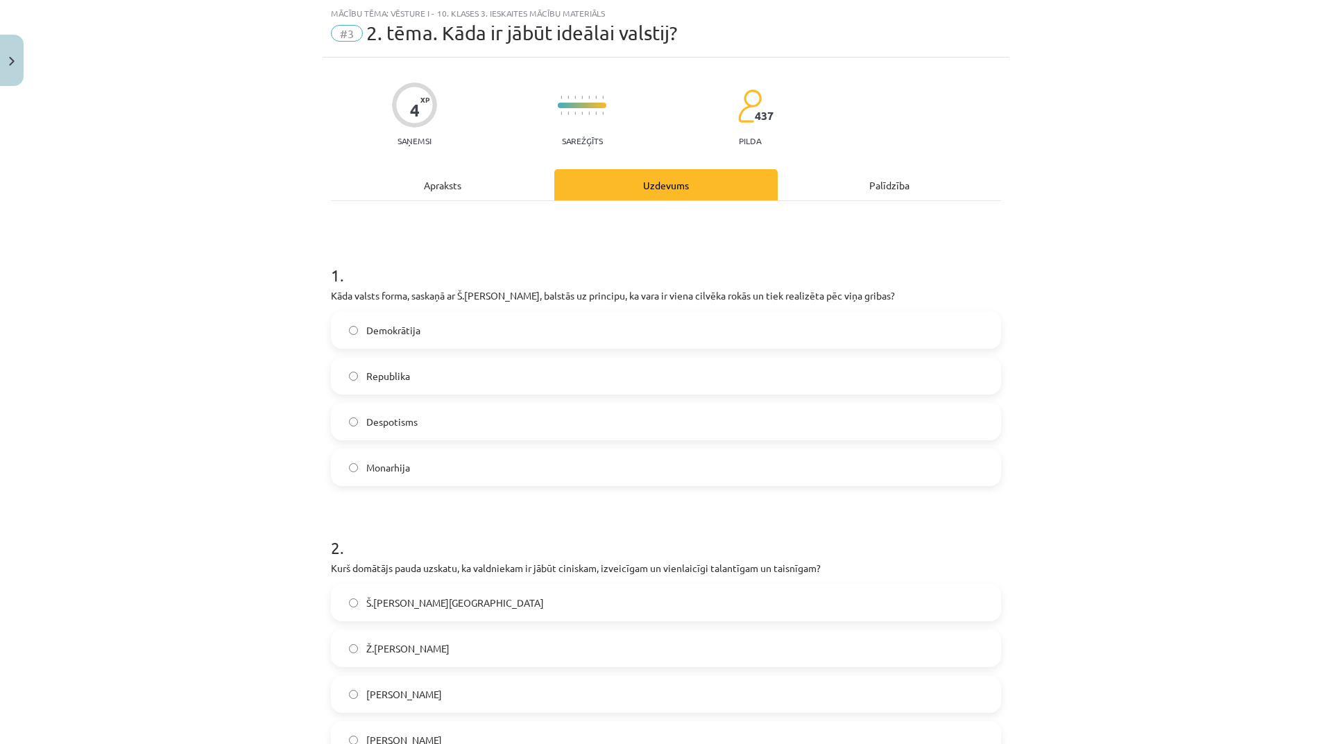
click at [416, 190] on div "Apraksts" at bounding box center [442, 184] width 223 height 31
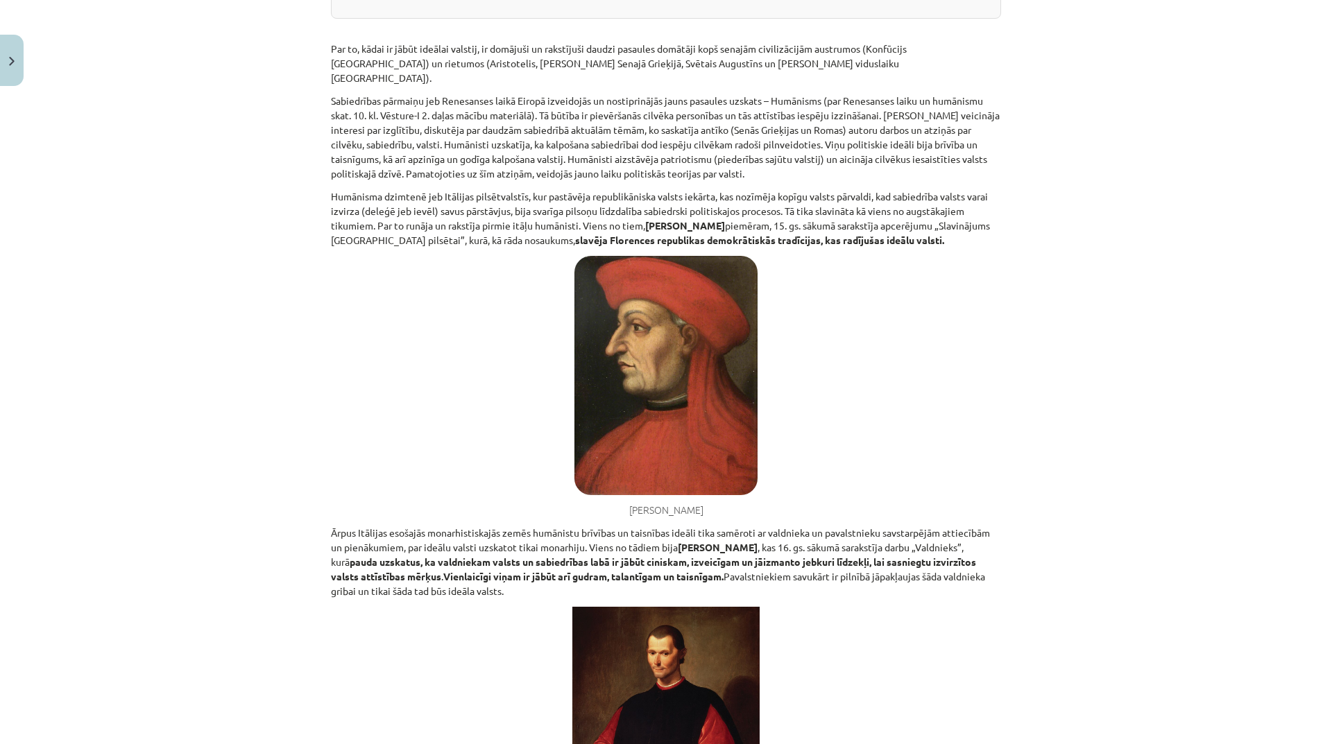
scroll to position [0, 0]
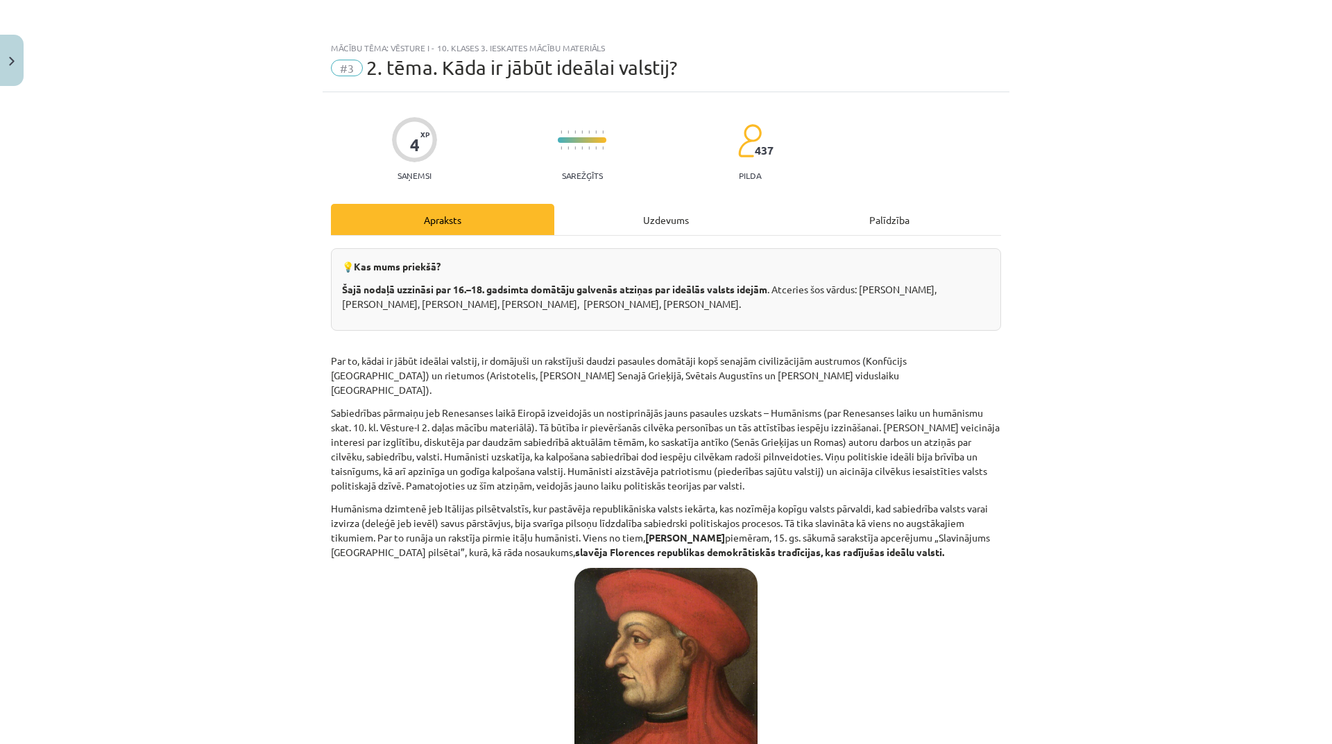
click at [689, 221] on div "Uzdevums" at bounding box center [665, 219] width 223 height 31
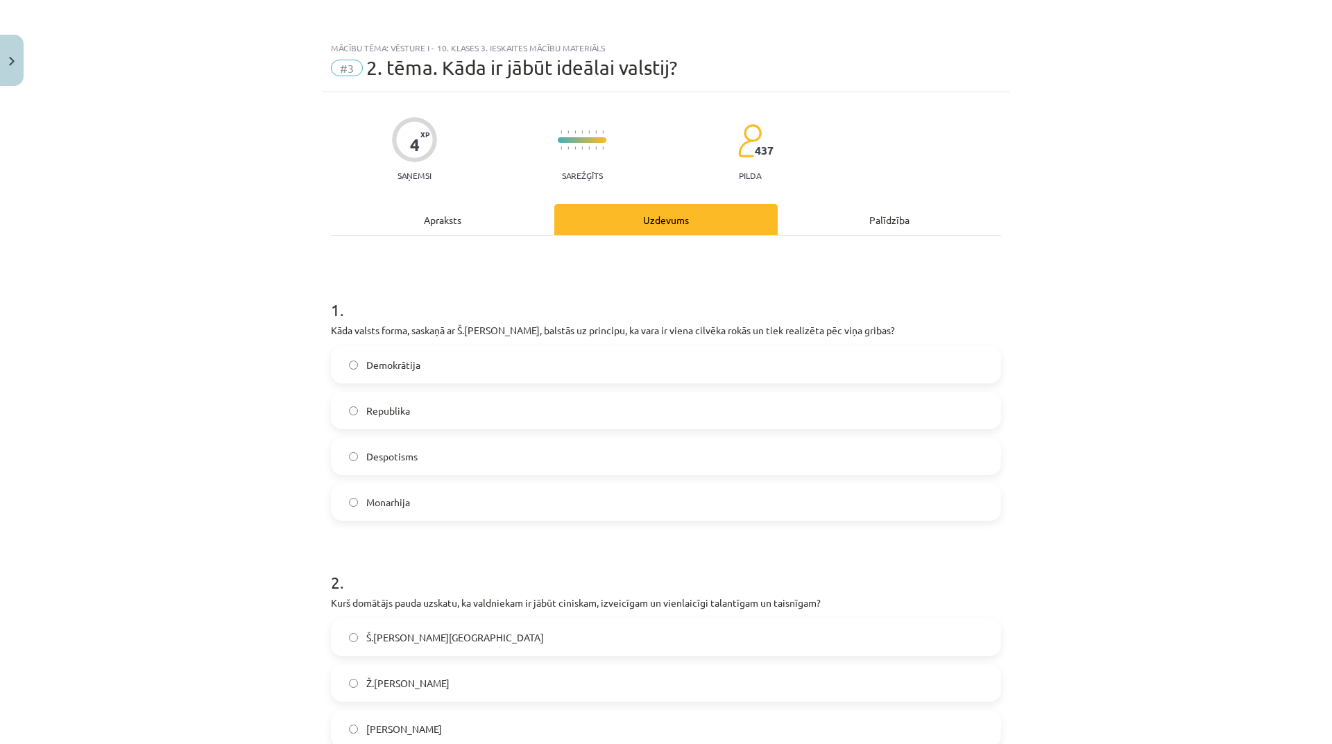
scroll to position [35, 0]
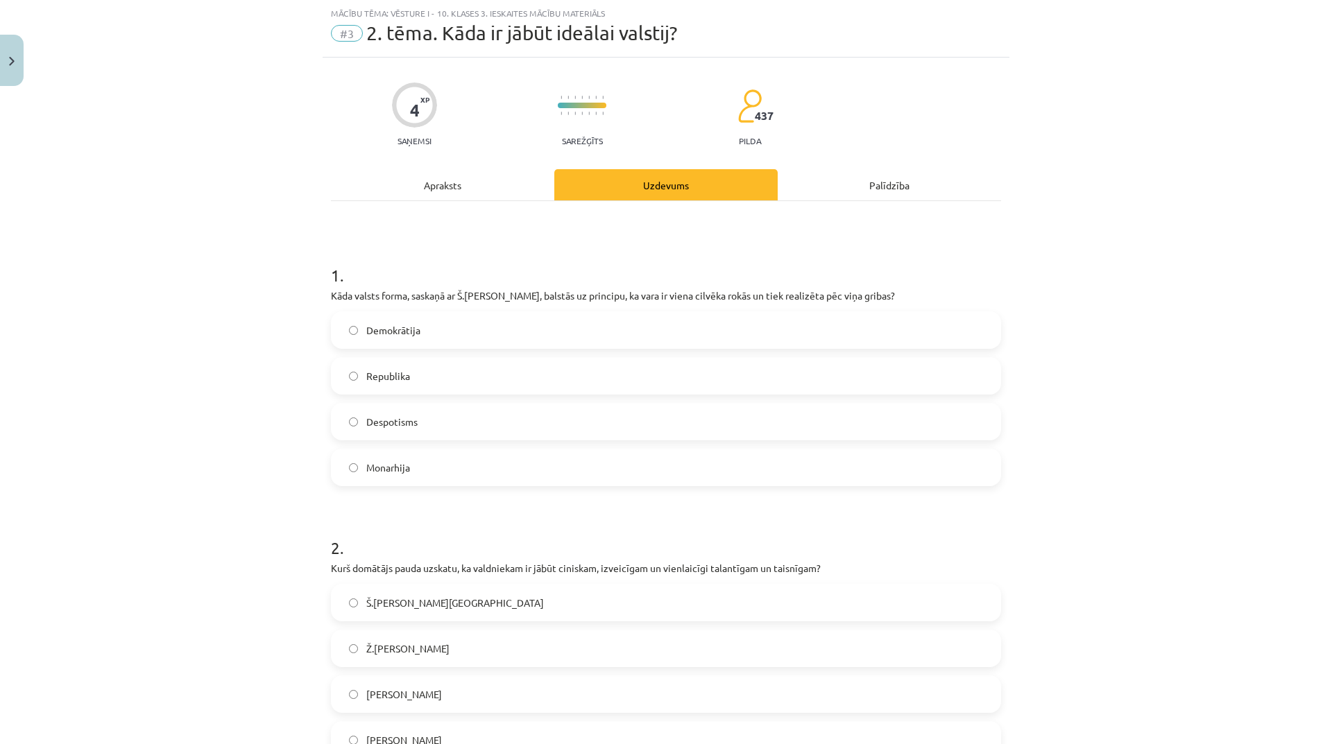
click at [440, 194] on div "Apraksts" at bounding box center [442, 184] width 223 height 31
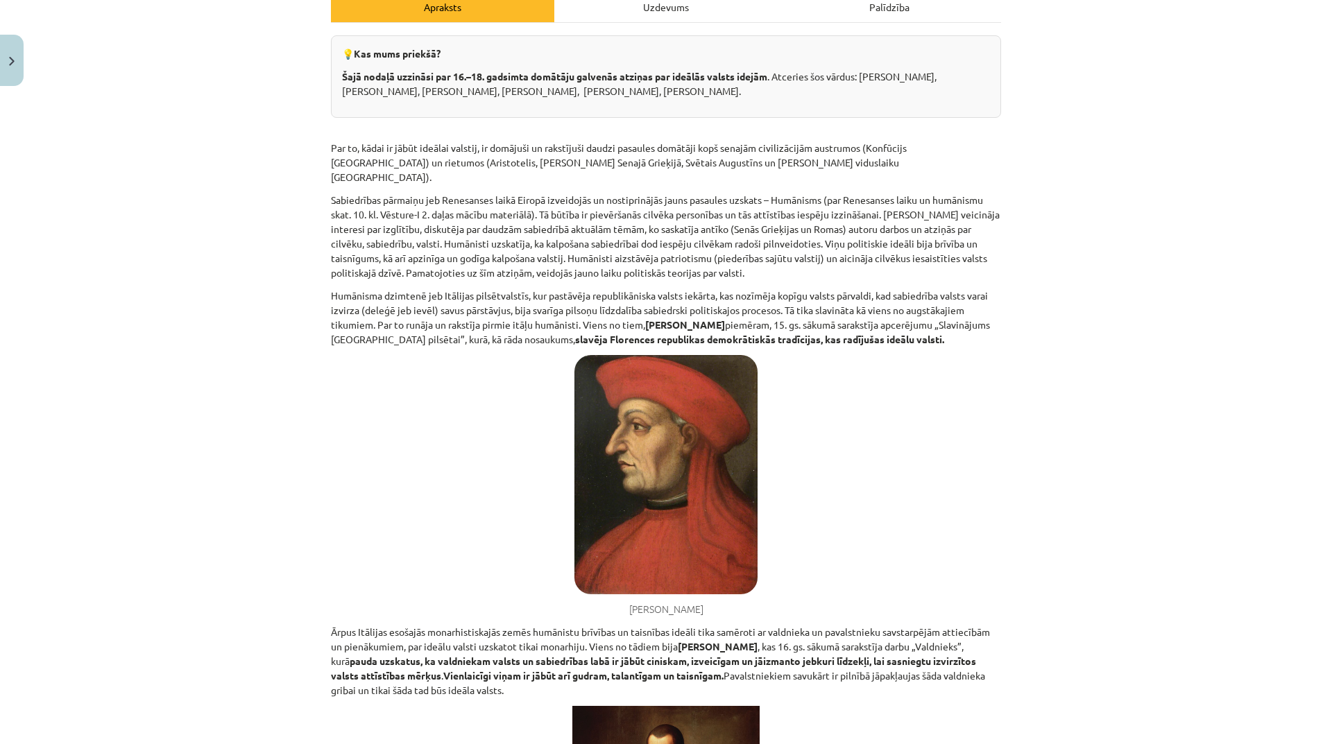
scroll to position [0, 0]
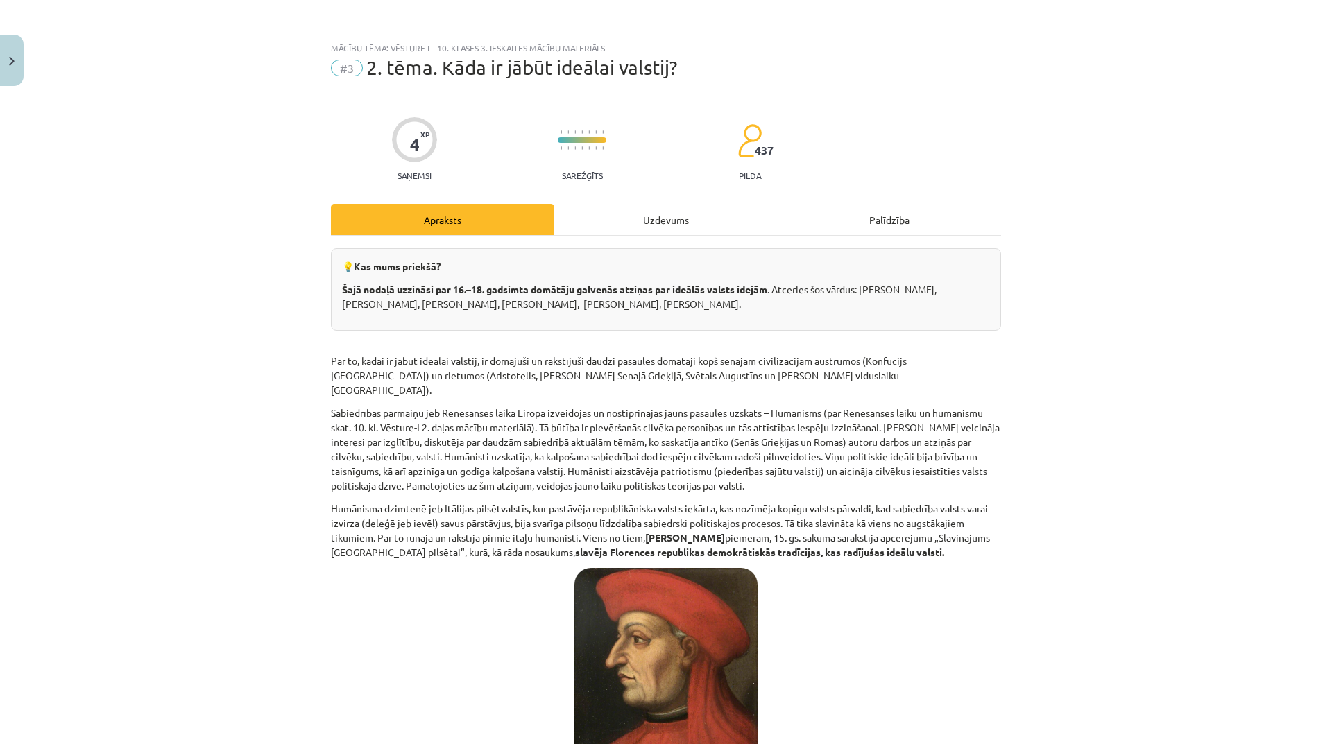
click at [624, 204] on div "Uzdevums" at bounding box center [665, 219] width 223 height 31
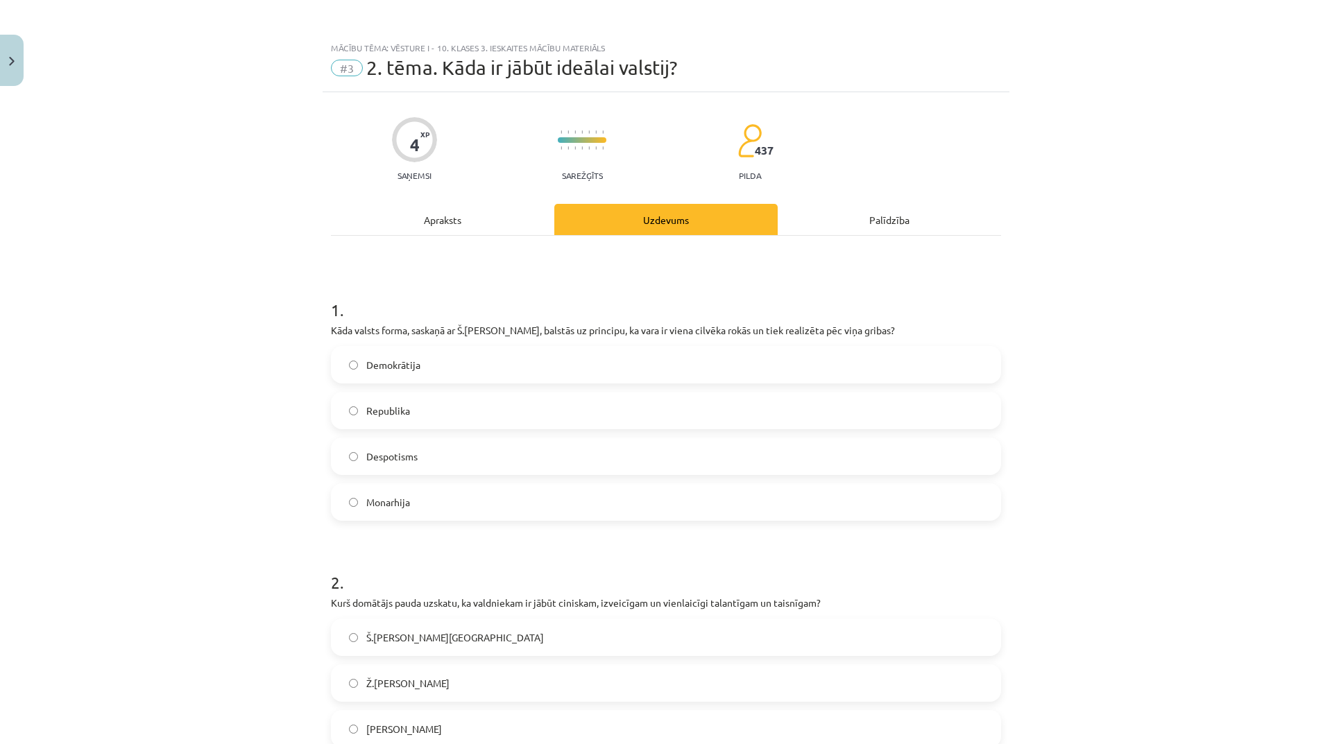
scroll to position [35, 0]
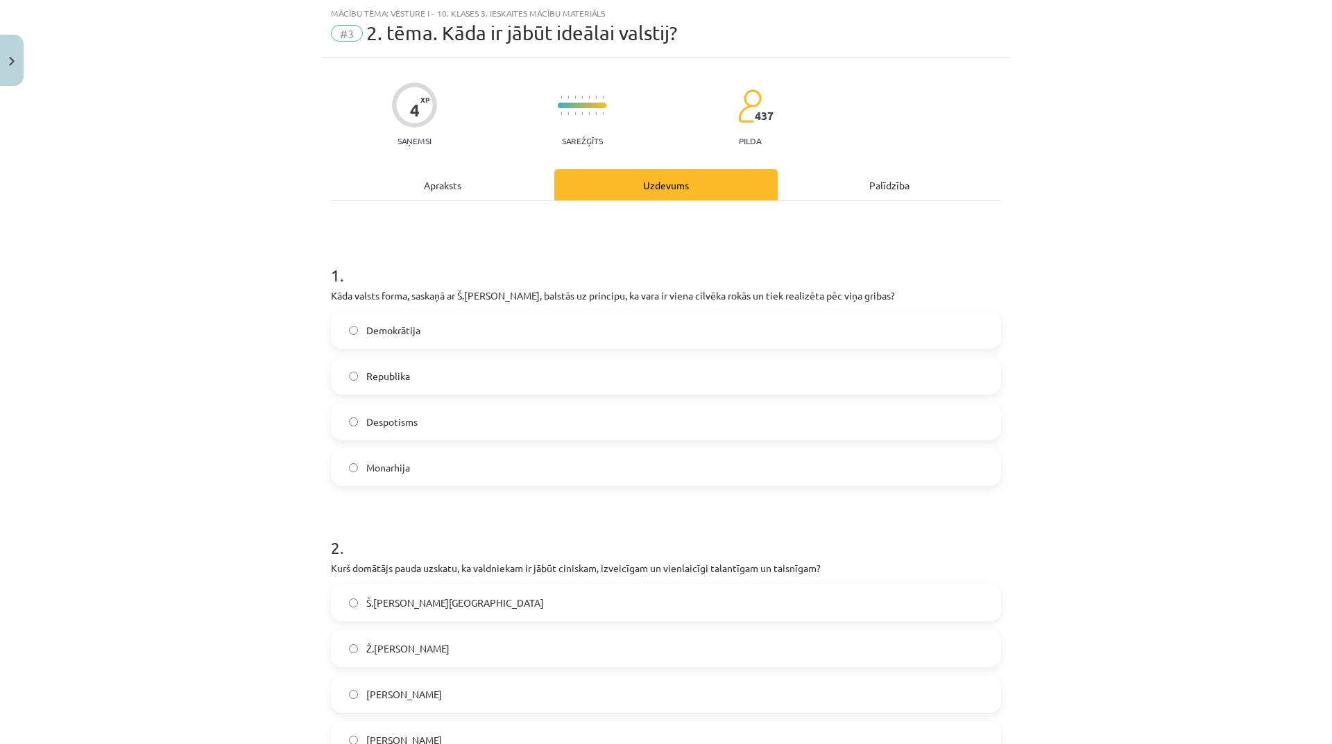
click at [405, 467] on span "Monarhija" at bounding box center [388, 468] width 44 height 15
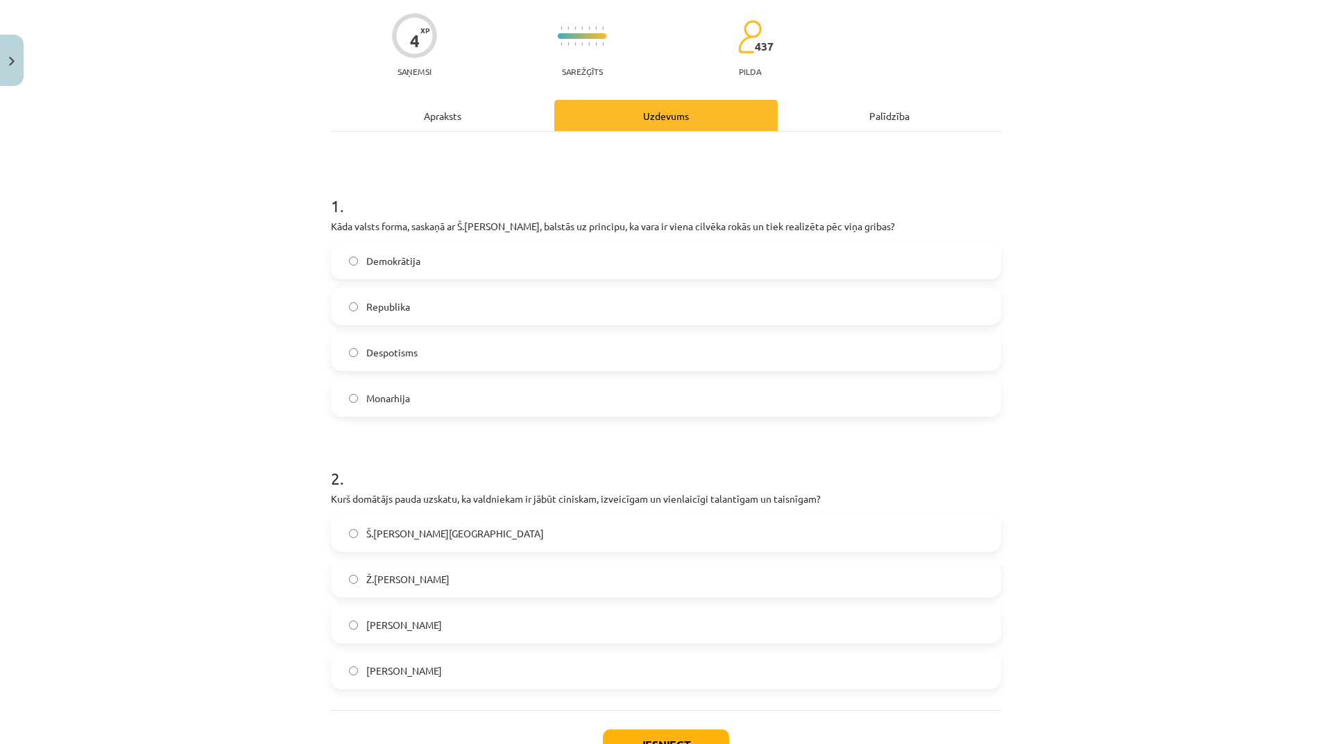
click at [472, 119] on div "Apraksts" at bounding box center [442, 115] width 223 height 31
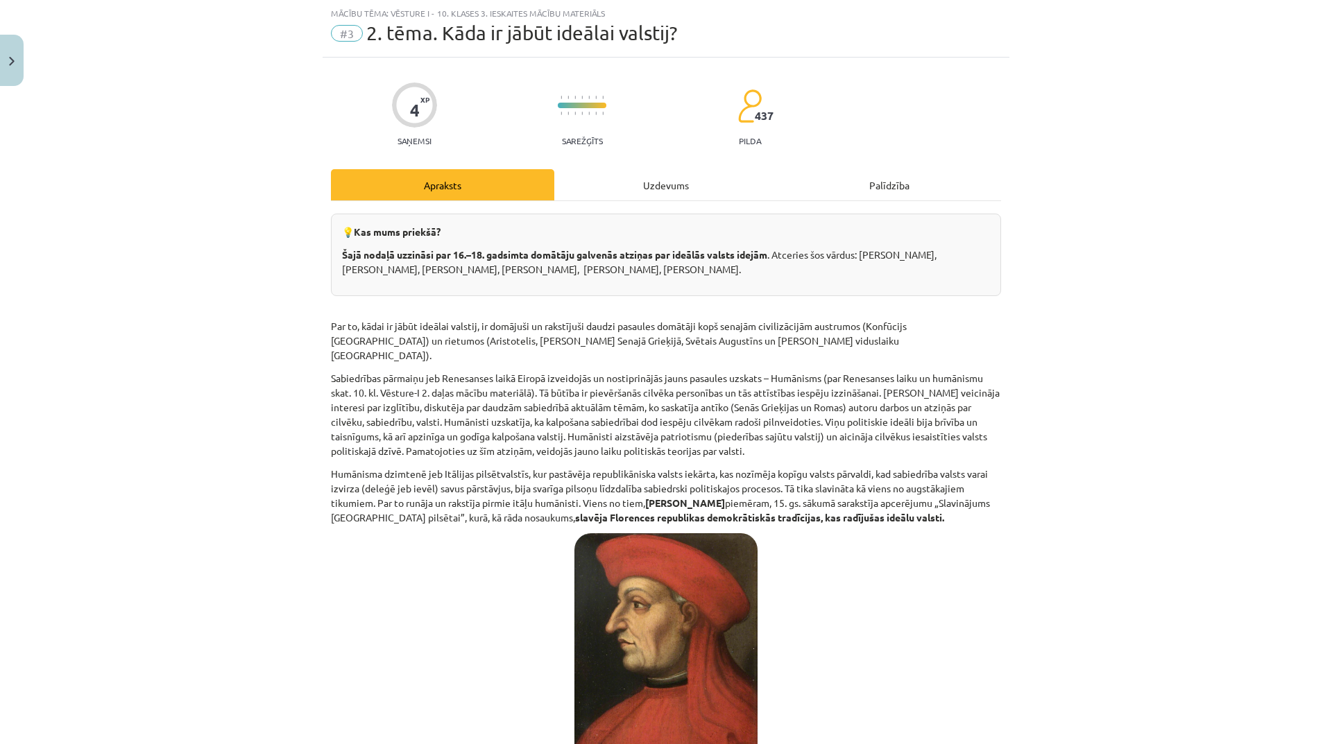
scroll to position [173, 0]
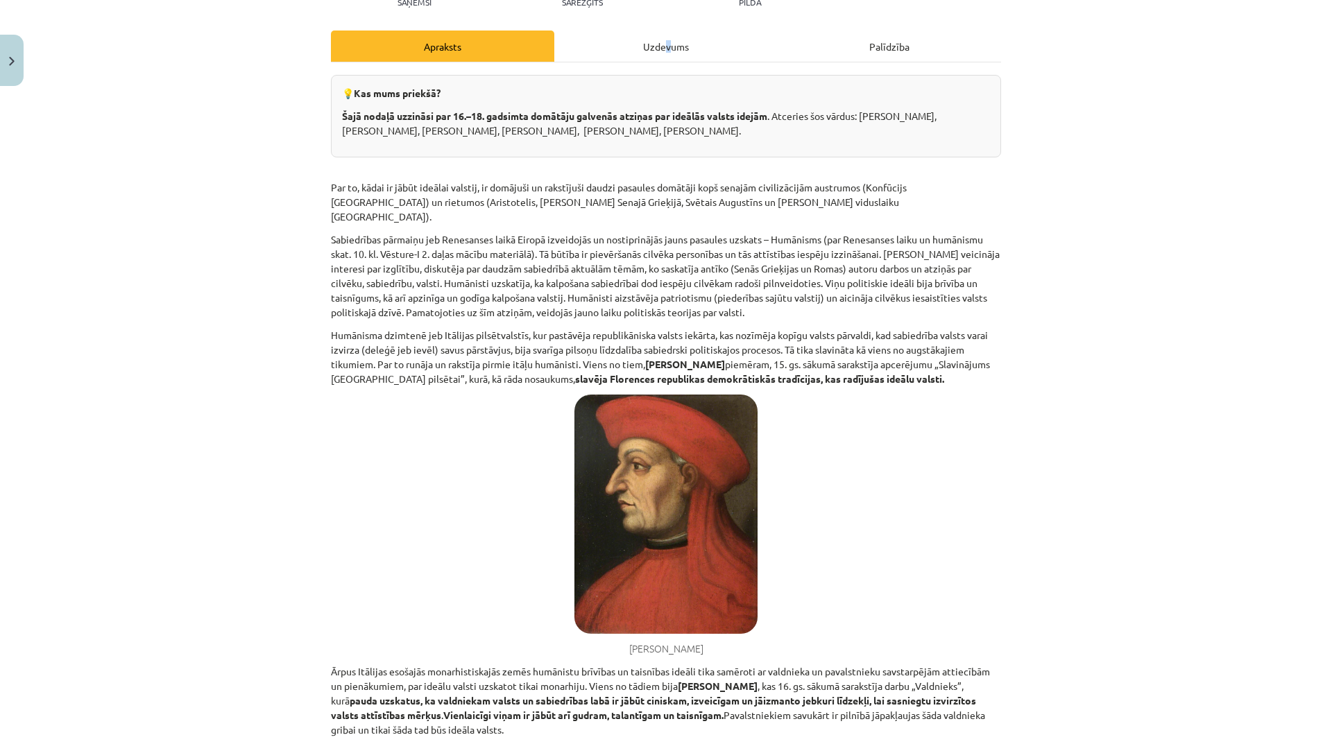
click at [666, 44] on div "Uzdevums" at bounding box center [665, 46] width 223 height 31
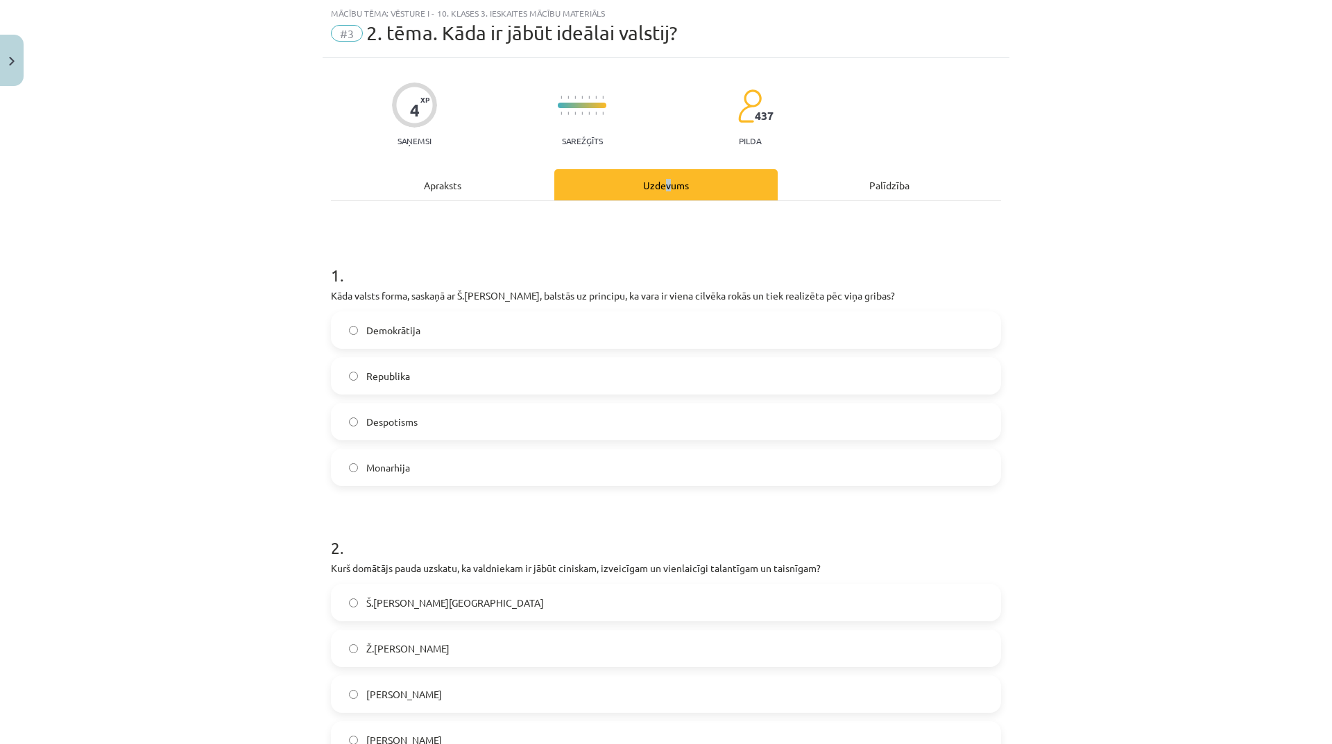
scroll to position [210, 0]
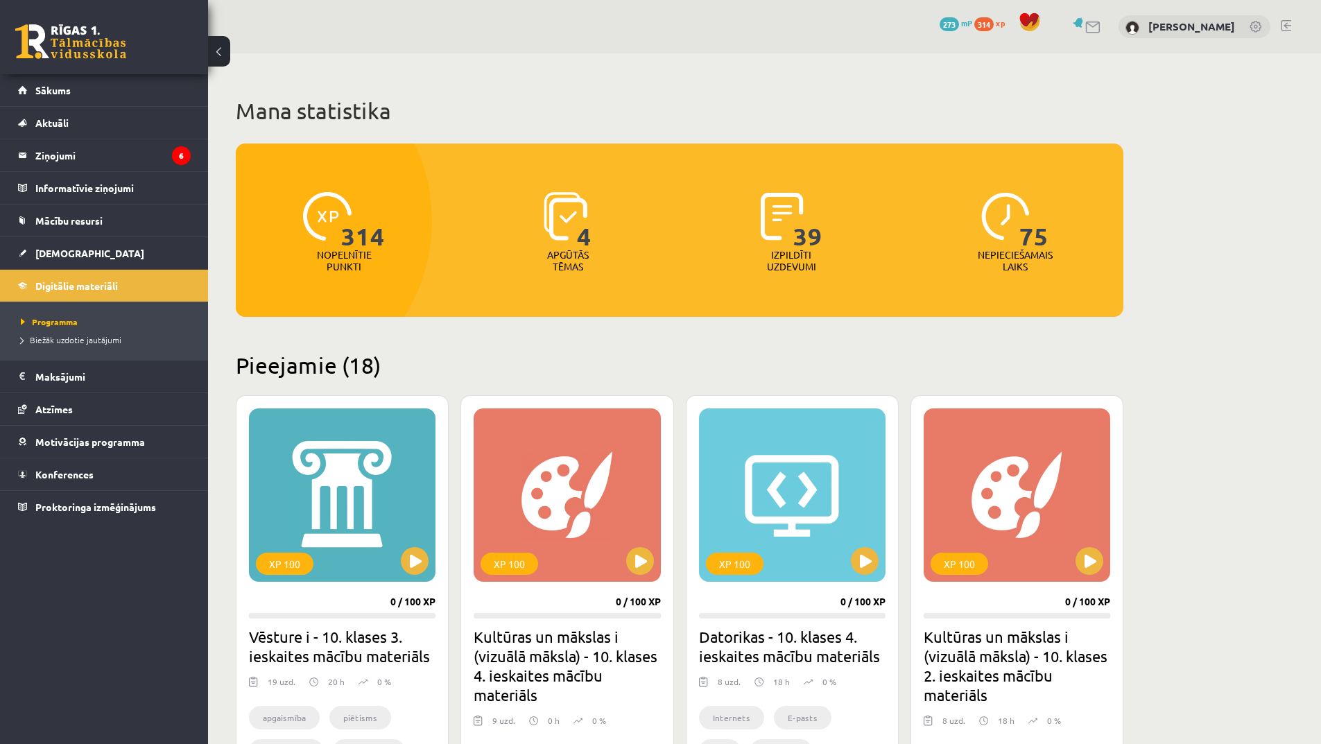
scroll to position [694, 0]
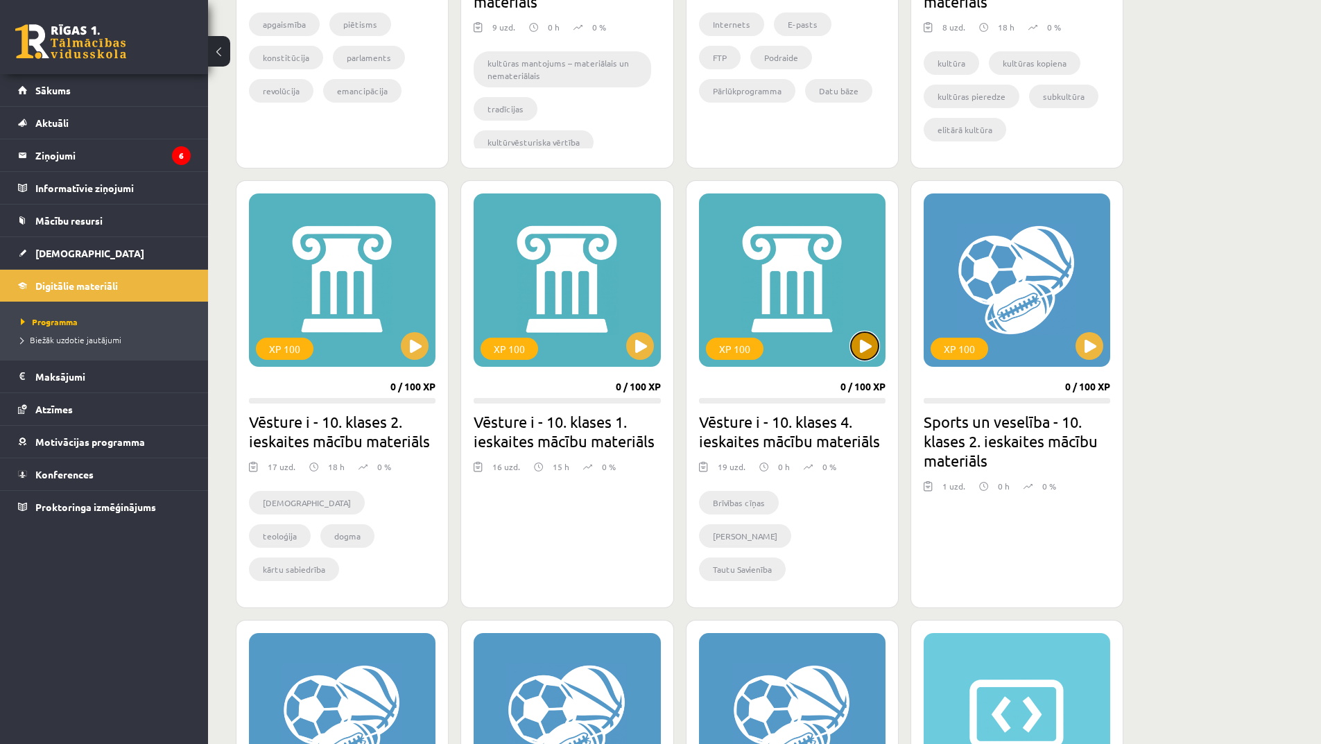
click at [865, 337] on button at bounding box center [865, 346] width 28 height 28
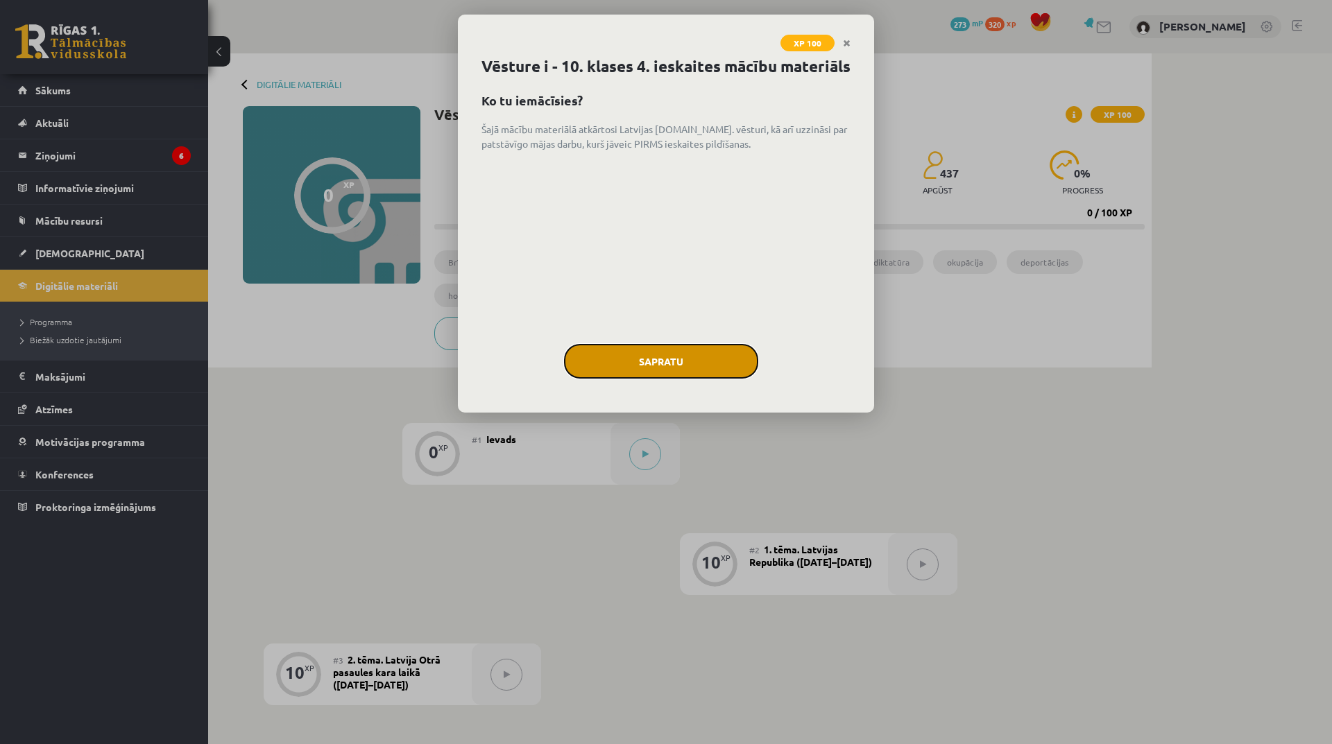
click at [669, 379] on button "Sapratu" at bounding box center [661, 361] width 194 height 35
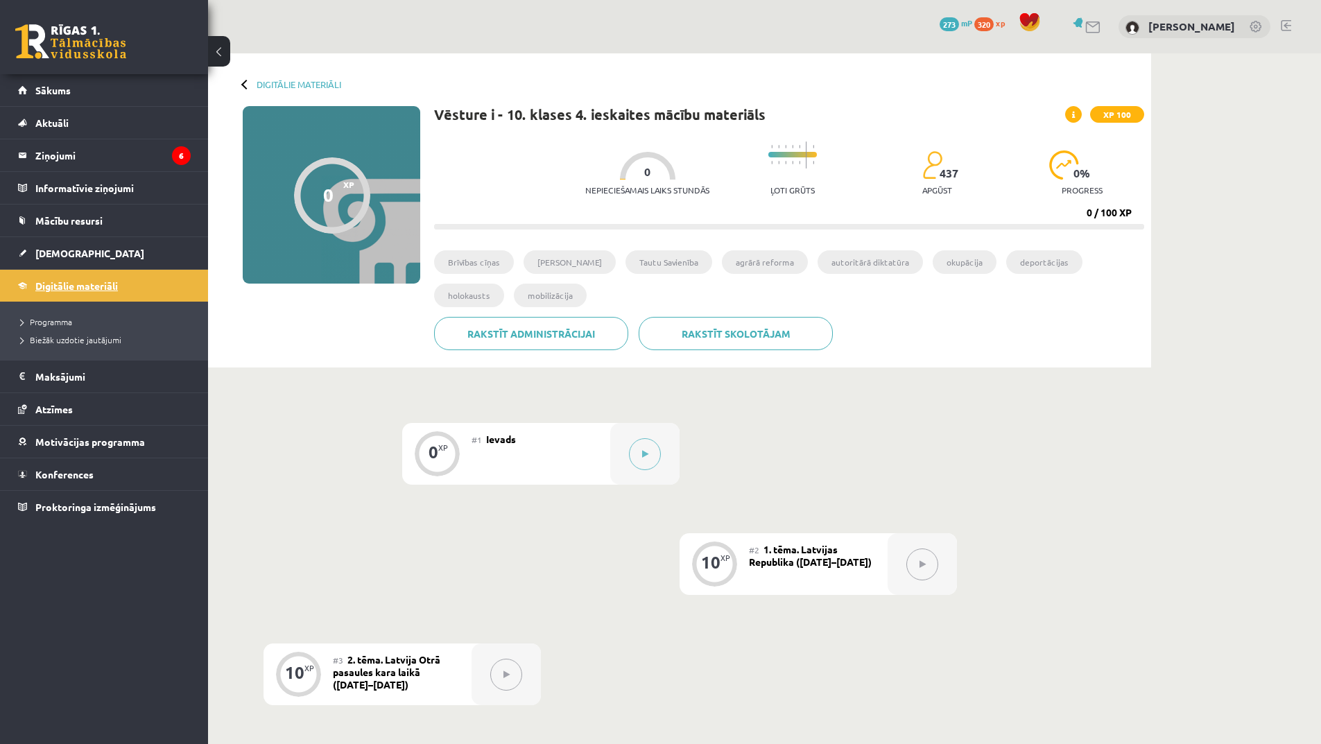
click at [85, 286] on span "Digitālie materiāli" at bounding box center [76, 286] width 83 height 12
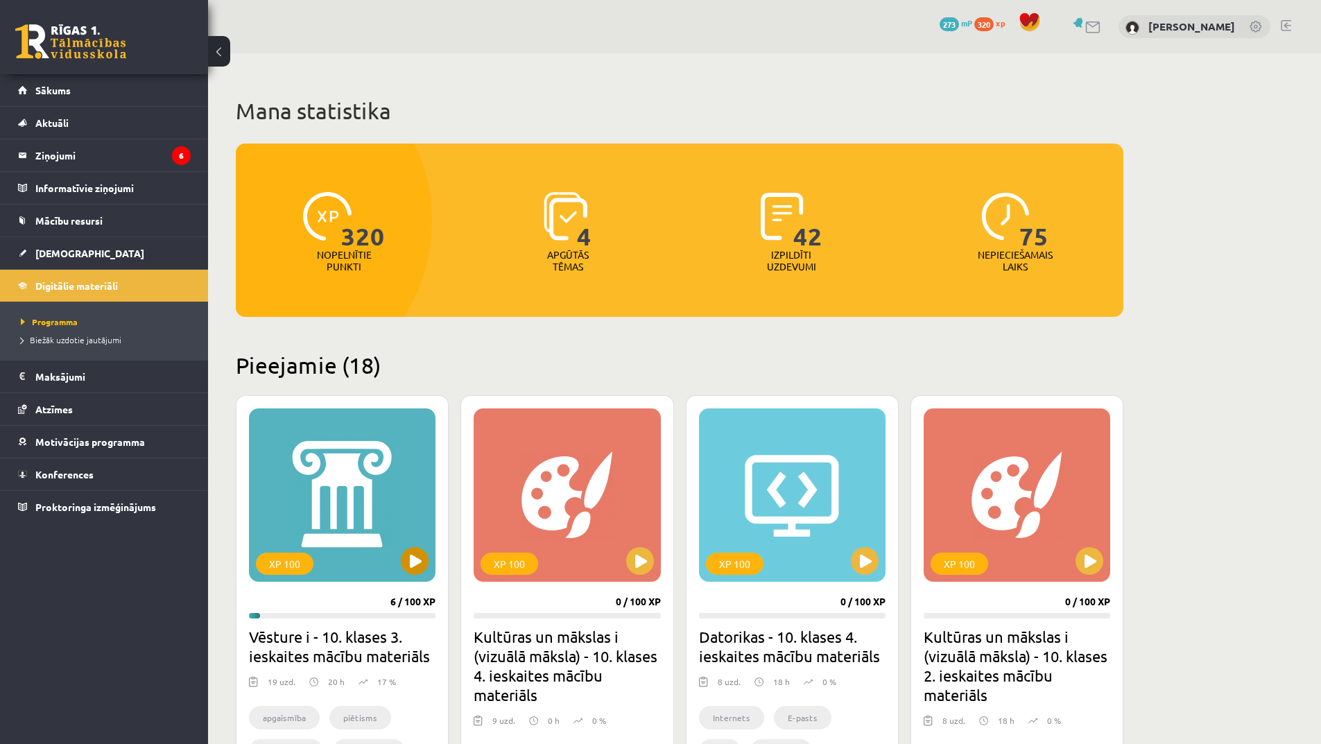
scroll to position [208, 0]
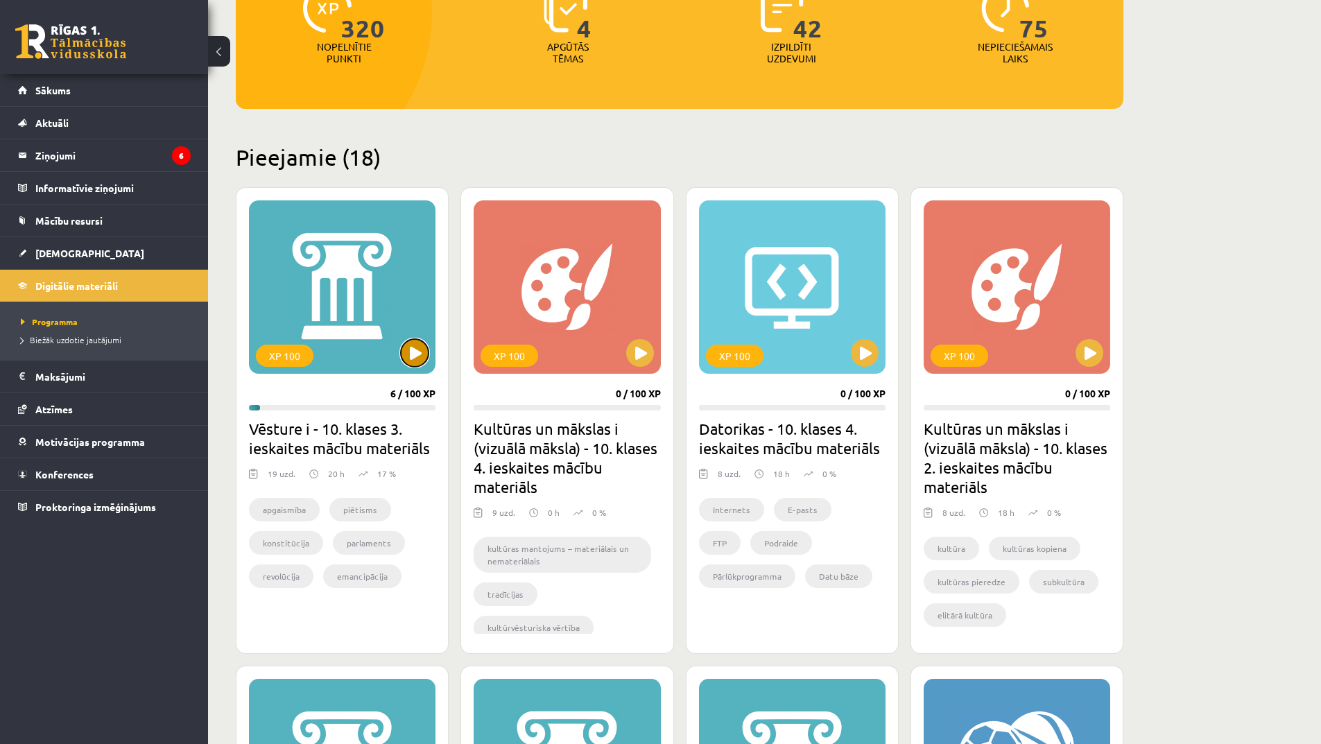
click at [415, 354] on button at bounding box center [415, 353] width 28 height 28
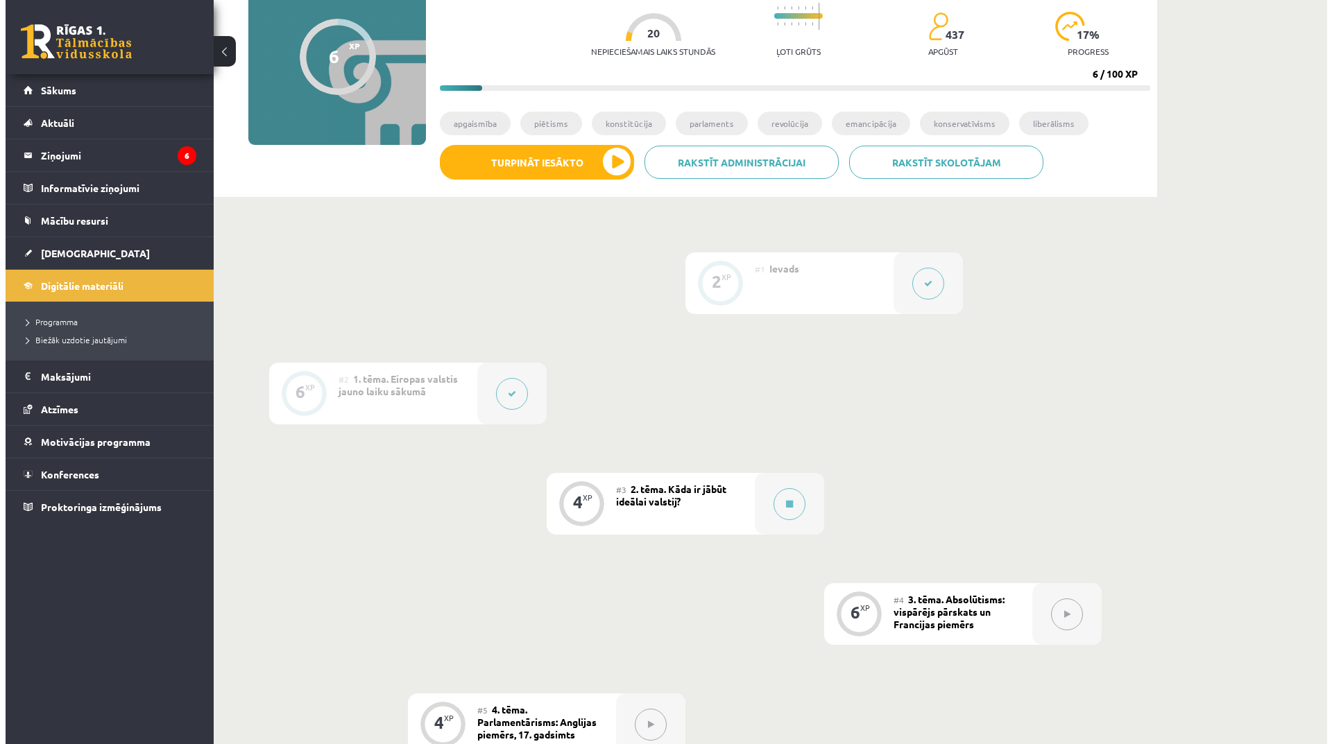
scroll to position [208, 0]
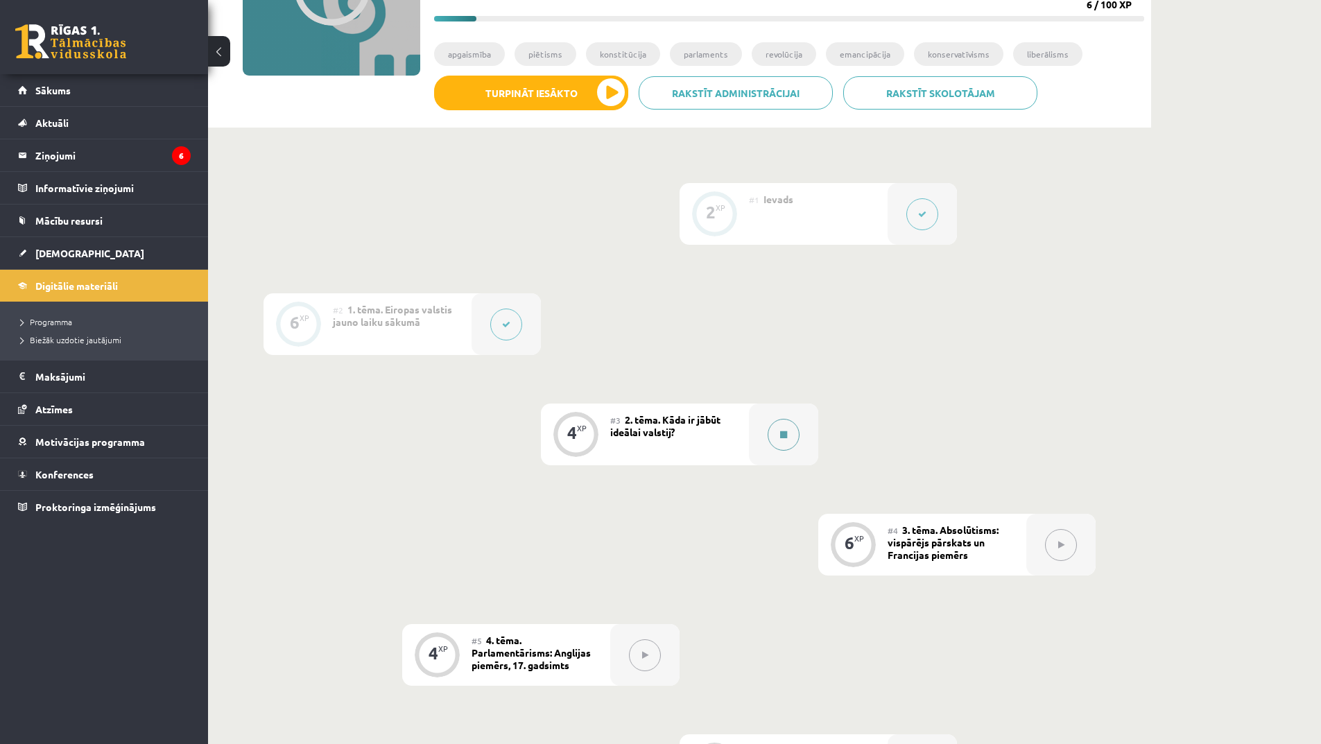
click at [781, 442] on button at bounding box center [784, 435] width 32 height 32
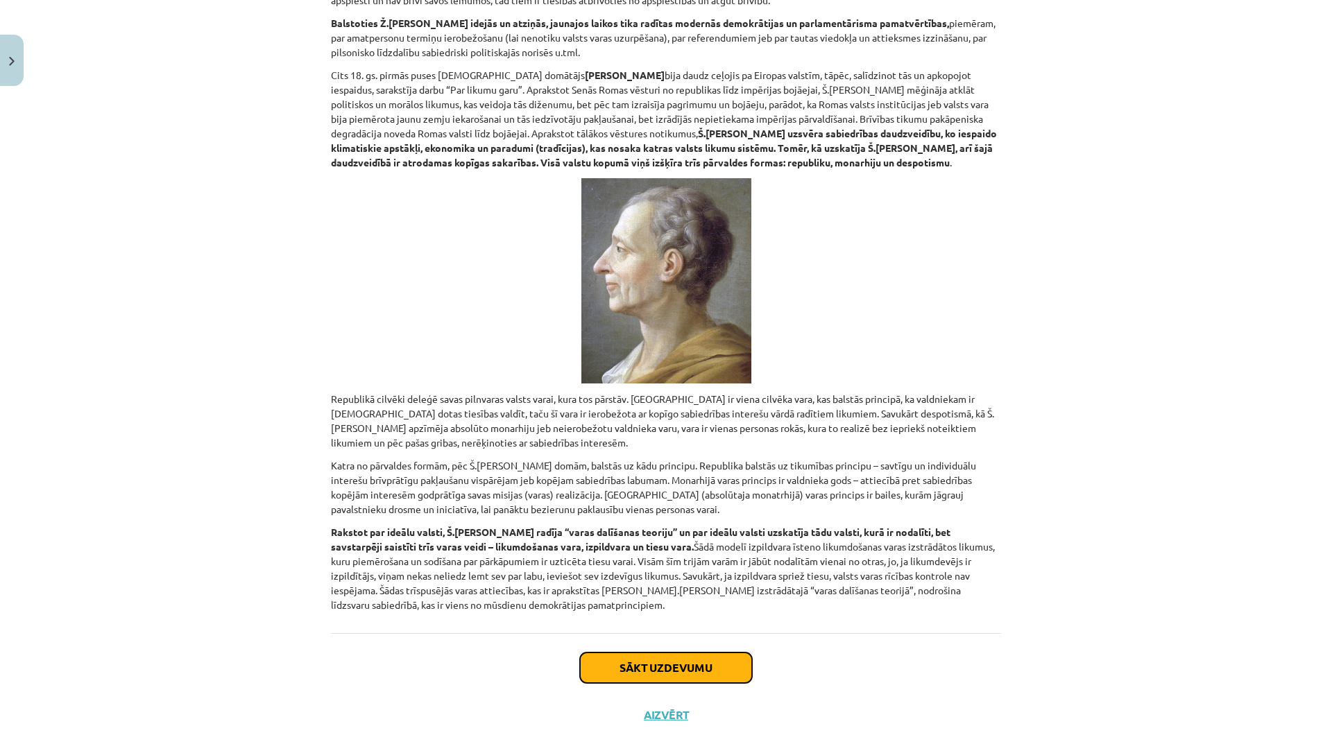
click at [705, 653] on button "Sākt uzdevumu" at bounding box center [666, 668] width 172 height 31
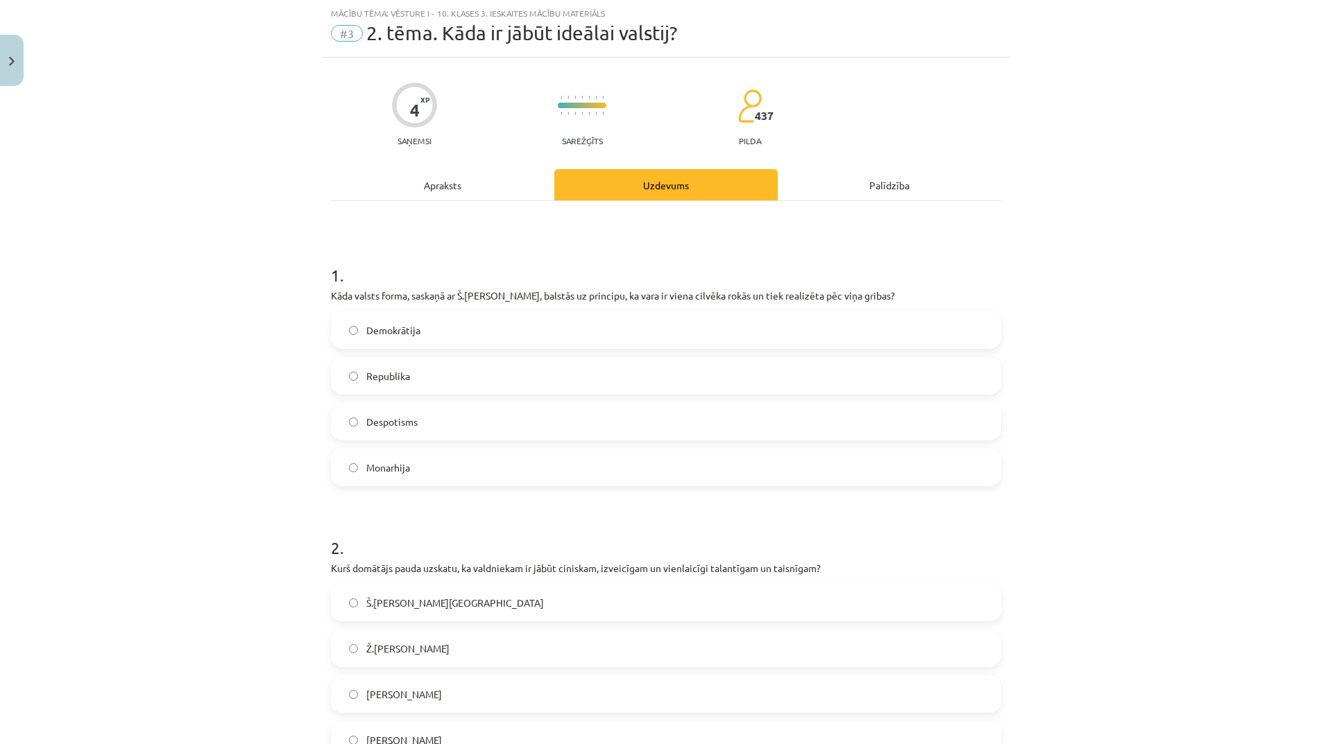
drag, startPoint x: 459, startPoint y: 474, endPoint x: 465, endPoint y: 481, distance: 9.3
click at [462, 474] on label "Monarhija" at bounding box center [665, 467] width 667 height 35
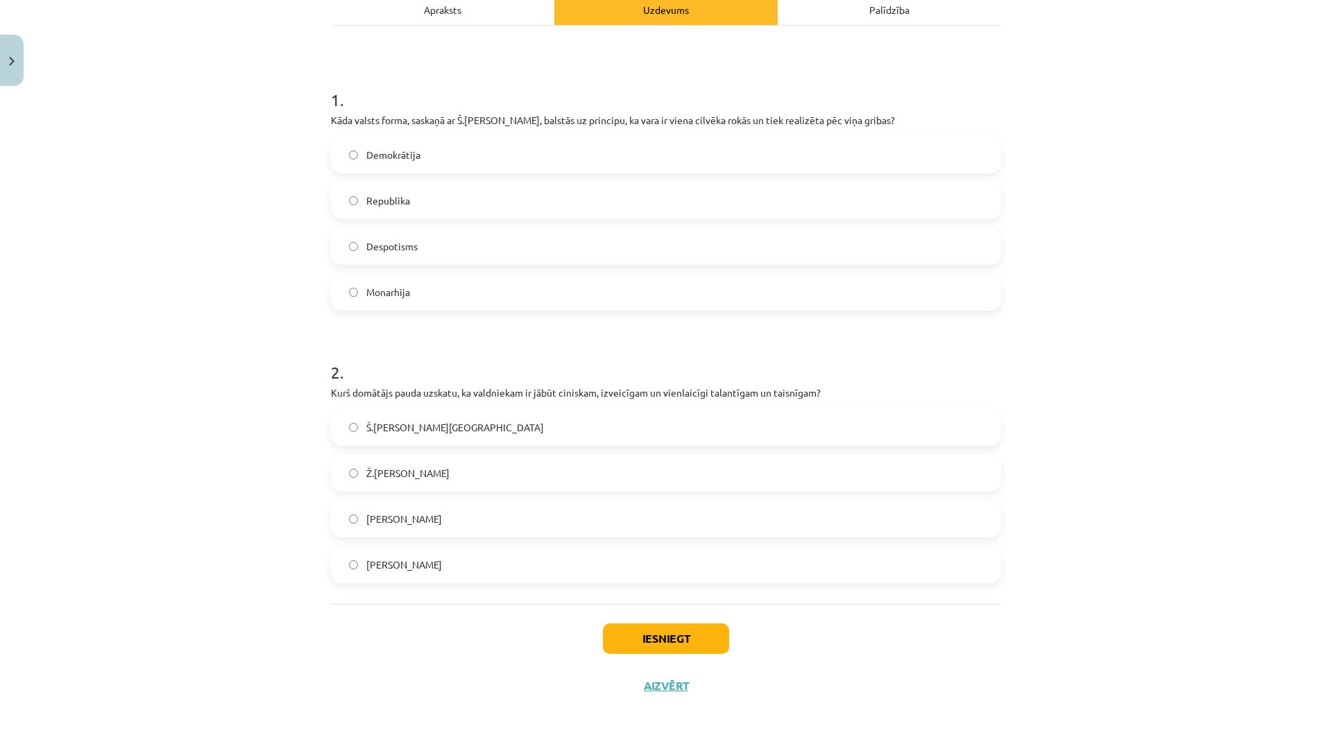
click at [497, 581] on label "[PERSON_NAME]" at bounding box center [665, 564] width 667 height 35
click at [672, 641] on button "Iesniegt" at bounding box center [666, 639] width 126 height 31
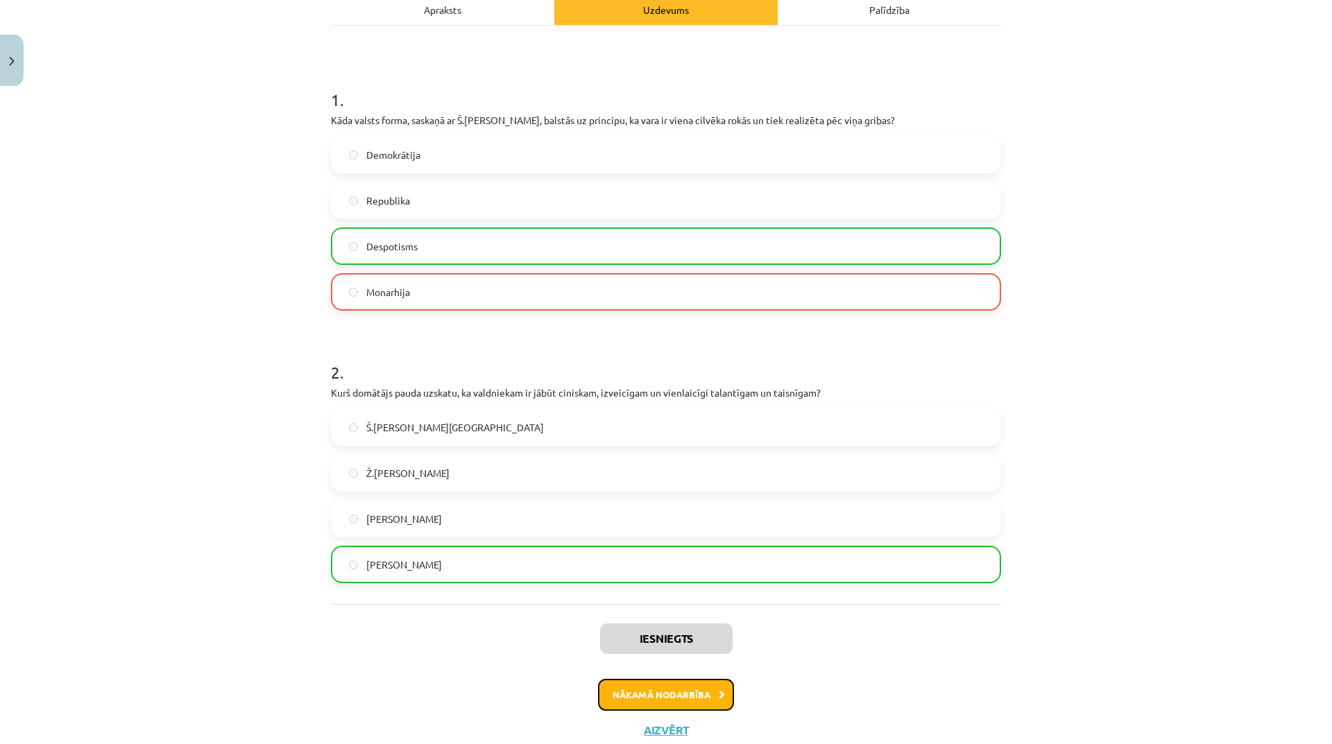
click at [703, 698] on button "Nākamā nodarbība" at bounding box center [666, 695] width 136 height 32
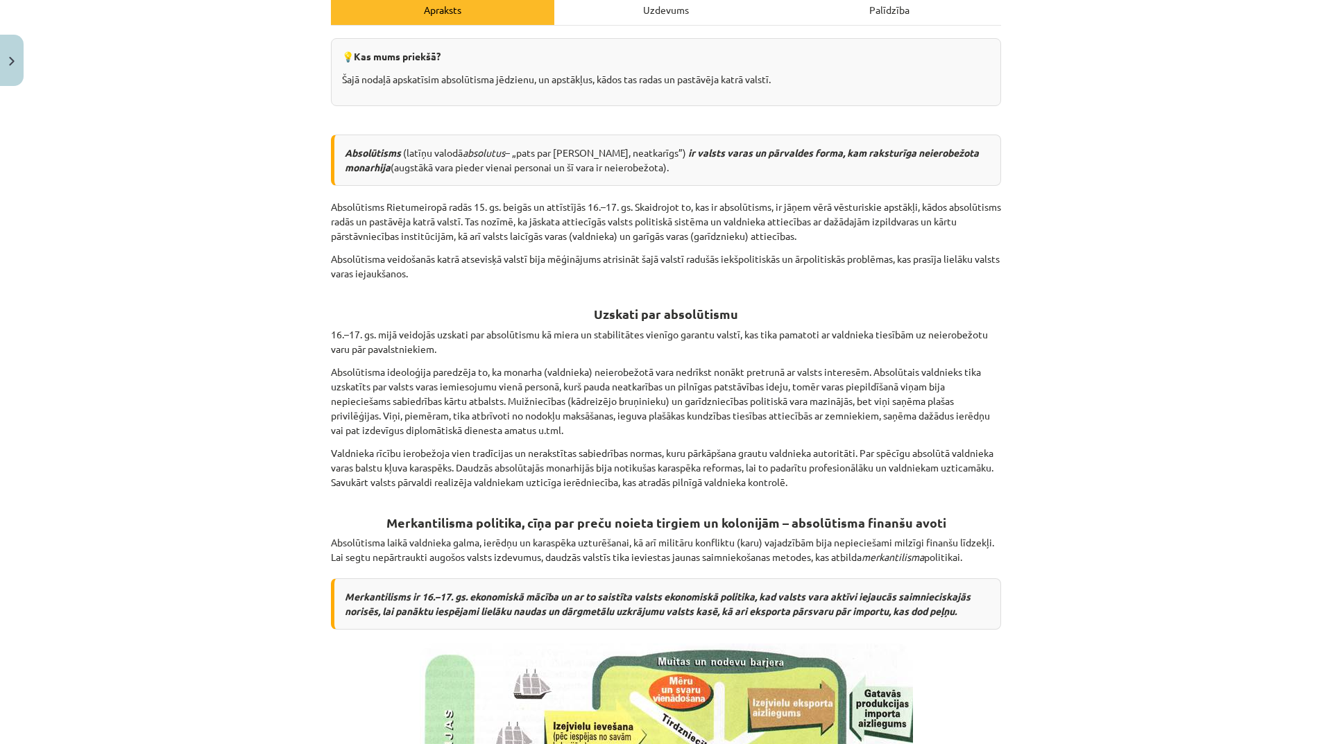
scroll to position [35, 0]
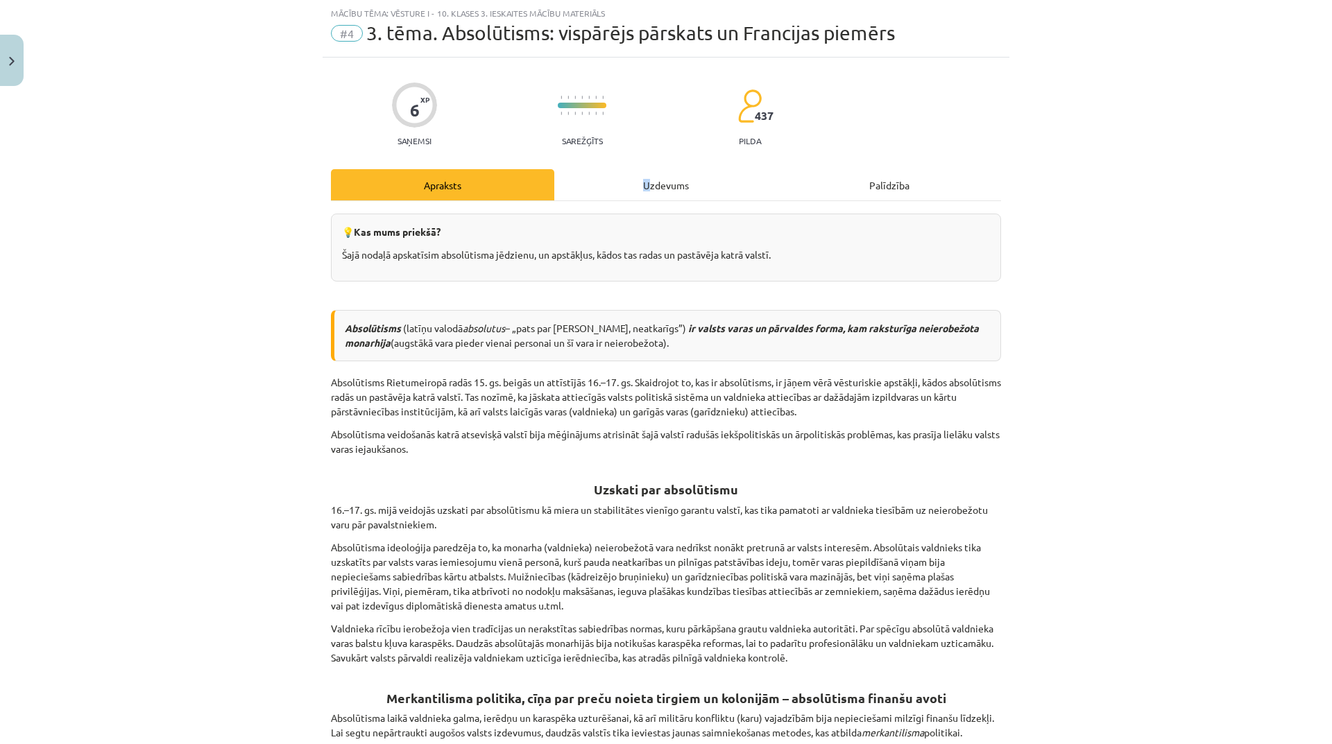
click at [642, 177] on div "Uzdevums" at bounding box center [665, 184] width 223 height 31
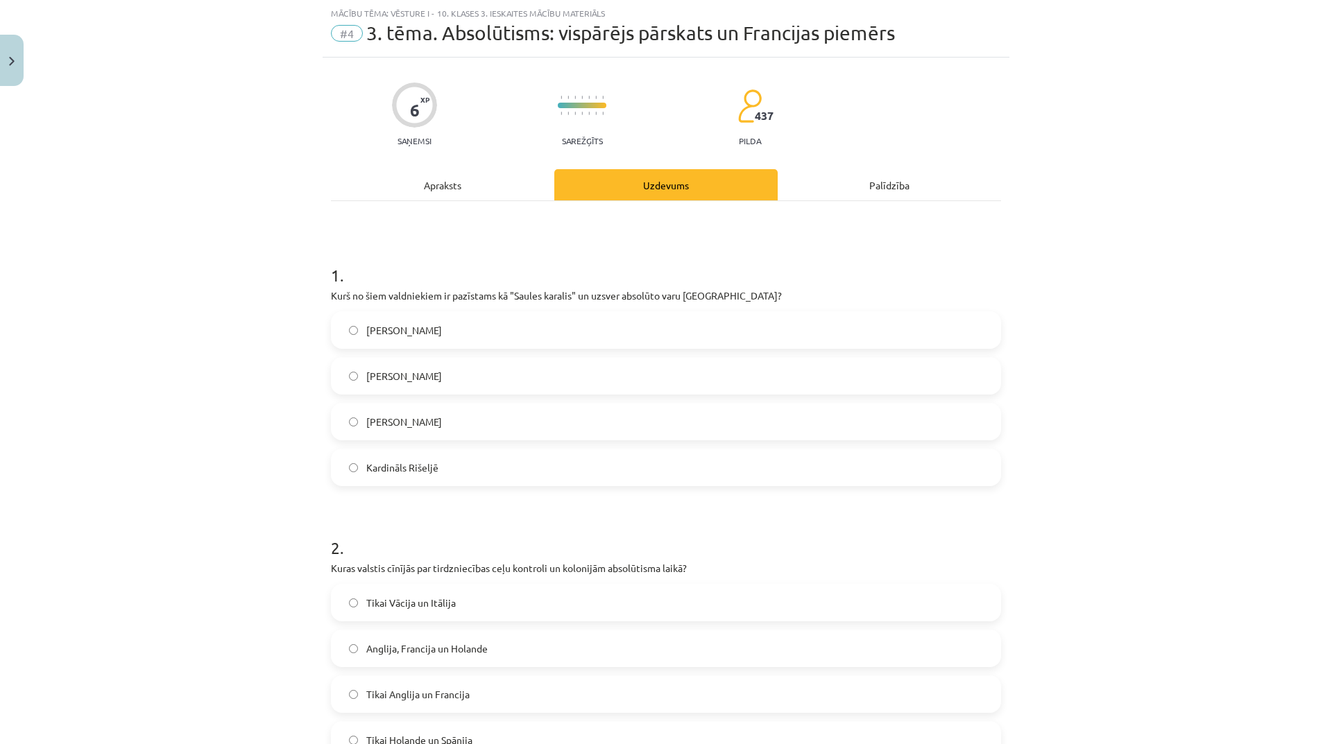
click at [475, 192] on div "Apraksts" at bounding box center [442, 184] width 223 height 31
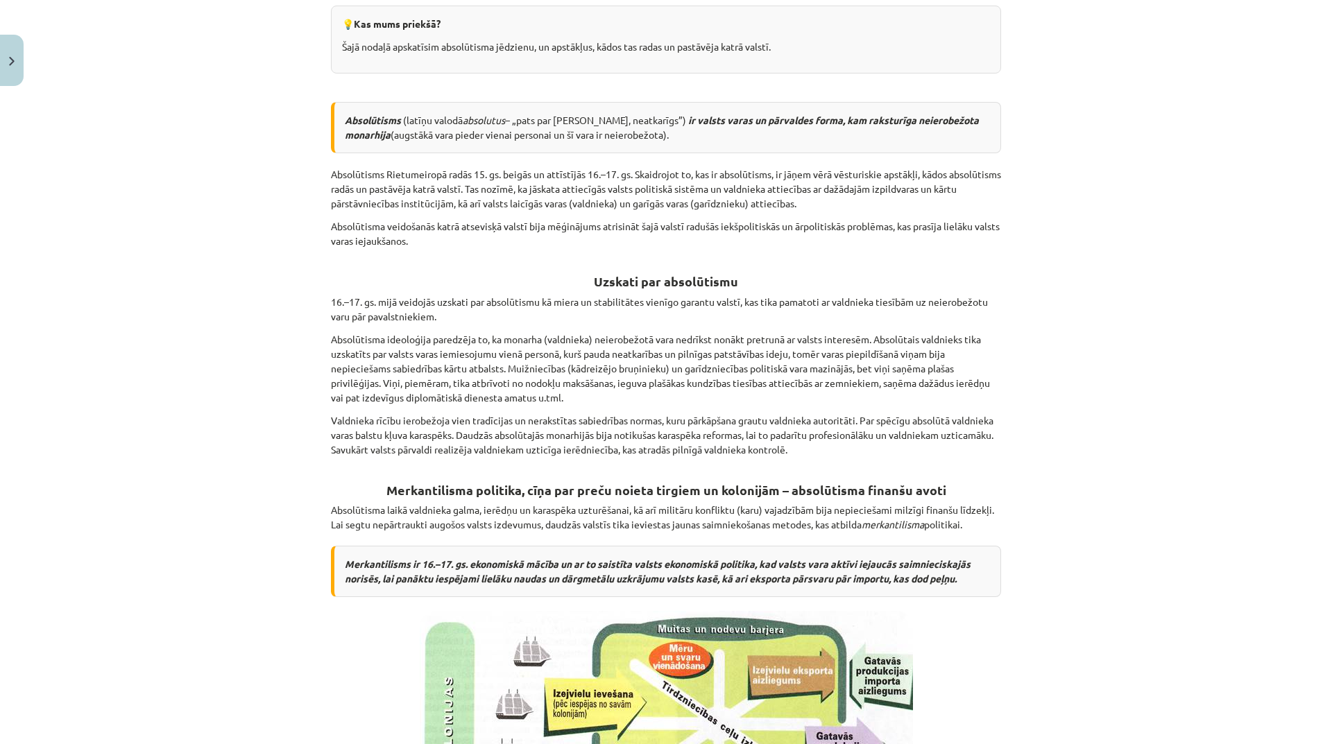
scroll to position [0, 0]
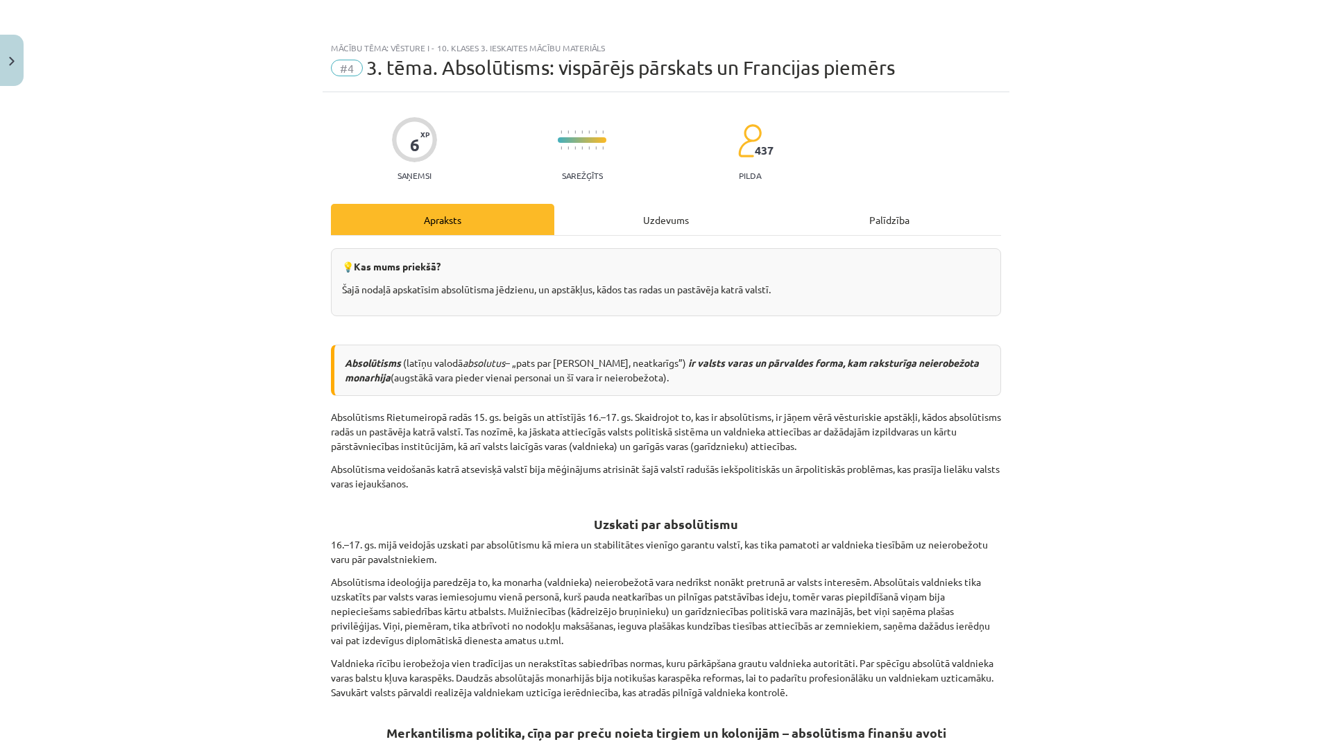
click at [654, 221] on div "Uzdevums" at bounding box center [665, 219] width 223 height 31
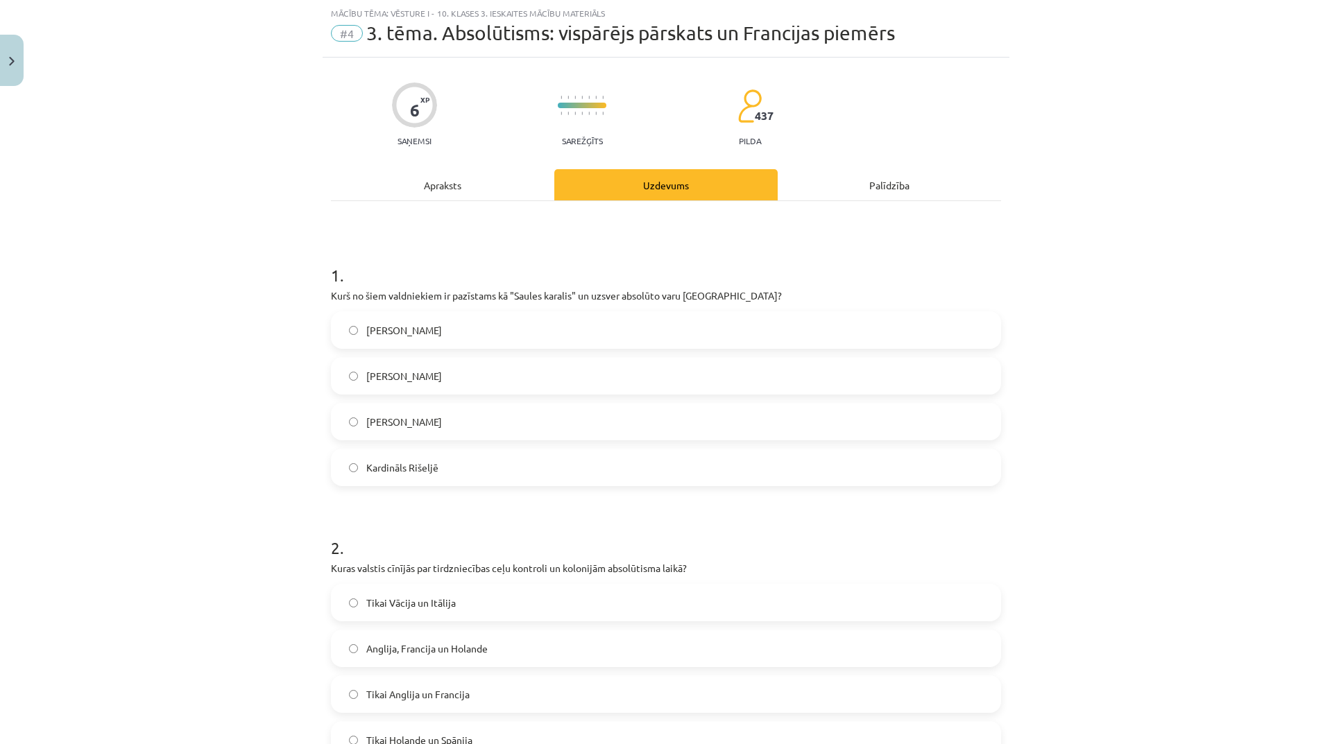
click at [472, 381] on label "[PERSON_NAME]" at bounding box center [665, 376] width 667 height 35
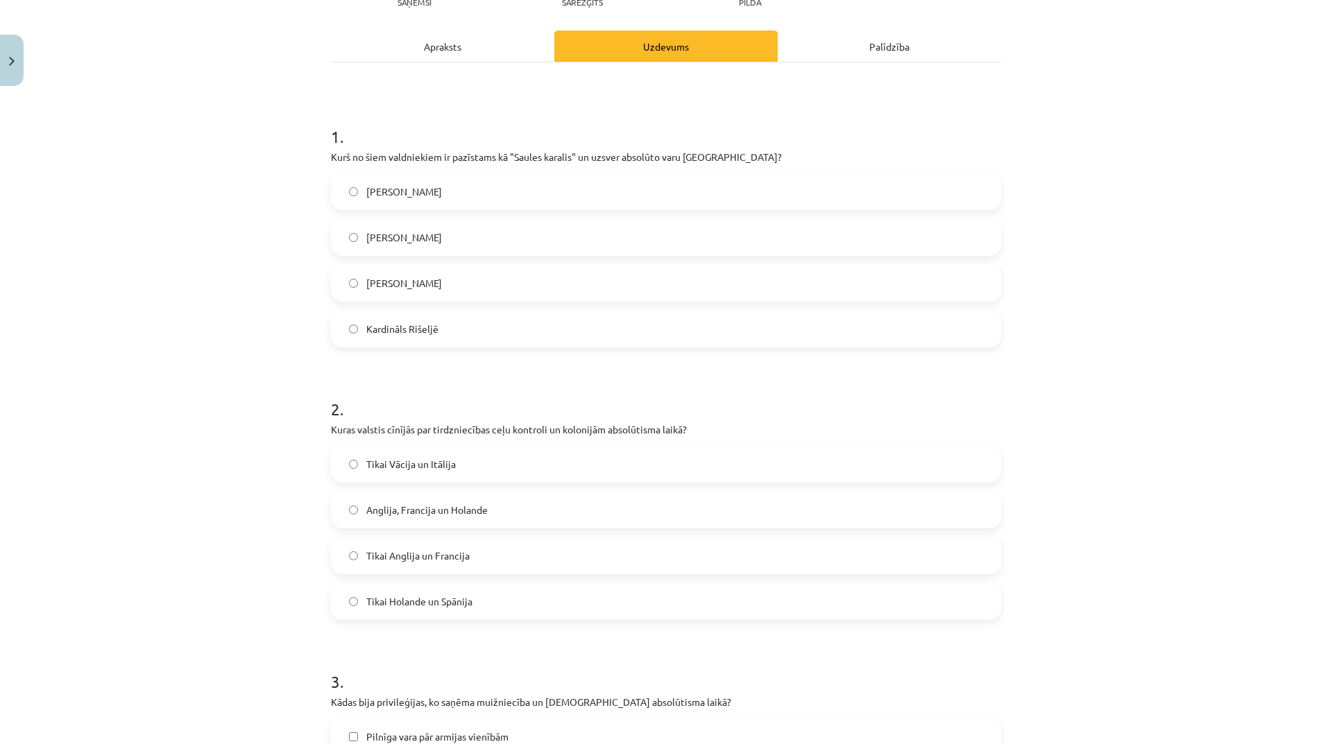
scroll to position [312, 0]
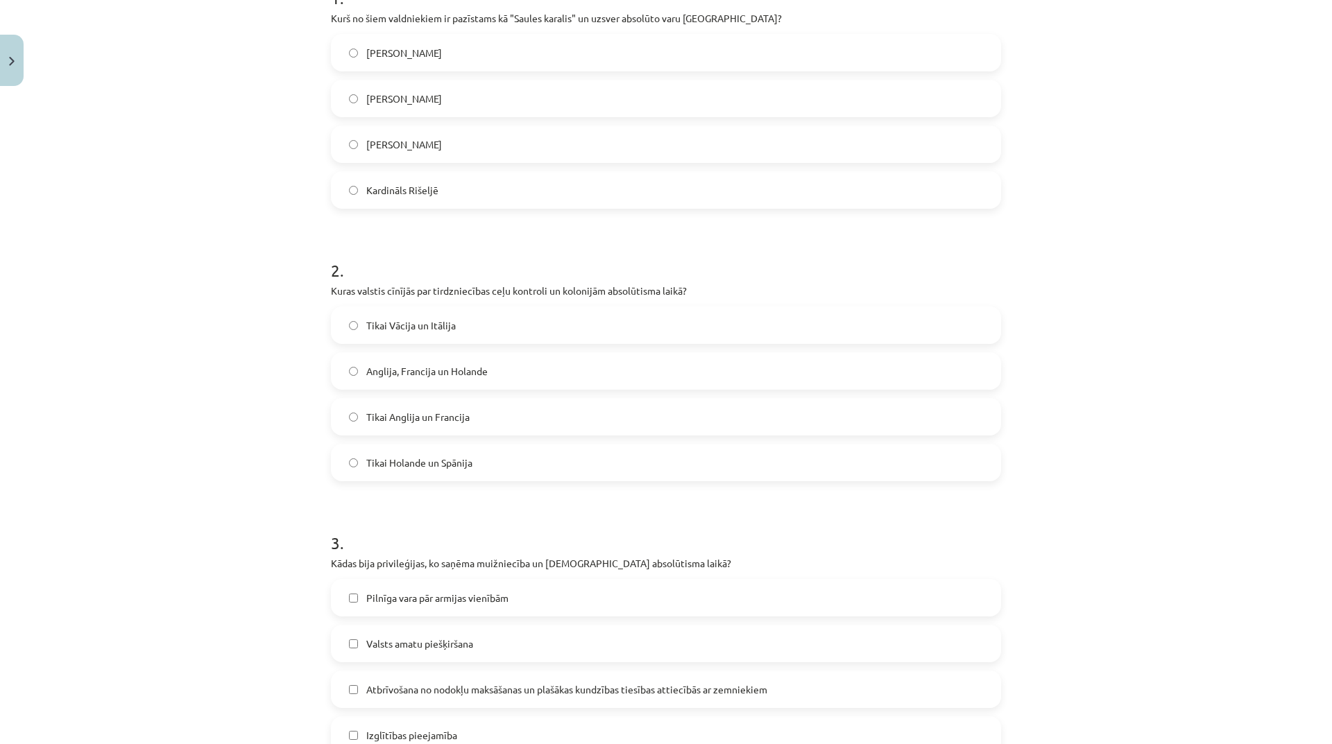
click at [488, 411] on label "Tikai Anglija un Francija" at bounding box center [665, 416] width 667 height 35
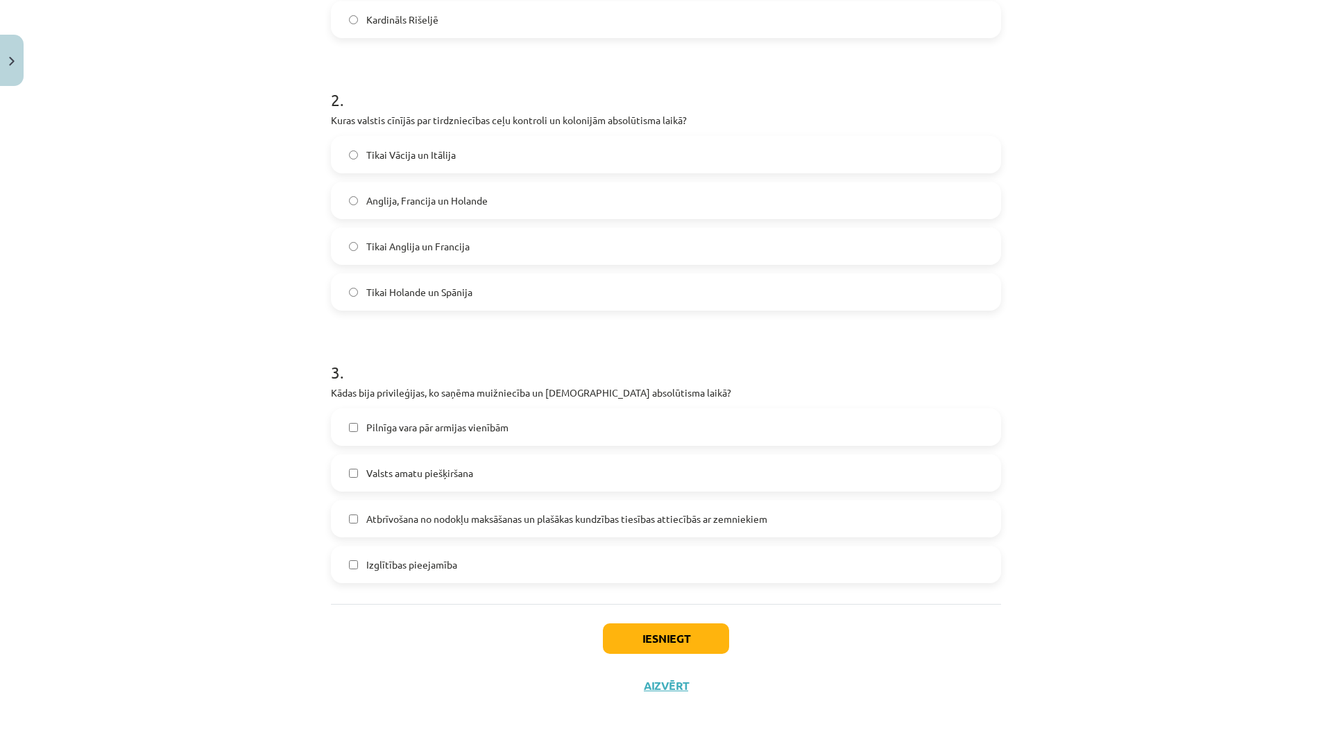
click at [432, 239] on span "Tikai Anglija un Francija" at bounding box center [417, 246] width 103 height 15
click at [444, 191] on label "Anglija, Francija un Holande" at bounding box center [665, 200] width 667 height 35
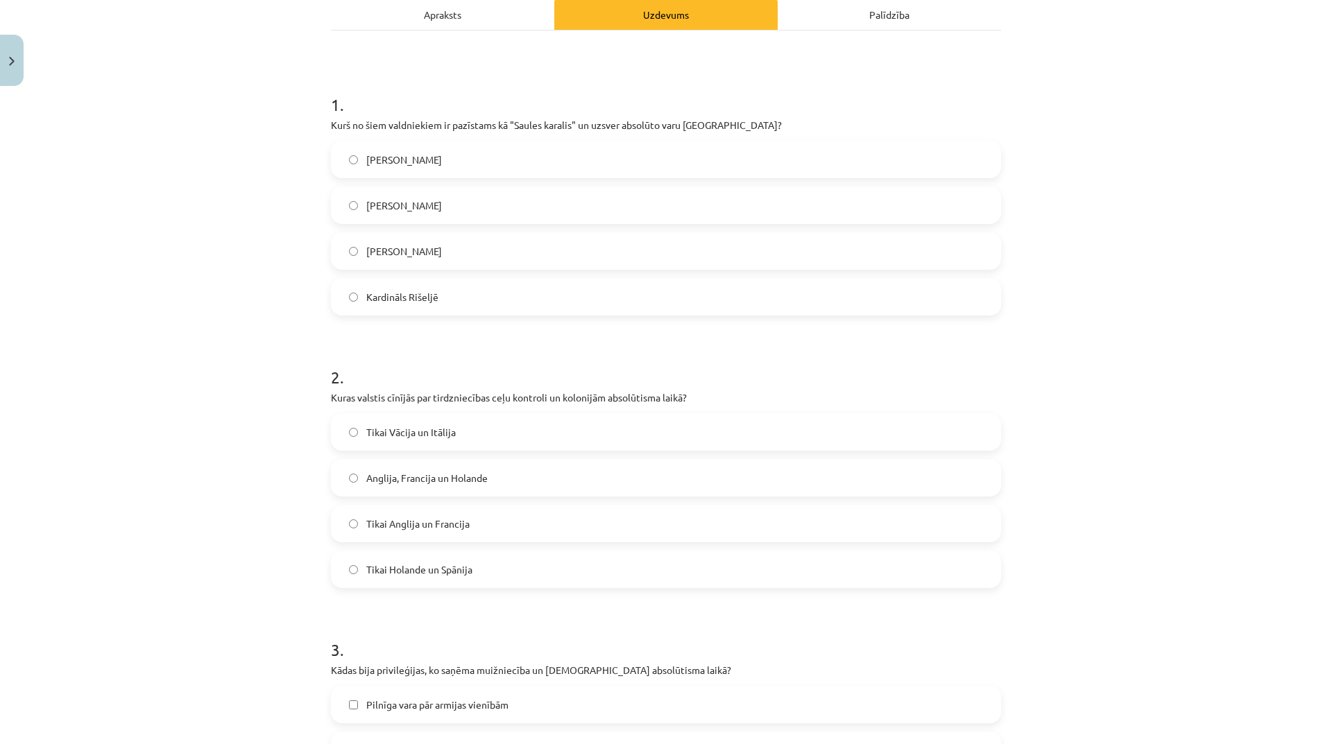
scroll to position [0, 0]
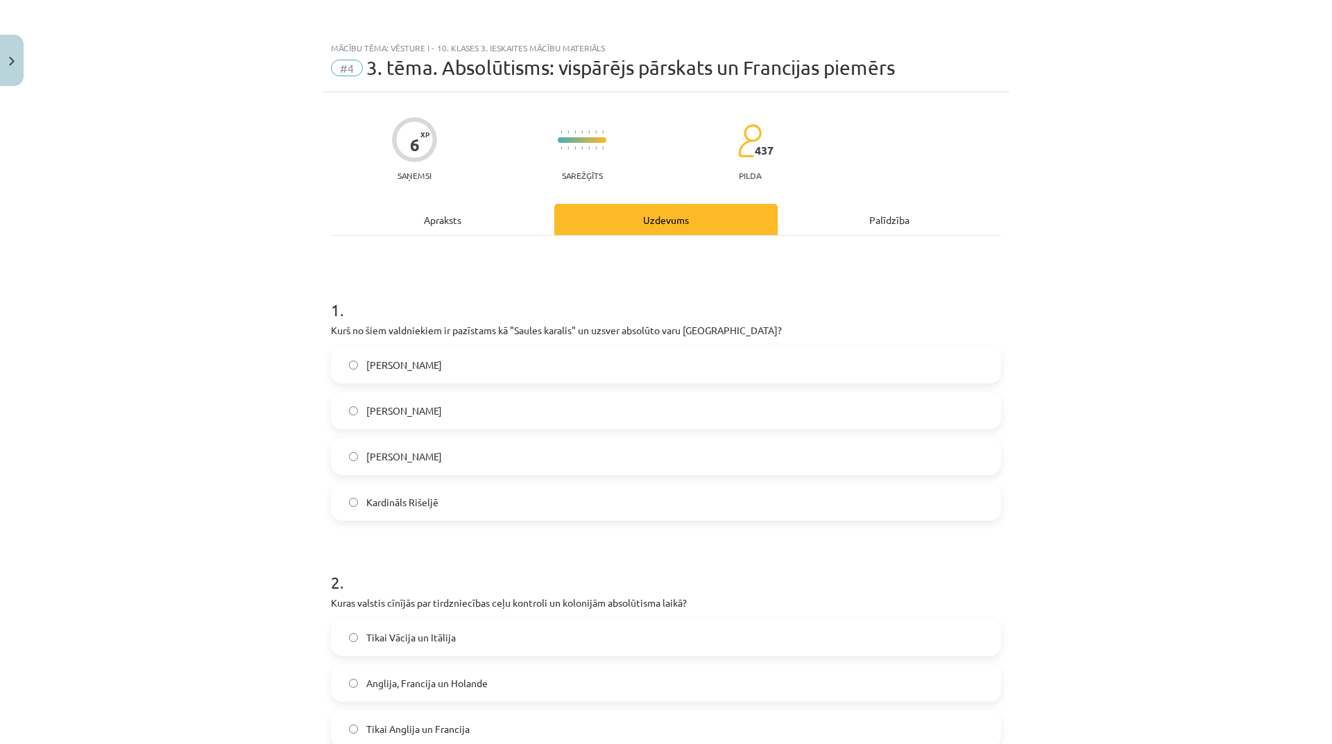
click at [470, 227] on div "Apraksts" at bounding box center [442, 219] width 223 height 31
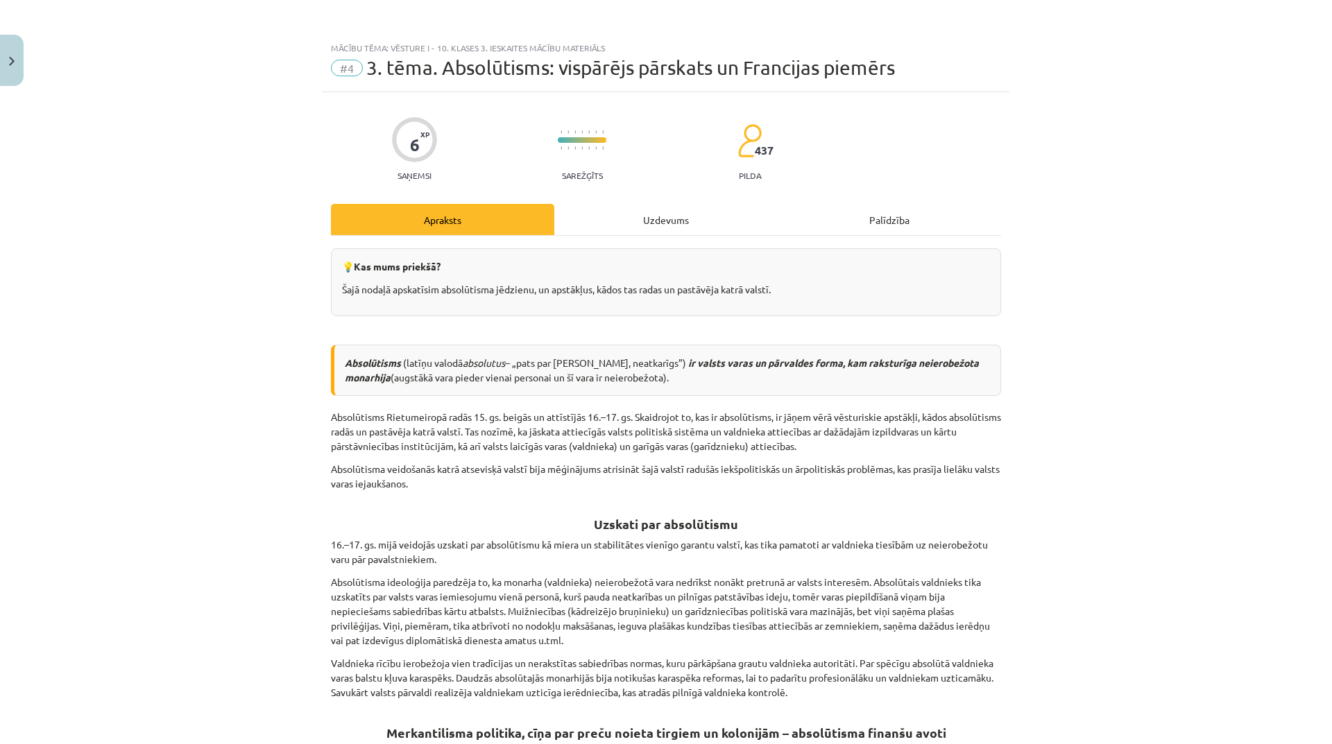
click at [662, 220] on div "Uzdevums" at bounding box center [665, 219] width 223 height 31
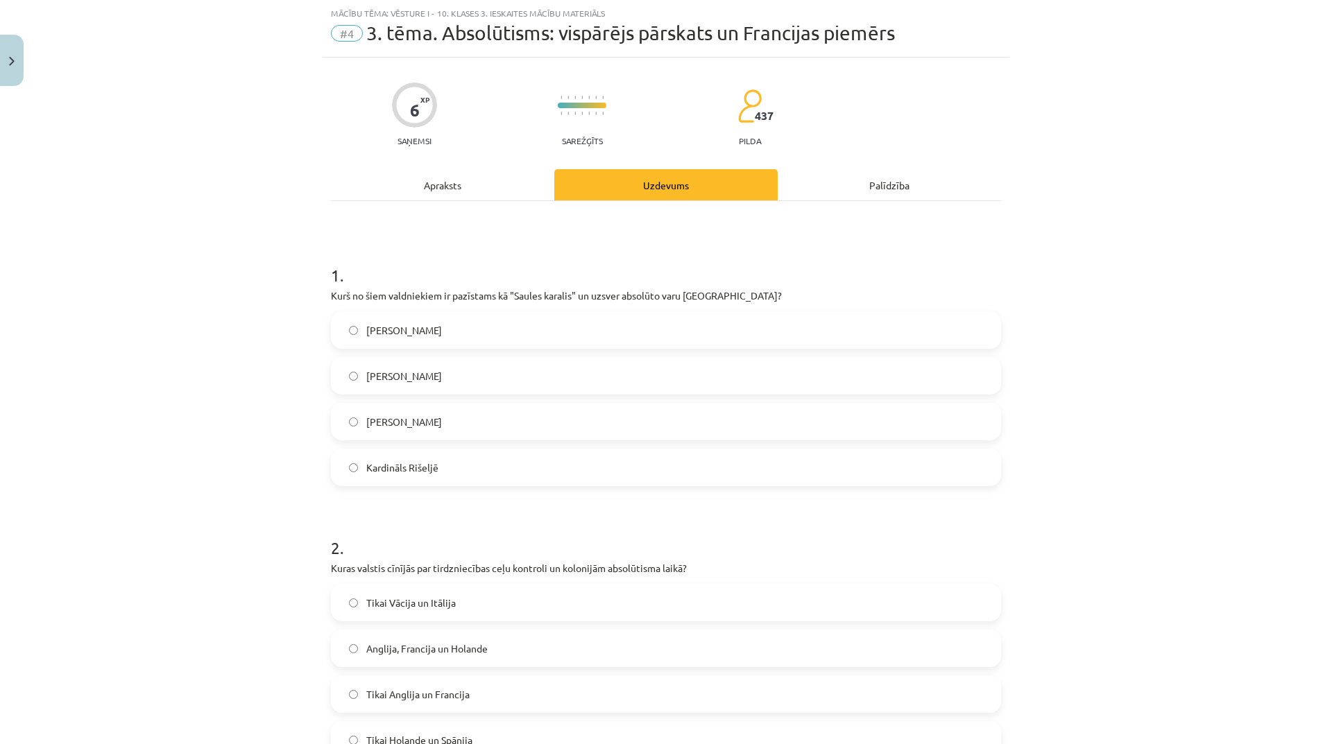
scroll to position [173, 0]
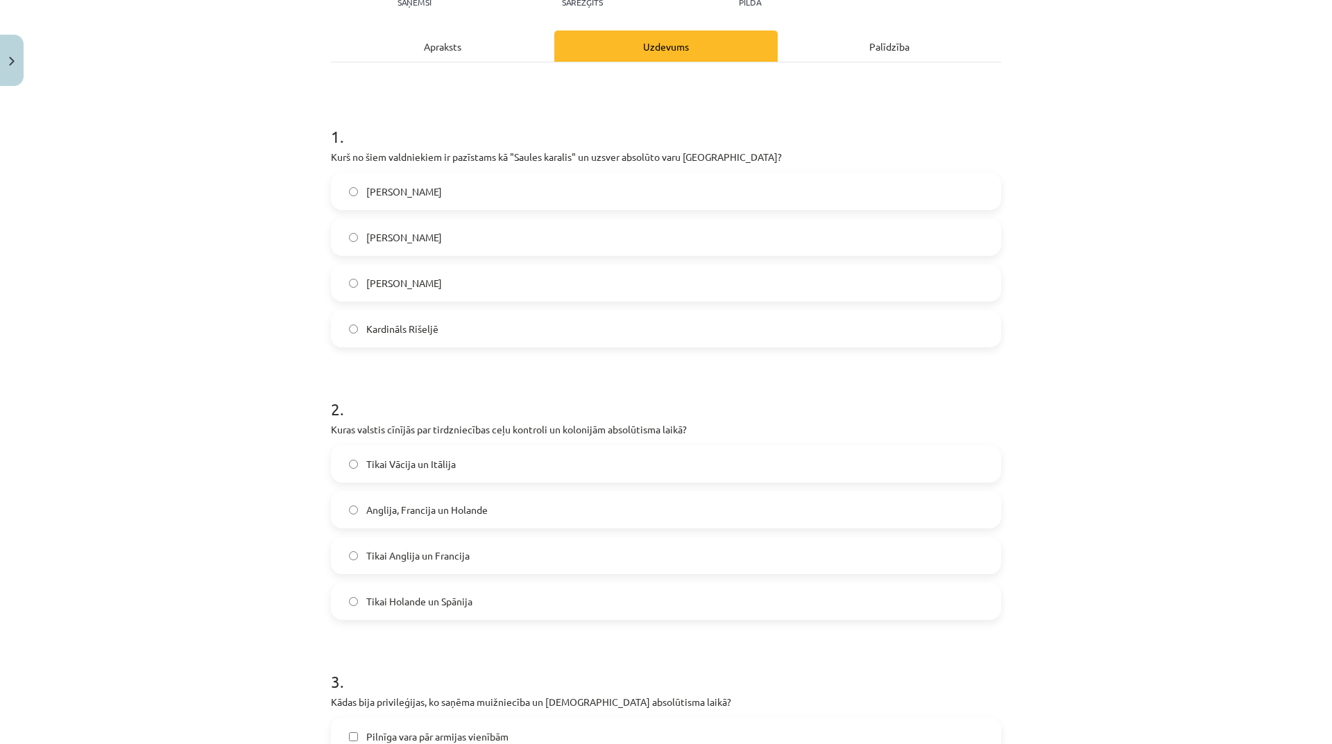
click at [535, 569] on label "Tikai Anglija un Francija" at bounding box center [665, 555] width 667 height 35
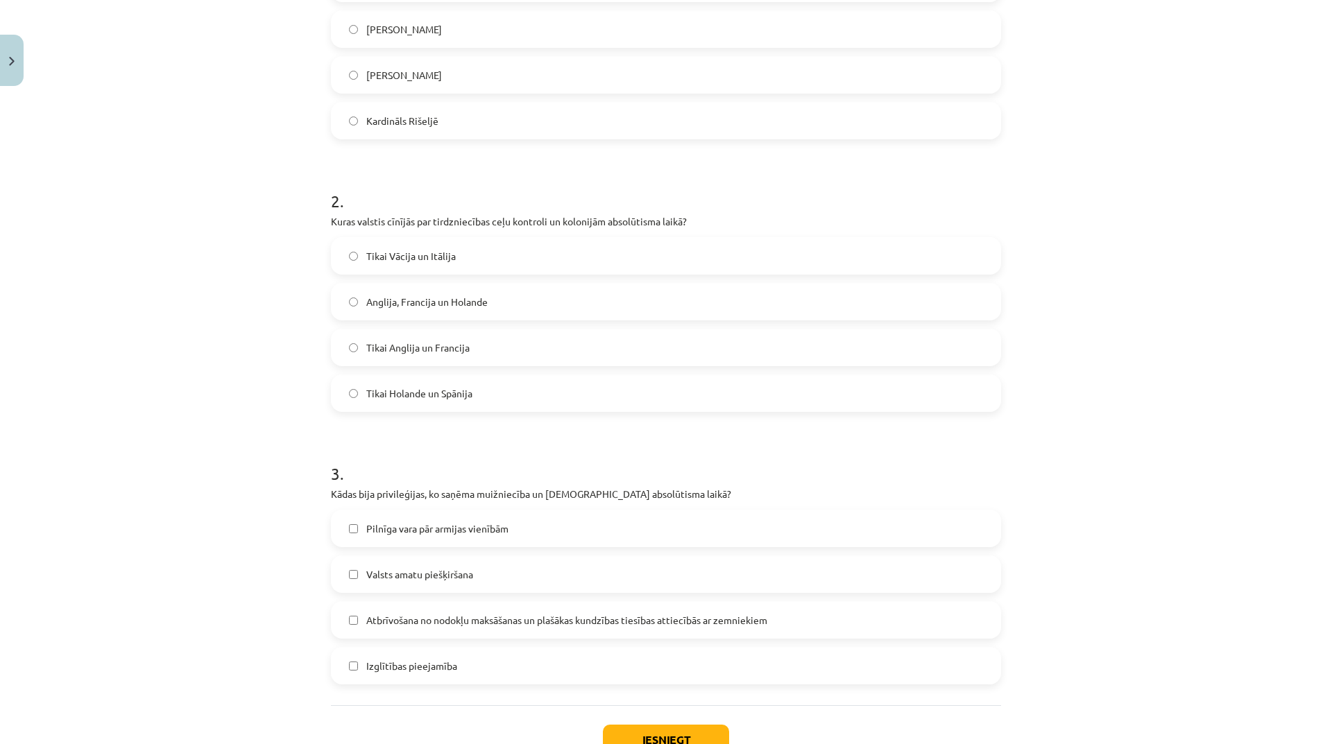
scroll to position [483, 0]
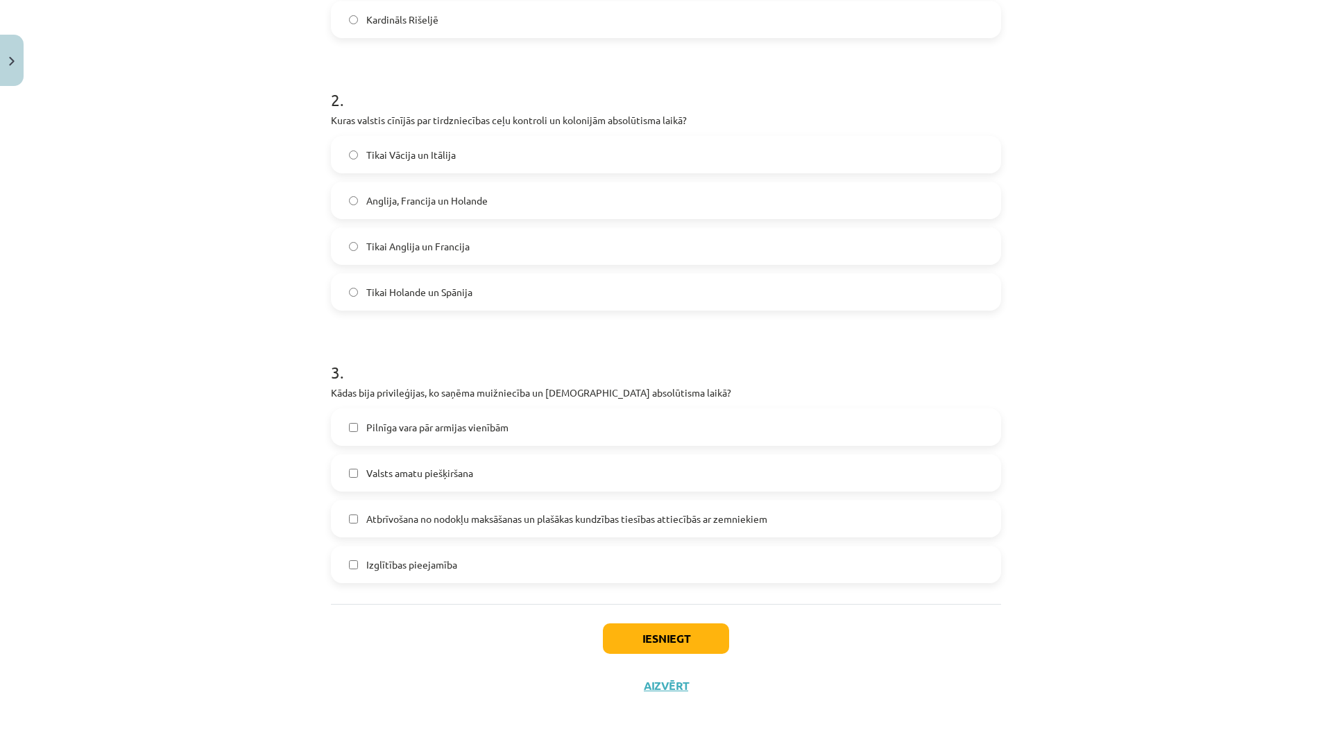
click at [555, 521] on span "Atbrīvošana no nodokļu maksāšanas un plašākas kundzības tiesības attiecībās ar …" at bounding box center [566, 519] width 401 height 15
click at [667, 630] on button "Iesniegt" at bounding box center [666, 639] width 126 height 31
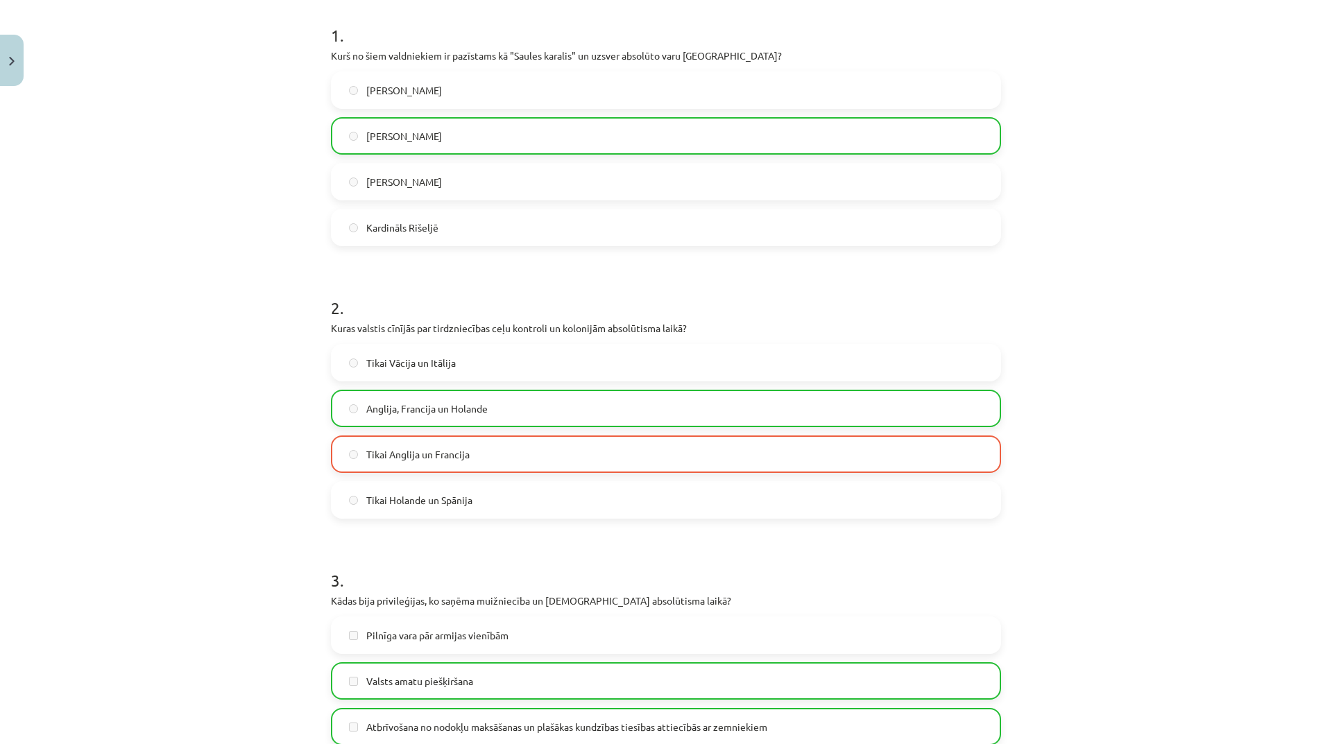
scroll to position [527, 0]
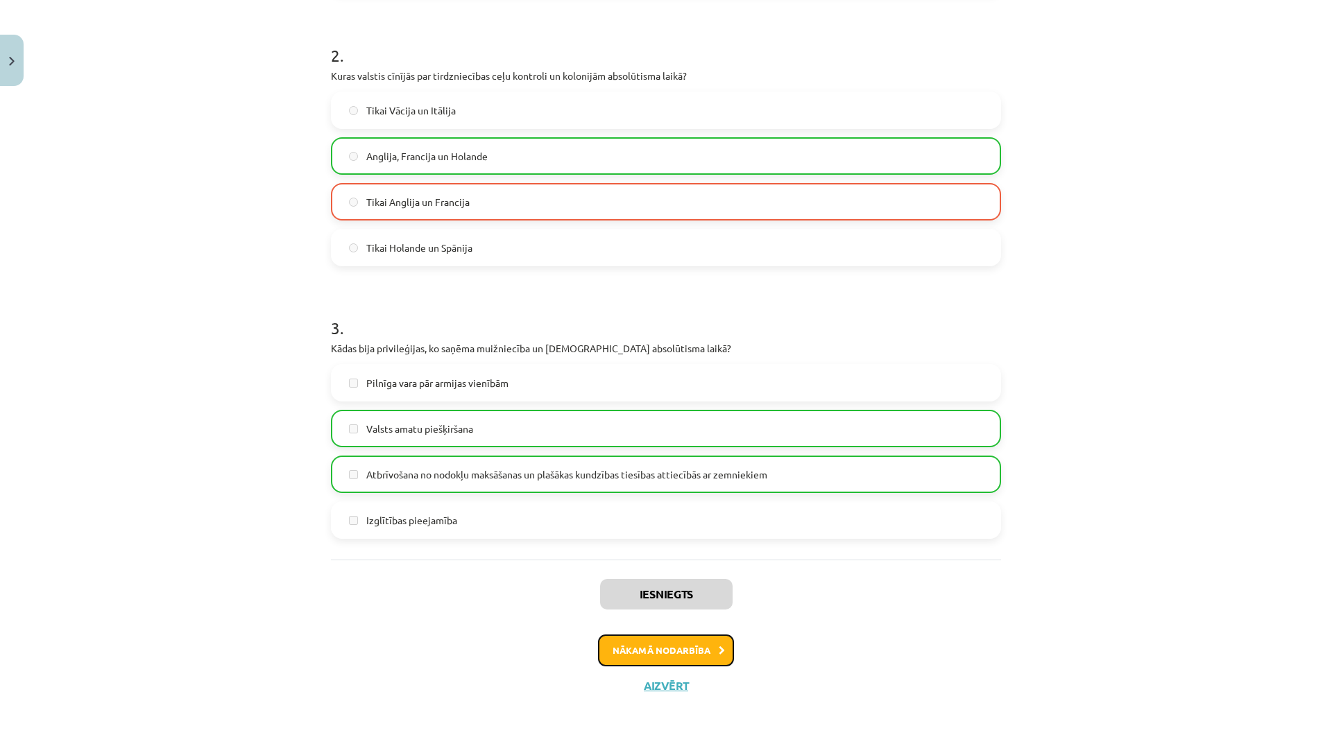
click at [689, 653] on button "Nākamā nodarbība" at bounding box center [666, 651] width 136 height 32
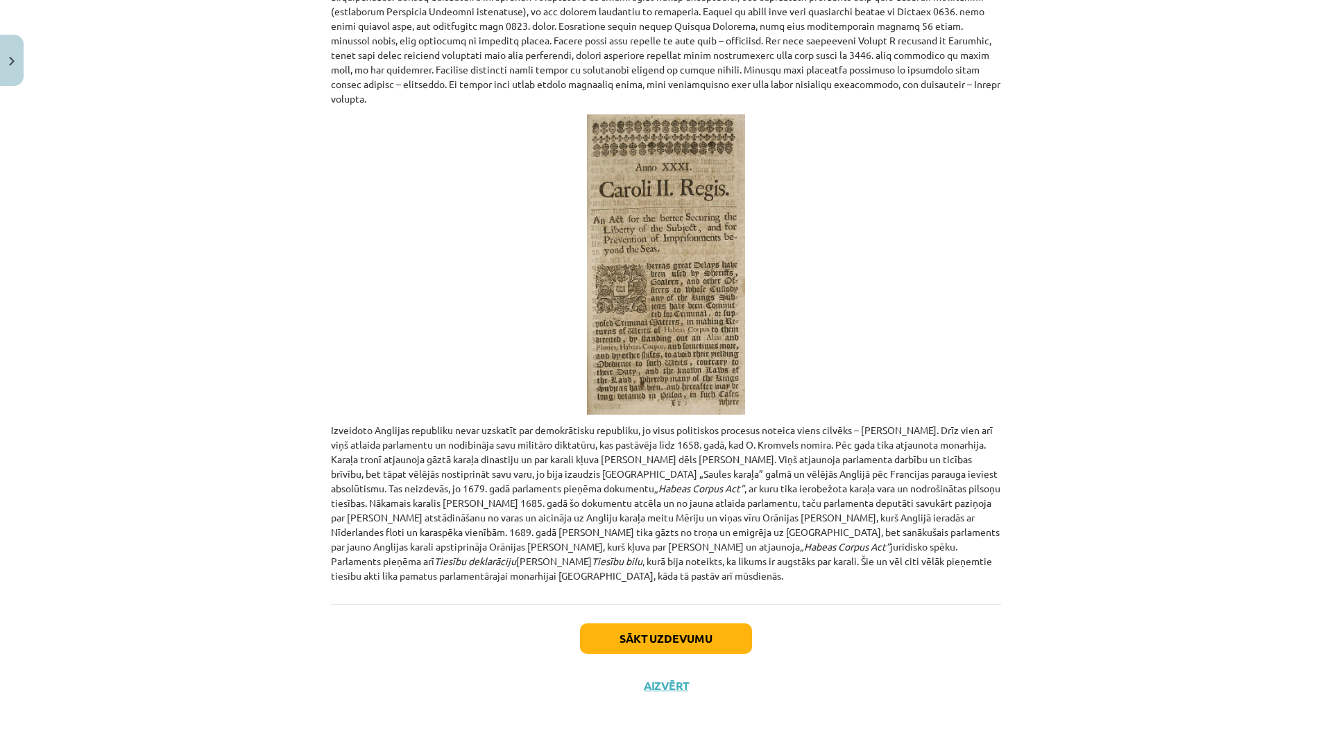
scroll to position [35, 0]
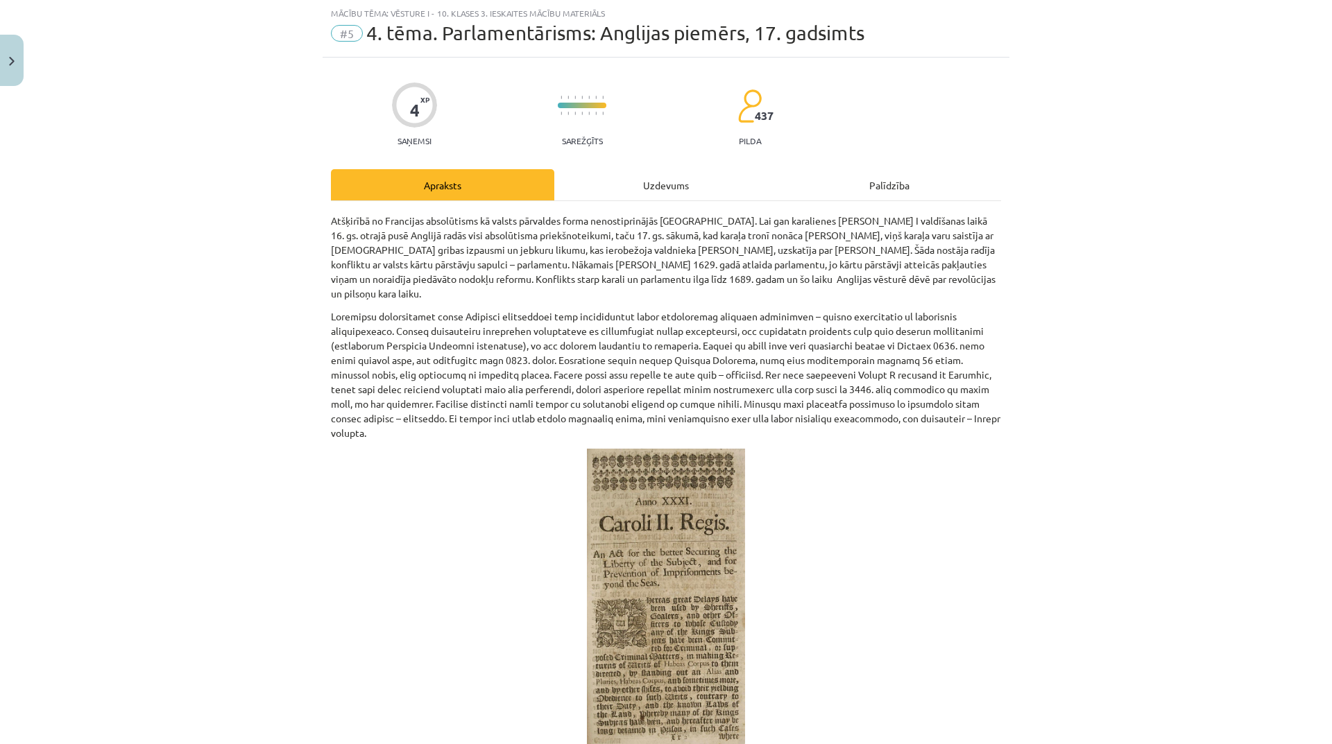
click at [647, 186] on div "Uzdevums" at bounding box center [665, 184] width 223 height 31
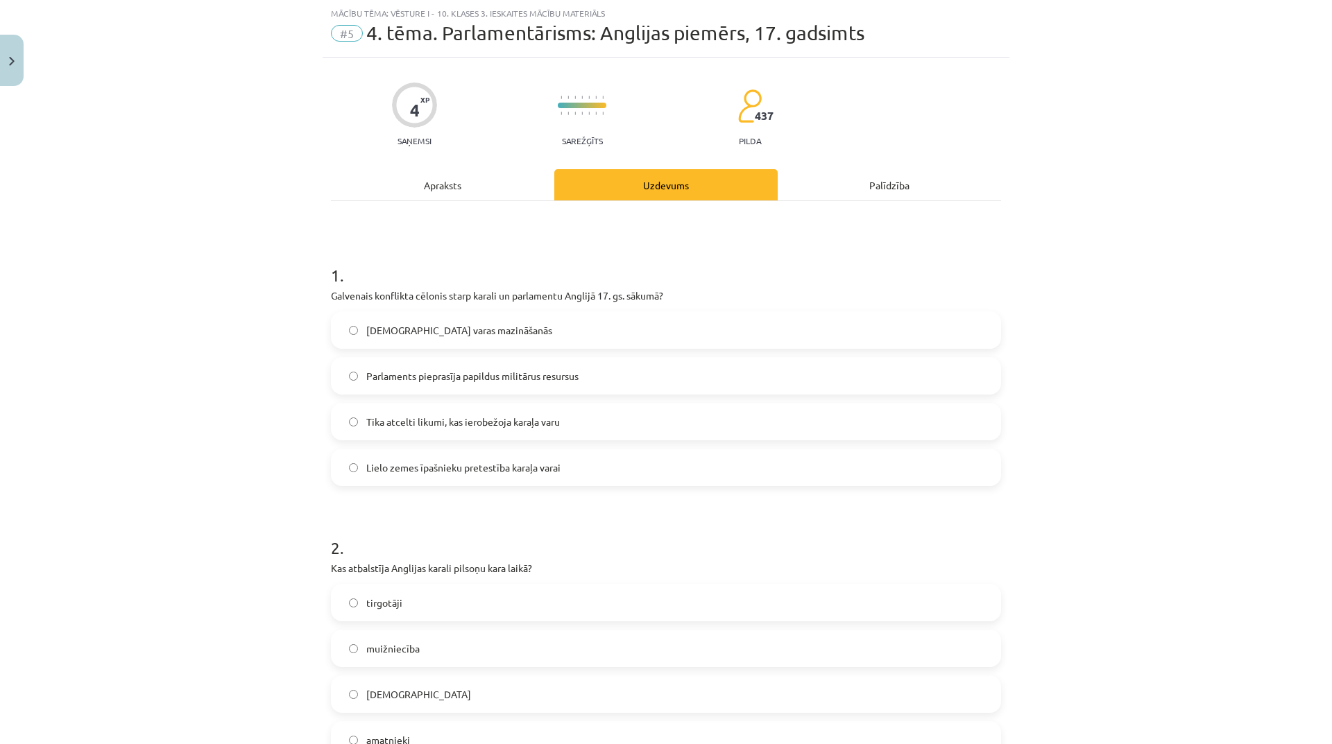
click at [436, 189] on div "Apraksts" at bounding box center [442, 184] width 223 height 31
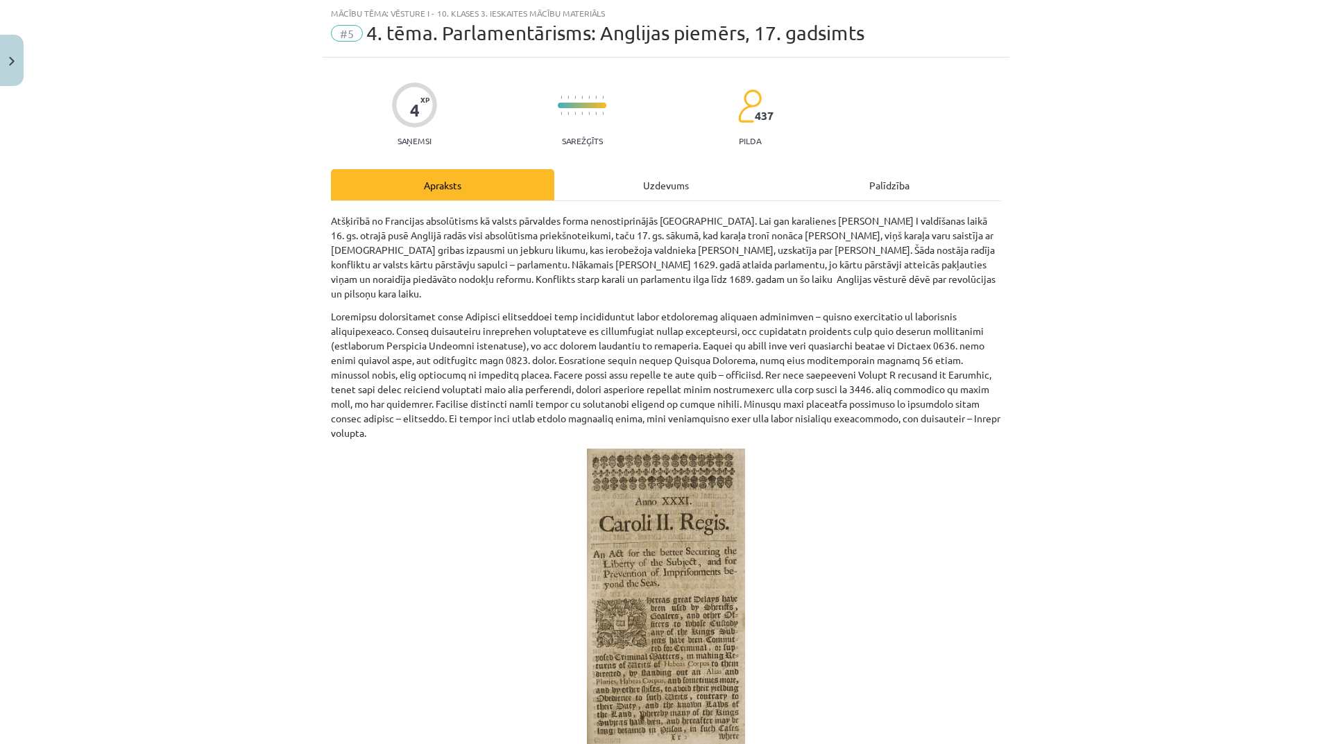
click at [648, 170] on div "Uzdevums" at bounding box center [665, 184] width 223 height 31
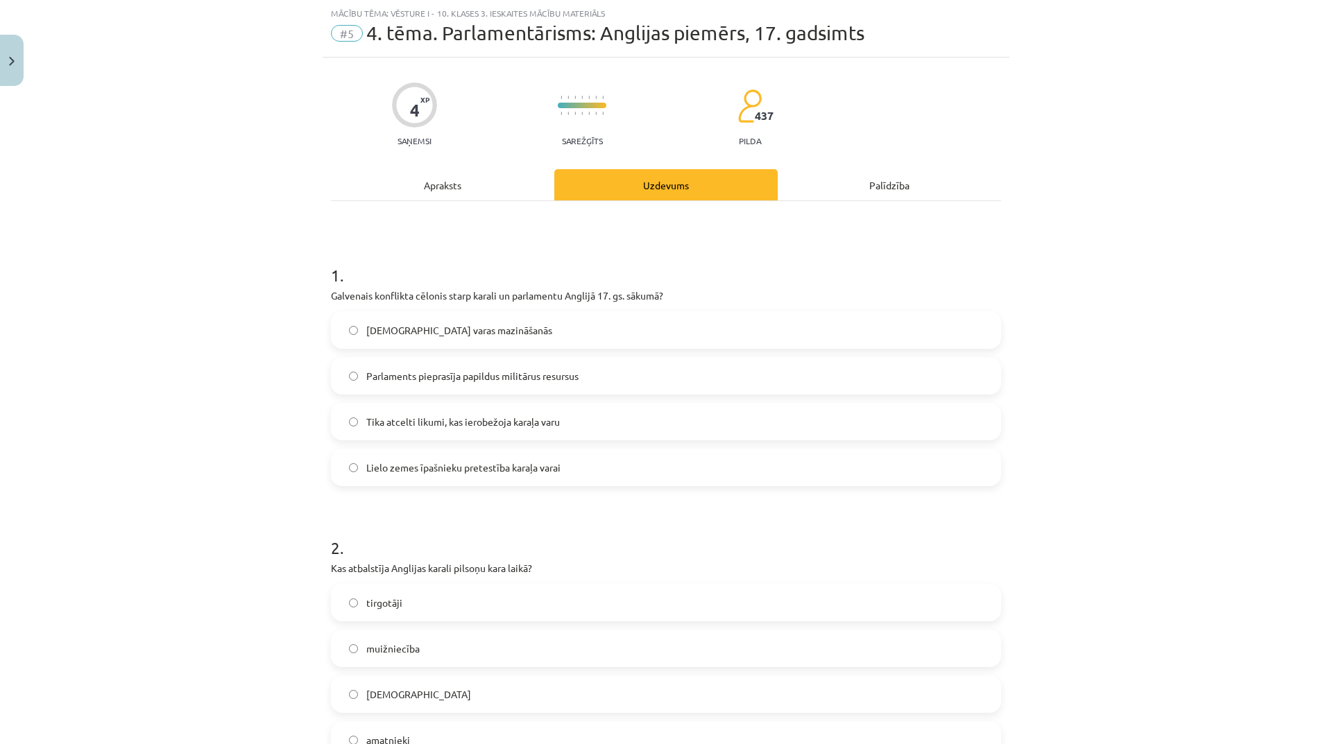
click at [458, 182] on div "Apraksts" at bounding box center [442, 184] width 223 height 31
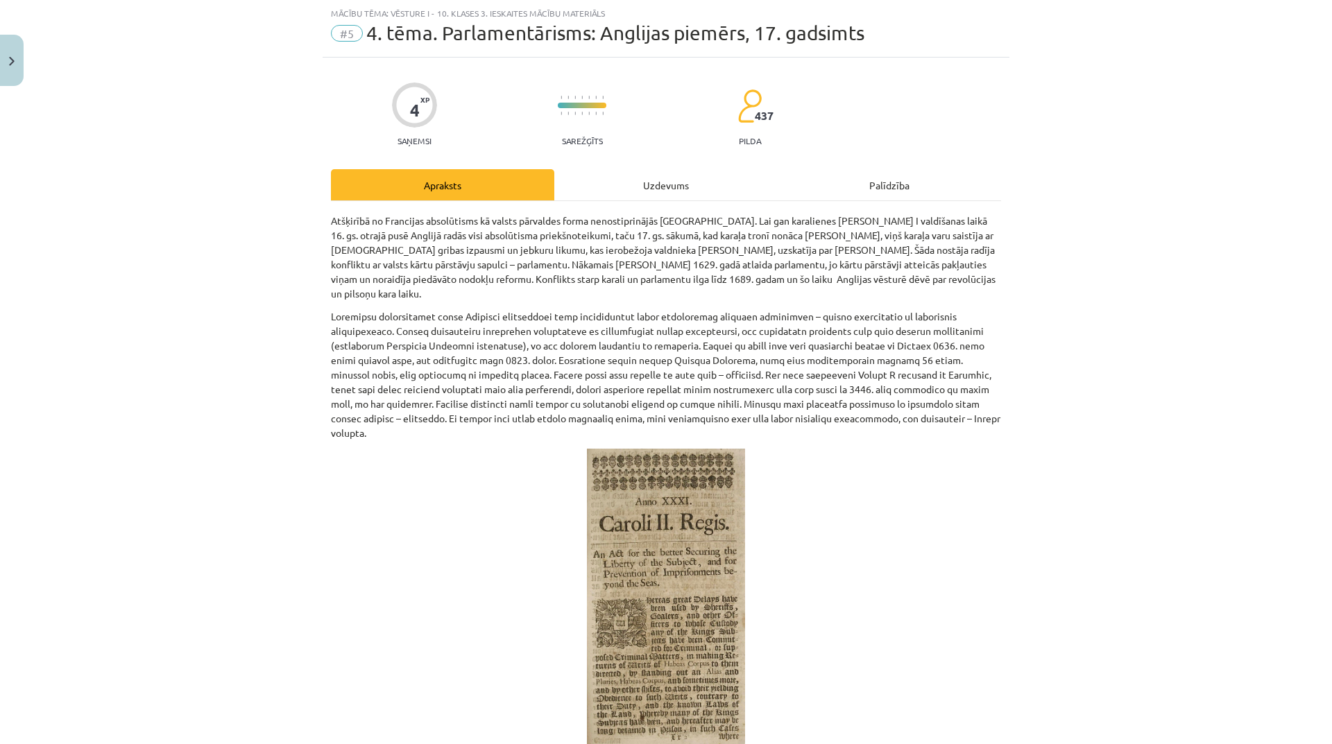
click at [682, 186] on div "Uzdevums" at bounding box center [665, 184] width 223 height 31
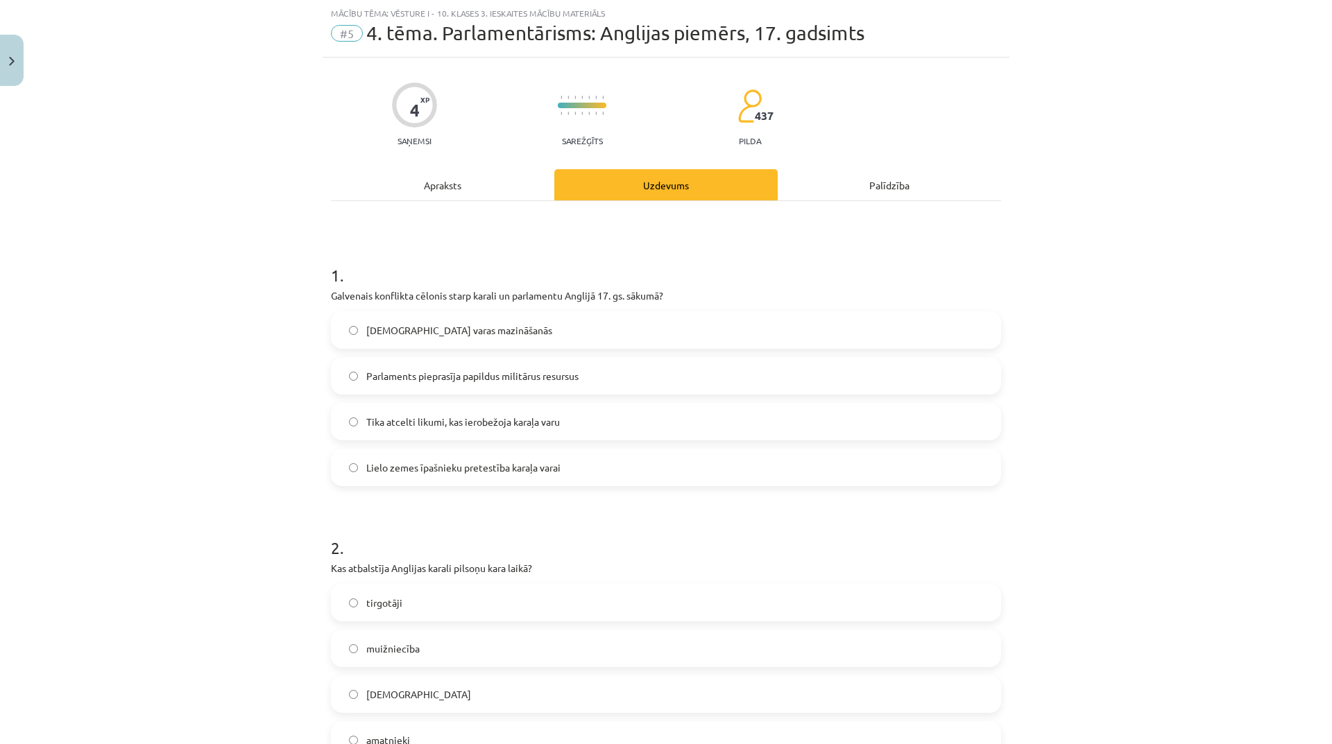
click at [429, 190] on div "Apraksts" at bounding box center [442, 184] width 223 height 31
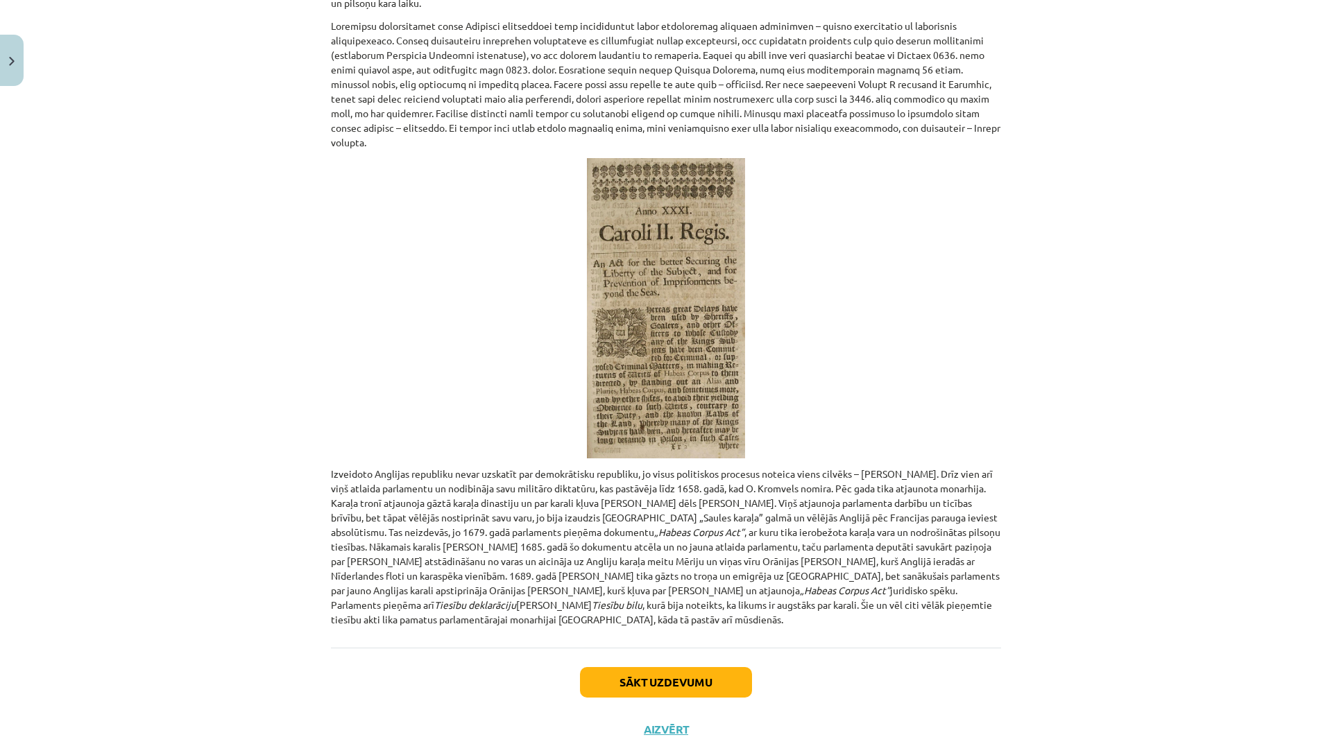
scroll to position [48, 0]
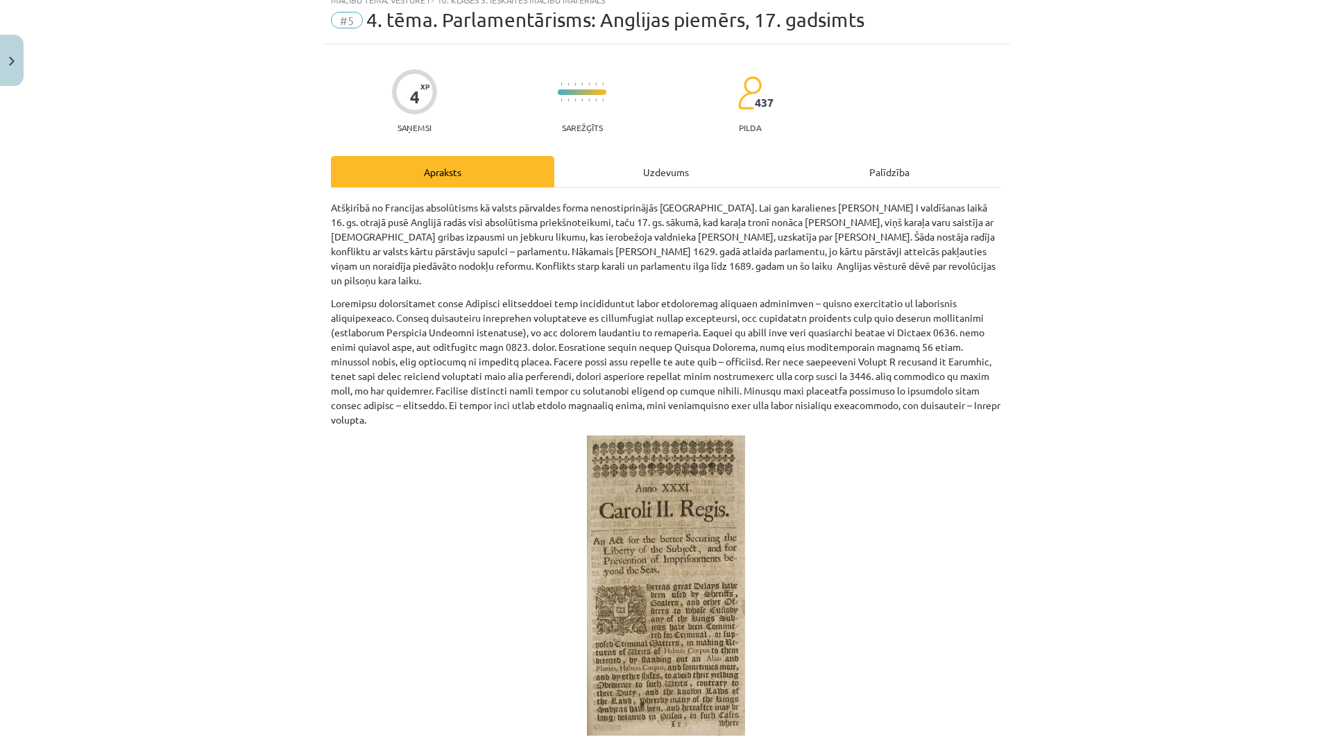
click at [639, 164] on div "Uzdevums" at bounding box center [665, 171] width 223 height 31
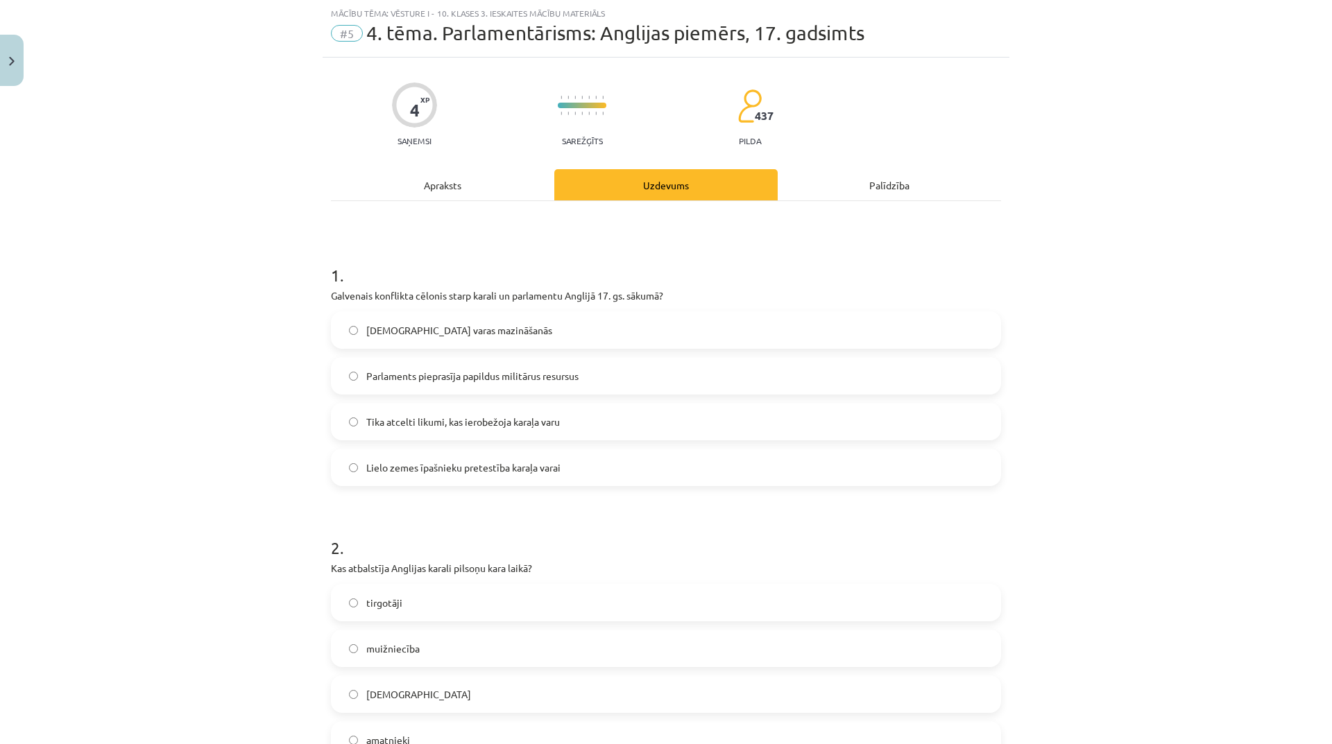
click at [476, 180] on div "Apraksts" at bounding box center [442, 184] width 223 height 31
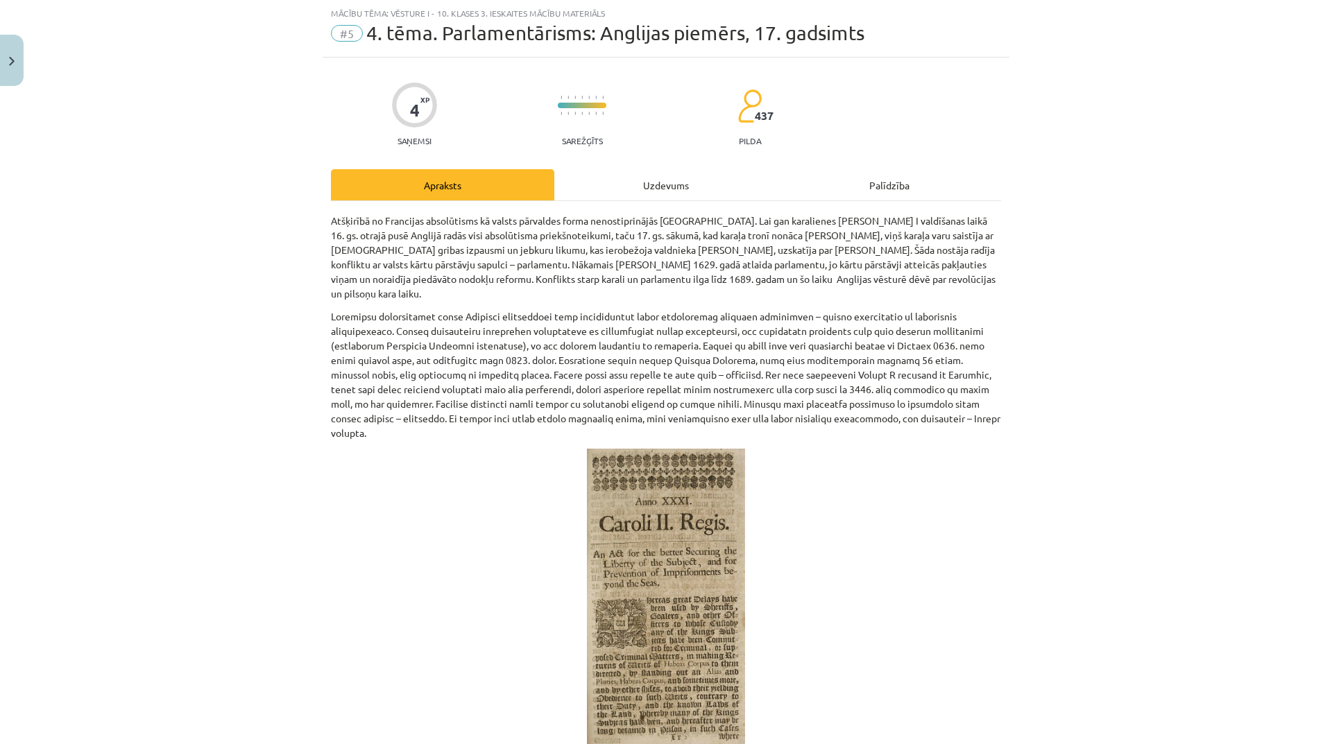
click at [670, 184] on div "Uzdevums" at bounding box center [665, 184] width 223 height 31
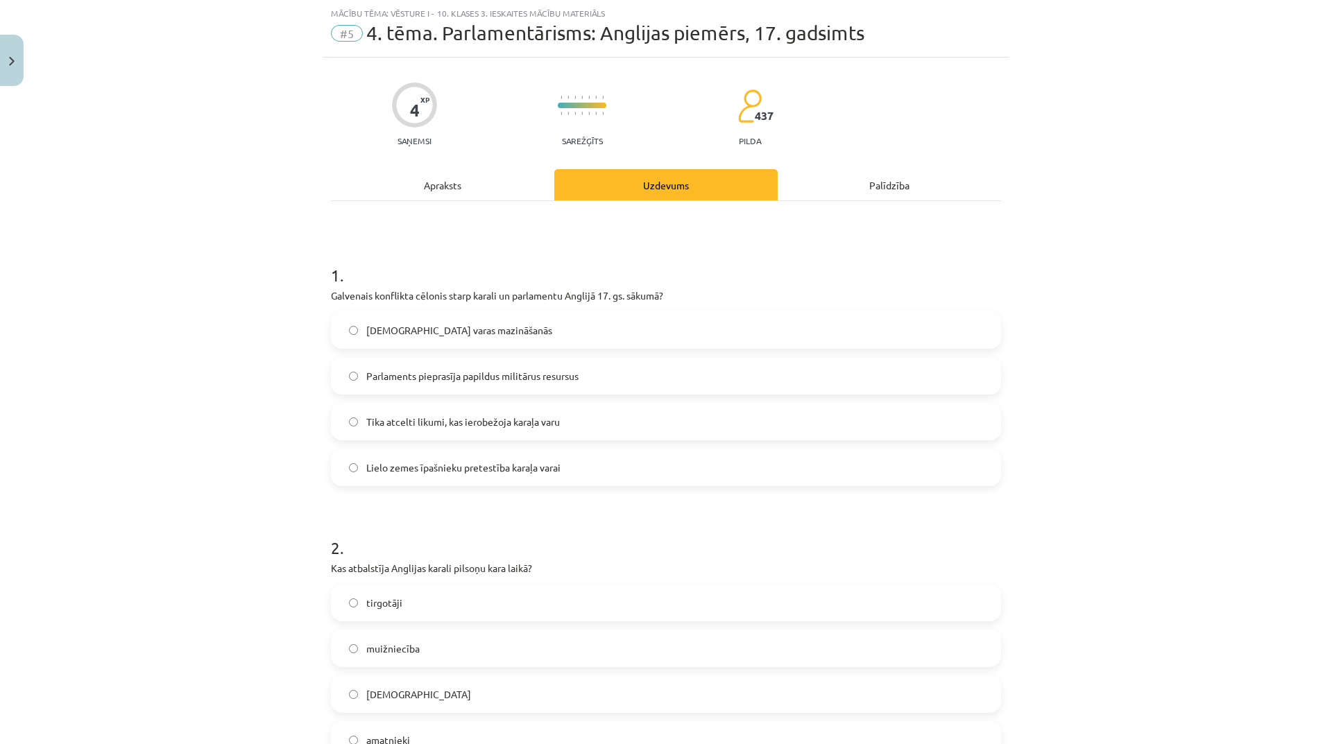
click at [553, 431] on label "Tika atcelti likumi, kas ierobežoja karaļa varu" at bounding box center [665, 421] width 667 height 35
click at [511, 478] on label "Lielo zemes īpašnieku pretestība karaļa varai" at bounding box center [665, 467] width 667 height 35
click at [503, 425] on span "Tika atcelti likumi, kas ierobežoja karaļa varu" at bounding box center [463, 422] width 194 height 15
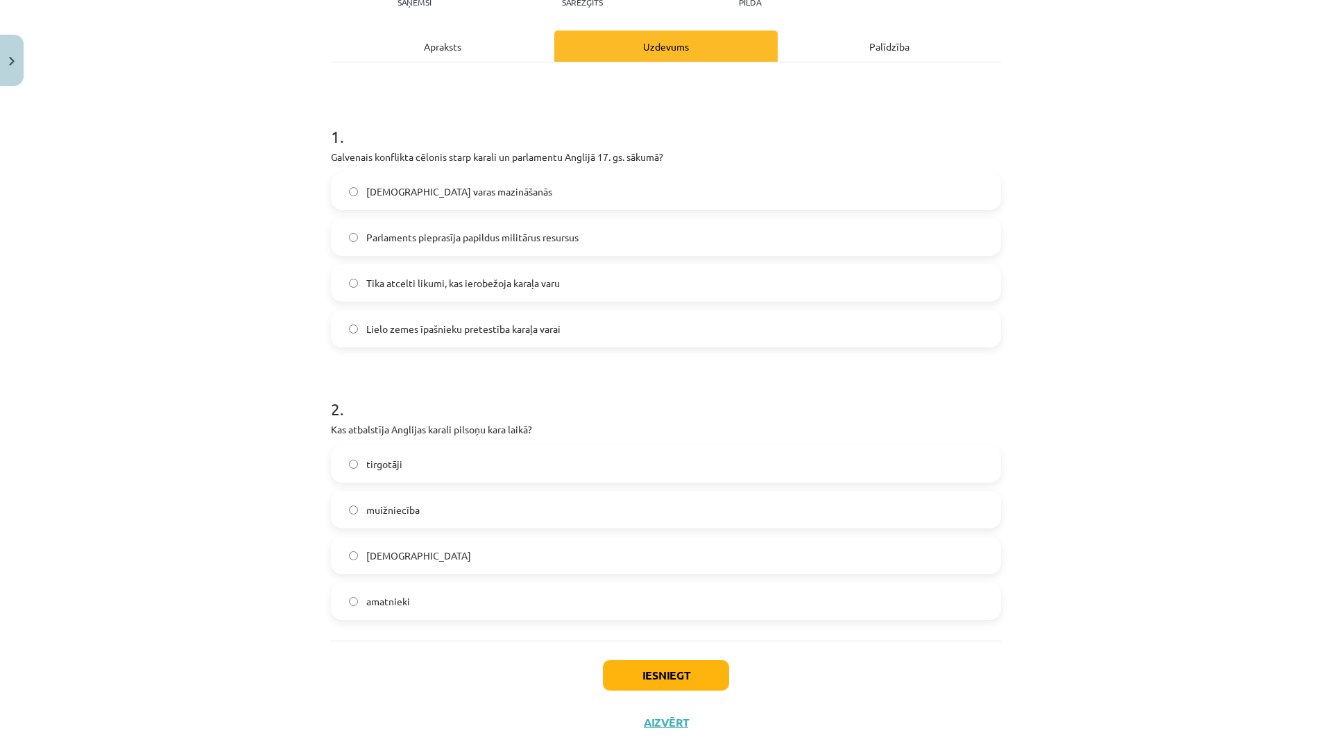
click at [456, 51] on div "Apraksts" at bounding box center [442, 46] width 223 height 31
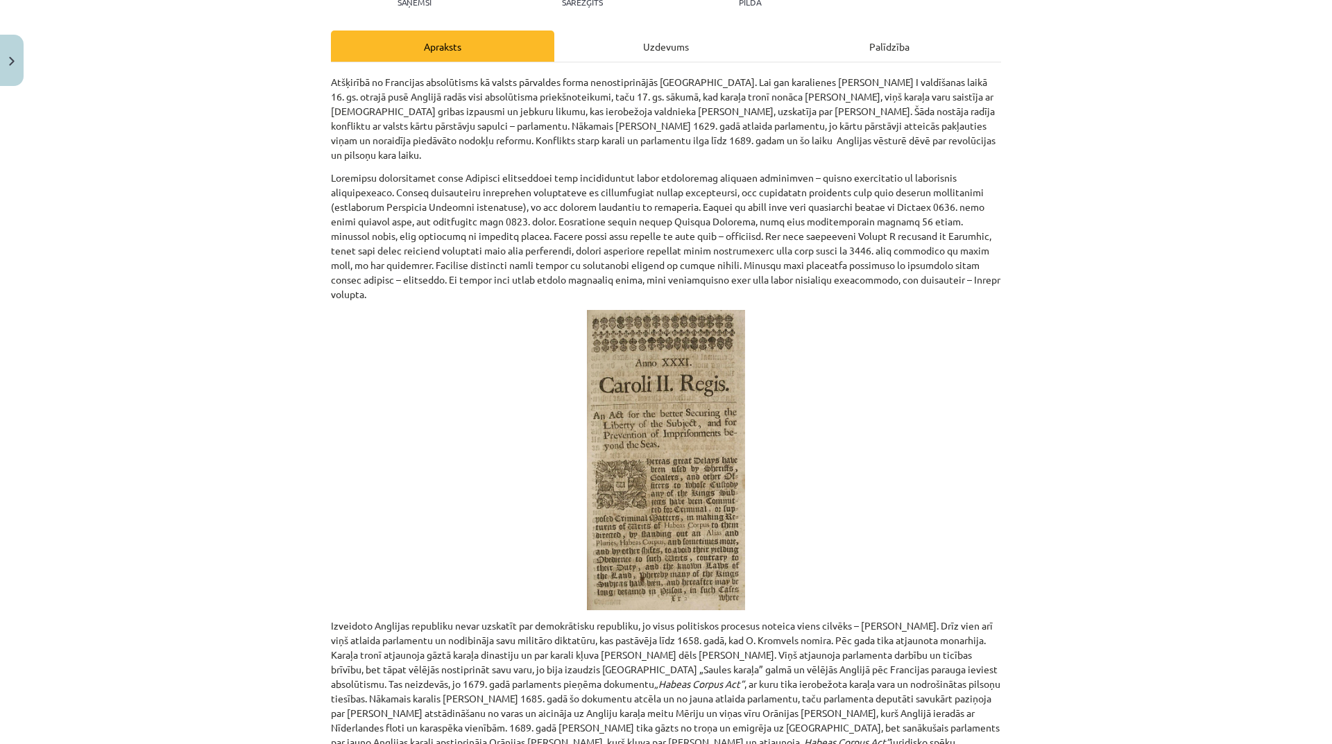
scroll to position [35, 0]
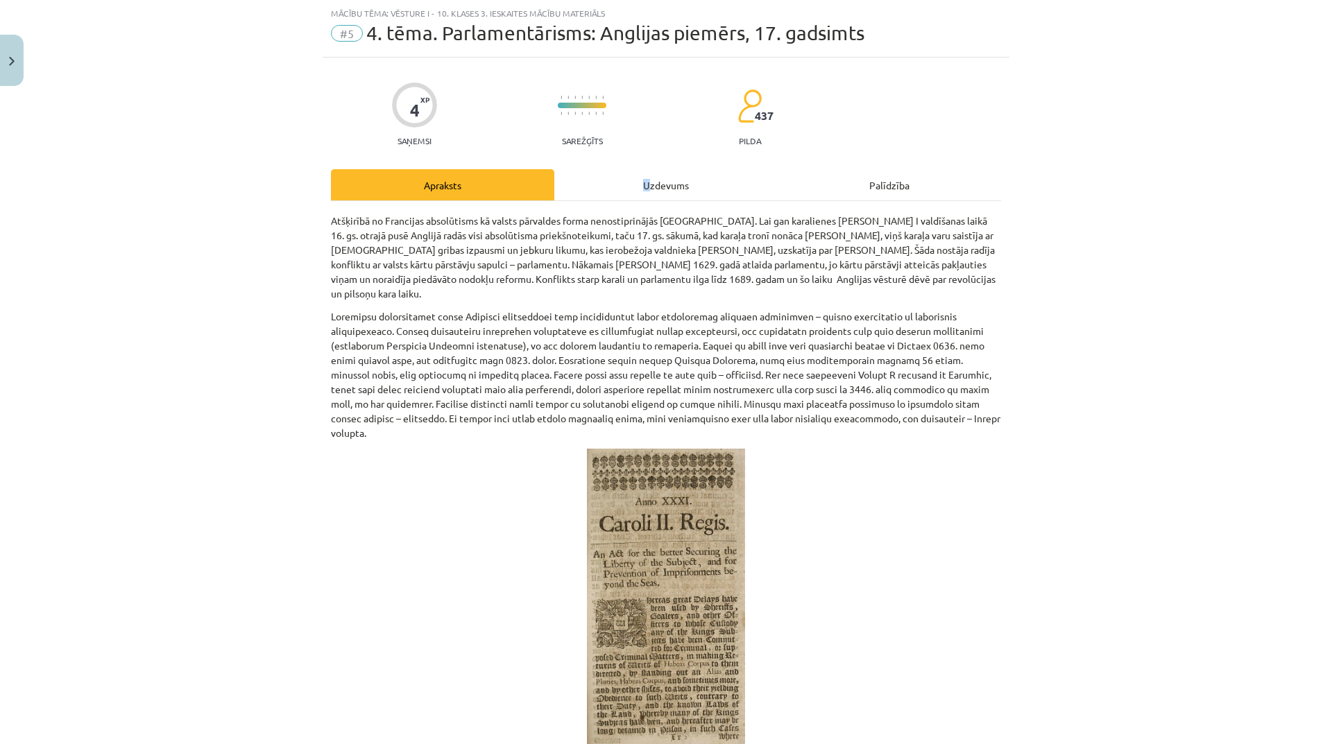
click at [642, 184] on div "Uzdevums" at bounding box center [665, 184] width 223 height 31
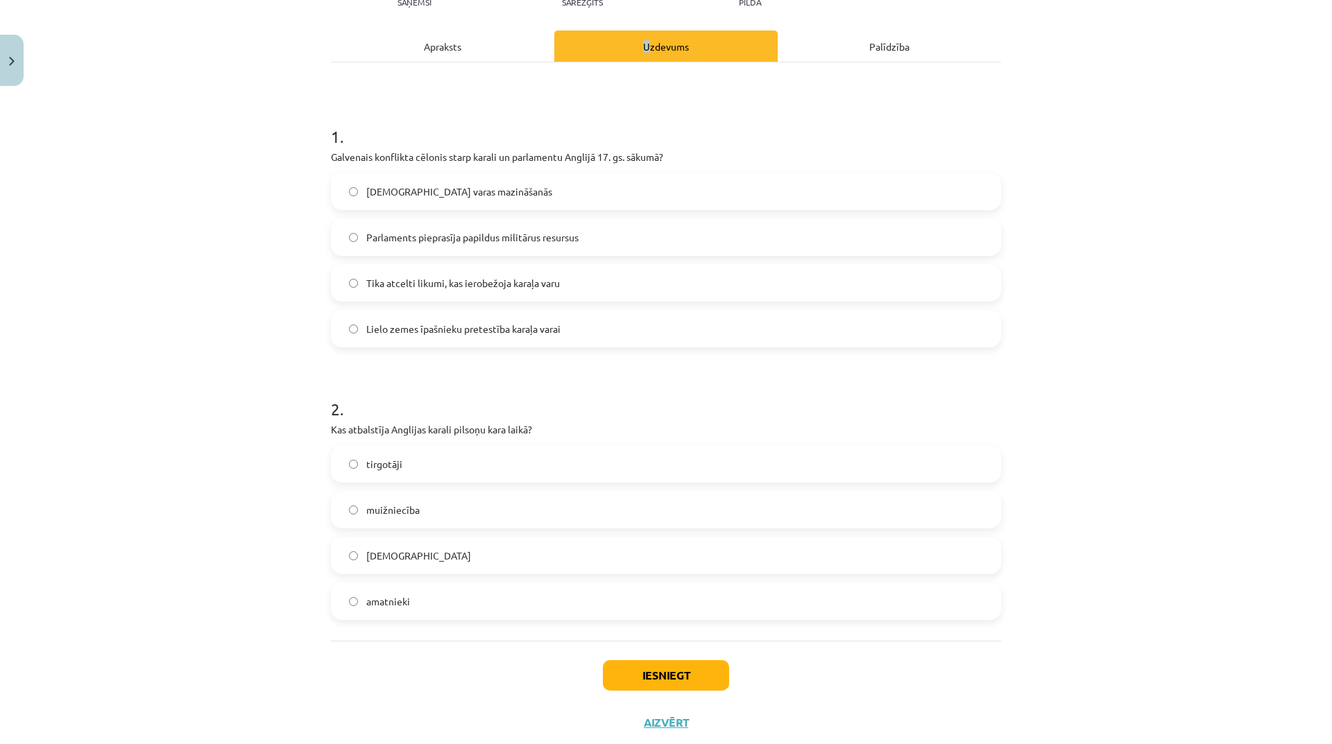
scroll to position [210, 0]
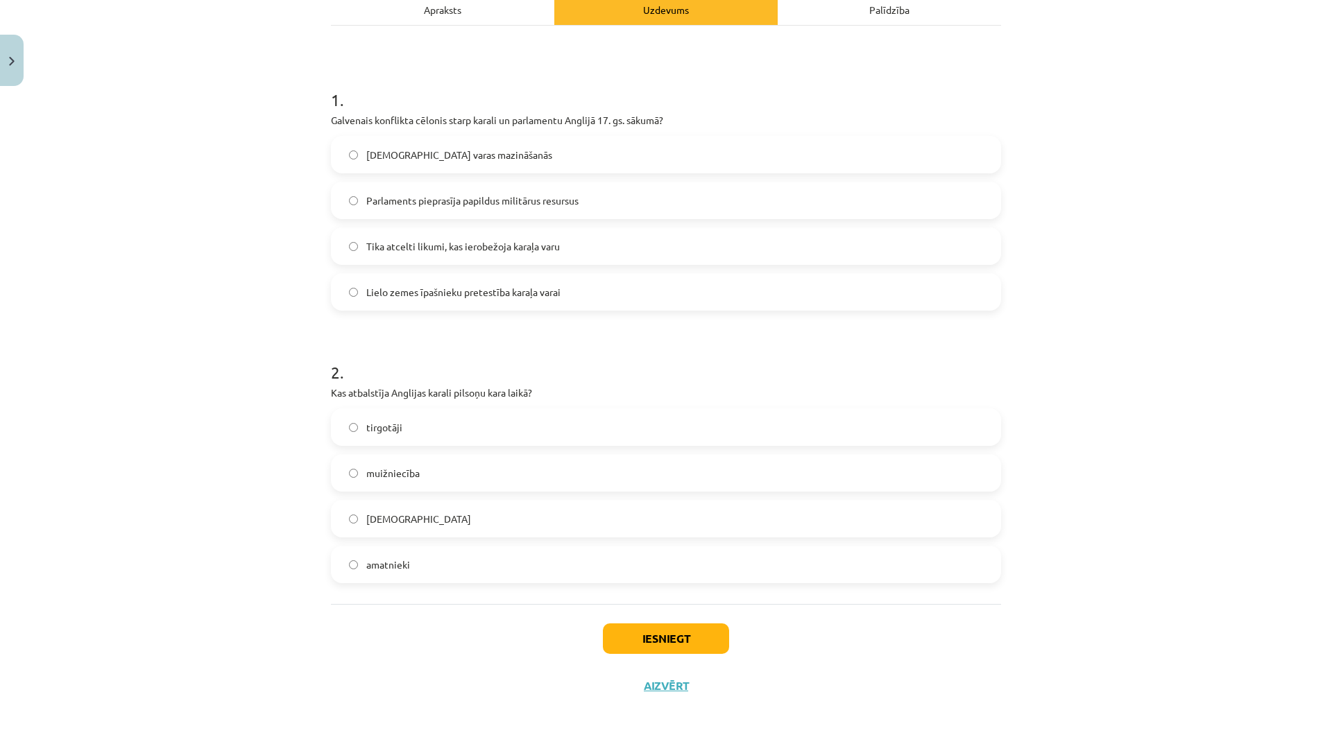
click at [427, 467] on label "muižniecība" at bounding box center [665, 473] width 667 height 35
click at [438, 517] on label "[DEMOGRAPHIC_DATA]" at bounding box center [665, 518] width 667 height 35
click at [431, 471] on label "muižniecība" at bounding box center [665, 473] width 667 height 35
click at [684, 635] on button "Iesniegt" at bounding box center [666, 639] width 126 height 31
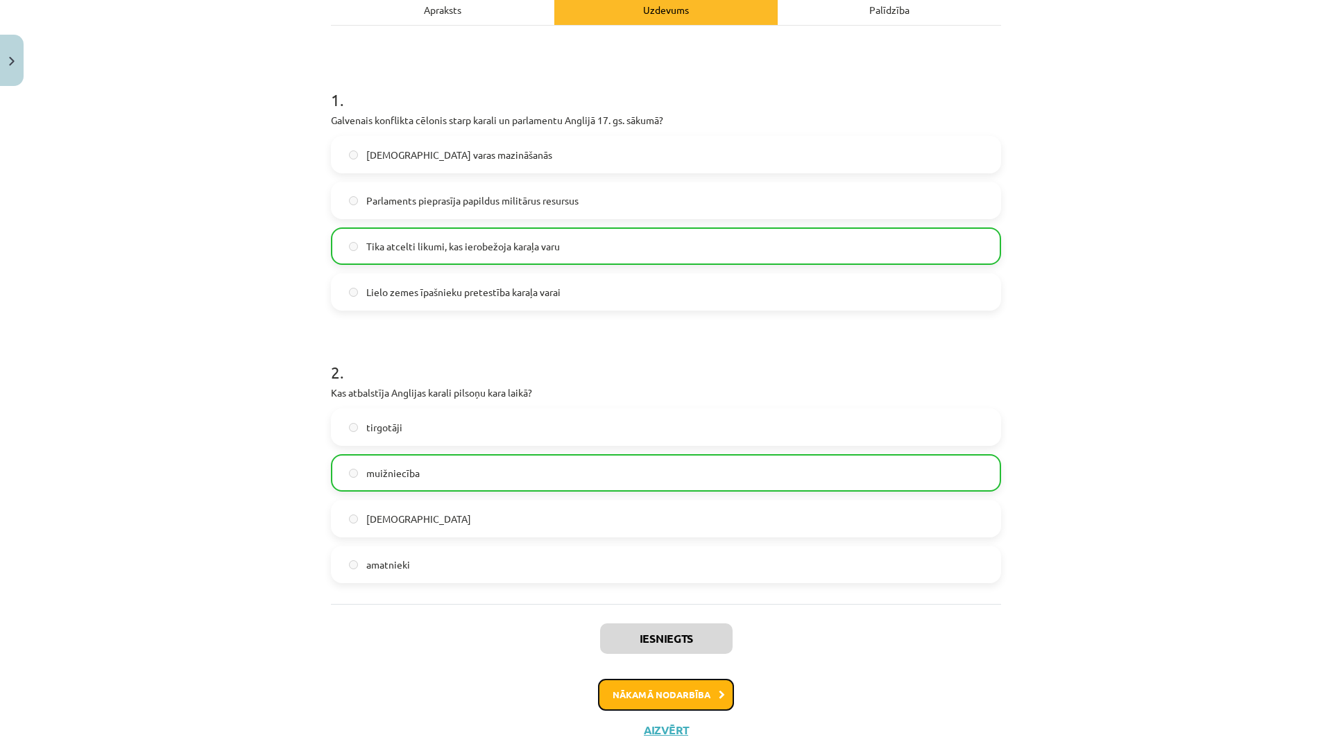
click at [696, 702] on button "Nākamā nodarbība" at bounding box center [666, 695] width 136 height 32
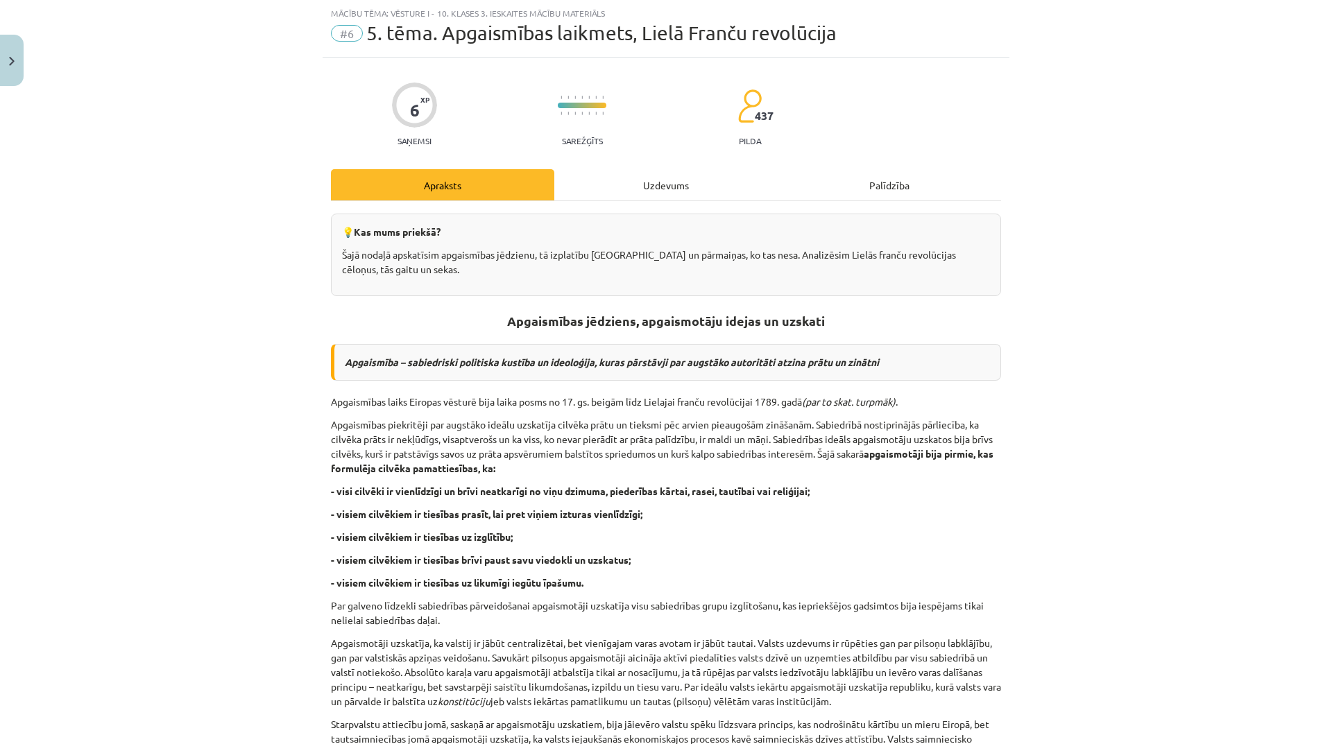
click at [667, 180] on div "Uzdevums" at bounding box center [665, 184] width 223 height 31
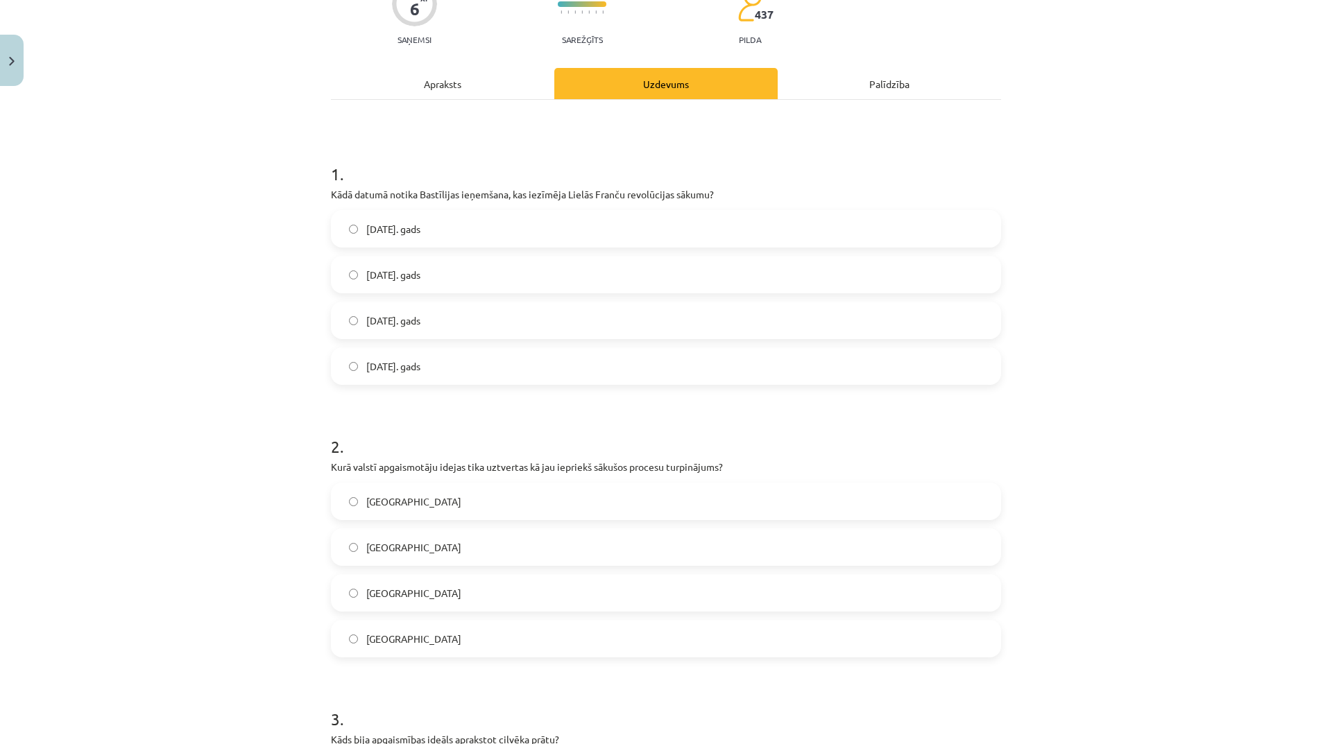
scroll to position [0, 0]
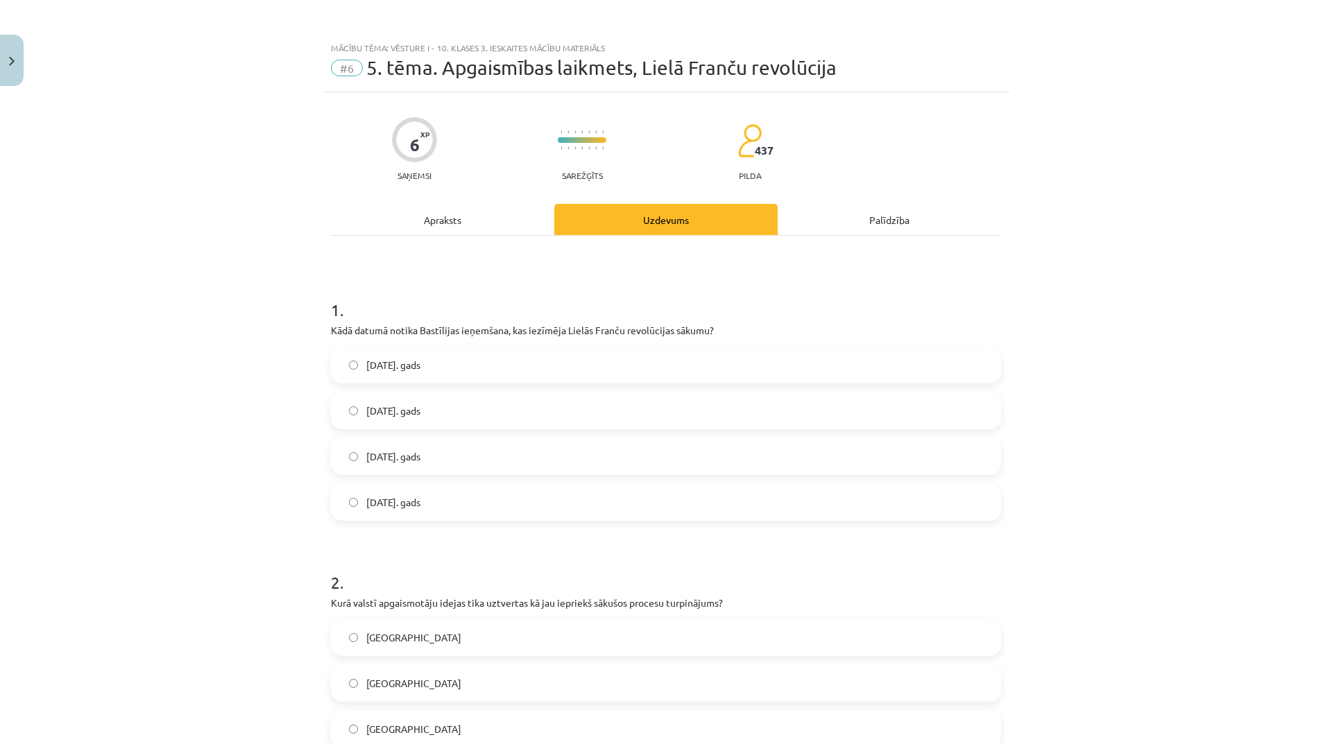
click at [466, 217] on div "Apraksts" at bounding box center [442, 219] width 223 height 31
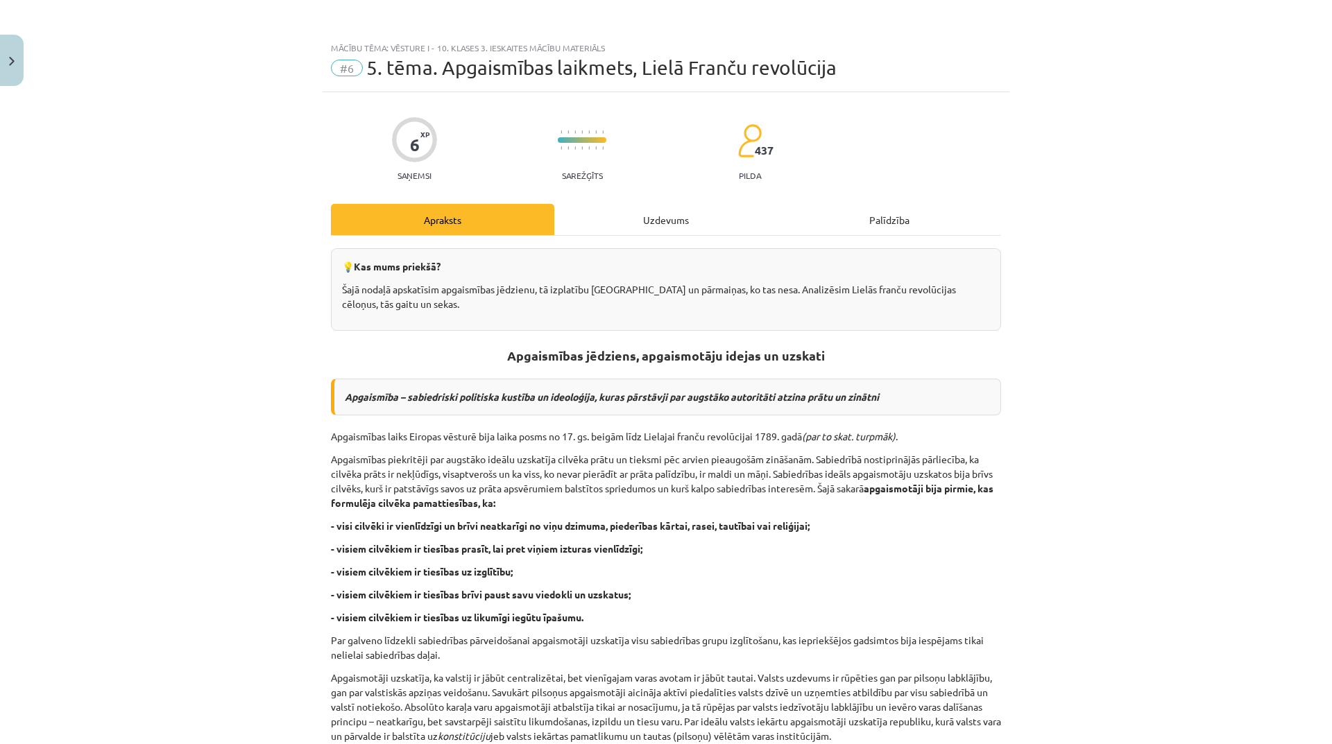
click at [667, 209] on div "Uzdevums" at bounding box center [665, 219] width 223 height 31
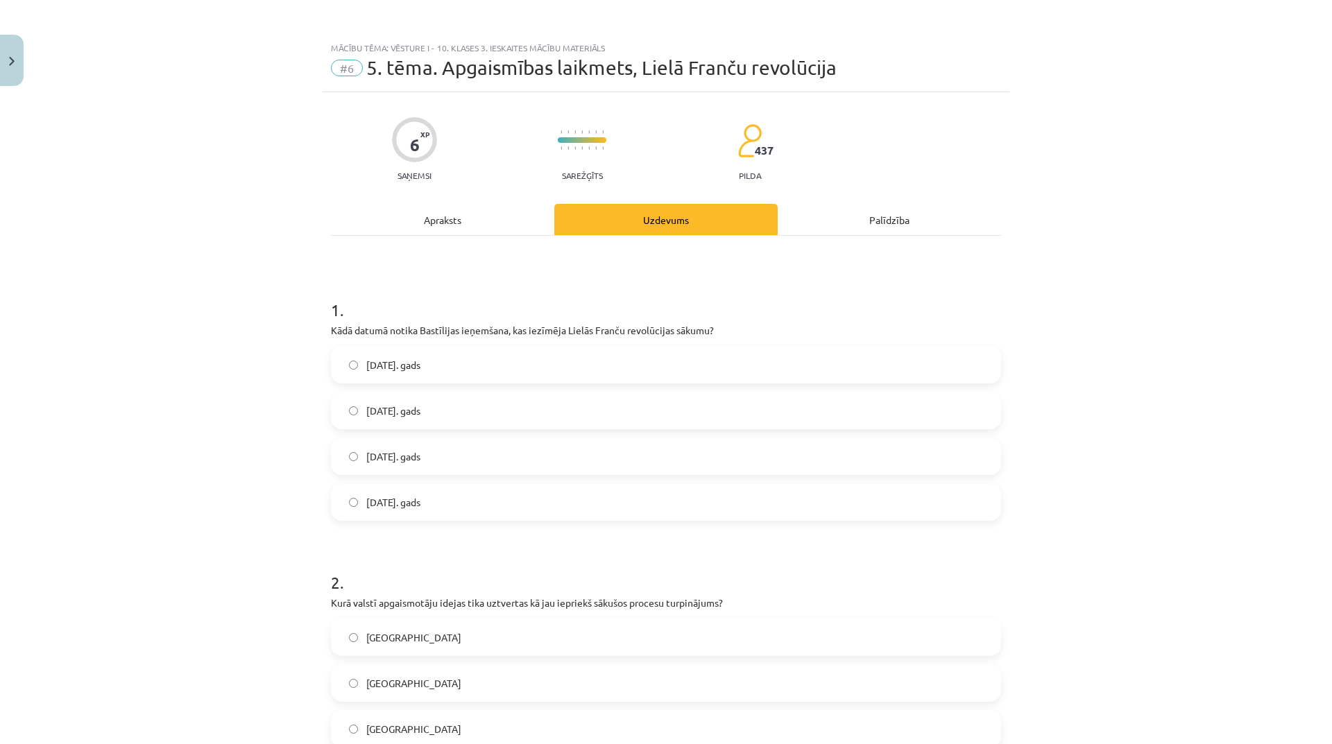
scroll to position [35, 0]
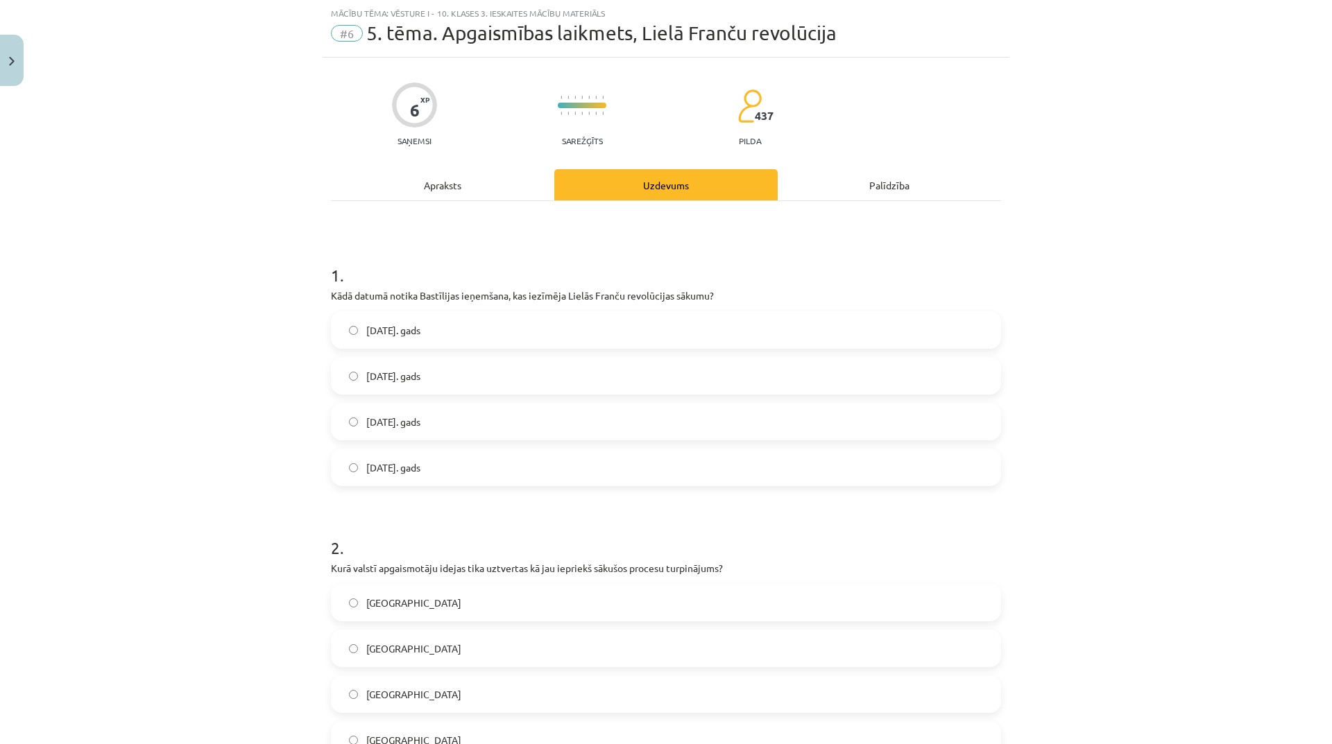
click at [483, 420] on label "[DATE]. gads" at bounding box center [665, 421] width 667 height 35
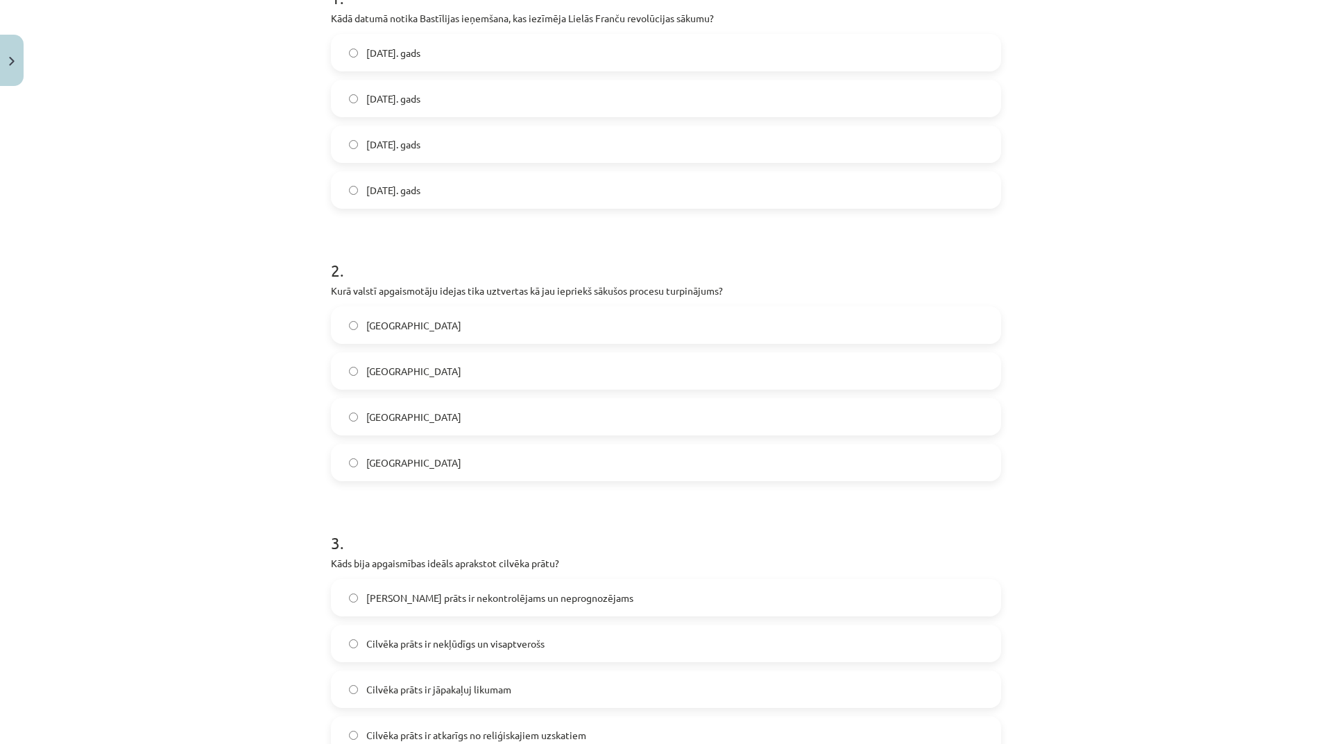
click at [442, 329] on label "[GEOGRAPHIC_DATA]" at bounding box center [665, 325] width 667 height 35
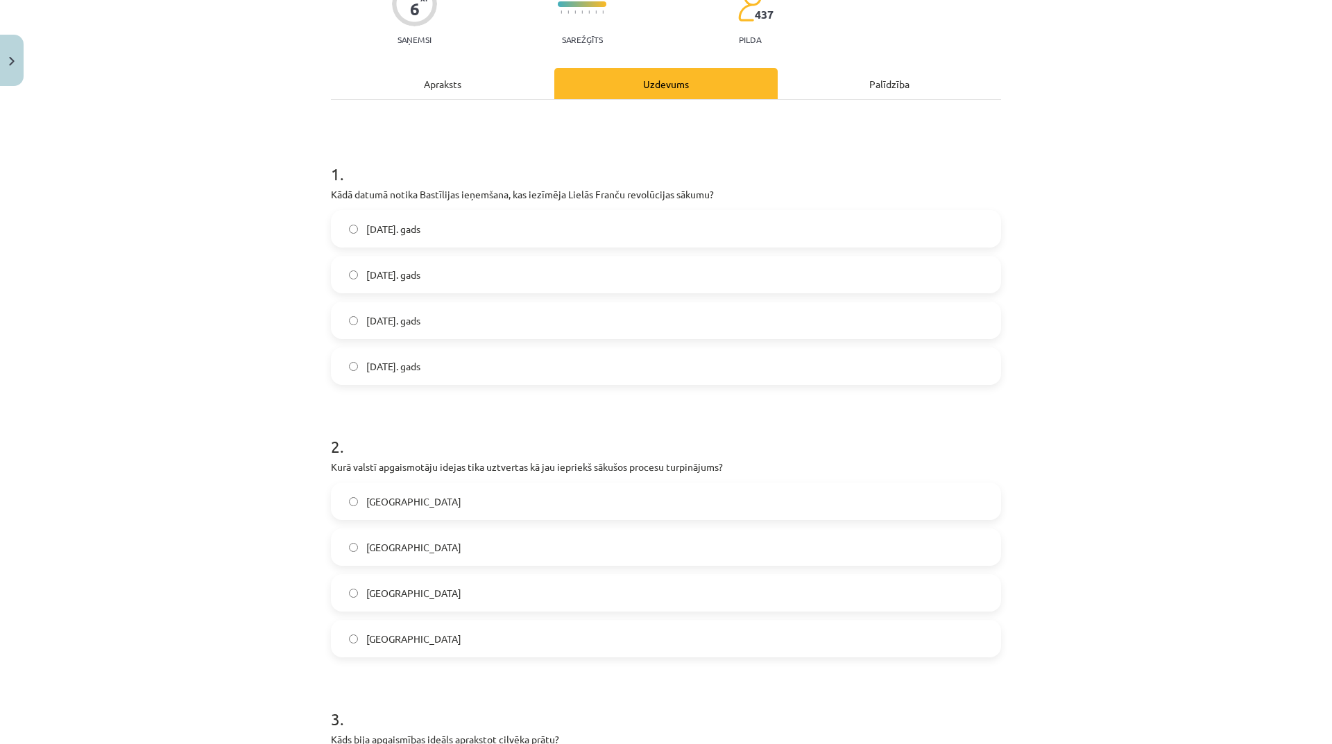
scroll to position [0, 0]
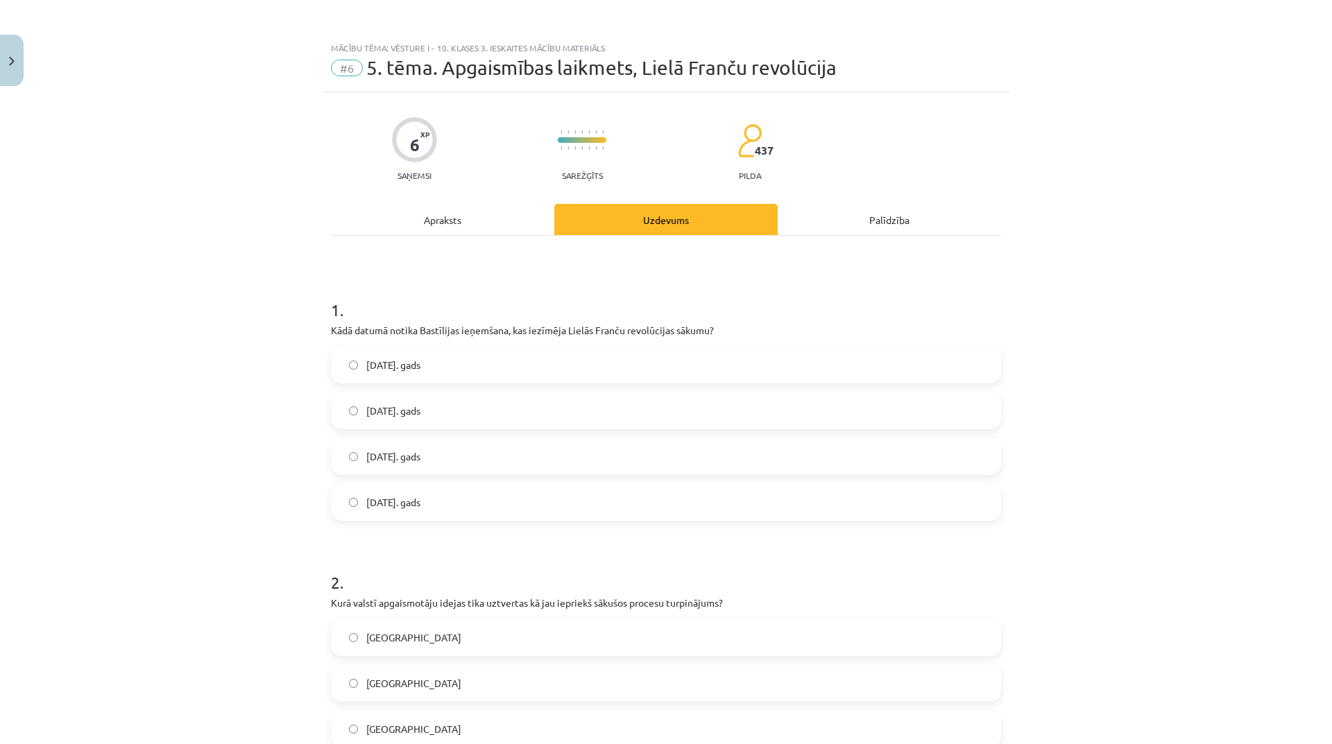
click at [467, 228] on div "Apraksts" at bounding box center [442, 219] width 223 height 31
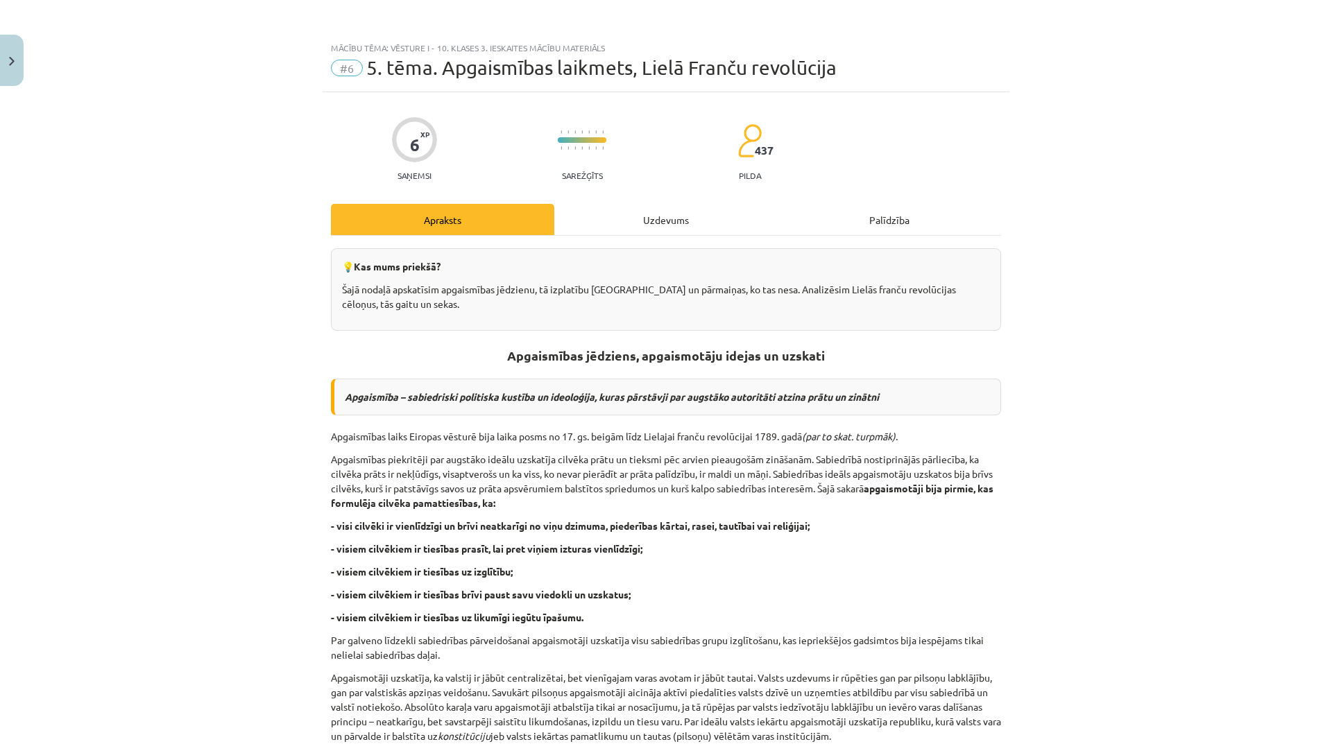
scroll to position [35, 0]
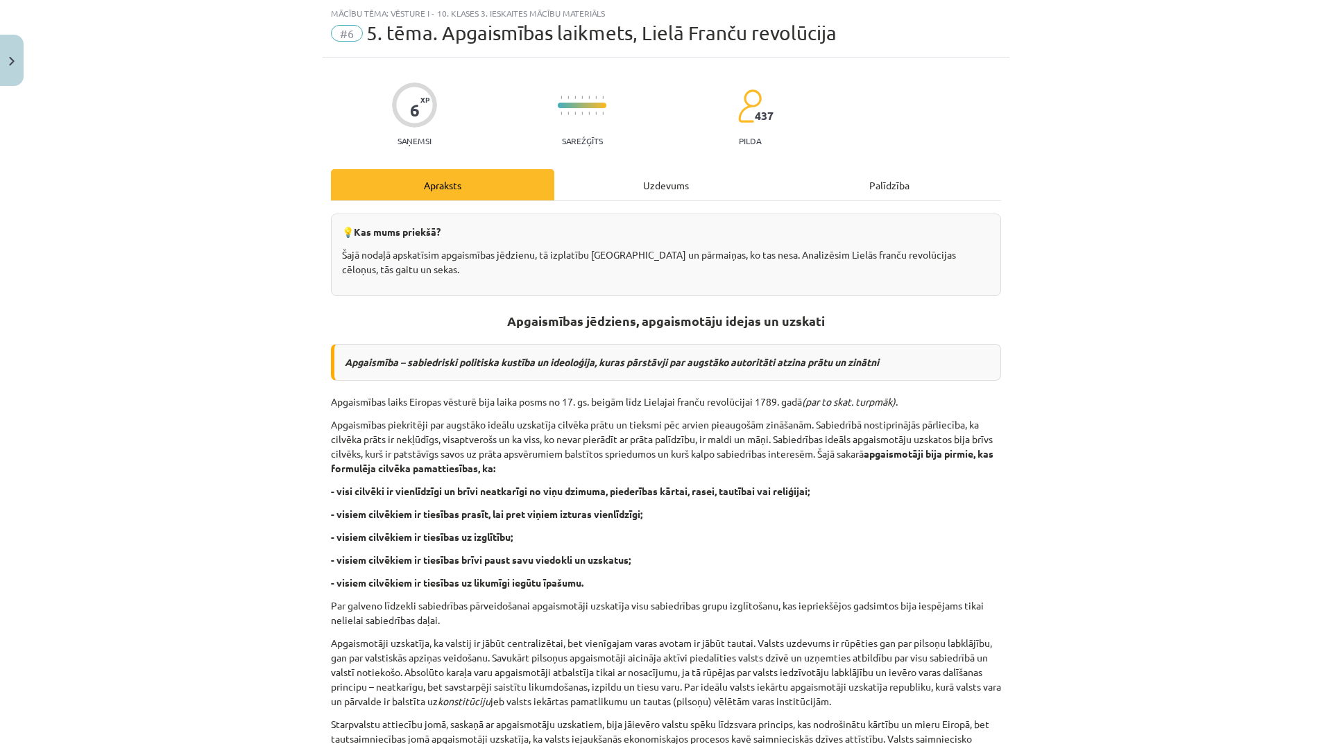
click at [618, 177] on div "Uzdevums" at bounding box center [665, 184] width 223 height 31
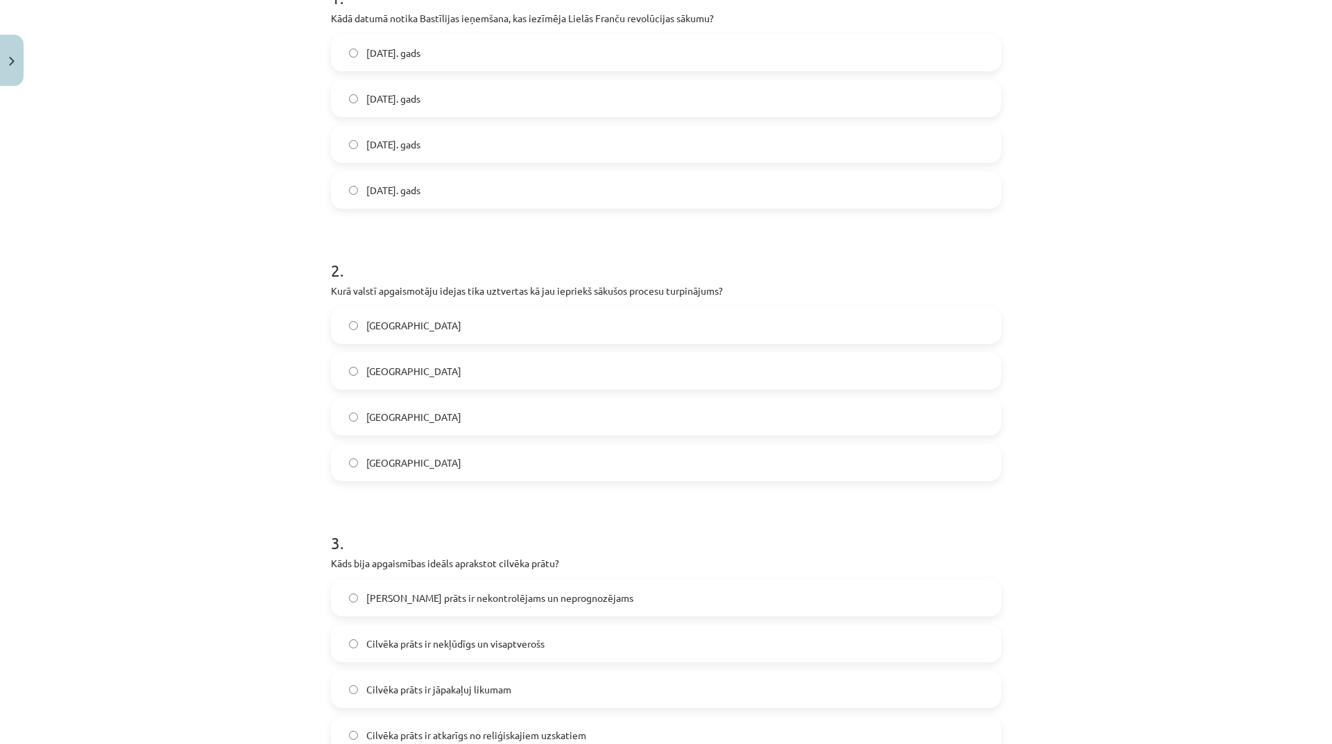
scroll to position [483, 0]
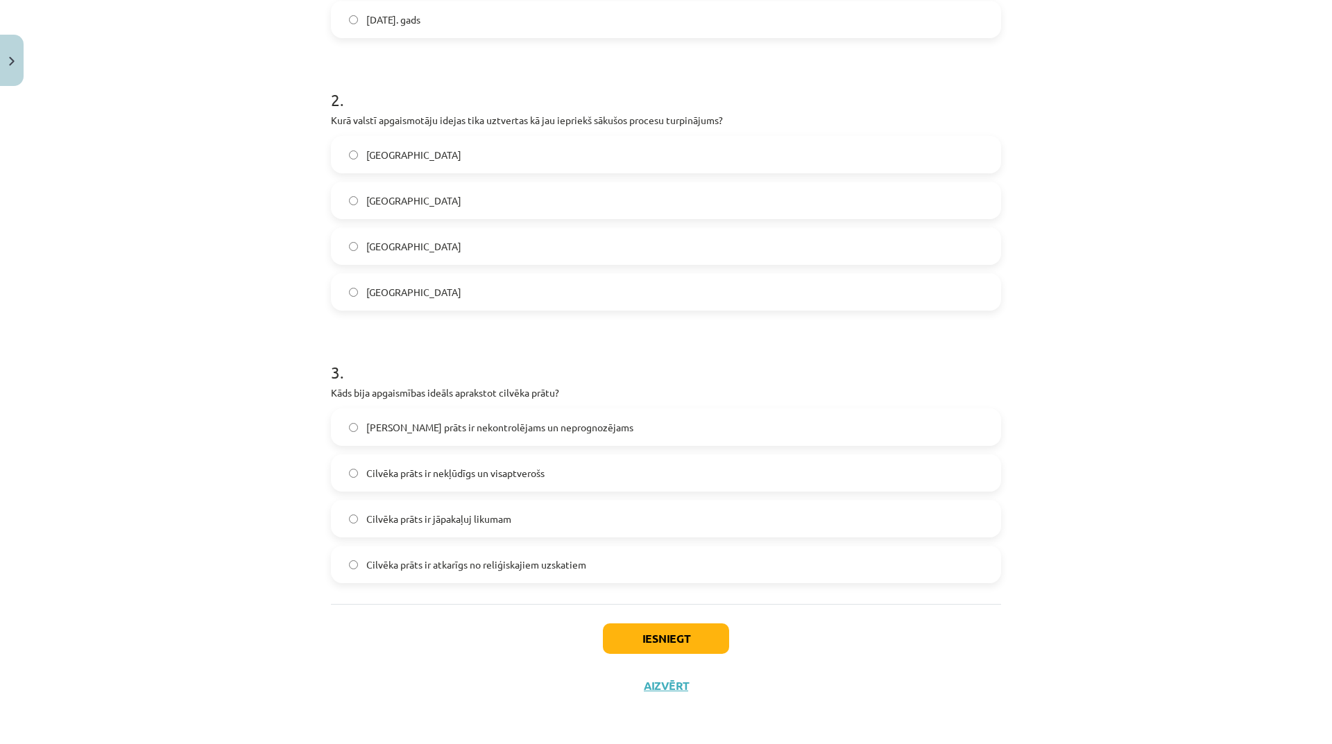
click at [583, 472] on label "Cilvēka prāts ir nekļūdīgs un visaptverošs" at bounding box center [665, 473] width 667 height 35
click at [683, 630] on button "Iesniegt" at bounding box center [666, 639] width 126 height 31
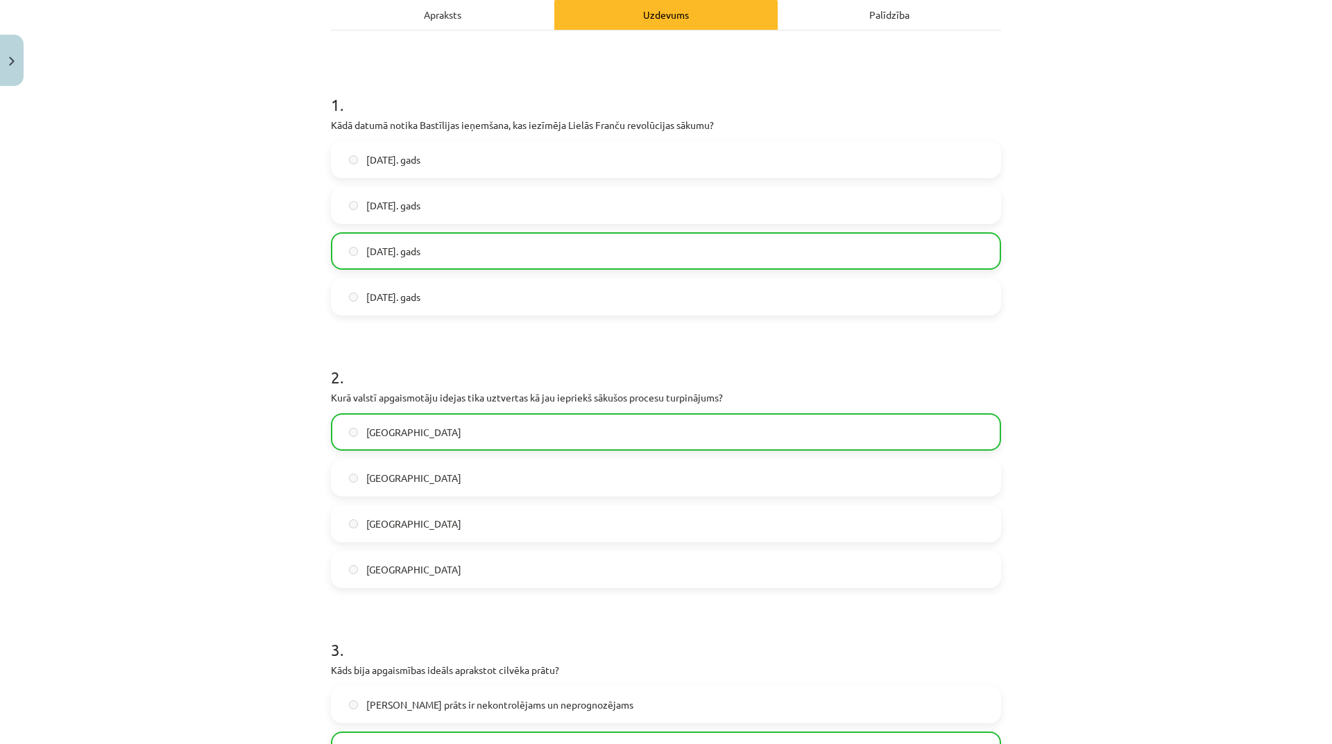
scroll to position [527, 0]
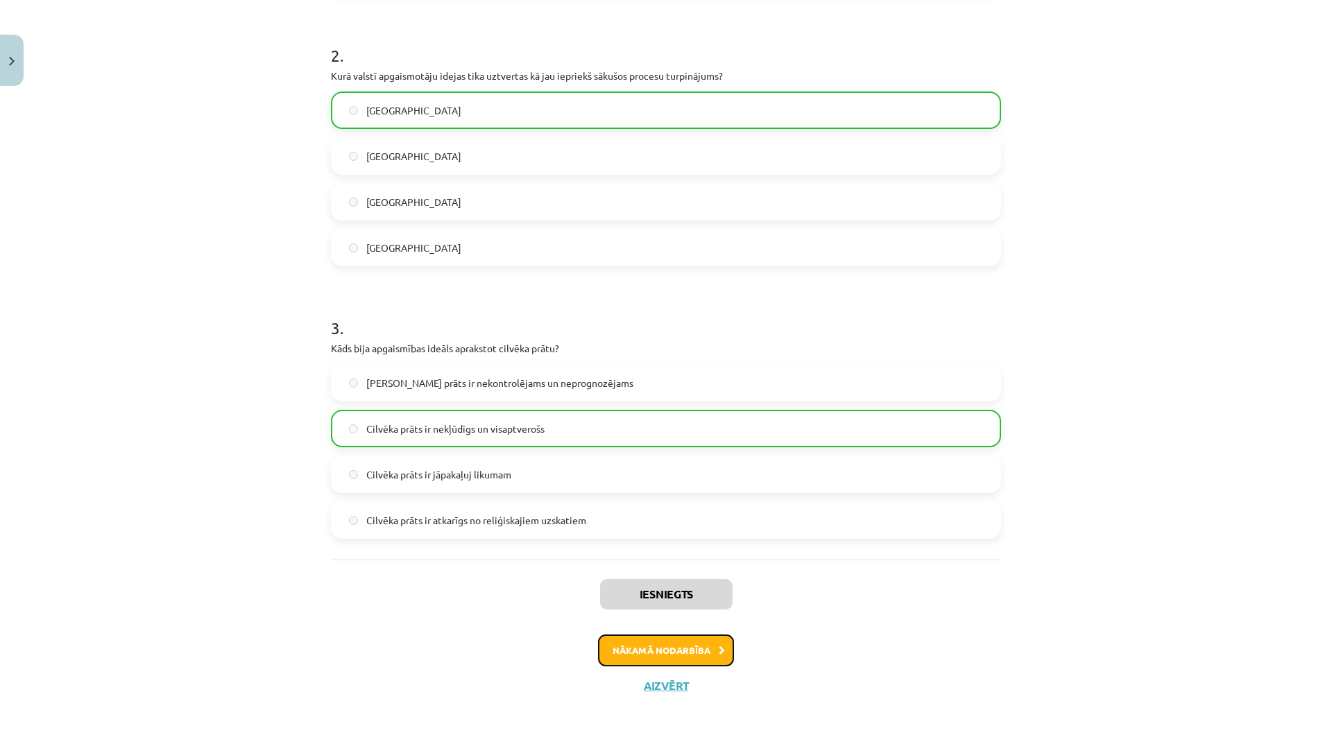
click at [692, 651] on button "Nākamā nodarbība" at bounding box center [666, 651] width 136 height 32
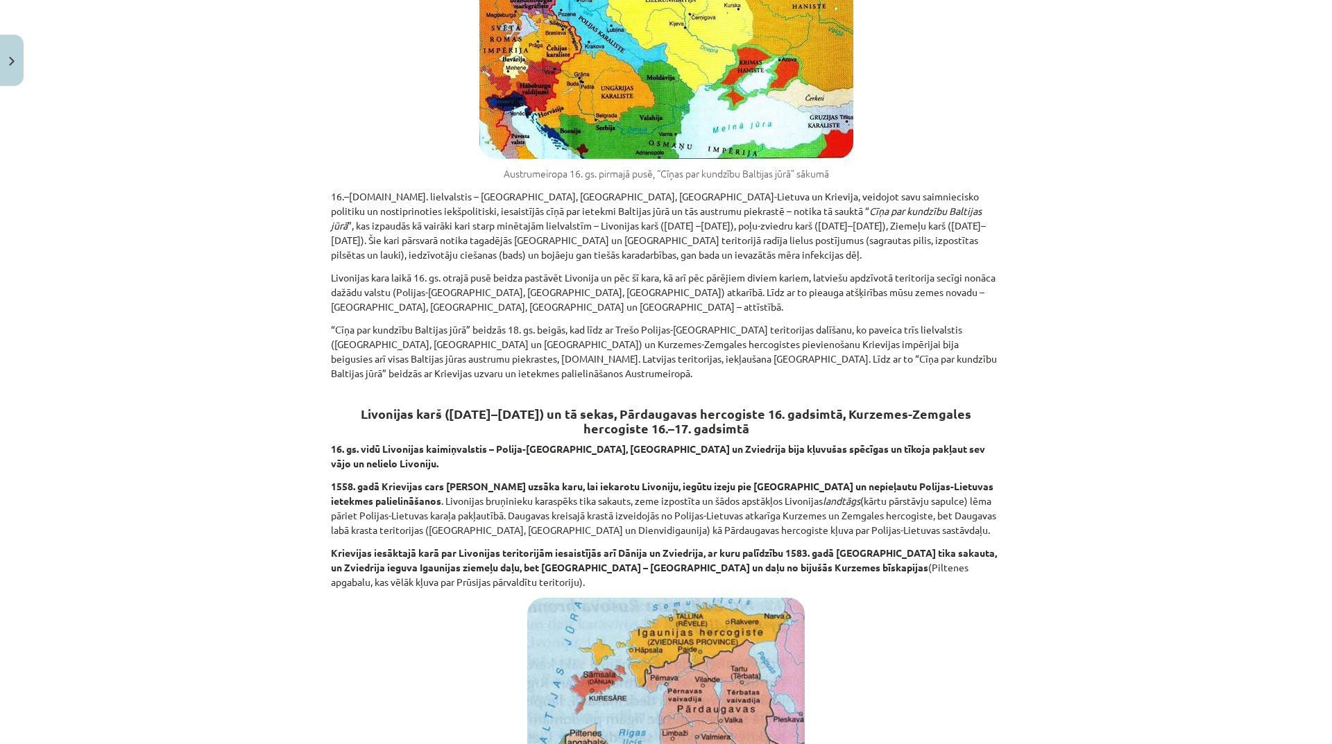
scroll to position [35, 0]
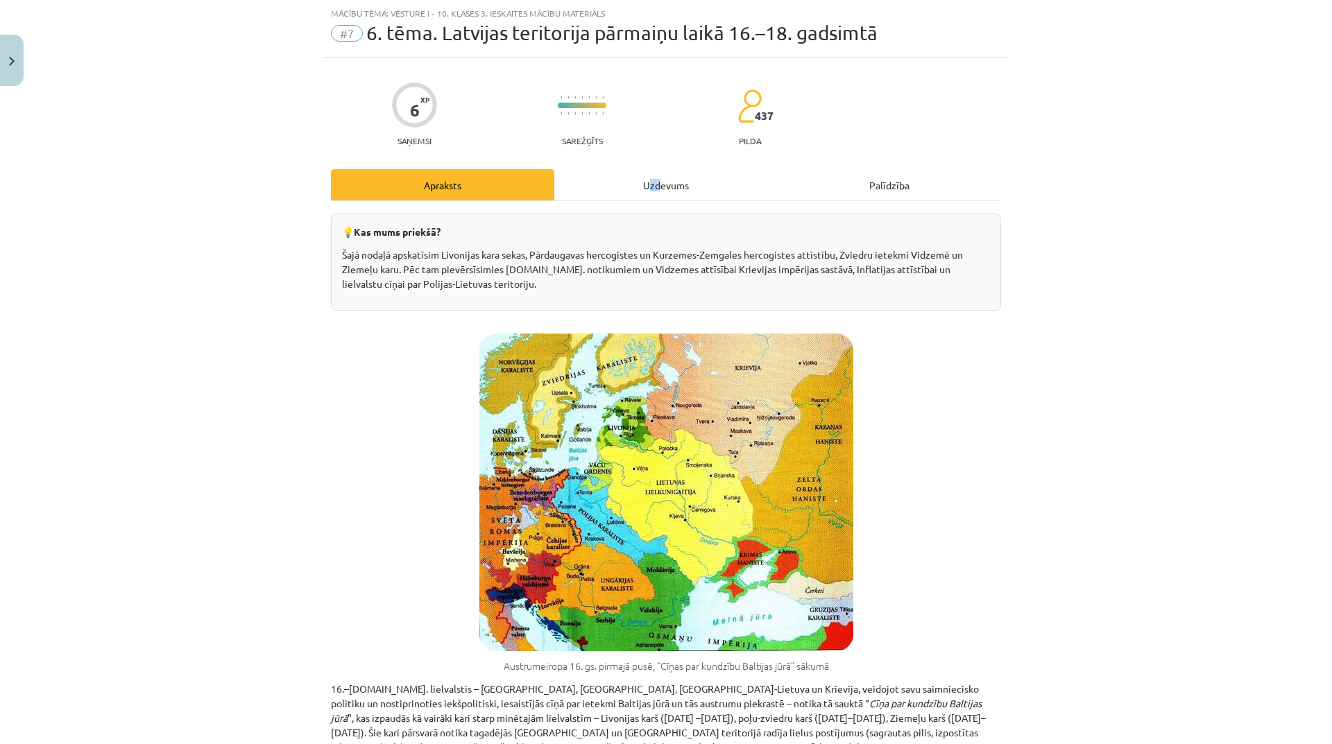
click at [653, 181] on div "Uzdevums" at bounding box center [665, 184] width 223 height 31
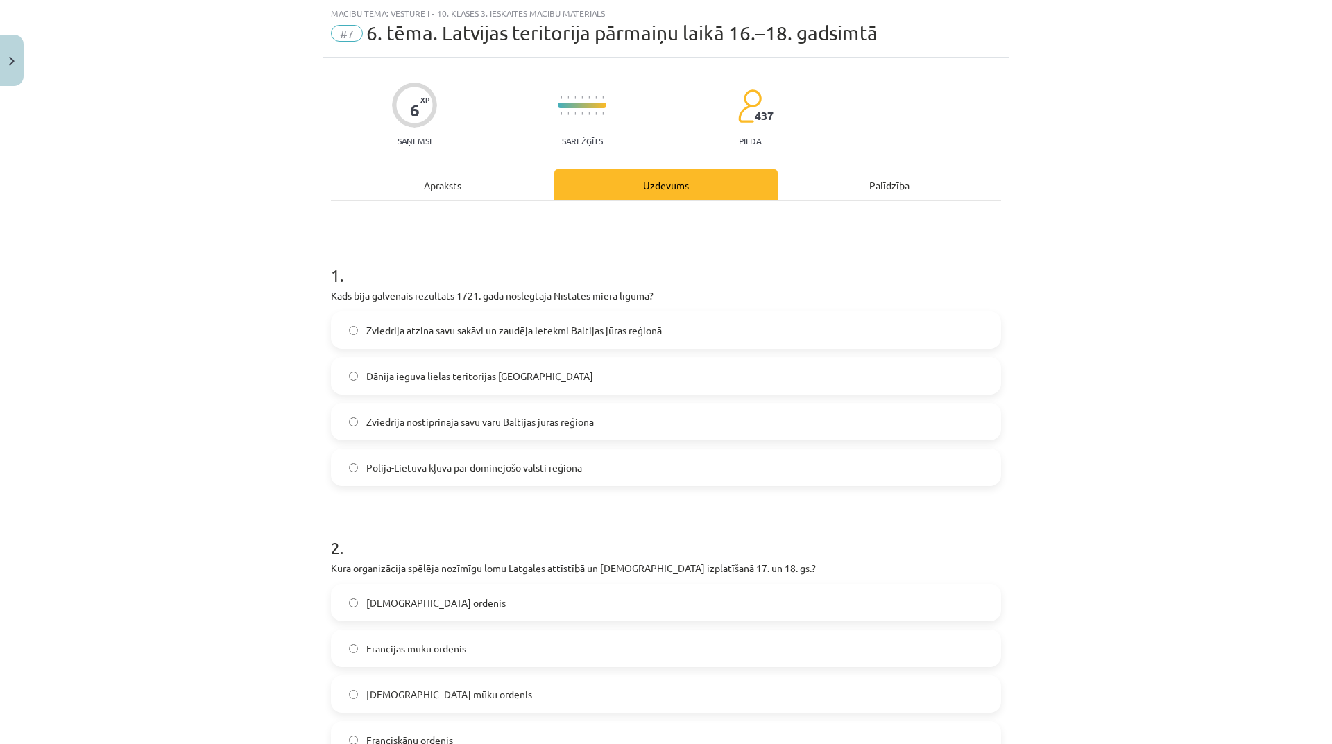
click at [452, 186] on div "Apraksts" at bounding box center [442, 184] width 223 height 31
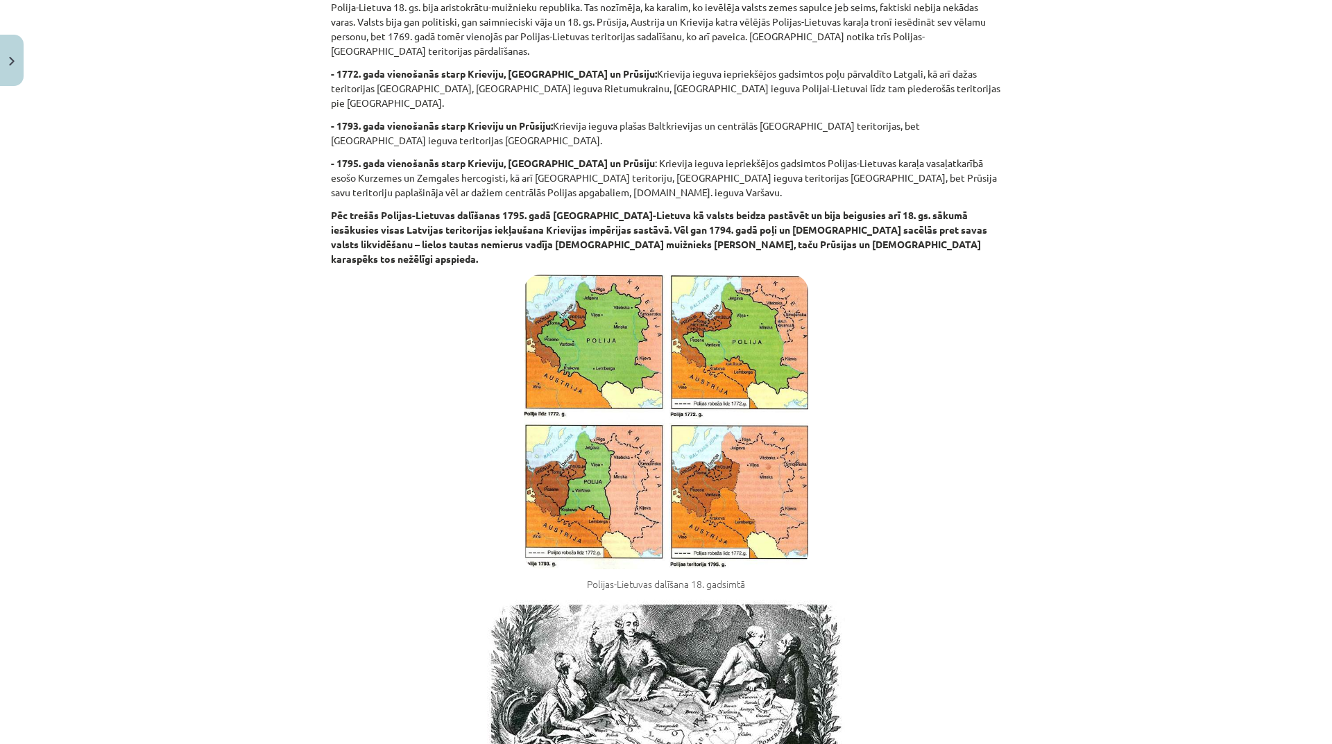
scroll to position [7428, 0]
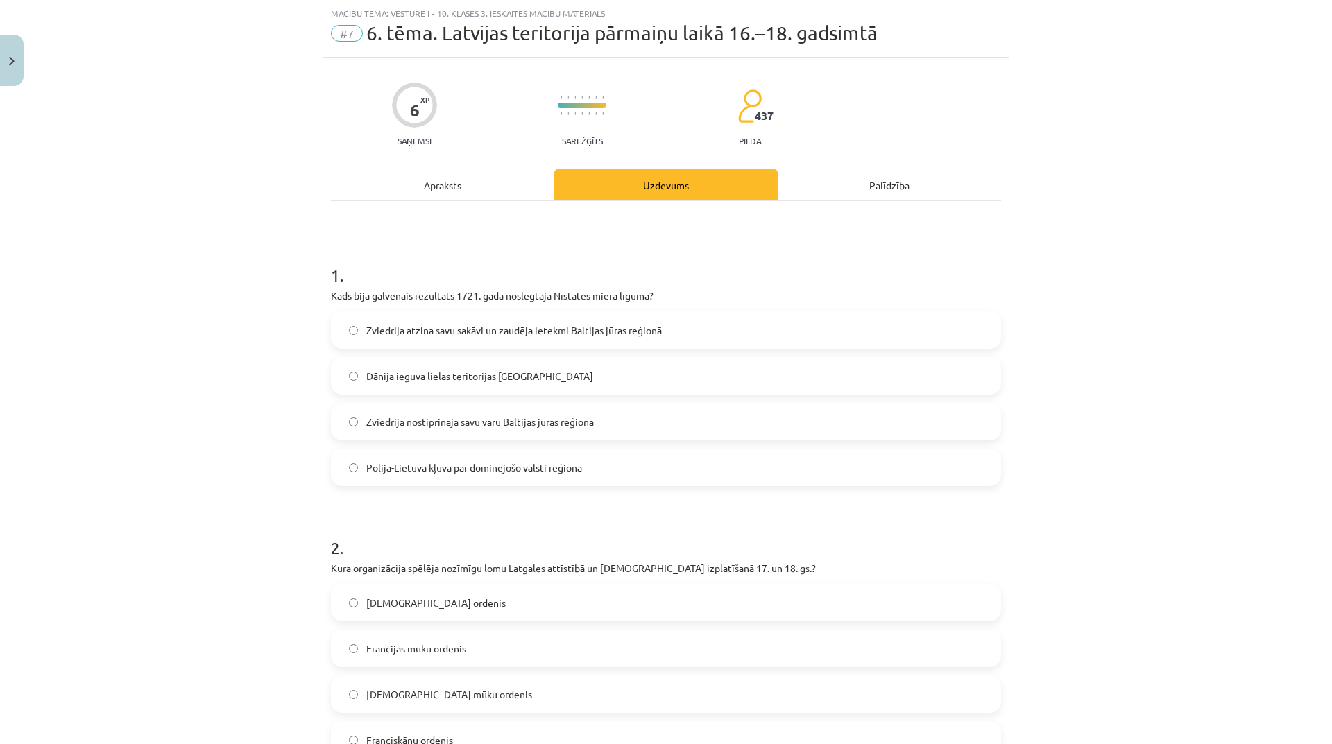
click at [619, 418] on label "Zviedrija nostiprināja savu varu Baltijas jūras reģionā" at bounding box center [665, 421] width 667 height 35
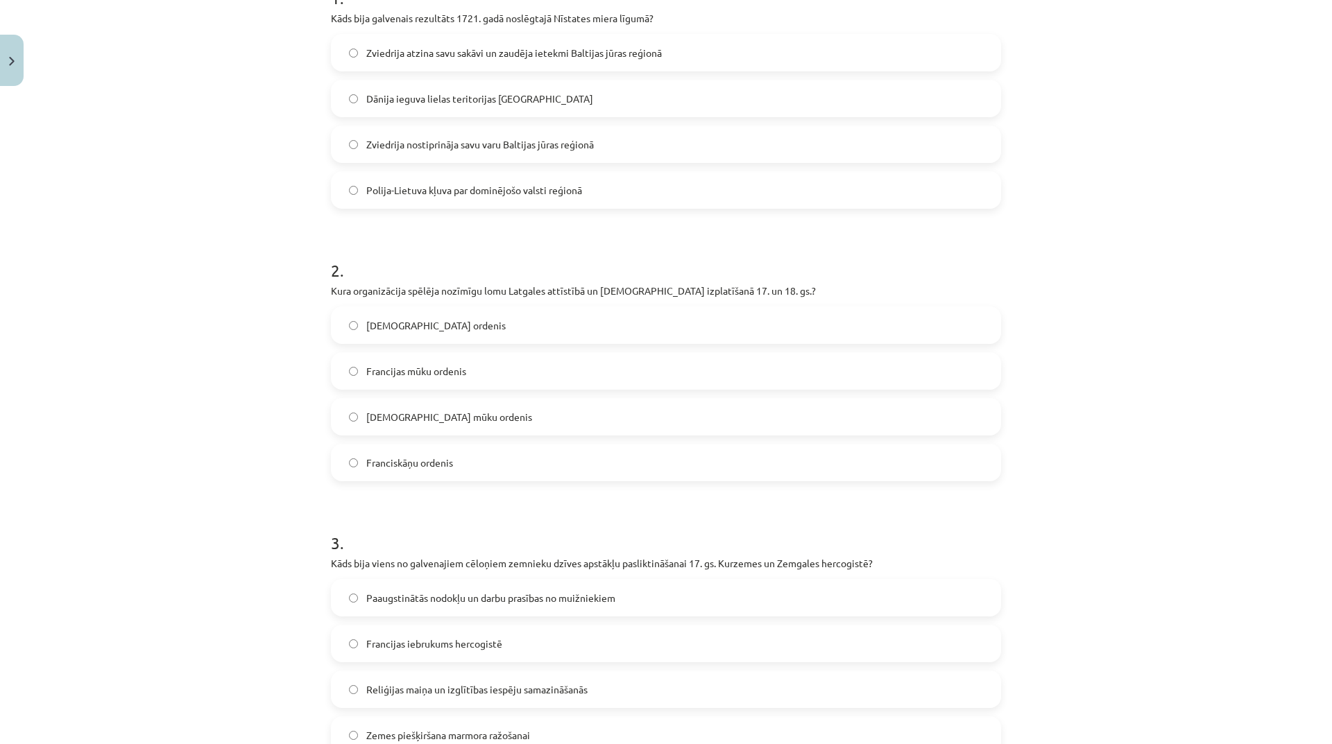
scroll to position [0, 0]
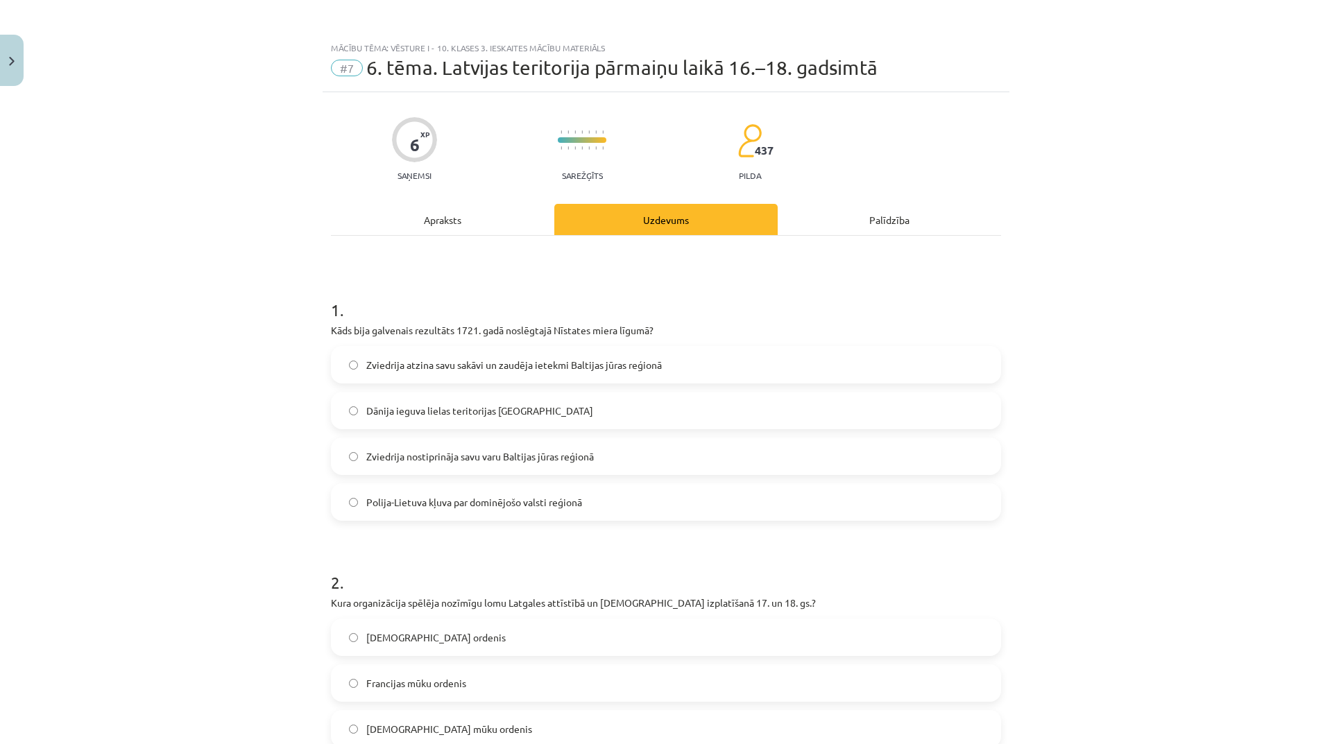
click at [458, 218] on div "Apraksts" at bounding box center [442, 219] width 223 height 31
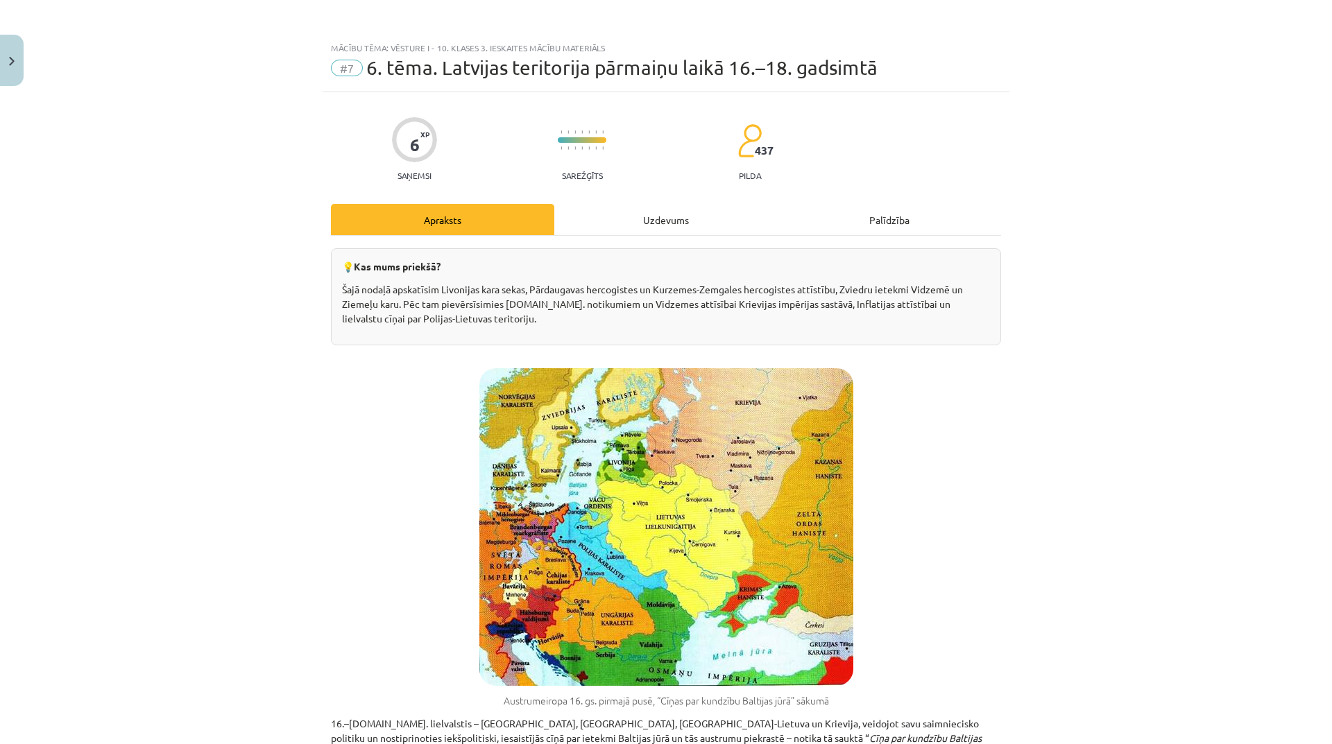
click at [635, 211] on div "Uzdevums" at bounding box center [665, 219] width 223 height 31
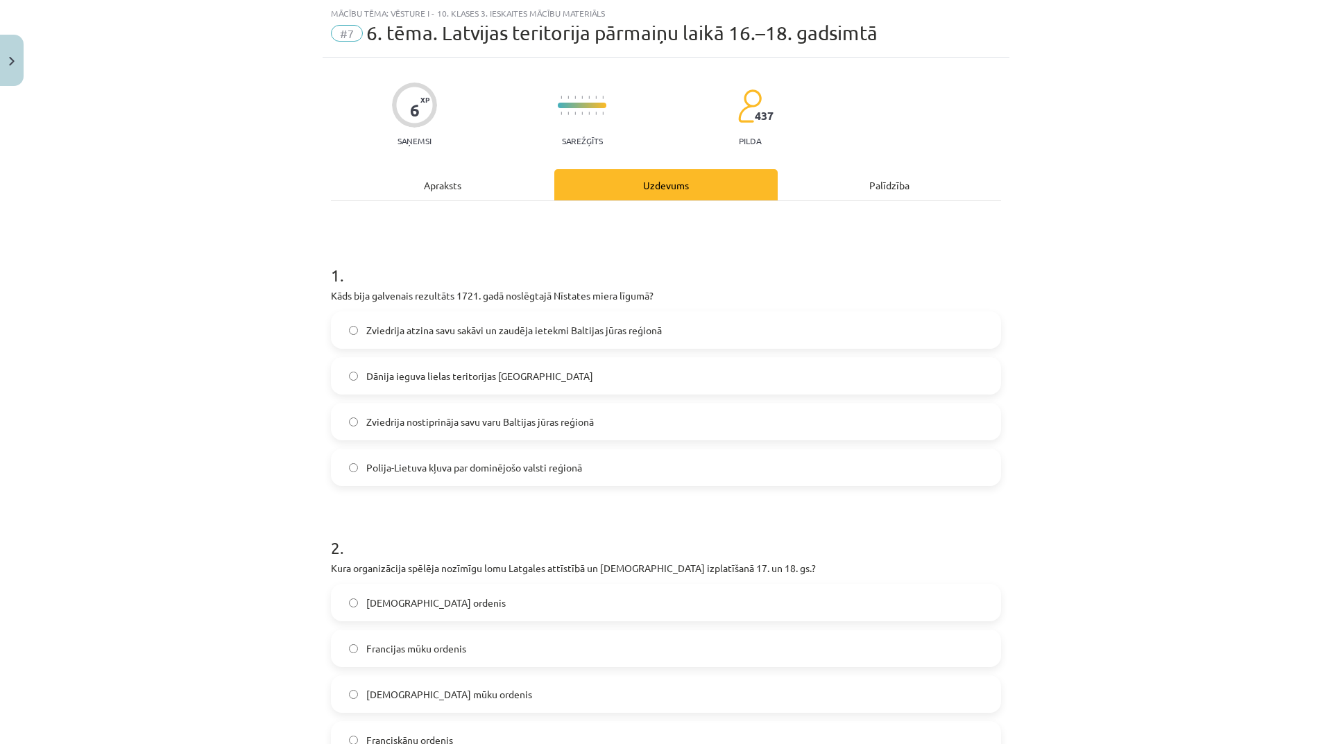
scroll to position [173, 0]
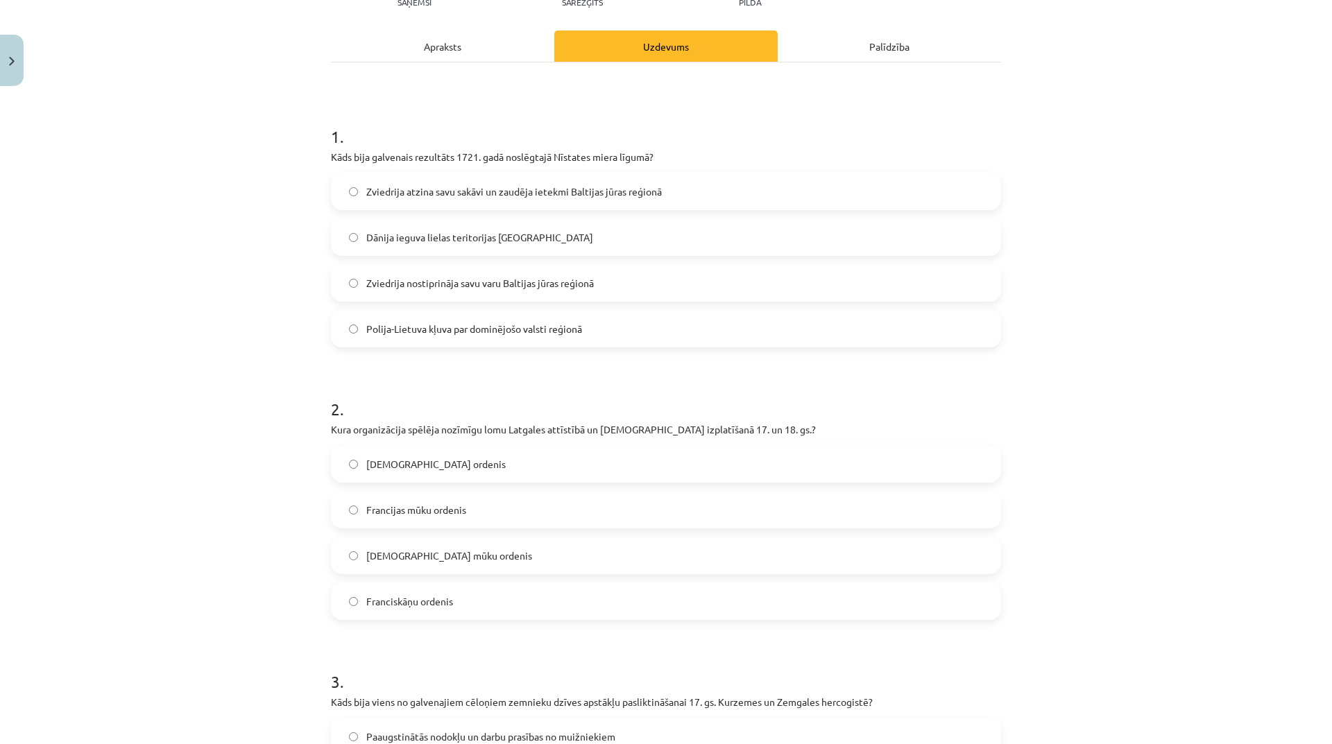
click at [524, 549] on label "[DEMOGRAPHIC_DATA] mūku ordenis" at bounding box center [665, 555] width 667 height 35
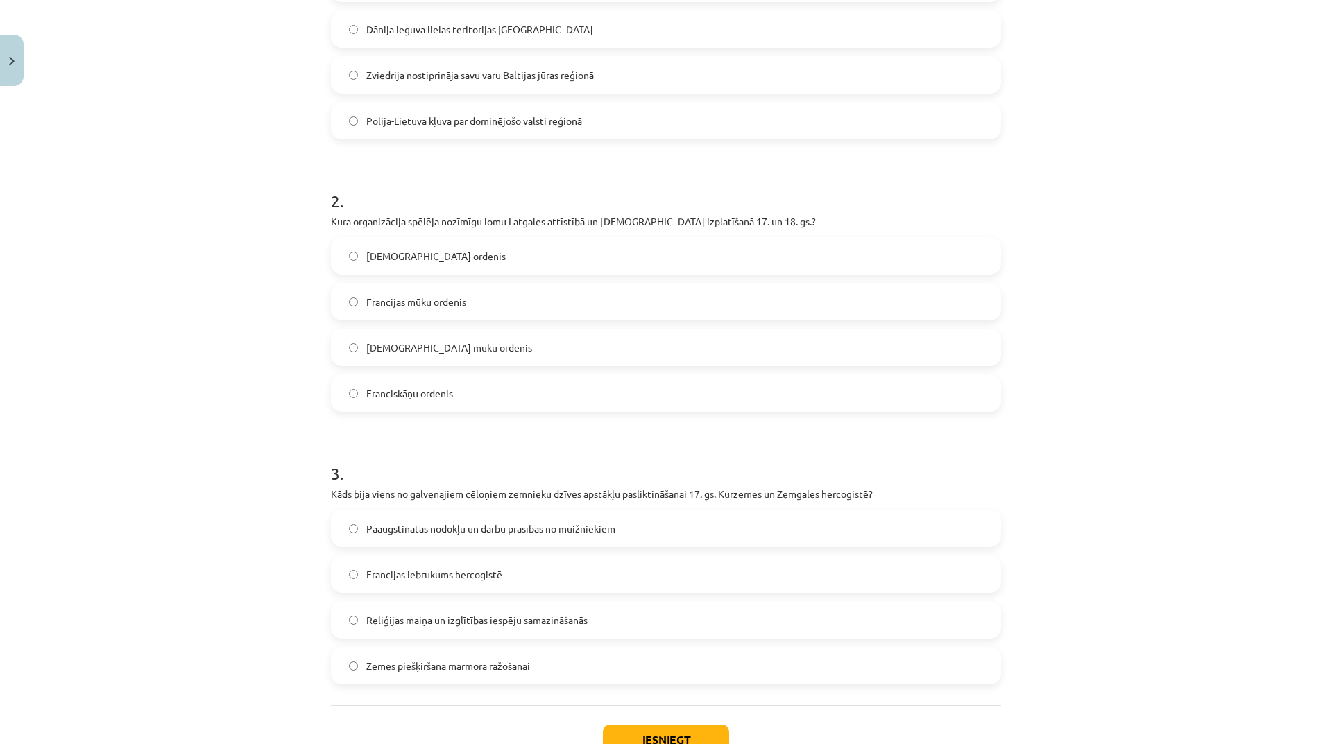
scroll to position [451, 0]
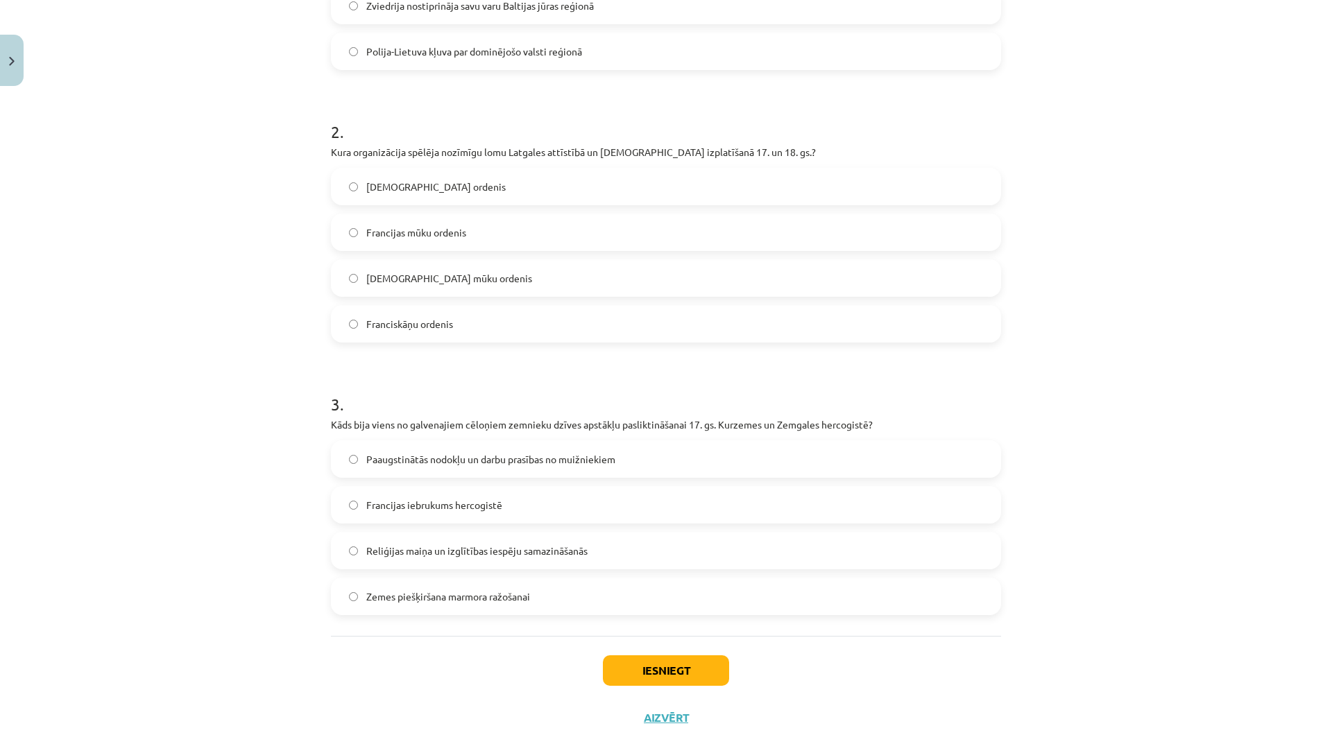
click at [592, 557] on label "Reliģijas maiņa un izglītības iespēju samazināšanās" at bounding box center [665, 550] width 667 height 35
click at [670, 667] on button "Iesniegt" at bounding box center [666, 670] width 126 height 31
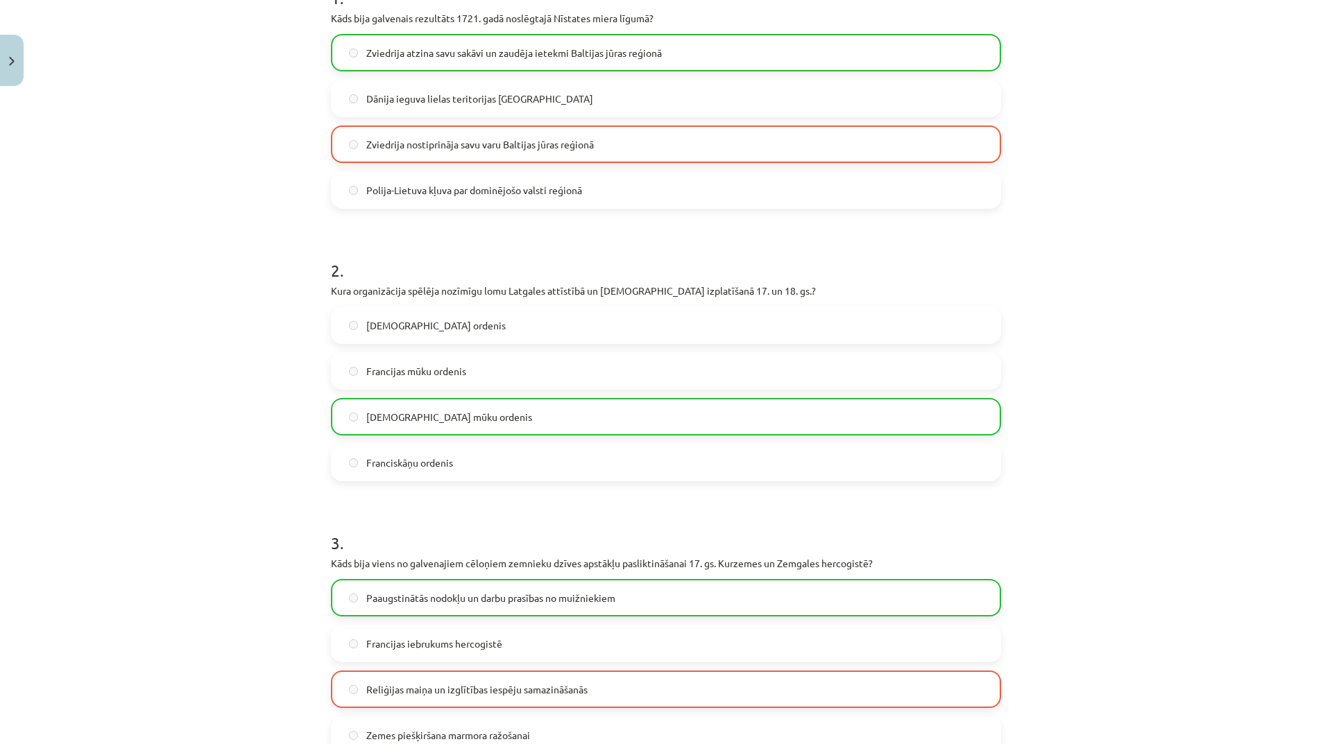
scroll to position [527, 0]
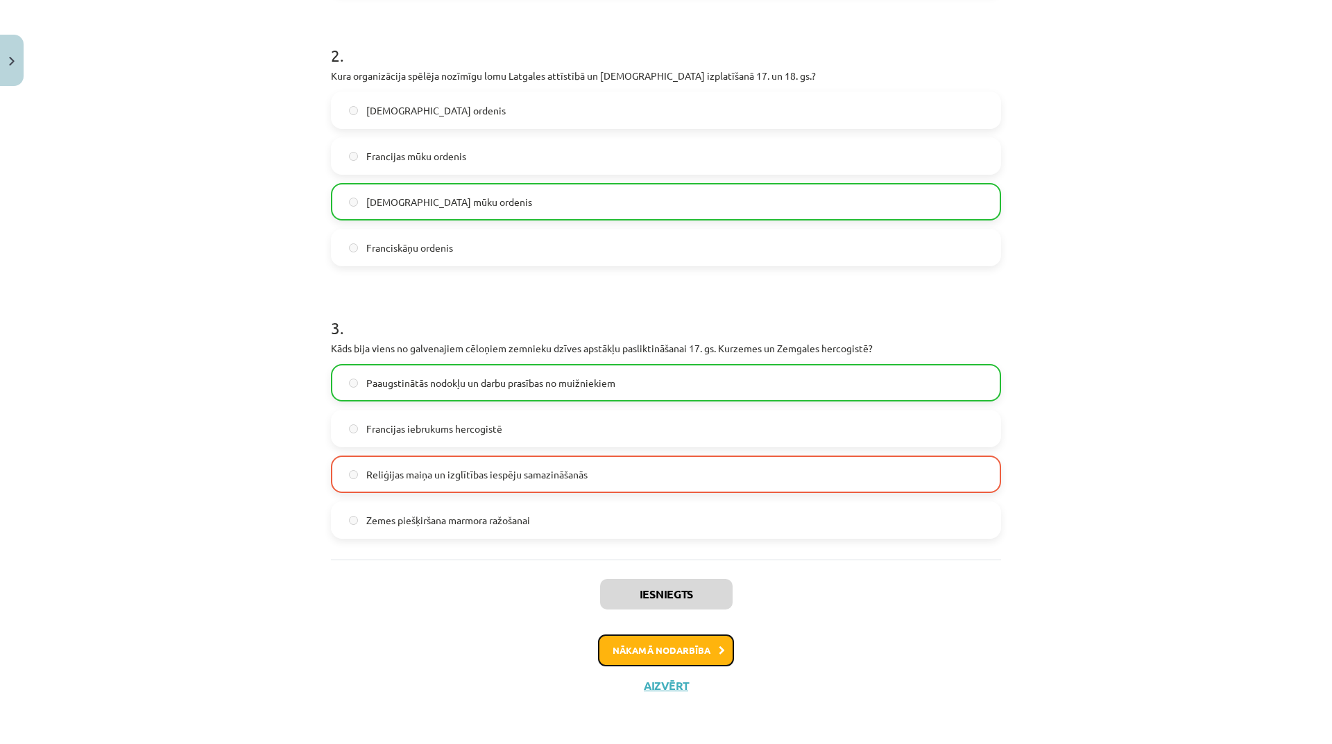
click at [681, 650] on button "Nākamā nodarbība" at bounding box center [666, 651] width 136 height 32
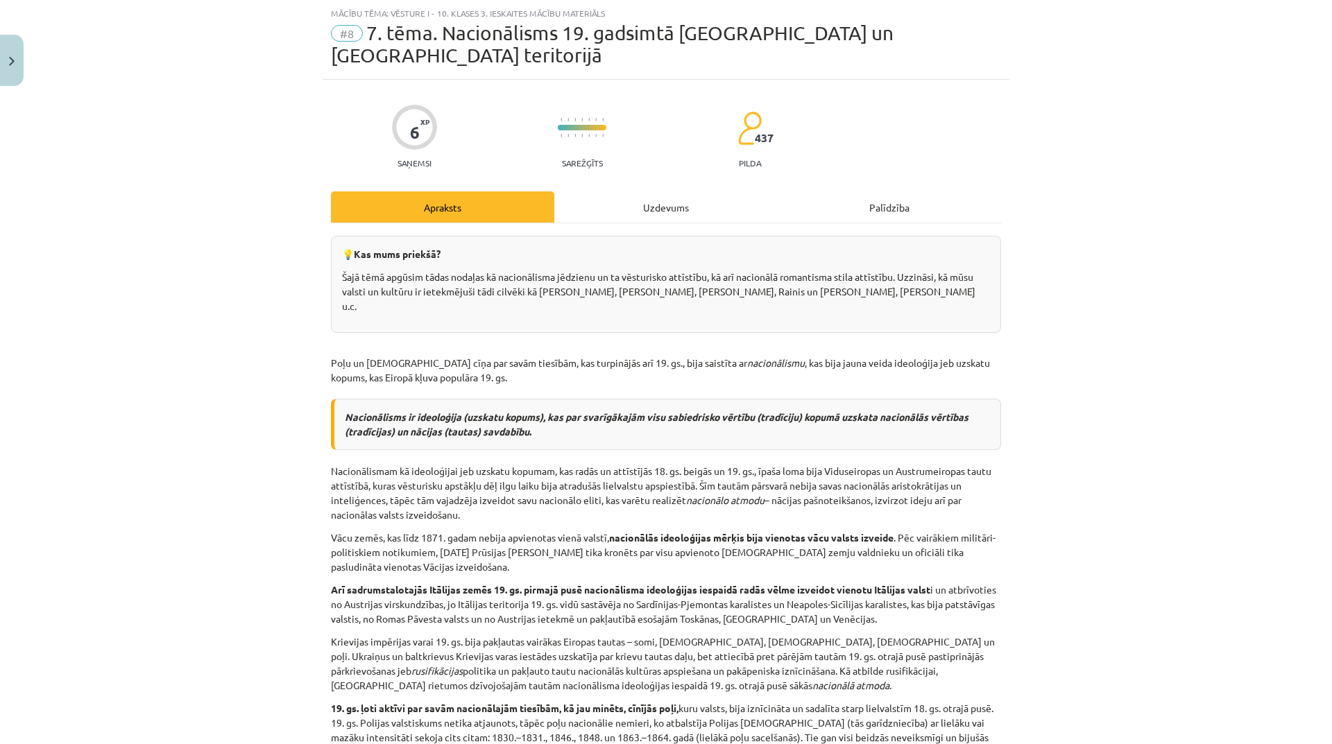
click at [648, 192] on div "Uzdevums" at bounding box center [665, 206] width 223 height 31
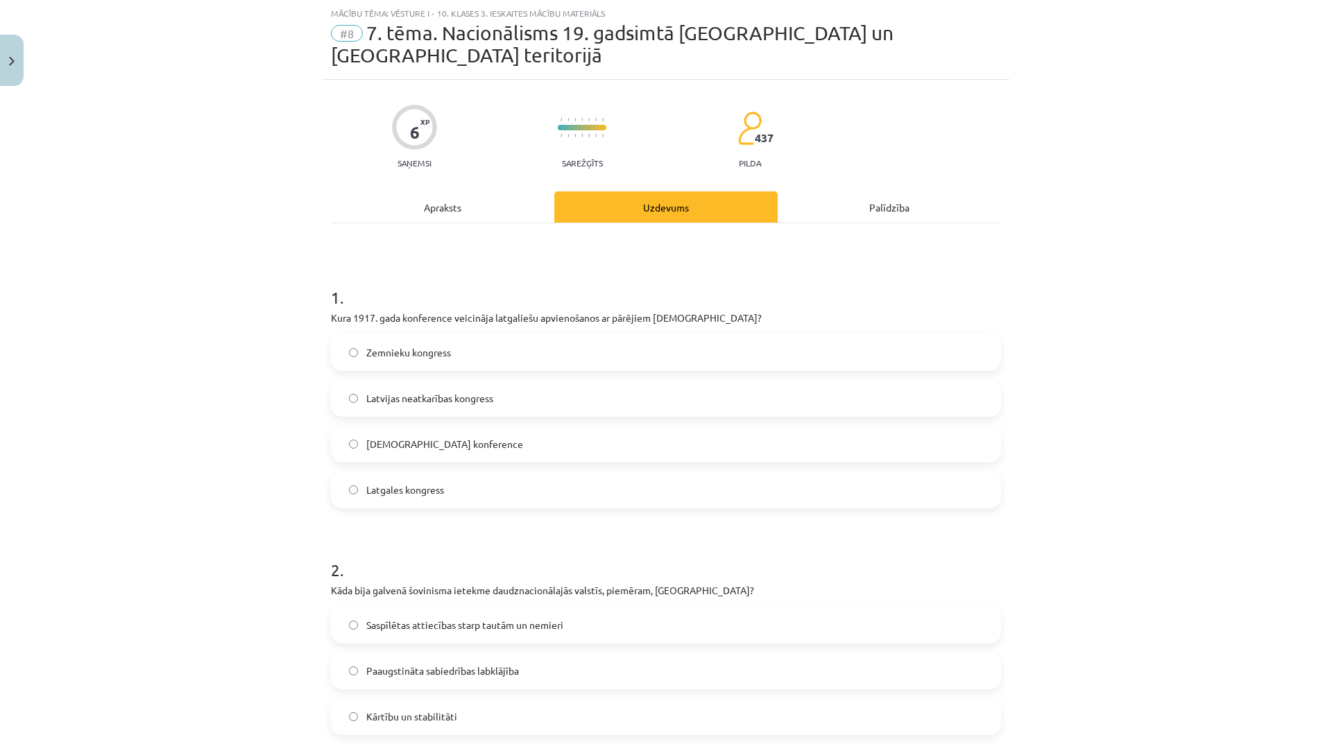
click at [436, 191] on div "Apraksts" at bounding box center [442, 206] width 223 height 31
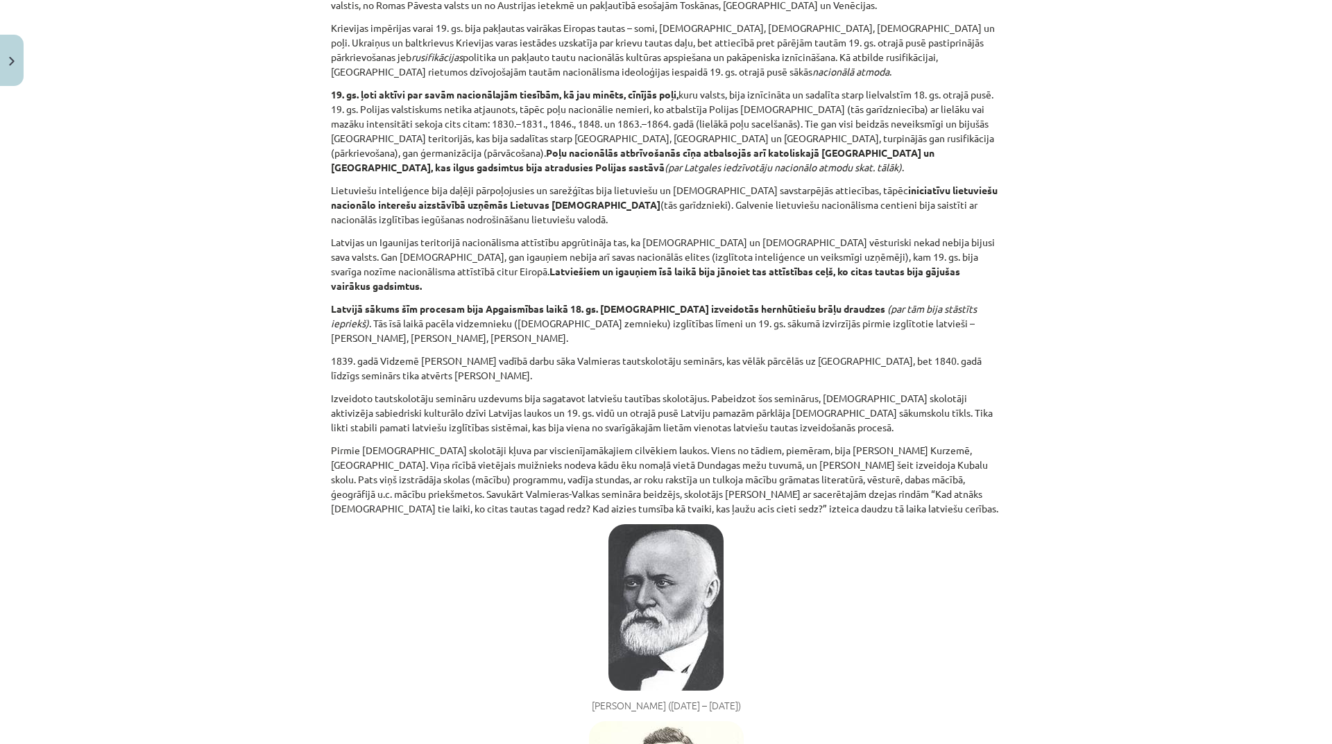
scroll to position [0, 0]
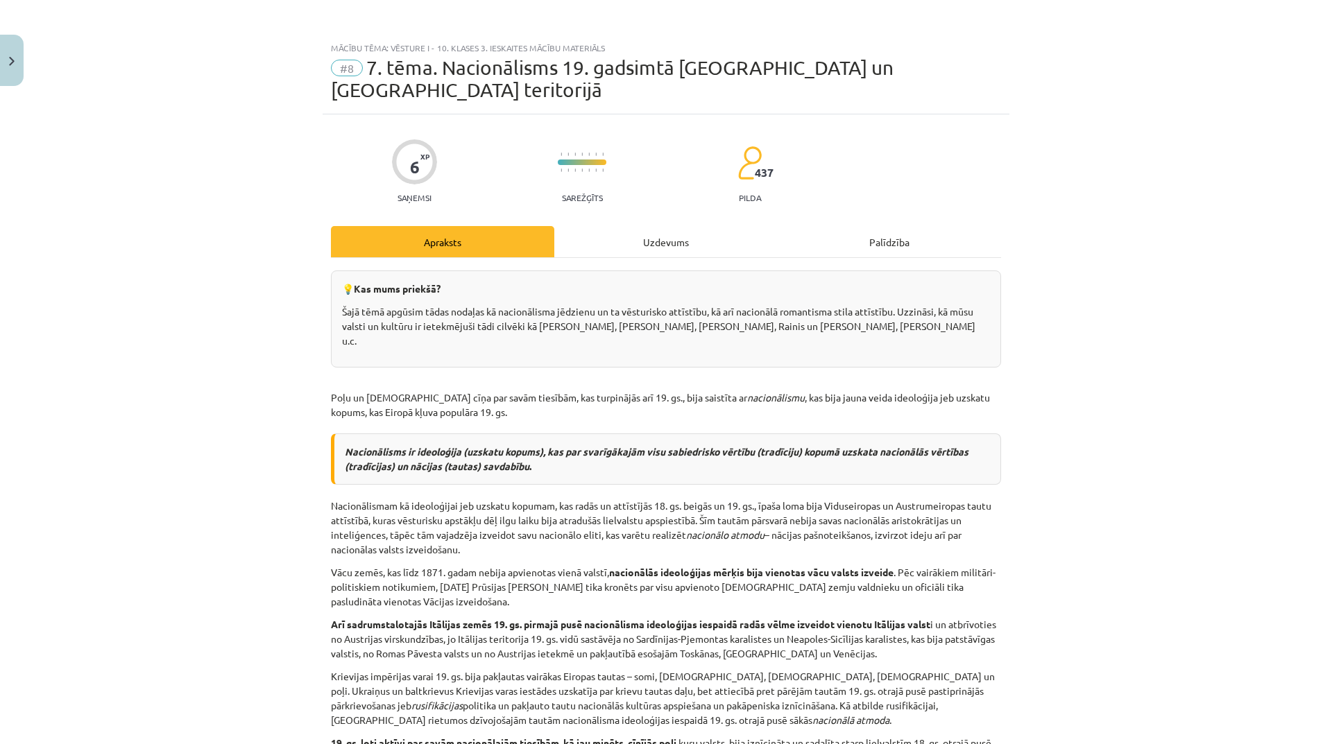
click at [678, 226] on div "Uzdevums" at bounding box center [665, 241] width 223 height 31
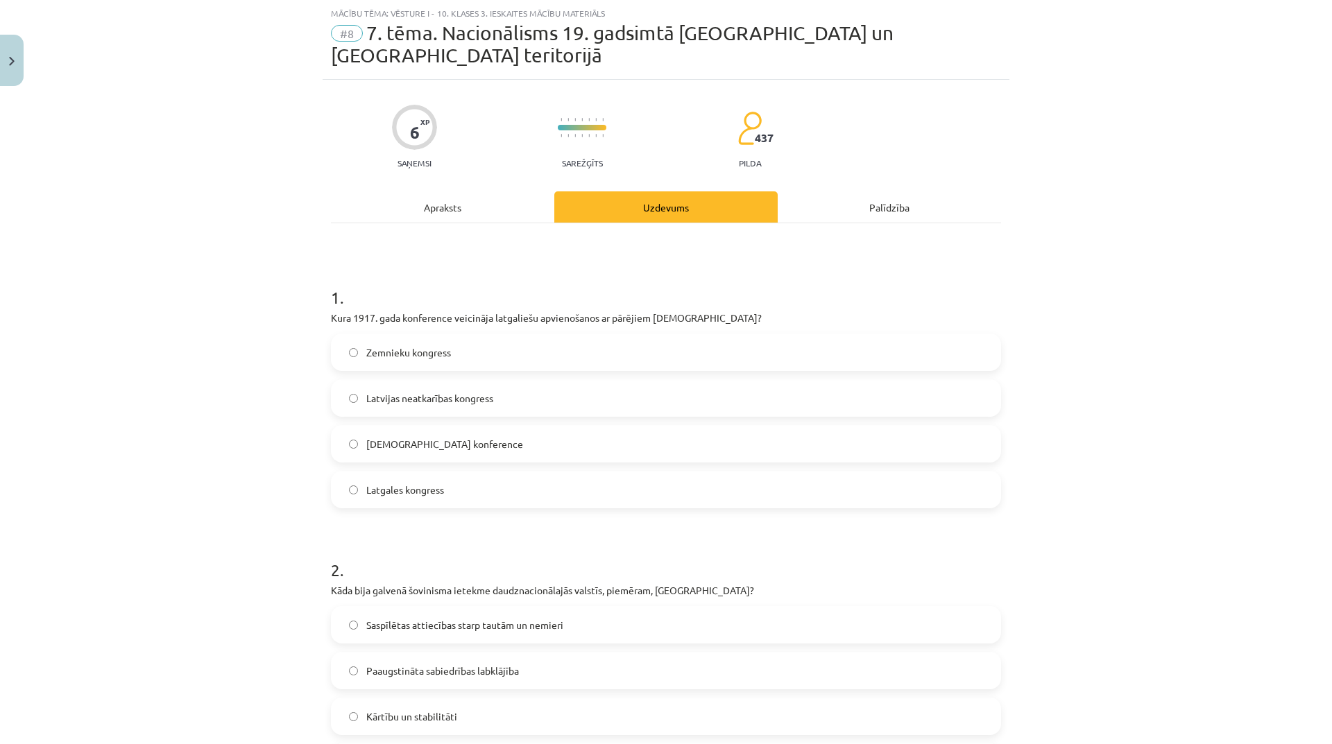
click at [445, 191] on div "Apraksts" at bounding box center [442, 206] width 223 height 31
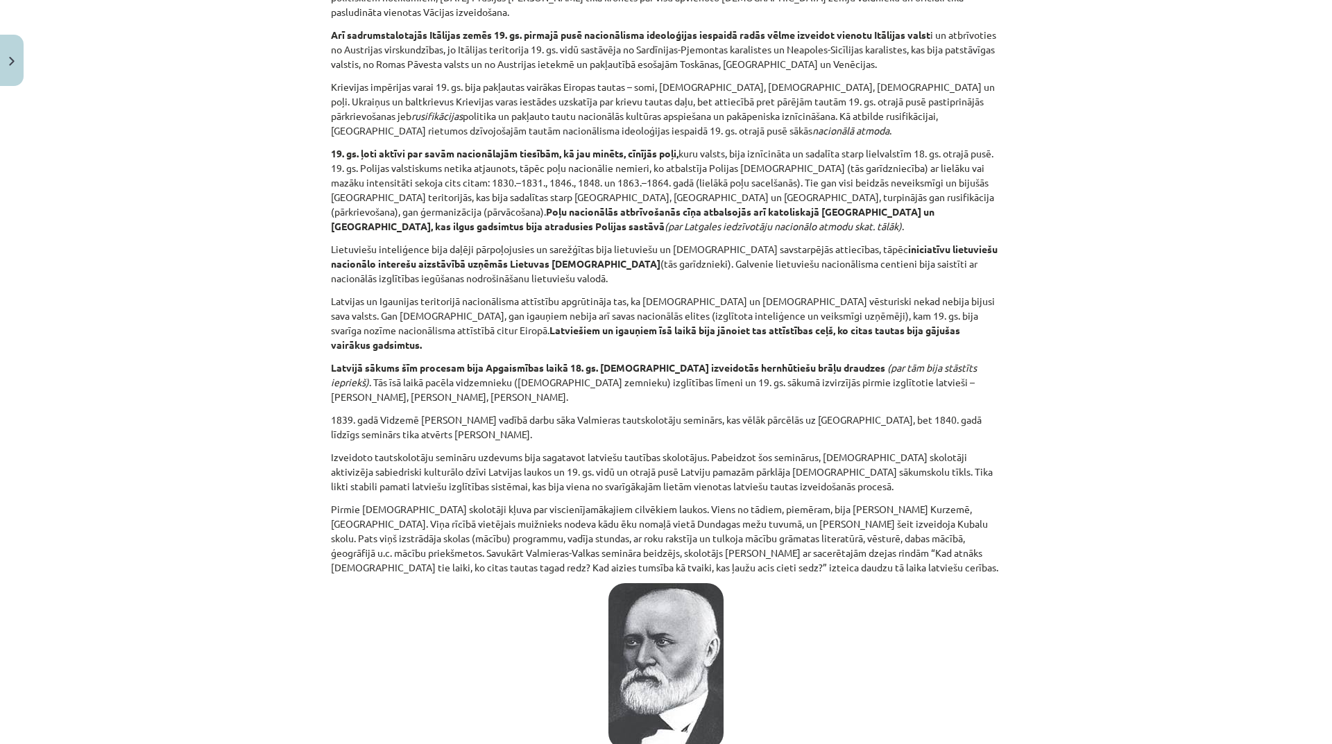
scroll to position [0, 0]
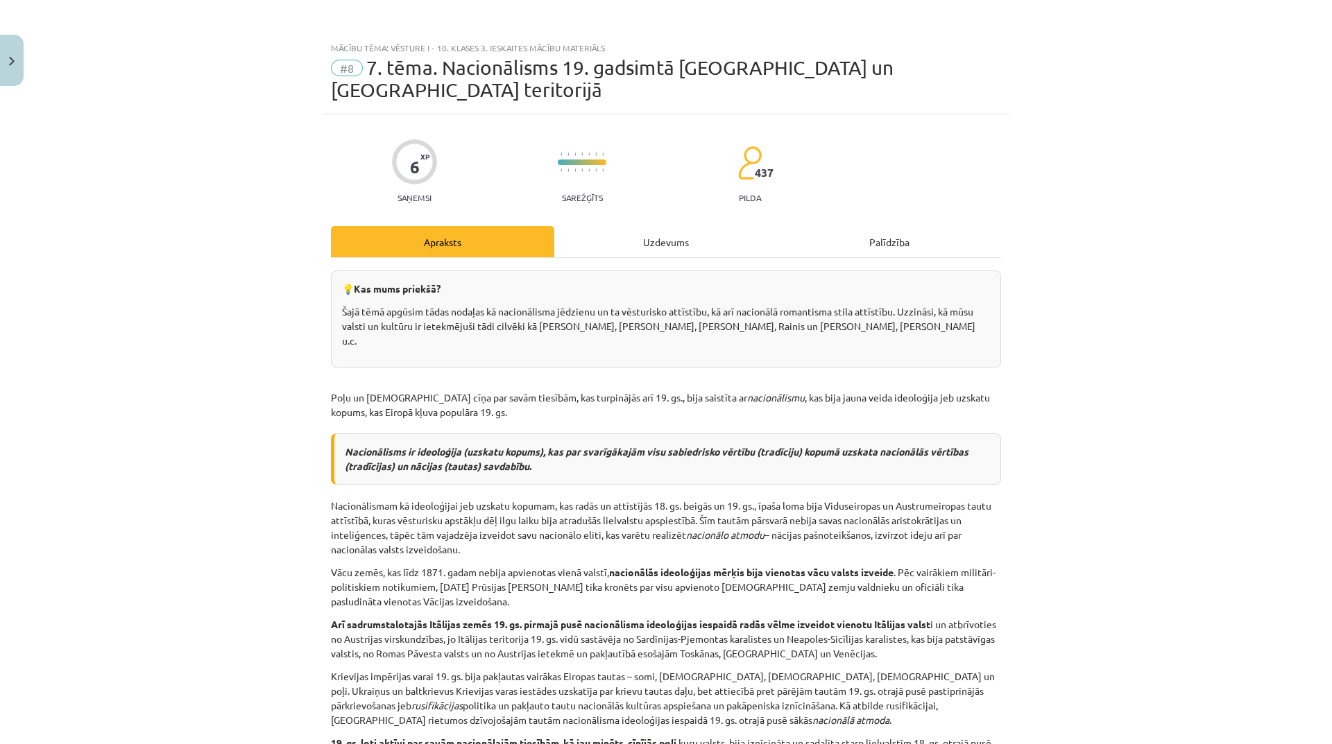
click at [664, 231] on div "Uzdevums" at bounding box center [665, 241] width 223 height 31
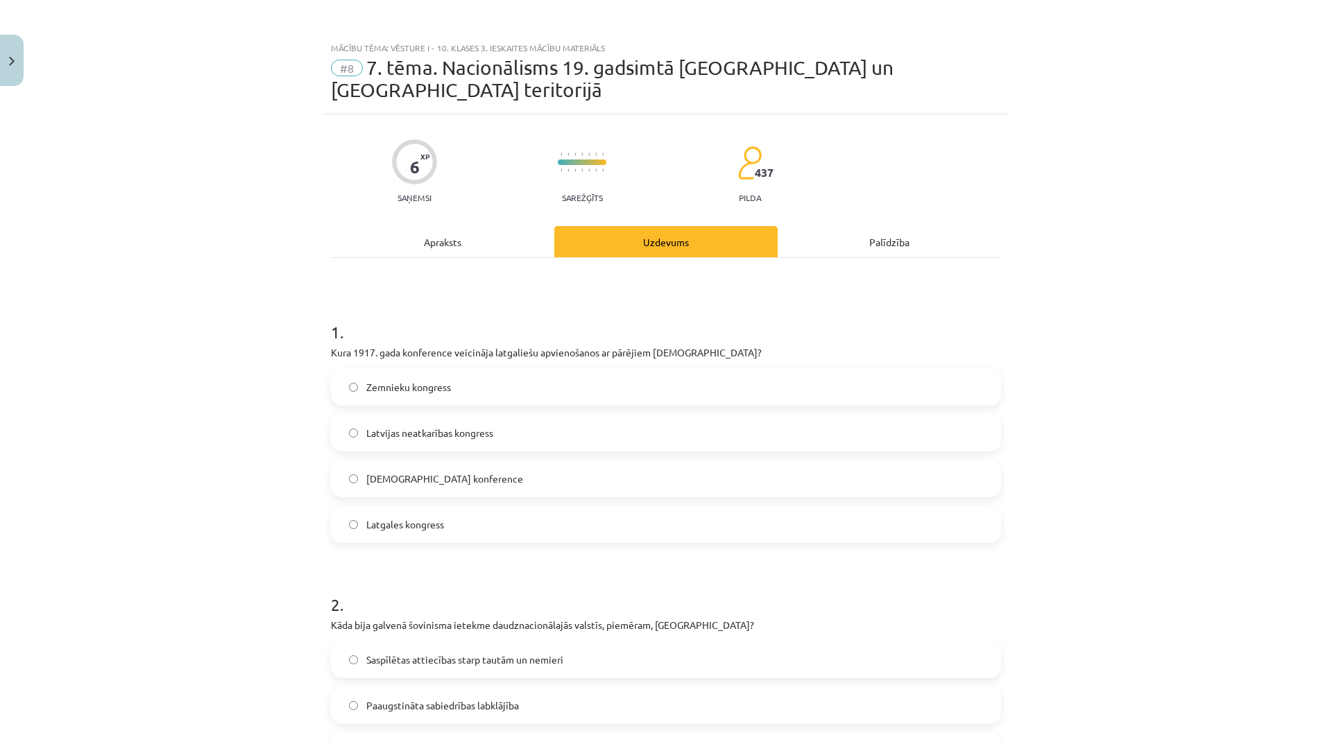
scroll to position [35, 0]
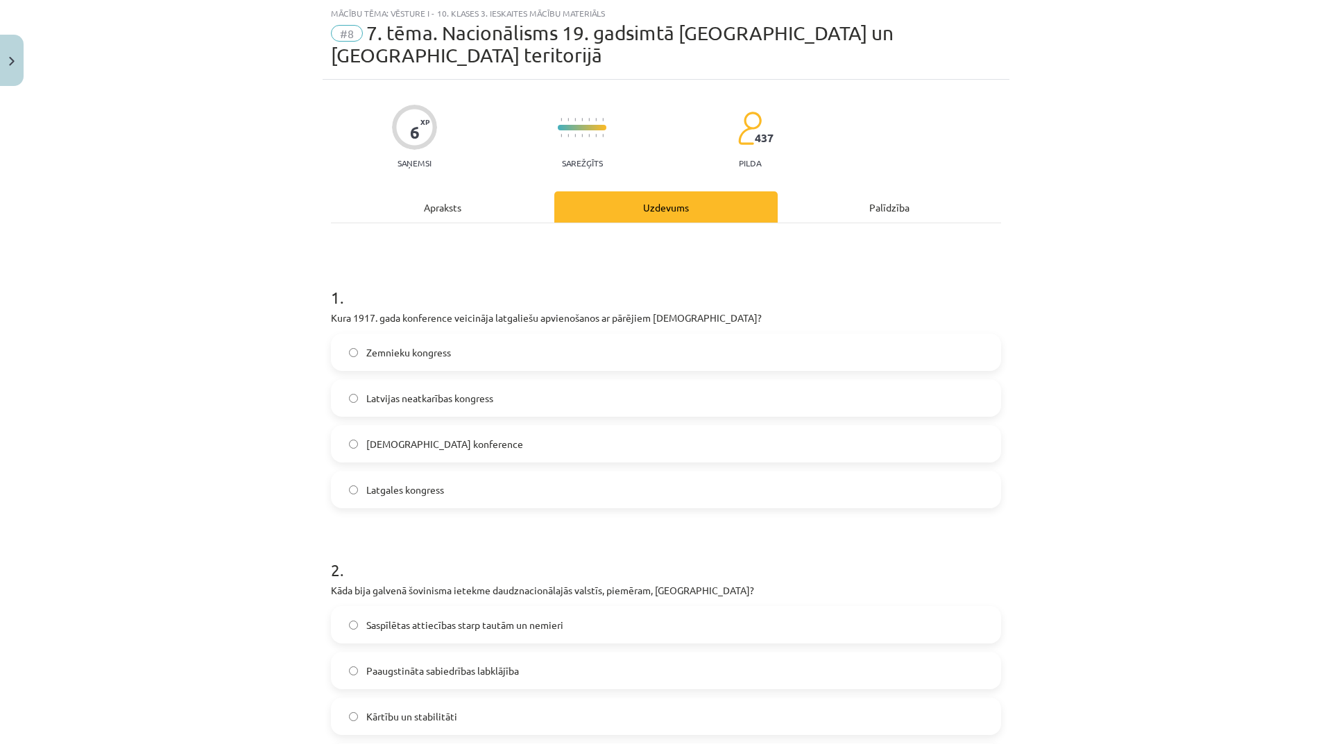
click at [474, 473] on label "Latgales kongress" at bounding box center [665, 489] width 667 height 35
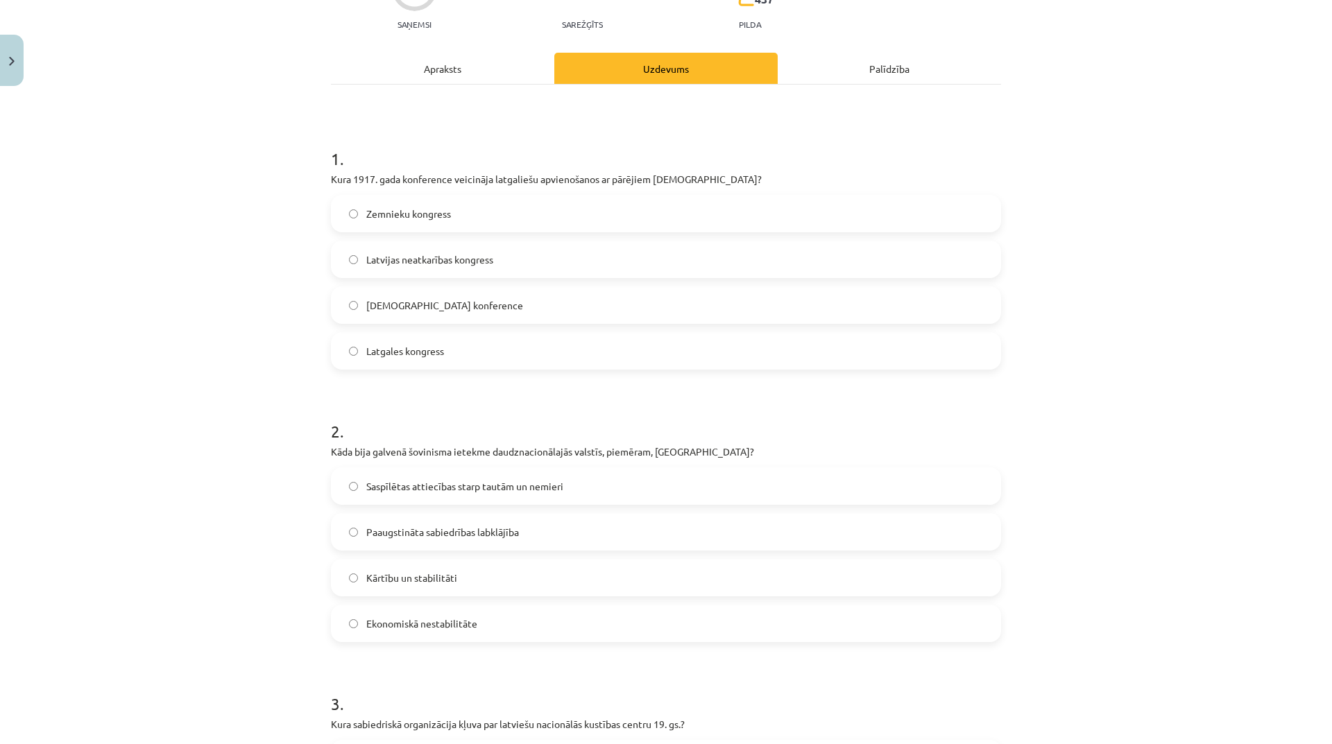
scroll to position [243, 0]
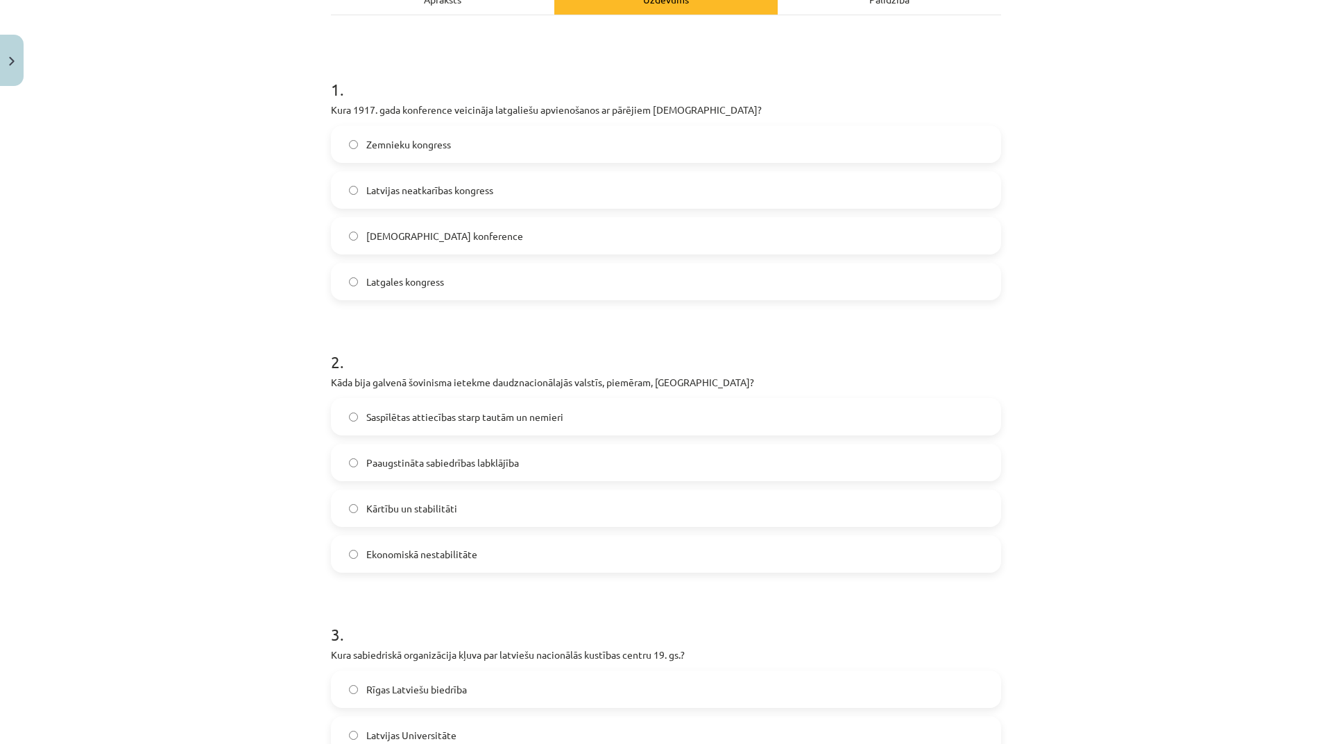
click at [578, 445] on label "Paaugstināta sabiedrības labklājība" at bounding box center [665, 462] width 667 height 35
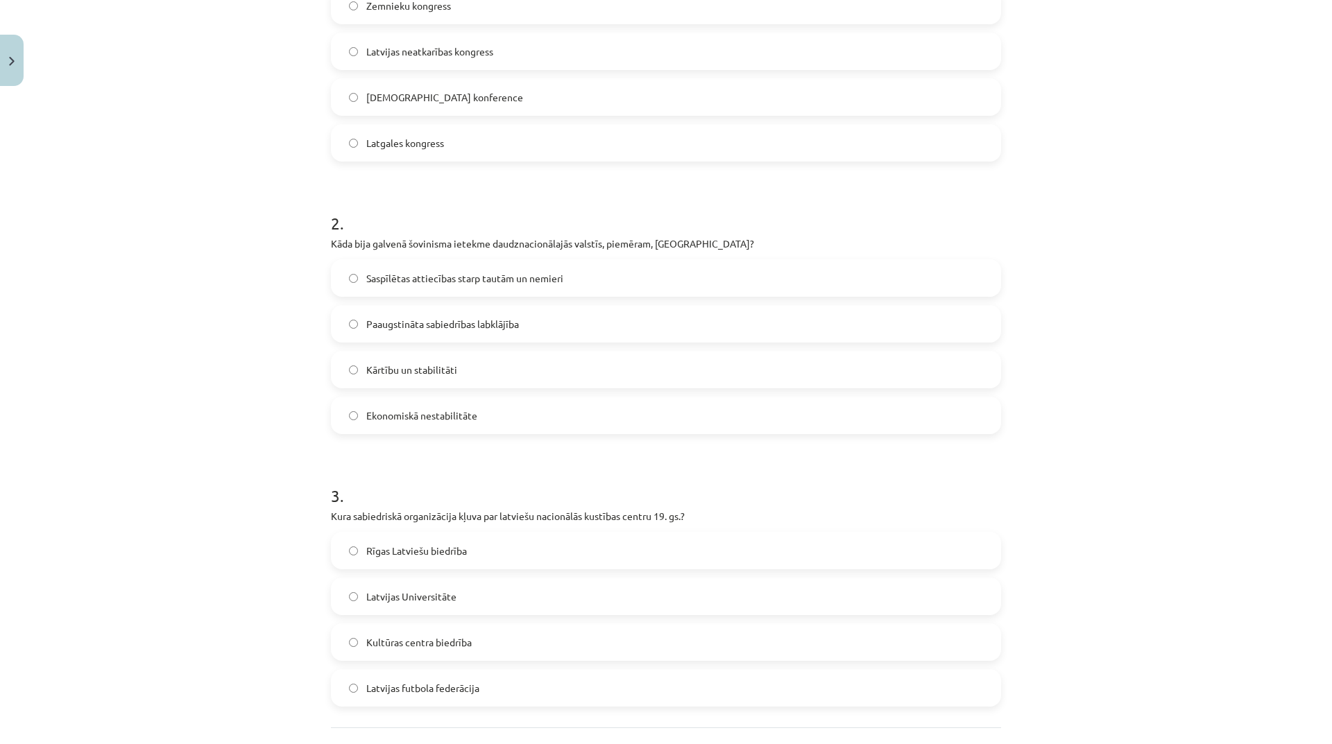
scroll to position [451, 0]
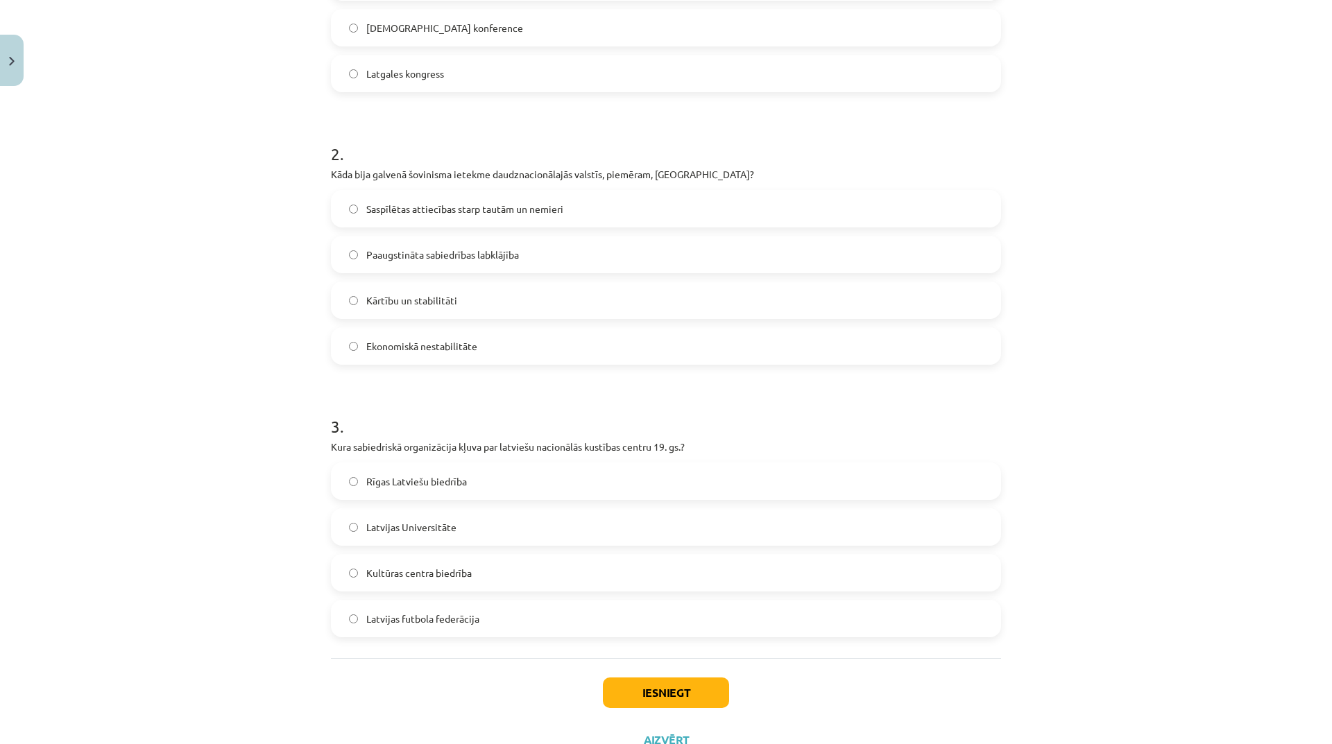
click at [525, 464] on label "Rīgas Latviešu biedrība" at bounding box center [665, 481] width 667 height 35
click at [657, 678] on button "Iesniegt" at bounding box center [666, 693] width 126 height 31
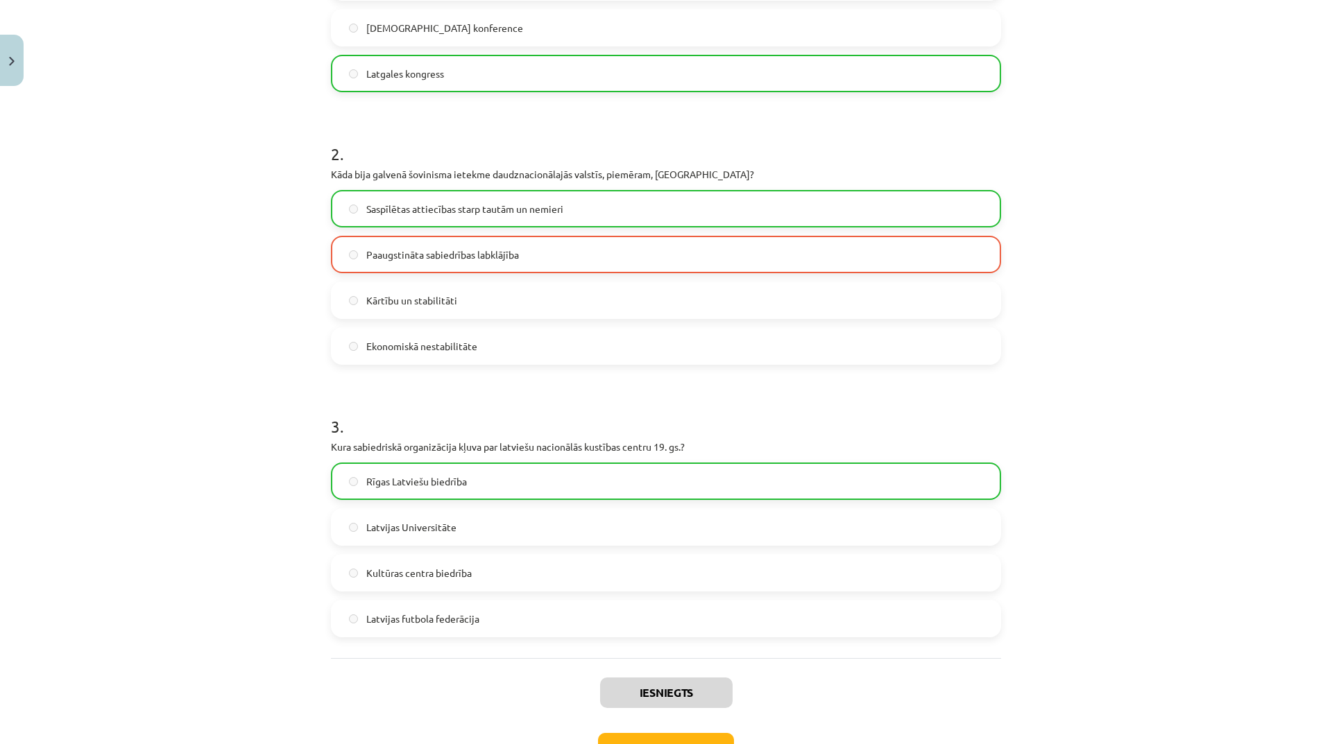
scroll to position [527, 0]
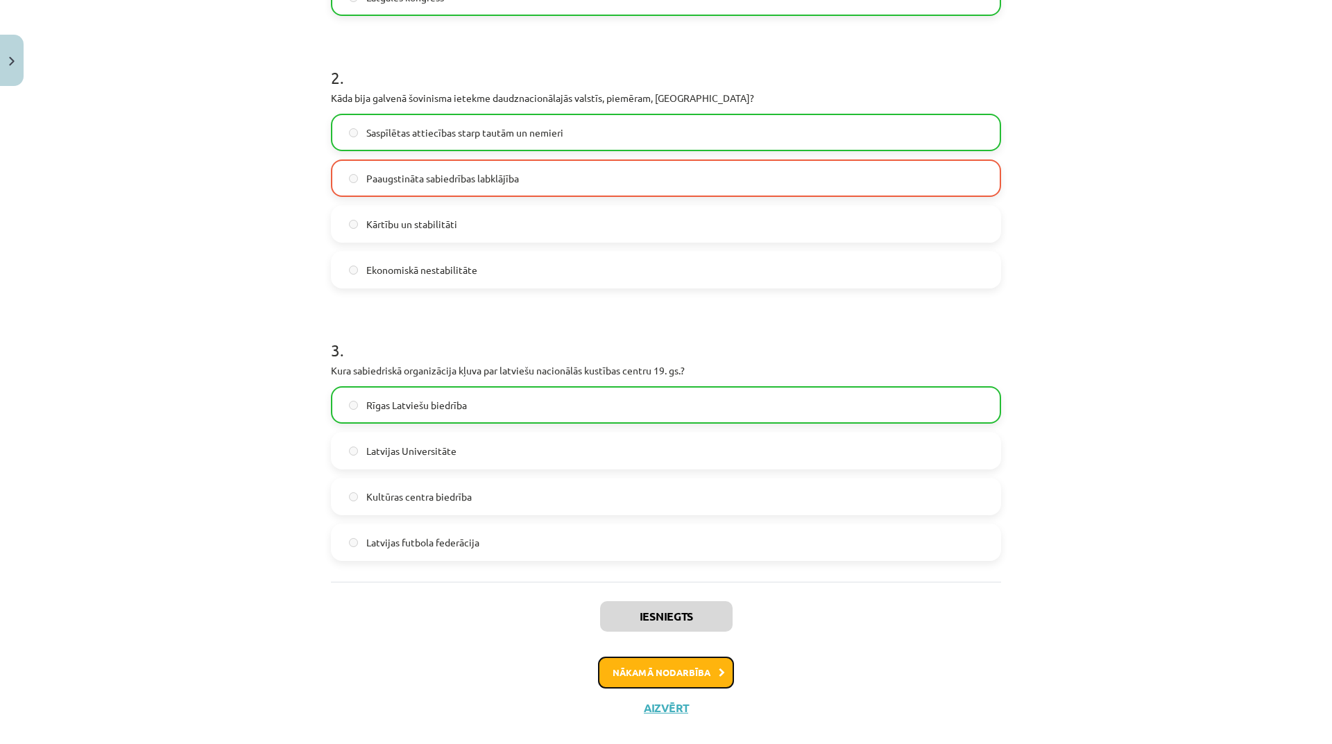
click at [719, 669] on icon at bounding box center [722, 673] width 6 height 9
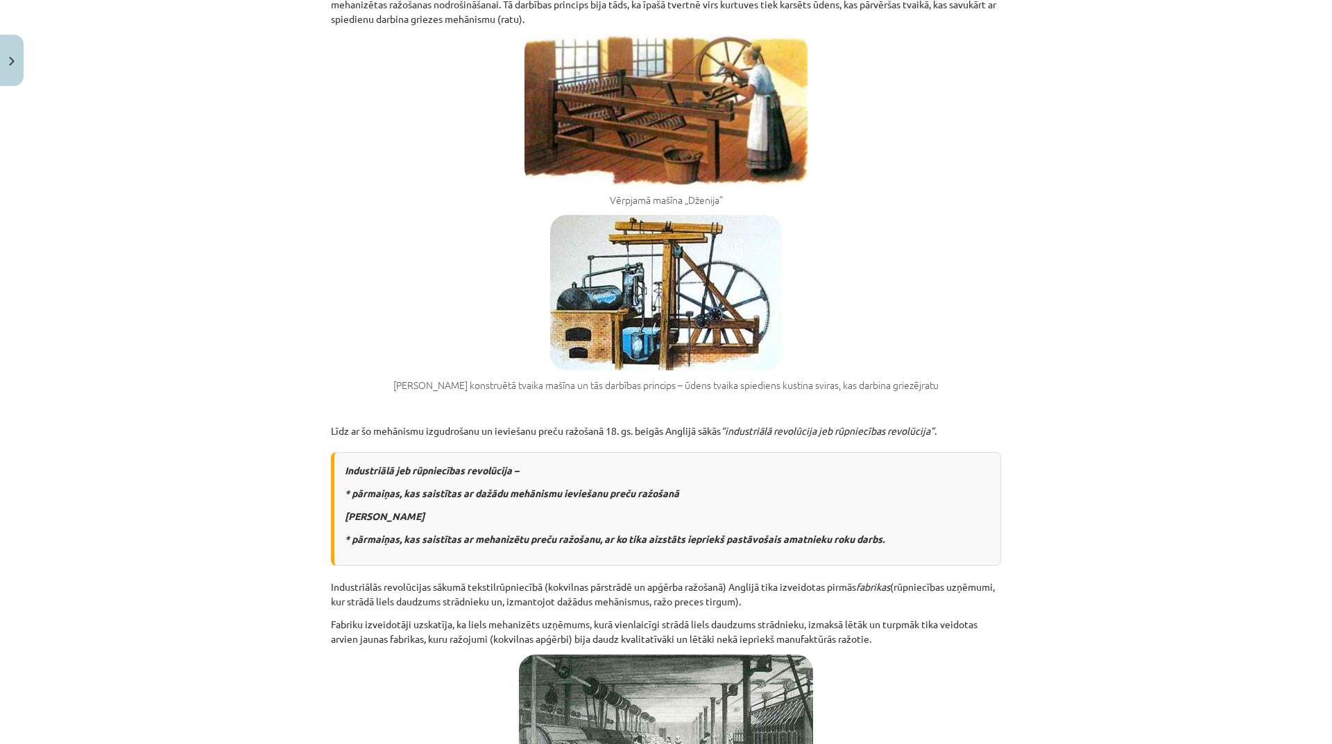
scroll to position [35, 0]
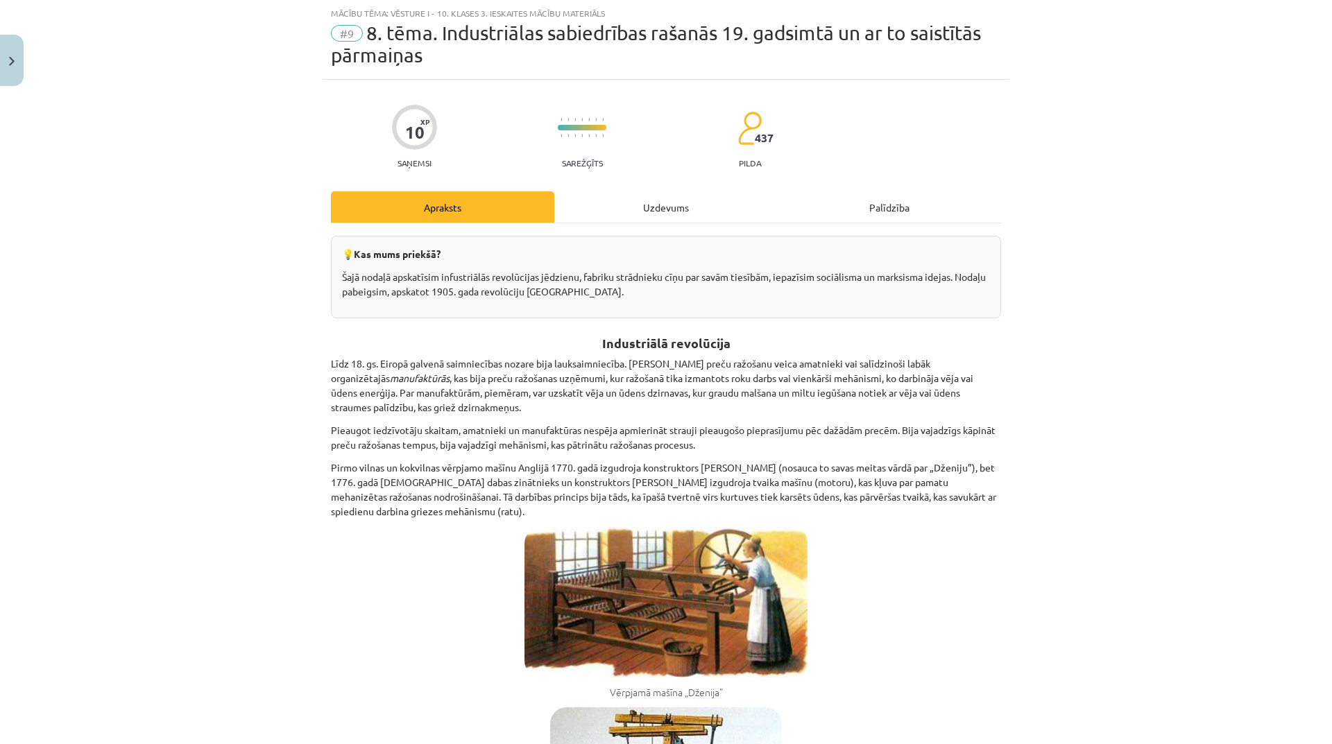
click at [667, 199] on div "Uzdevums" at bounding box center [665, 206] width 223 height 31
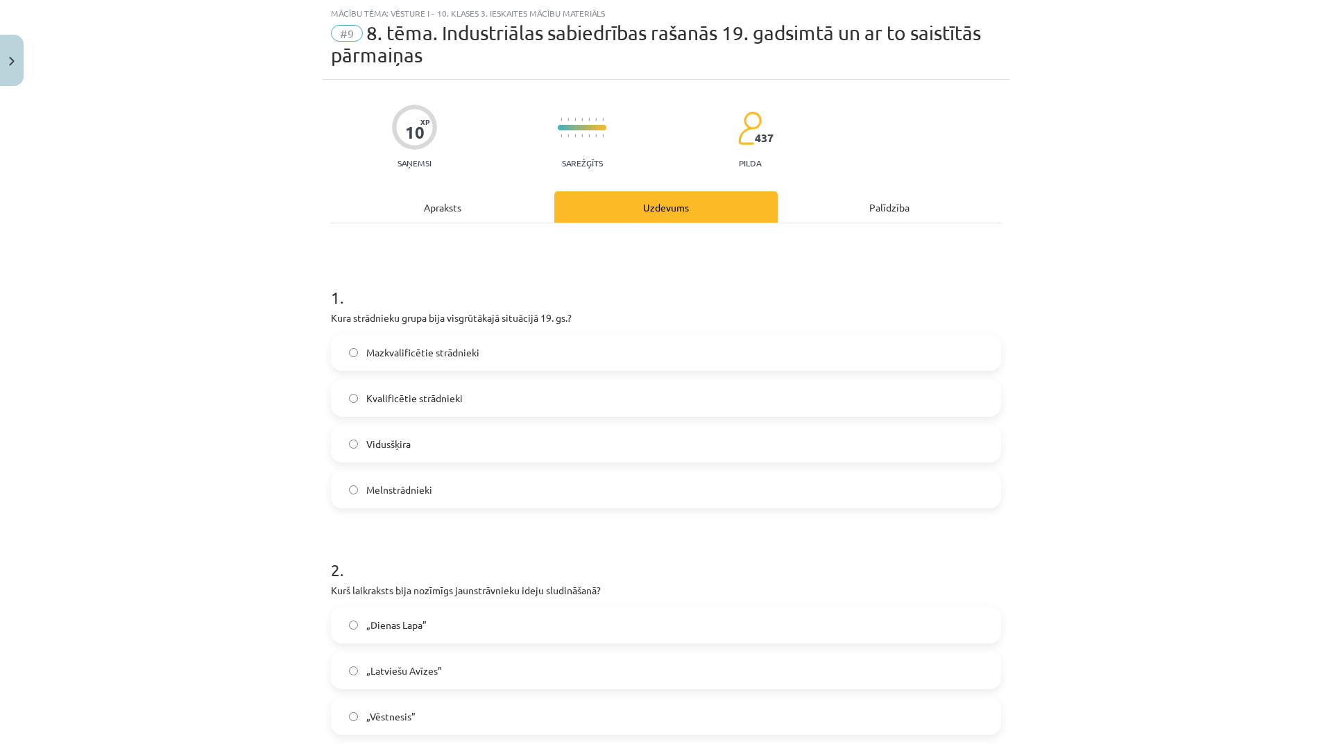
click at [457, 216] on div "Apraksts" at bounding box center [442, 206] width 223 height 31
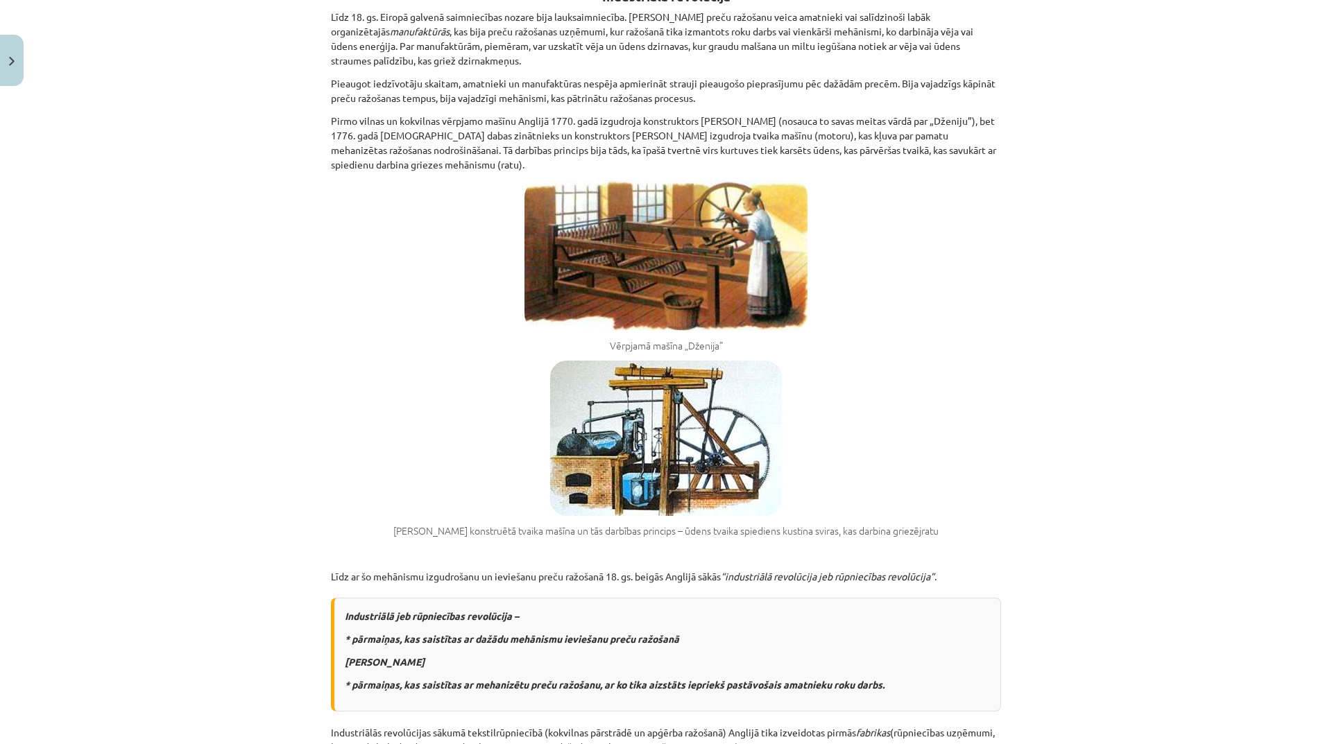
scroll to position [0, 0]
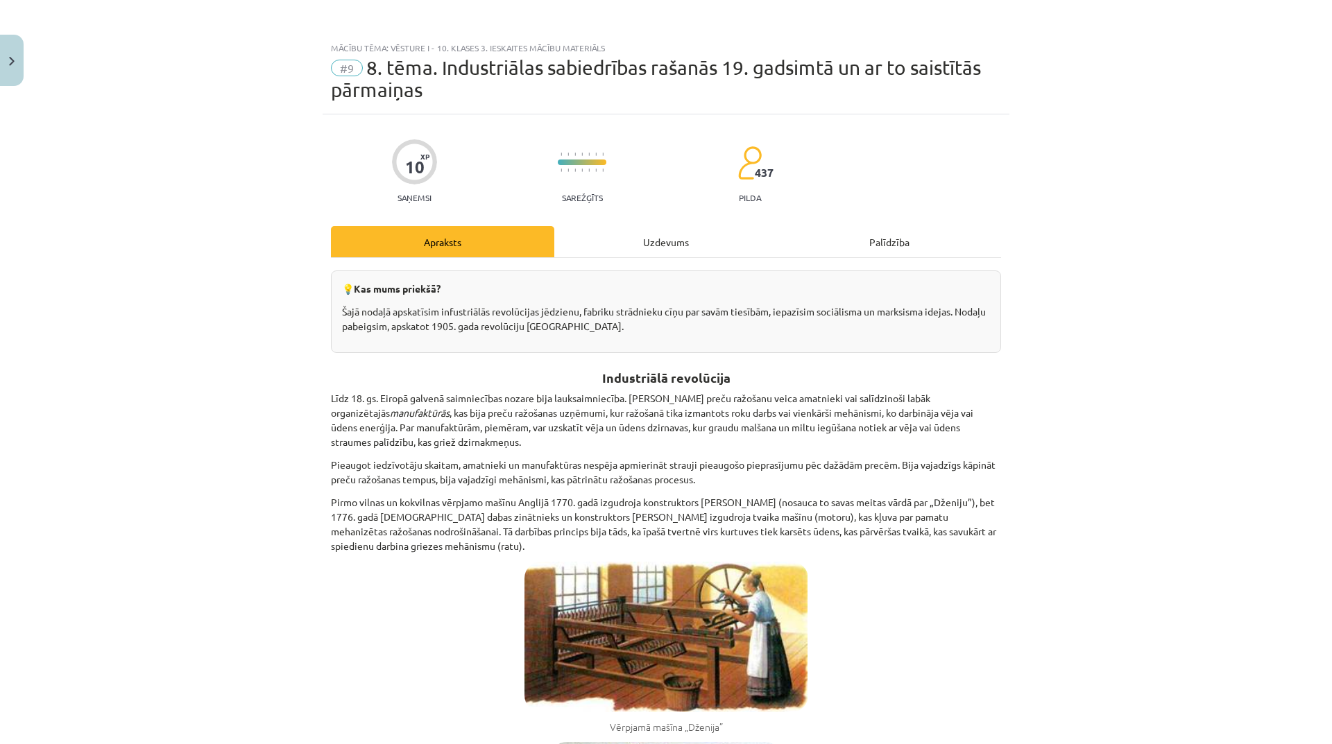
click at [628, 244] on div "Uzdevums" at bounding box center [665, 241] width 223 height 31
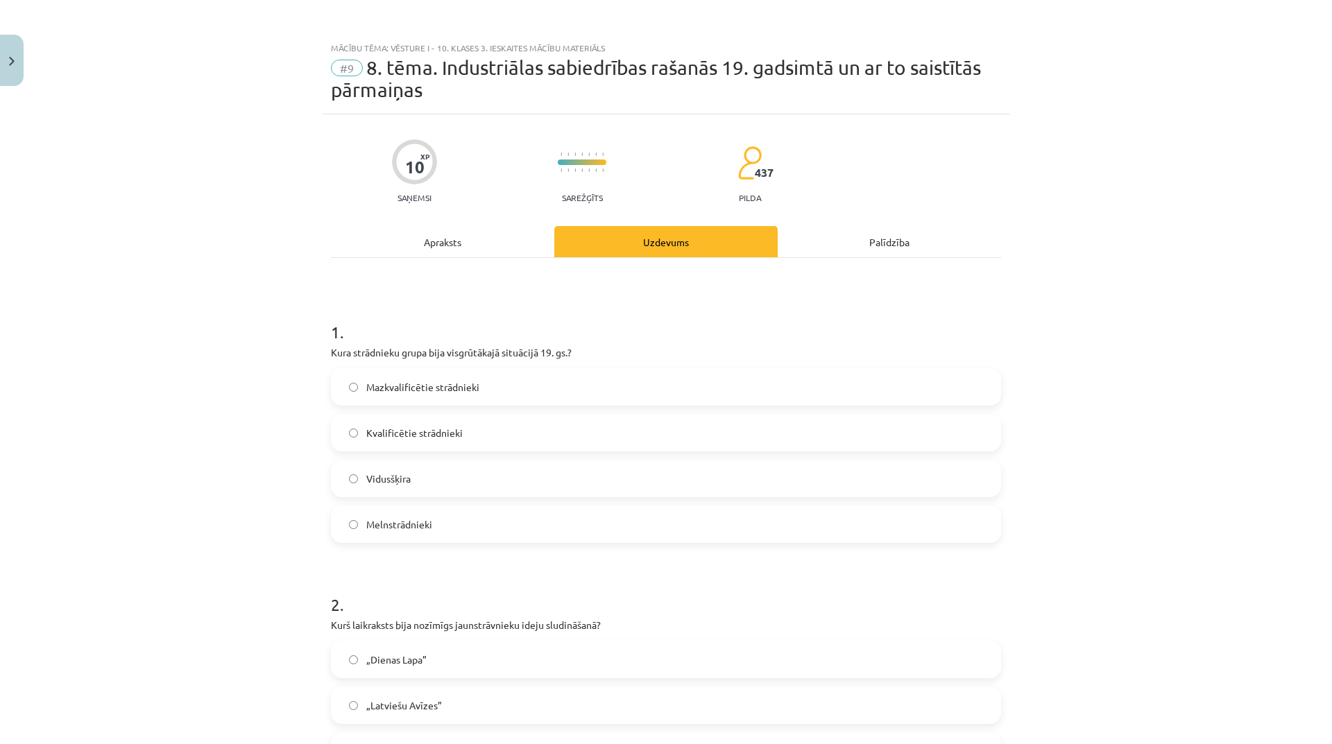
scroll to position [35, 0]
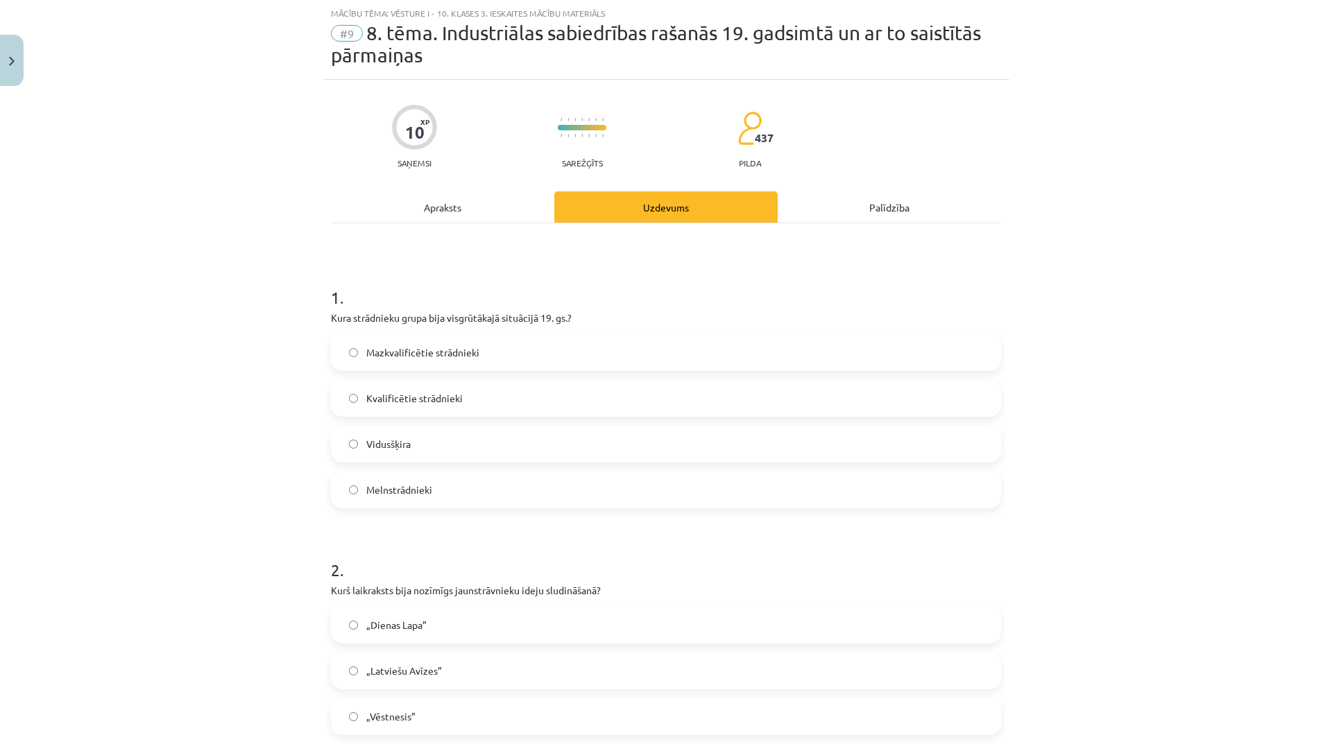
click at [446, 499] on label "Melnstrādnieki" at bounding box center [665, 489] width 667 height 35
click at [430, 439] on label "Vidusšķira" at bounding box center [665, 444] width 667 height 35
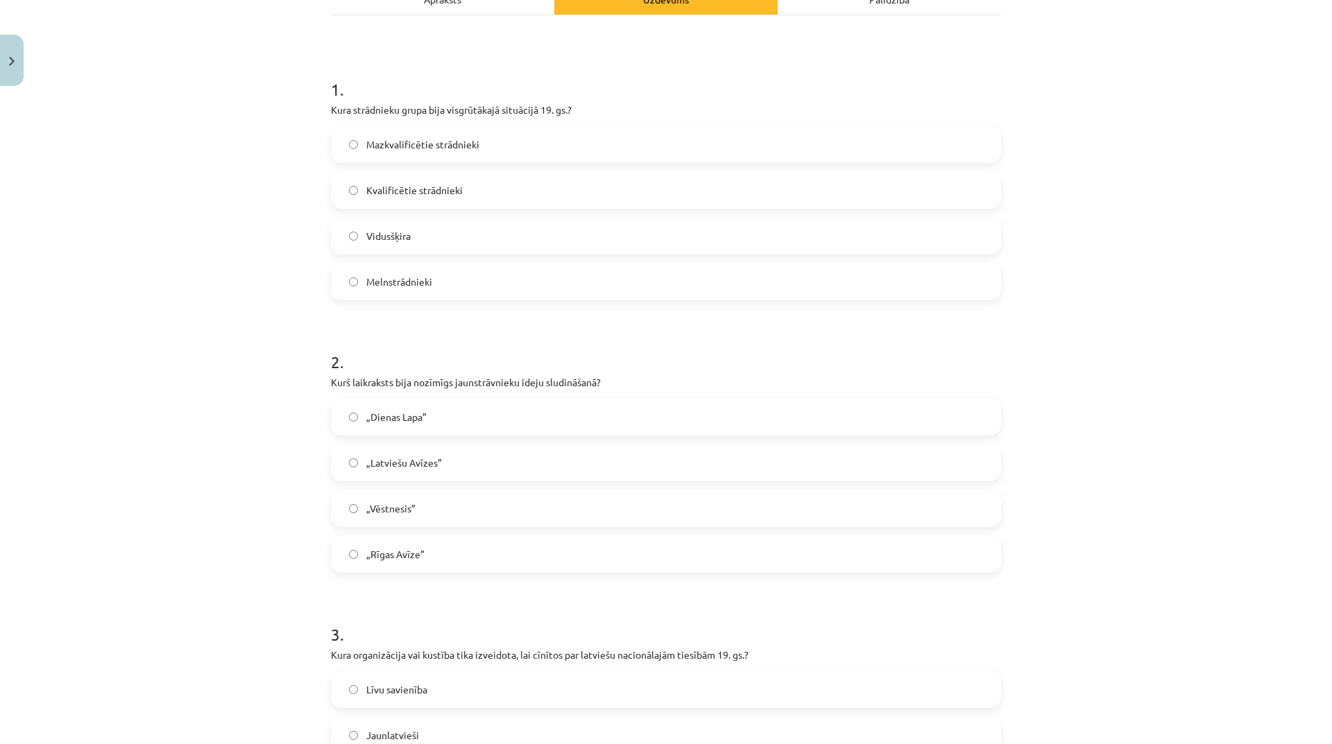
scroll to position [0, 0]
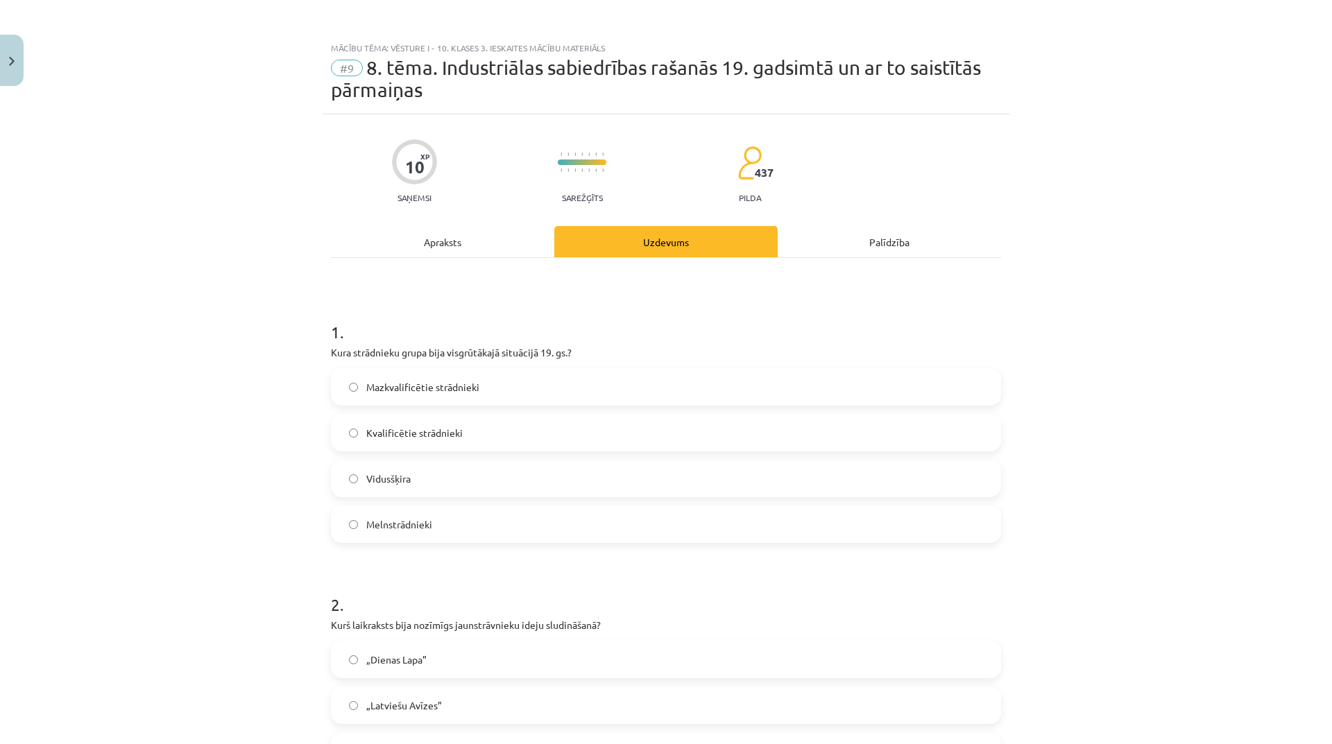
click at [429, 251] on div "Apraksts" at bounding box center [442, 241] width 223 height 31
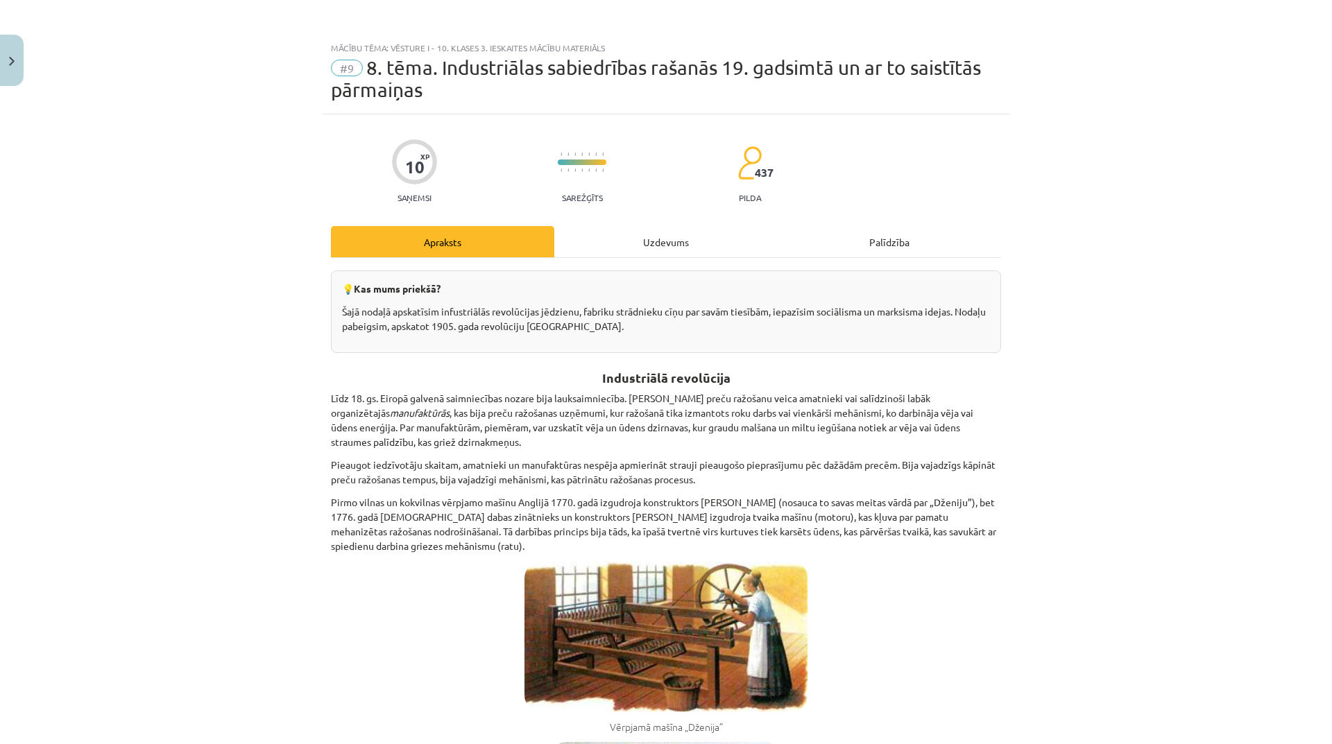
click at [643, 245] on div "Uzdevums" at bounding box center [665, 241] width 223 height 31
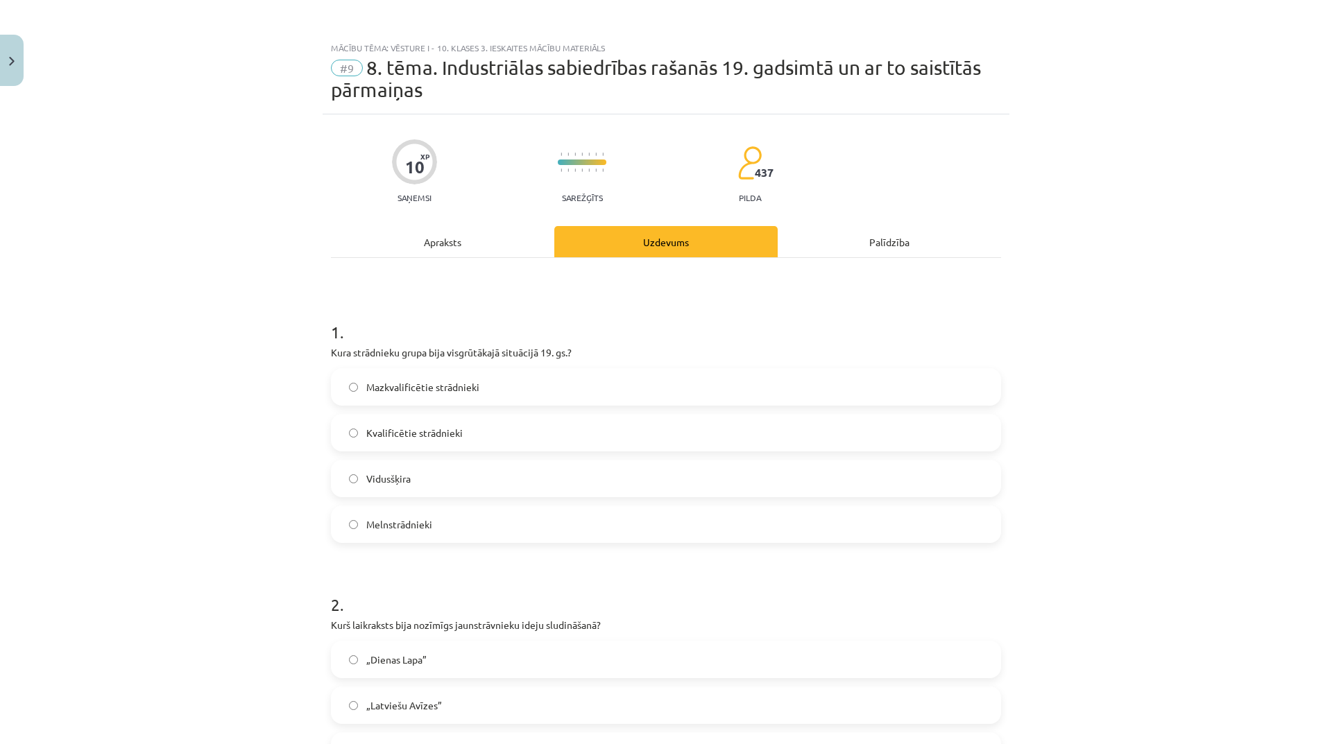
scroll to position [35, 0]
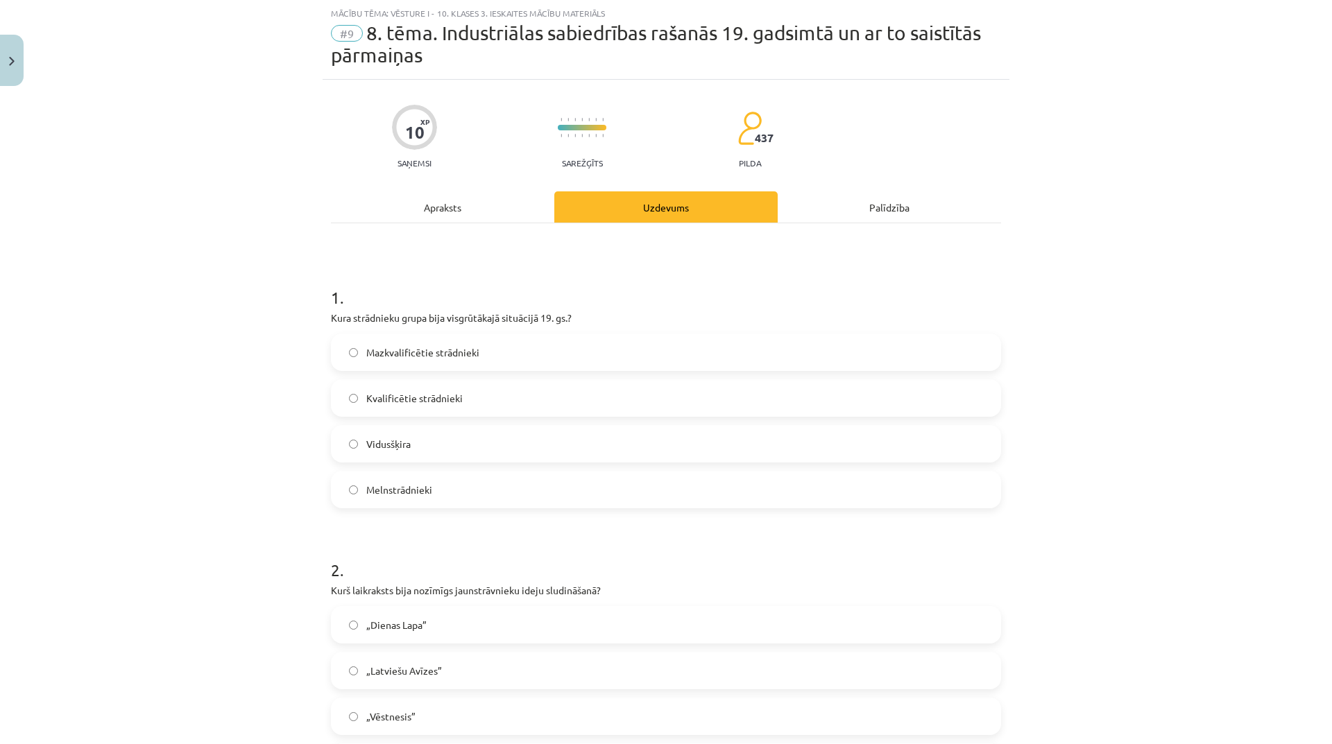
click at [428, 491] on span "Melnstrādnieki" at bounding box center [399, 490] width 66 height 15
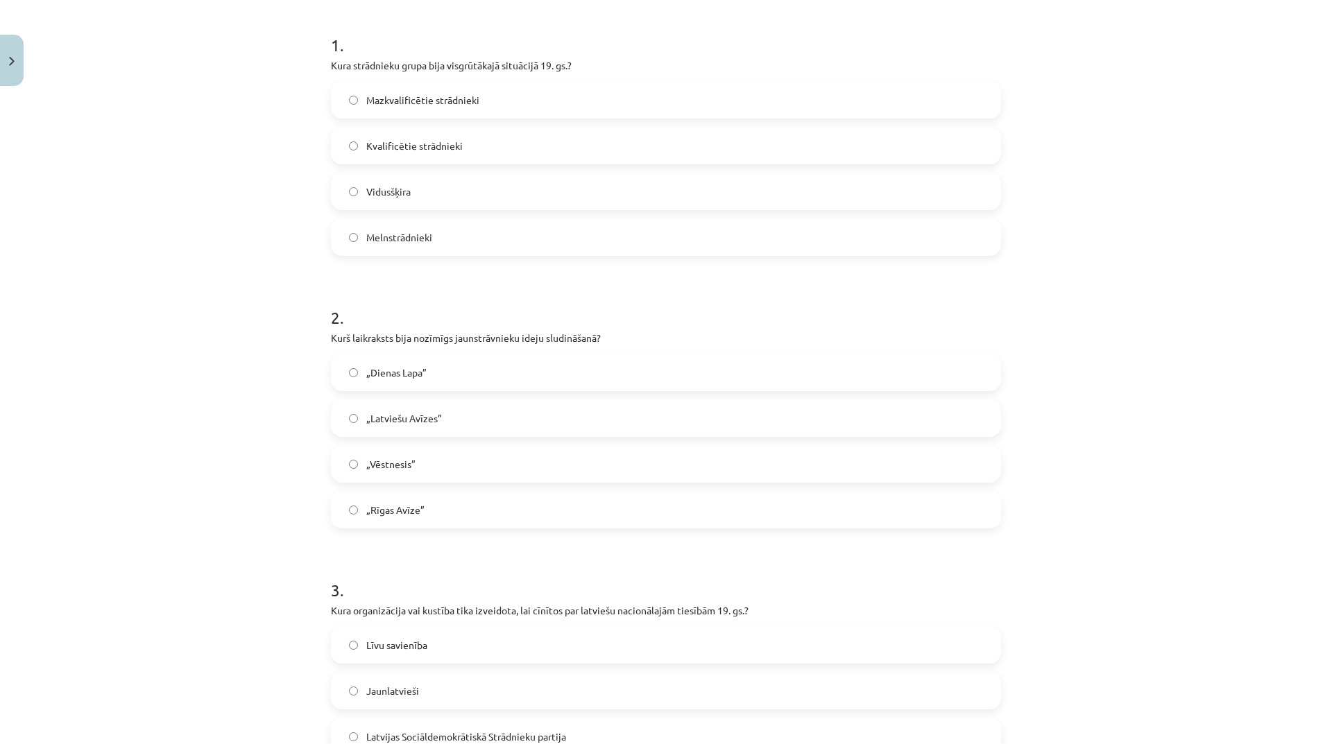
scroll to position [0, 0]
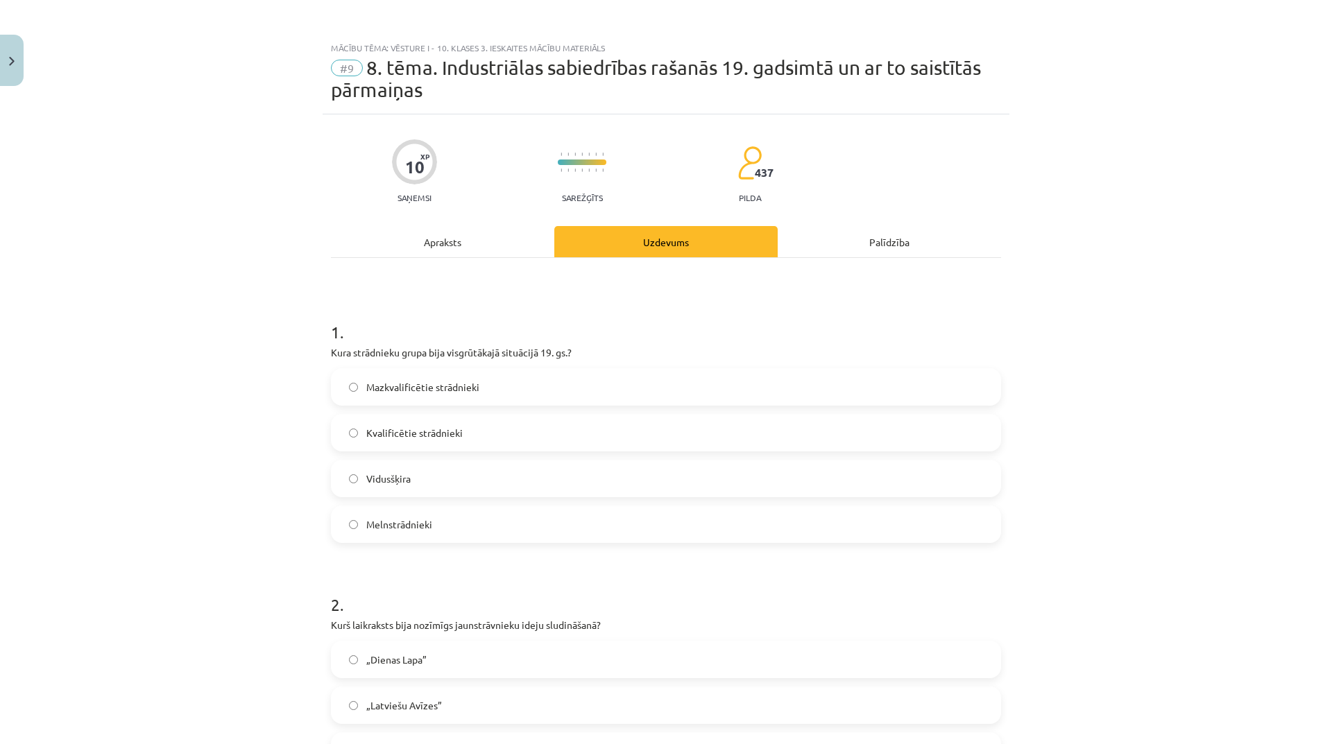
click at [457, 252] on div "Apraksts" at bounding box center [442, 241] width 223 height 31
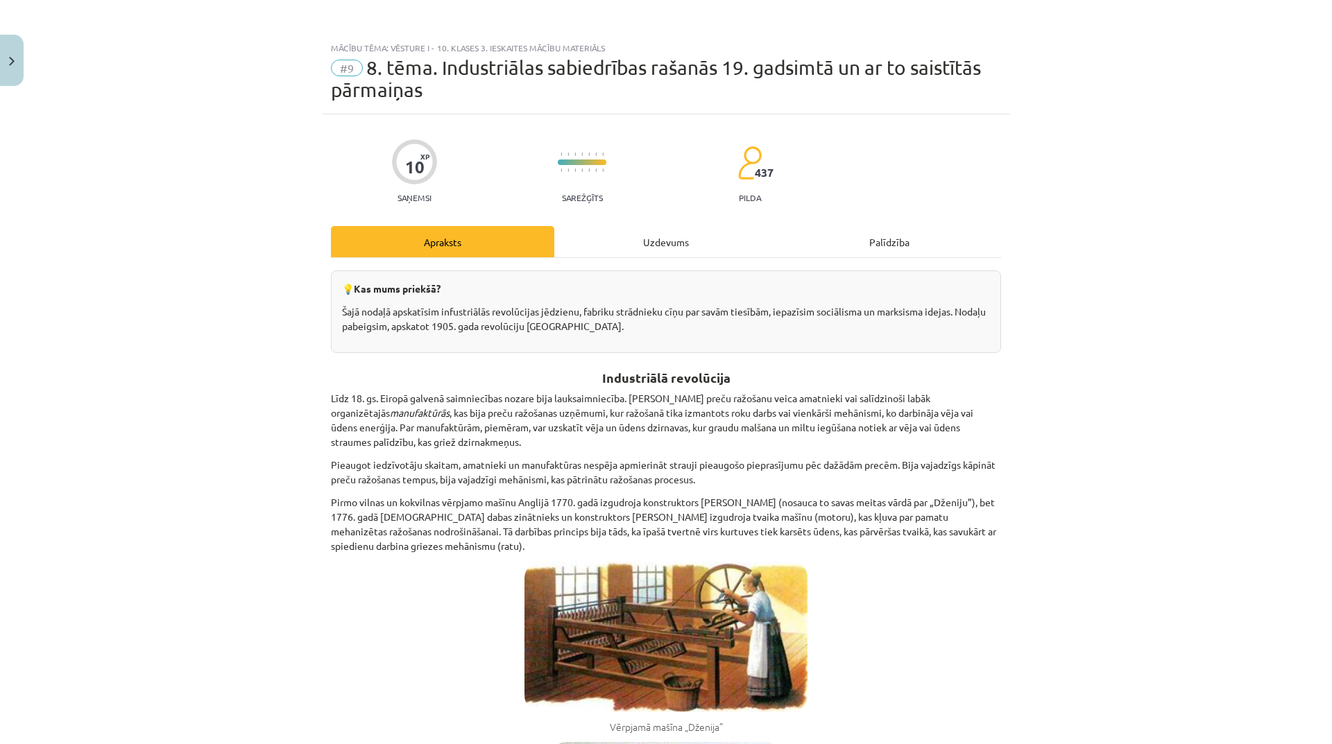
click at [681, 248] on div "Uzdevums" at bounding box center [665, 241] width 223 height 31
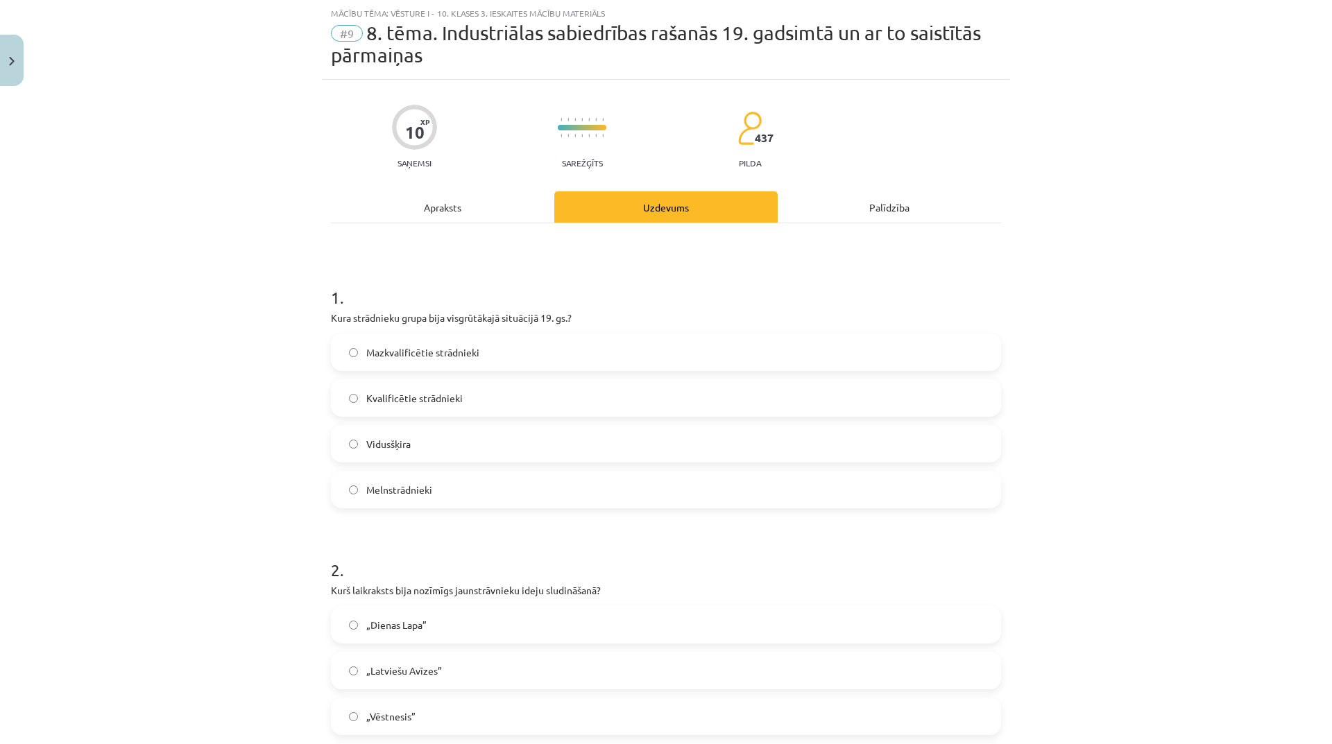
scroll to position [312, 0]
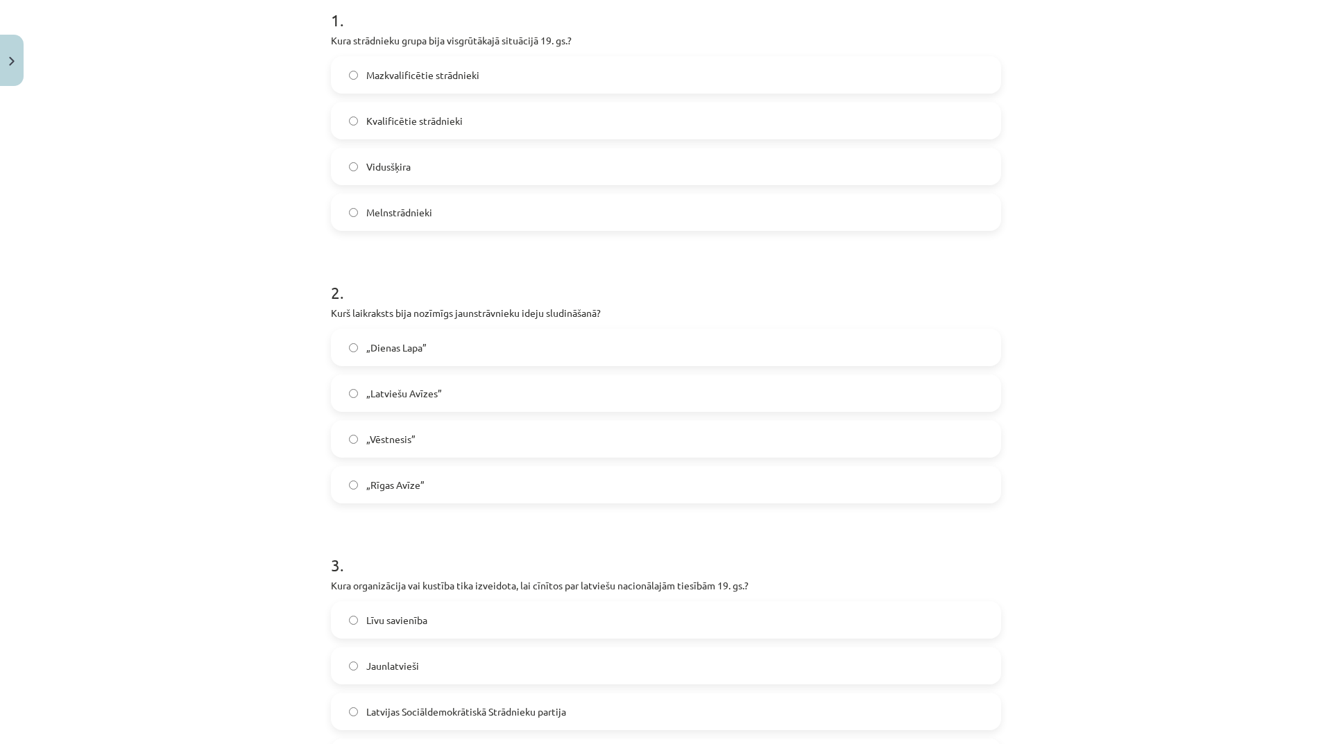
click at [418, 335] on label "„Dienas Lapa”" at bounding box center [665, 347] width 667 height 35
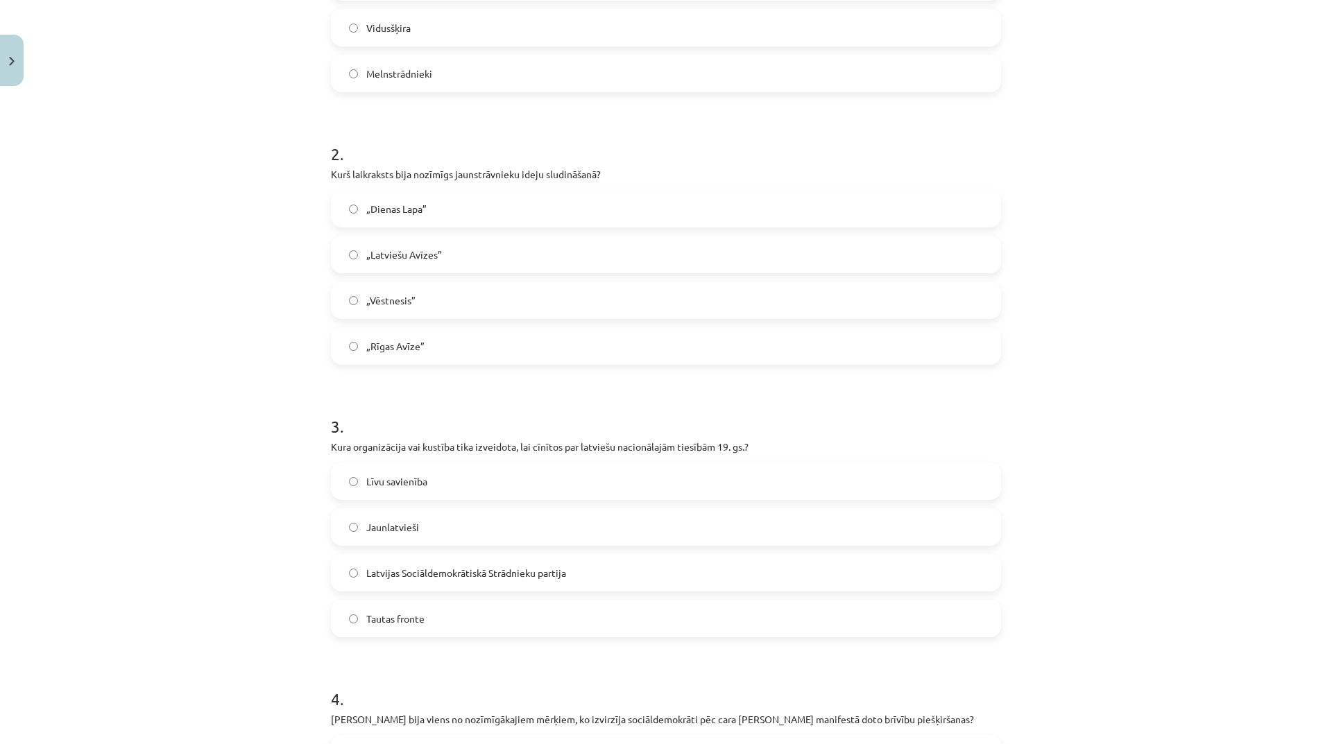
scroll to position [520, 0]
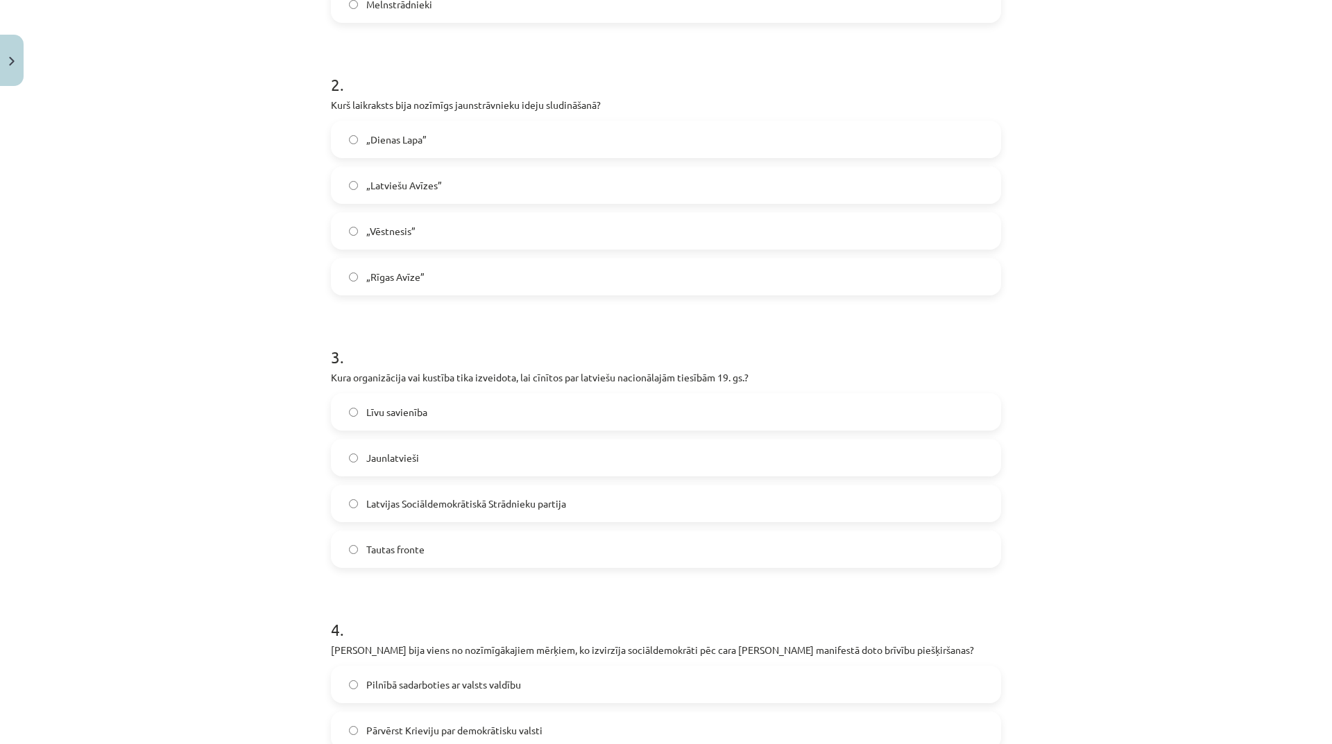
click at [421, 546] on label "Tautas fronte" at bounding box center [665, 549] width 667 height 35
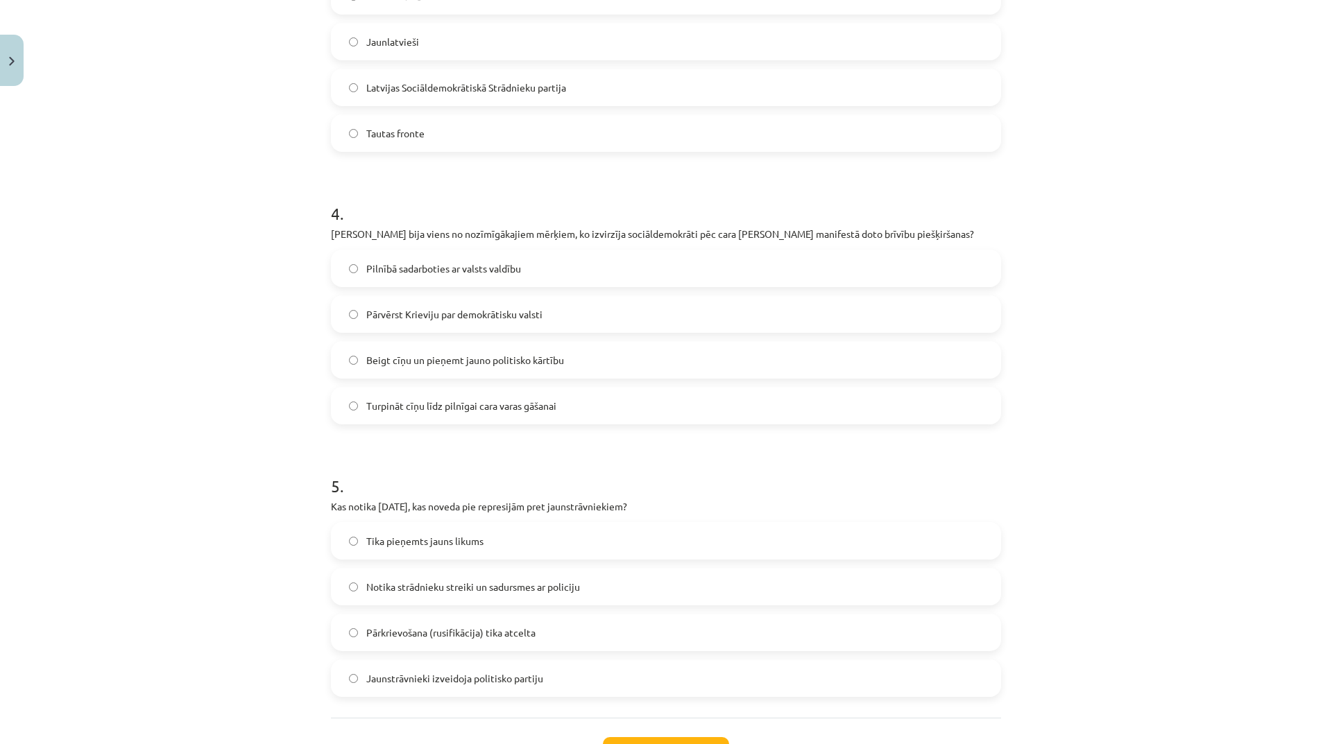
scroll to position [659, 0]
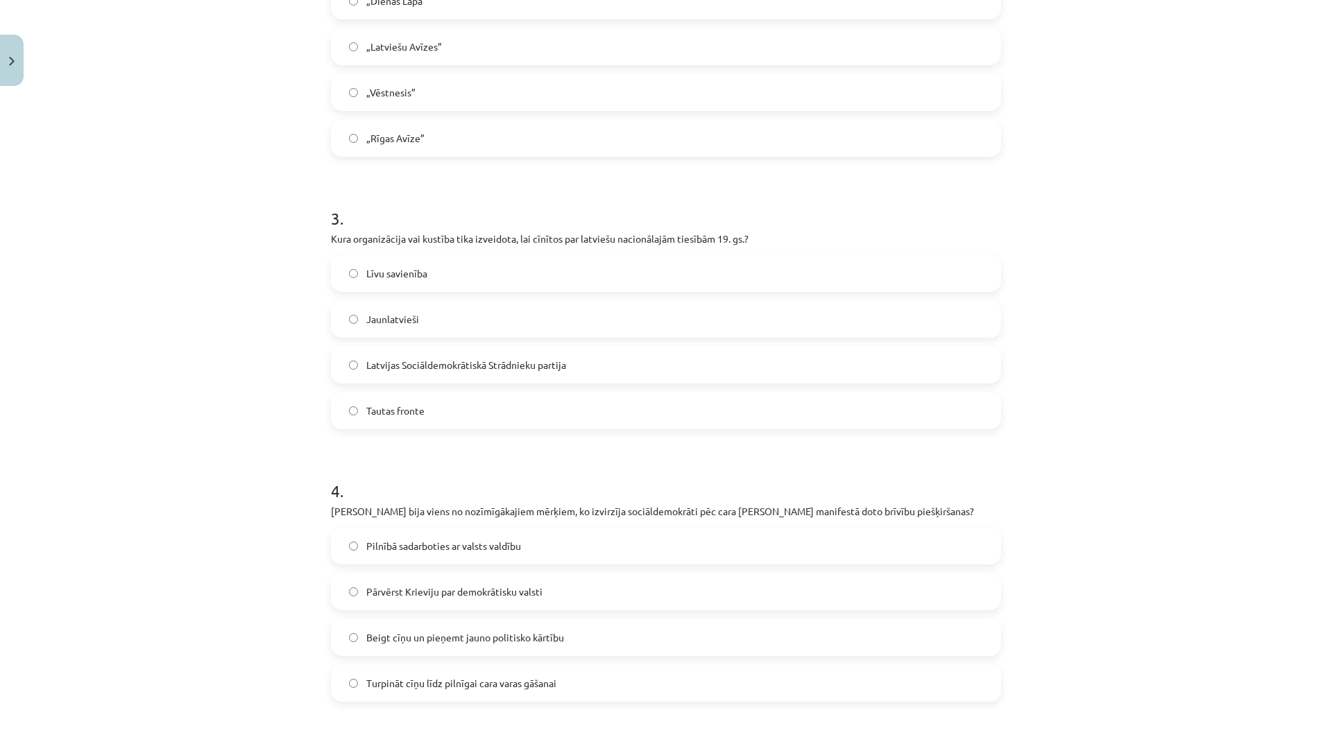
click at [430, 324] on label "Jaunlatvieši" at bounding box center [665, 319] width 667 height 35
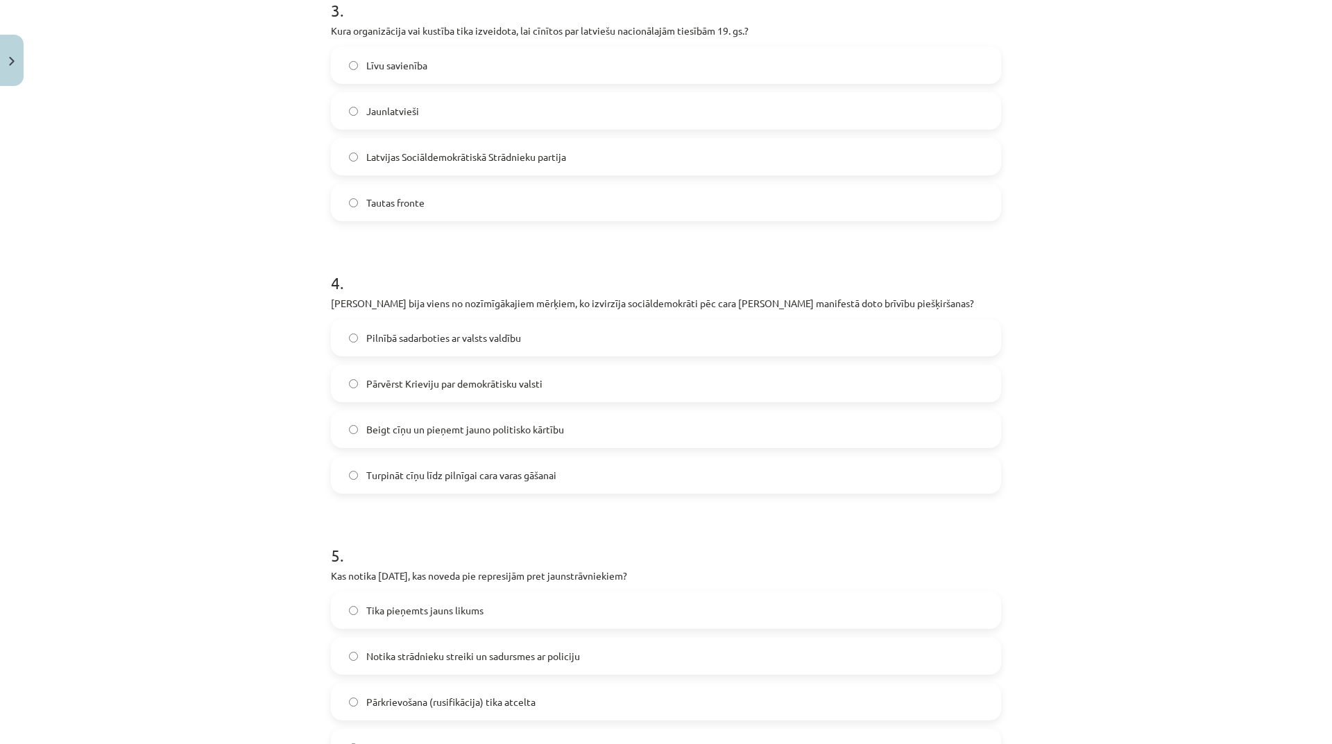
click at [575, 479] on label "Turpināt cīņu līdz pilnīgai cara varas gāšanai" at bounding box center [665, 475] width 667 height 35
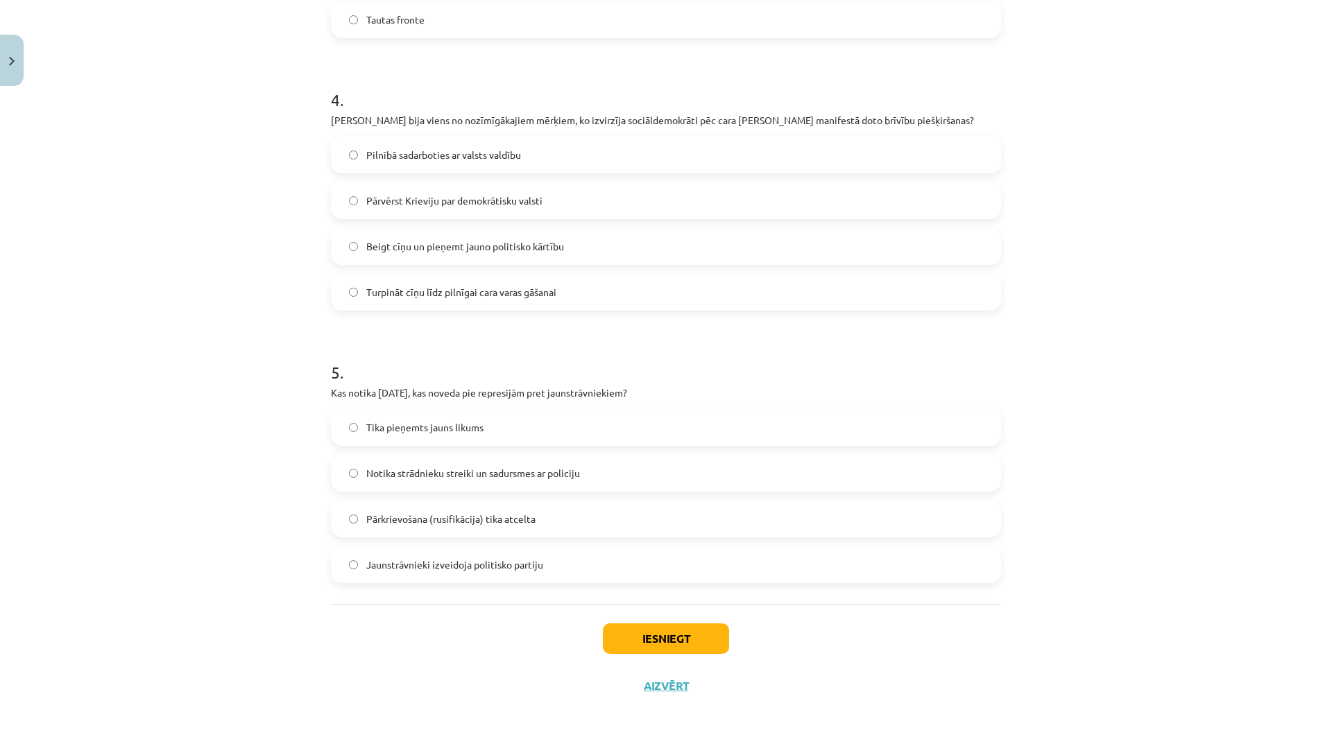
click at [551, 557] on label "Jaunstrāvnieki izveidoja politisko partiju" at bounding box center [665, 564] width 667 height 35
click at [687, 628] on button "Iesniegt" at bounding box center [666, 639] width 126 height 31
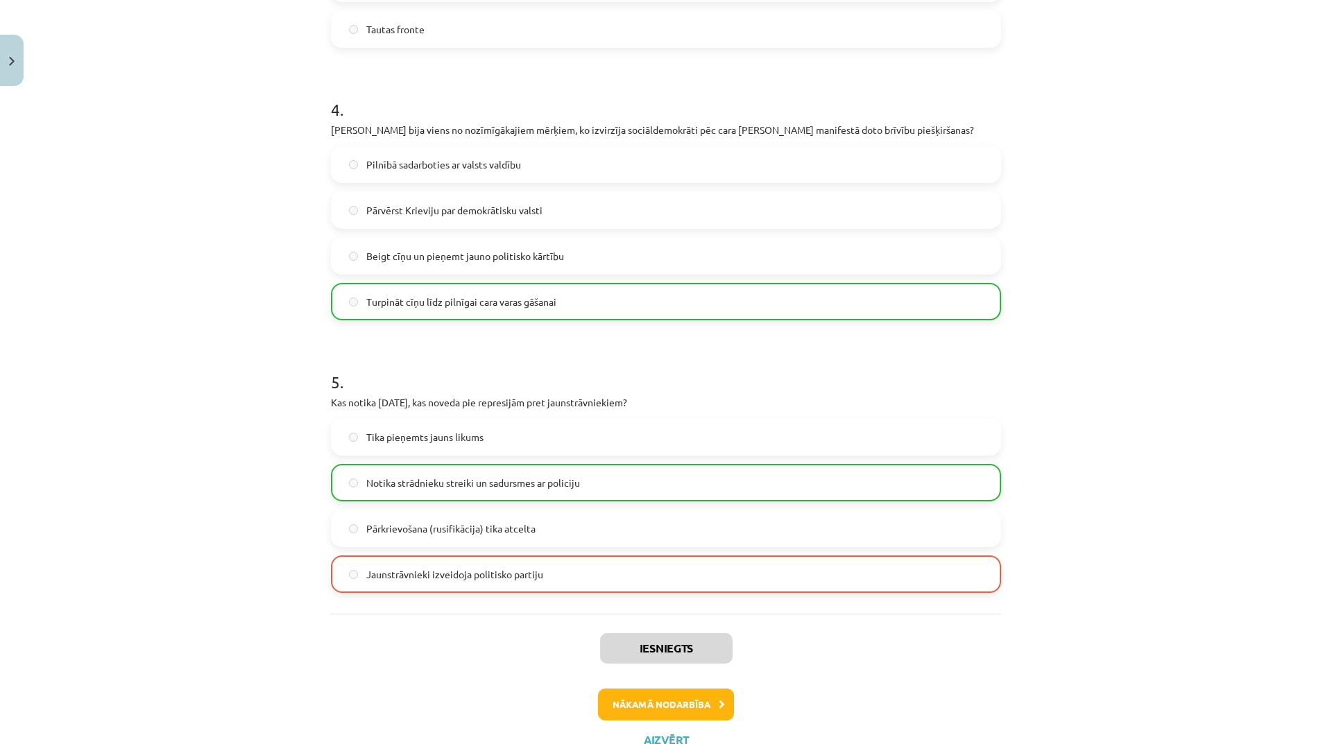
scroll to position [1094, 0]
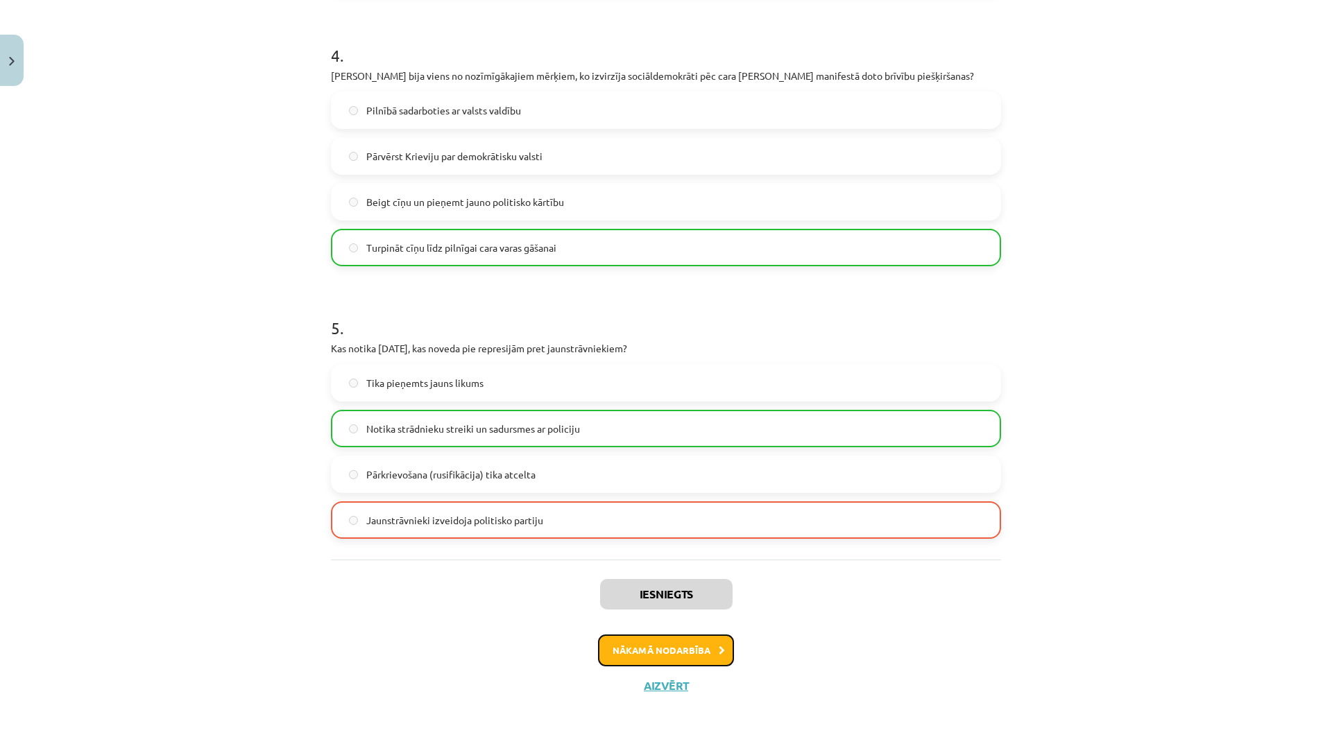
click at [716, 641] on button "Nākamā nodarbība" at bounding box center [666, 651] width 136 height 32
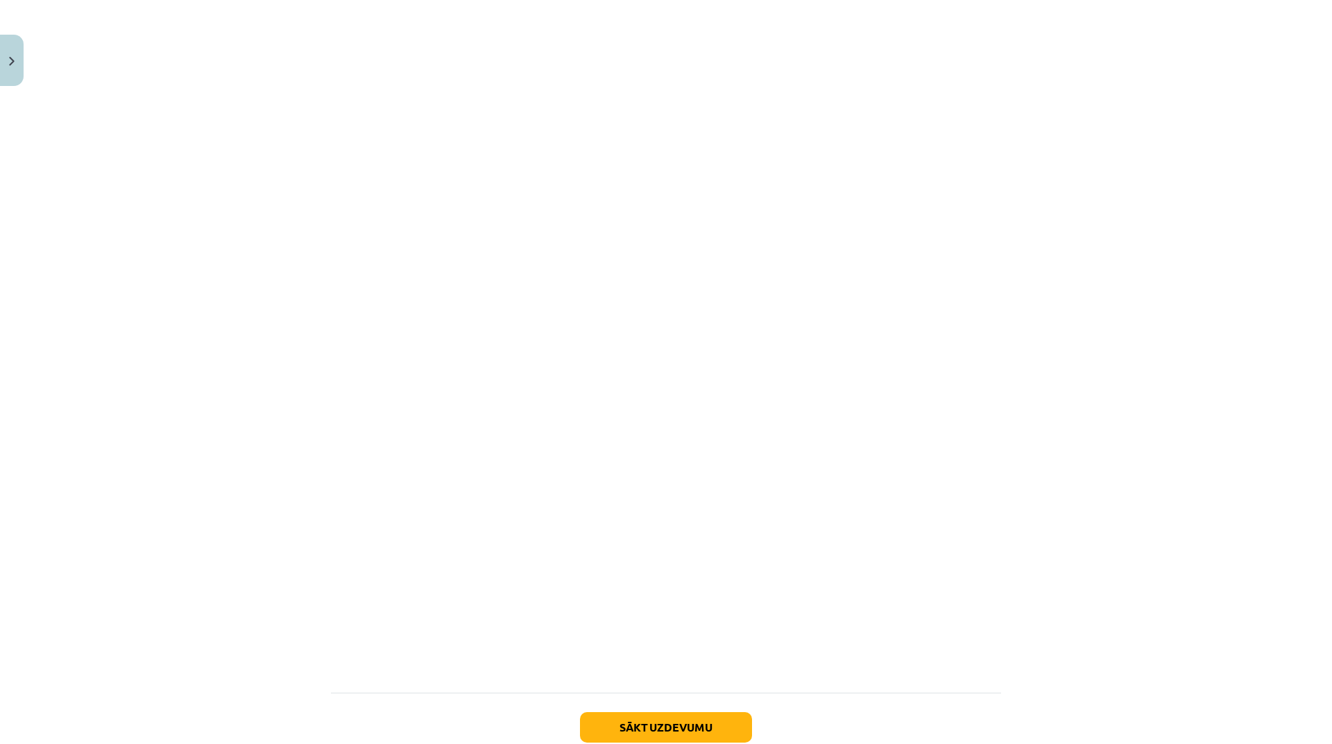
scroll to position [480, 0]
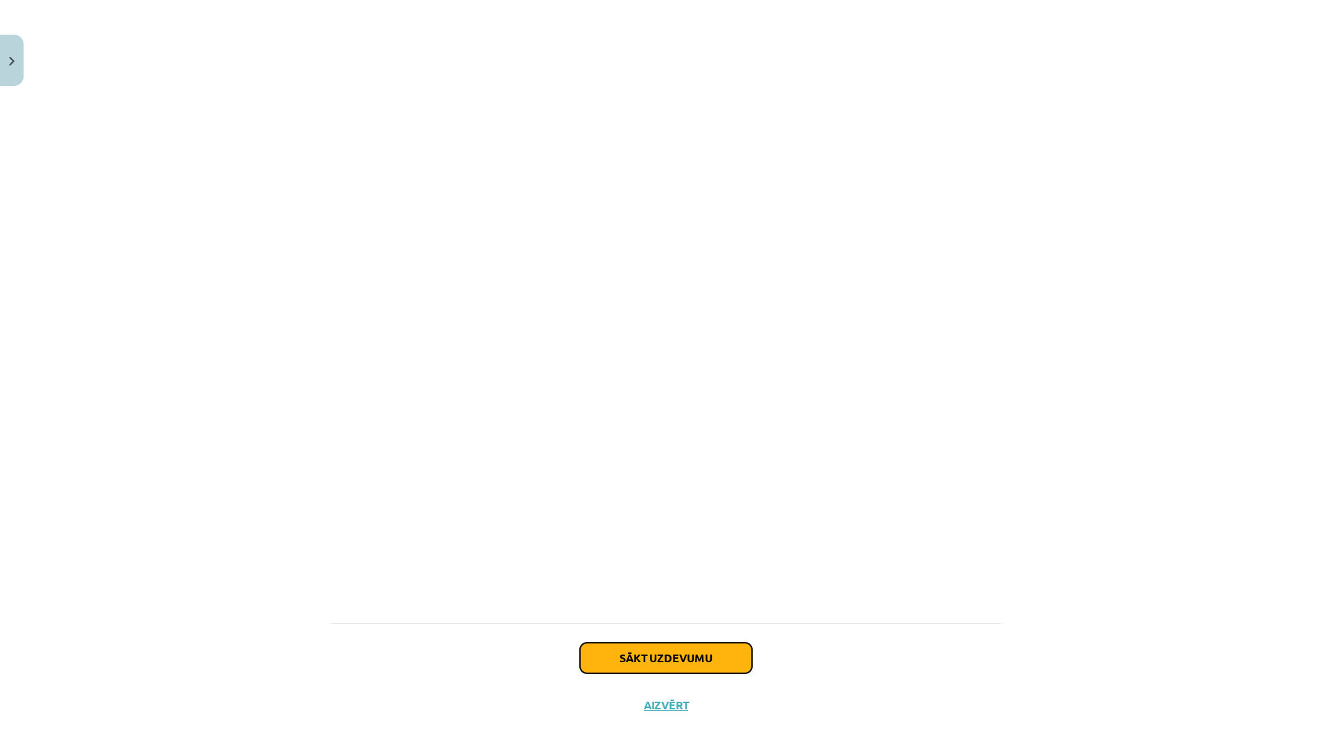
click at [686, 667] on button "Sākt uzdevumu" at bounding box center [666, 658] width 172 height 31
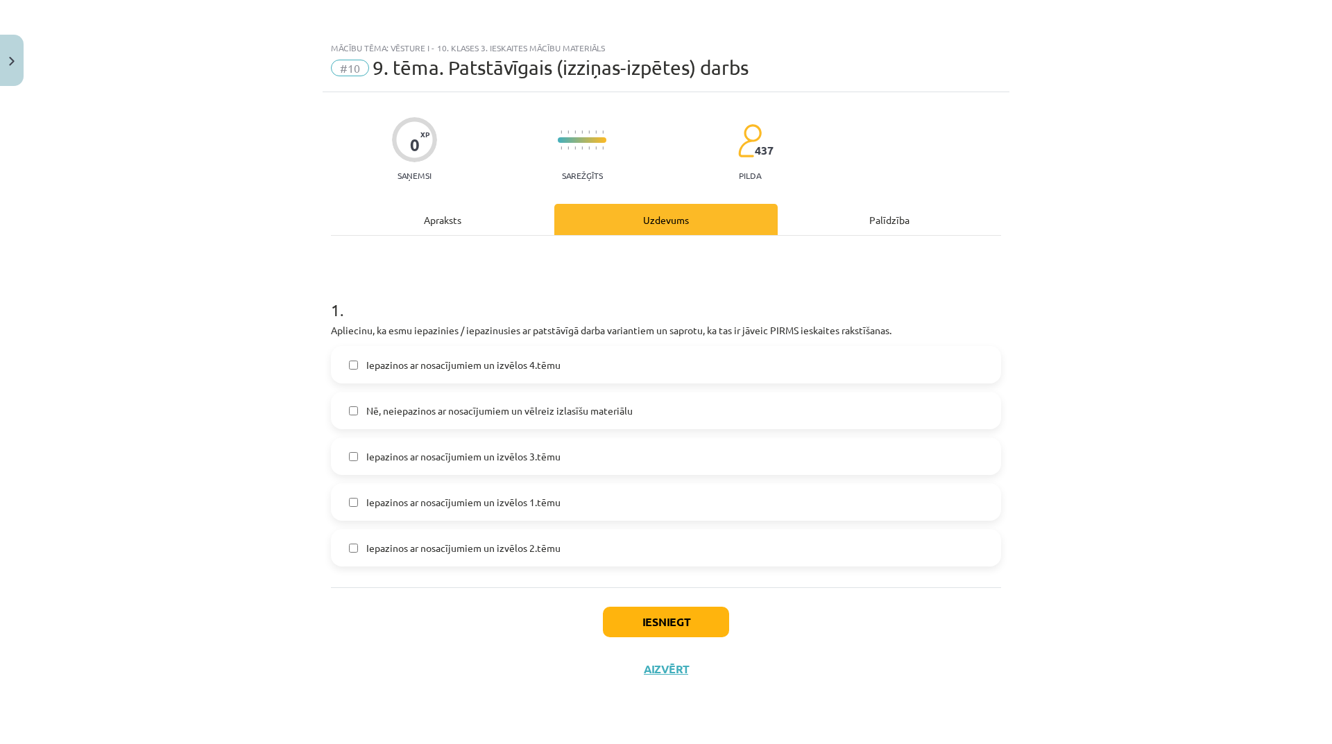
click at [436, 216] on div "Apraksts" at bounding box center [442, 219] width 223 height 31
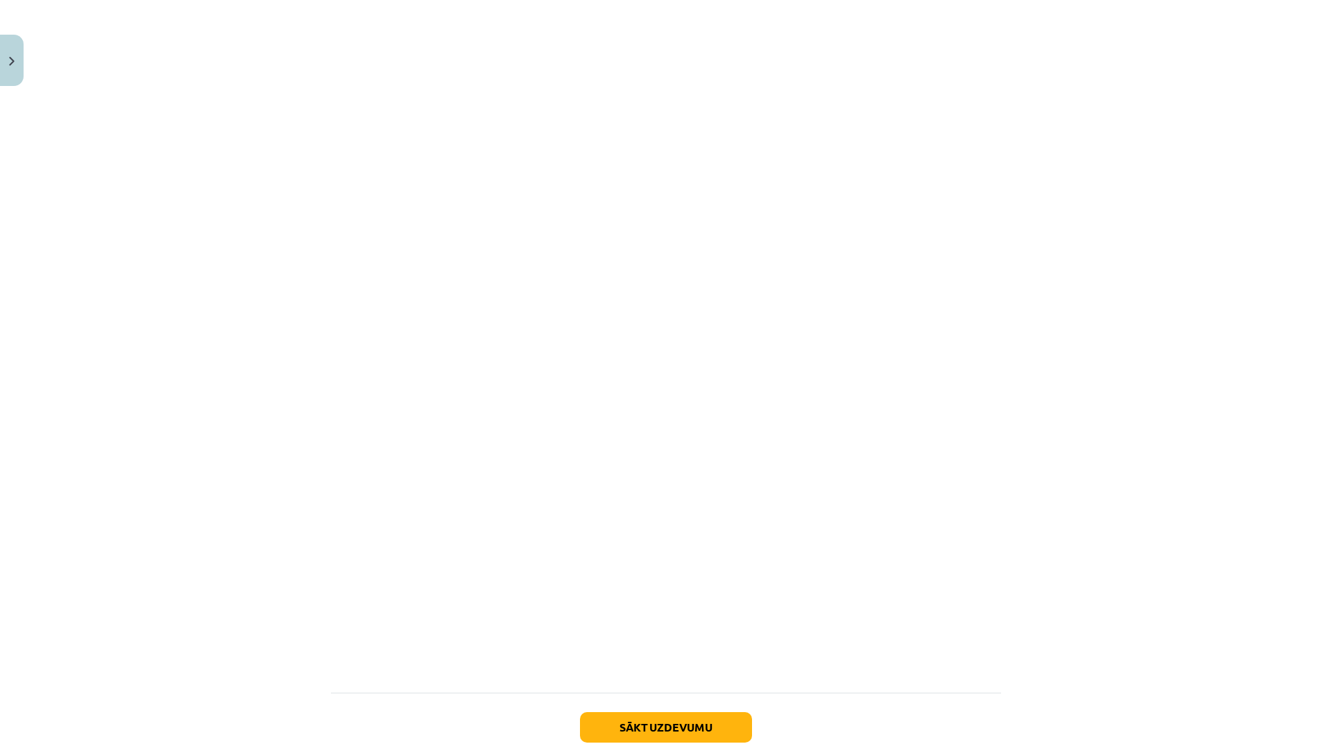
scroll to position [480, 0]
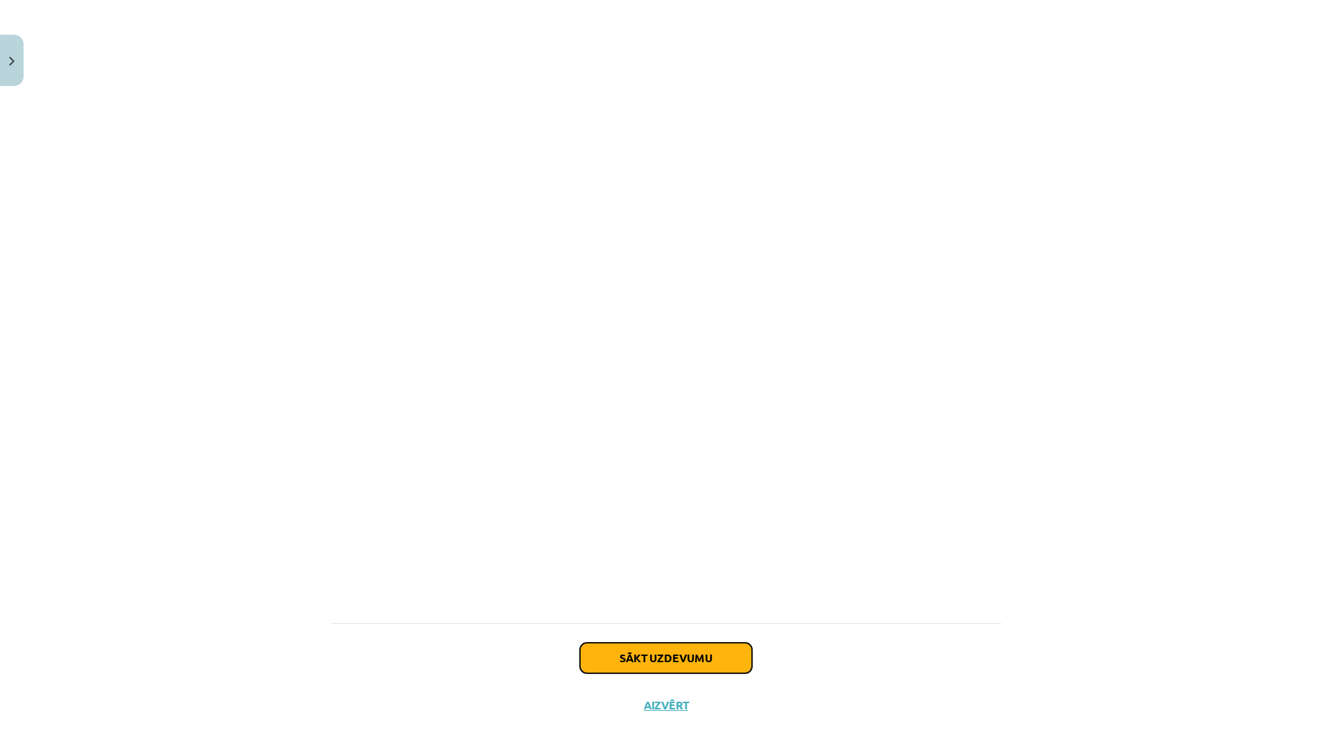
click at [689, 664] on button "Sākt uzdevumu" at bounding box center [666, 658] width 172 height 31
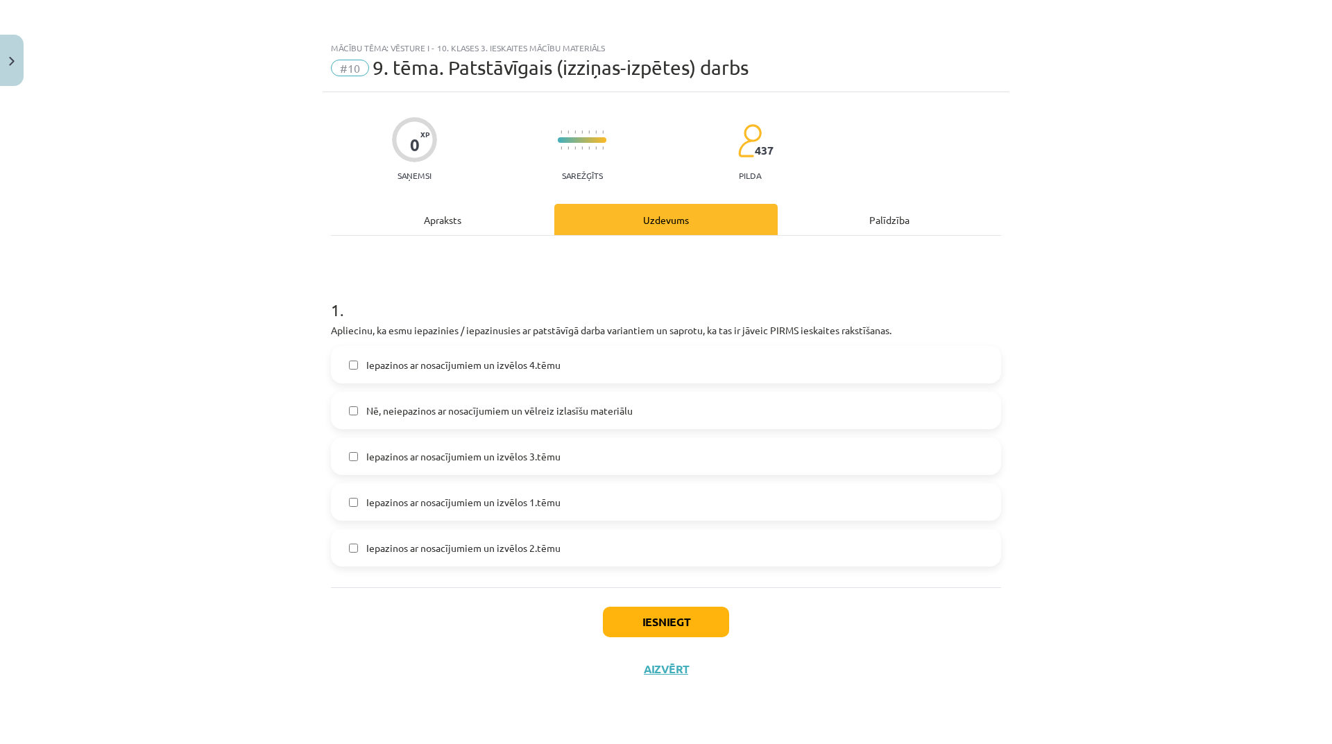
click at [567, 453] on label "Iepazinos ar nosacījumiem un izvēlos 3.tēmu" at bounding box center [665, 456] width 667 height 35
click at [677, 631] on button "Iesniegt" at bounding box center [666, 622] width 126 height 31
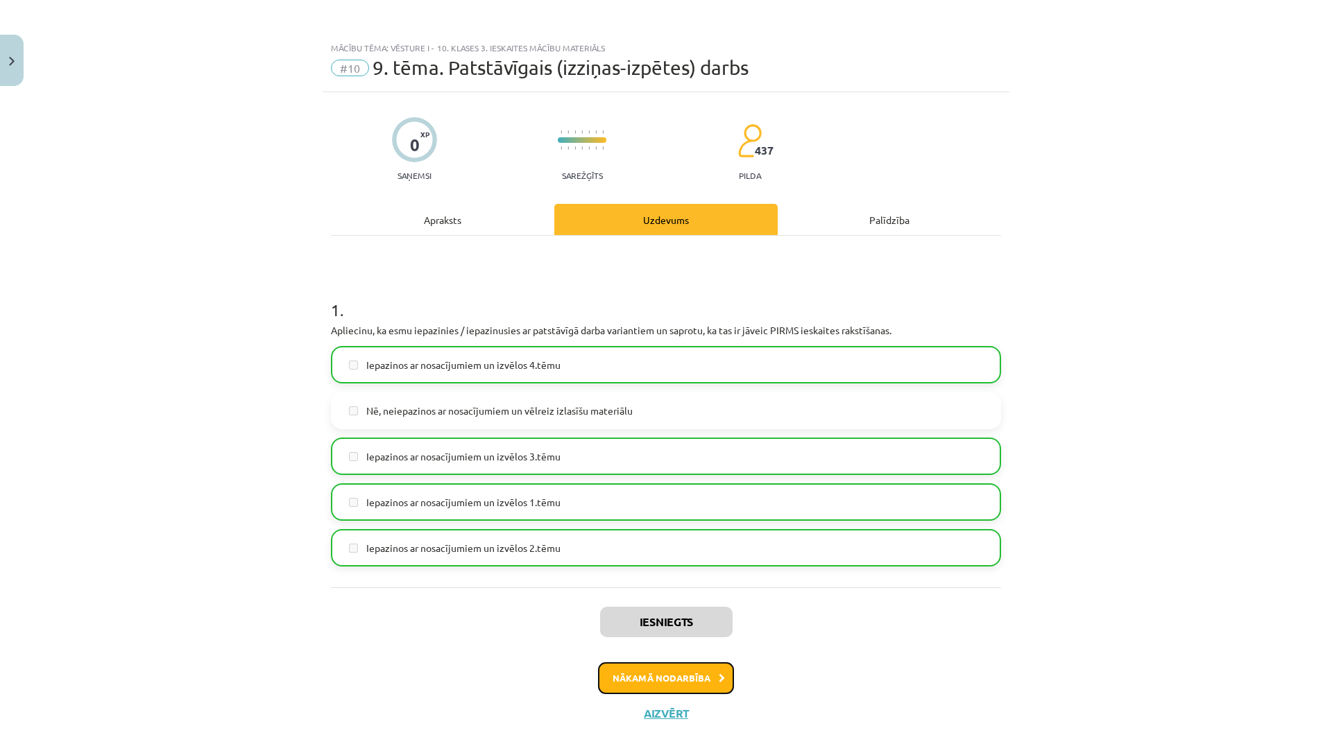
click at [700, 675] on button "Nākamā nodarbība" at bounding box center [666, 678] width 136 height 32
